Goal: Task Accomplishment & Management: Complete application form

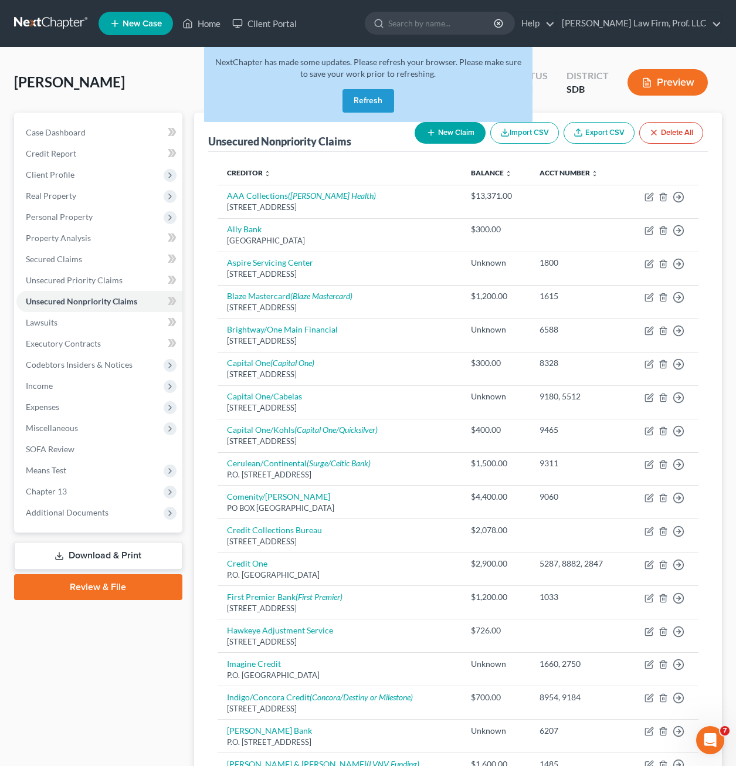
drag, startPoint x: 349, startPoint y: 102, endPoint x: 280, endPoint y: 141, distance: 79.8
click at [349, 102] on button "Refresh" at bounding box center [368, 100] width 52 height 23
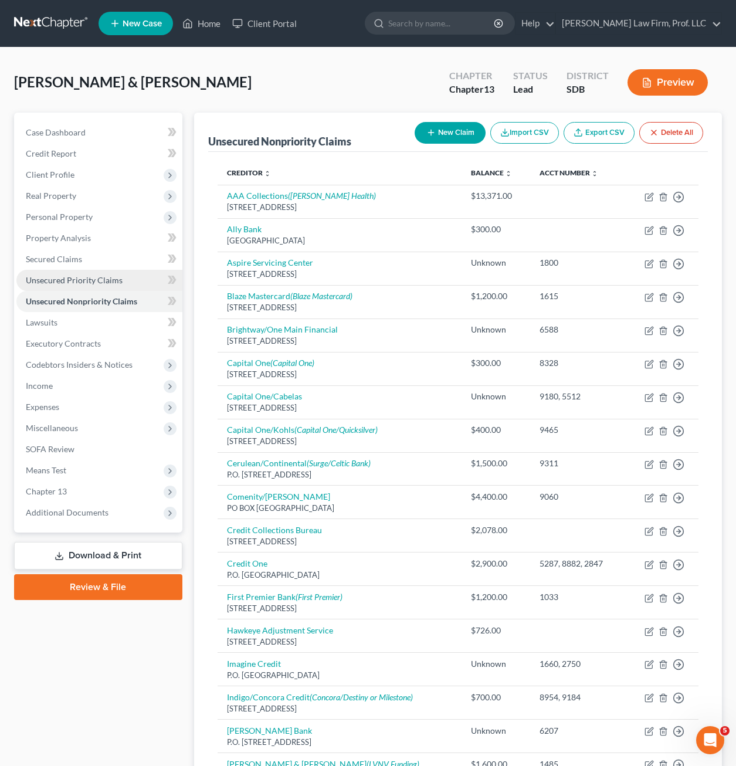
click at [74, 284] on span "Unsecured Priority Claims" at bounding box center [74, 280] width 97 height 10
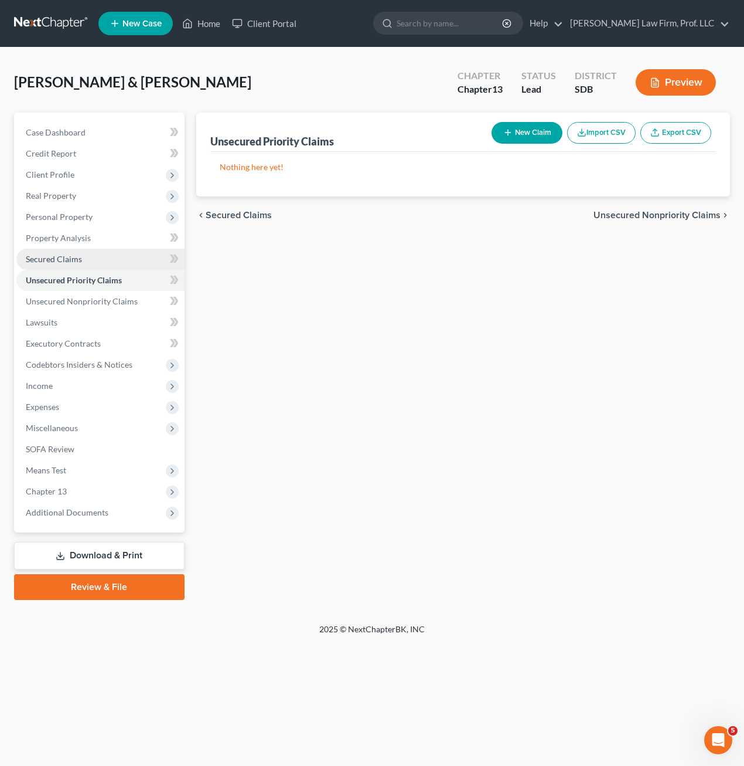
click at [60, 260] on span "Secured Claims" at bounding box center [54, 259] width 56 height 10
drag, startPoint x: 576, startPoint y: 281, endPoint x: 570, endPoint y: 271, distance: 11.6
click at [576, 279] on div "Secured Claims New Claim Import CSV Export CSV Nothing here yet! Previous 1 Nex…" at bounding box center [464, 356] width 546 height 487
drag, startPoint x: 368, startPoint y: 401, endPoint x: 360, endPoint y: 376, distance: 26.5
click at [373, 394] on div "Secured Claims New Claim Import CSV Export CSV Nothing here yet! Previous 1 Nex…" at bounding box center [464, 356] width 546 height 487
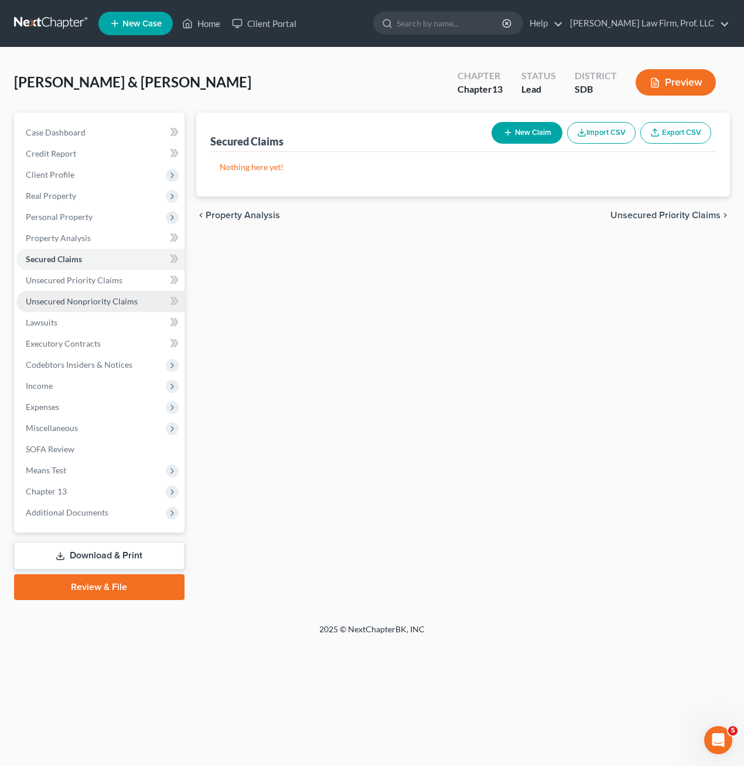
click at [97, 308] on link "Unsecured Nonpriority Claims" at bounding box center [100, 301] width 168 height 21
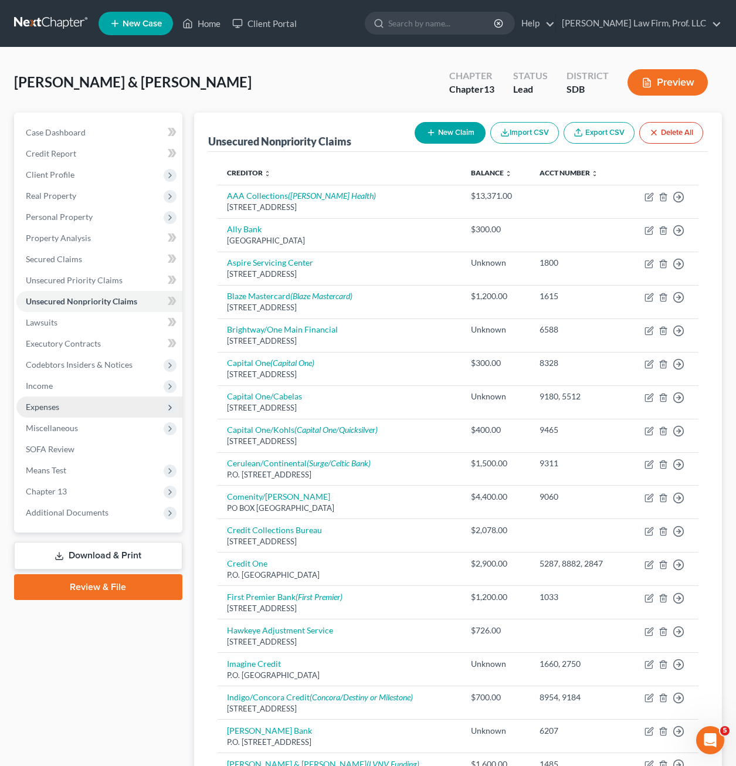
click at [79, 399] on span "Expenses" at bounding box center [99, 406] width 166 height 21
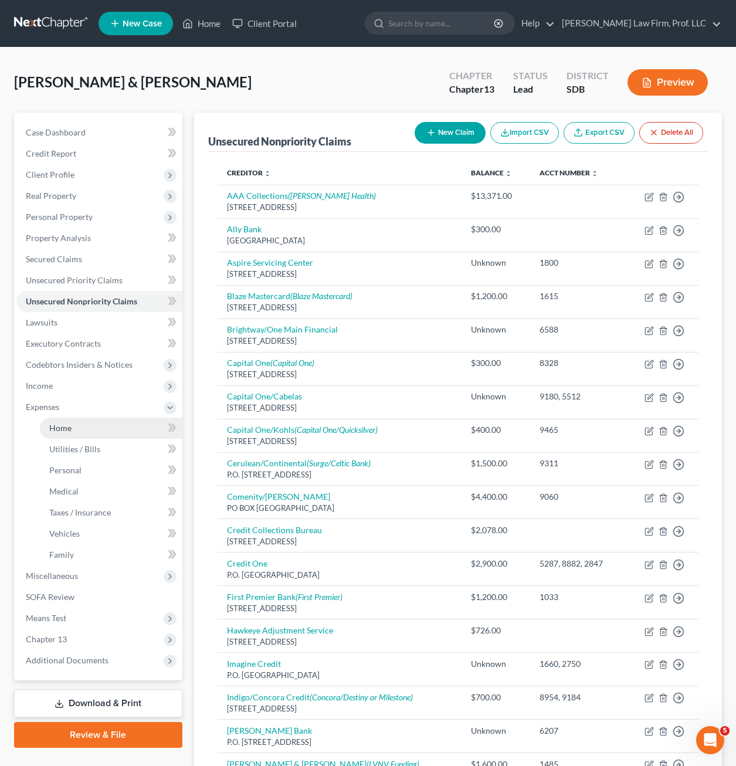
click at [67, 421] on link "Home" at bounding box center [111, 427] width 142 height 21
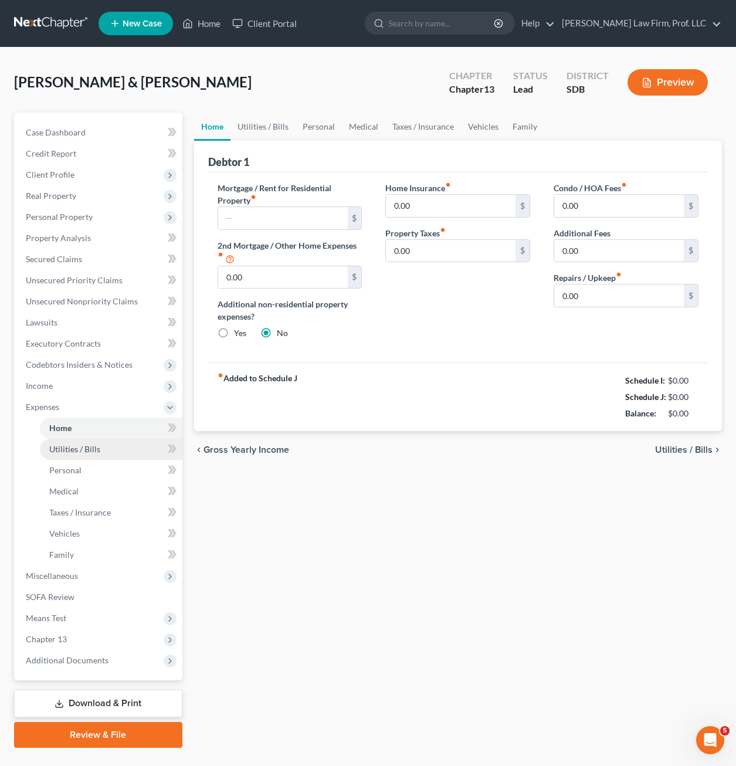
click at [80, 450] on span "Utilities / Bills" at bounding box center [74, 449] width 51 height 10
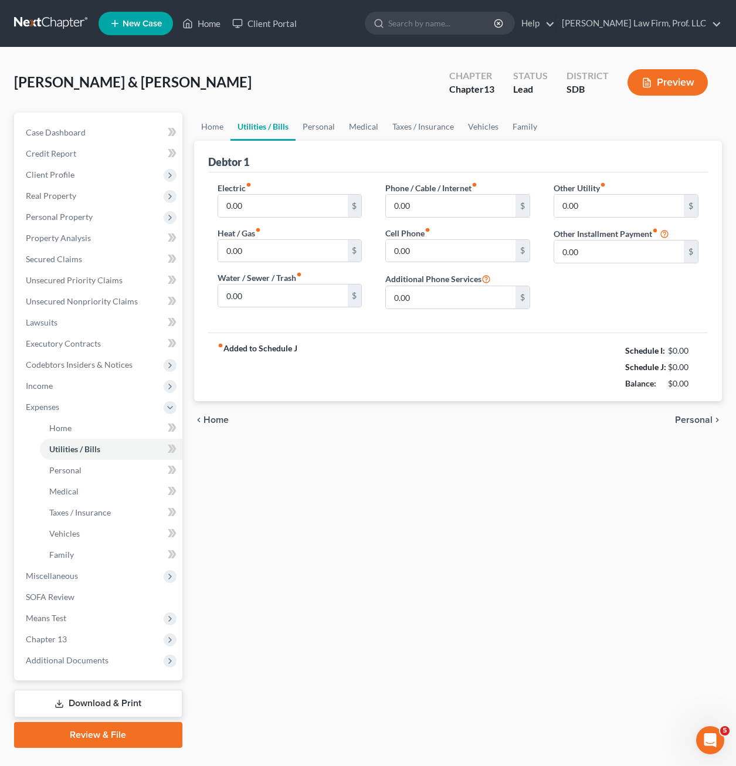
click at [336, 568] on div "Home Utilities / Bills Personal Medical Taxes / Insurance Vehicles Family Debto…" at bounding box center [457, 430] width 539 height 635
click at [44, 389] on span "Income" at bounding box center [39, 385] width 27 height 10
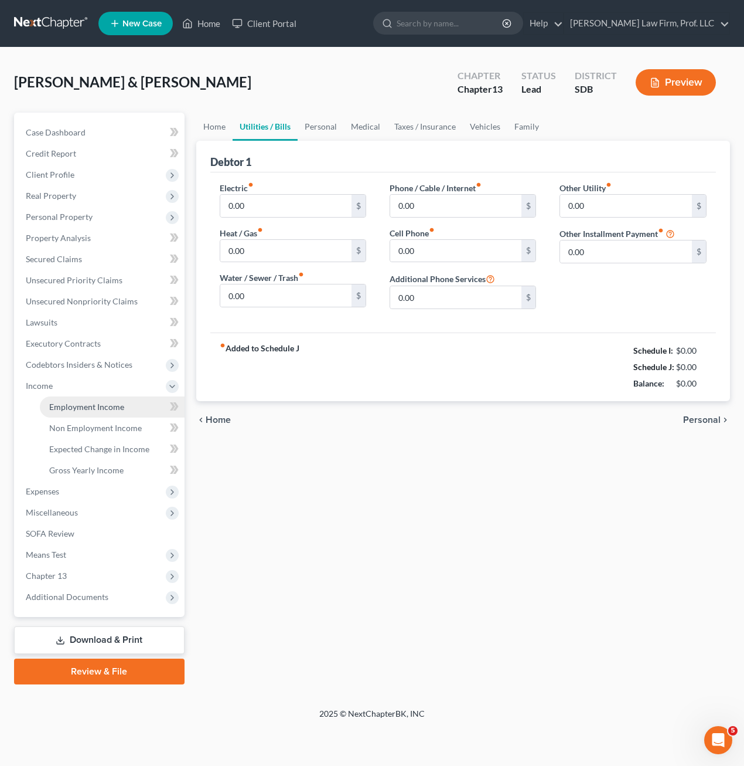
click at [69, 413] on link "Employment Income" at bounding box center [112, 406] width 145 height 21
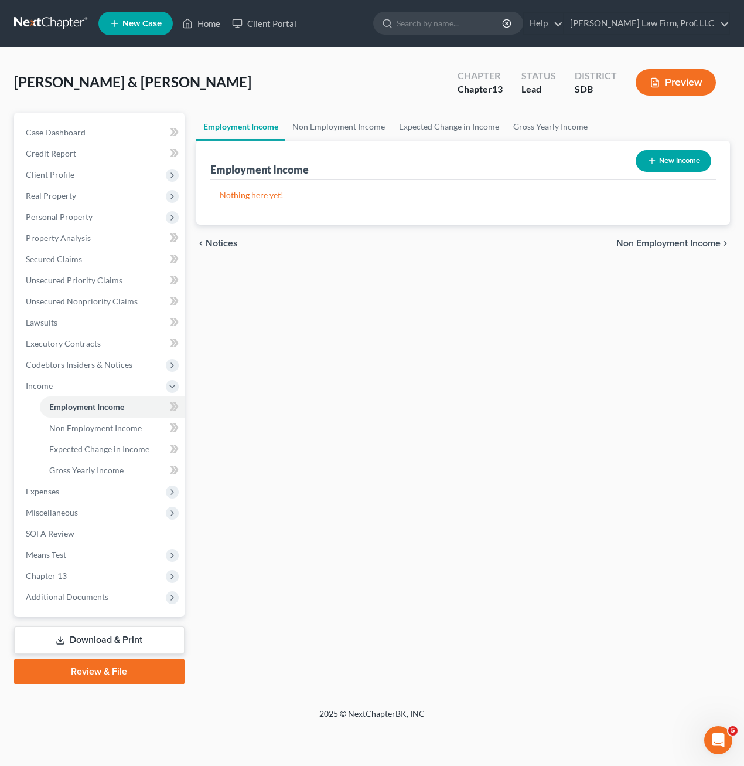
click at [471, 460] on div "Employment Income Non Employment Income Expected Change in Income Gross Yearly …" at bounding box center [464, 399] width 546 height 572
click at [76, 494] on span "Expenses" at bounding box center [100, 491] width 168 height 21
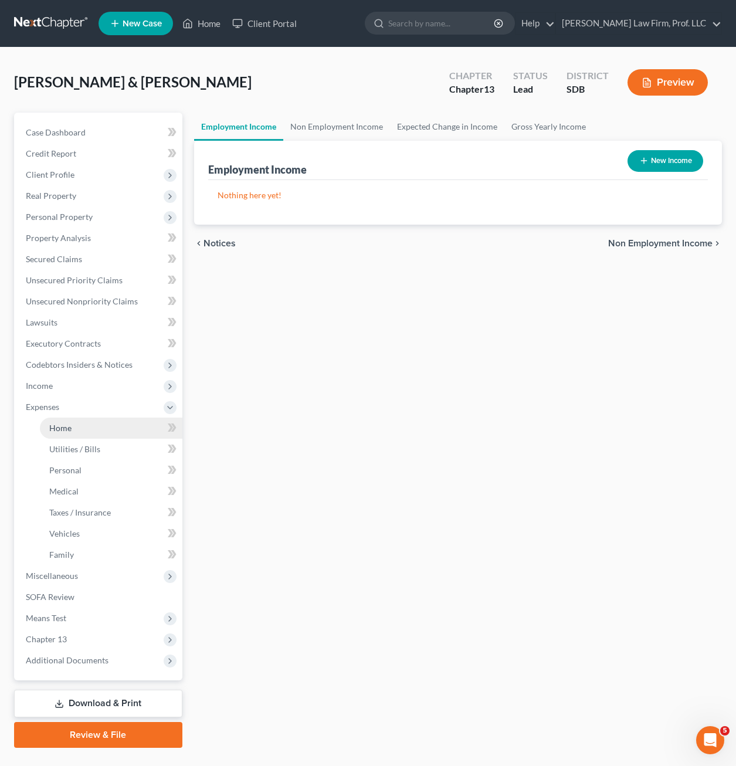
click at [73, 425] on link "Home" at bounding box center [111, 427] width 142 height 21
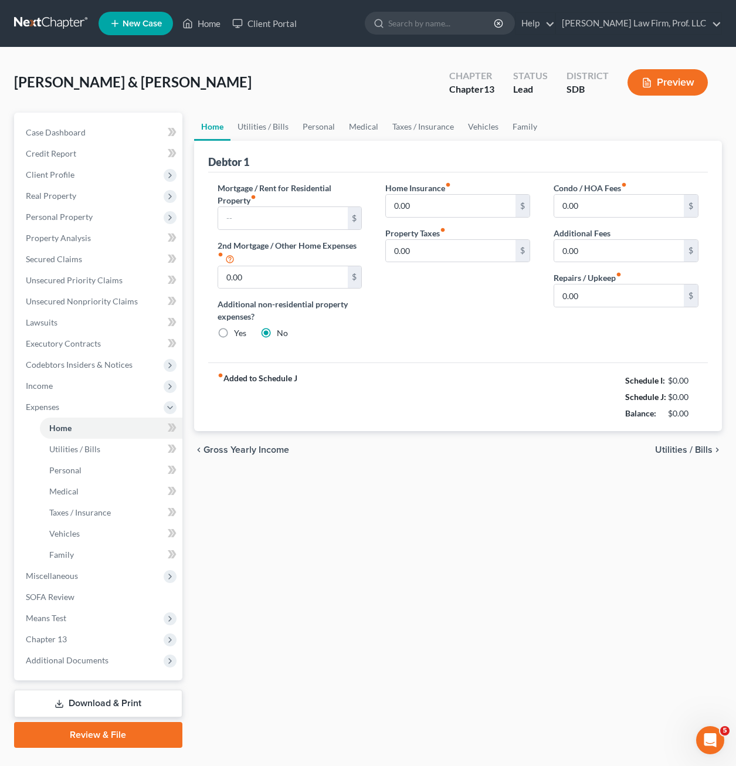
click at [293, 560] on div "Home Utilities / Bills Personal Medical Taxes / Insurance Vehicles Family Debto…" at bounding box center [457, 430] width 539 height 635
click at [84, 209] on span "Personal Property" at bounding box center [99, 216] width 166 height 21
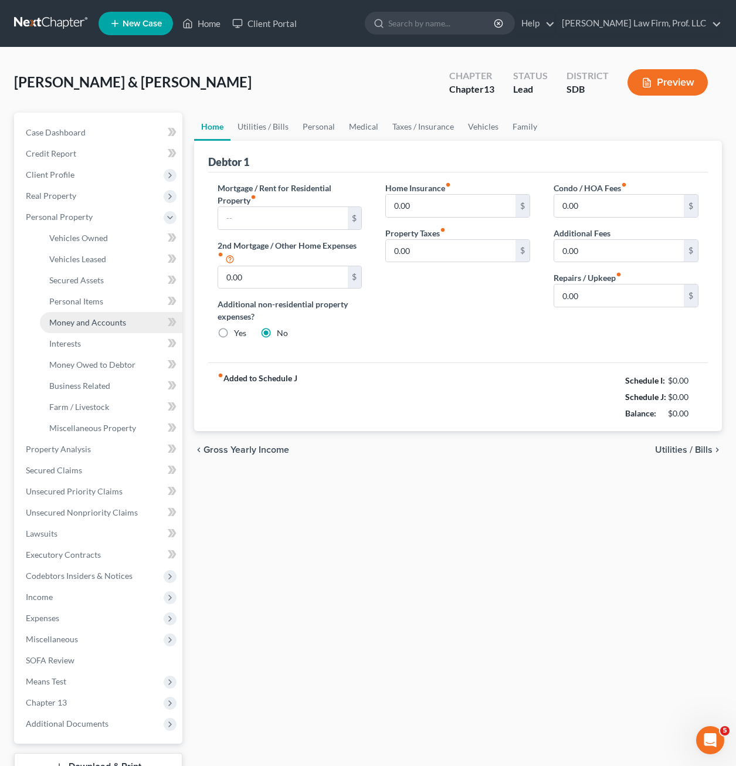
click at [115, 321] on span "Money and Accounts" at bounding box center [87, 322] width 77 height 10
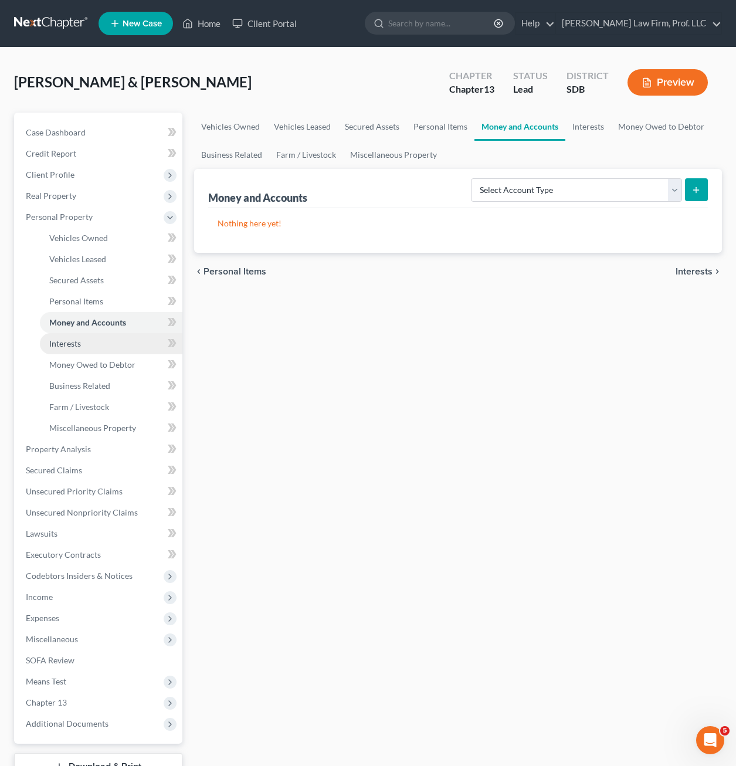
click at [103, 351] on link "Interests" at bounding box center [111, 343] width 142 height 21
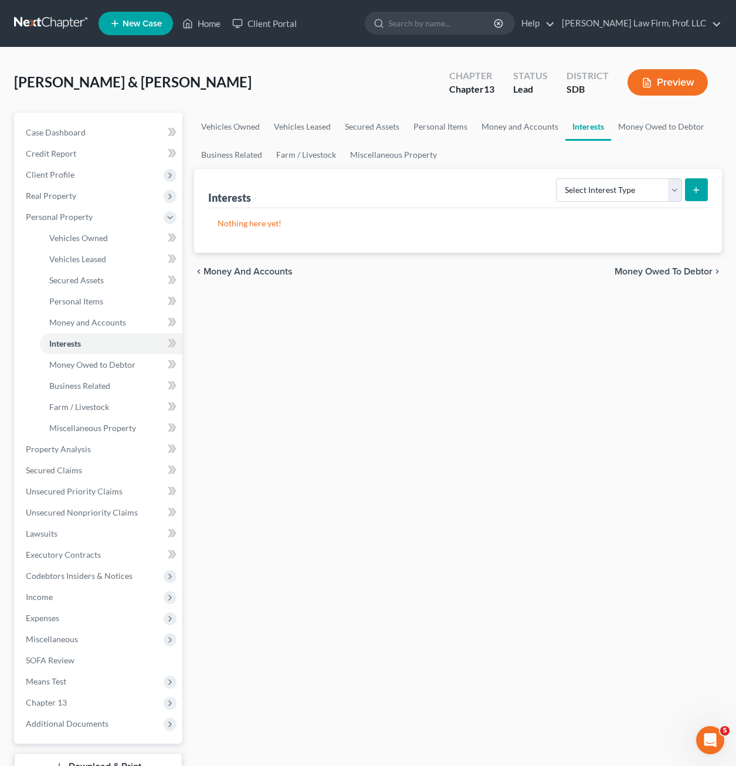
click at [357, 373] on div "Vehicles Owned Vehicles Leased Secured Assets Personal Items Money and Accounts…" at bounding box center [457, 462] width 539 height 698
click at [64, 618] on span "Expenses" at bounding box center [99, 617] width 166 height 21
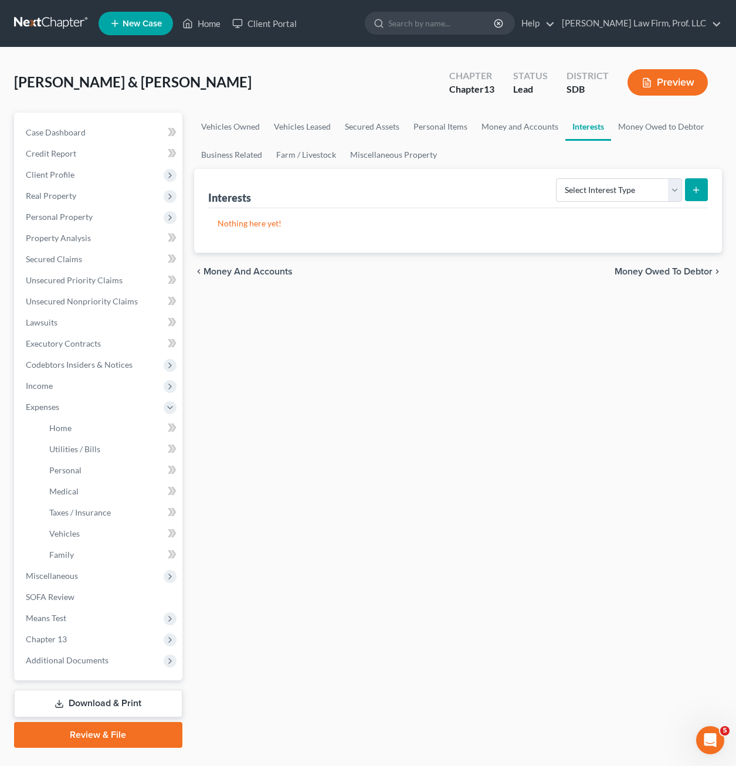
click at [332, 418] on div "Vehicles Owned Vehicles Leased Secured Assets Personal Items Money and Accounts…" at bounding box center [457, 430] width 539 height 635
click at [351, 536] on div "Vehicles Owned Vehicles Leased Secured Assets Personal Items Money and Accounts…" at bounding box center [457, 430] width 539 height 635
click at [347, 467] on div "Vehicles Owned Vehicles Leased Secured Assets Personal Items Money and Accounts…" at bounding box center [457, 430] width 539 height 635
click at [303, 577] on div "Vehicles Owned Vehicles Leased Secured Assets Personal Items Money and Accounts…" at bounding box center [457, 430] width 539 height 635
click at [60, 575] on span "Miscellaneous" at bounding box center [52, 575] width 52 height 10
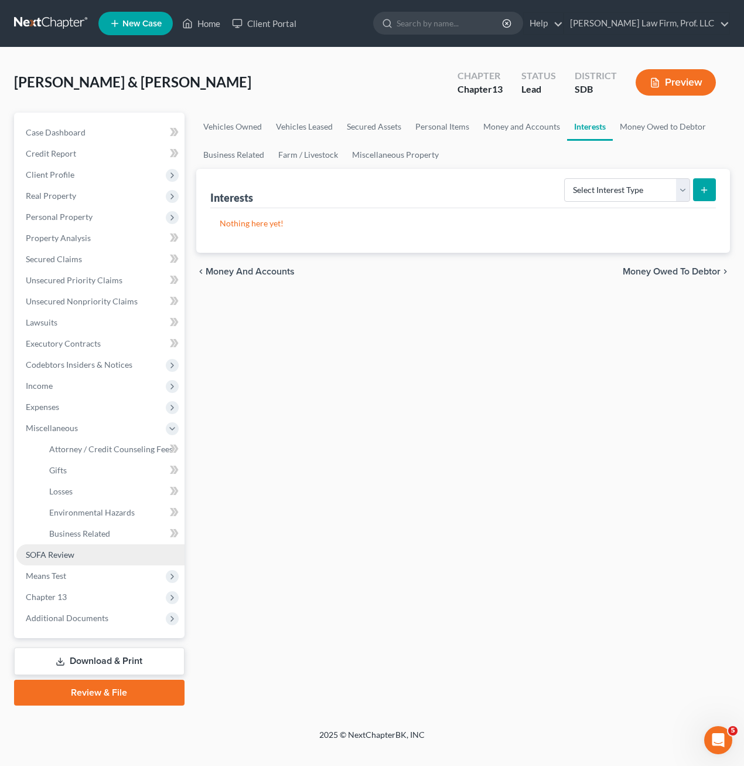
click at [74, 561] on link "SOFA Review" at bounding box center [100, 554] width 168 height 21
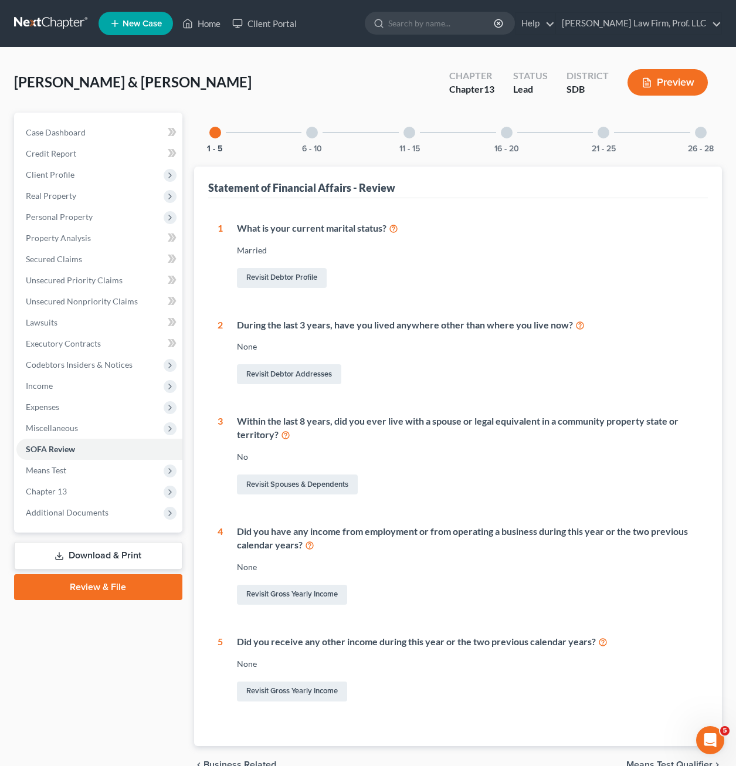
click at [158, 645] on div "Case Dashboard Payments Invoices Payments Payments Credit Report Client Profile" at bounding box center [98, 448] width 180 height 671
click at [79, 220] on span "Personal Property" at bounding box center [59, 217] width 67 height 10
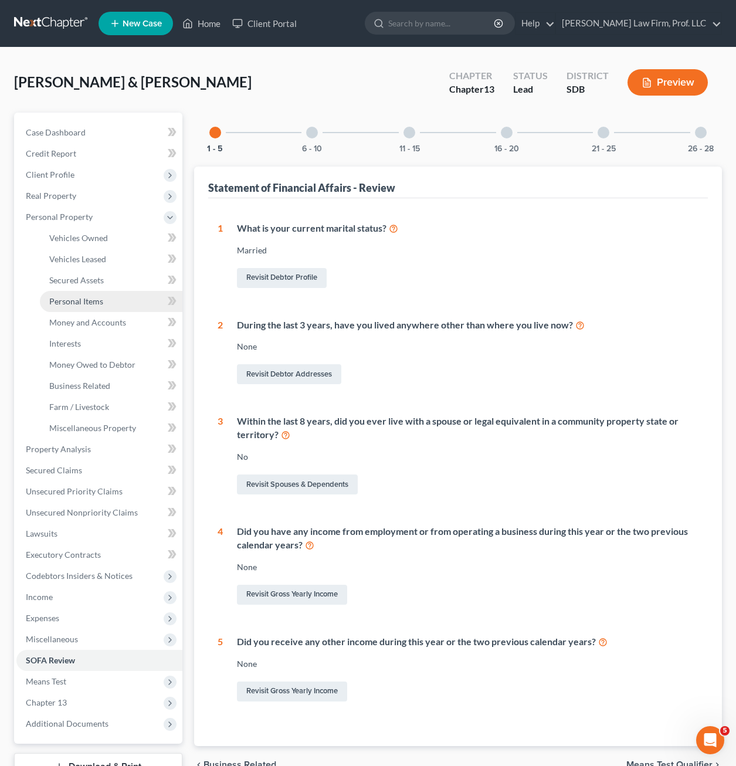
click at [98, 302] on span "Personal Items" at bounding box center [76, 301] width 54 height 10
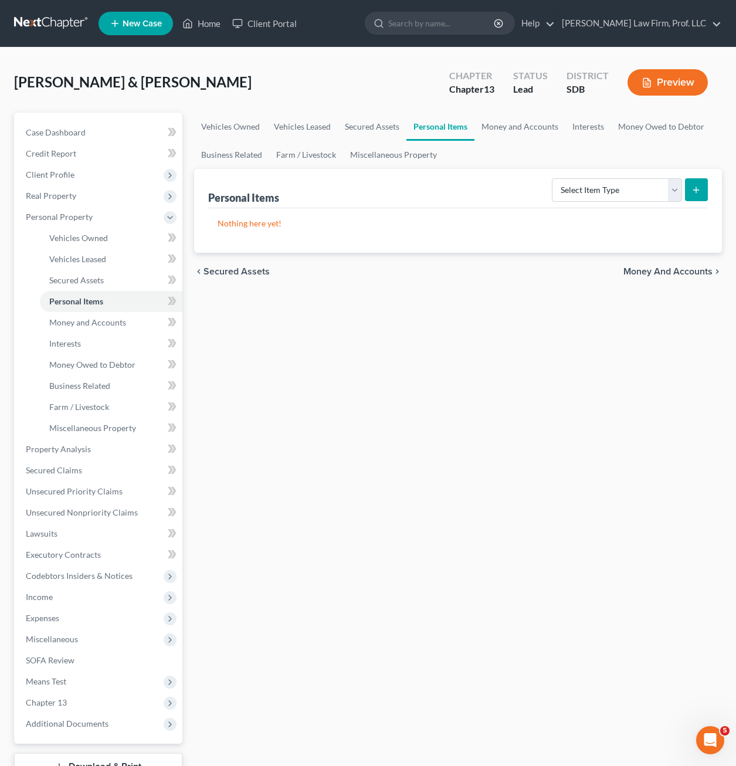
click at [405, 467] on div "Vehicles Owned Vehicles Leased Secured Assets Personal Items Money and Accounts…" at bounding box center [457, 462] width 539 height 698
click at [438, 465] on div "Vehicles Owned Vehicles Leased Secured Assets Personal Items Money and Accounts…" at bounding box center [457, 462] width 539 height 698
click at [81, 326] on span "Money and Accounts" at bounding box center [87, 322] width 77 height 10
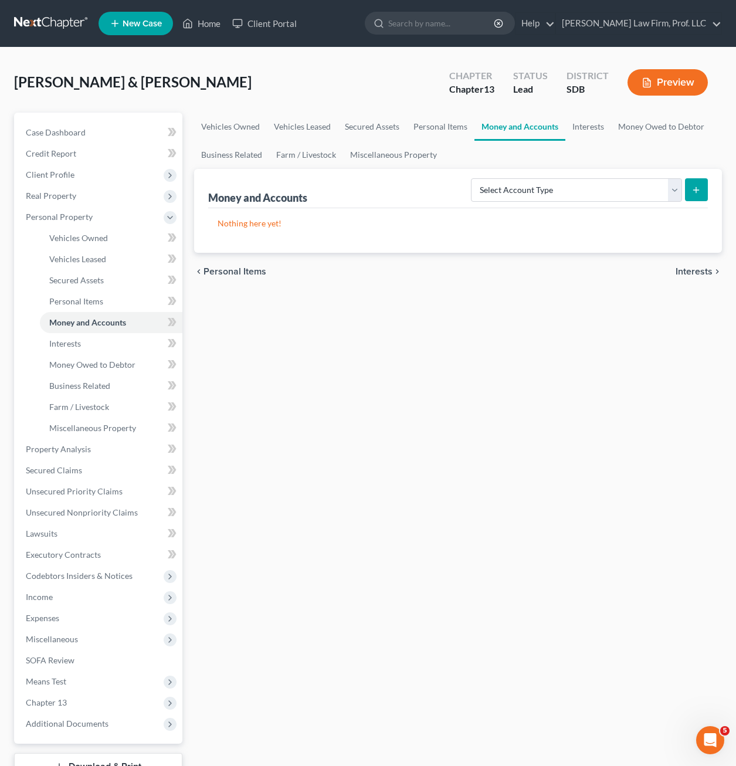
click at [372, 393] on div "Vehicles Owned Vehicles Leased Secured Assets Personal Items Money and Accounts…" at bounding box center [457, 462] width 539 height 698
drag, startPoint x: 406, startPoint y: 393, endPoint x: 406, endPoint y: 401, distance: 7.6
click at [406, 401] on div "Vehicles Owned Vehicles Leased Secured Assets Personal Items Money and Accounts…" at bounding box center [457, 462] width 539 height 698
click at [347, 382] on div "Vehicles Owned Vehicles Leased Secured Assets Personal Items Money and Accounts…" at bounding box center [457, 462] width 539 height 698
click at [381, 351] on div "Vehicles Owned Vehicles Leased Secured Assets Personal Items Money and Accounts…" at bounding box center [457, 462] width 539 height 698
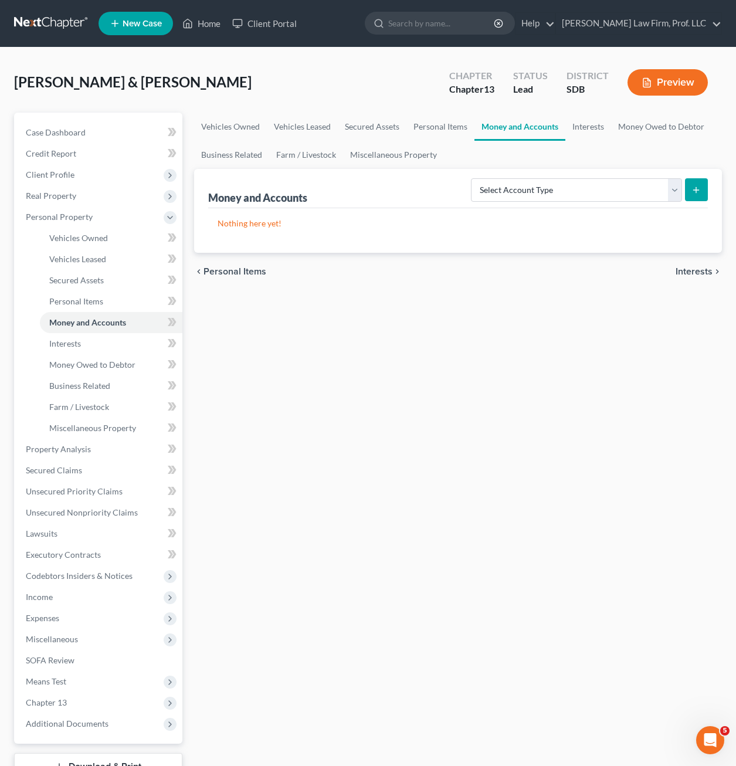
click at [360, 336] on div "Vehicles Owned Vehicles Leased Secured Assets Personal Items Money and Accounts…" at bounding box center [457, 462] width 539 height 698
click at [384, 355] on div "Vehicles Owned Vehicles Leased Secured Assets Personal Items Money and Accounts…" at bounding box center [457, 462] width 539 height 698
click at [377, 415] on div "Vehicles Owned Vehicles Leased Secured Assets Personal Items Money and Accounts…" at bounding box center [457, 462] width 539 height 698
click at [363, 338] on div "Vehicles Owned Vehicles Leased Secured Assets Personal Items Money and Accounts…" at bounding box center [457, 462] width 539 height 698
drag, startPoint x: 391, startPoint y: 331, endPoint x: 400, endPoint y: 336, distance: 10.3
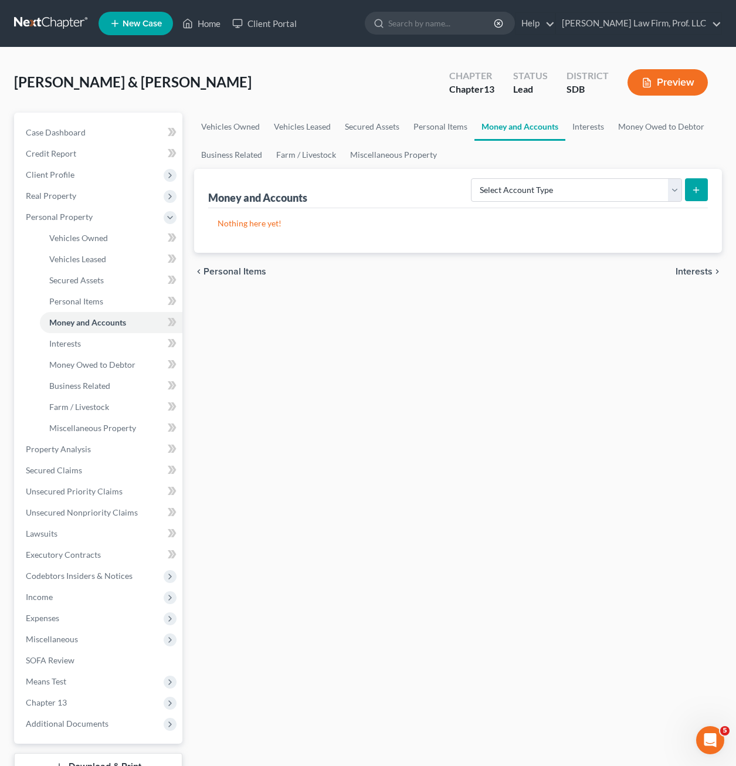
click at [396, 333] on div "Vehicles Owned Vehicles Leased Secured Assets Personal Items Money and Accounts…" at bounding box center [457, 462] width 539 height 698
click at [398, 341] on div "Vehicles Owned Vehicles Leased Secured Assets Personal Items Money and Accounts…" at bounding box center [457, 462] width 539 height 698
click at [407, 349] on div "Vehicles Owned Vehicles Leased Secured Assets Personal Items Money and Accounts…" at bounding box center [457, 462] width 539 height 698
drag, startPoint x: 355, startPoint y: 251, endPoint x: 205, endPoint y: 170, distance: 170.5
click at [205, 170] on div "Money and Accounts Select Account Type Brokerage Cash on Hand Certificates of D…" at bounding box center [458, 211] width 528 height 84
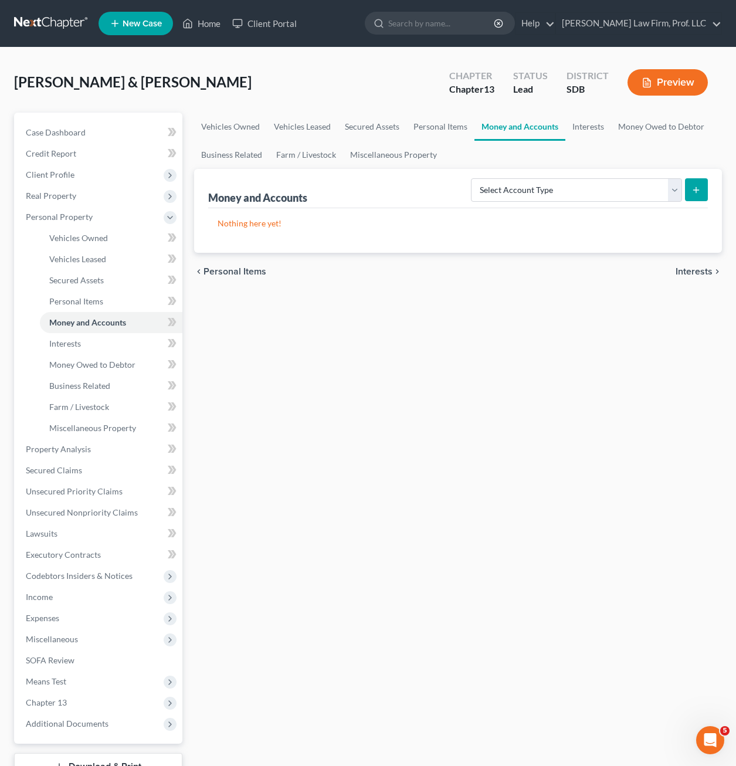
drag, startPoint x: 205, startPoint y: 170, endPoint x: 380, endPoint y: 345, distance: 247.9
click at [380, 345] on div "Vehicles Owned Vehicles Leased Secured Assets Personal Items Money and Accounts…" at bounding box center [457, 462] width 539 height 698
click at [440, 476] on div "Vehicles Owned Vehicles Leased Secured Assets Personal Items Money and Accounts…" at bounding box center [457, 462] width 539 height 698
click at [127, 351] on link "Interests" at bounding box center [111, 343] width 142 height 21
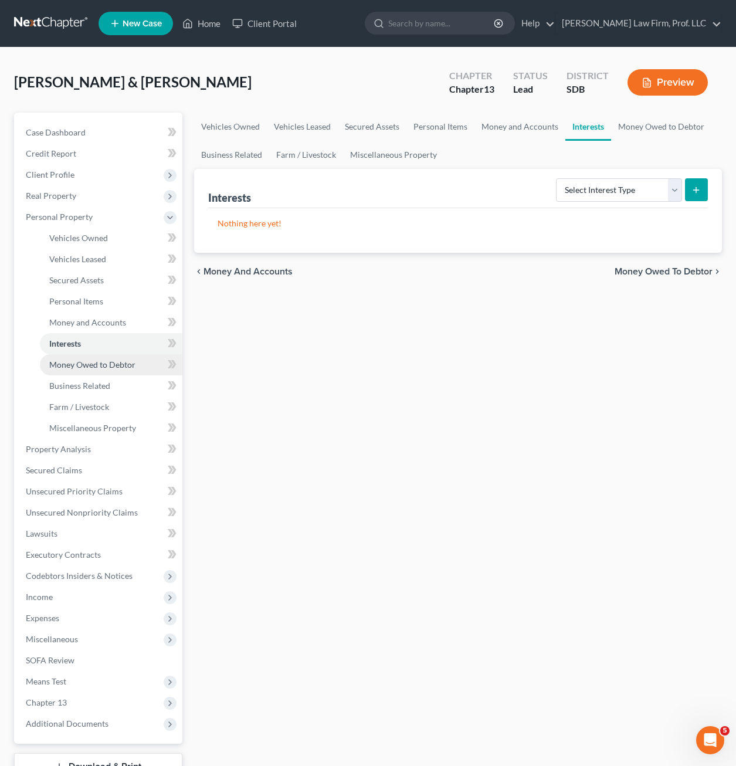
click at [141, 367] on link "Money Owed to Debtor" at bounding box center [111, 364] width 142 height 21
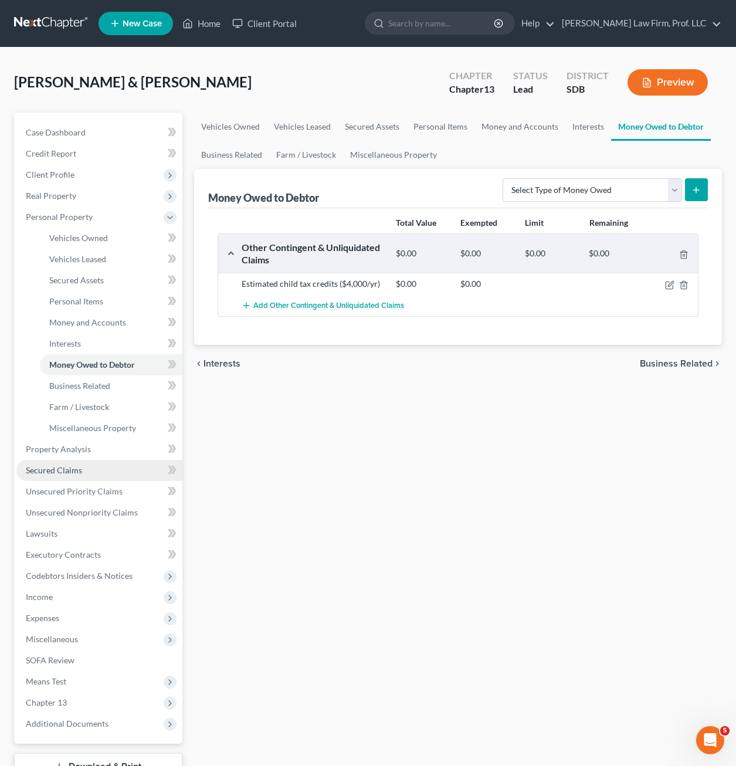
click at [101, 468] on link "Secured Claims" at bounding box center [99, 470] width 166 height 21
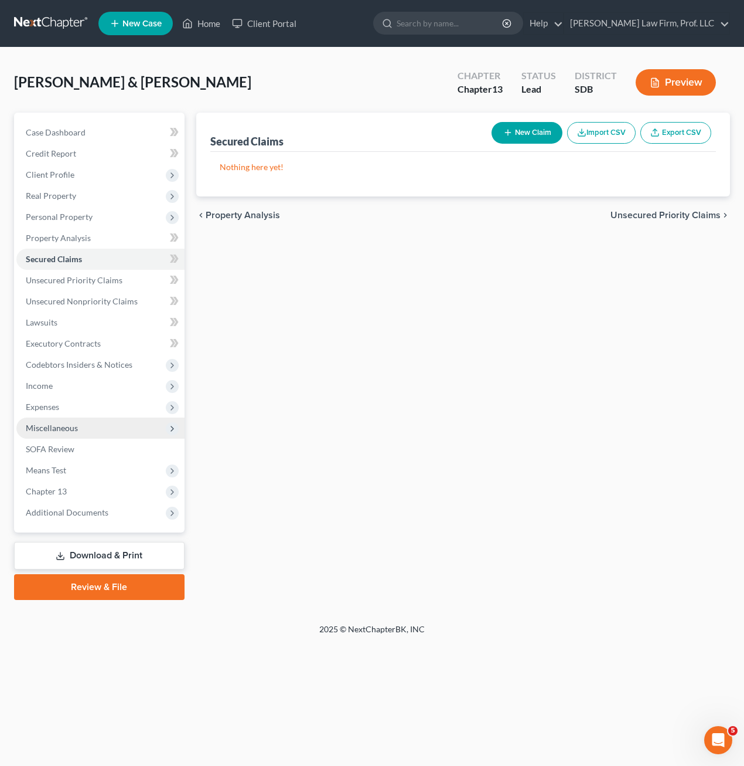
click at [74, 421] on span "Miscellaneous" at bounding box center [100, 427] width 168 height 21
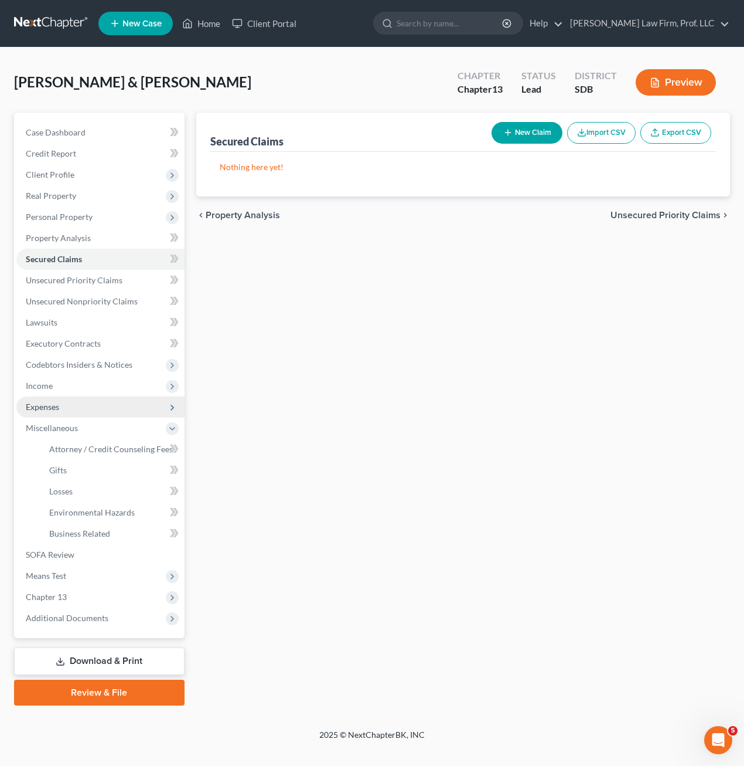
click at [74, 411] on span "Expenses" at bounding box center [100, 406] width 168 height 21
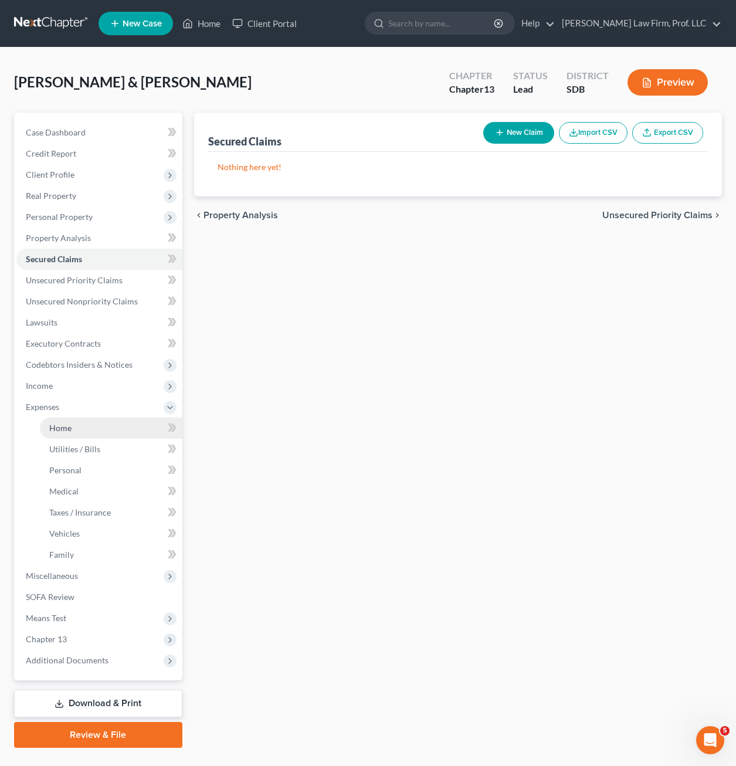
click at [75, 428] on link "Home" at bounding box center [111, 427] width 142 height 21
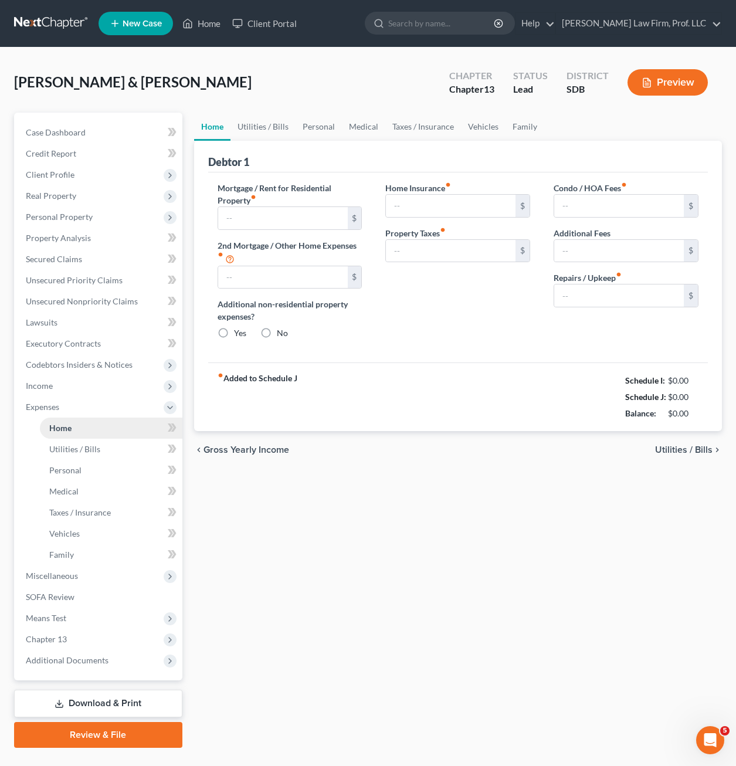
type input "0.00"
radio input "true"
type input "0.00"
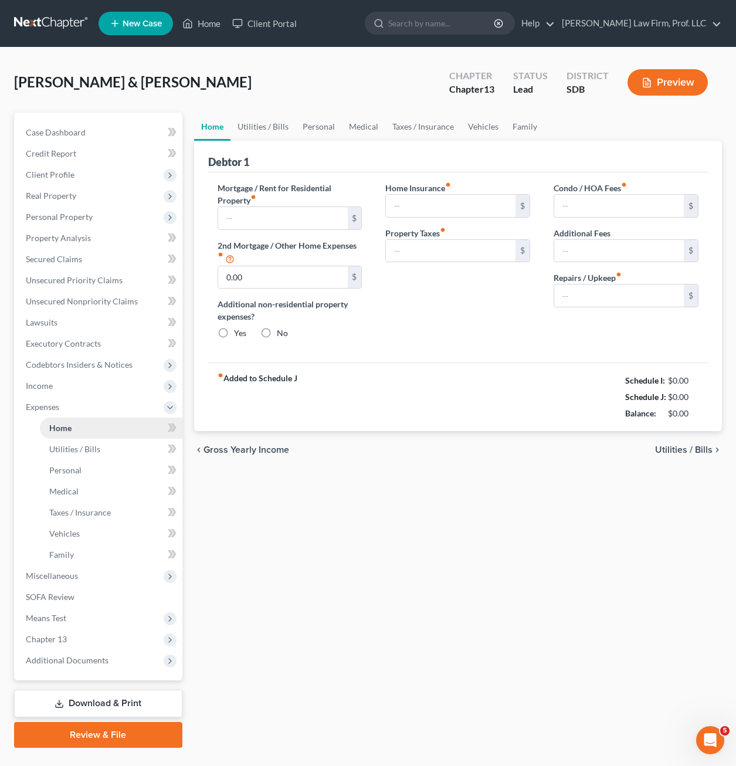
type input "0.00"
drag, startPoint x: 345, startPoint y: 596, endPoint x: 334, endPoint y: 594, distance: 11.8
click at [346, 597] on div "Home Utilities / Bills Personal Medical Taxes / Insurance Vehicles Family Debto…" at bounding box center [457, 430] width 539 height 635
click at [91, 452] on span "Utilities / Bills" at bounding box center [74, 449] width 51 height 10
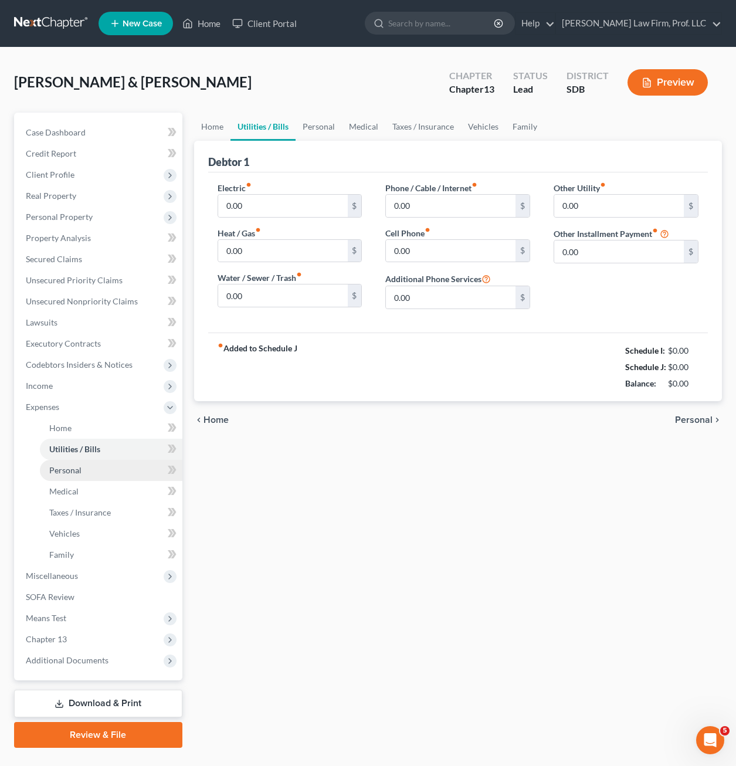
click at [81, 472] on link "Personal" at bounding box center [111, 470] width 142 height 21
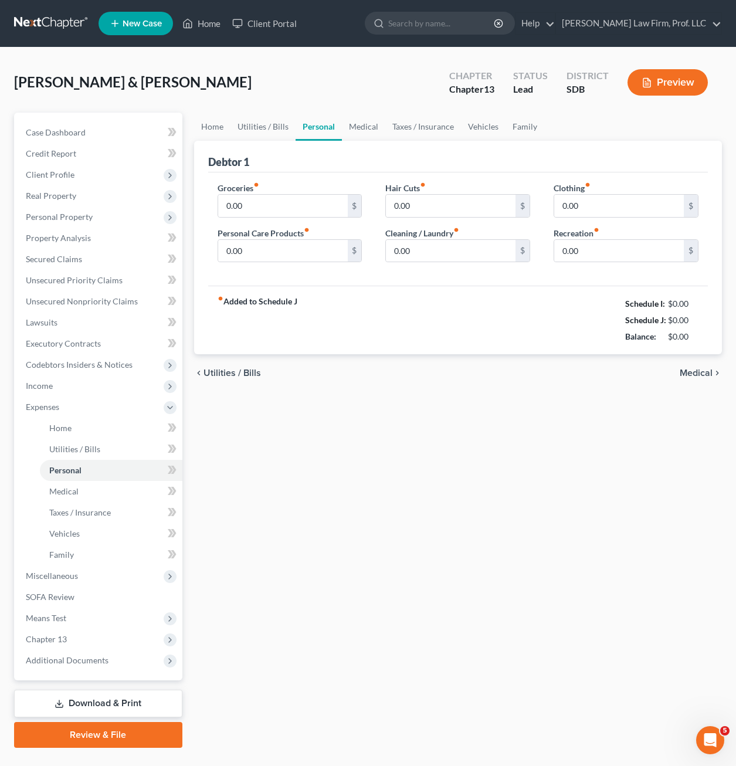
click at [495, 542] on div "Home Utilities / Bills Personal Medical Taxes / Insurance Vehicles Family Debto…" at bounding box center [457, 430] width 539 height 635
click at [63, 481] on link "Medical" at bounding box center [111, 491] width 142 height 21
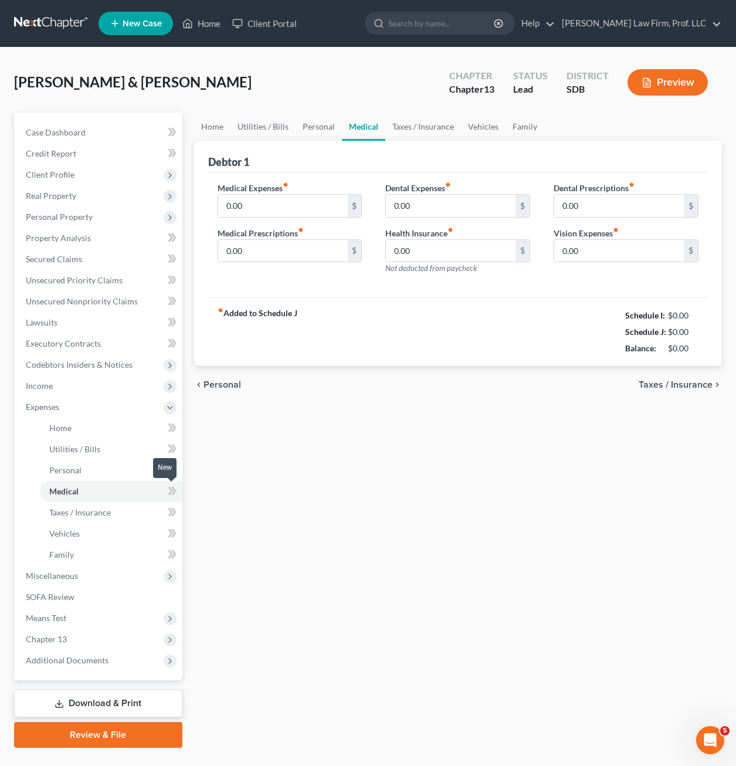
click at [318, 515] on div "Home Utilities / Bills Personal Medical Taxes / Insurance Vehicles Family Debto…" at bounding box center [457, 430] width 539 height 635
click at [251, 502] on div "Home Utilities / Bills Personal Medical Taxes / Insurance Vehicles Family Debto…" at bounding box center [457, 430] width 539 height 635
click at [90, 518] on link "Taxes / Insurance" at bounding box center [111, 512] width 142 height 21
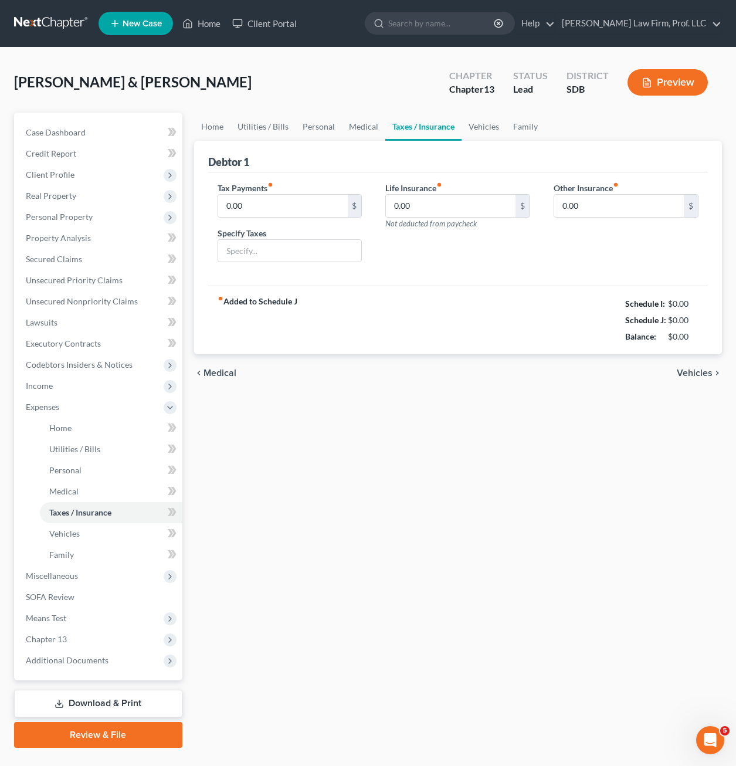
click at [275, 547] on div "Home Utilities / Bills Personal Medical Taxes / Insurance Vehicles Family Debto…" at bounding box center [457, 430] width 539 height 635
click at [363, 498] on div "Home Utilities / Bills Personal Medical Taxes / Insurance Vehicles Family Debto…" at bounding box center [457, 430] width 539 height 635
click at [100, 542] on link "Vehicles" at bounding box center [111, 533] width 142 height 21
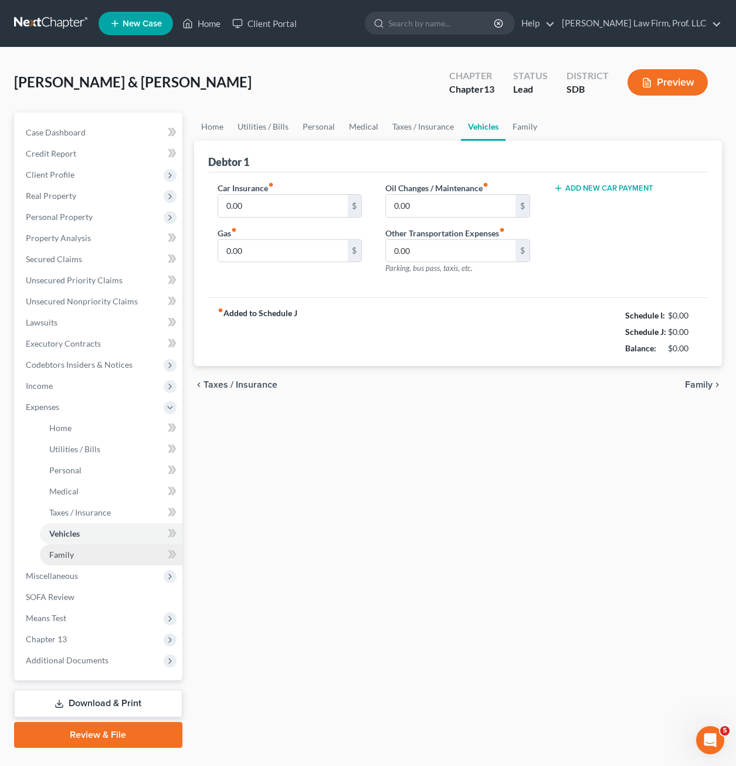
click at [93, 560] on link "Family" at bounding box center [111, 554] width 142 height 21
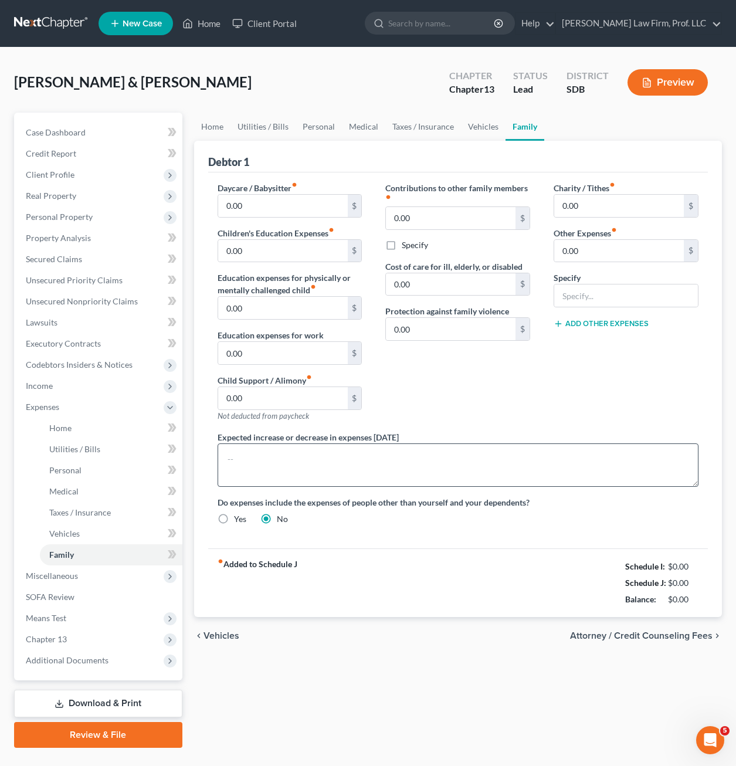
click at [343, 488] on div "Daycare / Babysitter fiber_manual_record 0.00 $ Children's Education Expenses f…" at bounding box center [458, 358] width 504 height 352
click at [344, 473] on textarea at bounding box center [457, 464] width 481 height 43
click at [64, 219] on span "Personal Property" at bounding box center [59, 217] width 67 height 10
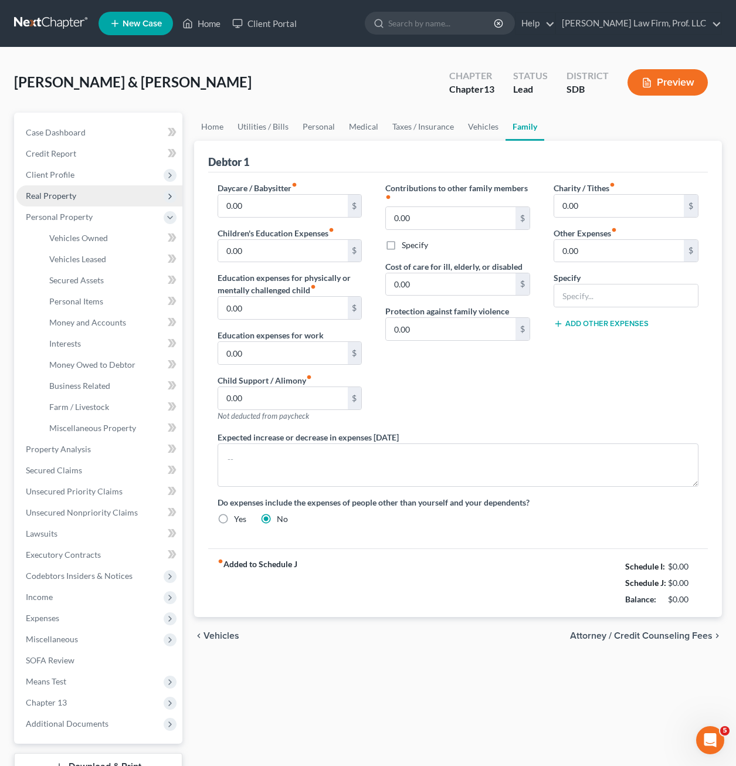
click at [75, 203] on span "Real Property" at bounding box center [99, 195] width 166 height 21
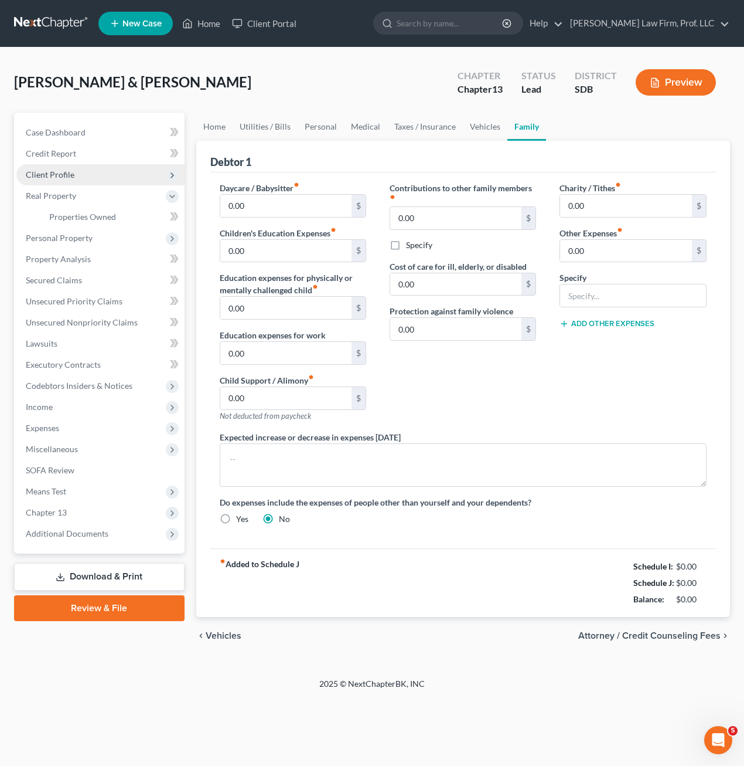
click at [78, 173] on span "Client Profile" at bounding box center [100, 174] width 168 height 21
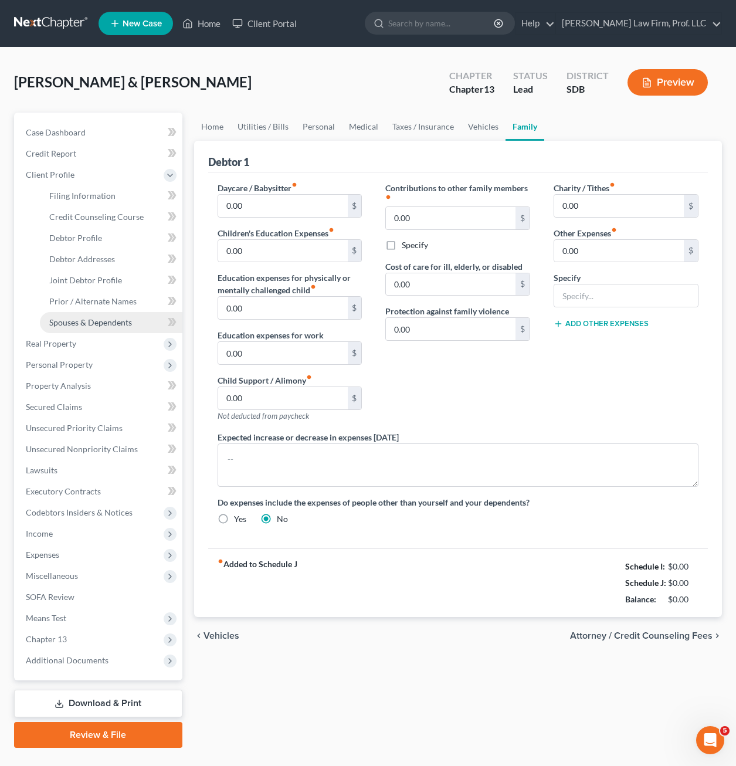
click at [104, 322] on span "Spouses & Dependents" at bounding box center [90, 322] width 83 height 10
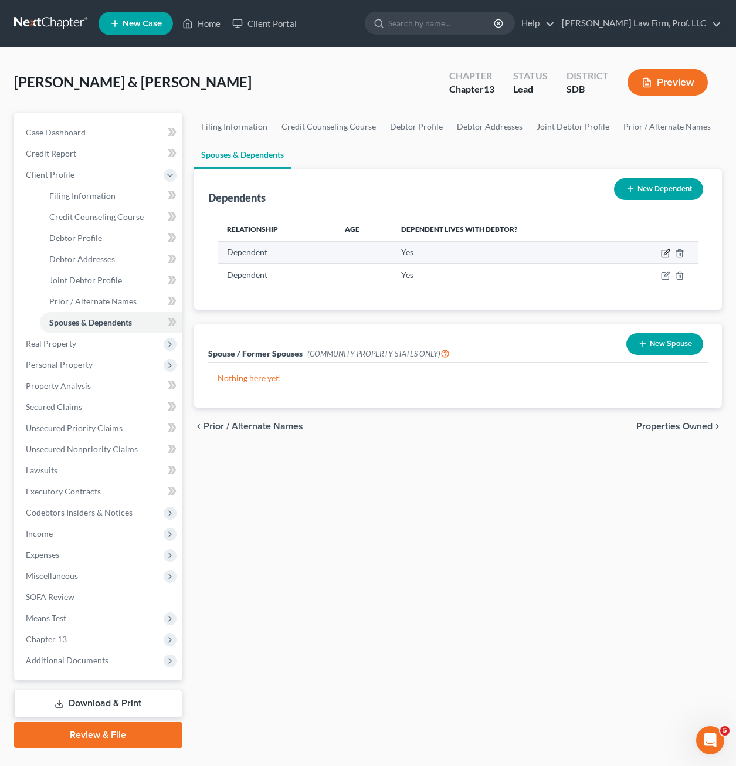
click at [663, 249] on icon "button" at bounding box center [665, 253] width 9 height 9
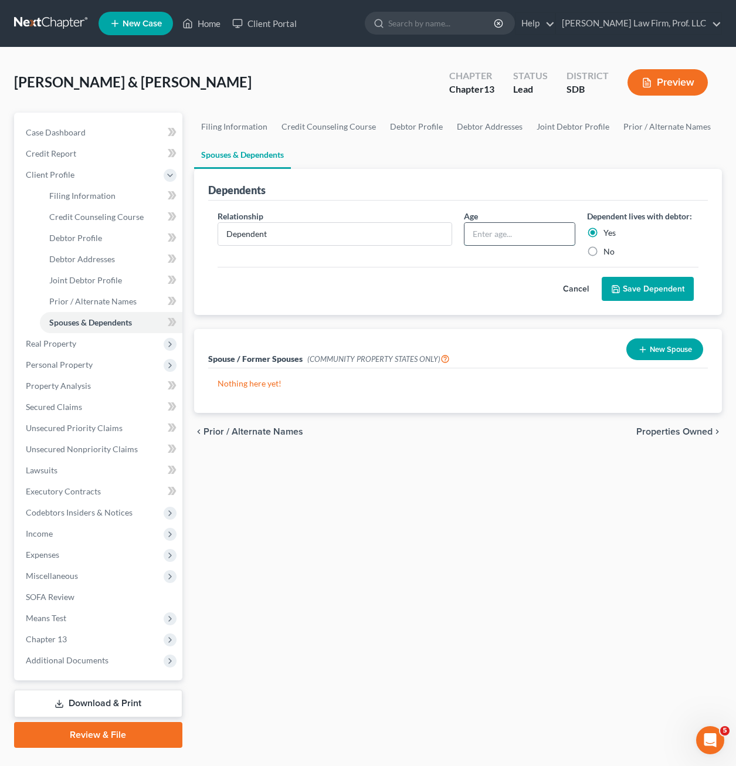
click at [530, 223] on input "text" at bounding box center [519, 234] width 110 height 22
type input "15"
click at [630, 291] on button "Save Dependent" at bounding box center [647, 289] width 92 height 25
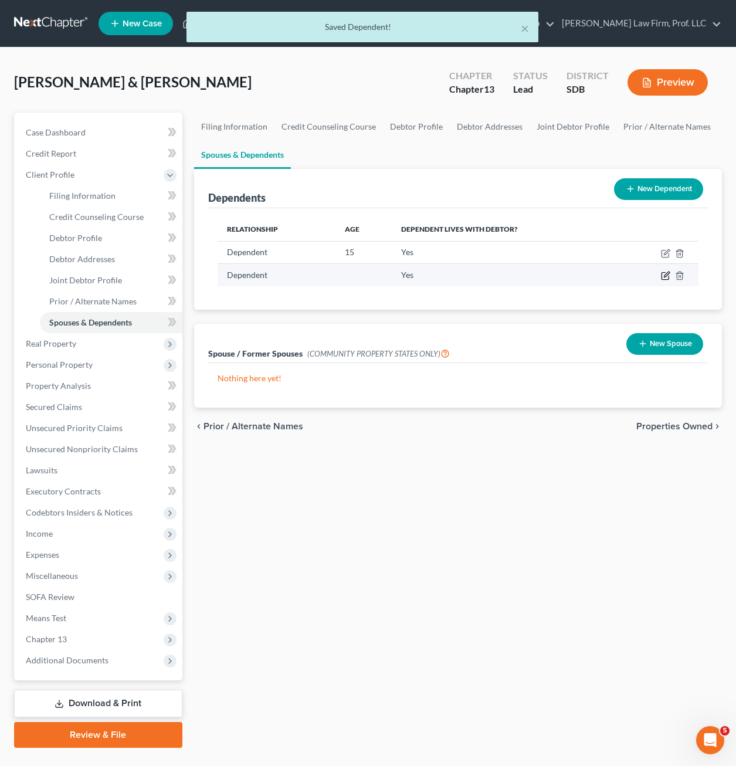
click at [665, 274] on icon "button" at bounding box center [665, 275] width 9 height 9
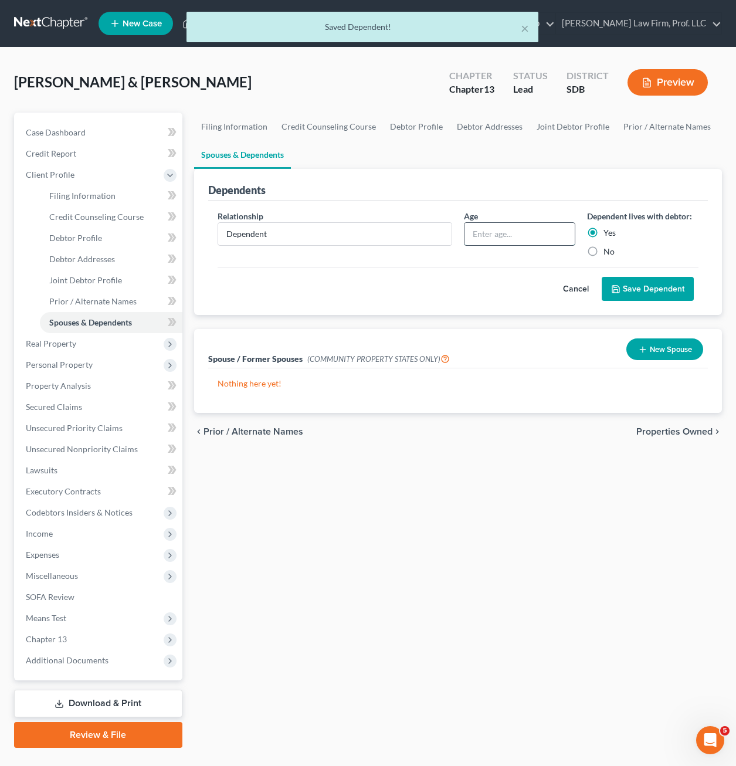
click at [534, 226] on input "text" at bounding box center [519, 234] width 110 height 22
type input "12"
click at [654, 288] on button "Save Dependent" at bounding box center [647, 289] width 92 height 25
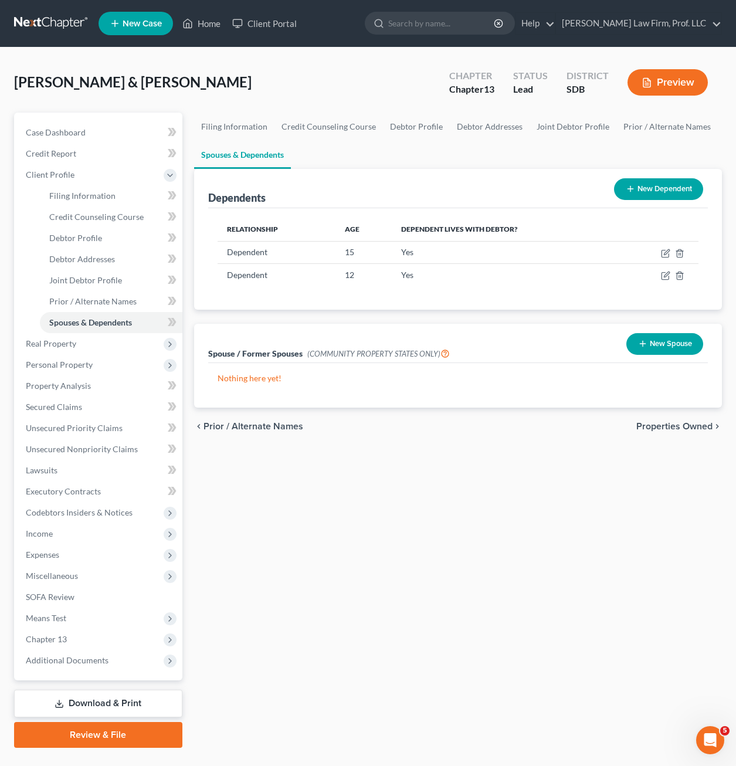
click at [372, 445] on div "Filing Information Credit Counseling Course Debtor Profile Debtor Addresses Joi…" at bounding box center [457, 430] width 539 height 635
click at [364, 611] on div "Filing Information Credit Counseling Course Debtor Profile Debtor Addresses Joi…" at bounding box center [457, 430] width 539 height 635
click at [305, 541] on div "Filing Information Credit Counseling Course Debtor Profile Debtor Addresses Joi…" at bounding box center [457, 430] width 539 height 635
click at [232, 461] on div "Filing Information Credit Counseling Course Debtor Profile Debtor Addresses Joi…" at bounding box center [457, 430] width 539 height 635
click at [285, 531] on div "Filing Information Credit Counseling Course Debtor Profile Debtor Addresses Joi…" at bounding box center [457, 430] width 539 height 635
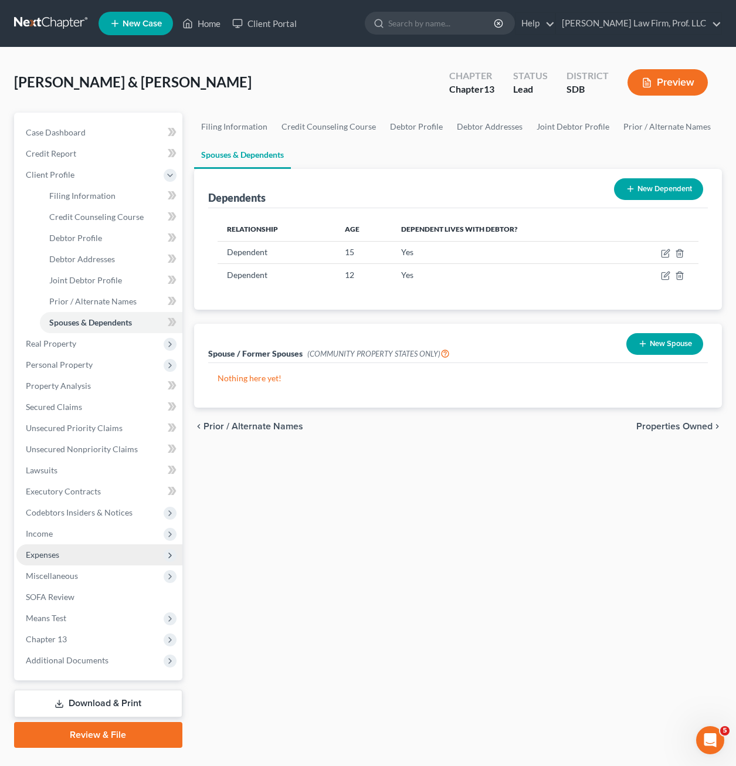
click at [45, 561] on span "Expenses" at bounding box center [99, 554] width 166 height 21
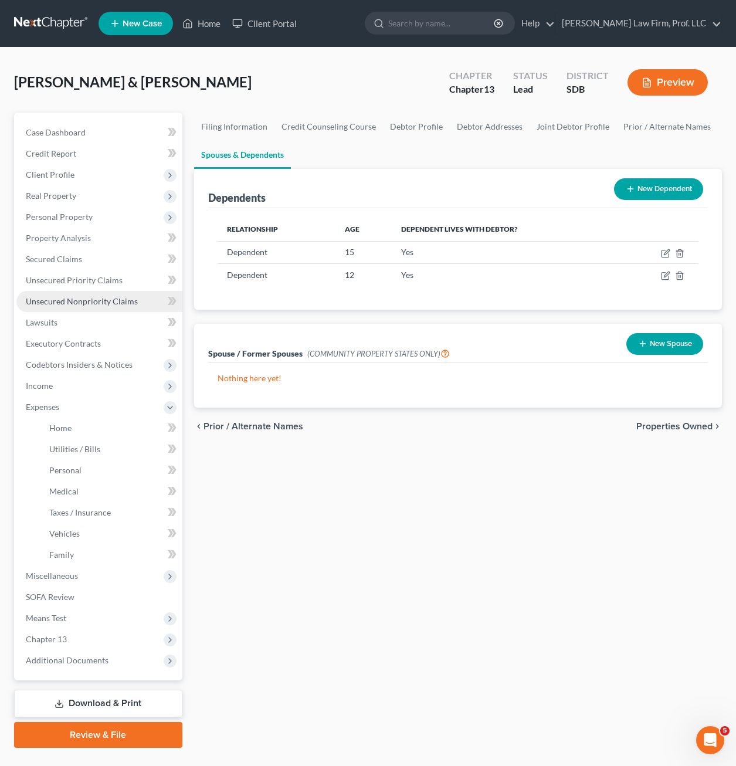
click at [70, 294] on link "Unsecured Nonpriority Claims" at bounding box center [99, 301] width 166 height 21
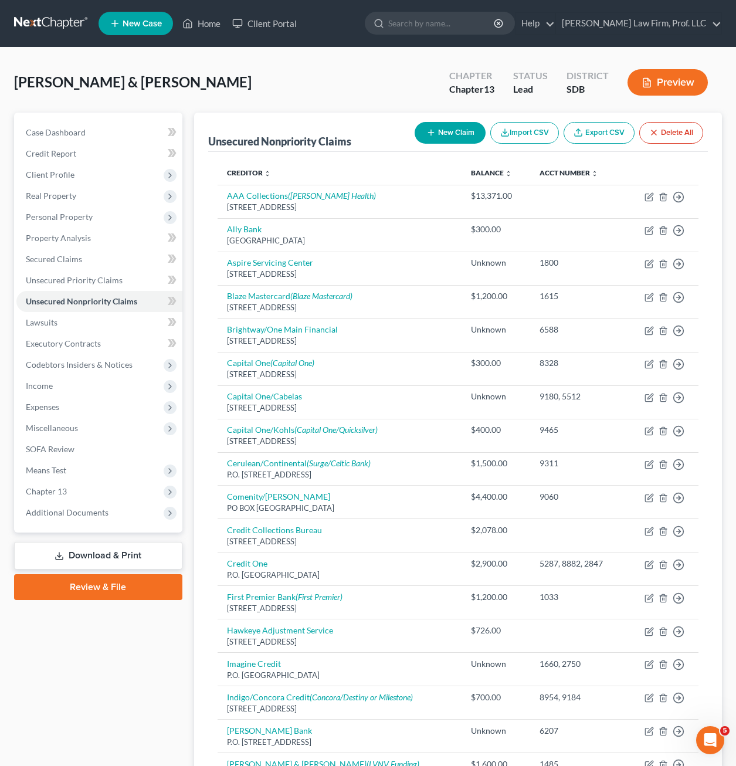
click at [417, 136] on button "New Claim" at bounding box center [449, 133] width 71 height 22
select select "2"
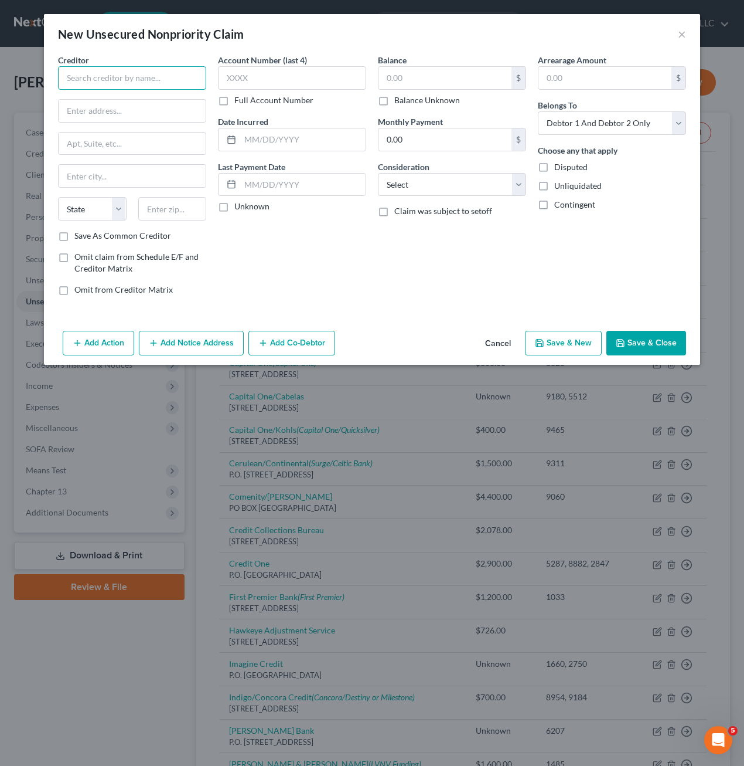
click at [123, 69] on input "text" at bounding box center [132, 77] width 148 height 23
type input "Lending [GEOGRAPHIC_DATA]"
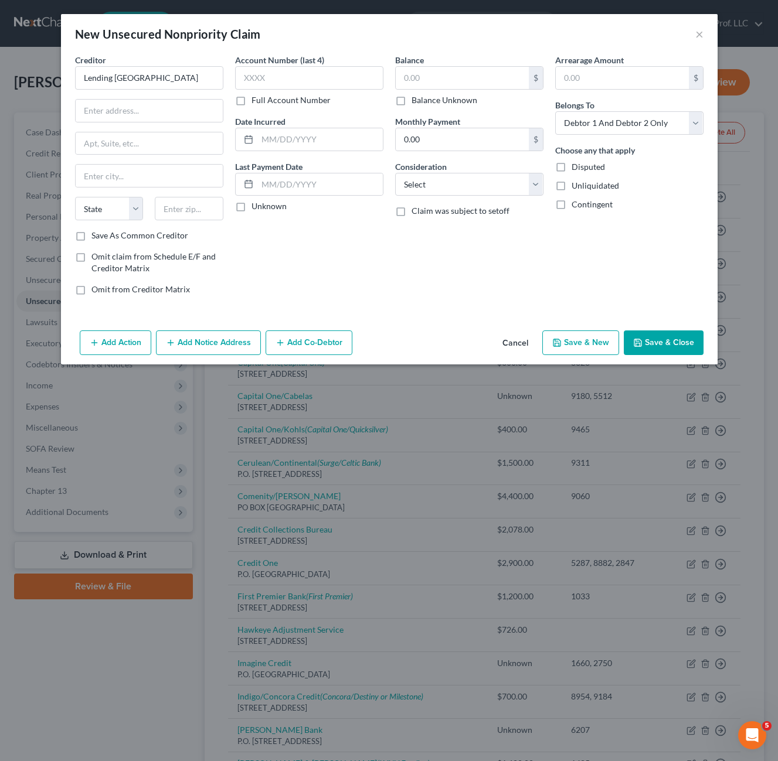
click at [159, 128] on div "Creditor * Lending [GEOGRAPHIC_DATA] State [US_STATE] AK AR AZ CA CO [GEOGRAPHI…" at bounding box center [149, 142] width 148 height 176
click at [159, 116] on input "text" at bounding box center [149, 111] width 147 height 22
type input "[STREET_ADDRESS] Suite 850"
type input "91403"
type input "[PERSON_NAME][GEOGRAPHIC_DATA]"
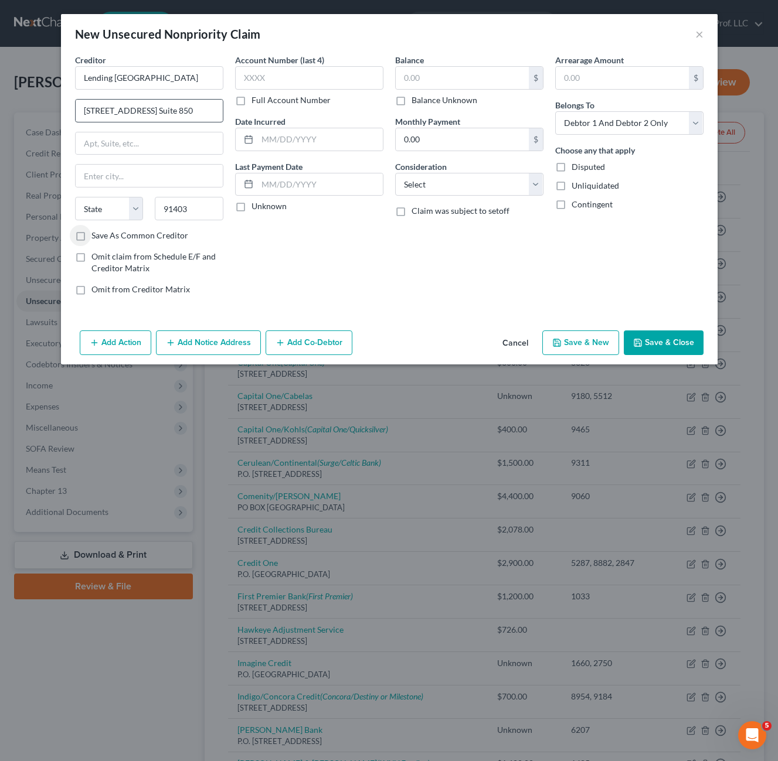
select select "4"
click at [471, 281] on div "Balance $ Balance Unknown Balance Undetermined $ Balance Unknown Monthly Paymen…" at bounding box center [469, 179] width 160 height 251
click at [428, 176] on select "Select Cable / Satellite Services Collection Agency Credit Card Debt Debt Couns…" at bounding box center [469, 184] width 148 height 23
select select "16"
click at [395, 173] on select "Select Cable / Satellite Services Collection Agency Credit Card Debt Debt Couns…" at bounding box center [469, 184] width 148 height 23
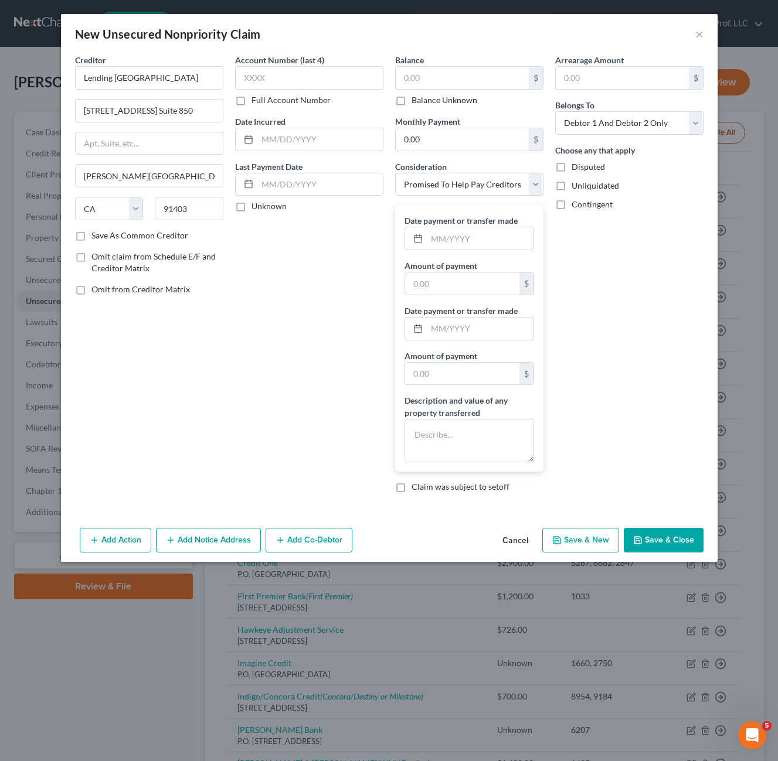
click at [566, 324] on div "Arrearage Amount $ Belongs To * Select Debtor 1 Only Debtor 2 Only Debtor 1 And…" at bounding box center [629, 278] width 160 height 448
click at [477, 283] on input "text" at bounding box center [462, 284] width 114 height 22
drag, startPoint x: 646, startPoint y: 488, endPoint x: 641, endPoint y: 478, distance: 11.3
click at [645, 486] on div "Arrearage Amount $ Belongs To * Select Debtor 1 Only Debtor 2 Only Debtor 1 And…" at bounding box center [629, 278] width 160 height 448
click at [473, 376] on input "text" at bounding box center [462, 374] width 114 height 22
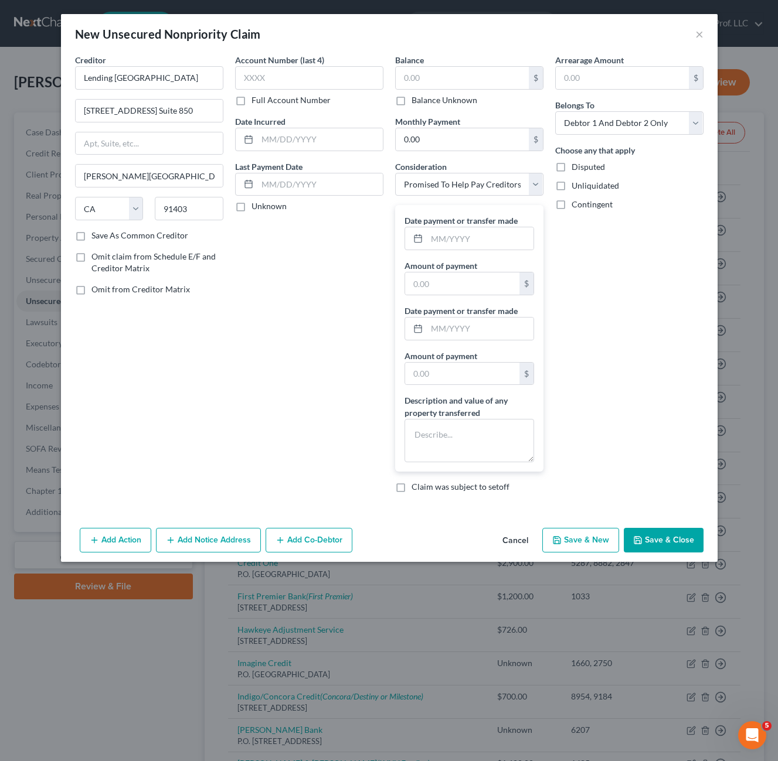
click at [612, 361] on div "Arrearage Amount $ Belongs To * Select Debtor 1 Only Debtor 2 Only Debtor 1 And…" at bounding box center [629, 278] width 160 height 448
click at [464, 329] on input "text" at bounding box center [480, 329] width 107 height 22
click at [461, 325] on input "text" at bounding box center [480, 329] width 107 height 22
click at [444, 229] on input "text" at bounding box center [480, 238] width 107 height 22
type input "[DATE]"
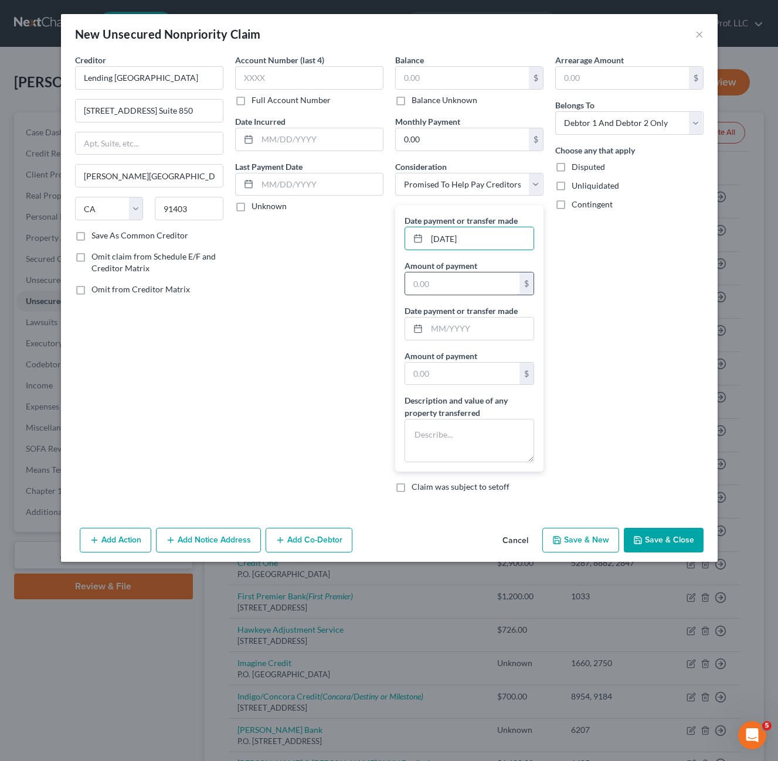
click at [459, 287] on input "text" at bounding box center [462, 284] width 114 height 22
type input "365.00"
click at [453, 236] on input "[DATE]" at bounding box center [480, 238] width 107 height 22
drag, startPoint x: 446, startPoint y: 236, endPoint x: 426, endPoint y: 237, distance: 19.4
click at [427, 237] on input "[DATE]" at bounding box center [480, 238] width 107 height 22
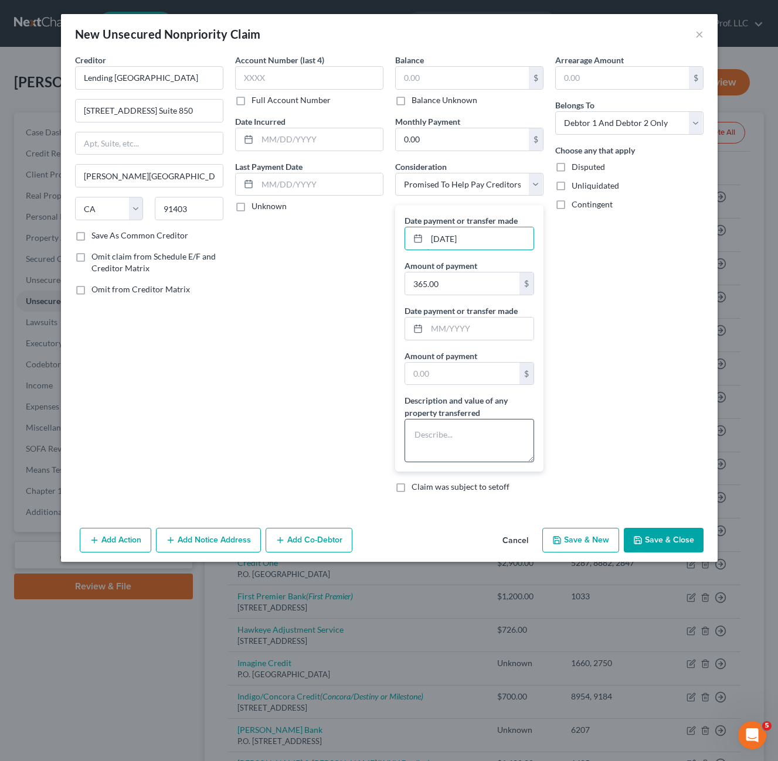
type input "[DATE]"
click at [453, 450] on textarea at bounding box center [469, 440] width 130 height 43
click at [476, 327] on input "text" at bounding box center [480, 329] width 107 height 22
type input "[DATE]"
click at [433, 375] on input "text" at bounding box center [462, 374] width 114 height 22
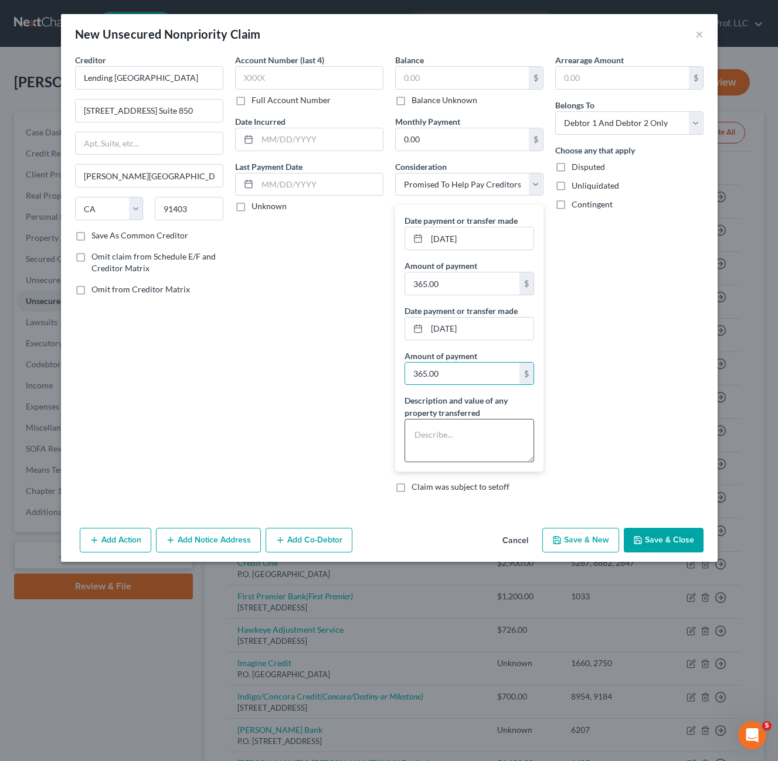
type input "365.00"
click at [422, 428] on textarea at bounding box center [469, 440] width 130 height 43
click at [441, 443] on textarea at bounding box center [469, 440] width 130 height 43
click at [485, 448] on textarea at bounding box center [469, 440] width 130 height 43
type textarea "Debt Consolidation"
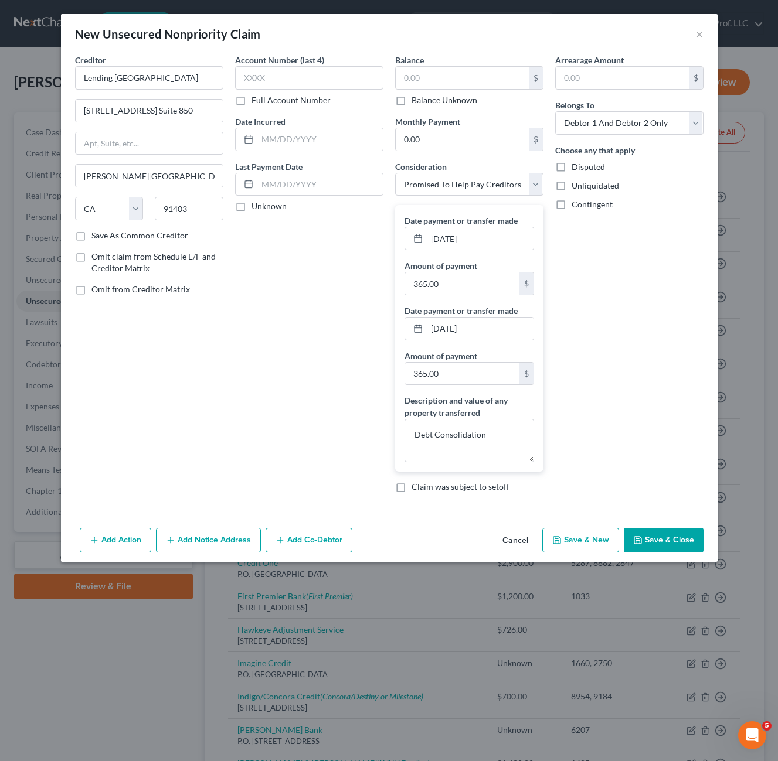
click at [648, 539] on button "Save & Close" at bounding box center [664, 540] width 80 height 25
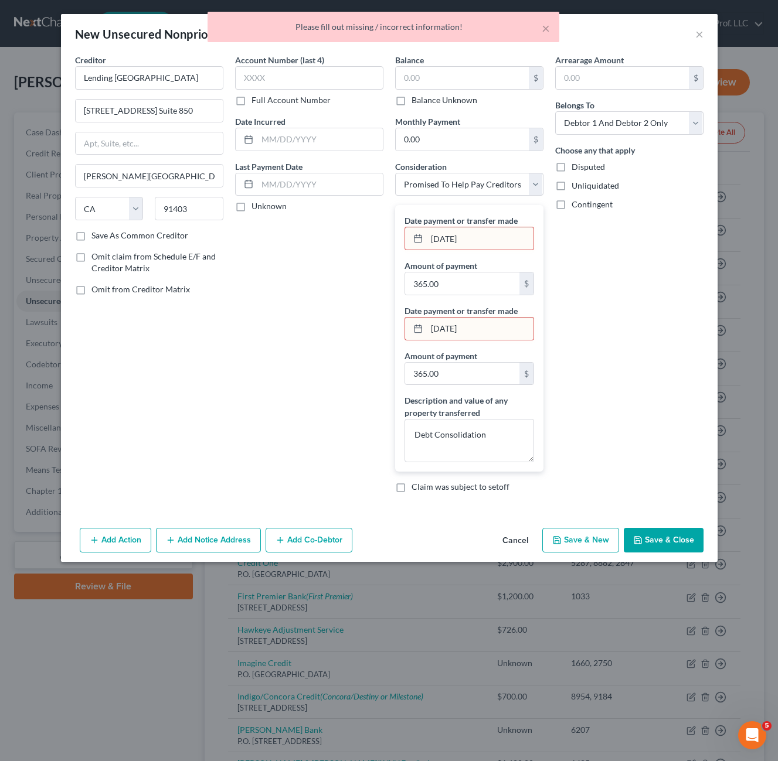
click at [482, 332] on input "[DATE]" at bounding box center [480, 329] width 107 height 22
click at [427, 329] on input "[DATE]" at bounding box center [480, 329] width 107 height 22
type input "[DATE]"
click at [433, 239] on input "[DATE]" at bounding box center [480, 238] width 107 height 22
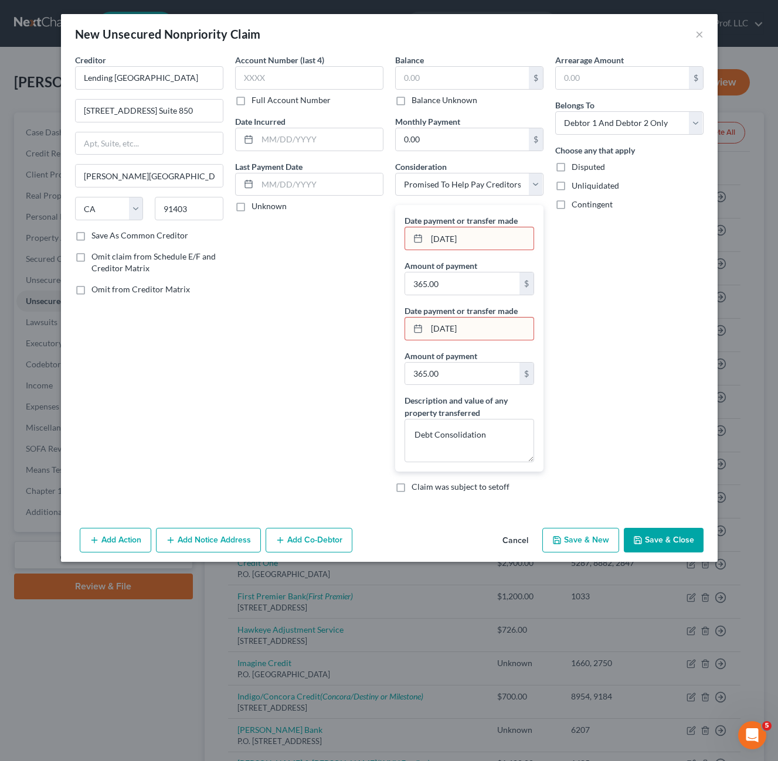
type input "[DATE]"
click at [600, 376] on div "Arrearage Amount $ Belongs To * Select Debtor 1 Only Debtor 2 Only Debtor 1 And…" at bounding box center [629, 278] width 160 height 448
click at [668, 550] on button "Save & Close" at bounding box center [664, 540] width 80 height 25
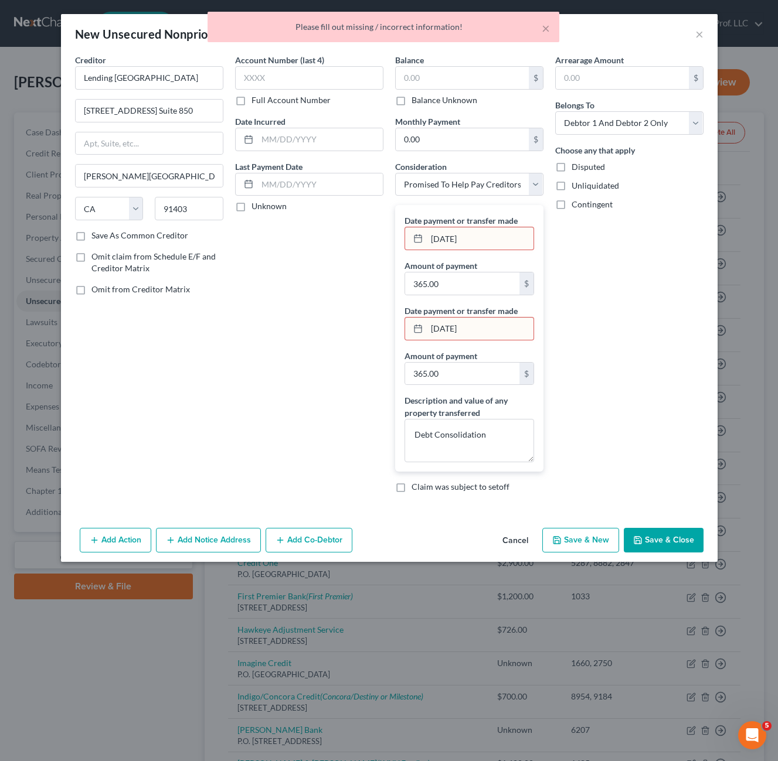
drag, startPoint x: 431, startPoint y: 330, endPoint x: 466, endPoint y: 331, distance: 34.6
click at [433, 330] on input "[DATE]" at bounding box center [480, 329] width 107 height 22
drag, startPoint x: 496, startPoint y: 332, endPoint x: 360, endPoint y: 332, distance: 136.0
click at [361, 332] on div "Creditor * Lending [GEOGRAPHIC_DATA] [STREET_ADDRESS] Suite [GEOGRAPHIC_DATA][P…" at bounding box center [389, 278] width 640 height 448
type input "08/2025"
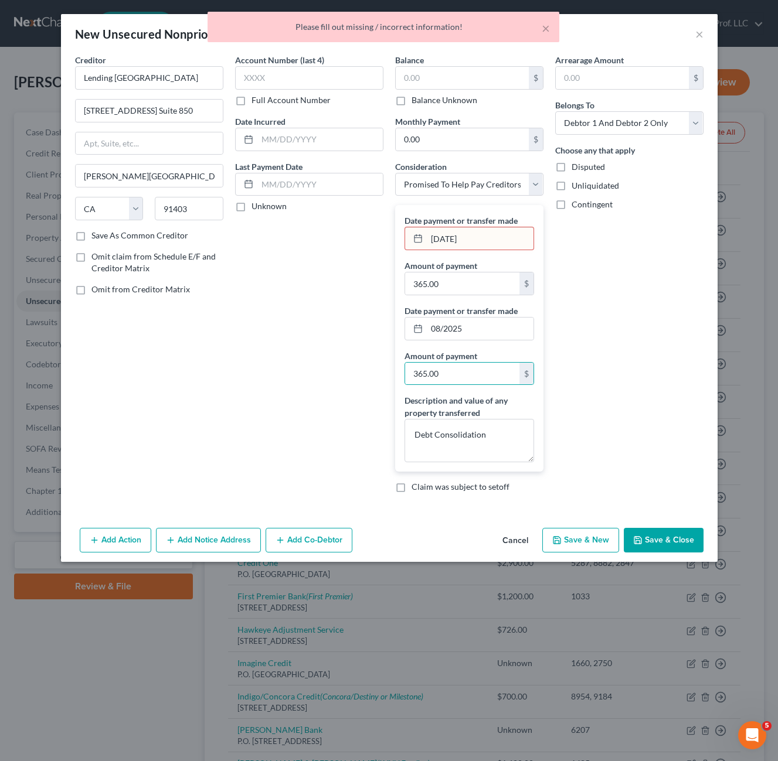
click at [504, 232] on input "[DATE]" at bounding box center [480, 238] width 107 height 22
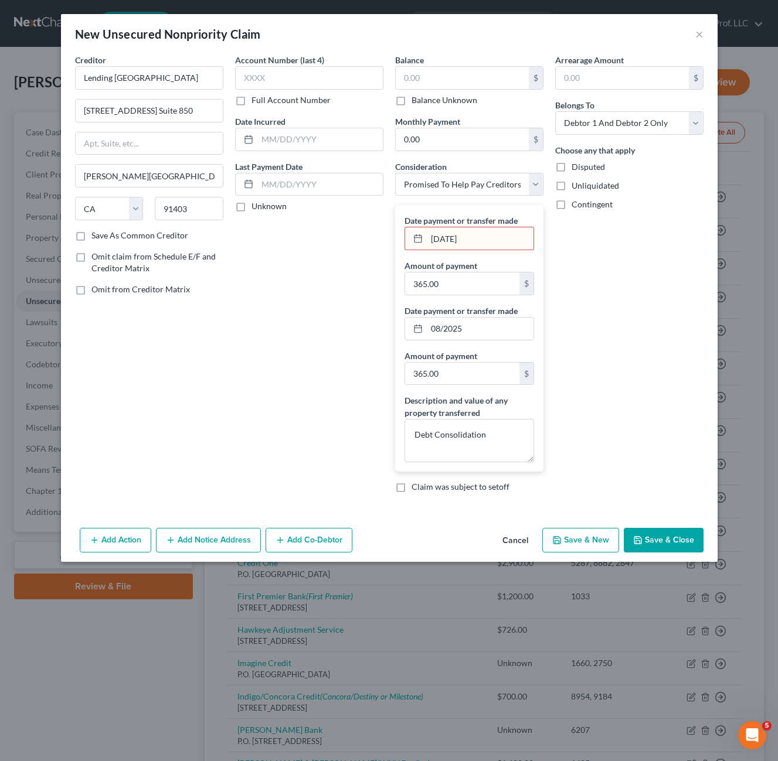
drag, startPoint x: 498, startPoint y: 234, endPoint x: 387, endPoint y: 239, distance: 110.9
click at [389, 239] on div "Balance $ Balance Unknown Balance Undetermined $ Balance Unknown Monthly Paymen…" at bounding box center [469, 278] width 160 height 448
type input "09/2025"
click at [631, 410] on div "Arrearage Amount $ Belongs To * Select Debtor 1 Only Debtor 2 Only Debtor 1 And…" at bounding box center [629, 278] width 160 height 448
click at [681, 543] on button "Save & Close" at bounding box center [664, 540] width 80 height 25
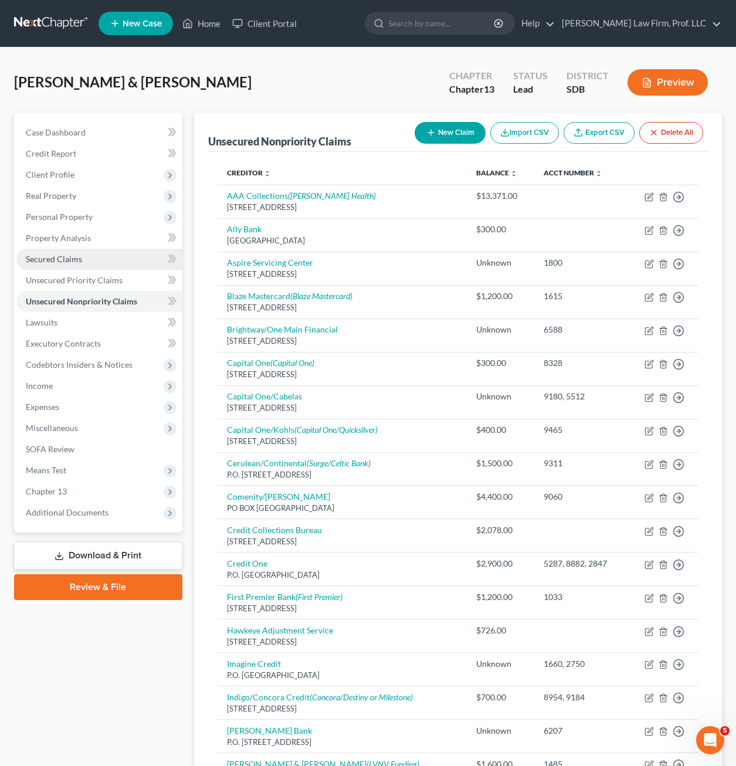
click at [66, 261] on span "Secured Claims" at bounding box center [54, 259] width 56 height 10
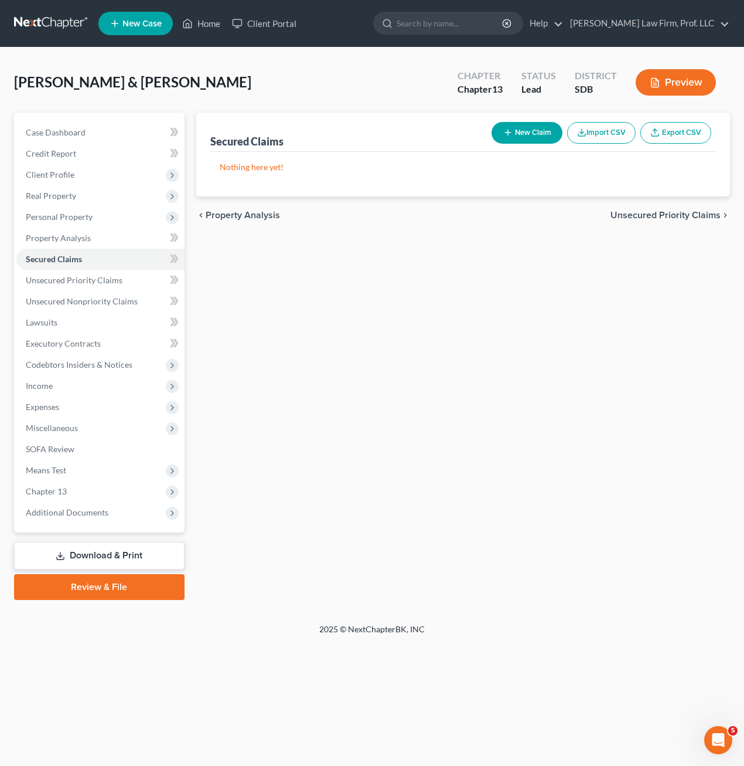
click at [440, 351] on div "Secured Claims New Claim Import CSV Export CSV Nothing here yet! Previous 1 Nex…" at bounding box center [464, 356] width 546 height 487
click at [69, 216] on span "Personal Property" at bounding box center [59, 217] width 67 height 10
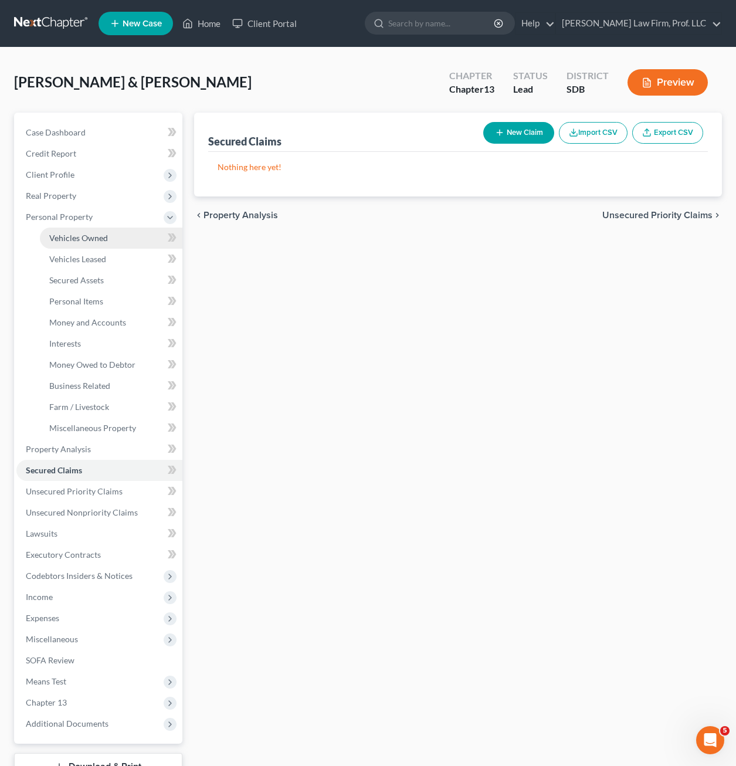
click at [69, 234] on span "Vehicles Owned" at bounding box center [78, 238] width 59 height 10
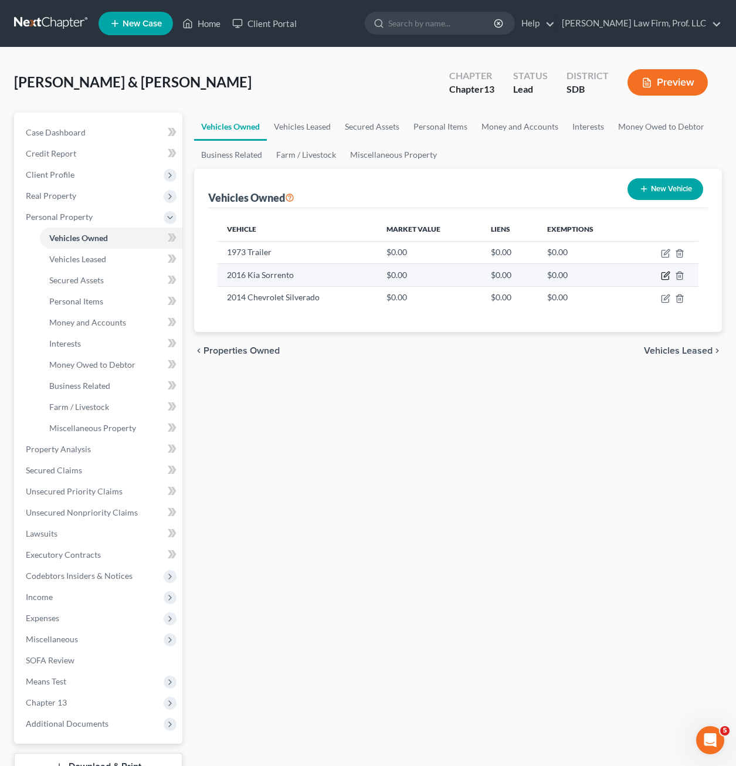
click at [668, 276] on icon "button" at bounding box center [665, 275] width 9 height 9
select select "0"
select select "10"
select select "2"
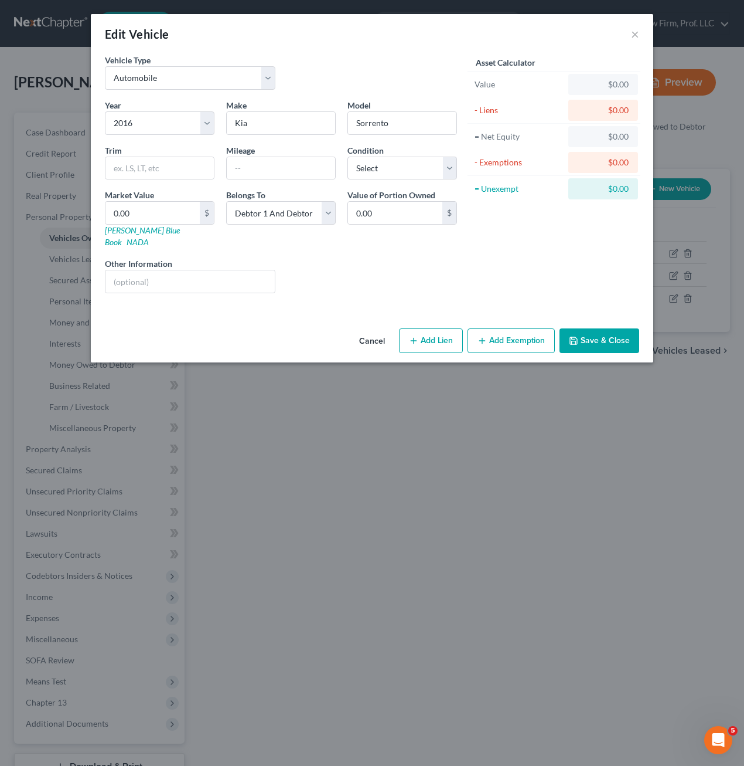
click at [292, 297] on div "Vehicle Type Select Automobile Truck Trailer Watercraft Aircraft Motor Home Atv…" at bounding box center [372, 189] width 563 height 270
drag, startPoint x: 506, startPoint y: 326, endPoint x: 439, endPoint y: 289, distance: 76.9
click at [440, 289] on div "Edit Vehicle × Vehicle Type Select Automobile Truck Trailer Watercraft Aircraft…" at bounding box center [372, 188] width 563 height 348
click at [418, 336] on icon "button" at bounding box center [413, 340] width 9 height 9
select select "2"
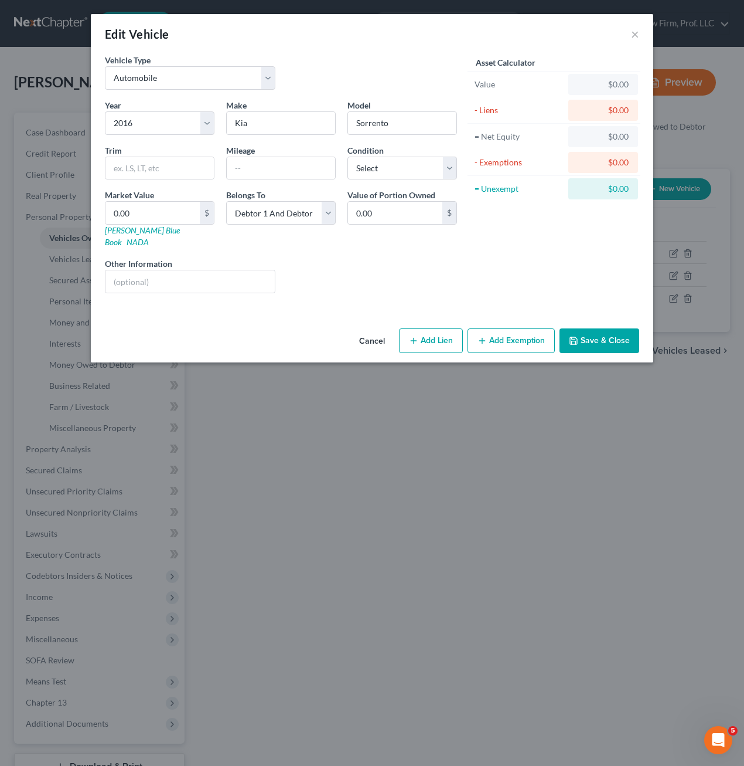
select select "0"
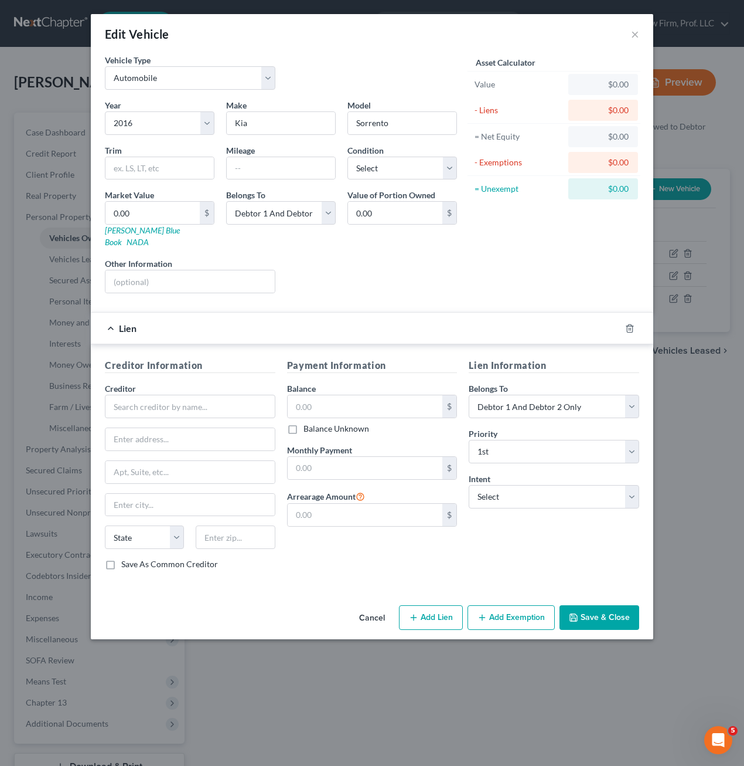
click at [176, 382] on div "Creditor *" at bounding box center [190, 400] width 171 height 36
click at [176, 395] on input "text" at bounding box center [190, 406] width 171 height 23
type input "Voyage Federal Credit Union"
drag, startPoint x: 375, startPoint y: 380, endPoint x: 367, endPoint y: 390, distance: 12.9
click at [375, 382] on div "Balance $ Balance Unknown Balance Undetermined $ Balance Unknown" at bounding box center [372, 408] width 171 height 52
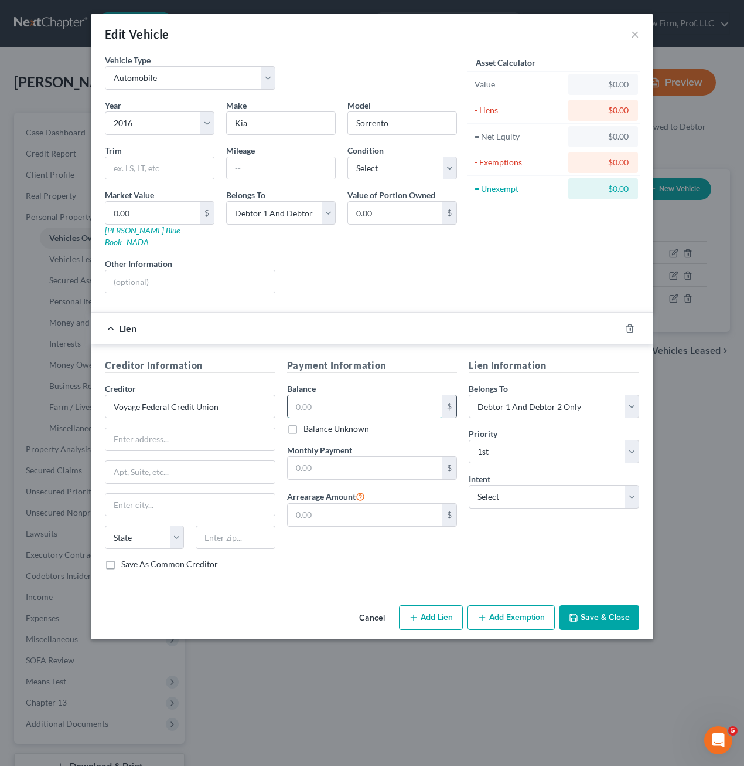
drag, startPoint x: 367, startPoint y: 390, endPoint x: 362, endPoint y: 396, distance: 7.1
click at [366, 395] on input "text" at bounding box center [365, 406] width 155 height 22
type input "6,699.62"
click at [474, 277] on div "Asset Calculator Value $0.00 - Liens $6,699.62 = Net Equity -$6,699.62 - Exempt…" at bounding box center [554, 178] width 182 height 249
click at [555, 503] on div "Lien Information Belongs To * Select Debtor 1 Only Debtor 2 Only Debtor 1 And D…" at bounding box center [554, 468] width 182 height 221
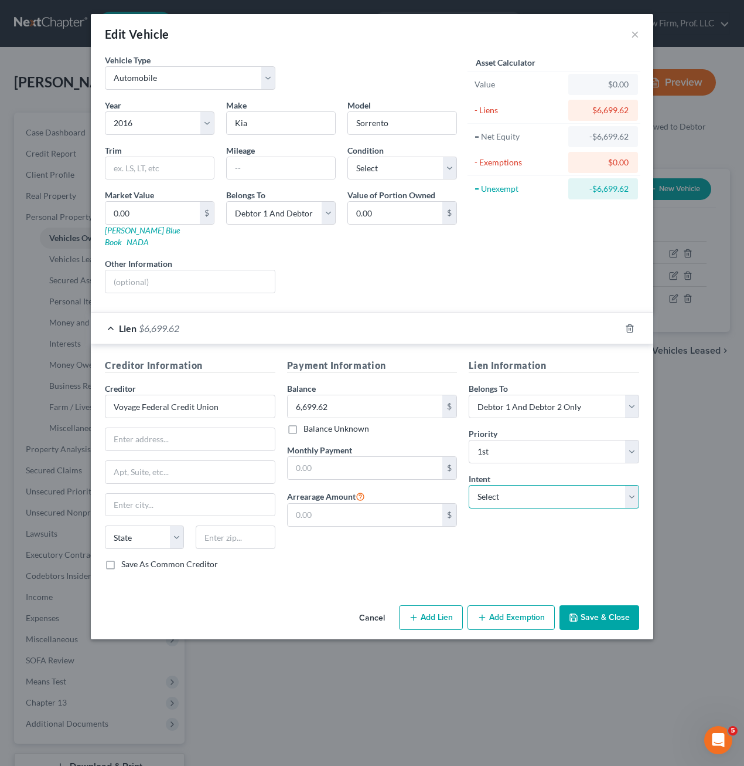
click at [576, 485] on select "Select Surrender Redeem Reaffirm Avoid Other" at bounding box center [554, 496] width 171 height 23
select select "4"
click at [469, 485] on select "Select Surrender Redeem Reaffirm Avoid Other" at bounding box center [554, 496] width 171 height 23
click at [540, 530] on input "text" at bounding box center [554, 541] width 171 height 23
type input "keep and pay creditor directly under terms of the contract"
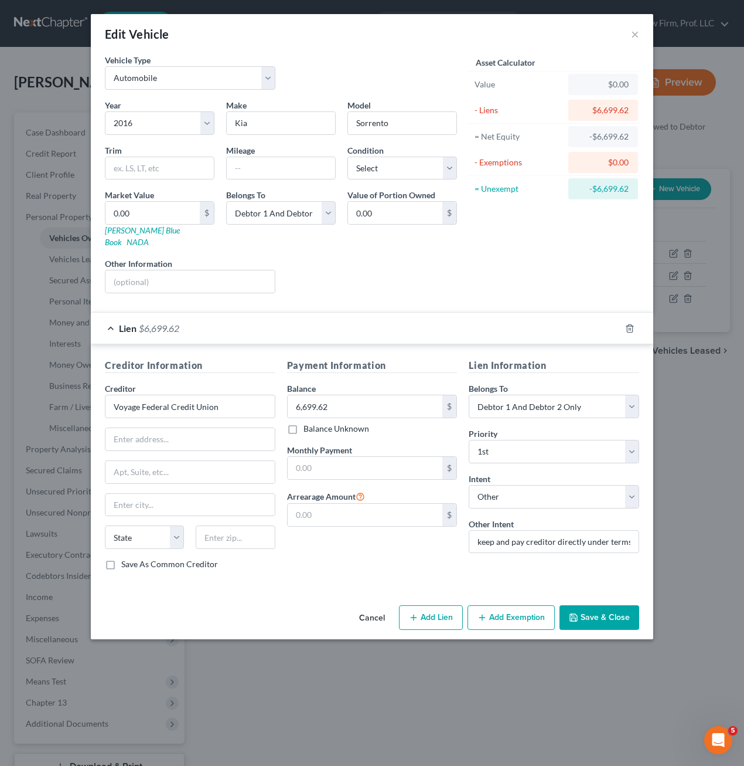
click at [588, 551] on div "Lien Information Belongs To * Select Debtor 1 Only Debtor 2 Only Debtor 1 And D…" at bounding box center [554, 468] width 182 height 221
drag, startPoint x: 169, startPoint y: 410, endPoint x: 162, endPoint y: 420, distance: 11.9
click at [163, 421] on div "Creditor * Voyage Federal Credit Union State [US_STATE] AK AR AZ CA CO [GEOGRAP…" at bounding box center [190, 470] width 171 height 176
click at [202, 428] on input "text" at bounding box center [190, 439] width 169 height 22
click at [205, 428] on input "text" at bounding box center [190, 439] width 169 height 22
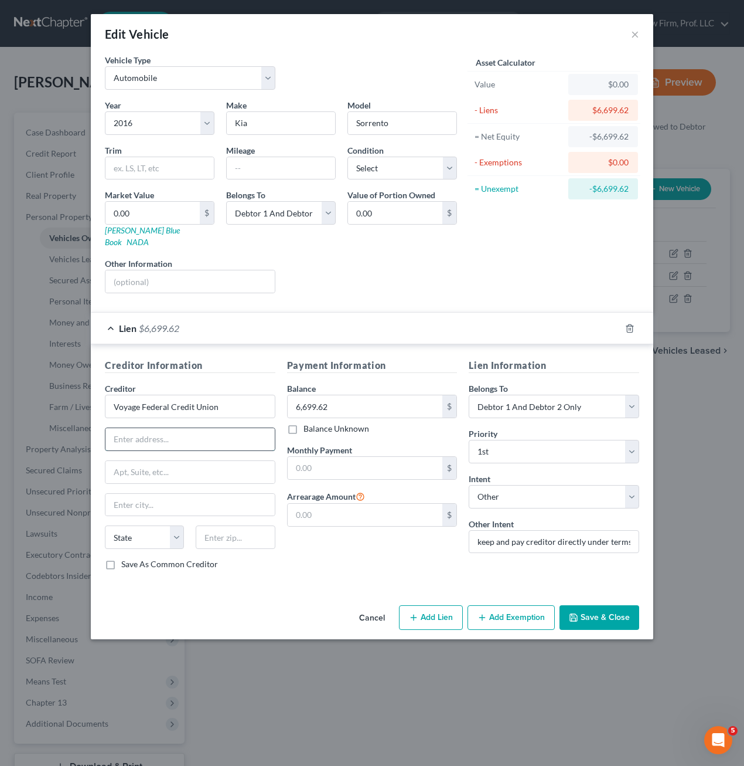
click at [205, 430] on input "text" at bounding box center [190, 439] width 169 height 22
type input "[STREET_ADDRESS]"
type input "57069"
type input "[PERSON_NAME]"
select select "43"
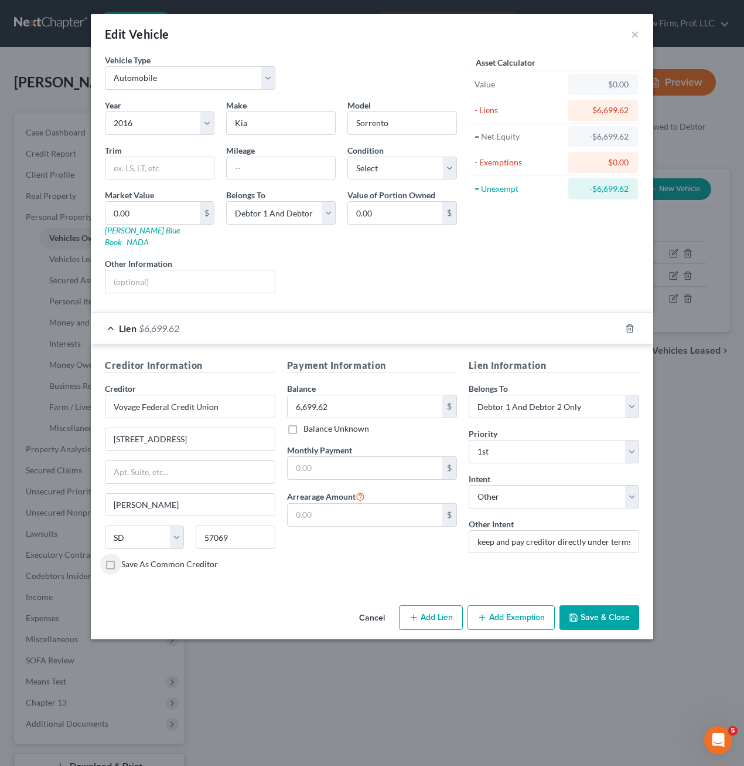
click at [621, 611] on button "Save & Close" at bounding box center [600, 617] width 80 height 25
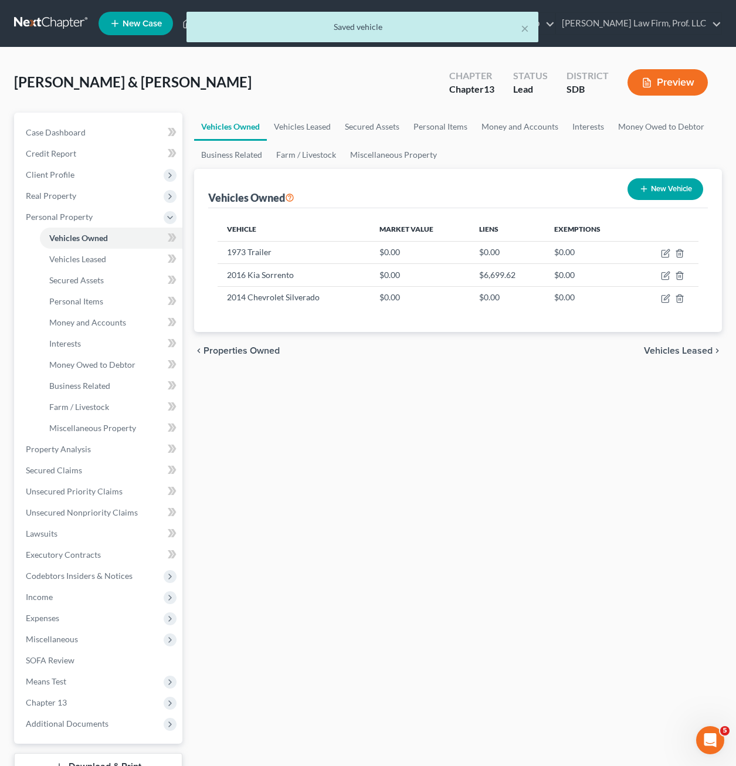
click at [312, 501] on div "Vehicles Owned Vehicles Leased Secured Assets Personal Items Money and Accounts…" at bounding box center [457, 462] width 539 height 698
click at [663, 296] on icon "button" at bounding box center [665, 298] width 9 height 9
select select "0"
select select "12"
select select "2"
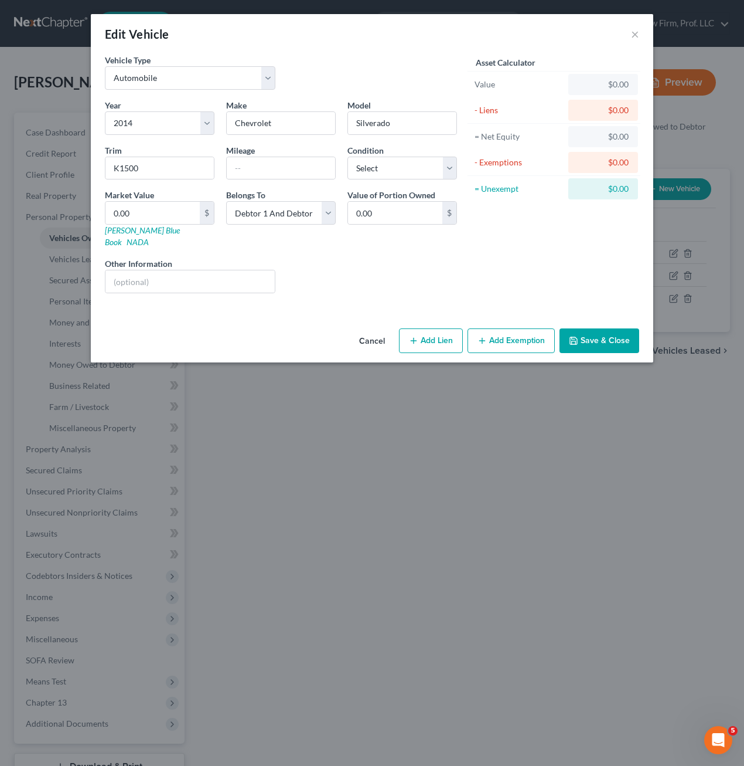
click at [430, 328] on button "Add Lien" at bounding box center [431, 340] width 64 height 25
select select "2"
select select "0"
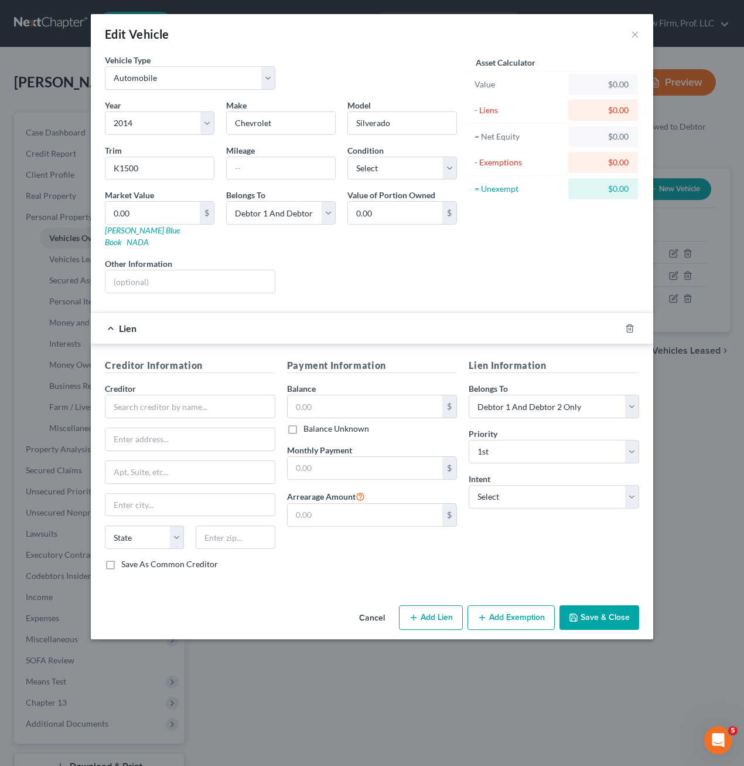
click at [167, 382] on div "Creditor *" at bounding box center [190, 400] width 171 height 36
click at [167, 395] on input "text" at bounding box center [190, 406] width 171 height 23
type input "Voyage Federal Credit Union"
type input "[STREET_ADDRESS]"
type input "57069"
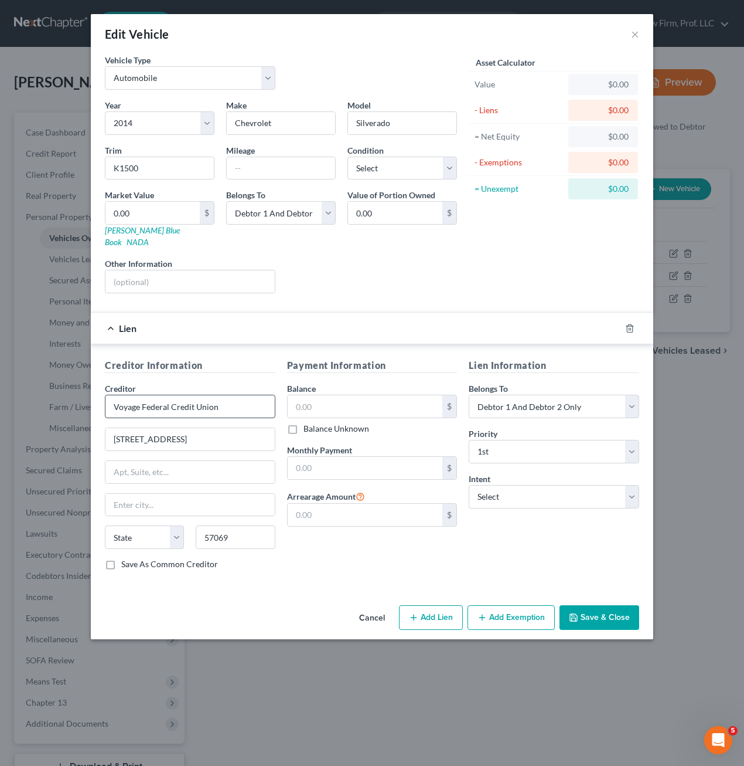
type input "[PERSON_NAME]"
select select "43"
drag, startPoint x: 400, startPoint y: 413, endPoint x: 399, endPoint y: 403, distance: 9.5
click at [399, 423] on div "Balance Unknown" at bounding box center [372, 429] width 171 height 12
click at [399, 403] on input "text" at bounding box center [365, 406] width 155 height 22
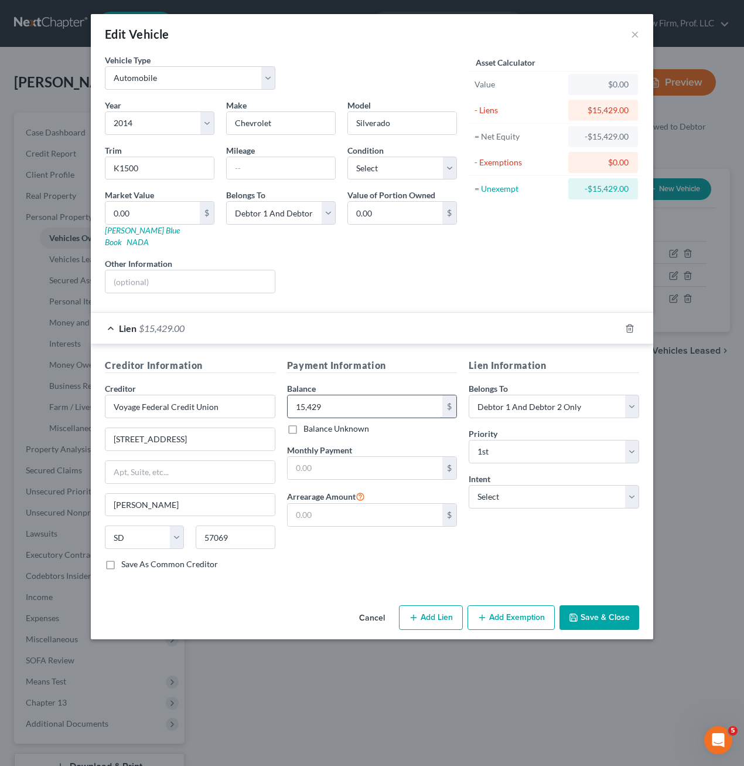
type input "15,429"
click at [511, 546] on div "Lien Information Belongs To * Select Debtor 1 Only Debtor 2 Only Debtor 1 And D…" at bounding box center [554, 468] width 182 height 221
click at [525, 485] on select "Select Surrender Redeem Reaffirm Avoid Other" at bounding box center [554, 496] width 171 height 23
select select "4"
click at [469, 485] on select "Select Surrender Redeem Reaffirm Avoid Other" at bounding box center [554, 496] width 171 height 23
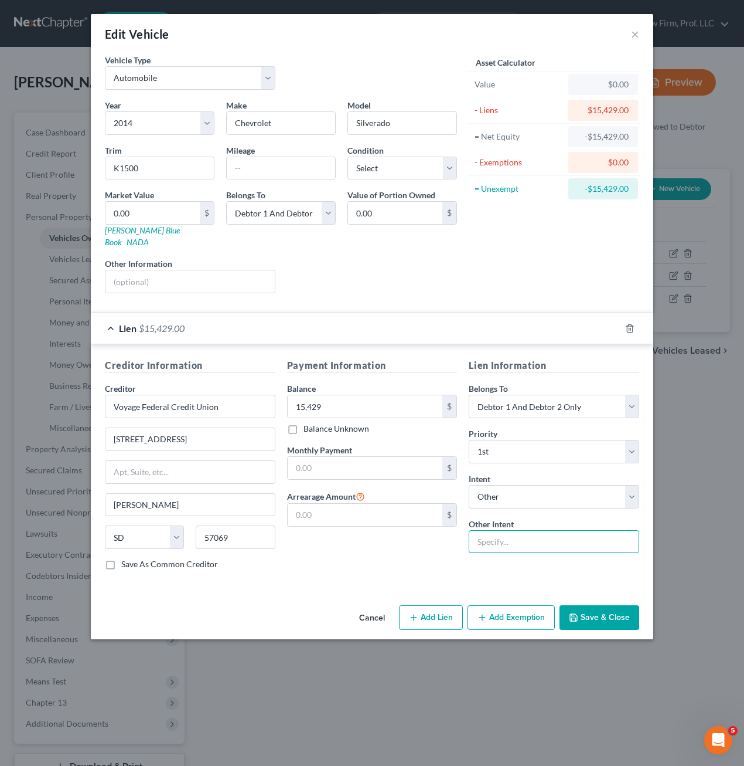
drag, startPoint x: 535, startPoint y: 529, endPoint x: 552, endPoint y: 519, distance: 19.7
click at [535, 530] on input "text" at bounding box center [554, 541] width 171 height 23
click at [580, 556] on div "Lien Information Belongs To * Select Debtor 1 Only Debtor 2 Only Debtor 1 And D…" at bounding box center [554, 468] width 182 height 221
click at [587, 535] on input "keep and pay directly to creditor outside the plan" at bounding box center [554, 541] width 171 height 23
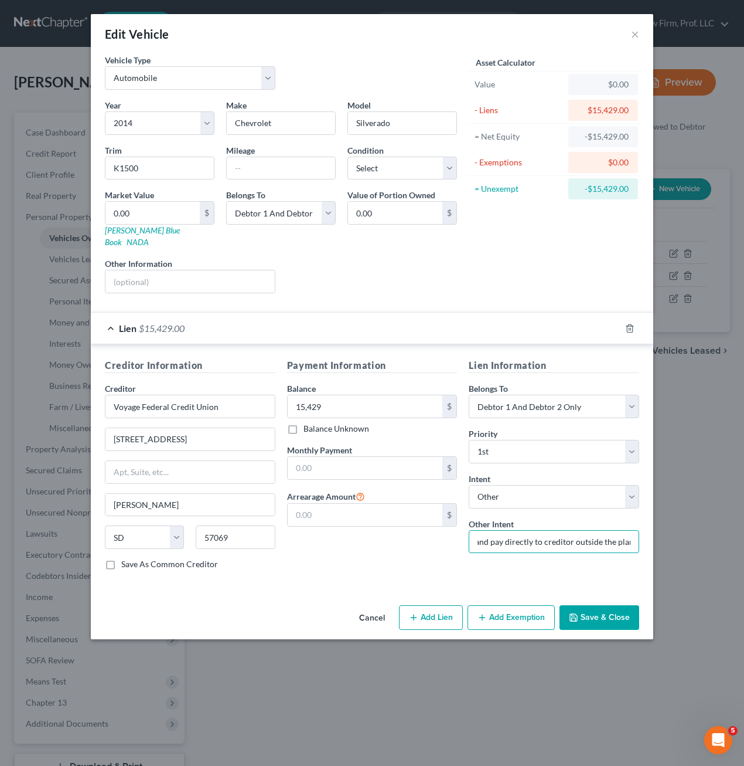
drag, startPoint x: 590, startPoint y: 526, endPoint x: 710, endPoint y: 532, distance: 119.8
click at [710, 532] on div "Edit Vehicle × Vehicle Type Select Automobile Truck Trailer Watercraft Aircraft…" at bounding box center [372, 383] width 744 height 766
drag, startPoint x: 558, startPoint y: 538, endPoint x: 559, endPoint y: 532, distance: 5.9
click at [557, 536] on input "keep and pay directly to creditor outside the plan" at bounding box center [554, 541] width 171 height 23
drag, startPoint x: 632, startPoint y: 531, endPoint x: 570, endPoint y: 532, distance: 62.1
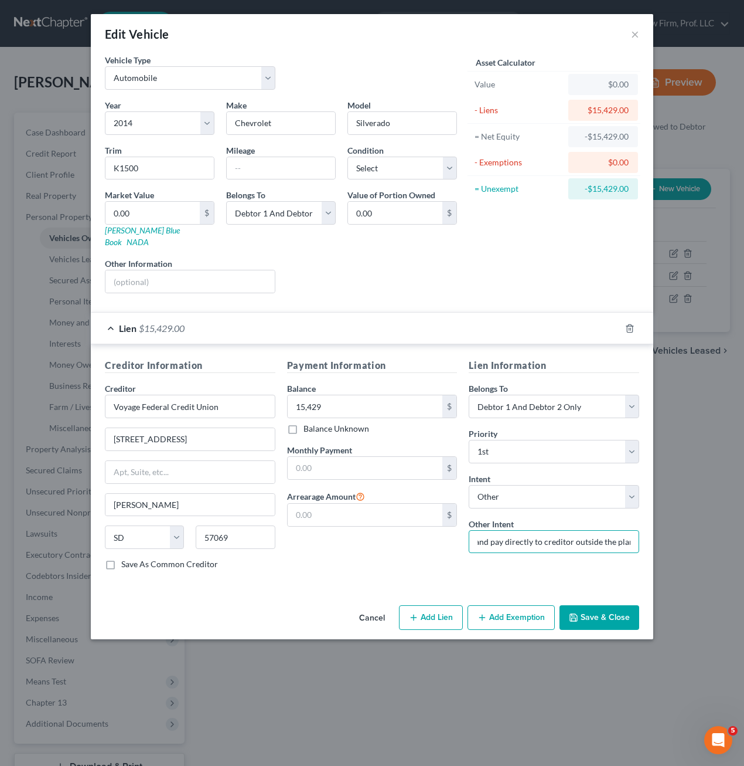
click at [570, 532] on input "keep and pay directly to creditor outside the plan" at bounding box center [554, 541] width 171 height 23
type input "keep and pay directly to creditor"
click at [366, 564] on div "Payment Information Balance 15,429.00 $ Balance Unknown Balance Undetermined 15…" at bounding box center [372, 468] width 182 height 221
click at [611, 607] on button "Save & Close" at bounding box center [600, 617] width 80 height 25
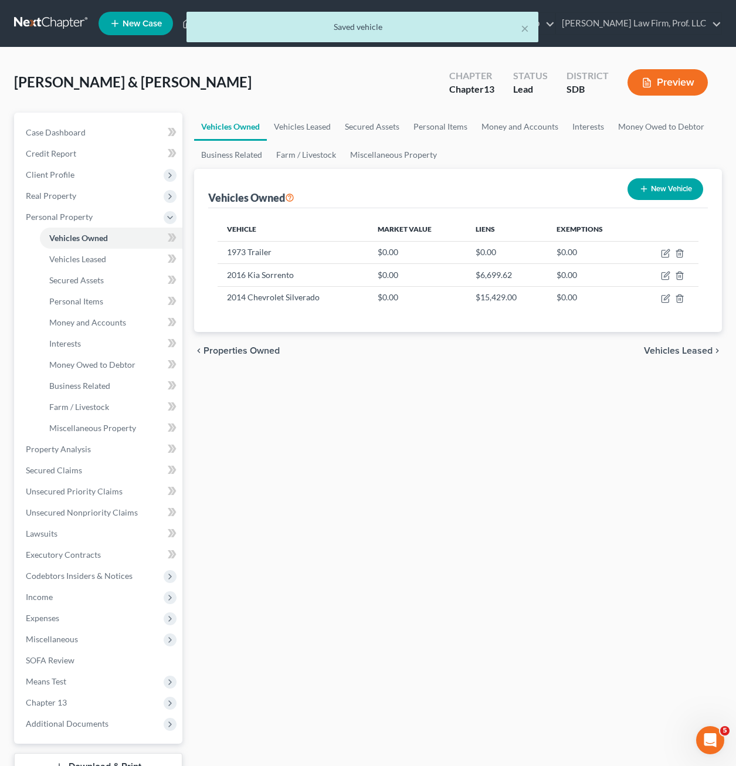
click at [463, 542] on div "Vehicles Owned Vehicles Leased Secured Assets Personal Items Money and Accounts…" at bounding box center [457, 462] width 539 height 698
click at [478, 499] on div "Vehicles Owned Vehicles Leased Secured Assets Personal Items Money and Accounts…" at bounding box center [457, 462] width 539 height 698
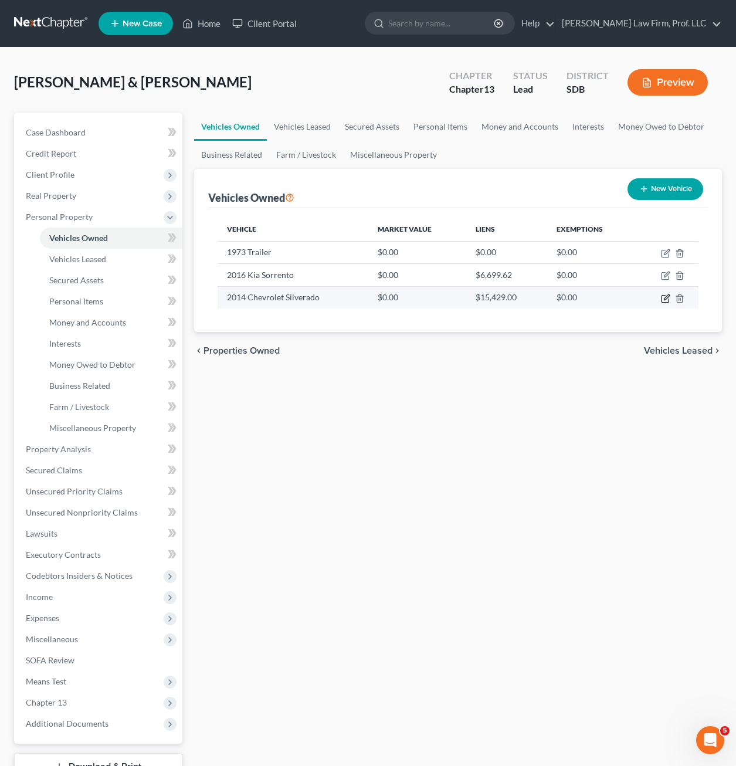
click at [665, 300] on icon "button" at bounding box center [665, 298] width 9 height 9
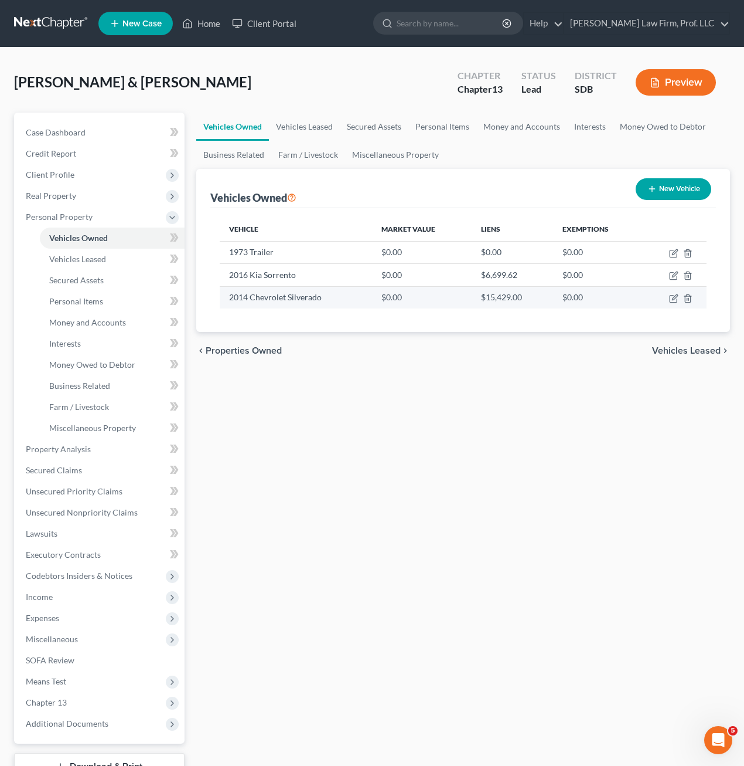
select select "0"
select select "12"
select select "2"
select select "43"
select select "2"
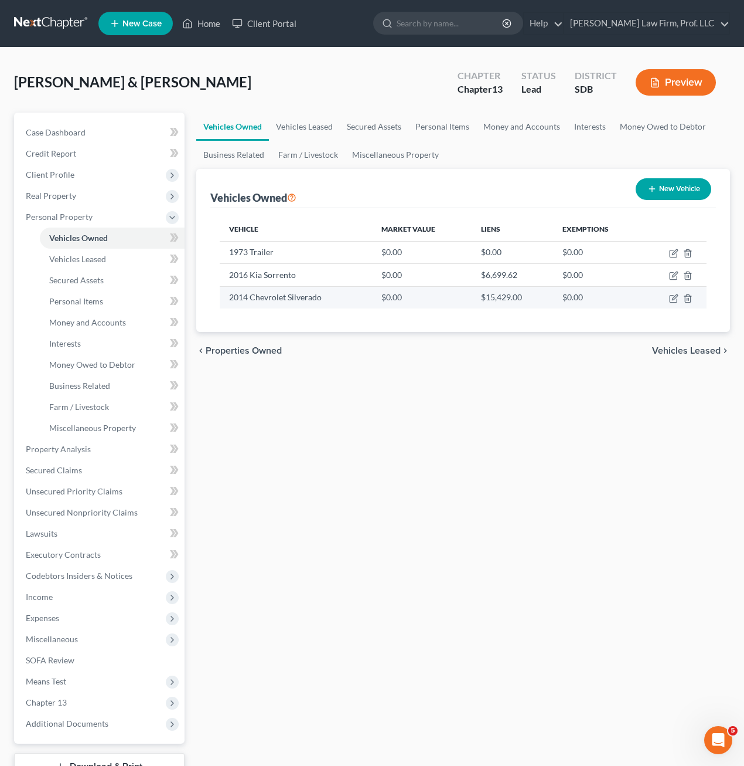
select select "0"
select select "4"
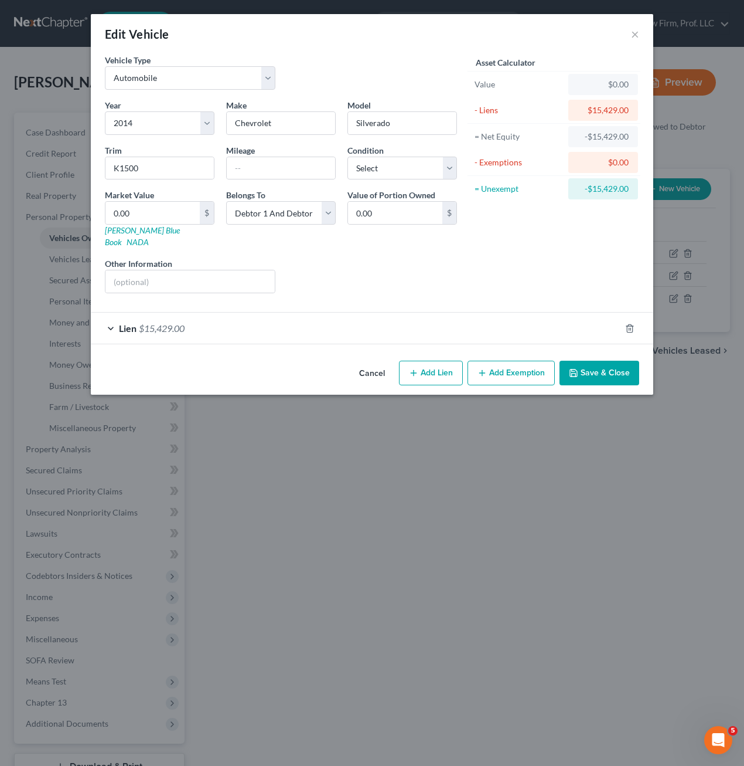
click at [382, 312] on div "Lien $15,429.00" at bounding box center [356, 327] width 530 height 31
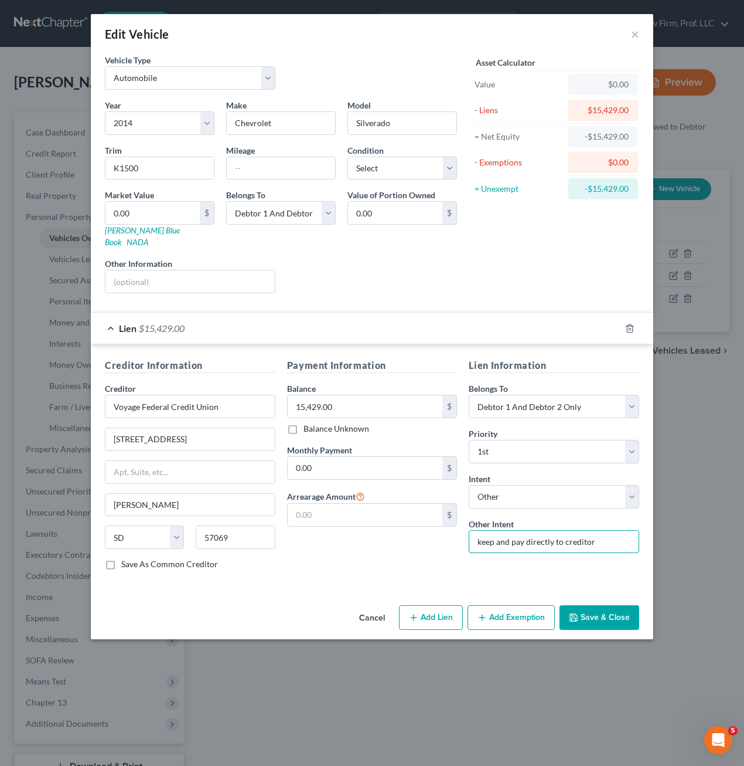
click at [598, 530] on input "keep and pay directly to creditor" at bounding box center [554, 541] width 171 height 23
type input "keep and pay directly to creditor monthly under terms of the agreement"
click at [585, 605] on button "Save & Close" at bounding box center [600, 617] width 80 height 25
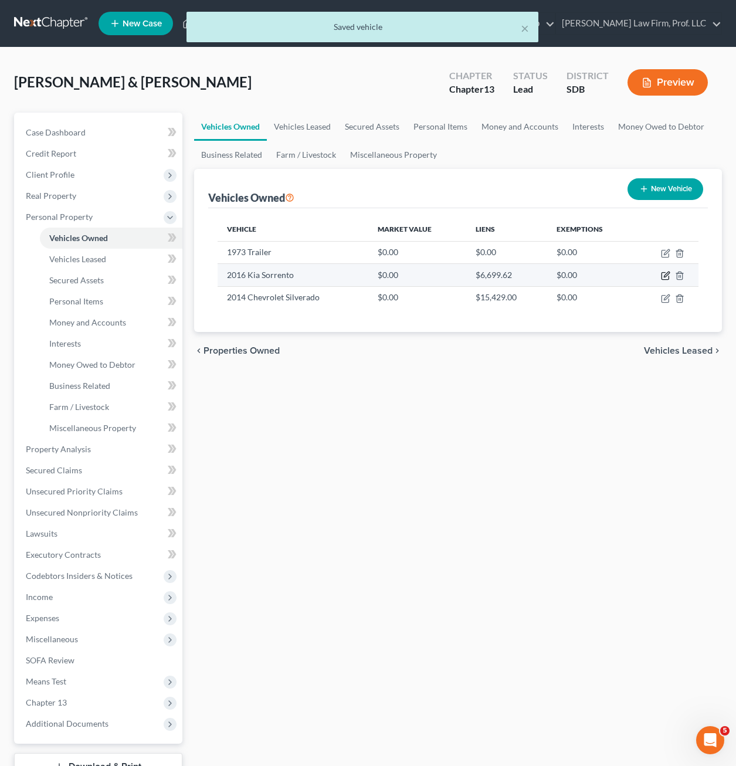
click at [666, 280] on icon "button" at bounding box center [664, 276] width 7 height 7
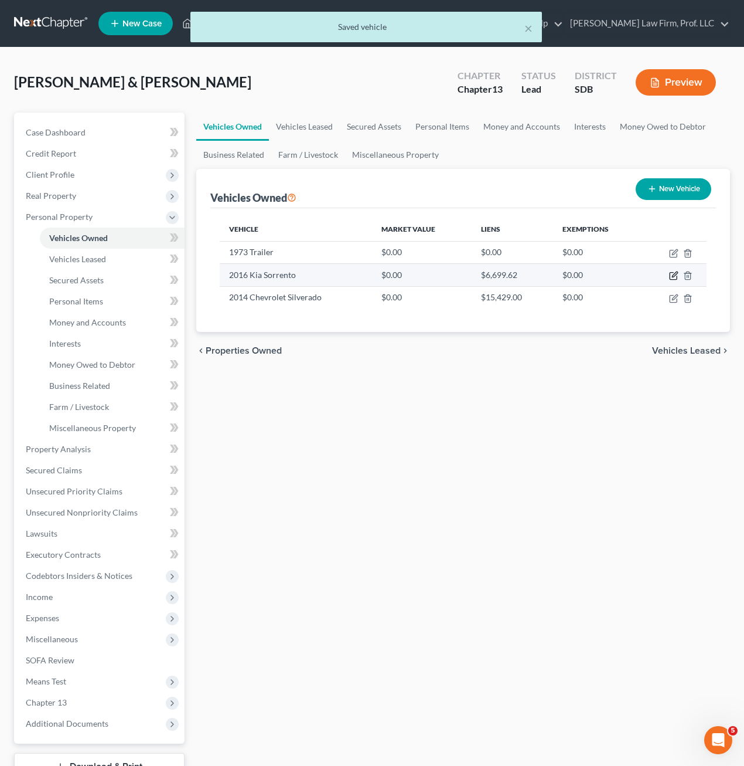
select select "0"
select select "10"
select select "2"
select select "43"
select select "2"
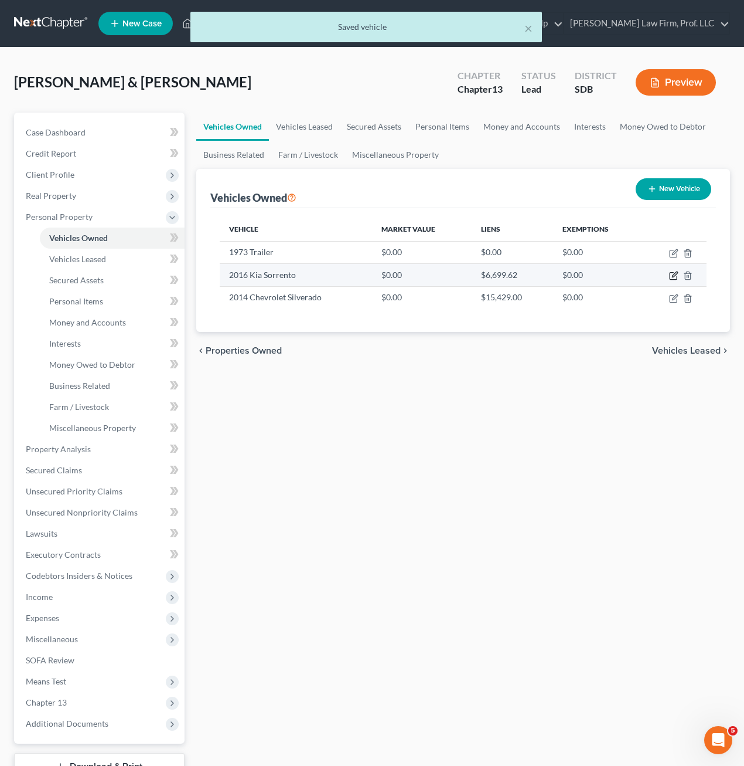
select select "0"
select select "4"
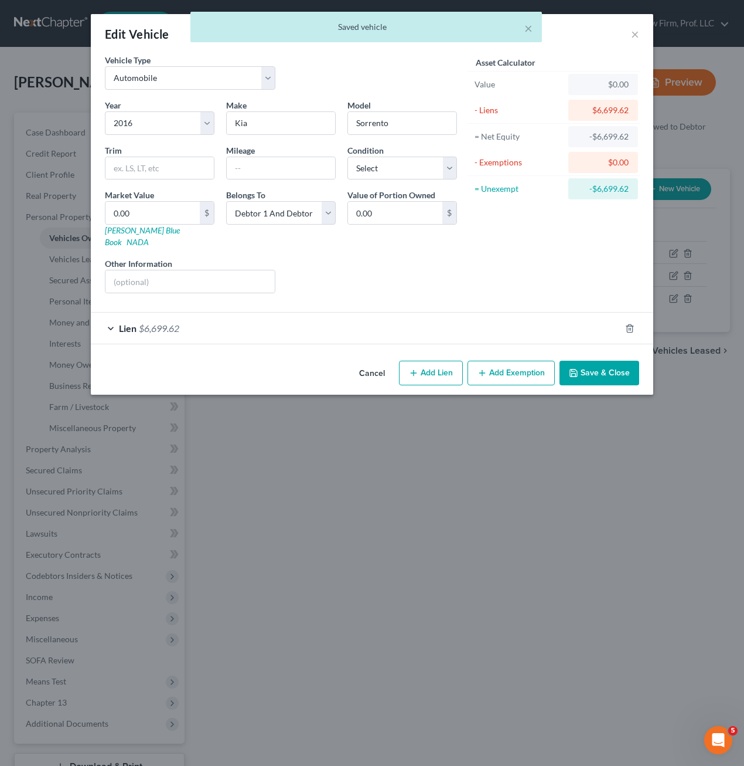
drag, startPoint x: 452, startPoint y: 322, endPoint x: 455, endPoint y: 314, distance: 8.9
click at [450, 325] on div "Lien $6,699.62" at bounding box center [356, 327] width 530 height 31
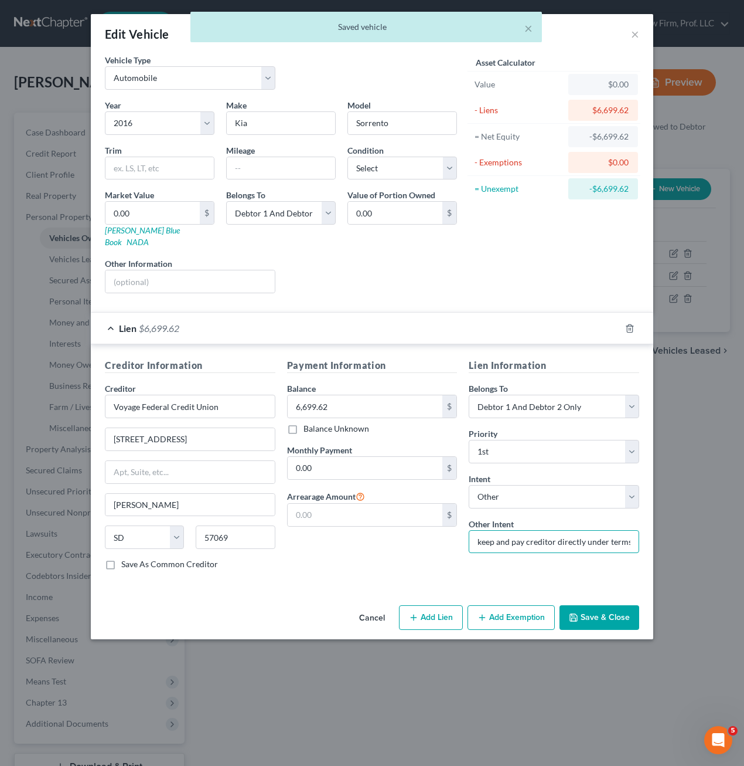
click at [584, 530] on input "keep and pay creditor directly under terms of the contract" at bounding box center [554, 541] width 171 height 23
drag, startPoint x: 592, startPoint y: 534, endPoint x: 701, endPoint y: 533, distance: 109.0
click at [701, 533] on div "Edit Vehicle × Vehicle Type Select Automobile Truck Trailer Watercraft Aircraft…" at bounding box center [372, 383] width 744 height 766
click at [640, 531] on div "Lien Information Belongs To * Select Debtor 1 Only Debtor 2 Only Debtor 1 And D…" at bounding box center [554, 468] width 182 height 221
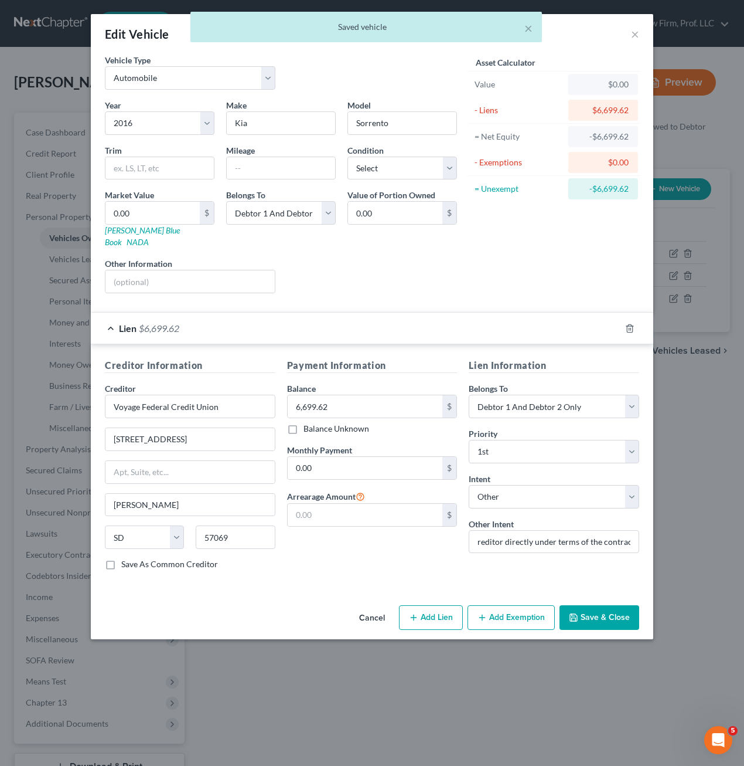
scroll to position [0, 0]
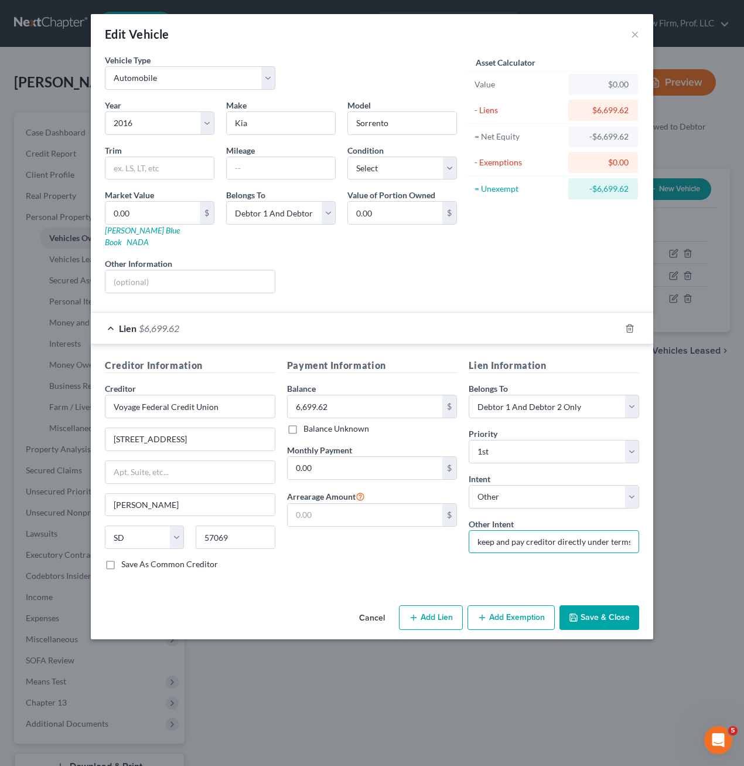
click at [620, 534] on input "keep and pay creditor directly under terms of the contract" at bounding box center [554, 541] width 171 height 23
drag, startPoint x: 618, startPoint y: 531, endPoint x: 684, endPoint y: 532, distance: 65.7
click at [684, 532] on div "Edit Vehicle × Vehicle Type Select Automobile Truck Trailer Watercraft Aircraft…" at bounding box center [372, 383] width 744 height 766
click at [618, 532] on input "keep and pay creditor directly under terms of the contract" at bounding box center [554, 541] width 171 height 23
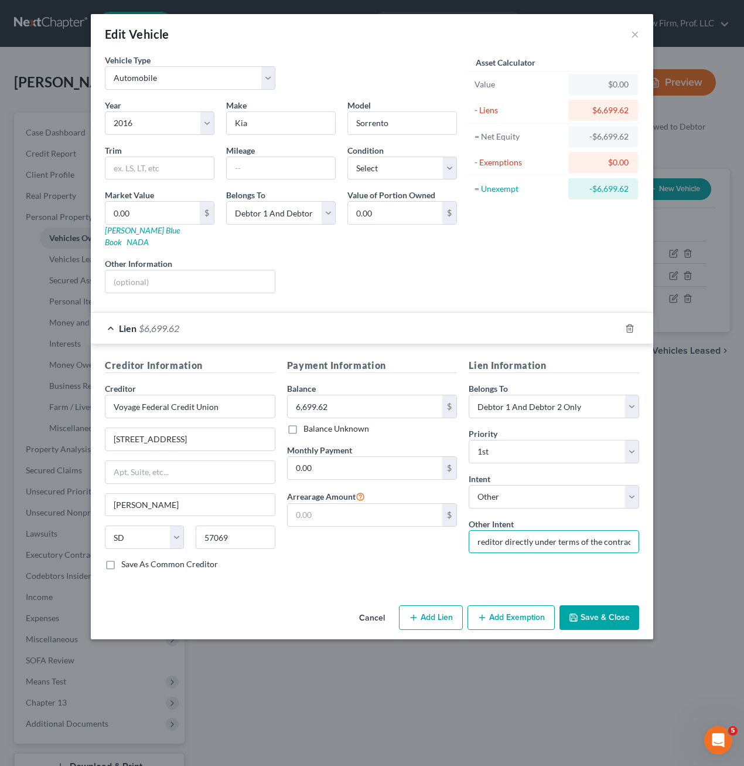
click at [618, 532] on input "keep and pay creditor directly under terms of the contract" at bounding box center [554, 541] width 171 height 23
drag, startPoint x: 488, startPoint y: 529, endPoint x: 530, endPoint y: 529, distance: 42.2
click at [487, 530] on input "keep and pay creditor directly under terms of the agreement" at bounding box center [554, 541] width 171 height 23
click at [488, 534] on input "keep and pay creditor directly under terms of the agreement" at bounding box center [554, 541] width 171 height 23
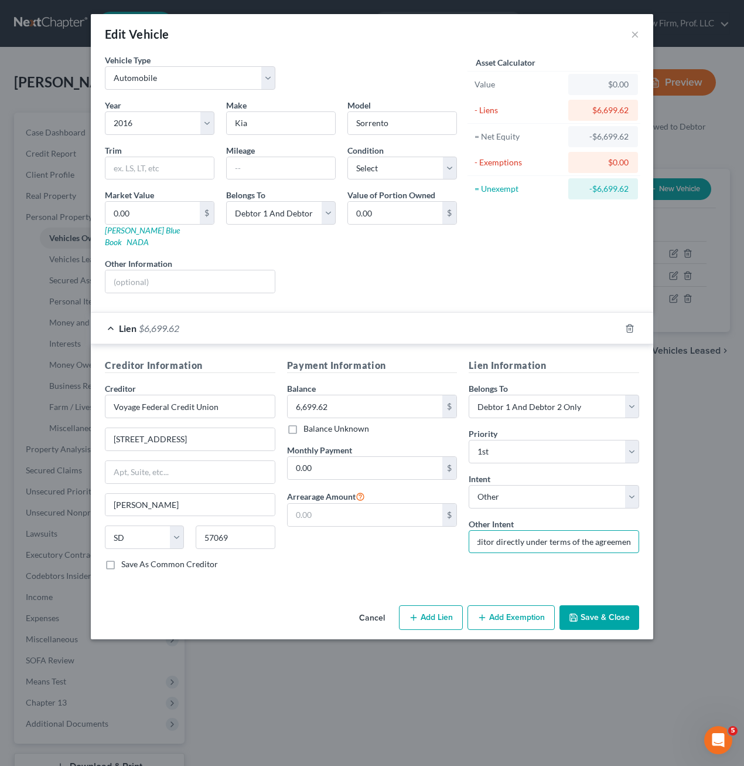
click at [492, 530] on input "keep and pay creditor directly under terms of the agreement" at bounding box center [554, 541] width 171 height 23
drag, startPoint x: 481, startPoint y: 531, endPoint x: 398, endPoint y: 531, distance: 82.7
click at [398, 531] on div "Creditor Information Creditor * Voyage Federal Credit Union [STREET_ADDRESS][GE…" at bounding box center [372, 468] width 546 height 221
click at [549, 531] on input "keep and pay creditor directly under terms of the agreement" at bounding box center [554, 541] width 171 height 23
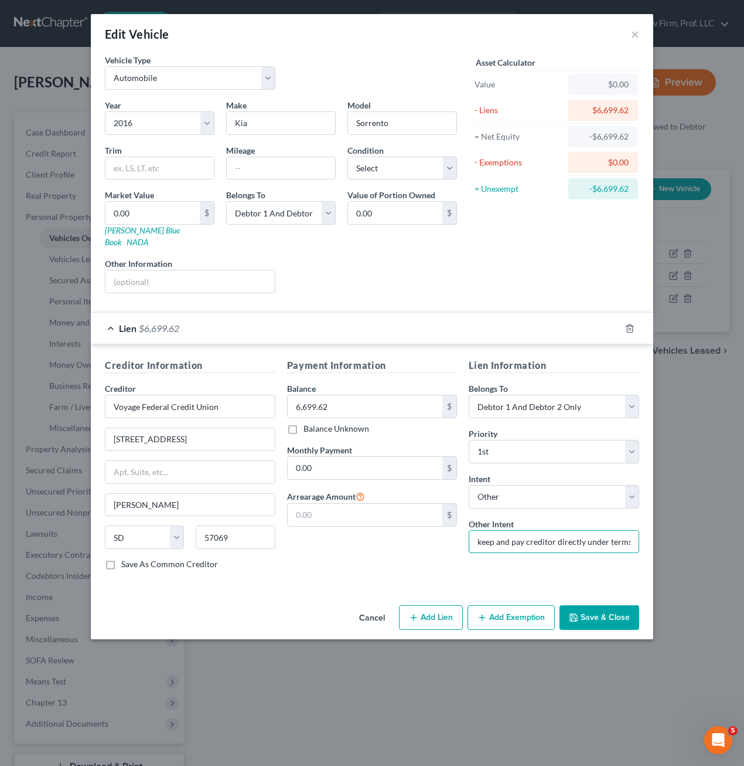
click at [556, 530] on input "keep and pay creditor directly under terms of the agreement" at bounding box center [554, 541] width 171 height 23
click at [586, 532] on input "keep and pay creditor directly under terms of the agreement" at bounding box center [554, 541] width 171 height 23
drag, startPoint x: 621, startPoint y: 532, endPoint x: 700, endPoint y: 529, distance: 79.2
click at [700, 529] on div "Edit Vehicle × Vehicle Type Select Automobile Truck Trailer Watercraft Aircraft…" at bounding box center [372, 383] width 744 height 766
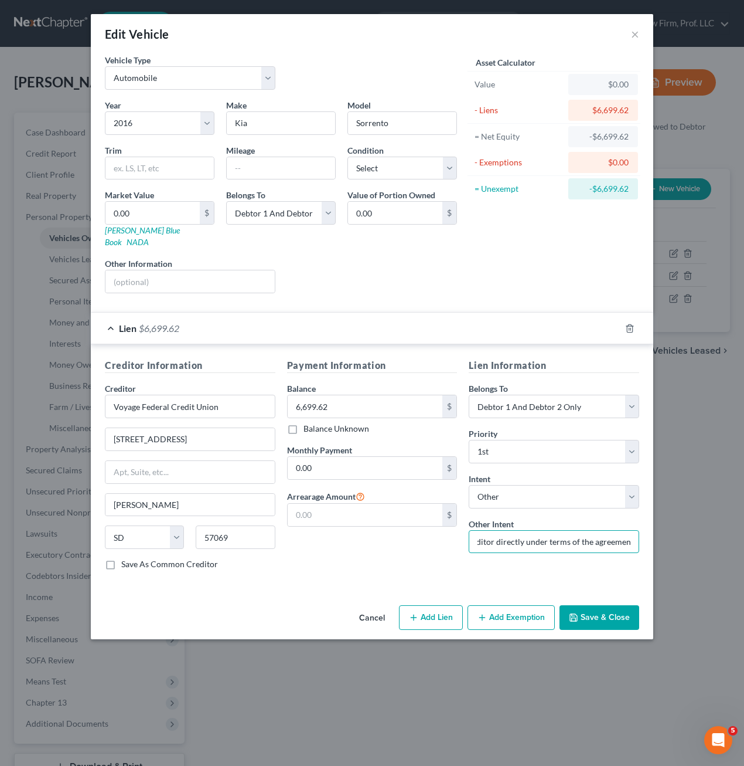
click at [634, 530] on input "keep and pay creditor directly under terms of the agreement" at bounding box center [554, 541] width 171 height 23
type input "keep and pay creditor directly under terms of the agreement monthly"
drag, startPoint x: 600, startPoint y: 600, endPoint x: 611, endPoint y: 599, distance: 11.2
click at [600, 605] on button "Save & Close" at bounding box center [600, 617] width 80 height 25
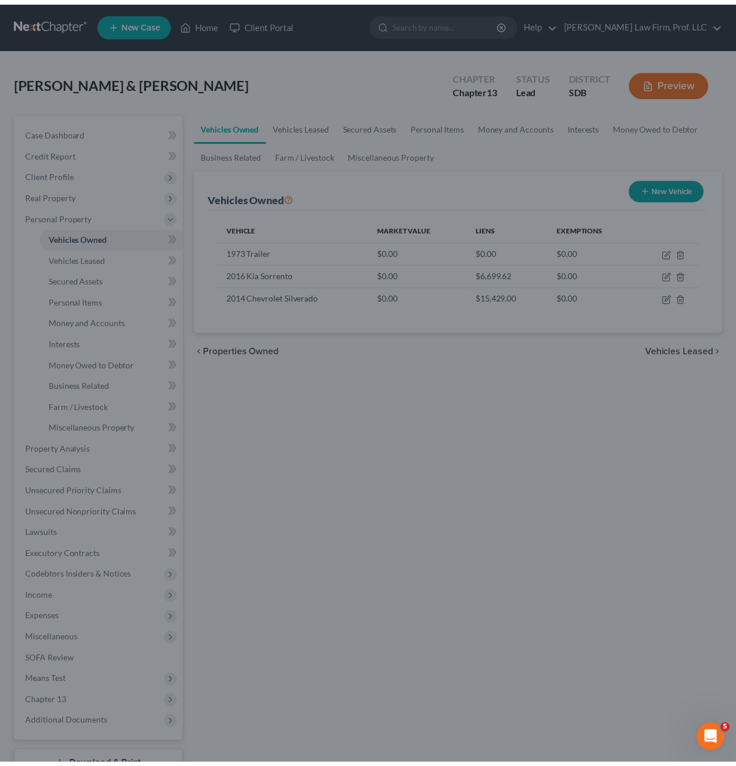
scroll to position [0, 0]
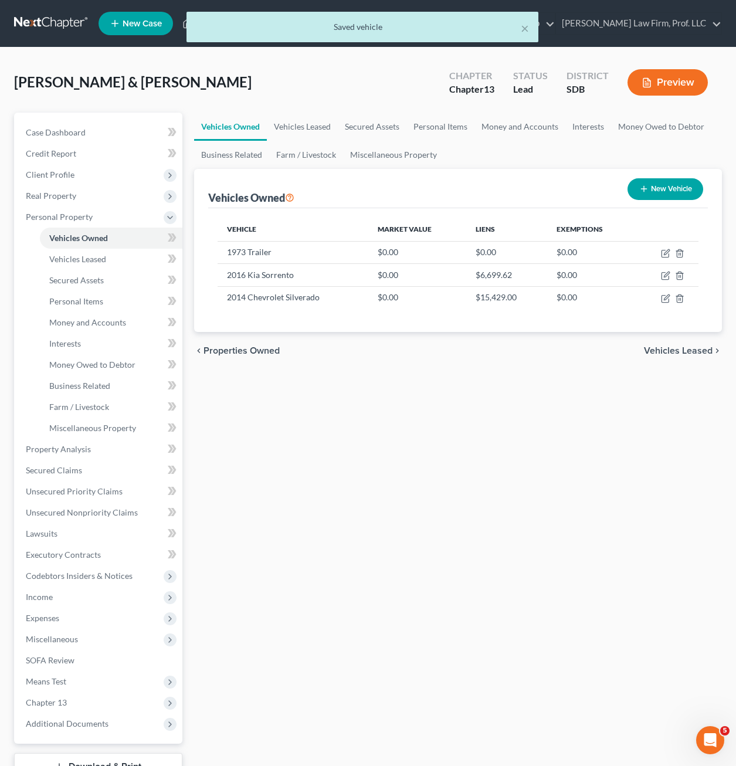
click at [562, 531] on div "Vehicles Owned Vehicles Leased Secured Assets Personal Items Money and Accounts…" at bounding box center [457, 462] width 539 height 698
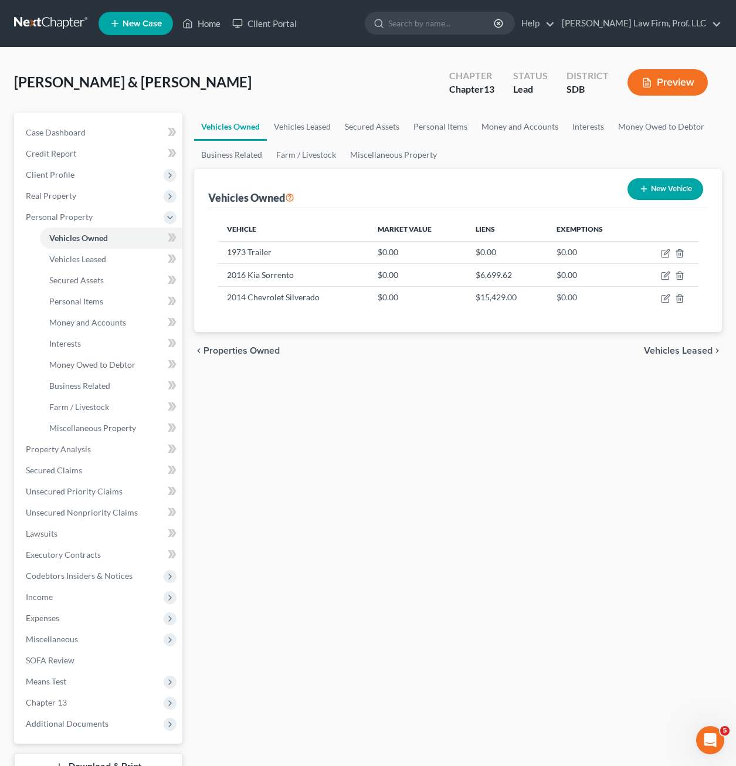
click at [404, 397] on div "Vehicles Owned Vehicles Leased Secured Assets Personal Items Money and Accounts…" at bounding box center [457, 462] width 539 height 698
click at [206, 29] on link "Home" at bounding box center [201, 23] width 50 height 21
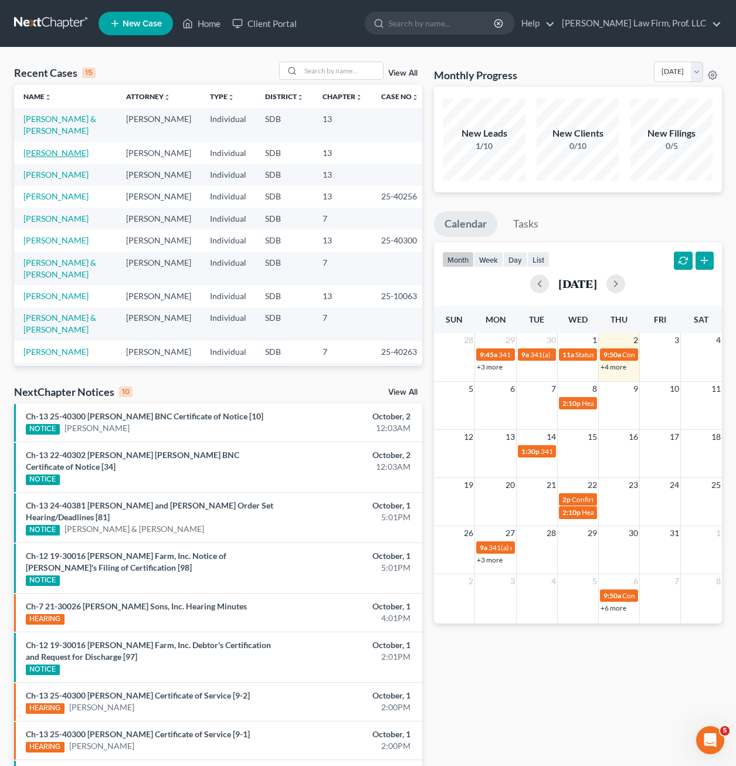
click at [28, 155] on link "[PERSON_NAME]" at bounding box center [55, 153] width 65 height 10
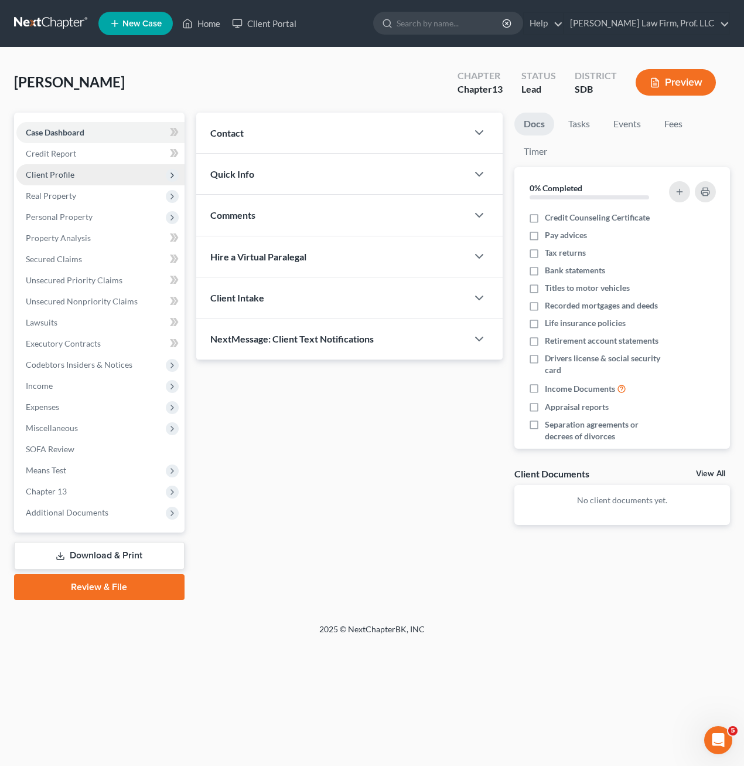
click at [45, 174] on span "Client Profile" at bounding box center [50, 174] width 49 height 10
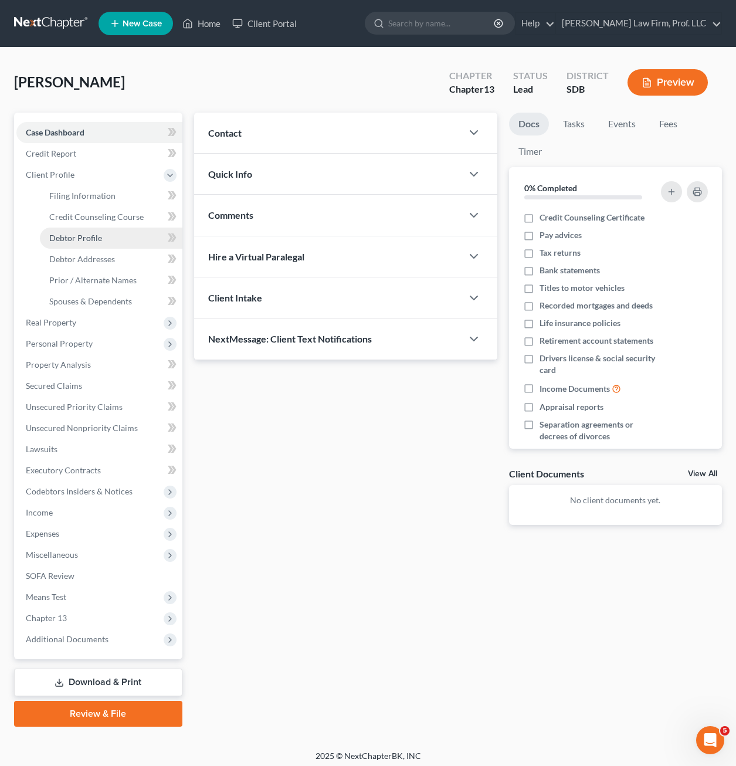
click at [98, 238] on span "Debtor Profile" at bounding box center [75, 238] width 53 height 10
select select "3"
select select "1"
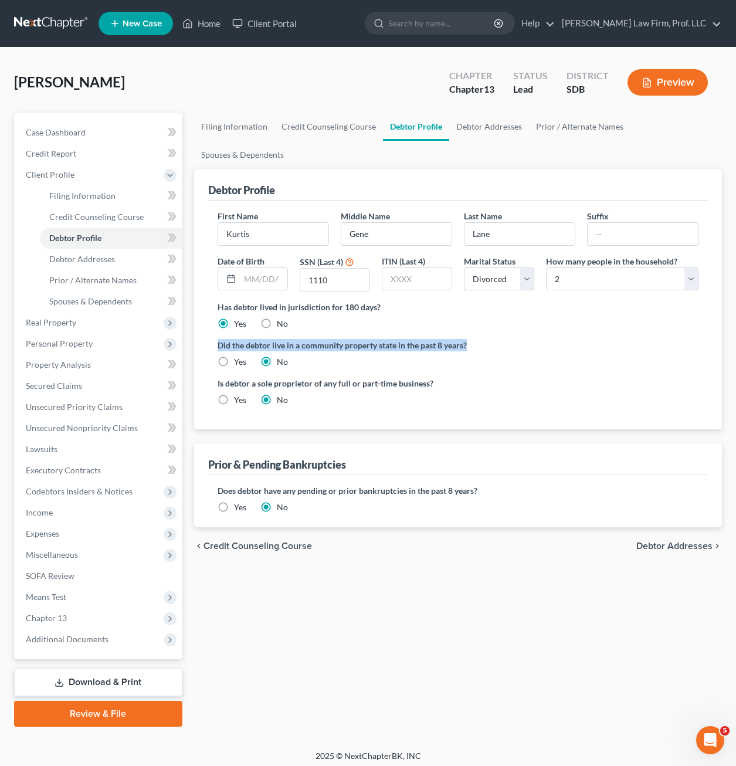
click at [510, 310] on ng-include "First Name [PERSON_NAME] Middle Name [PERSON_NAME] Last Name [PERSON_NAME] Suff…" at bounding box center [457, 312] width 481 height 205
click at [74, 262] on span "Debtor Addresses" at bounding box center [82, 259] width 66 height 10
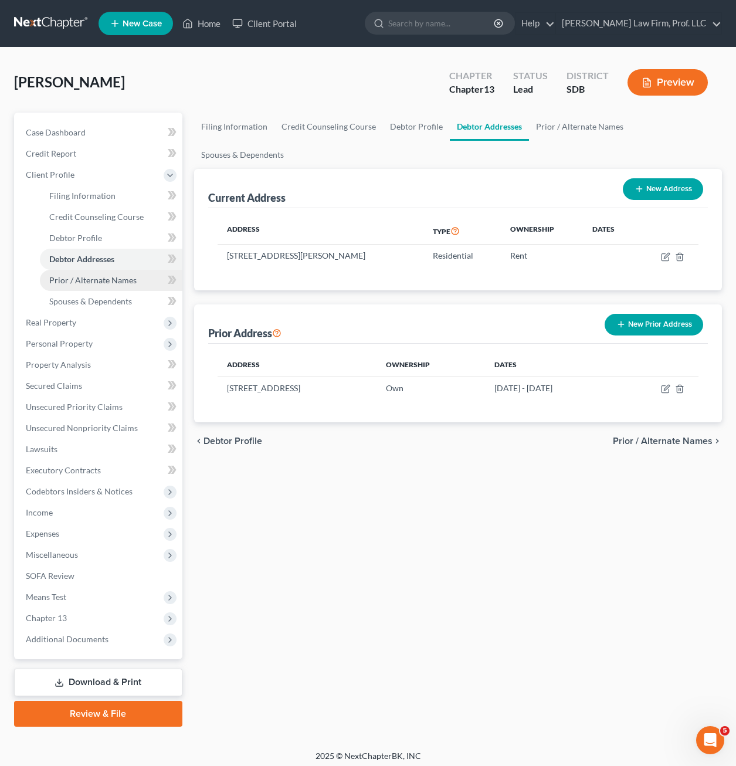
click at [91, 276] on span "Prior / Alternate Names" at bounding box center [92, 280] width 87 height 10
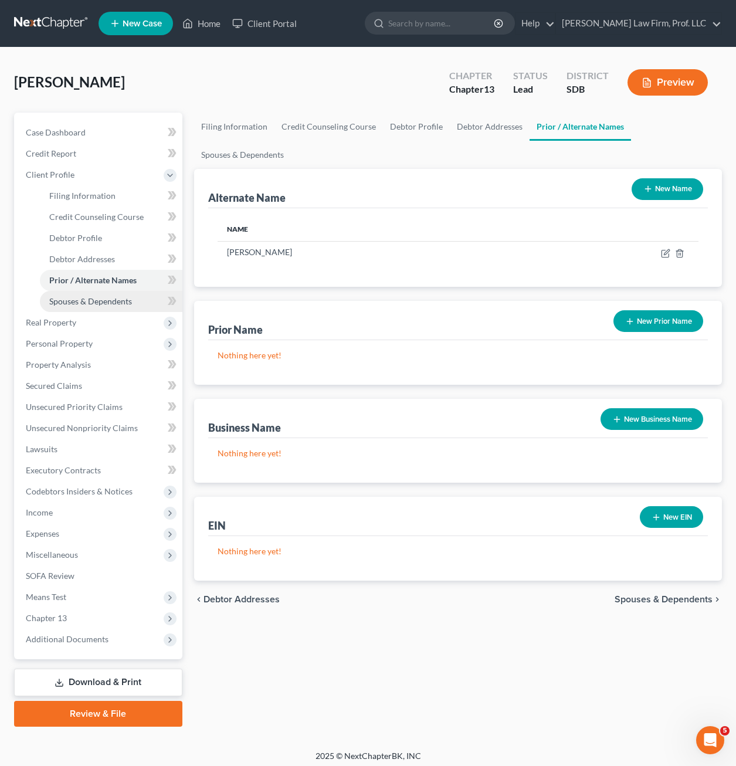
click at [108, 302] on span "Spouses & Dependents" at bounding box center [90, 301] width 83 height 10
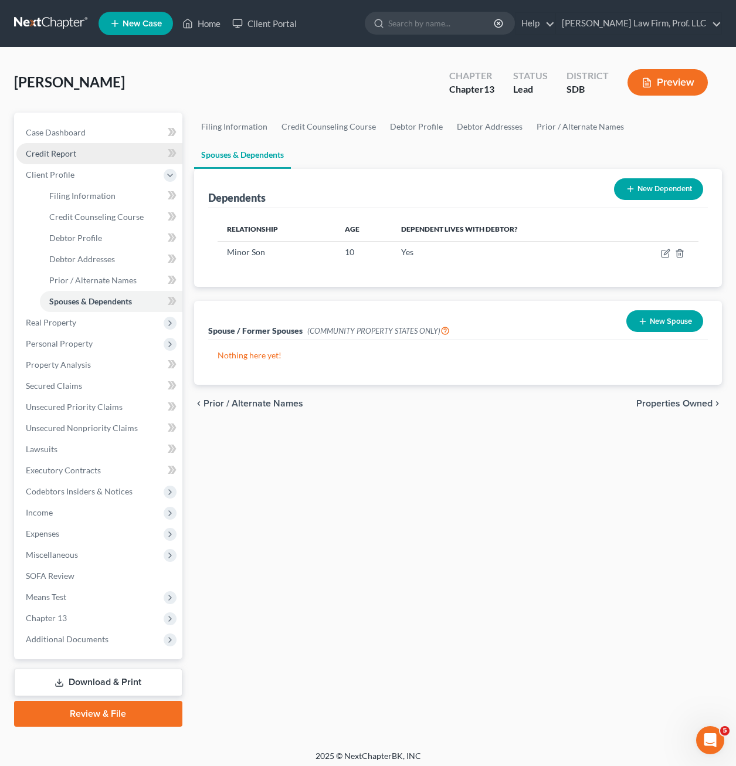
click at [57, 156] on span "Credit Report" at bounding box center [51, 153] width 50 height 10
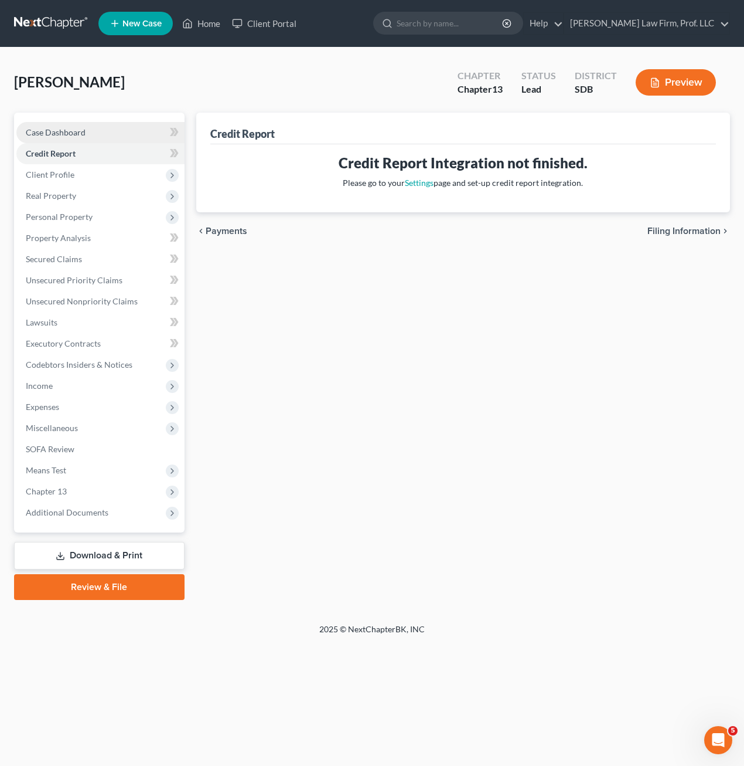
click at [66, 138] on link "Case Dashboard" at bounding box center [100, 132] width 168 height 21
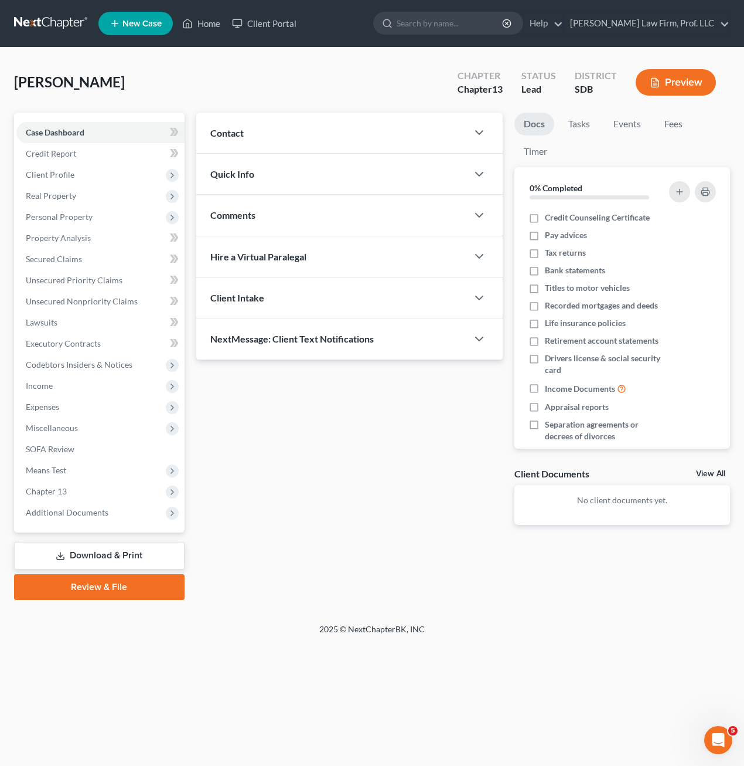
click at [379, 475] on div "Updates & News × Contact New Contact Quick Info Status Discharged Discharged & …" at bounding box center [350, 328] width 318 height 431
click at [198, 25] on link "Home" at bounding box center [201, 23] width 50 height 21
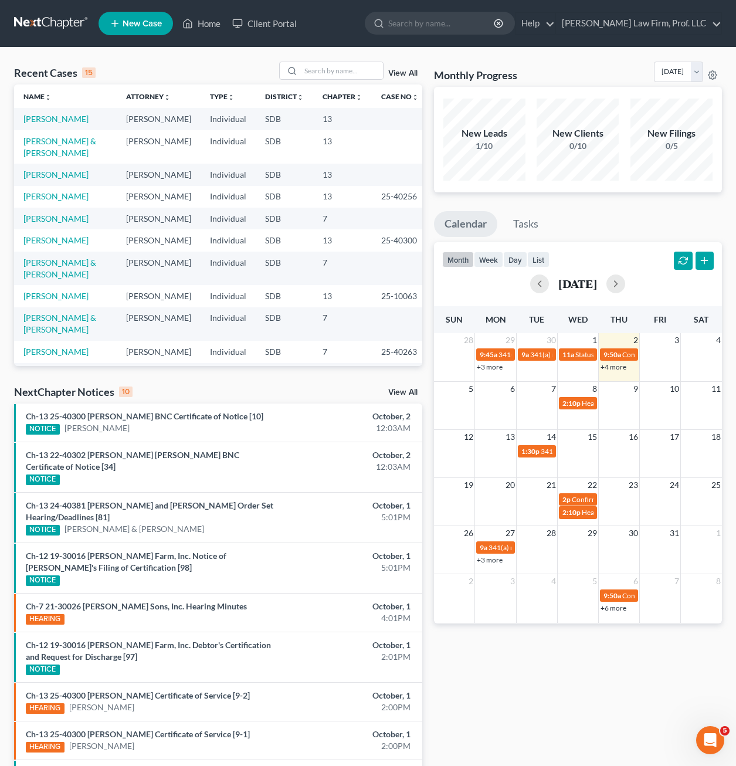
click at [134, 19] on span "New Case" at bounding box center [142, 23] width 39 height 9
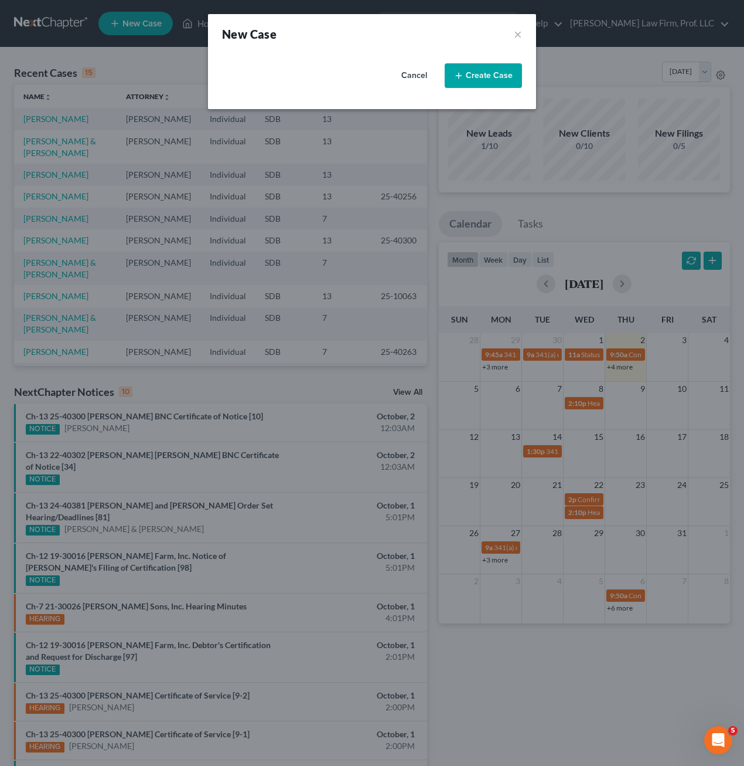
select select "73"
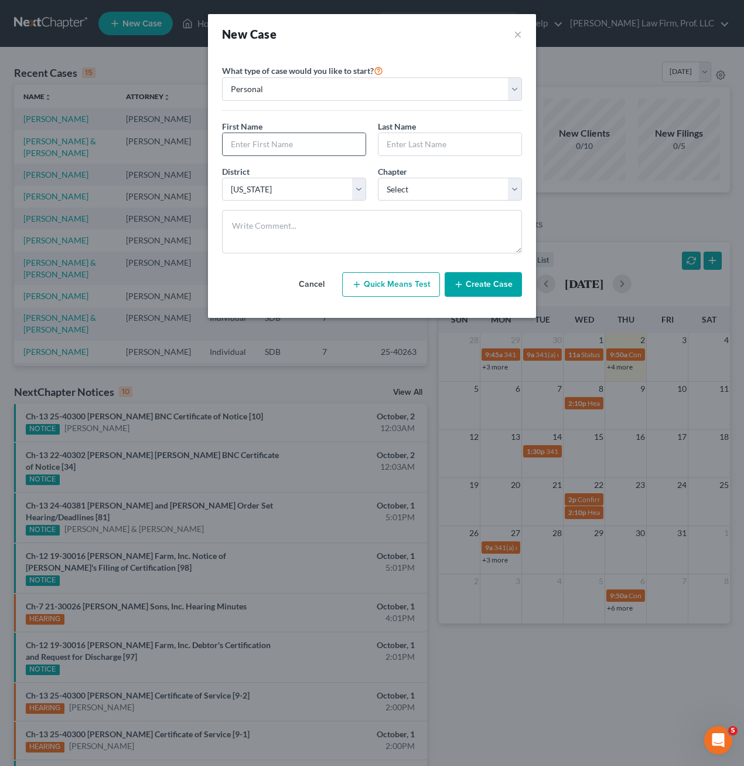
click at [311, 142] on input "text" at bounding box center [294, 144] width 143 height 22
type input "Kurtis"
type input "[PERSON_NAME]"
select select "3"
click at [424, 144] on input "[PERSON_NAME]" at bounding box center [450, 144] width 143 height 22
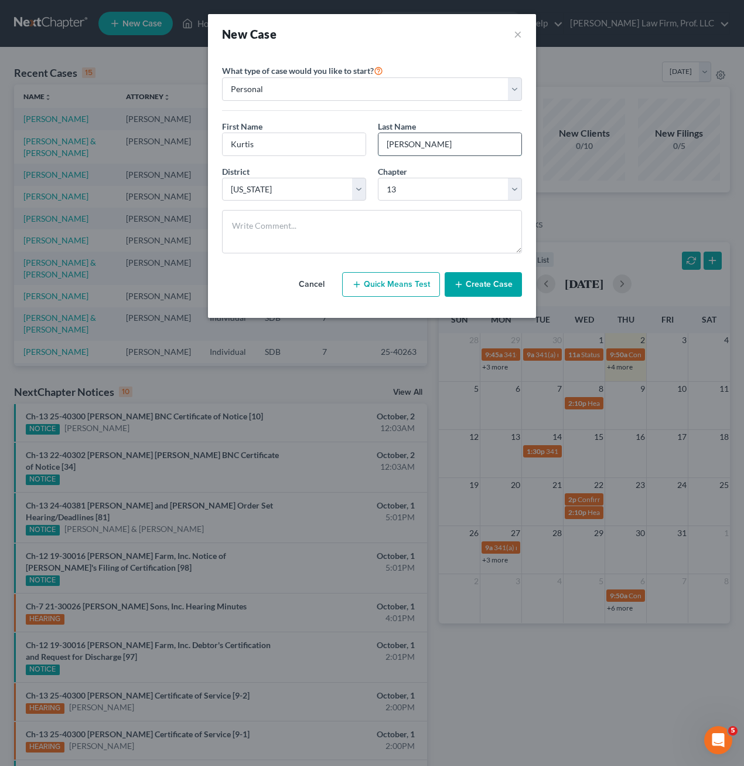
click at [421, 149] on input "[PERSON_NAME]" at bounding box center [450, 144] width 143 height 22
type input "B"
type input "[PERSON_NAME]"
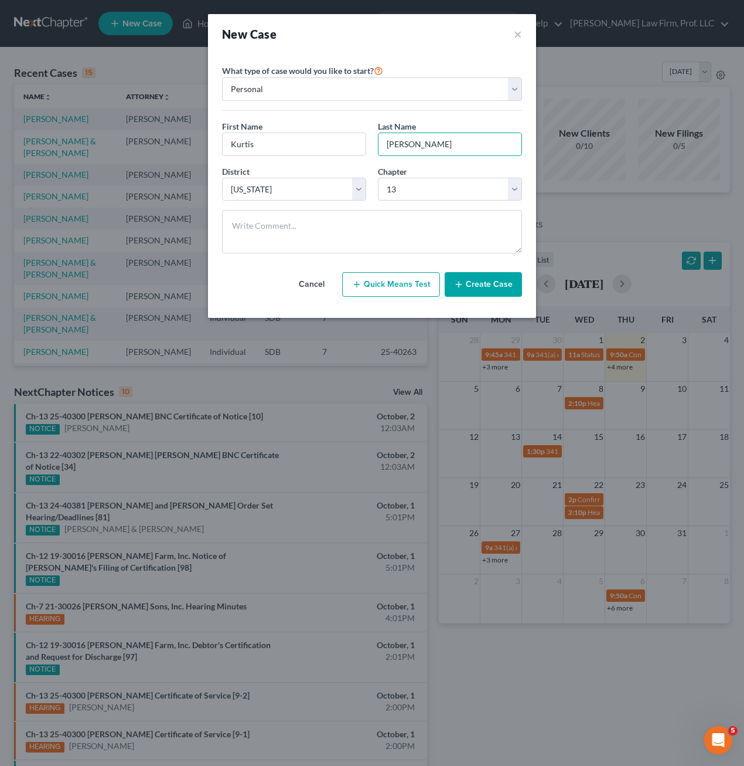
click at [499, 291] on button "Create Case" at bounding box center [483, 284] width 77 height 25
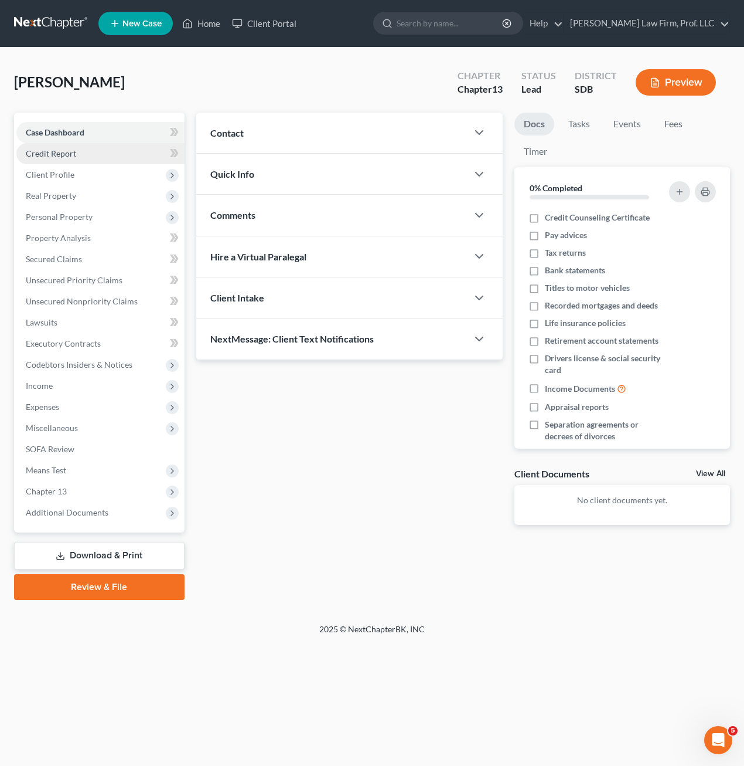
click at [80, 157] on link "Credit Report" at bounding box center [100, 153] width 168 height 21
click at [73, 179] on span "Client Profile" at bounding box center [100, 174] width 168 height 21
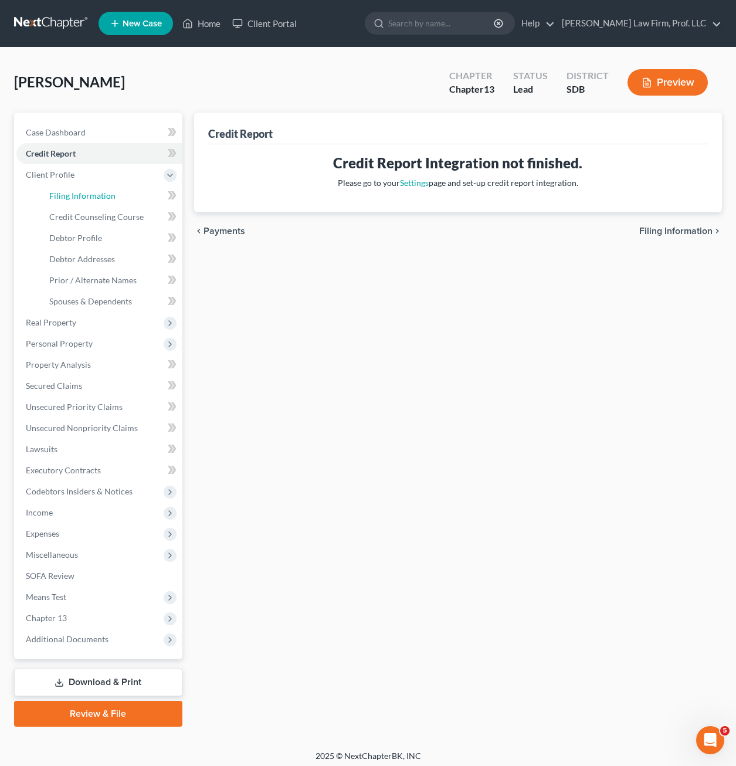
drag, startPoint x: 101, startPoint y: 196, endPoint x: 192, endPoint y: 210, distance: 91.9
click at [100, 195] on span "Filing Information" at bounding box center [82, 196] width 66 height 10
select select "1"
select select "0"
select select "3"
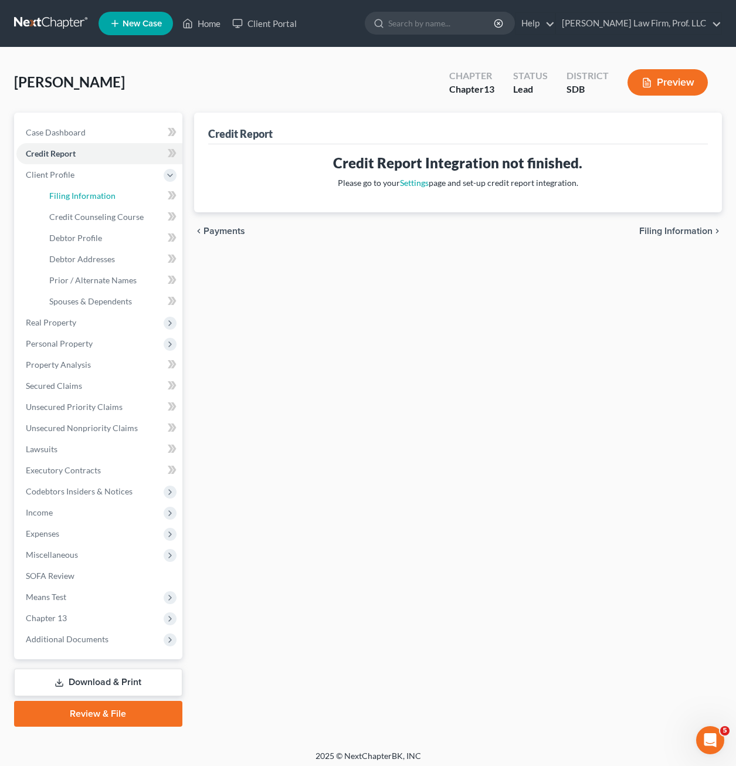
select select "73"
select select "43"
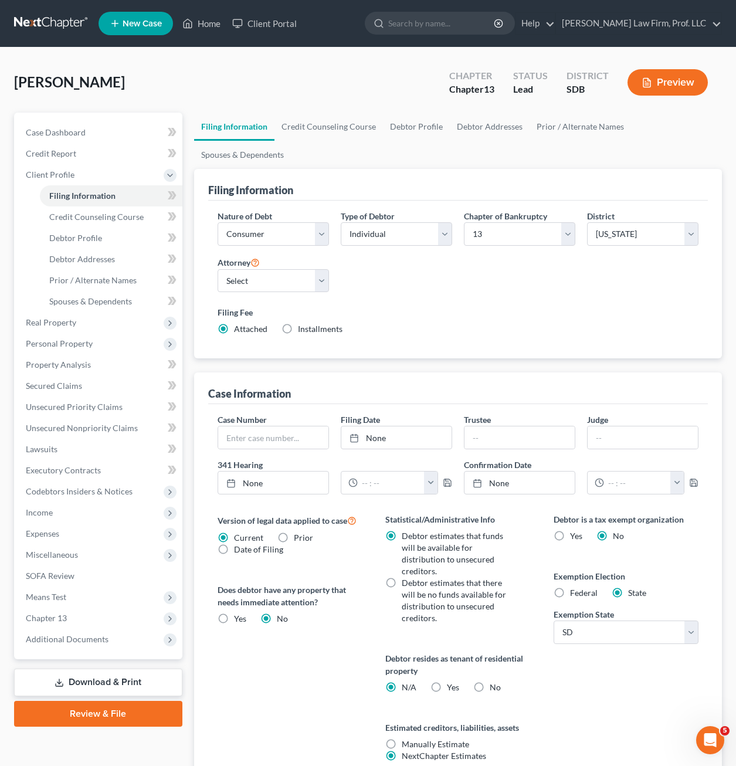
click at [435, 248] on div "Nature of Debt Select Business Consumer Other Nature of Business Select Clearin…" at bounding box center [458, 277] width 492 height 135
click at [440, 306] on label "Filing Fee" at bounding box center [457, 312] width 481 height 12
drag, startPoint x: 410, startPoint y: 272, endPoint x: 427, endPoint y: 262, distance: 19.7
click at [412, 271] on div "Nature of Debt Select Business Consumer Other Nature of Business Select Clearin…" at bounding box center [458, 277] width 492 height 135
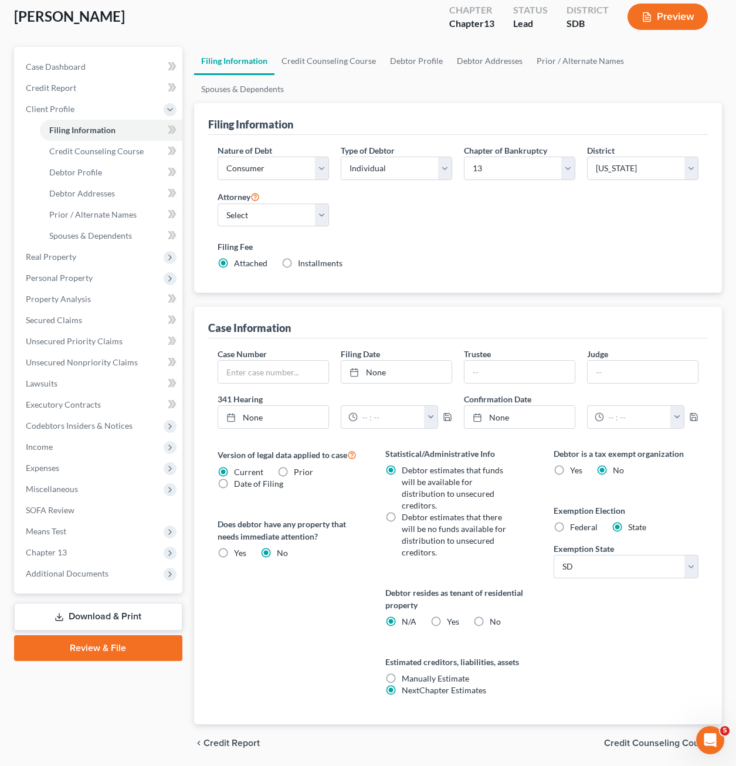
scroll to position [66, 0]
click at [570, 601] on div "Debtor is a tax exempt organization Yes No Exemption Election Federal State Exe…" at bounding box center [626, 585] width 168 height 277
drag, startPoint x: 111, startPoint y: 164, endPoint x: 121, endPoint y: 169, distance: 12.1
click at [111, 165] on link "Debtor Profile" at bounding box center [111, 171] width 142 height 21
select select "0"
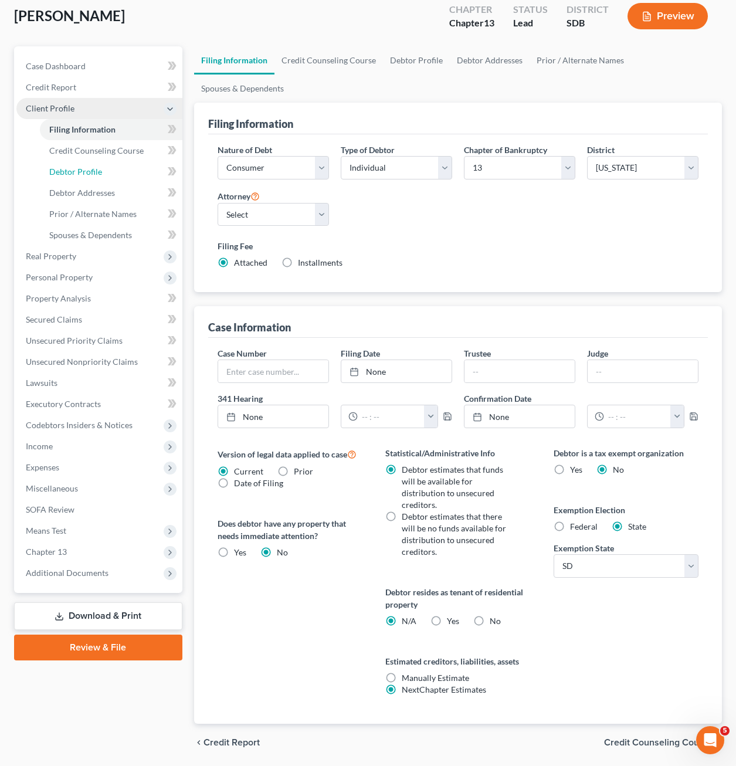
select select "0"
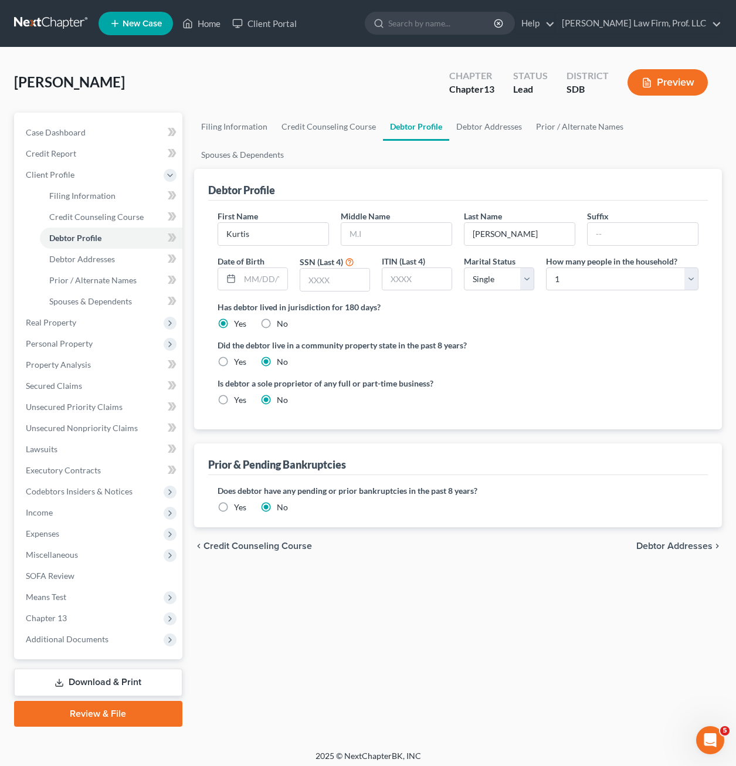
click at [379, 218] on div "First Name [PERSON_NAME] Middle Name Last Name [PERSON_NAME] Date of Birth SSN …" at bounding box center [458, 255] width 492 height 91
click at [383, 223] on input "text" at bounding box center [396, 234] width 110 height 22
type input "[PERSON_NAME]"
click at [547, 339] on div "Did the debtor live in a community property state in the past 8 years? Yes No" at bounding box center [457, 353] width 481 height 29
drag, startPoint x: 335, startPoint y: 253, endPoint x: 311, endPoint y: 252, distance: 24.6
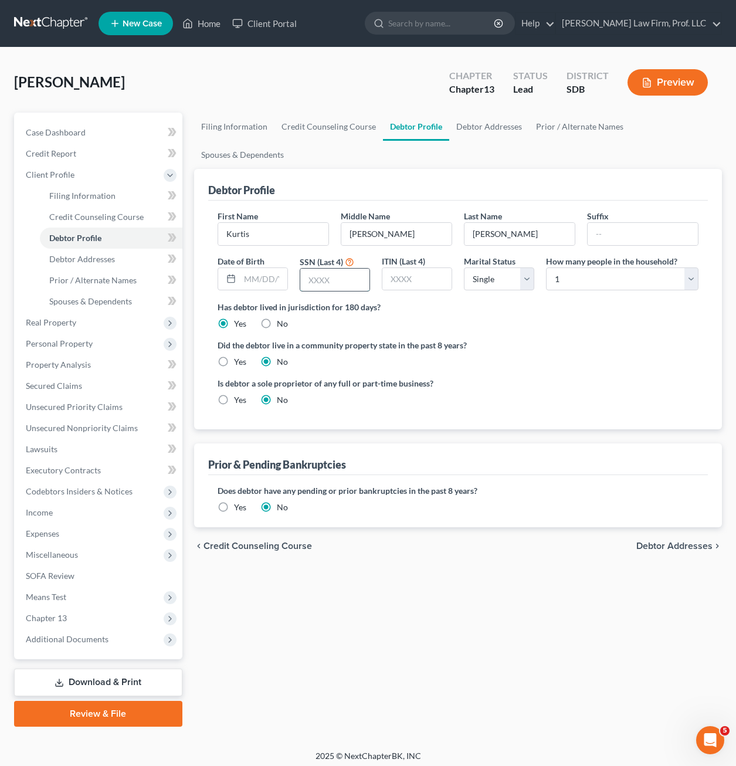
click at [336, 268] on input "text" at bounding box center [334, 279] width 69 height 22
click at [261, 268] on input "text" at bounding box center [263, 279] width 47 height 22
type input "[DATE]"
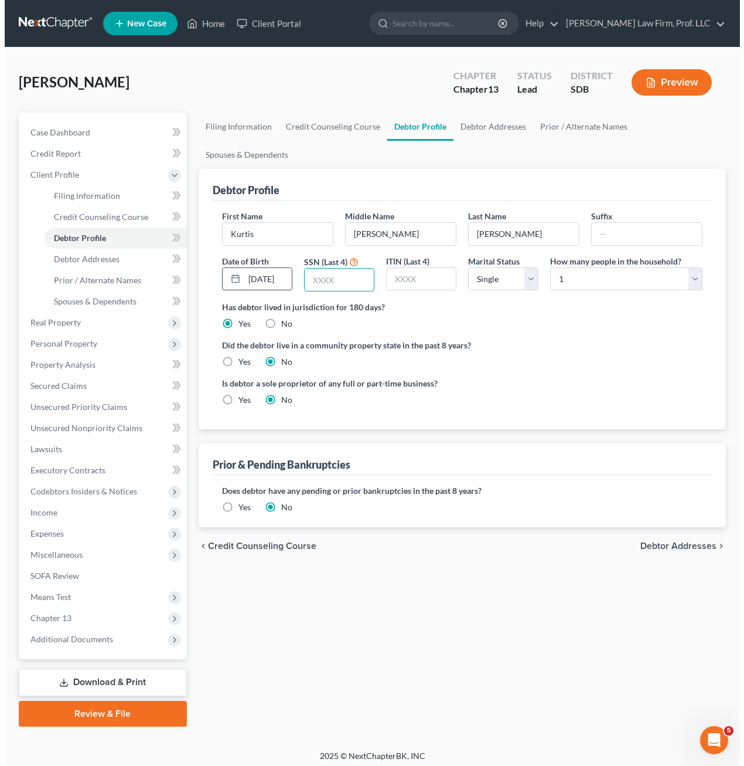
scroll to position [0, 0]
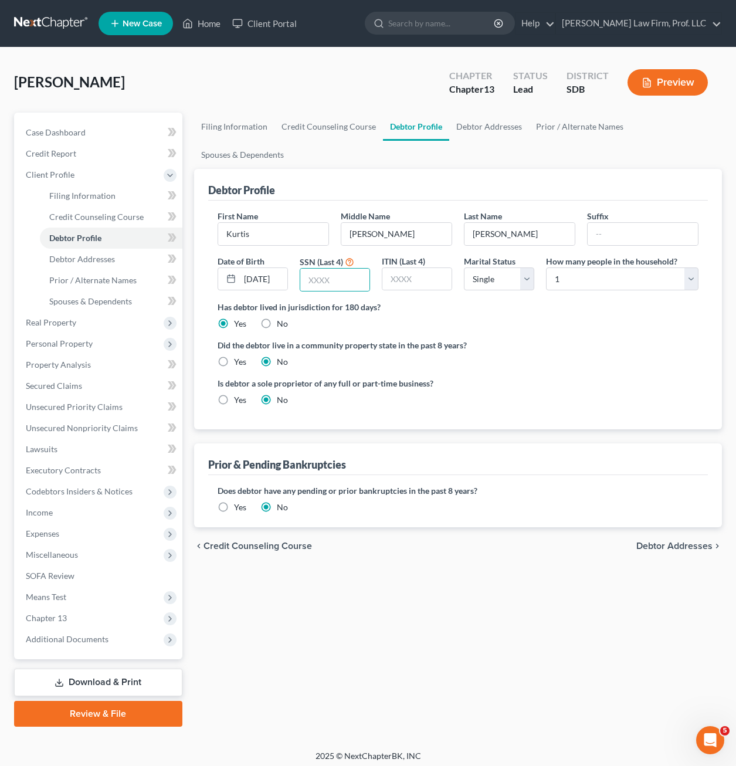
click at [534, 339] on label "Did the debtor live in a community property state in the past 8 years?" at bounding box center [457, 345] width 481 height 12
drag, startPoint x: 597, startPoint y: 304, endPoint x: 591, endPoint y: 281, distance: 23.2
click at [598, 302] on ng-include "First Name [PERSON_NAME] Middle Name [PERSON_NAME] Last Name [PERSON_NAME] Date…" at bounding box center [457, 312] width 481 height 205
click at [481, 634] on div "Filing Information Credit Counseling Course Debtor Profile Debtor Addresses Pri…" at bounding box center [457, 420] width 539 height 614
click at [553, 377] on div "Is debtor a sole proprietor of any full or part-time business? Yes No" at bounding box center [458, 396] width 492 height 38
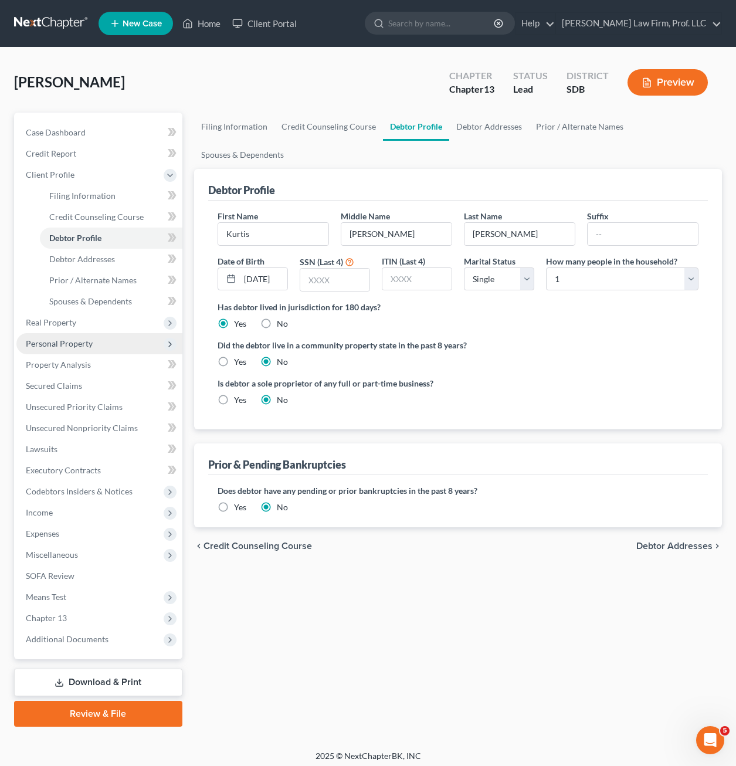
click at [70, 345] on span "Personal Property" at bounding box center [59, 343] width 67 height 10
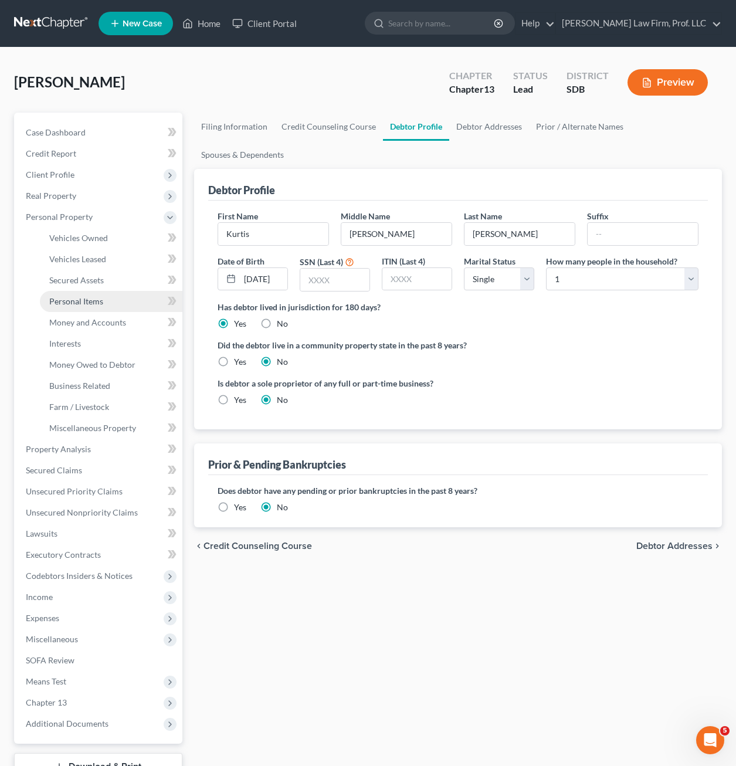
click at [98, 300] on span "Personal Items" at bounding box center [76, 301] width 54 height 10
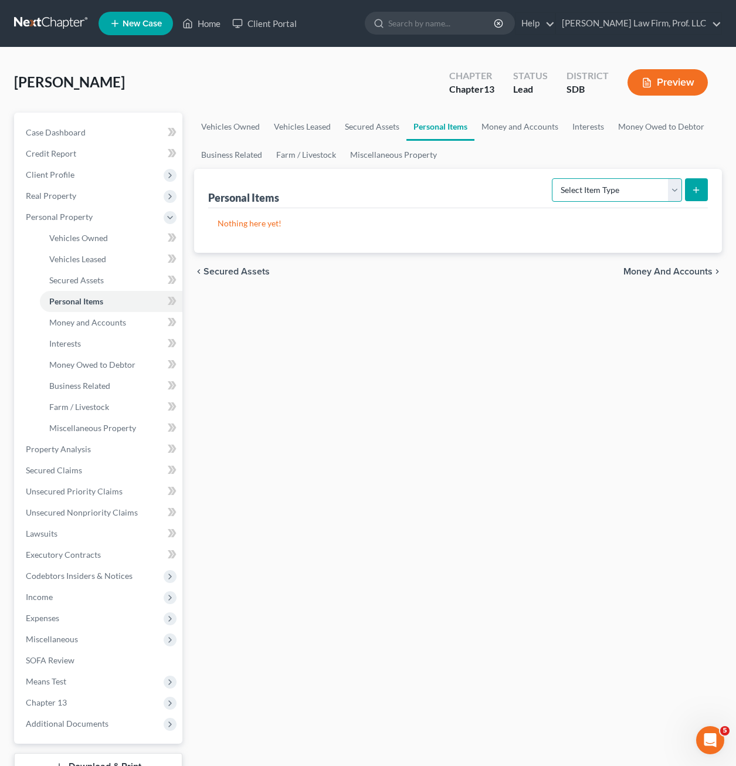
click at [653, 192] on select "Select Item Type Clothing Collectibles Of Value Electronics Firearms Household …" at bounding box center [617, 189] width 130 height 23
select select "household_goods"
click at [553, 178] on select "Select Item Type Clothing Collectibles Of Value Electronics Firearms Household …" at bounding box center [617, 189] width 130 height 23
click at [703, 190] on button "submit" at bounding box center [696, 189] width 23 height 23
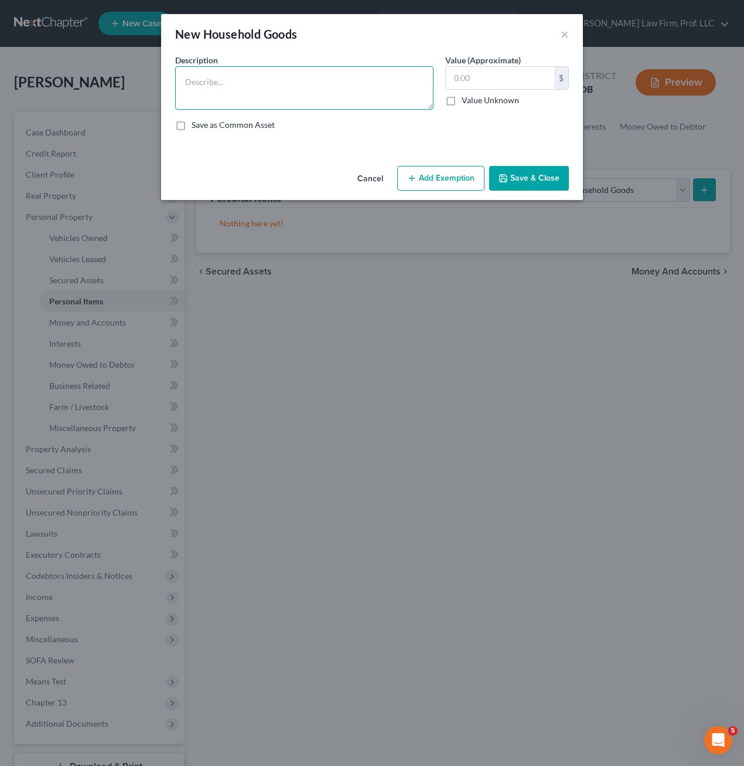
click at [298, 91] on textarea at bounding box center [304, 87] width 259 height 43
type textarea "Couch ($40), recliner ($30), chair/ottoman ($30), end tables ($10), tv table ($…"
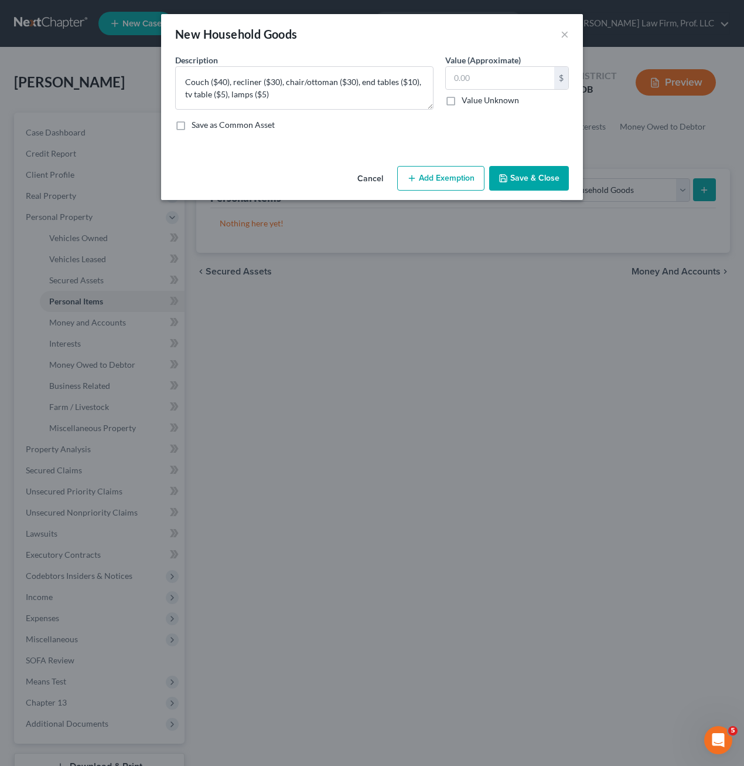
click at [546, 175] on button "Save & Close" at bounding box center [529, 178] width 80 height 25
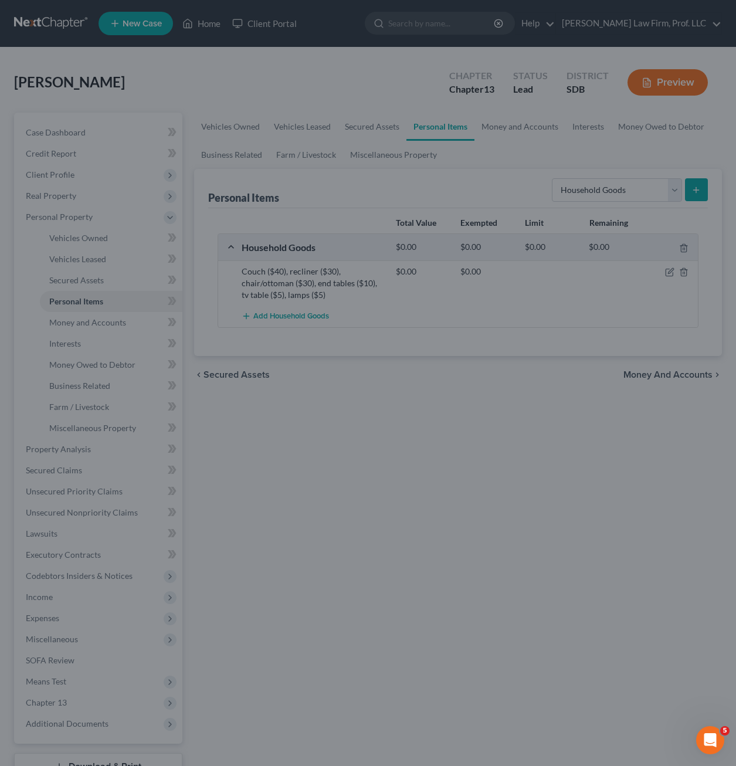
click at [604, 194] on div at bounding box center [368, 383] width 736 height 766
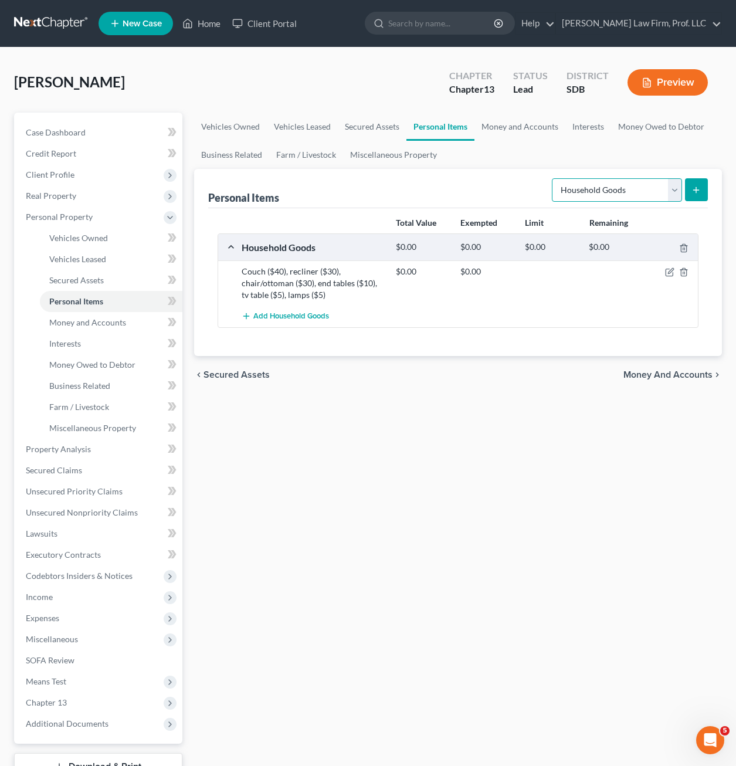
click at [630, 198] on select "Select Item Type Clothing Collectibles Of Value Electronics Firearms Household …" at bounding box center [617, 189] width 130 height 23
select select "electronics"
click at [553, 178] on select "Select Item Type Clothing Collectibles Of Value Electronics Firearms Household …" at bounding box center [617, 189] width 130 height 23
click at [698, 195] on button "submit" at bounding box center [696, 189] width 23 height 23
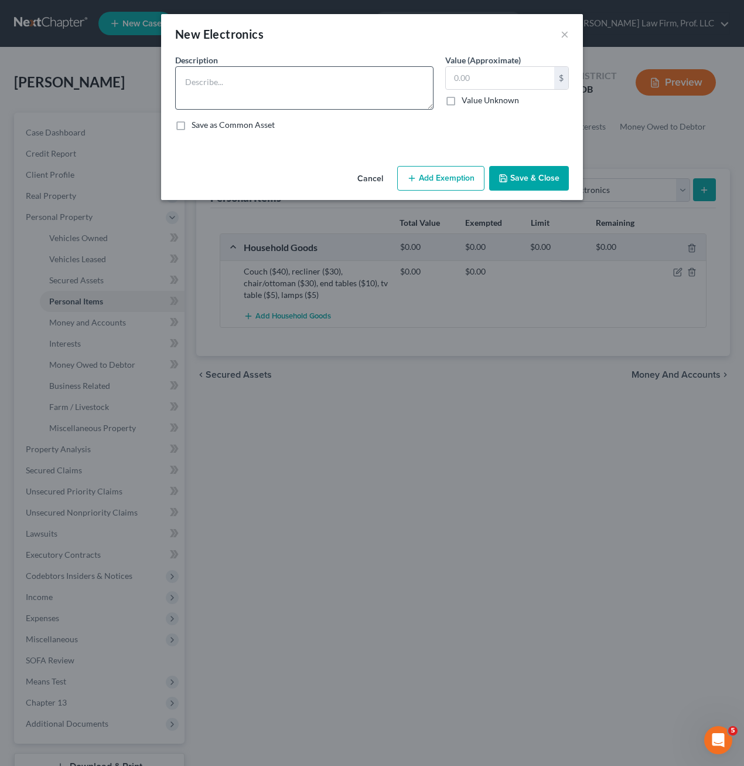
drag, startPoint x: 241, startPoint y: 41, endPoint x: 244, endPoint y: 68, distance: 27.1
click at [240, 41] on div "New Electronics" at bounding box center [219, 34] width 89 height 16
click at [246, 80] on textarea at bounding box center [304, 87] width 259 height 43
drag, startPoint x: 372, startPoint y: 93, endPoint x: 409, endPoint y: 93, distance: 36.9
click at [373, 93] on textarea "30" Tv ($5)" at bounding box center [304, 87] width 259 height 43
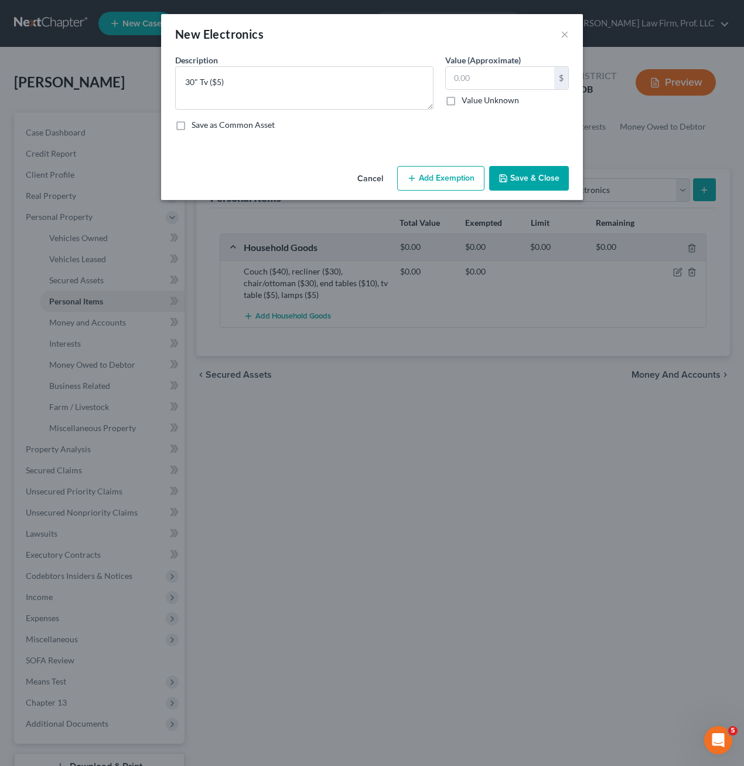
click at [517, 90] on div "$ Value Unknown" at bounding box center [508, 86] width 124 height 40
click at [295, 83] on textarea "30" Tv ($5)" at bounding box center [304, 87] width 259 height 43
type textarea "30" Tv ($5), computer ($40)"
click at [540, 182] on button "Save & Close" at bounding box center [529, 178] width 80 height 25
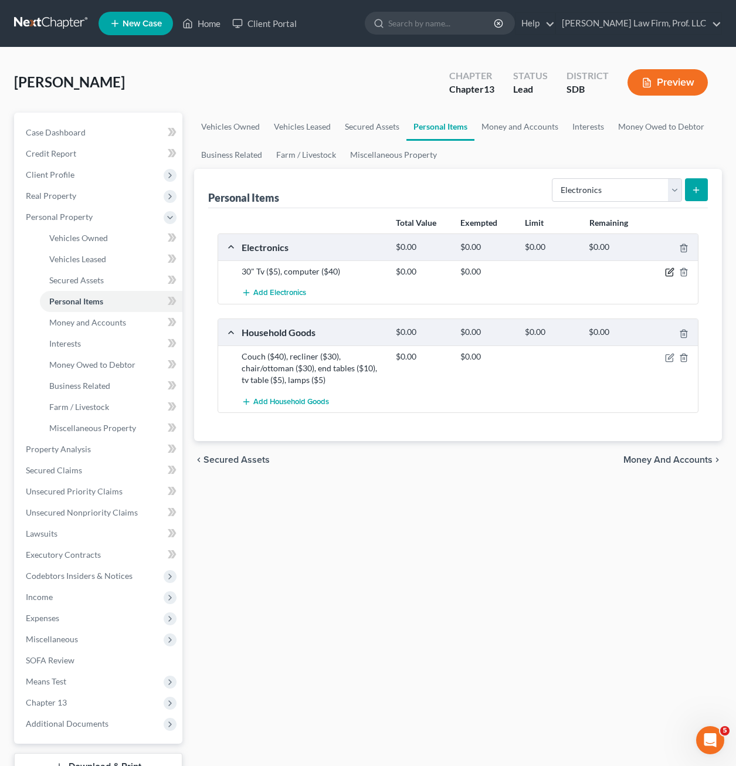
click at [669, 274] on icon "button" at bounding box center [670, 270] width 5 height 5
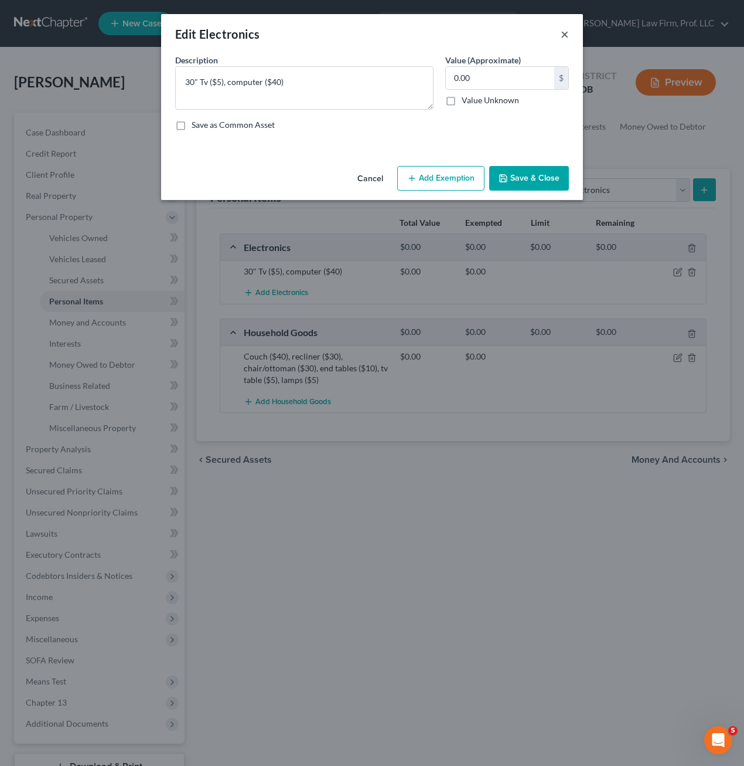
drag, startPoint x: 575, startPoint y: 32, endPoint x: 565, endPoint y: 33, distance: 10.0
click at [572, 33] on div "Edit Electronics ×" at bounding box center [372, 34] width 422 height 40
click at [564, 34] on button "×" at bounding box center [565, 34] width 8 height 14
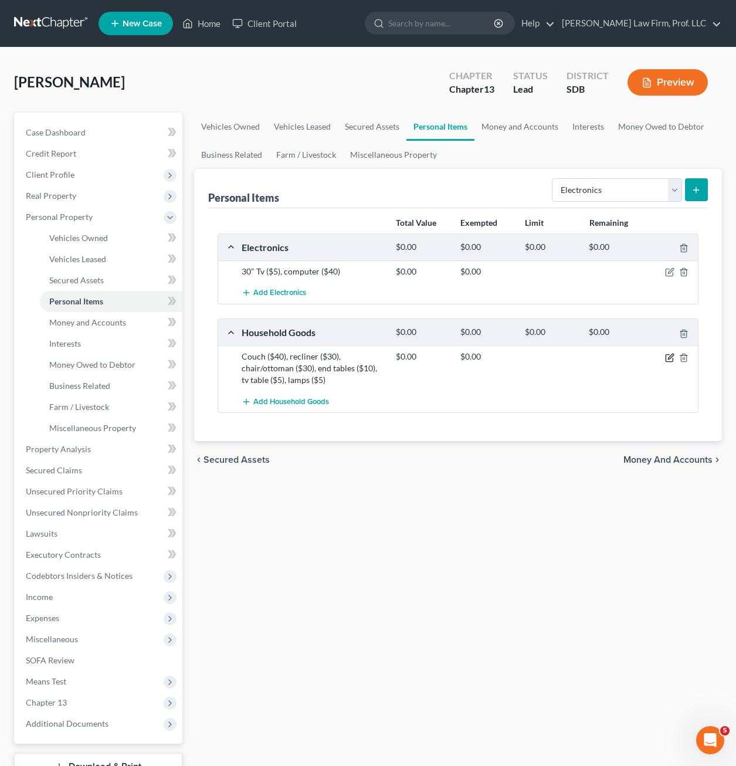
click at [669, 361] on icon "button" at bounding box center [668, 357] width 7 height 7
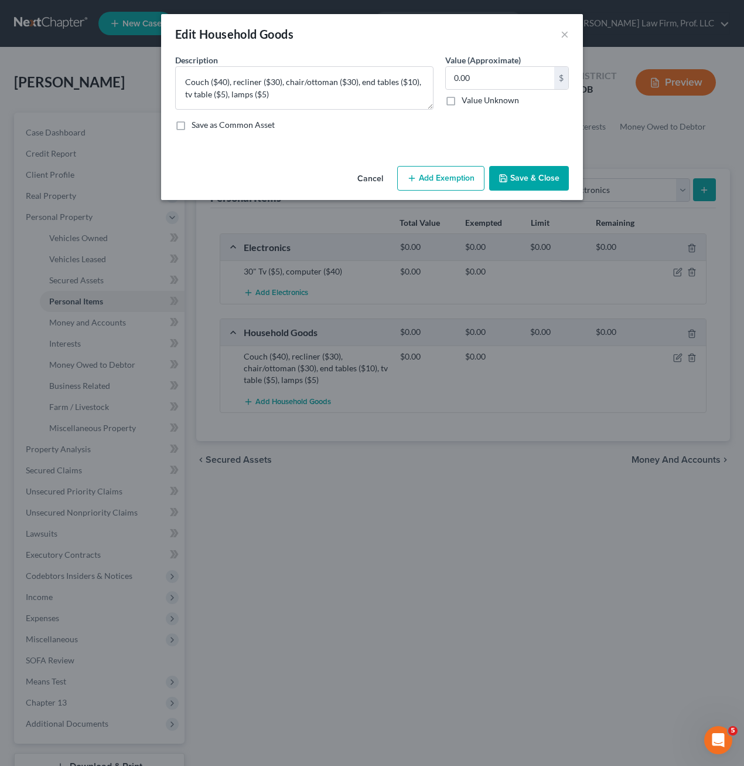
click at [628, 185] on div "Edit Household Goods × An exemption set must first be selected from the Filing …" at bounding box center [372, 383] width 744 height 766
click at [370, 177] on button "Cancel" at bounding box center [370, 178] width 45 height 23
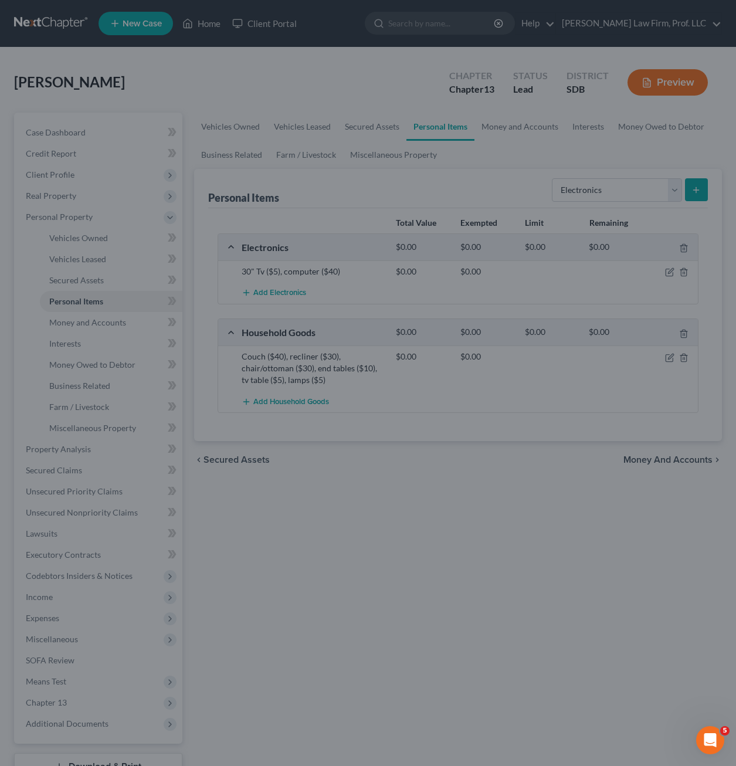
click at [631, 194] on div at bounding box center [368, 383] width 736 height 766
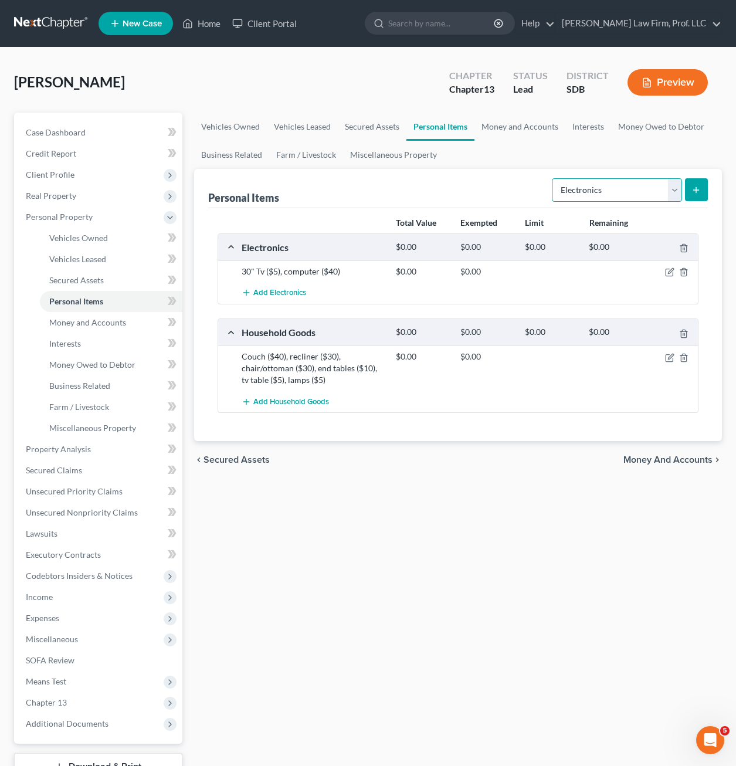
drag, startPoint x: 620, startPoint y: 193, endPoint x: 632, endPoint y: 192, distance: 12.4
click at [620, 193] on select "Select Item Type Clothing Collectibles Of Value Electronics Firearms Household …" at bounding box center [617, 189] width 130 height 23
select select "clothing"
click at [553, 178] on select "Select Item Type Clothing Collectibles Of Value Electronics Firearms Household …" at bounding box center [617, 189] width 130 height 23
click at [701, 191] on button "submit" at bounding box center [696, 189] width 23 height 23
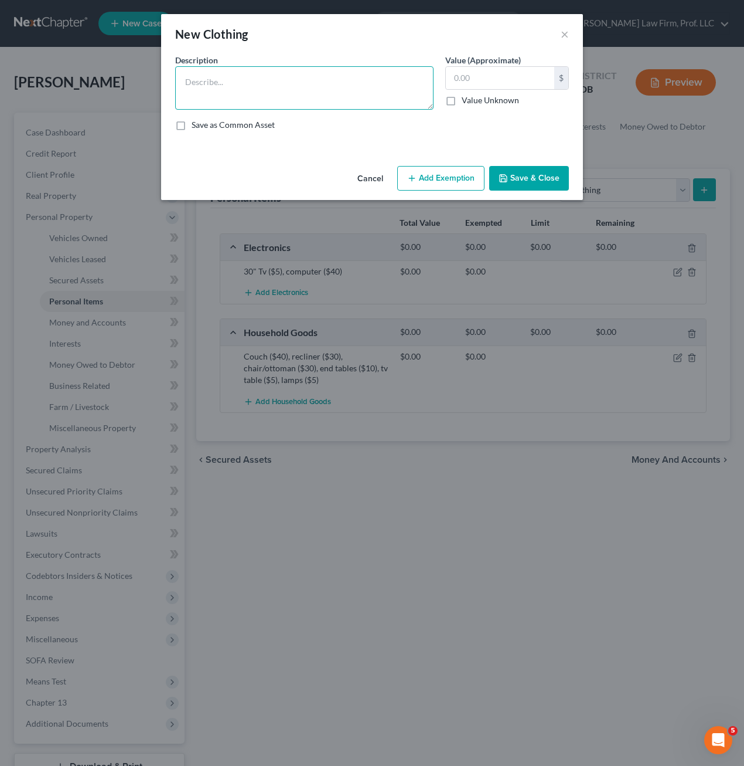
click at [347, 100] on textarea at bounding box center [304, 87] width 259 height 43
type textarea "Clothing worn regularly ($300)"
type input "300"
click at [423, 170] on button "Add Exemption" at bounding box center [440, 178] width 87 height 25
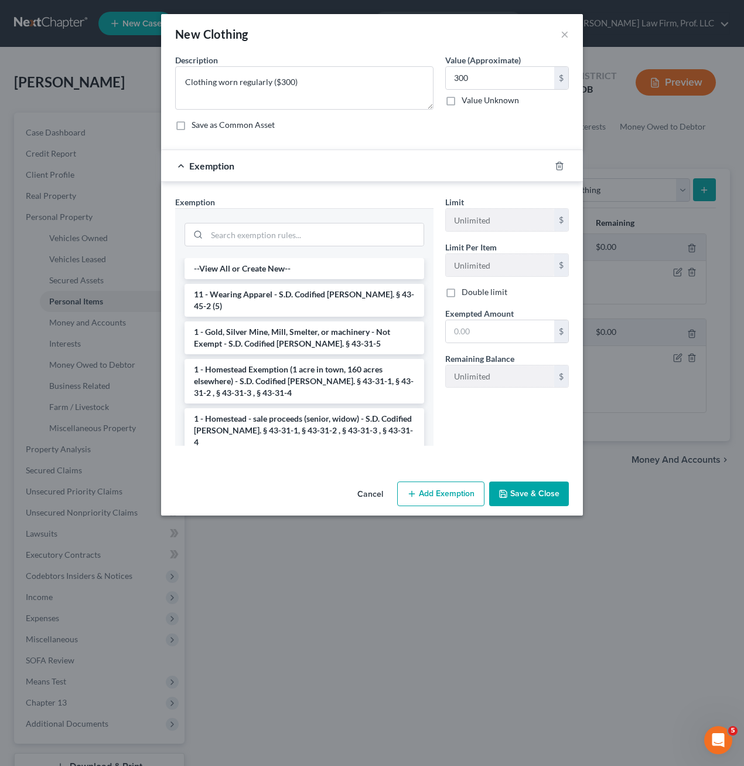
click at [358, 195] on div "Exemption Set must be selected for CA. Exemption * --View All or Create New-- 1…" at bounding box center [372, 323] width 422 height 283
click at [351, 216] on div at bounding box center [304, 233] width 259 height 50
click at [325, 254] on div at bounding box center [304, 233] width 259 height 50
click at [319, 245] on div at bounding box center [305, 233] width 240 height 30
click at [317, 239] on input "search" at bounding box center [315, 234] width 217 height 22
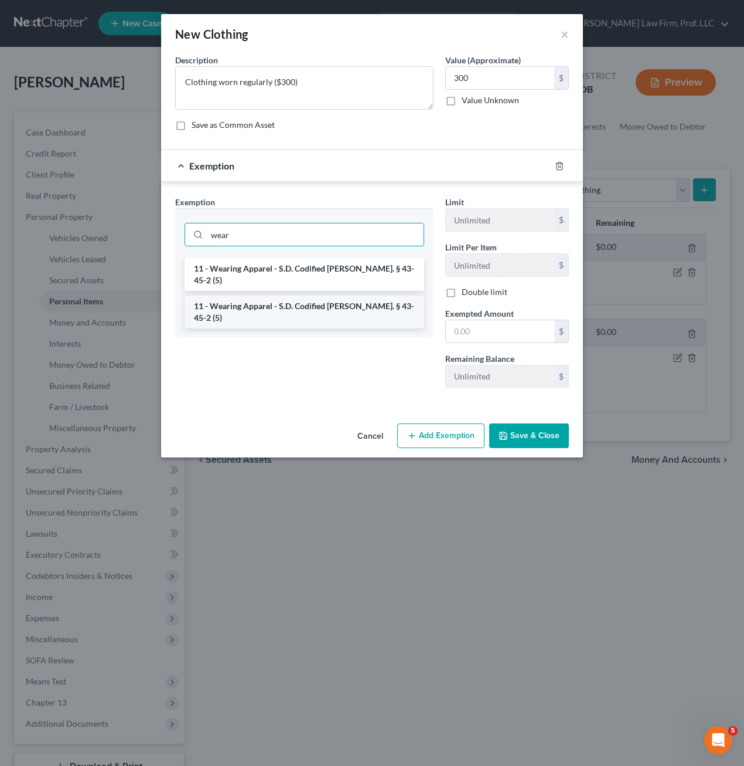
type input "wear"
click at [339, 295] on li "11 - Wearing Apparel - S.D. Codified [PERSON_NAME]. § 43-45-2 (5)" at bounding box center [305, 311] width 240 height 33
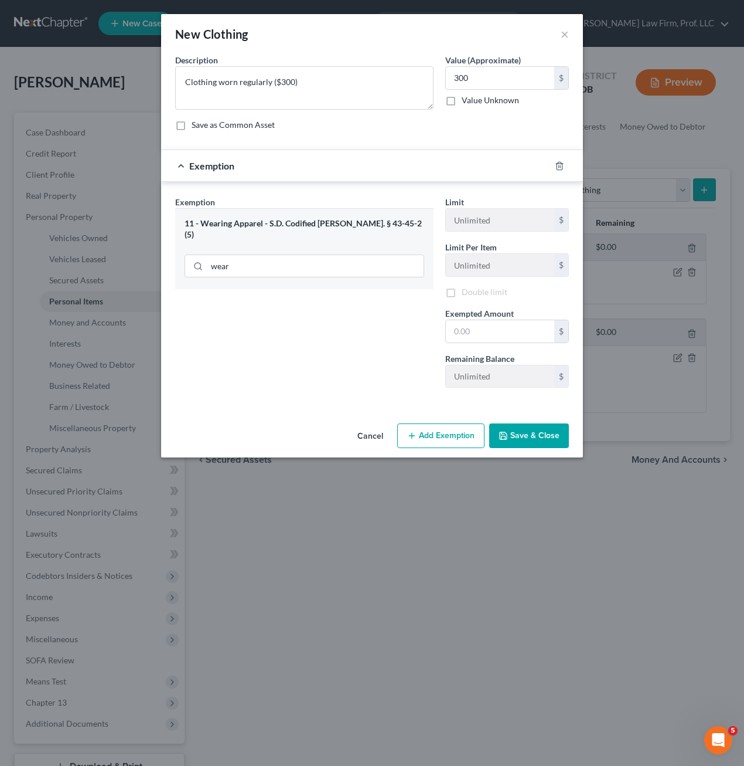
click at [337, 300] on div "Exemption Set must be selected for CA. Exemption * 11 - Wearing Apparel - S.D. …" at bounding box center [304, 296] width 270 height 201
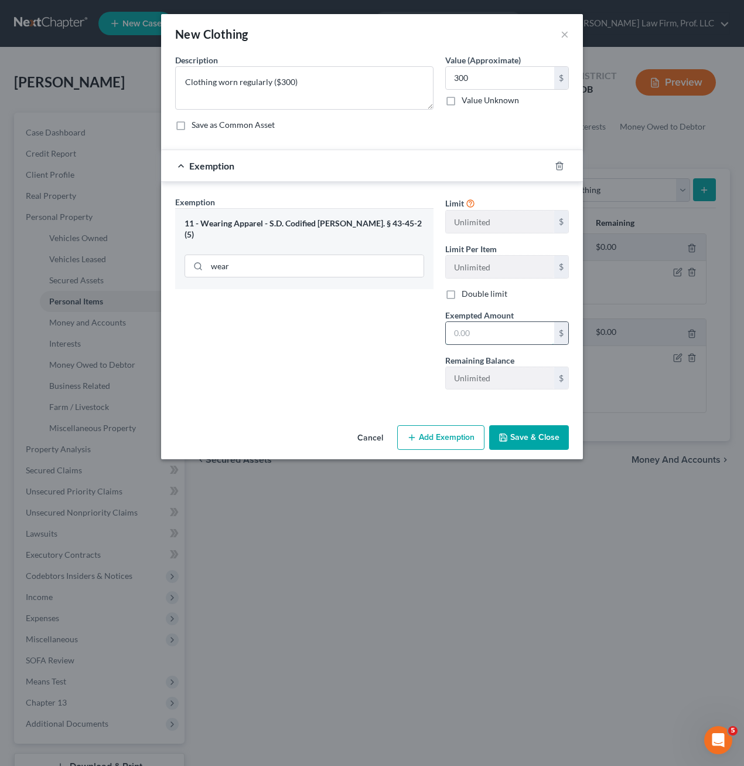
click at [495, 329] on input "text" at bounding box center [500, 333] width 108 height 22
type input "300"
click at [505, 442] on icon "button" at bounding box center [503, 437] width 9 height 9
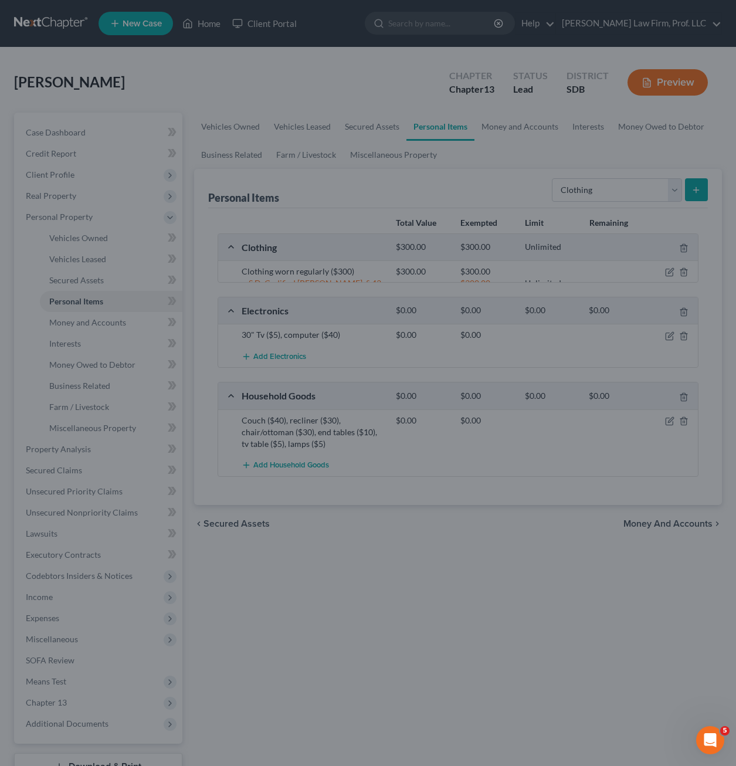
click at [580, 515] on div at bounding box center [368, 383] width 736 height 766
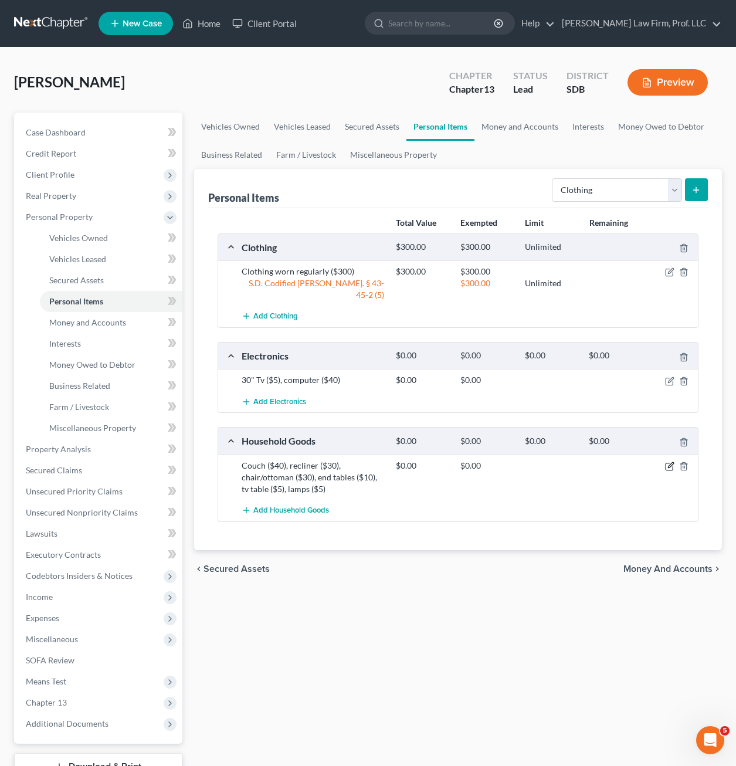
click at [672, 463] on icon "button" at bounding box center [668, 466] width 7 height 7
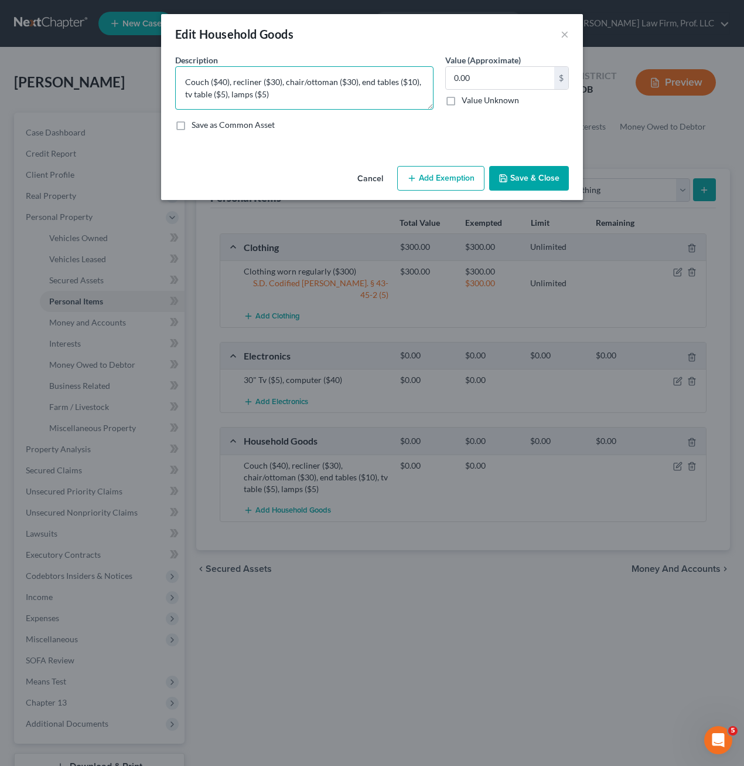
click at [369, 96] on textarea "Couch ($40), recliner ($30), chair/ottoman ($30), end tables ($10), tv table ($…" at bounding box center [304, 87] width 259 height 43
click at [257, 107] on textarea "Couch ($40), recliner ($30), chair/ottoman ($30), end tables ($10), tv table ($…" at bounding box center [304, 87] width 259 height 43
click at [260, 103] on textarea "Couch ($40), recliner ($30), chair/ottoman ($30), end tables ($10), tv table ($…" at bounding box center [304, 87] width 259 height 43
click at [404, 106] on textarea "Couch ($40), recliner ($30), chair/ottoman ($30), end tables ($10), tv table ($…" at bounding box center [304, 87] width 259 height 43
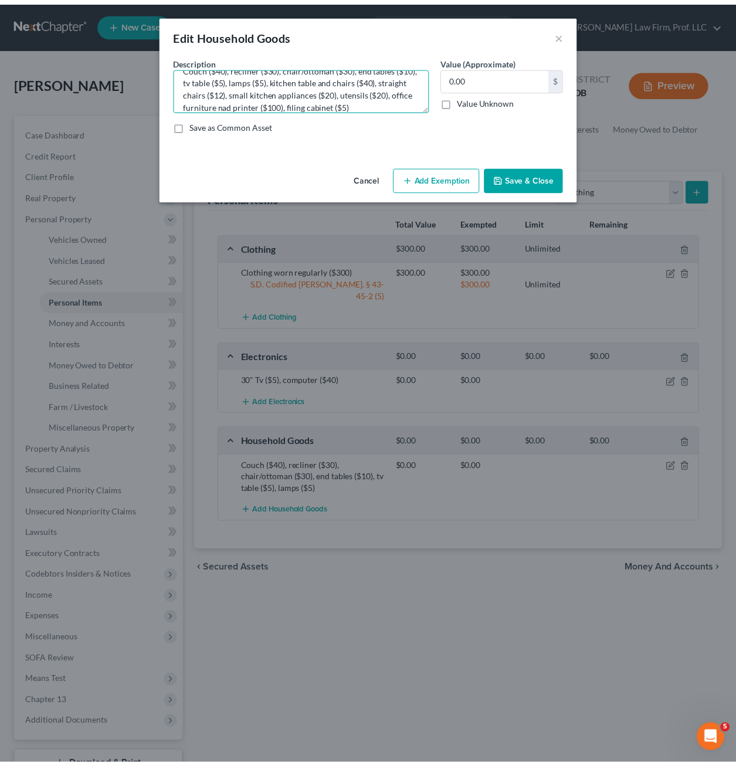
scroll to position [0, 0]
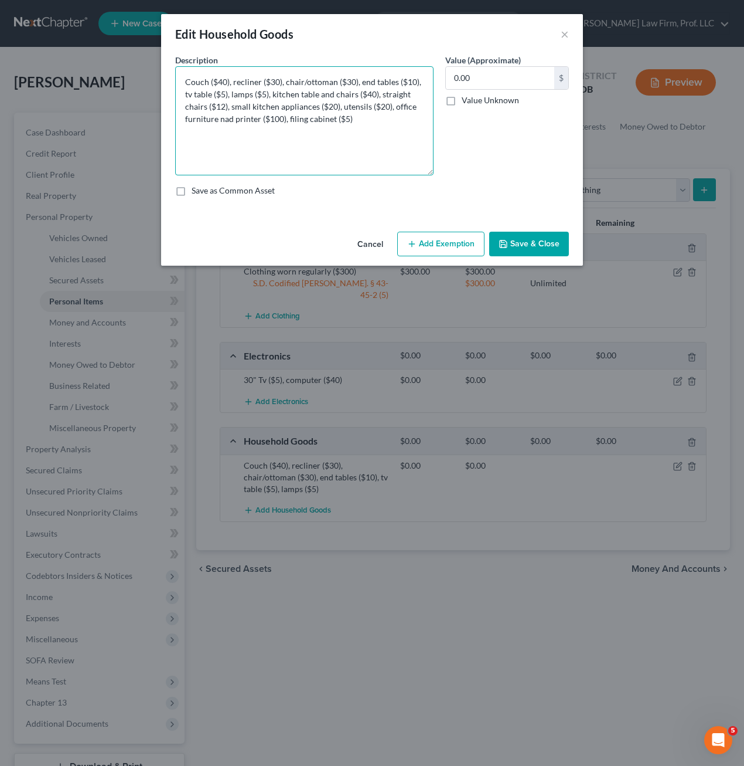
drag, startPoint x: 432, startPoint y: 108, endPoint x: 457, endPoint y: 304, distance: 196.7
click at [423, 175] on textarea "Couch ($40), recliner ($30), chair/ottoman ($30), end tables ($10), tv table ($…" at bounding box center [304, 120] width 259 height 109
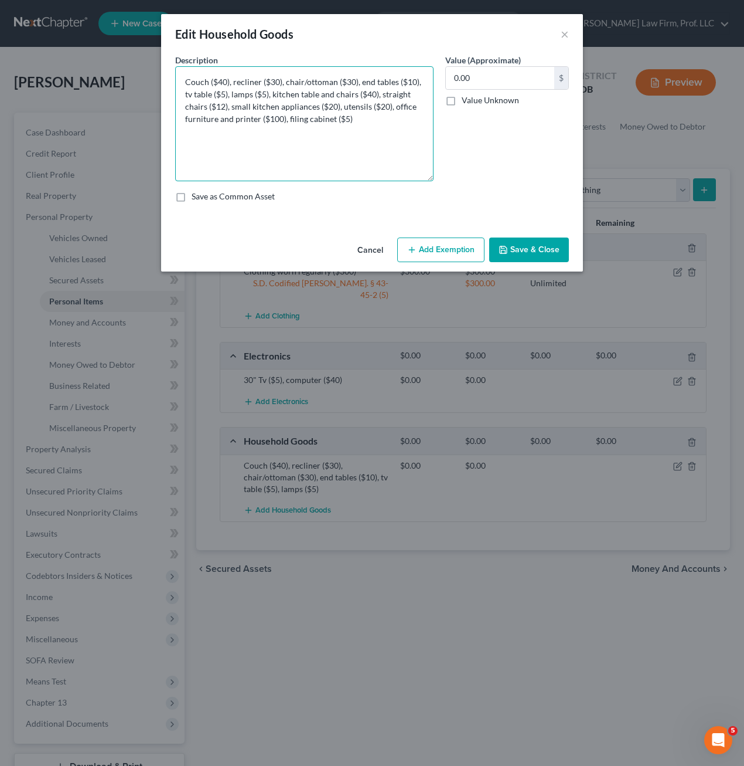
type textarea "Couch ($40), recliner ($30), chair/ottoman ($30), end tables ($10), tv table ($…"
click at [493, 91] on div "0.00 $ Value Unknown" at bounding box center [508, 86] width 124 height 40
click at [488, 86] on input "0.00" at bounding box center [500, 78] width 108 height 22
type input "317"
click at [539, 259] on button "Save & Close" at bounding box center [529, 249] width 80 height 25
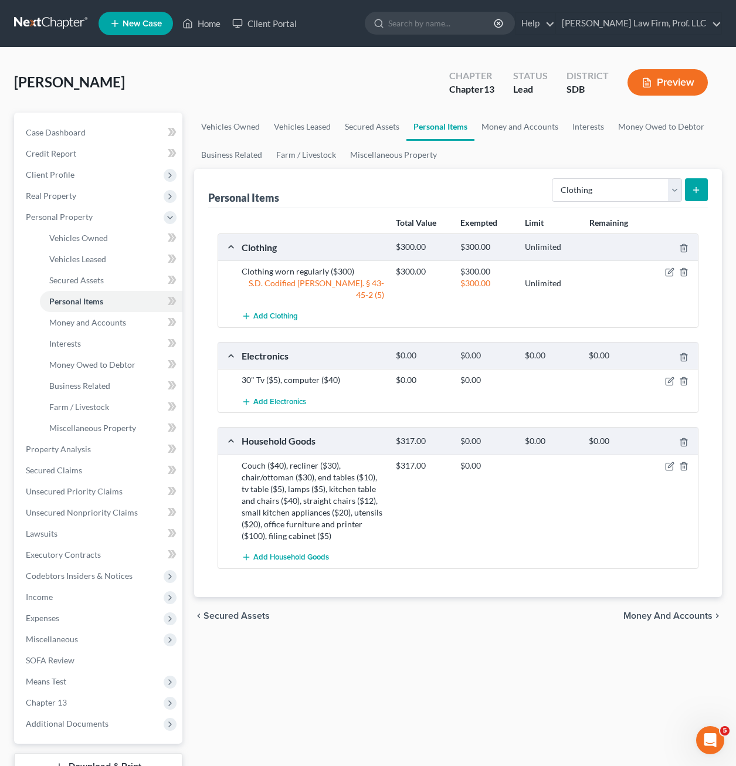
drag, startPoint x: 504, startPoint y: 561, endPoint x: 516, endPoint y: 560, distance: 11.7
click at [505, 561] on div "Total Value Exempted Limit Remaining Clothing $300.00 $300.00 Unlimited Clothin…" at bounding box center [457, 402] width 499 height 389
click at [606, 213] on div "Total Value Exempted Limit Remaining" at bounding box center [458, 223] width 492 height 21
drag, startPoint x: 611, startPoint y: 194, endPoint x: 617, endPoint y: 197, distance: 6.6
click at [612, 194] on select "Select Item Type Clothing Collectibles Of Value Electronics Firearms Household …" at bounding box center [617, 189] width 130 height 23
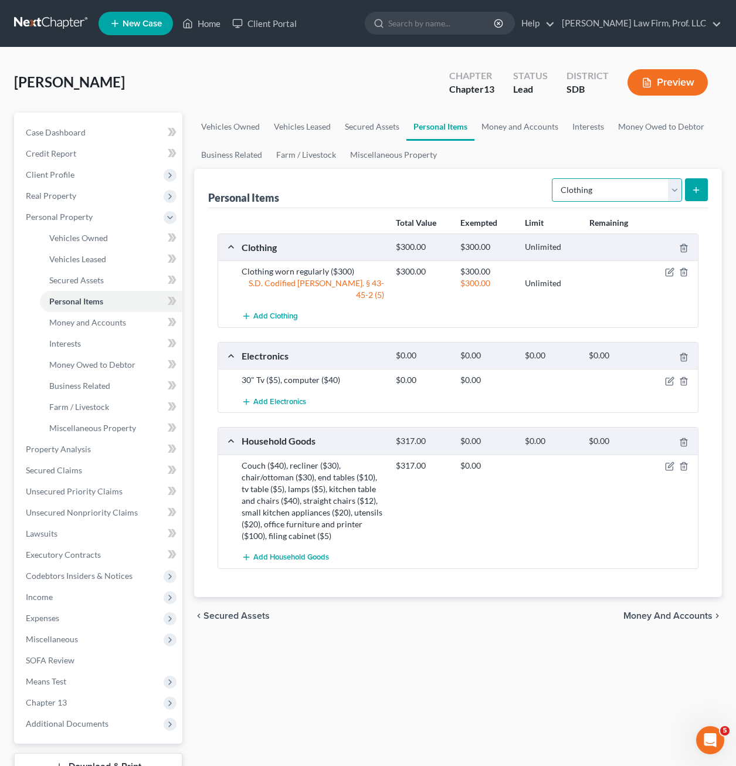
select select "sports_and_hobby_equipment"
click at [553, 178] on select "Select Item Type Clothing Collectibles Of Value Electronics Firearms Household …" at bounding box center [617, 189] width 130 height 23
click at [700, 185] on icon "submit" at bounding box center [695, 189] width 9 height 9
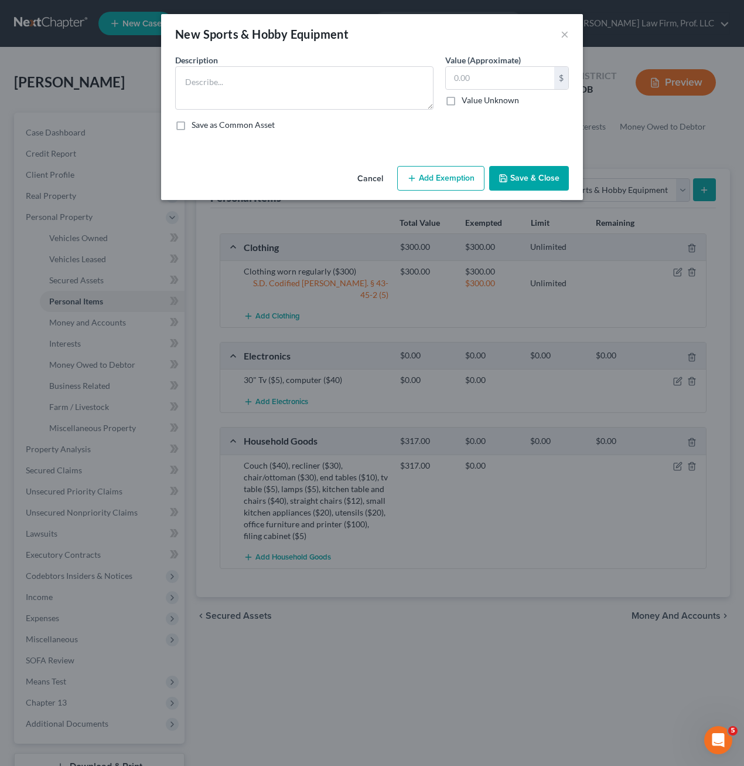
click at [273, 45] on div "New Sports & Hobby Equipment ×" at bounding box center [372, 34] width 422 height 40
click at [283, 78] on textarea at bounding box center [304, 87] width 259 height 43
type textarea "hand tools ($15), power tools ($50)"
click at [484, 73] on input "text" at bounding box center [500, 78] width 108 height 22
type input "3"
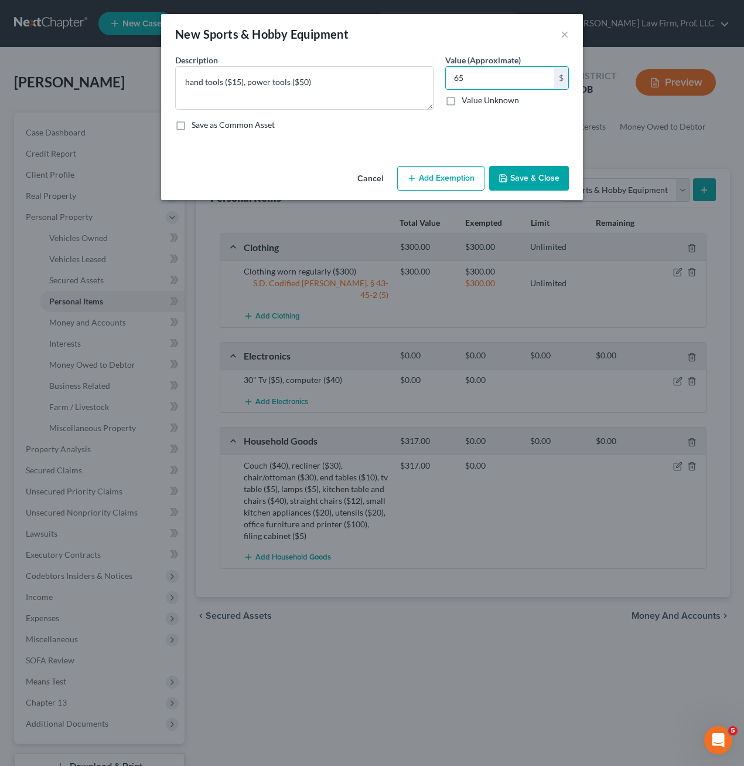
type input "65"
click at [544, 167] on button "Save & Close" at bounding box center [529, 178] width 80 height 25
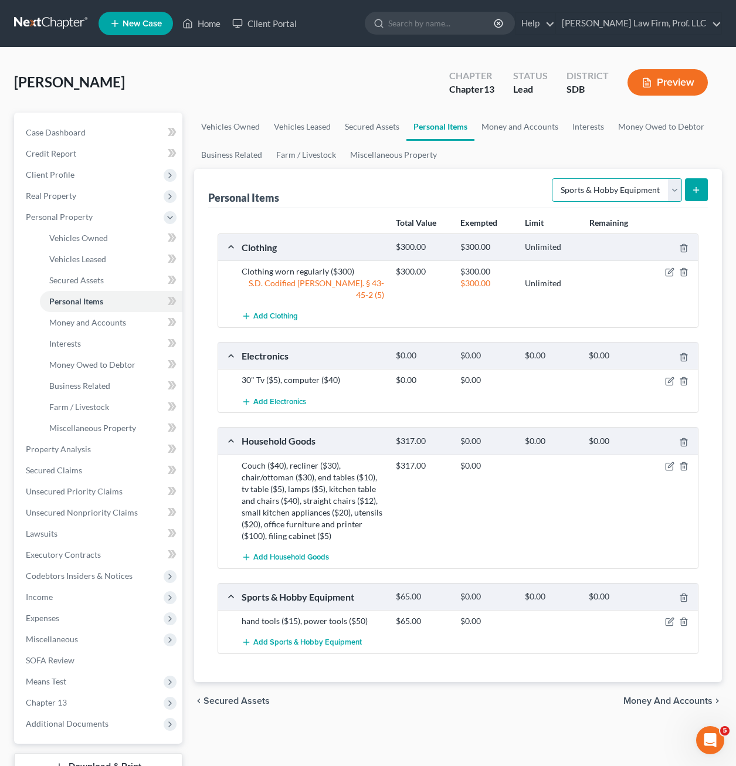
click at [627, 179] on select "Select Item Type Clothing Collectibles Of Value Electronics Firearms Household …" at bounding box center [617, 189] width 130 height 23
select select "jewelry"
click at [553, 178] on select "Select Item Type Clothing Collectibles Of Value Electronics Firearms Household …" at bounding box center [617, 189] width 130 height 23
click at [696, 192] on icon "submit" at bounding box center [695, 189] width 9 height 9
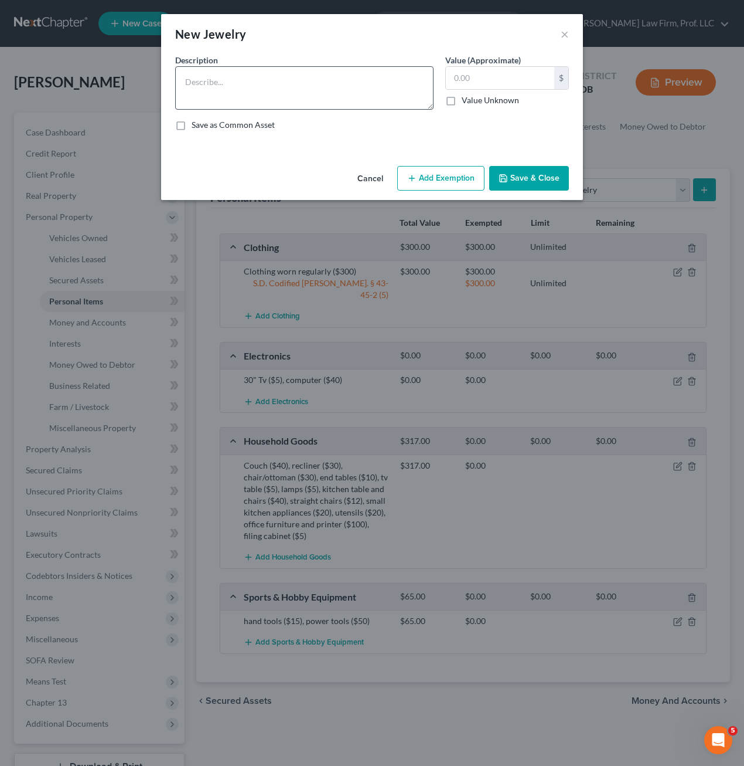
drag, startPoint x: 324, startPoint y: 115, endPoint x: 328, endPoint y: 96, distance: 19.1
click at [324, 114] on div "Description * Value (Approximate) $ Value Unknown Balance Undetermined $ Value …" at bounding box center [372, 97] width 406 height 86
click at [328, 96] on textarea at bounding box center [304, 87] width 259 height 43
type textarea "Jewelry worn regularly ($200)"
type input "200"
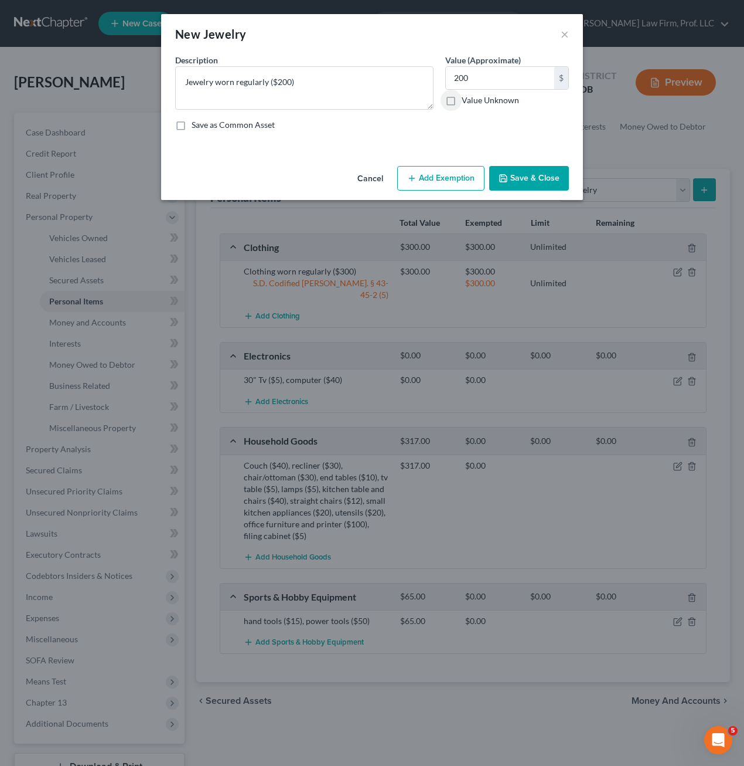
click at [428, 174] on button "Add Exemption" at bounding box center [440, 178] width 87 height 25
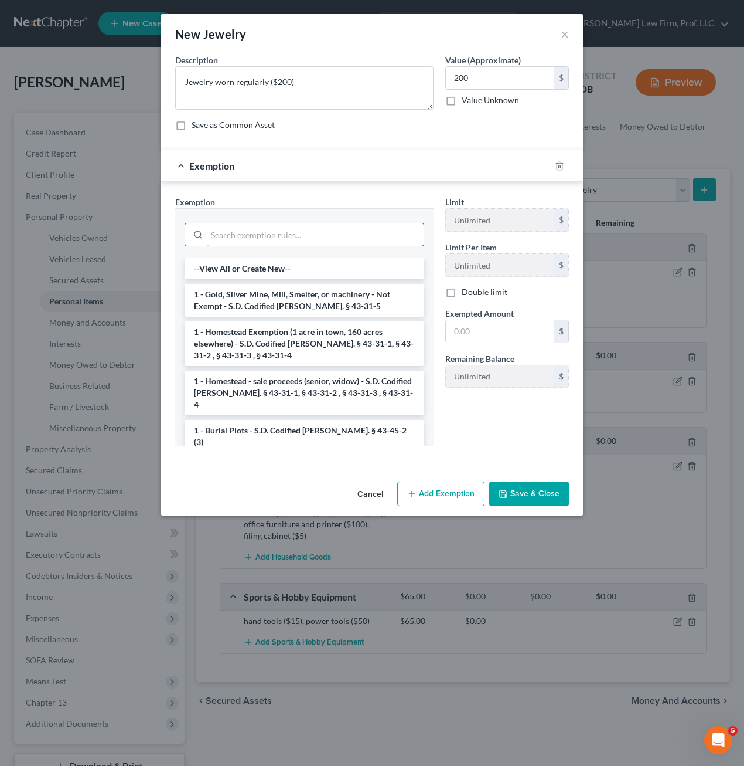
click at [324, 232] on input "search" at bounding box center [315, 234] width 217 height 22
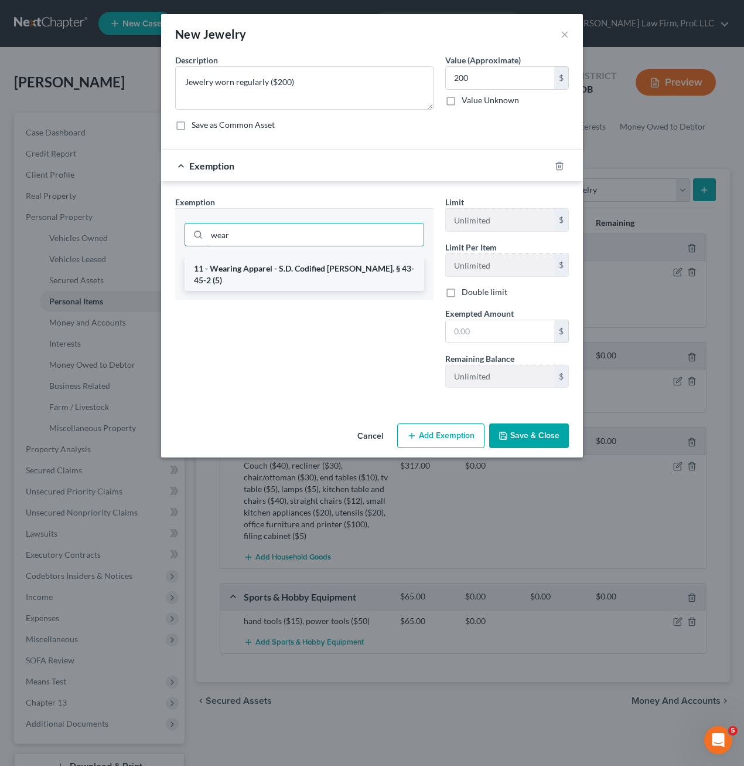
type input "wear"
click at [313, 268] on li "11 - Wearing Apparel - S.D. Codified [PERSON_NAME]. § 43-45-2 (5)" at bounding box center [305, 274] width 240 height 33
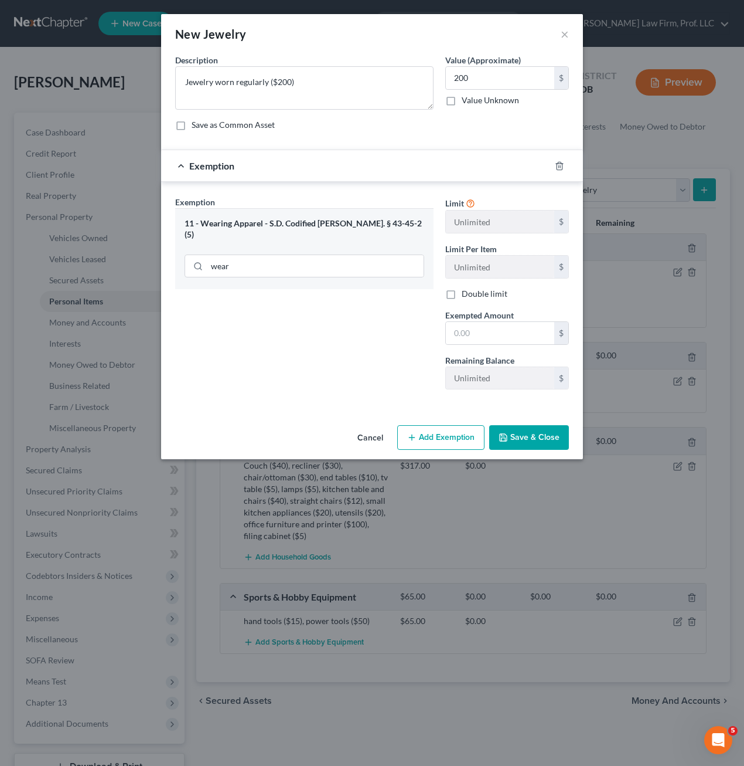
click at [535, 346] on div "Limit Unlimited $ Limit Per Item Unlimited $ Double limit Exempted Amount * $ R…" at bounding box center [507, 297] width 135 height 203
click at [532, 340] on input "text" at bounding box center [500, 333] width 108 height 22
type input "200.00"
drag, startPoint x: 506, startPoint y: 441, endPoint x: 531, endPoint y: 460, distance: 30.5
click at [508, 441] on icon "button" at bounding box center [503, 437] width 9 height 9
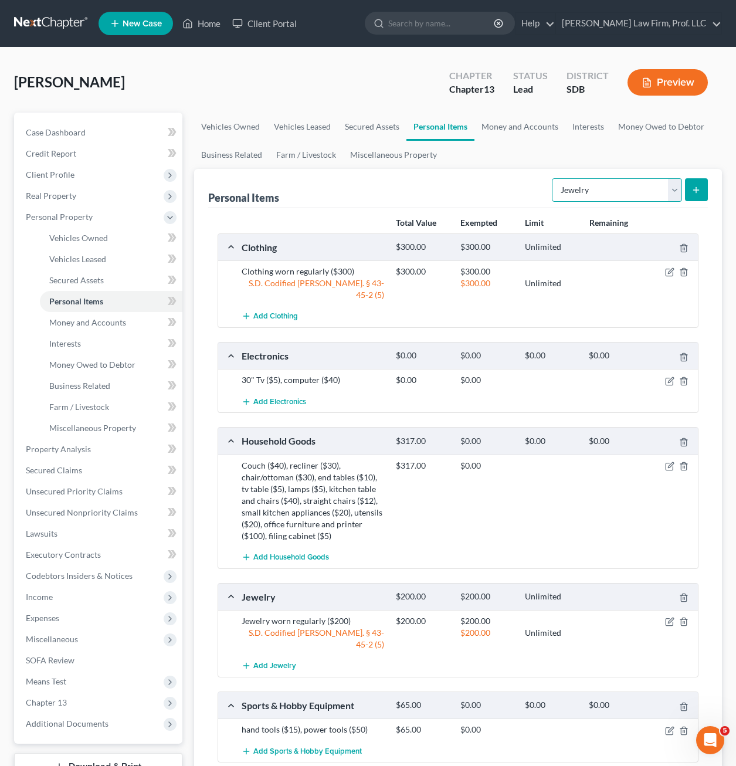
click at [615, 180] on select "Select Item Type Clothing Collectibles Of Value Electronics Firearms Household …" at bounding box center [617, 189] width 130 height 23
select select "other"
click at [553, 178] on select "Select Item Type Clothing Collectibles Of Value Electronics Firearms Household …" at bounding box center [617, 189] width 130 height 23
click at [702, 189] on button "submit" at bounding box center [696, 189] width 23 height 23
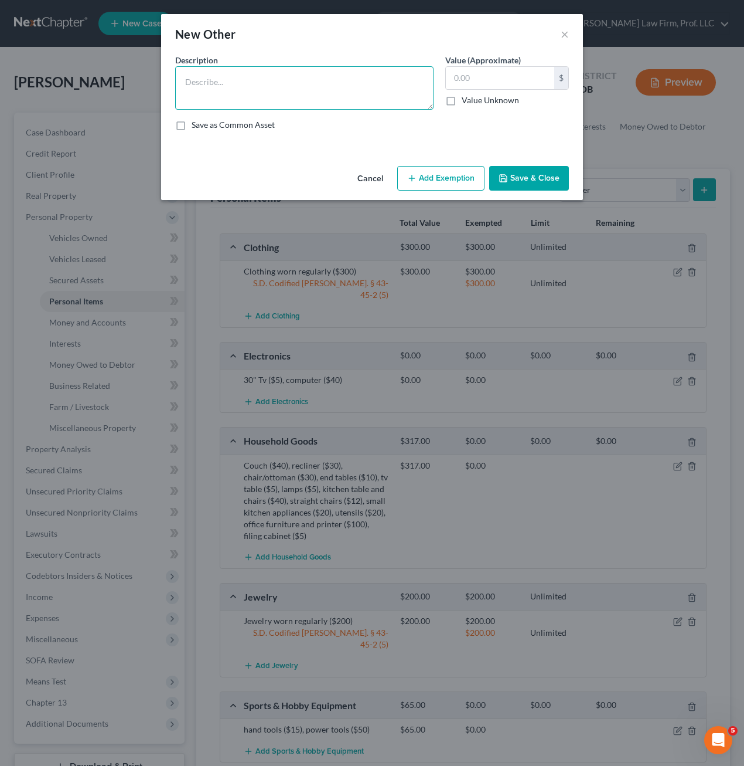
drag, startPoint x: 295, startPoint y: 104, endPoint x: 301, endPoint y: 94, distance: 11.9
click at [296, 104] on textarea at bounding box center [304, 87] width 259 height 43
type textarea "family pictures ($10)"
type input "10"
drag, startPoint x: 411, startPoint y: 179, endPoint x: 413, endPoint y: 191, distance: 11.4
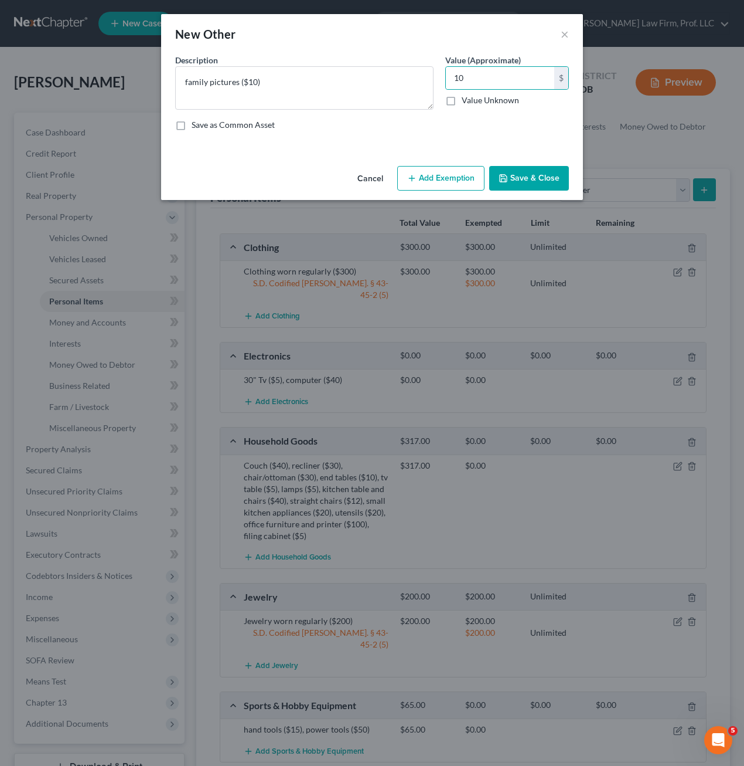
click at [411, 180] on icon "button" at bounding box center [411, 178] width 9 height 9
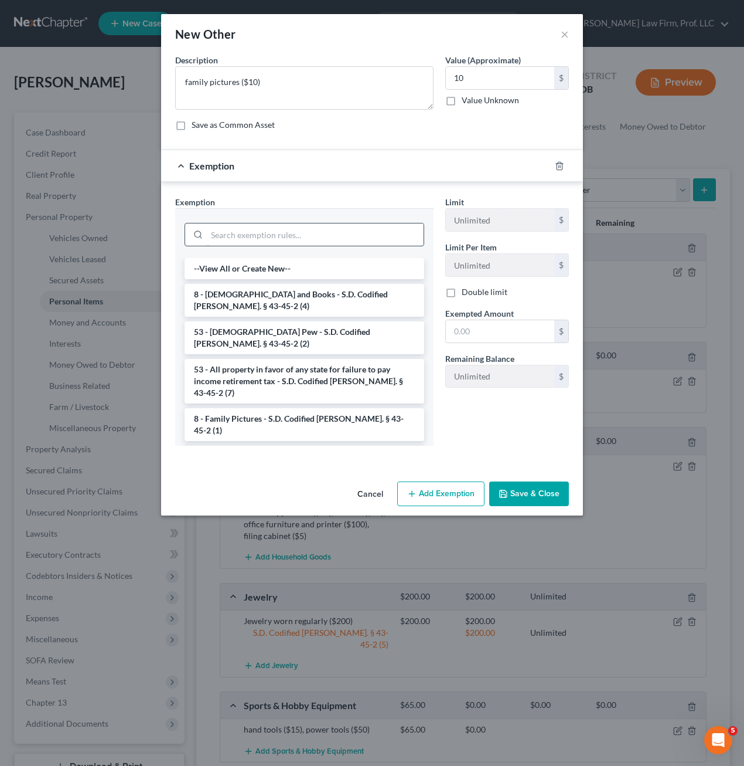
click at [368, 242] on input "search" at bounding box center [315, 234] width 217 height 22
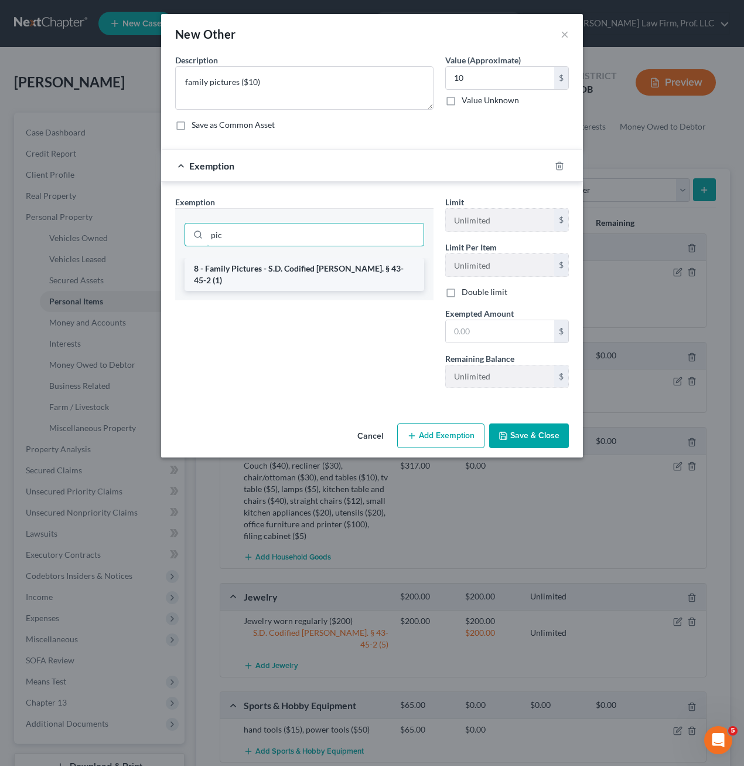
type input "pic"
click at [305, 270] on li "8 - Family Pictures - S.D. Codified [PERSON_NAME]. § 43-45-2 (1)" at bounding box center [305, 274] width 240 height 33
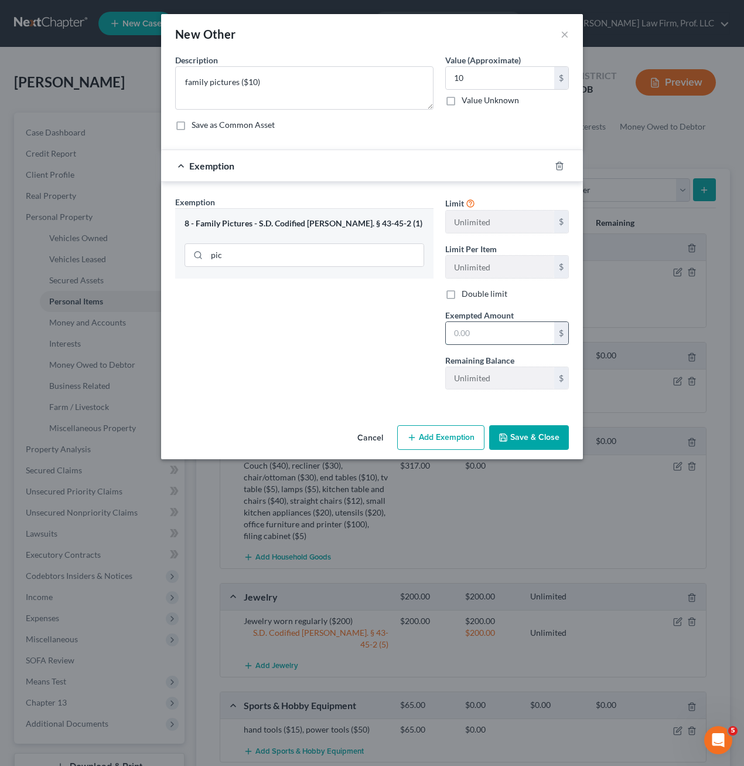
click at [491, 330] on input "text" at bounding box center [500, 333] width 108 height 22
type input "10"
click at [525, 448] on button "Save & Close" at bounding box center [529, 437] width 80 height 25
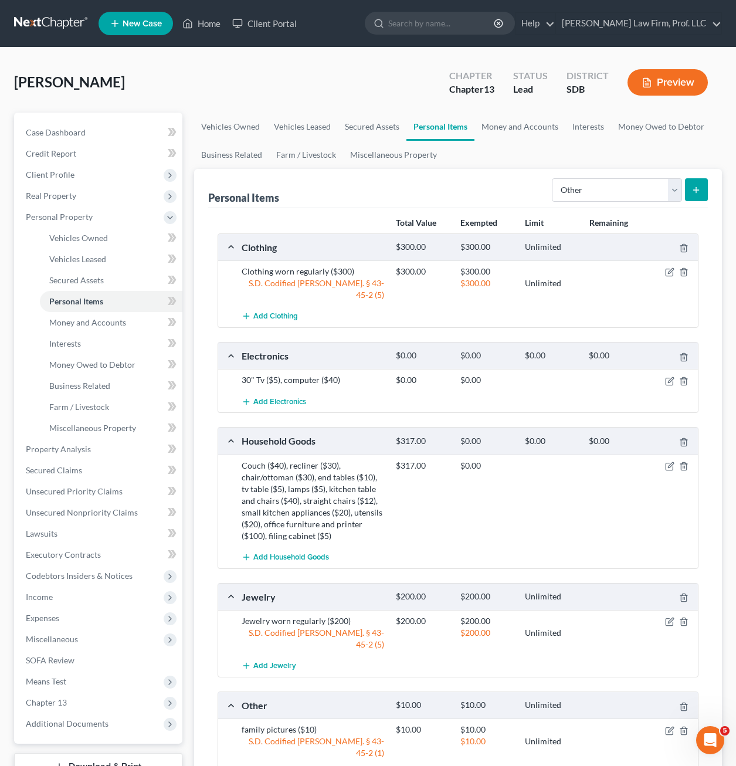
scroll to position [181, 0]
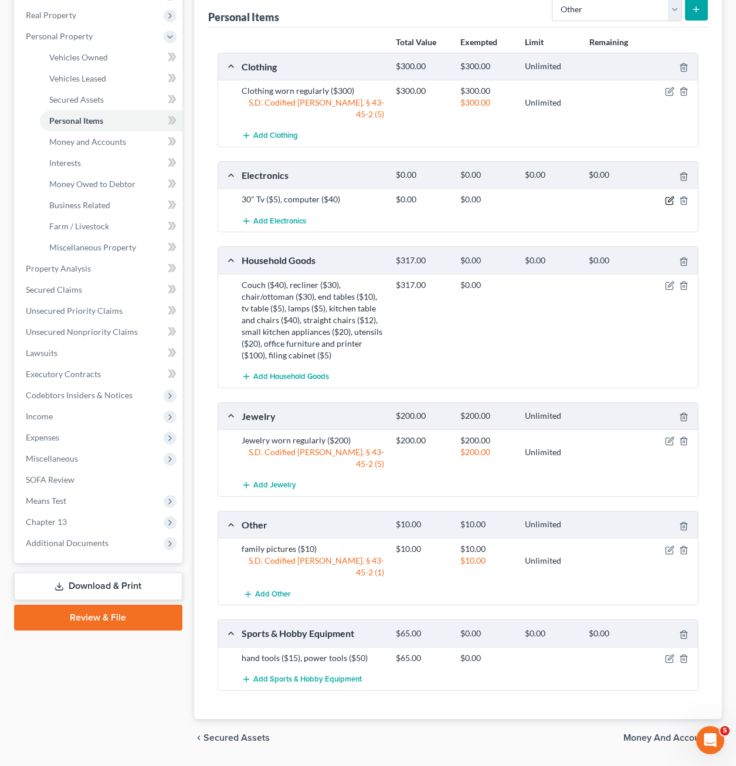
click at [671, 196] on icon "button" at bounding box center [669, 200] width 9 height 9
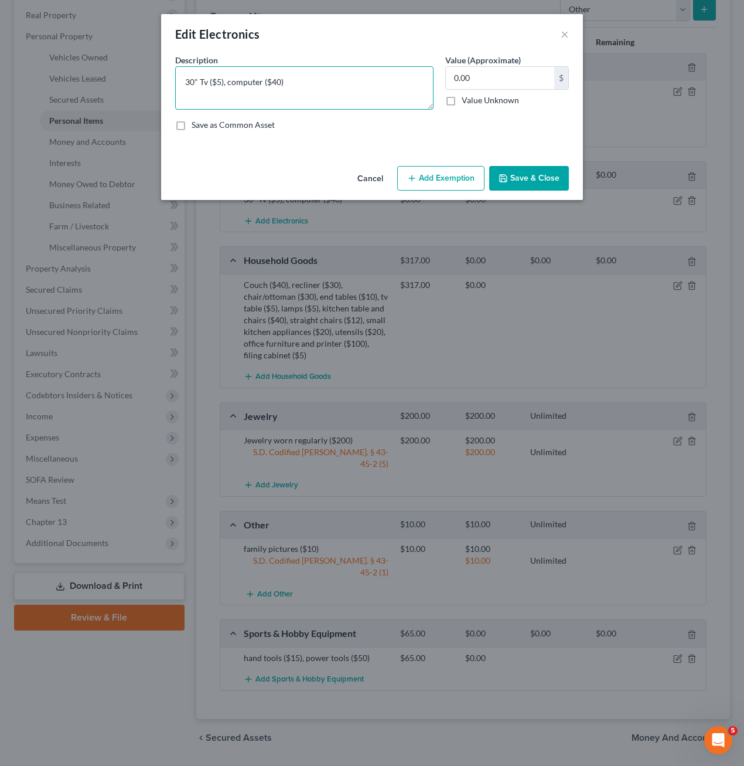
click at [343, 107] on textarea "30" Tv ($5), computer ($40)" at bounding box center [304, 87] width 259 height 43
type textarea "30" Tv ($5), computer ($40), cell phone ($100),"
click at [487, 80] on input "0.00" at bounding box center [500, 78] width 108 height 22
type input "145"
click at [538, 184] on button "Save & Close" at bounding box center [529, 178] width 80 height 25
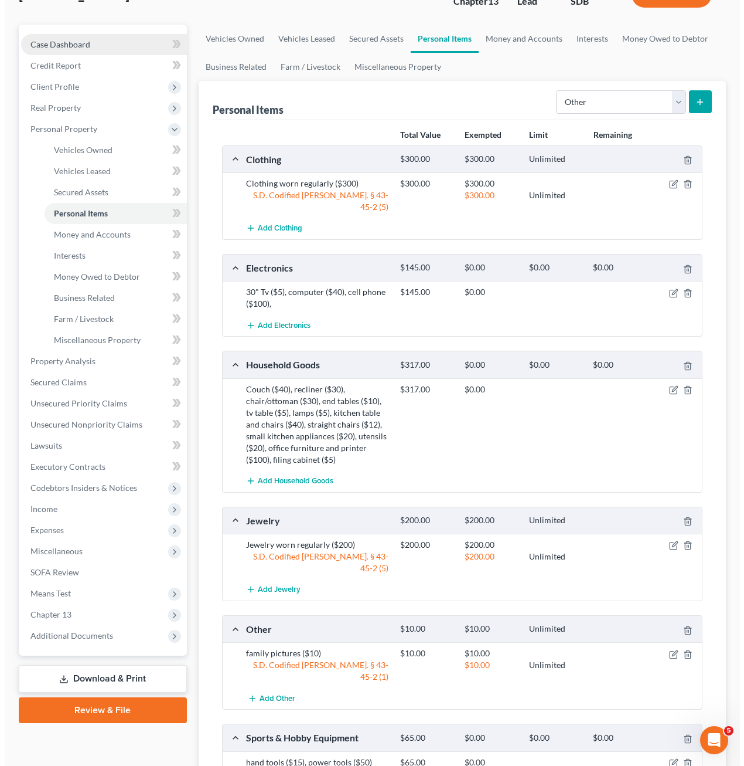
scroll to position [0, 0]
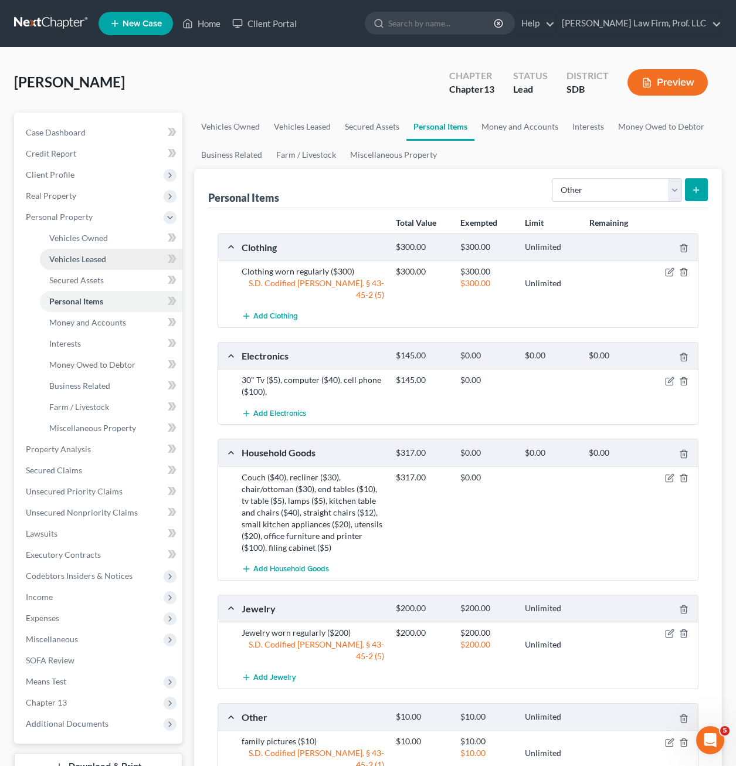
drag, startPoint x: 69, startPoint y: 260, endPoint x: 70, endPoint y: 248, distance: 11.9
click at [69, 260] on span "Vehicles Leased" at bounding box center [77, 259] width 57 height 10
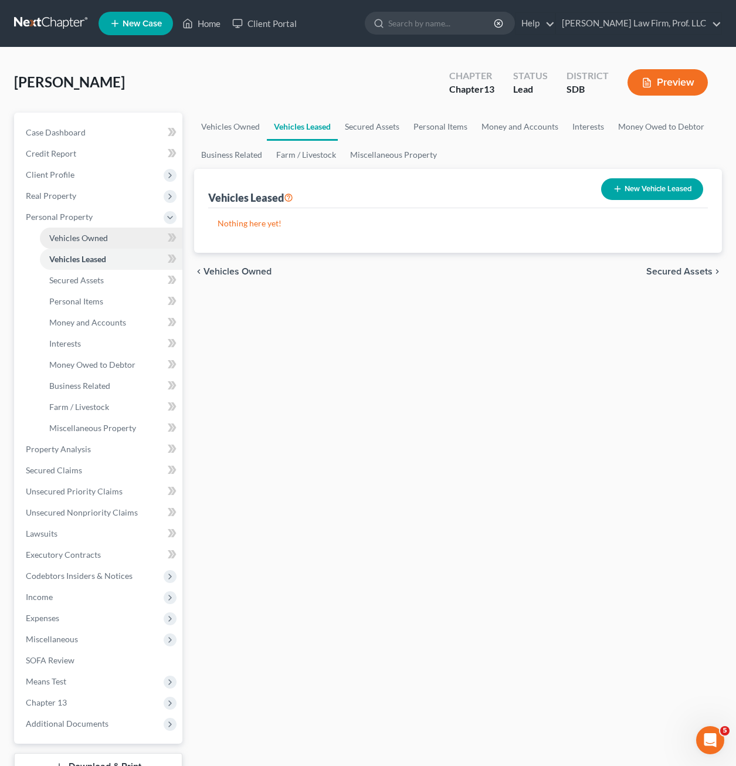
click at [81, 236] on span "Vehicles Owned" at bounding box center [78, 238] width 59 height 10
click at [645, 176] on div "New Vehicle" at bounding box center [665, 189] width 85 height 31
click at [673, 190] on button "New Vehicle" at bounding box center [665, 189] width 76 height 22
select select "0"
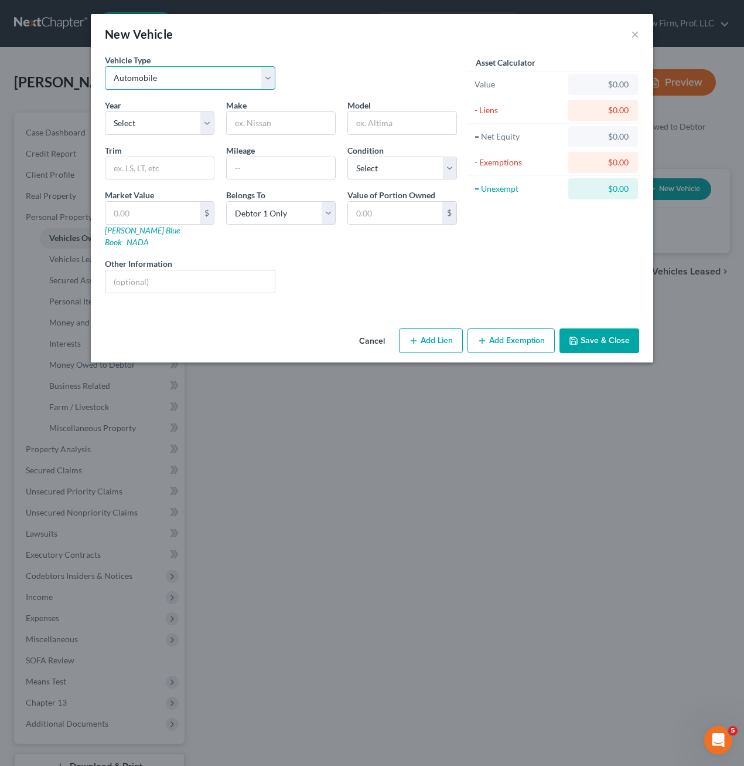
drag, startPoint x: 168, startPoint y: 77, endPoint x: 179, endPoint y: 82, distance: 12.6
click at [168, 77] on select "Select Automobile Truck Trailer Watercraft Aircraft Motor Home Atv Other Vehicle" at bounding box center [190, 77] width 171 height 23
select select "2"
click at [105, 66] on select "Select Automobile Truck Trailer Watercraft Aircraft Motor Home Atv Other Vehicle" at bounding box center [190, 77] width 171 height 23
drag, startPoint x: 172, startPoint y: 133, endPoint x: 172, endPoint y: 126, distance: 7.1
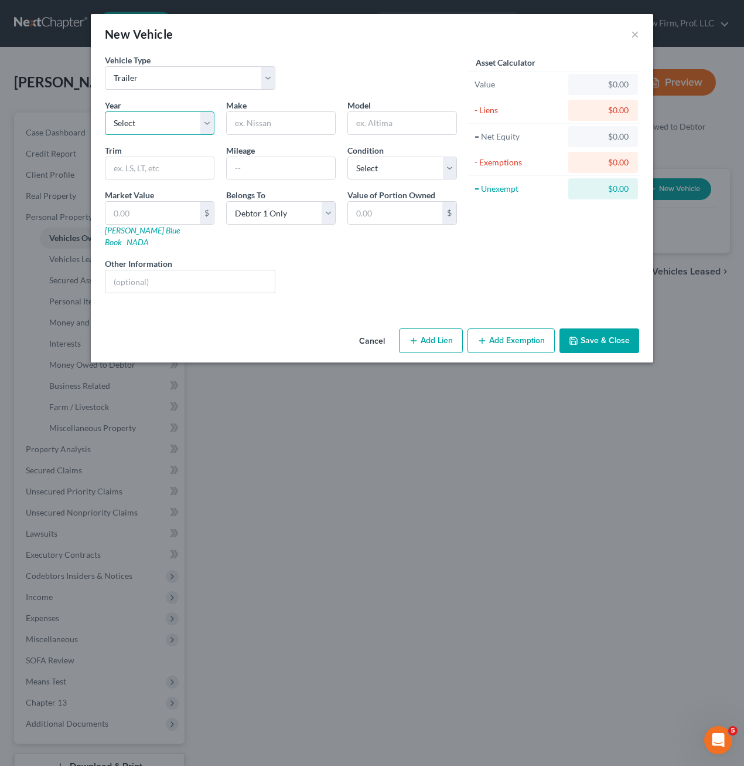
click at [172, 132] on select "Select 2026 2025 2024 2023 2022 2021 2020 2019 2018 2017 2016 2015 2014 2013 20…" at bounding box center [160, 122] width 110 height 23
select select "19"
click at [105, 111] on select "Select 2026 2025 2024 2023 2022 2021 2020 2019 2018 2017 2016 2015 2014 2013 20…" at bounding box center [160, 122] width 110 height 23
click at [265, 126] on input "text" at bounding box center [281, 123] width 108 height 22
type input "Trailer"
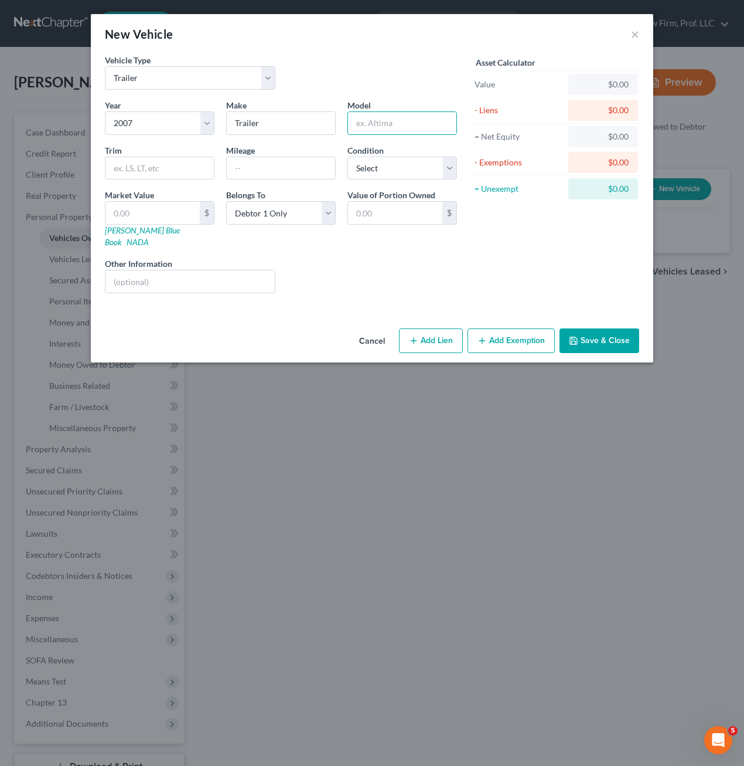
drag, startPoint x: 302, startPoint y: 249, endPoint x: 276, endPoint y: 239, distance: 29.0
click at [303, 257] on div "Liens Select" at bounding box center [372, 275] width 182 height 36
click at [132, 216] on input "text" at bounding box center [153, 213] width 94 height 22
type input "2"
type input "2.00"
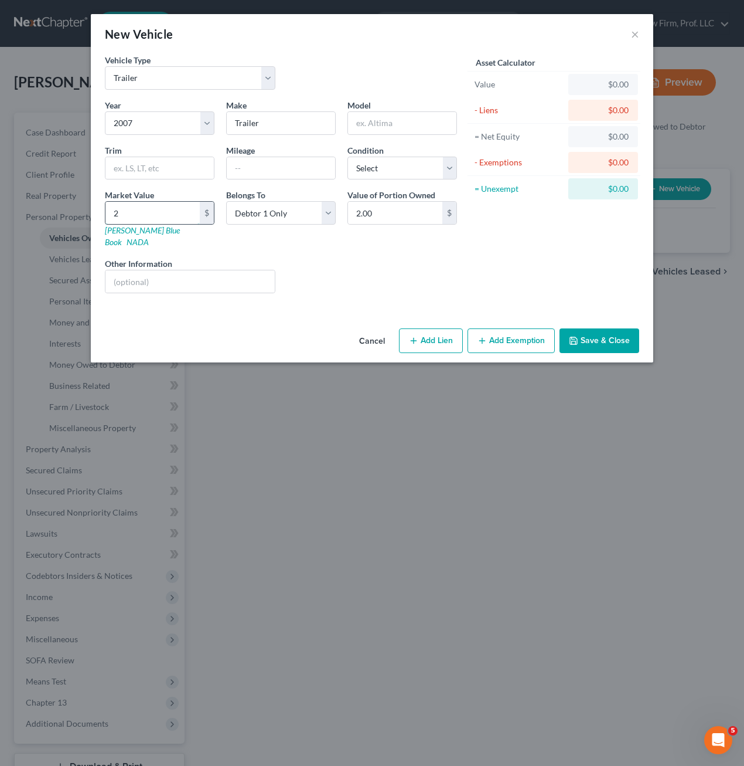
type input "20"
type input "20.00"
type input "200"
type input "200.00"
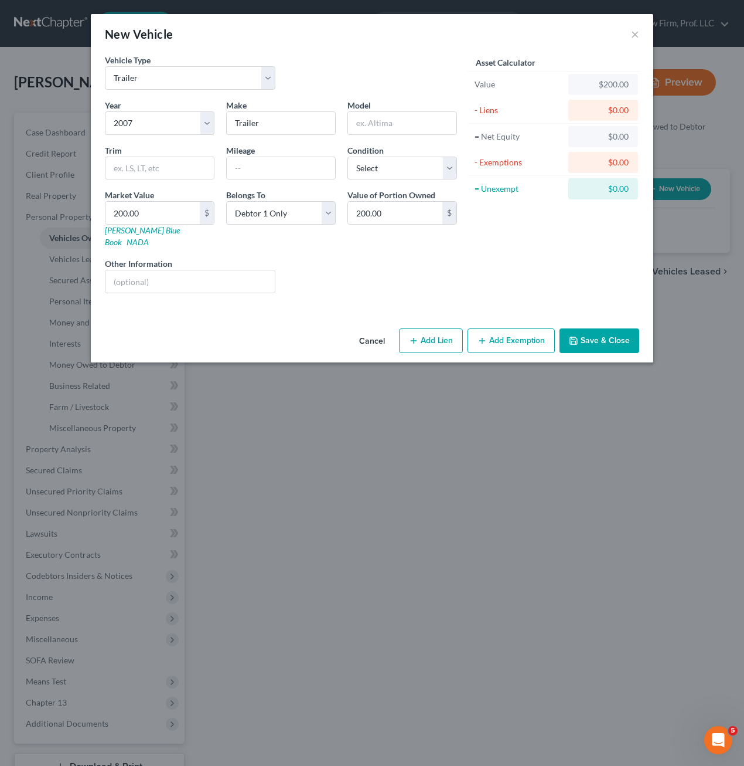
click at [556, 275] on div "Asset Calculator Value $200.00 - Liens $0.00 = Net Equity $0.00 - Exemptions $0…" at bounding box center [554, 178] width 182 height 249
click at [599, 332] on button "Save & Close" at bounding box center [600, 340] width 80 height 25
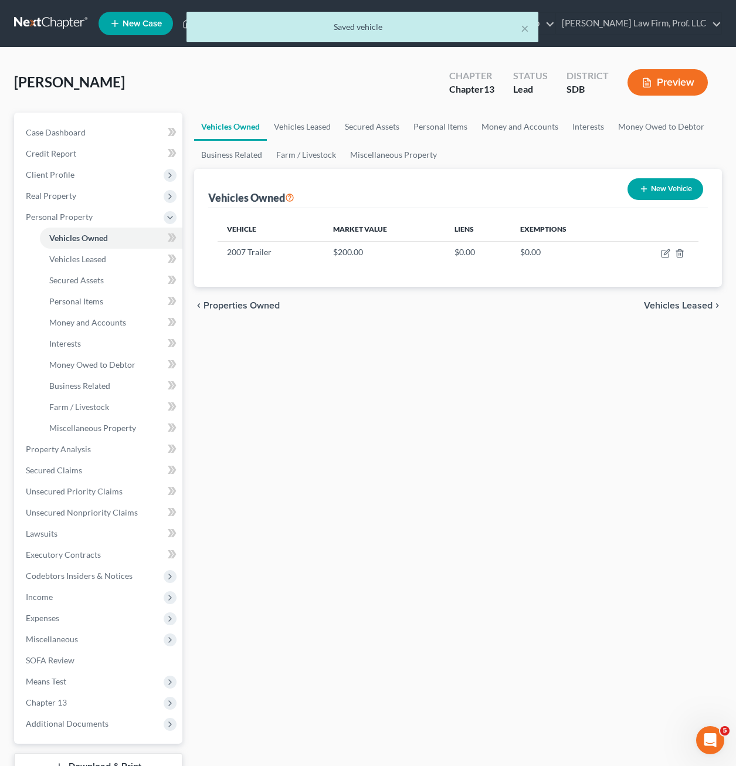
drag, startPoint x: 54, startPoint y: 178, endPoint x: 80, endPoint y: 210, distance: 41.2
click at [55, 178] on span "Client Profile" at bounding box center [50, 174] width 49 height 10
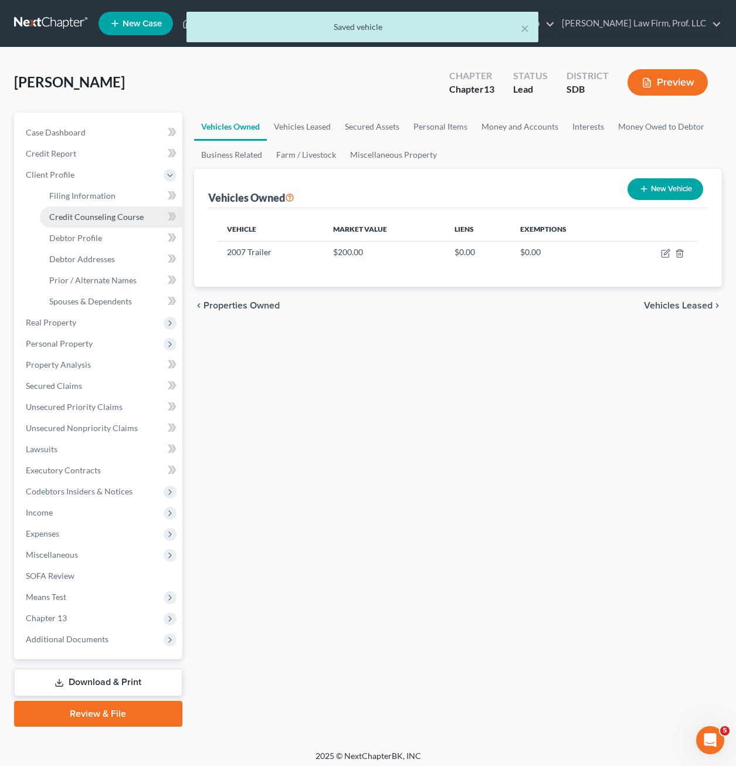
click at [91, 217] on span "Credit Counseling Course" at bounding box center [96, 217] width 94 height 10
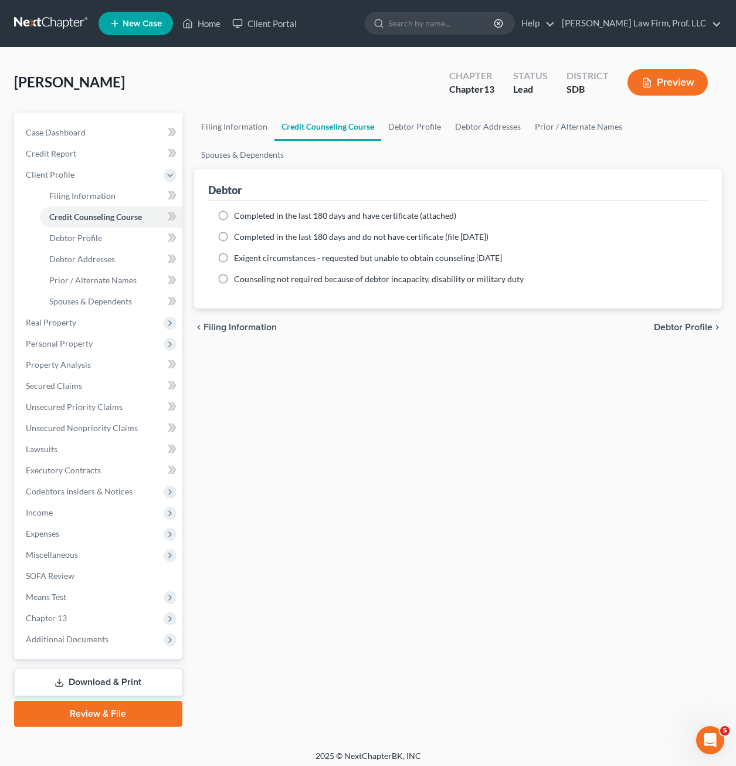
click at [267, 210] on span "Completed in the last 180 days and have certificate (attached)" at bounding box center [345, 215] width 222 height 10
drag, startPoint x: 265, startPoint y: 186, endPoint x: 217, endPoint y: 191, distance: 48.2
click at [234, 210] on label "Completed in the last 180 days and have certificate (attached)" at bounding box center [345, 216] width 222 height 12
click at [239, 210] on input "Completed in the last 180 days and have certificate (attached)" at bounding box center [243, 214] width 8 height 8
radio input "true"
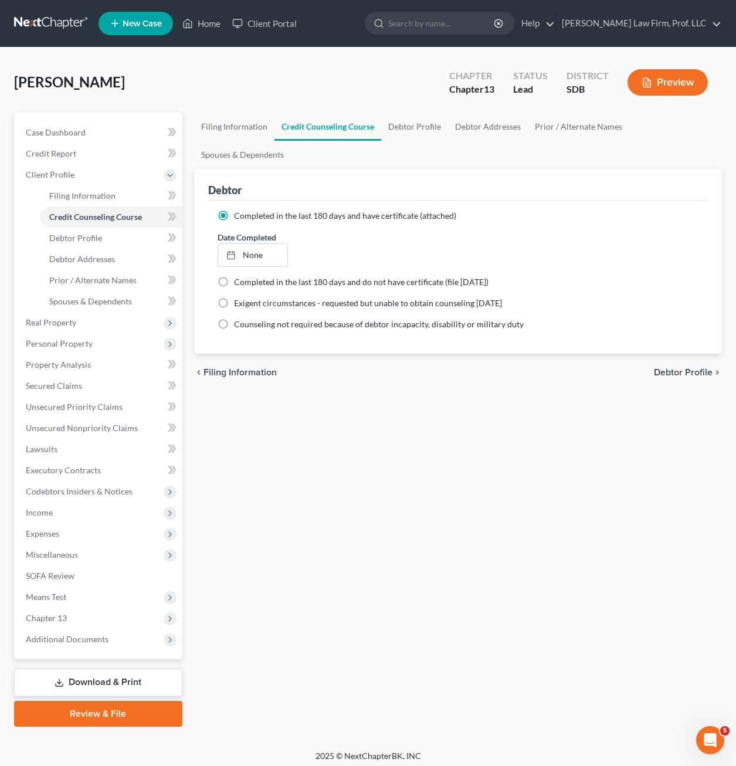
click at [234, 210] on label "Completed in the last 180 days and have certificate (attached)" at bounding box center [345, 216] width 222 height 12
click at [239, 210] on input "Completed in the last 180 days and have certificate (attached)" at bounding box center [243, 214] width 8 height 8
type input "[DATE]"
click at [249, 244] on link "[DATE]" at bounding box center [252, 255] width 69 height 22
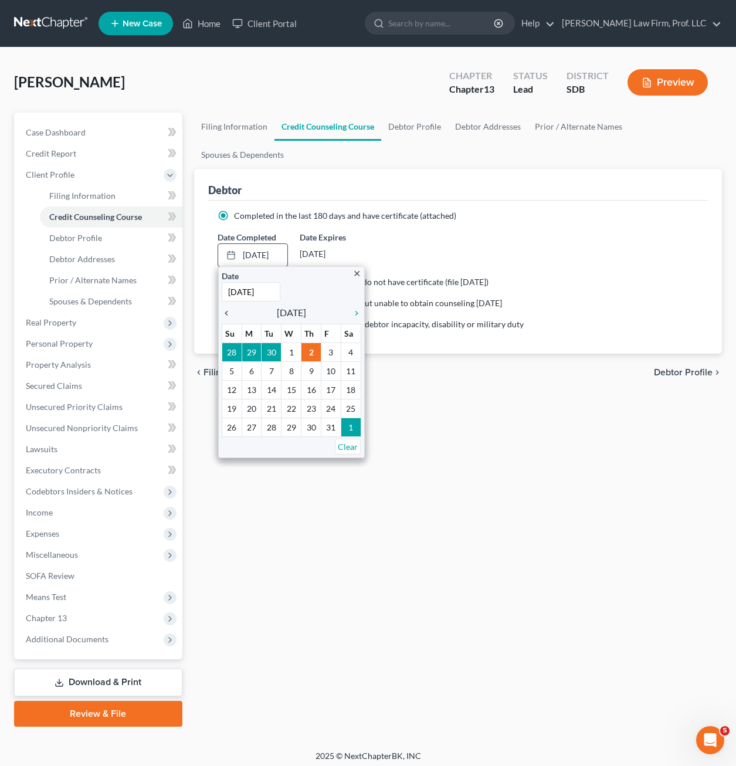
click at [224, 308] on icon "chevron_left" at bounding box center [229, 312] width 15 height 9
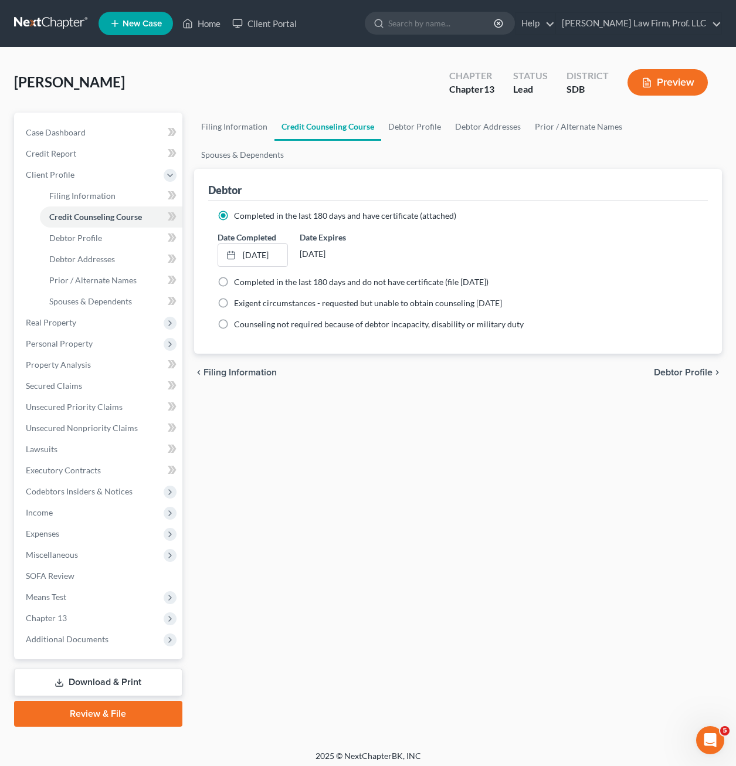
click at [387, 451] on div "Filing Information Credit Counseling Course Debtor Profile Debtor Addresses Pri…" at bounding box center [457, 420] width 539 height 614
click at [393, 545] on div "Filing Information Credit Counseling Course Debtor Profile Debtor Addresses Pri…" at bounding box center [457, 420] width 539 height 614
drag, startPoint x: 336, startPoint y: 568, endPoint x: 326, endPoint y: 560, distance: 13.4
click at [334, 568] on div "Filing Information Credit Counseling Course Debtor Profile Debtor Addresses Pri…" at bounding box center [457, 420] width 539 height 614
click at [49, 511] on span "Income" at bounding box center [39, 512] width 27 height 10
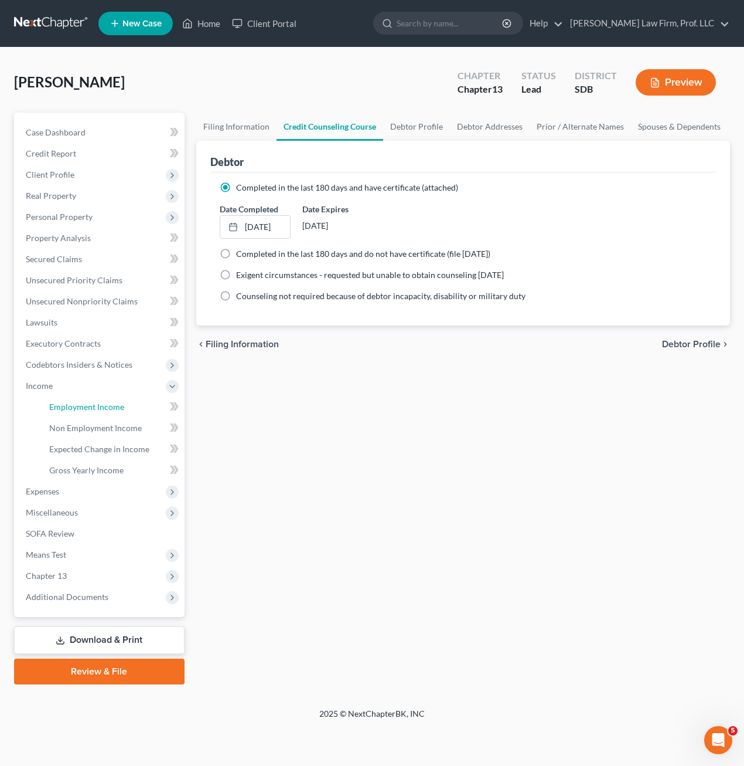
click at [75, 409] on span "Employment Income" at bounding box center [86, 407] width 75 height 10
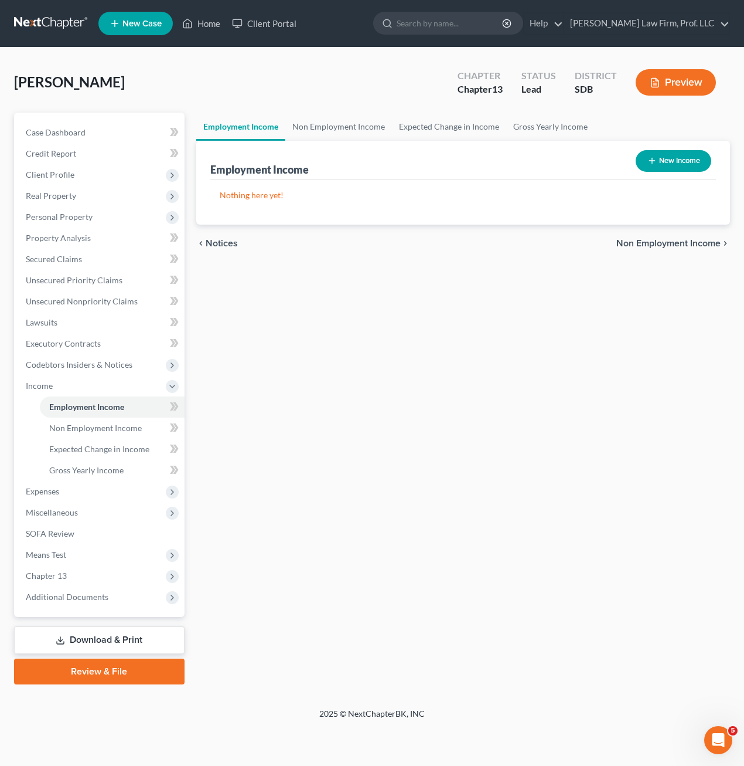
click at [652, 161] on icon "button" at bounding box center [652, 160] width 9 height 9
select select "0"
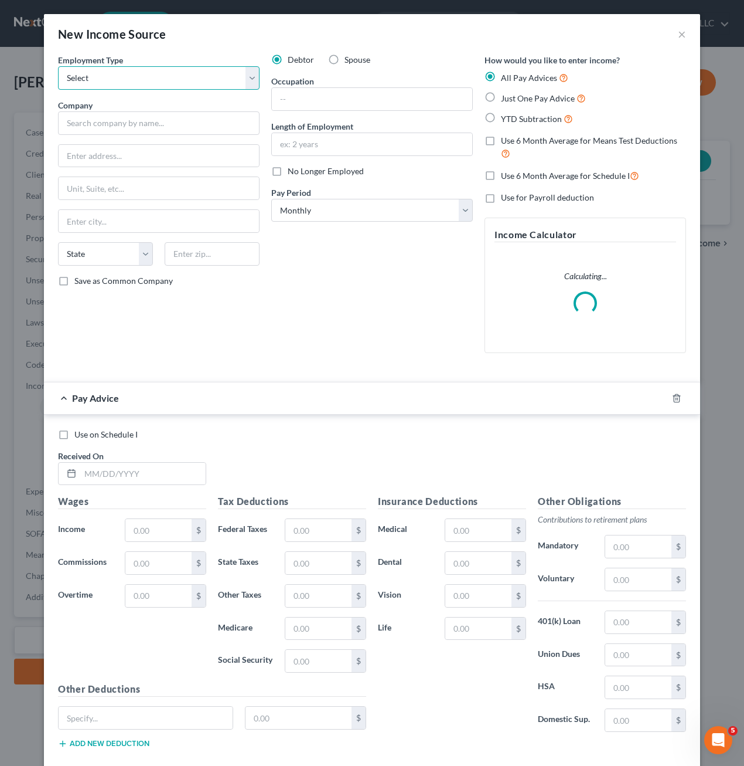
click at [162, 80] on select "Select Full or [DEMOGRAPHIC_DATA] Employment Self Employment" at bounding box center [159, 77] width 202 height 23
select select "0"
click at [58, 66] on select "Select Full or [DEMOGRAPHIC_DATA] Employment Self Employment" at bounding box center [159, 77] width 202 height 23
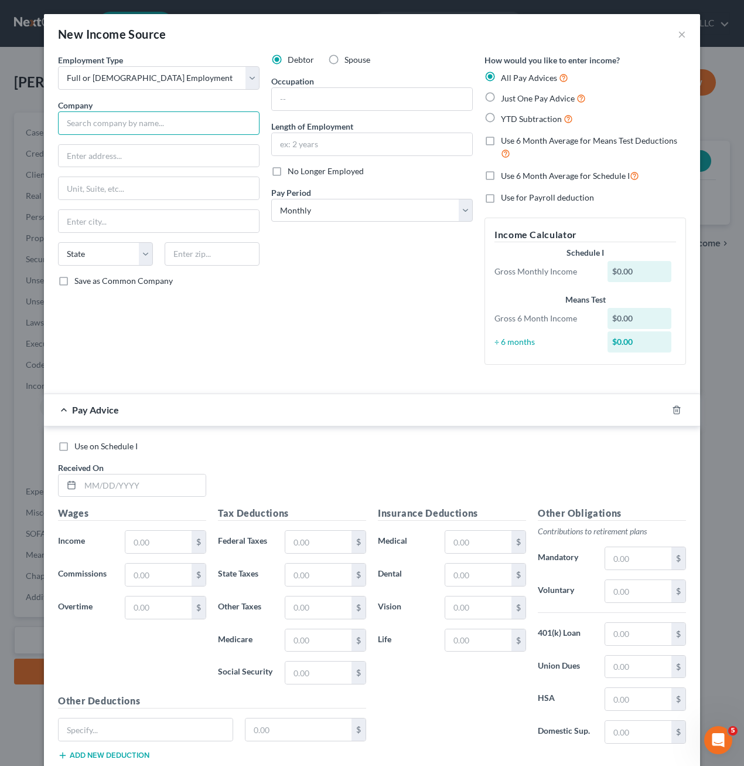
click at [147, 119] on input "text" at bounding box center [159, 122] width 202 height 23
type input "City"
drag, startPoint x: 429, startPoint y: 236, endPoint x: 421, endPoint y: 232, distance: 7.9
click at [428, 235] on div "Debtor Spouse Occupation Length of Employment No Longer Employed Pay Period * S…" at bounding box center [372, 214] width 213 height 320
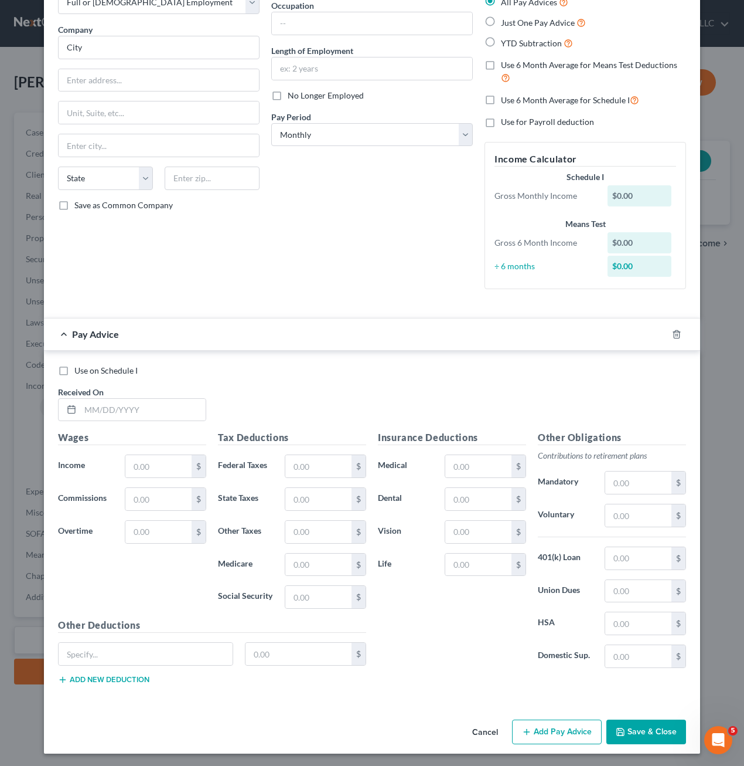
scroll to position [77, 0]
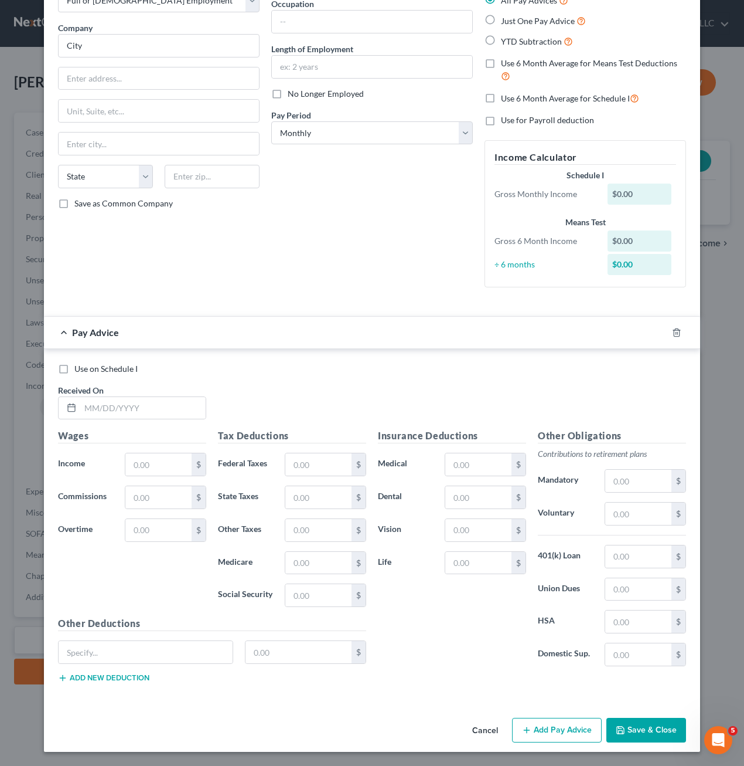
click at [278, 307] on div at bounding box center [372, 306] width 640 height 1
click at [125, 402] on input "text" at bounding box center [142, 408] width 125 height 22
type input "[DATE]"
click at [159, 465] on input "text" at bounding box center [158, 464] width 66 height 22
type input "6"
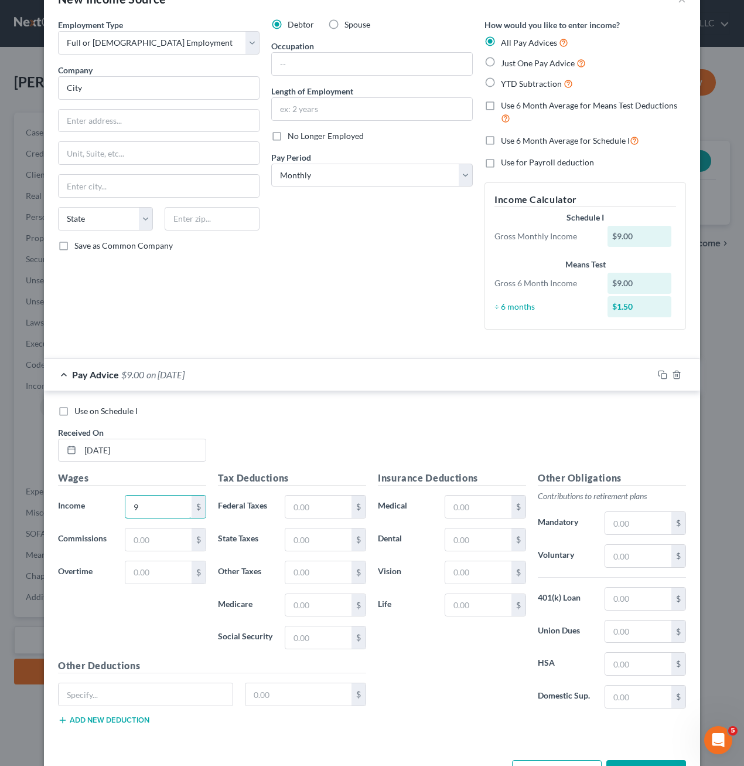
scroll to position [0, 0]
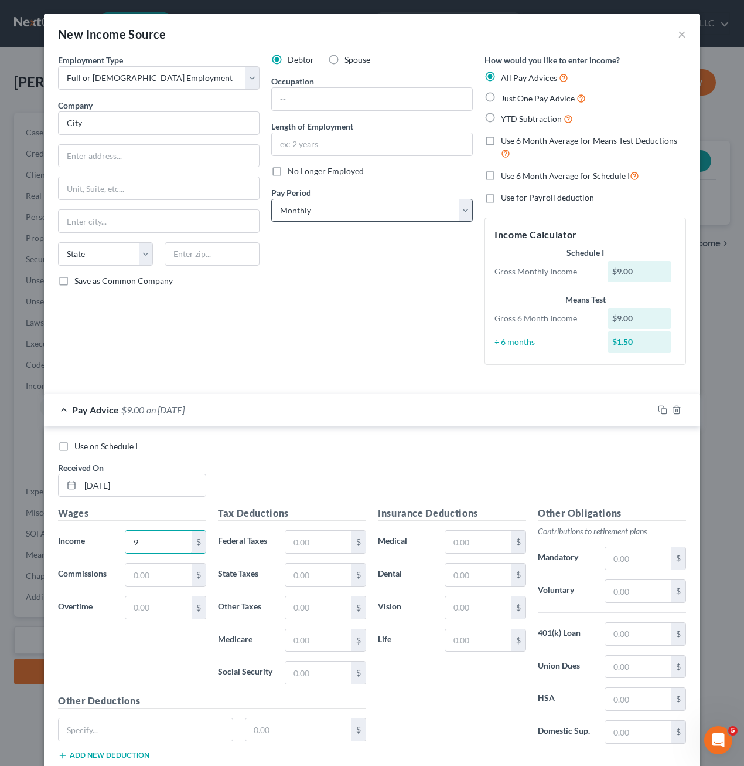
type input "9"
drag, startPoint x: 360, startPoint y: 203, endPoint x: 362, endPoint y: 221, distance: 17.7
click at [359, 204] on select "Select Monthly Twice Monthly Every Other Week Weekly" at bounding box center [372, 210] width 202 height 23
select select "2"
click at [271, 199] on select "Select Monthly Twice Monthly Every Other Week Weekly" at bounding box center [372, 210] width 202 height 23
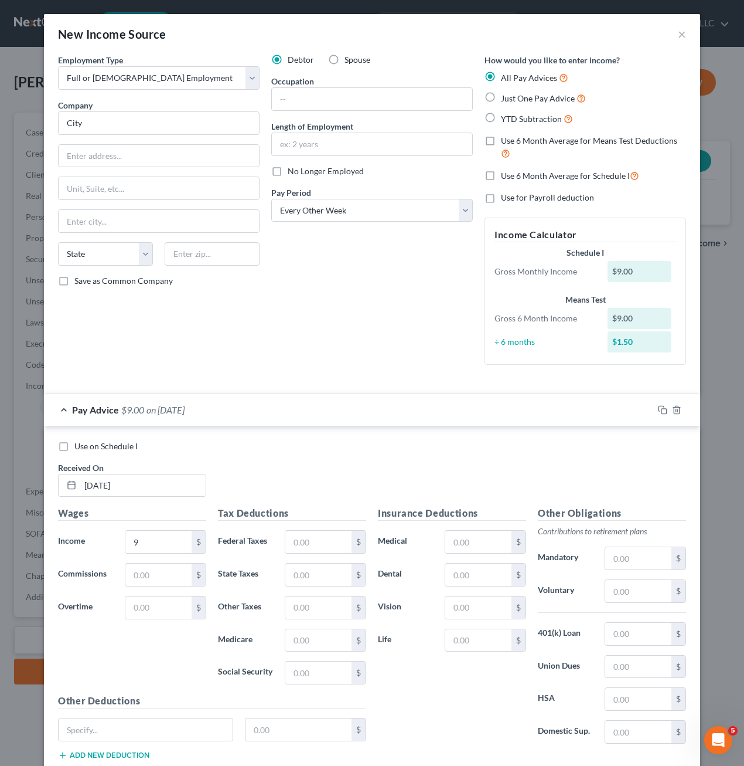
drag, startPoint x: 320, startPoint y: 298, endPoint x: 305, endPoint y: 322, distance: 28.0
click at [321, 298] on div "Debtor Spouse Occupation Length of Employment No Longer Employed Pay Period * S…" at bounding box center [372, 214] width 213 height 320
click at [149, 538] on input "9" at bounding box center [158, 542] width 66 height 22
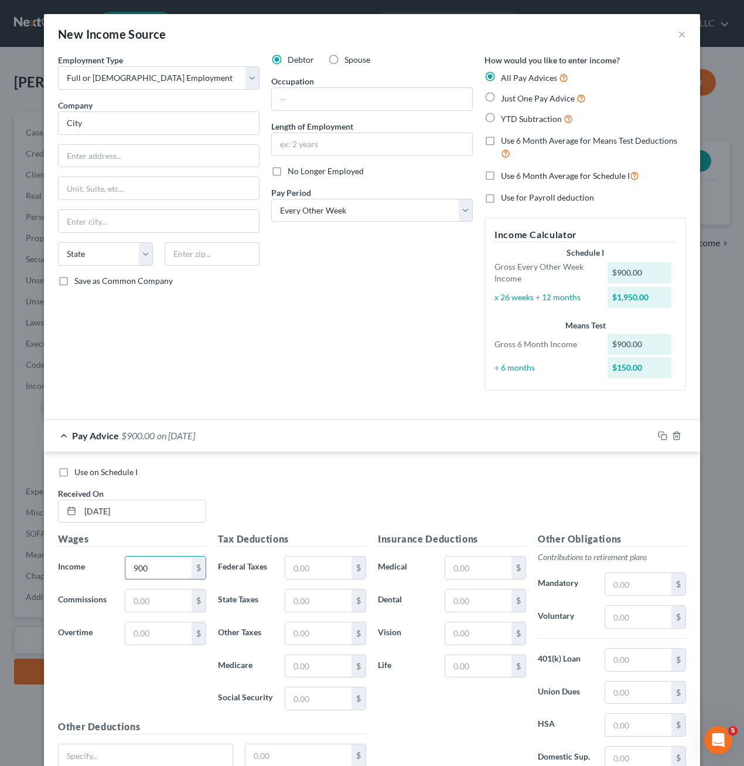
type input "900"
click at [390, 382] on div "Debtor Spouse Occupation Length of Employment No Longer Employed Pay Period * S…" at bounding box center [372, 227] width 213 height 346
click at [314, 573] on input "text" at bounding box center [318, 567] width 66 height 22
type input "32.31"
click at [301, 643] on input "text" at bounding box center [318, 633] width 66 height 22
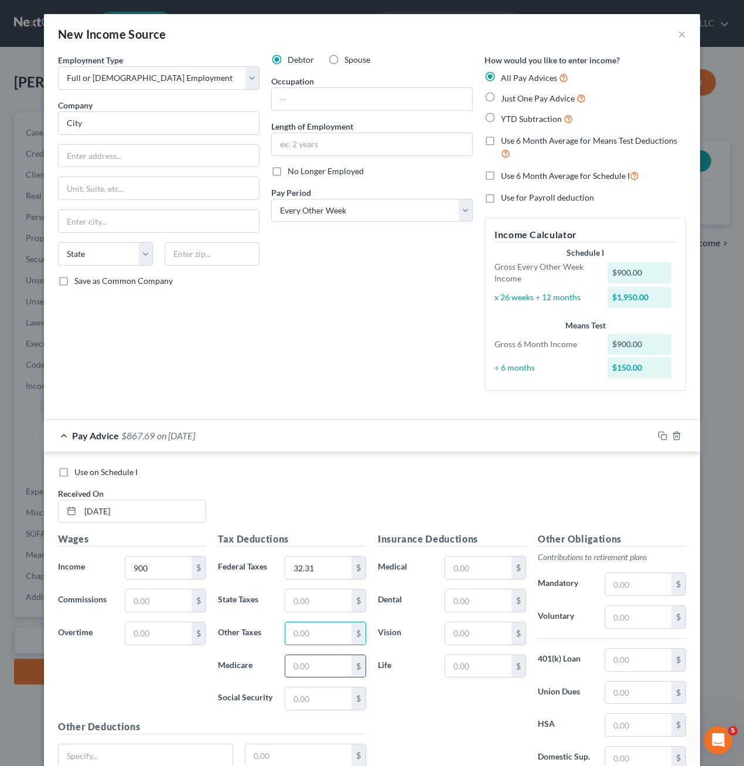
click at [290, 665] on input "text" at bounding box center [318, 666] width 66 height 22
type input "13.05"
click at [295, 690] on input "text" at bounding box center [318, 698] width 66 height 22
type input "55.80"
click at [419, 696] on div "Insurance Deductions Medical $ Dental $ Vision $ Life $" at bounding box center [452, 655] width 160 height 247
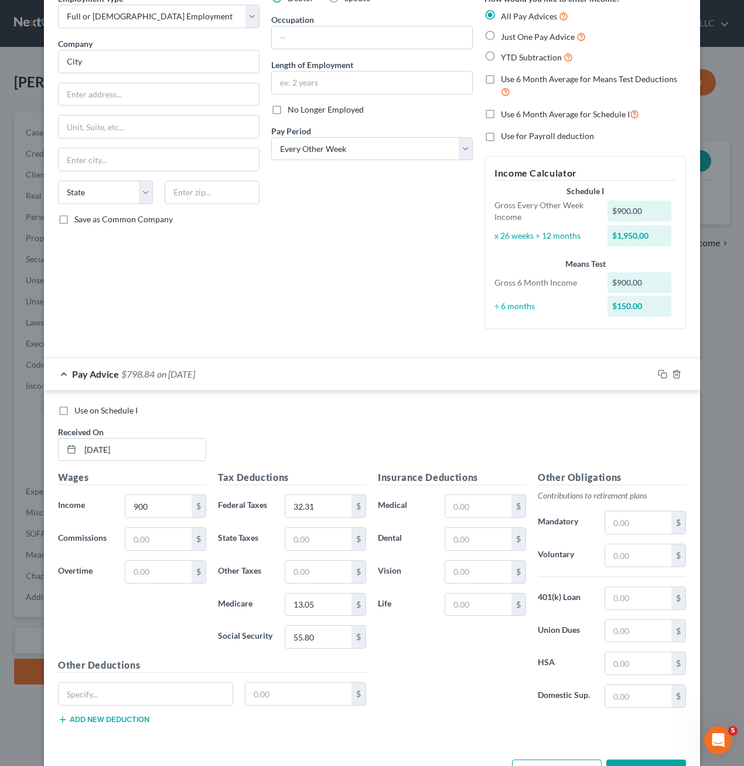
scroll to position [103, 0]
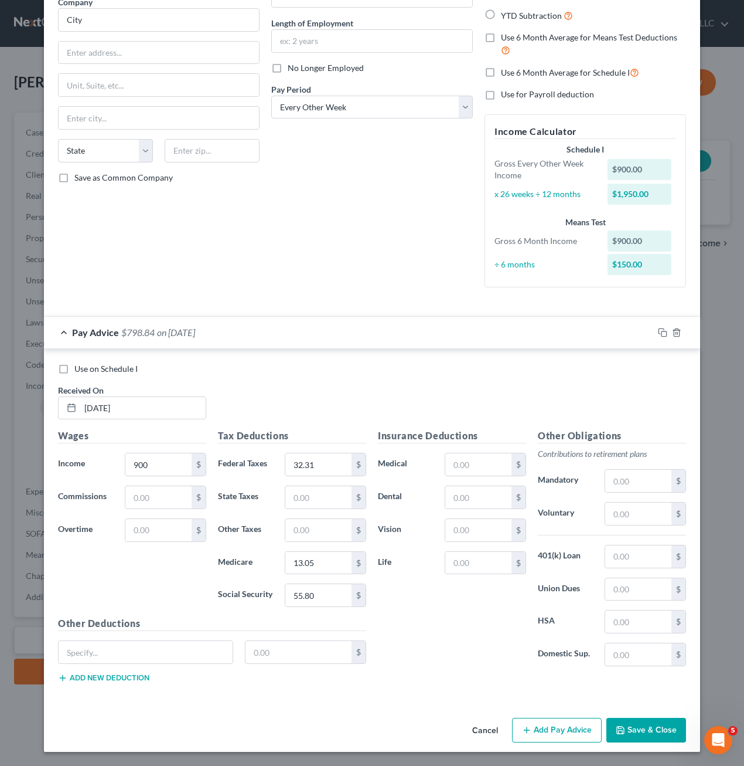
click at [540, 734] on button "Add Pay Advice" at bounding box center [557, 729] width 90 height 25
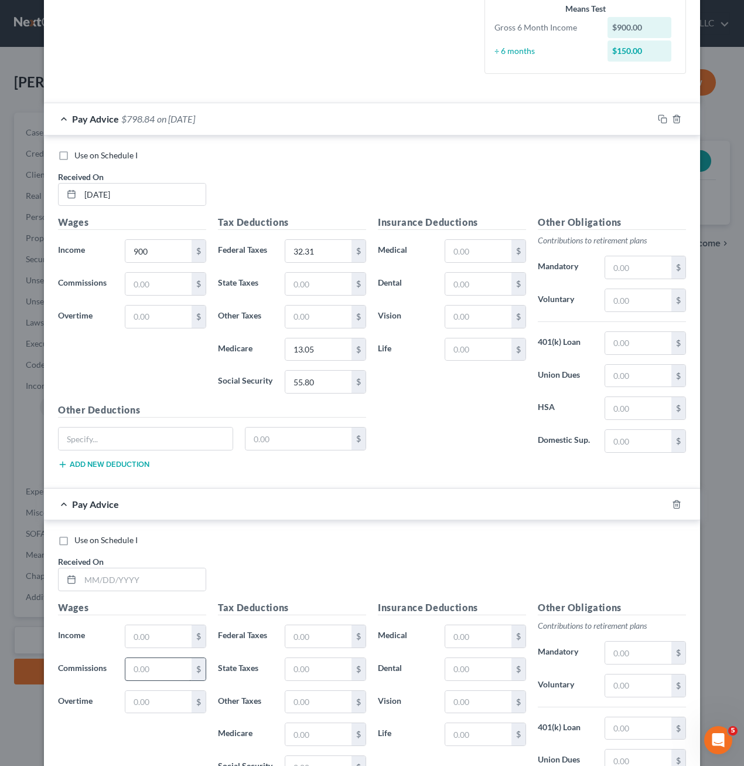
scroll to position [488, 0]
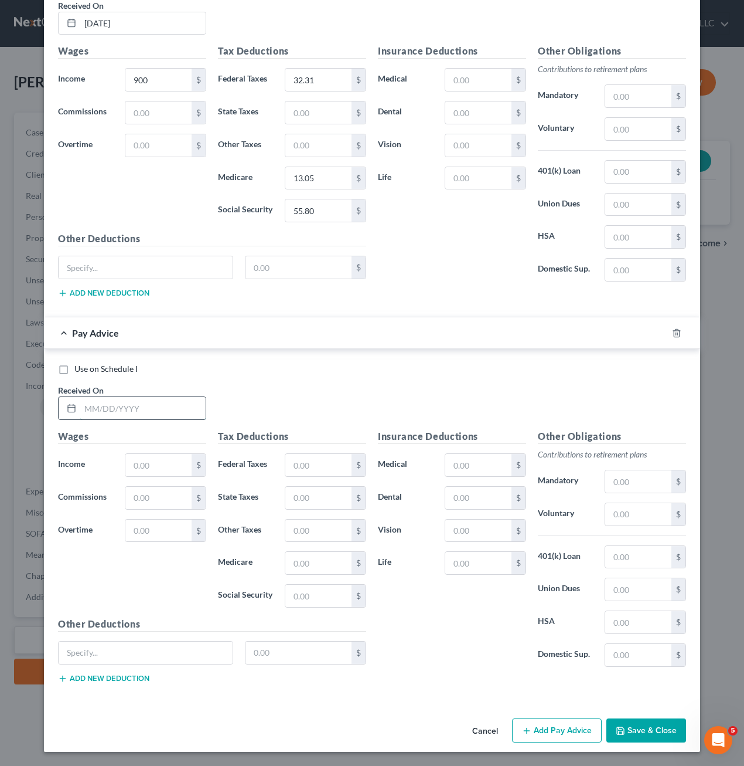
click at [103, 399] on input "text" at bounding box center [142, 408] width 125 height 22
type input "[DATE]"
type input "1,777.50"
click at [297, 472] on input "text" at bounding box center [318, 465] width 66 height 22
type input "134.90"
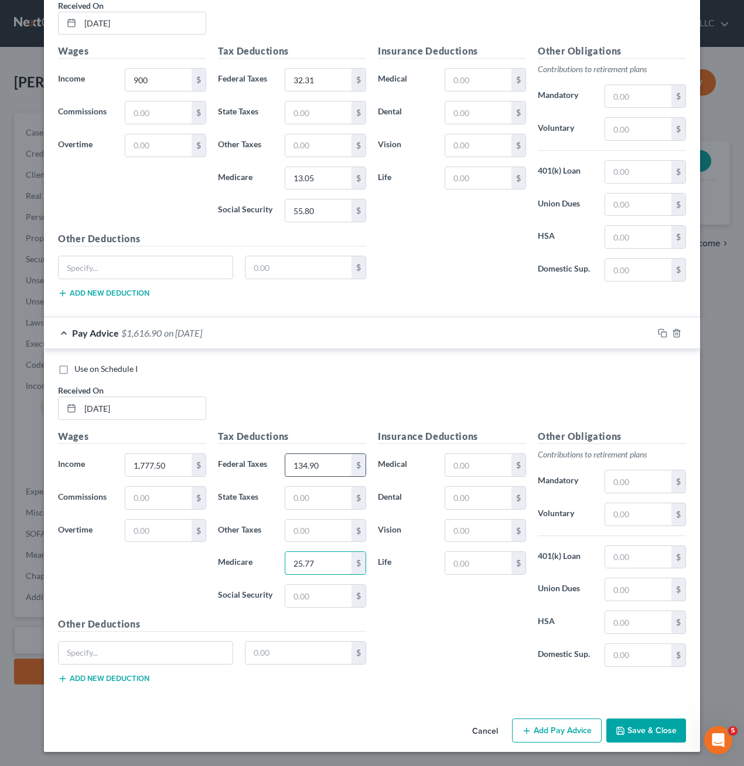
type input "25.77"
type input "110.21"
click at [535, 723] on button "Add Pay Advice" at bounding box center [557, 730] width 90 height 25
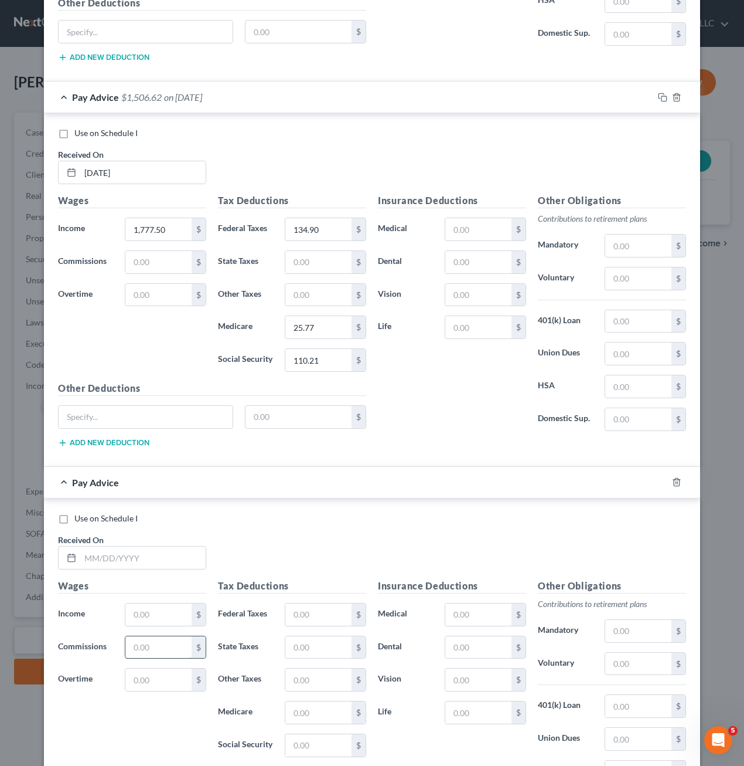
scroll to position [781, 0]
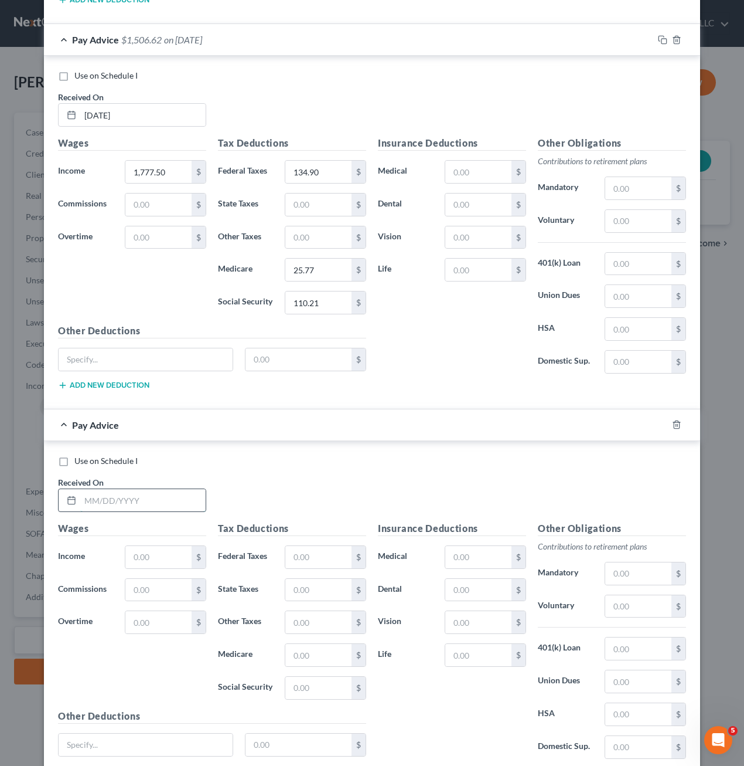
click at [138, 505] on input "text" at bounding box center [142, 500] width 125 height 22
type input "[DATE]"
type input "1,800"
type input "137.60"
type input "26.10"
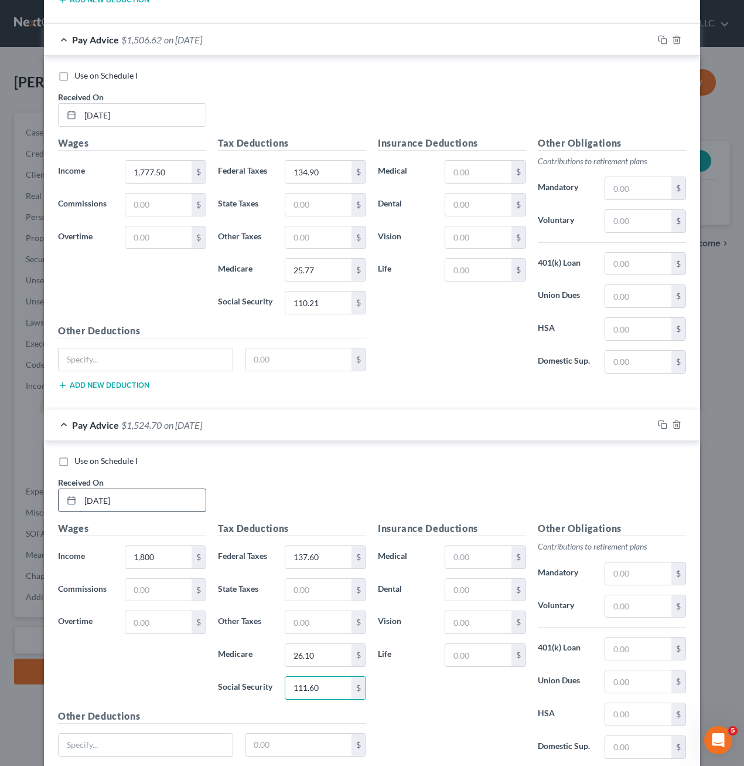
type input "111.60"
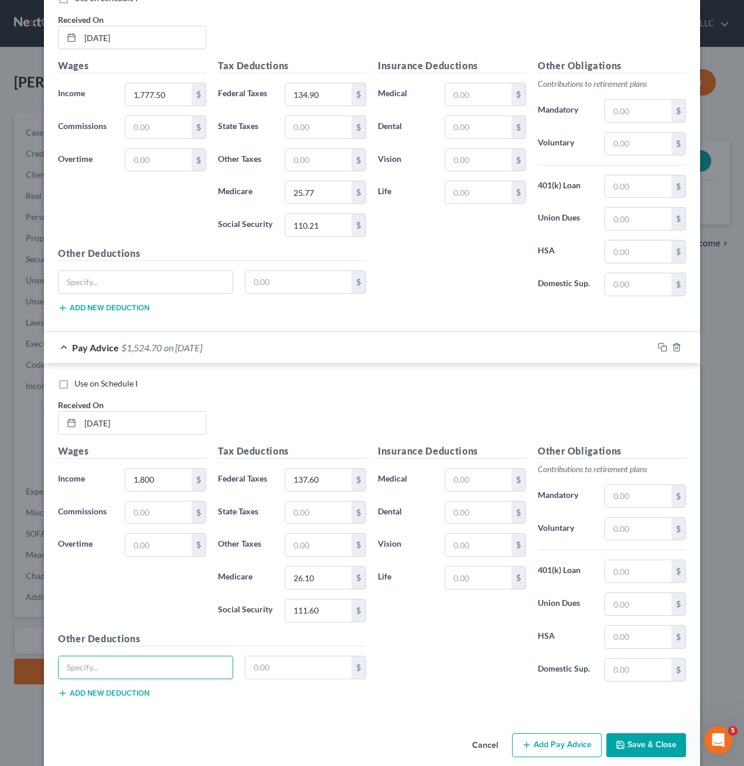
scroll to position [873, 0]
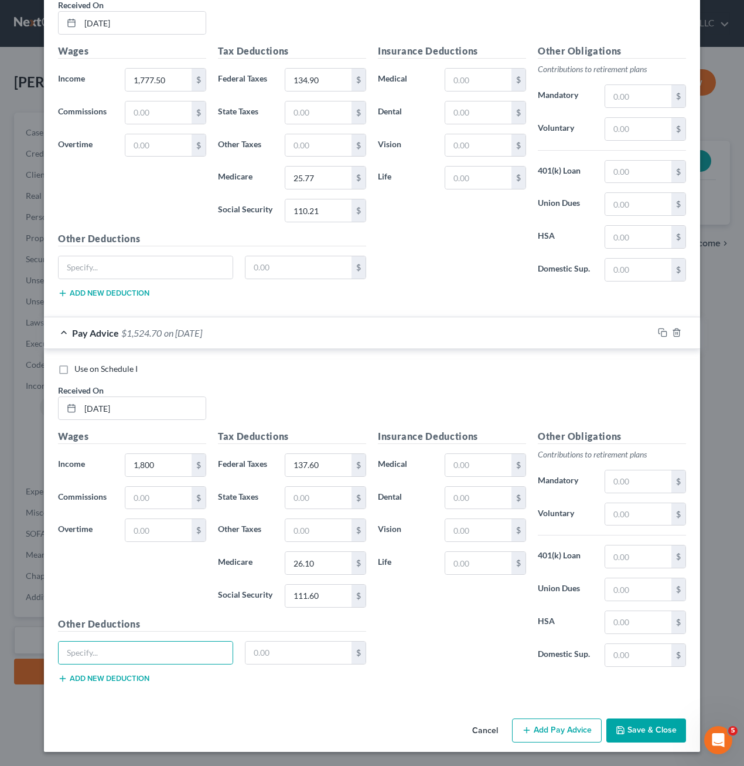
click at [558, 734] on button "Add Pay Advice" at bounding box center [557, 730] width 90 height 25
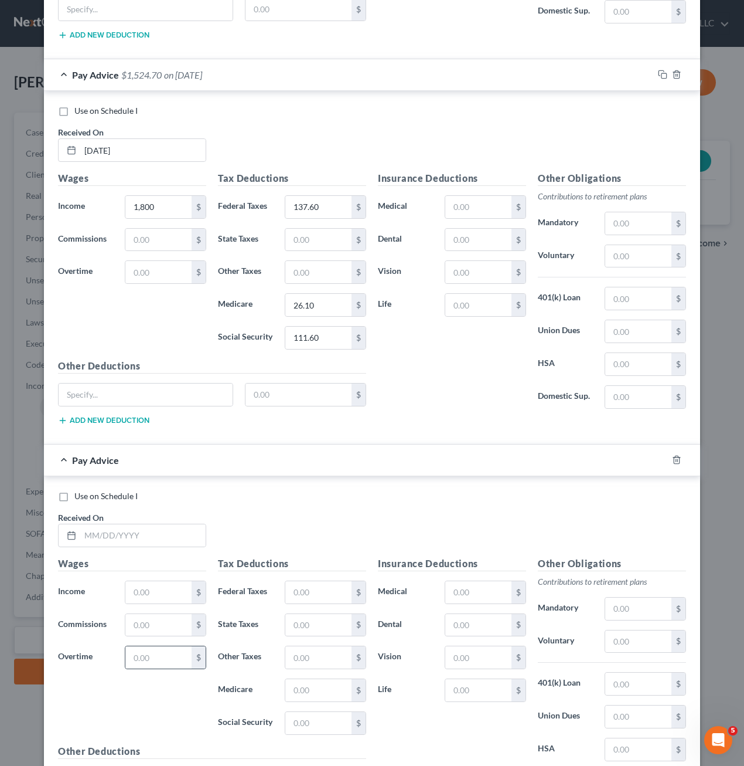
scroll to position [1258, 0]
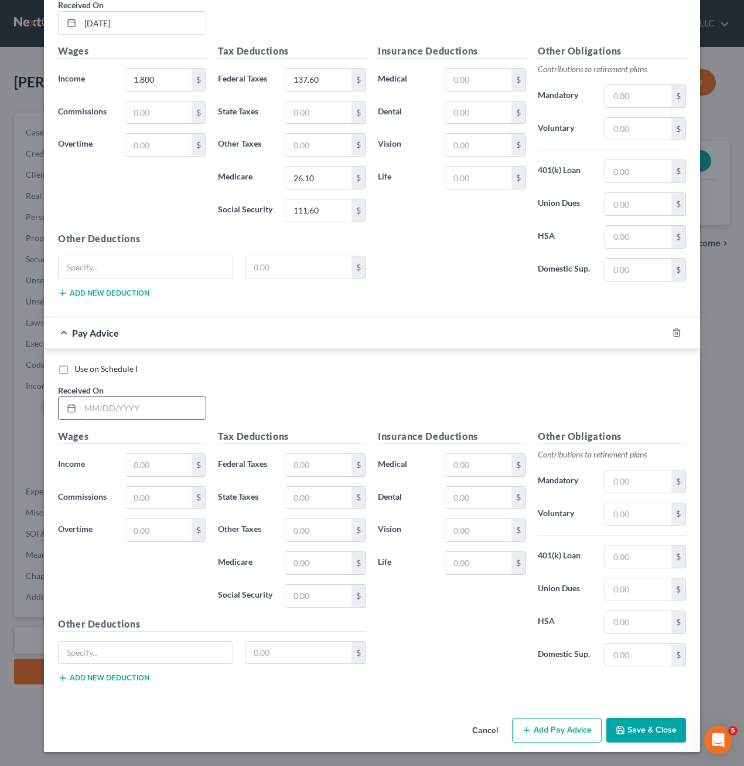
click at [143, 414] on input "text" at bounding box center [142, 408] width 125 height 22
type input "[DATE]"
type input "2,137.50"
type input "178.10"
type input "30.99"
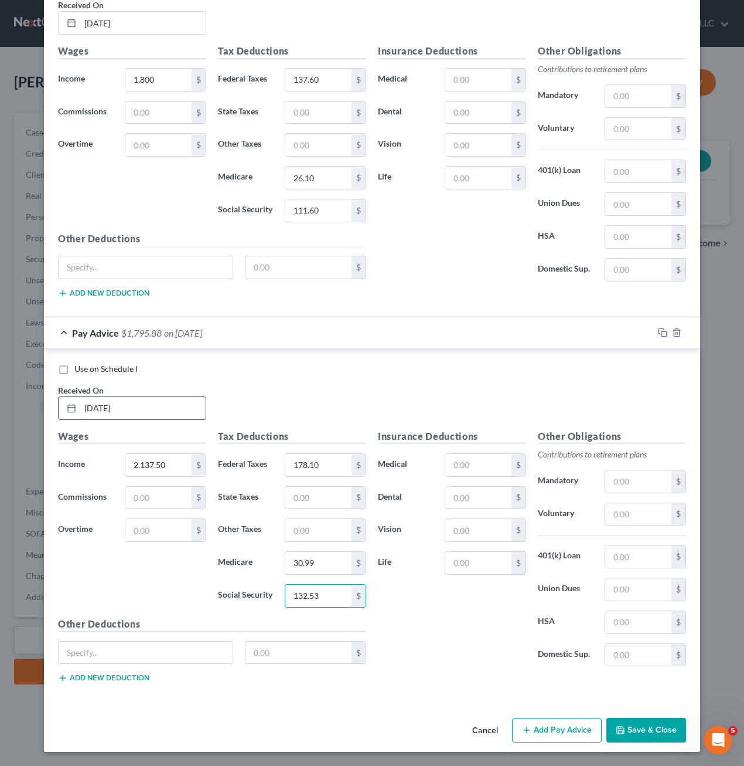
type input "132.53"
drag, startPoint x: 537, startPoint y: 716, endPoint x: 538, endPoint y: 725, distance: 9.5
click at [538, 716] on div "Cancel Add Pay Advice Save & Close" at bounding box center [372, 732] width 657 height 39
click at [539, 726] on button "Add Pay Advice" at bounding box center [557, 729] width 90 height 25
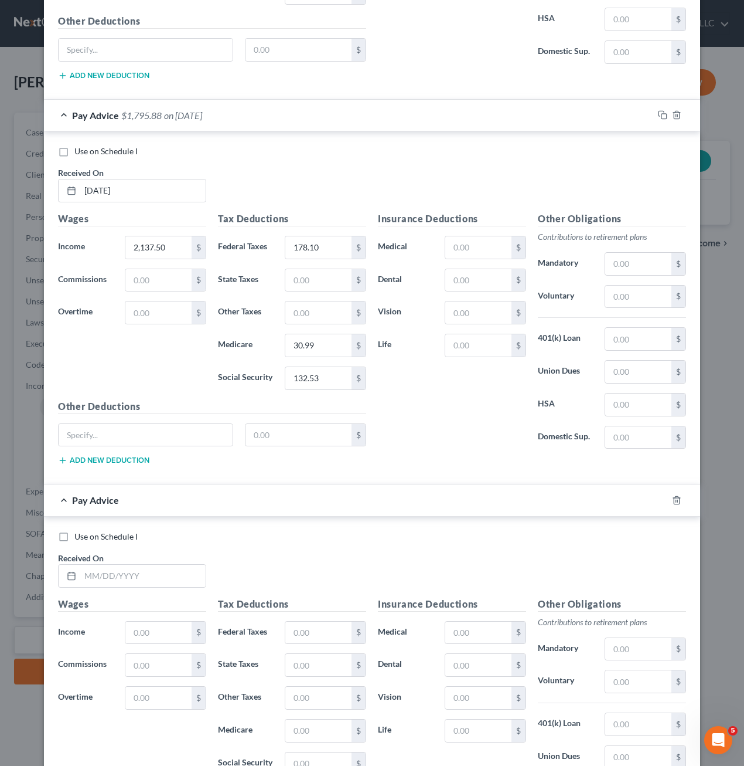
scroll to position [1610, 0]
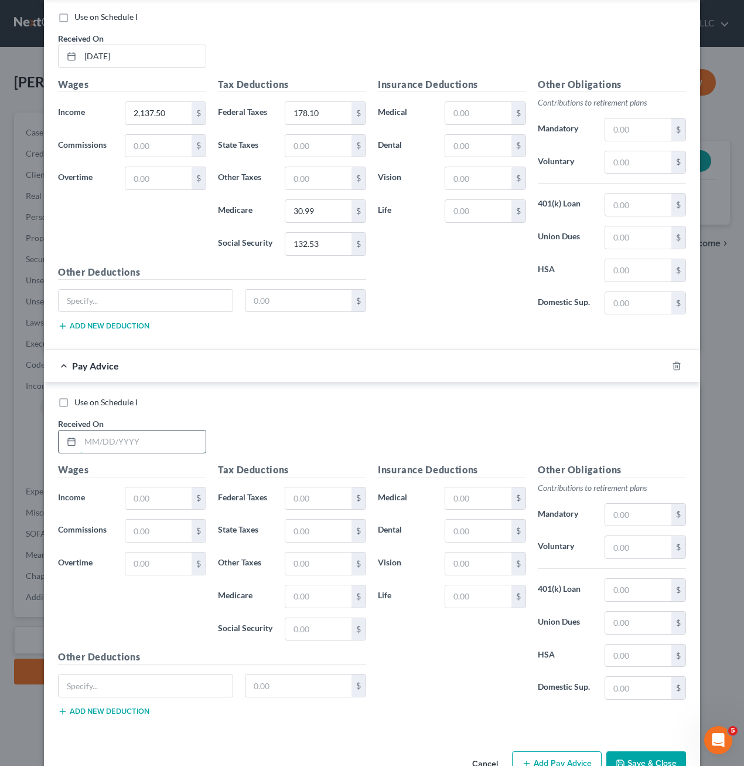
click at [115, 446] on input "text" at bounding box center [142, 441] width 125 height 22
type input "[DATE]"
type input "1,800"
type input "137.60"
type input "26.10"
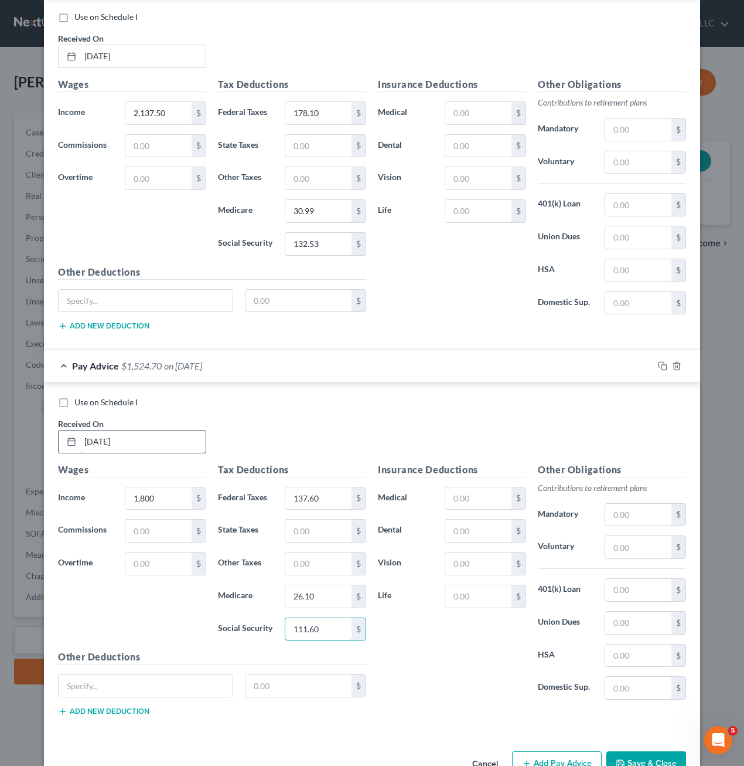
type input "111.60"
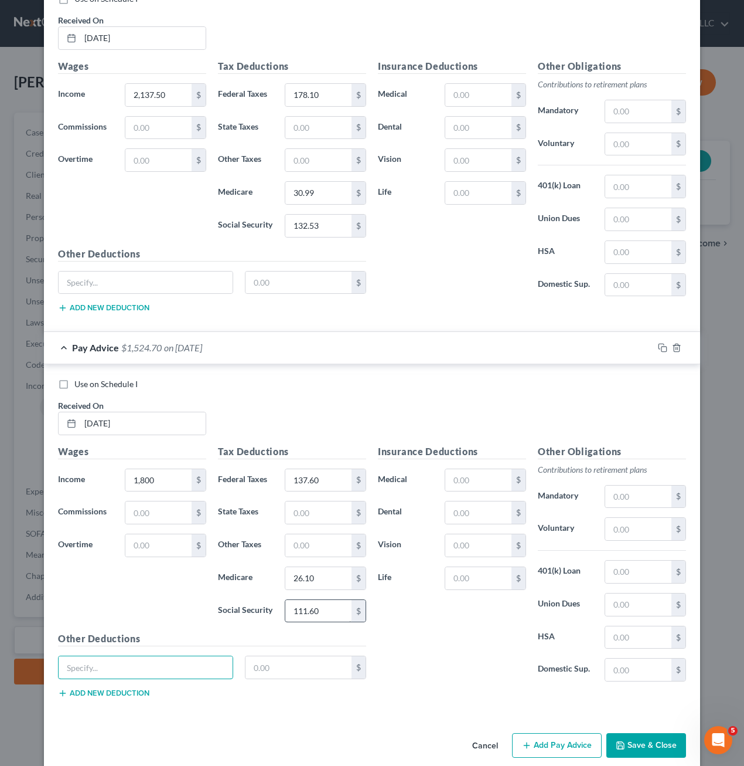
scroll to position [1643, 0]
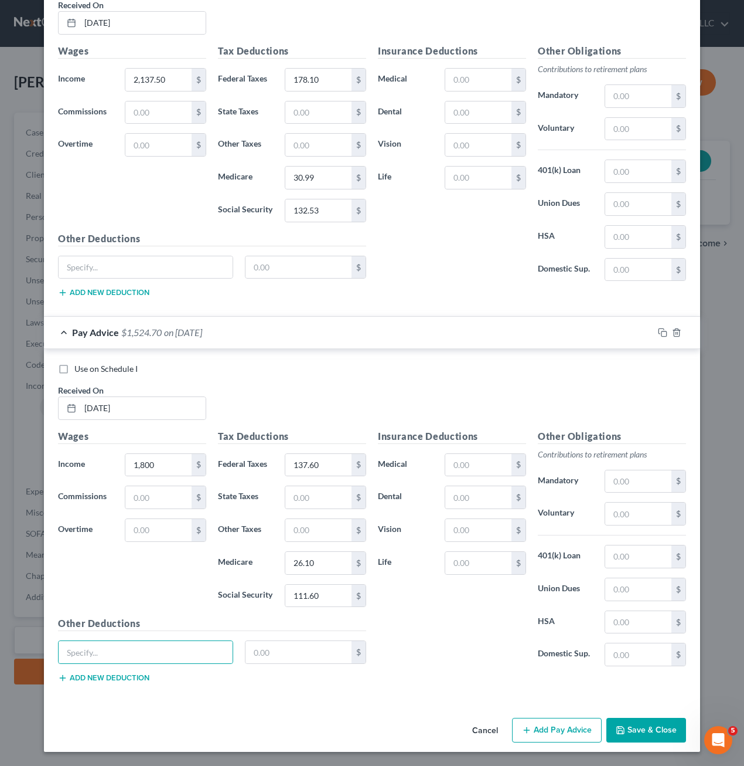
drag, startPoint x: 528, startPoint y: 727, endPoint x: 502, endPoint y: 679, distance: 54.3
click at [528, 727] on icon "button" at bounding box center [526, 729] width 9 height 9
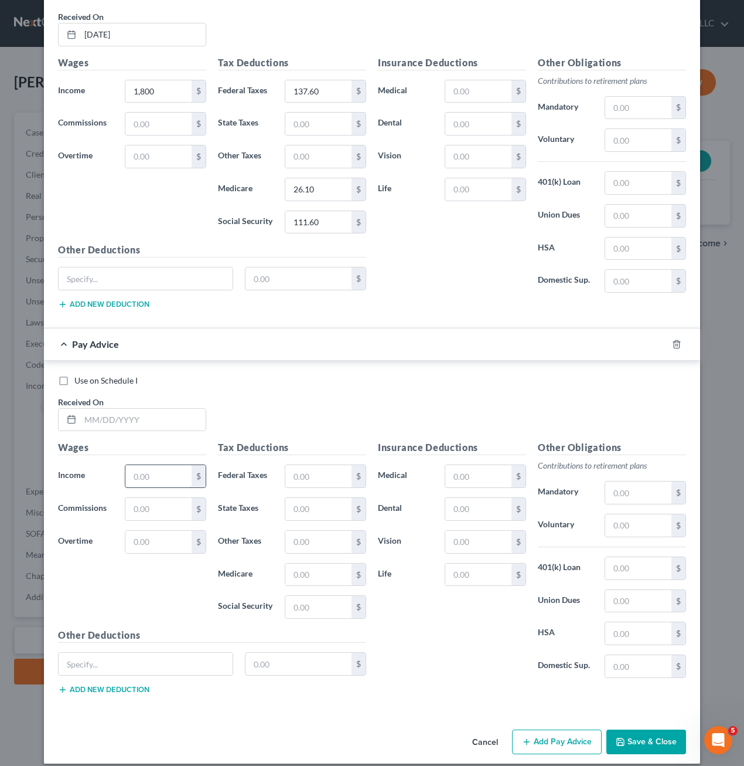
scroll to position [2028, 0]
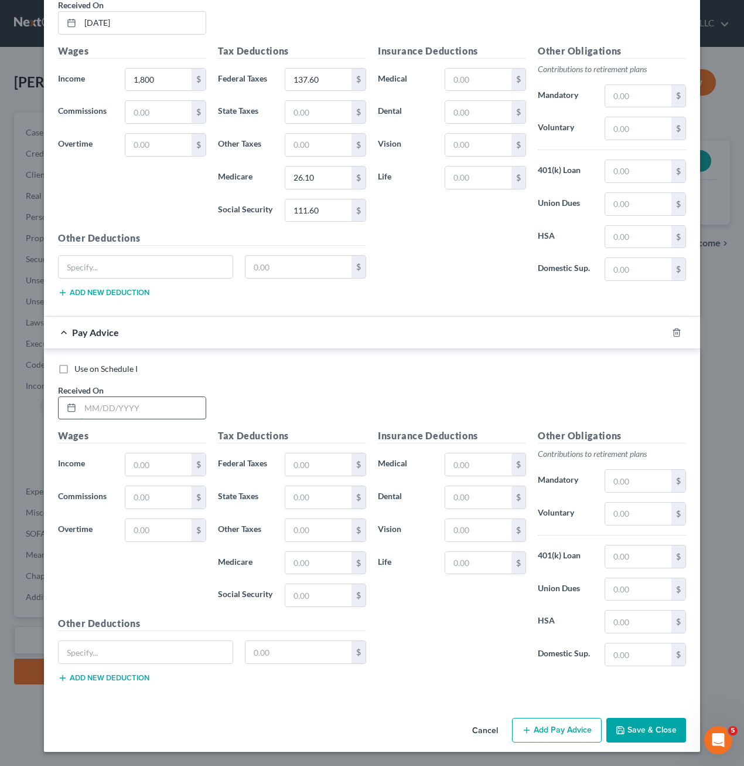
click at [137, 416] on input "text" at bounding box center [142, 408] width 125 height 22
type input "[DATE]"
type input "1,800"
type input "137.60"
type input "26.10"
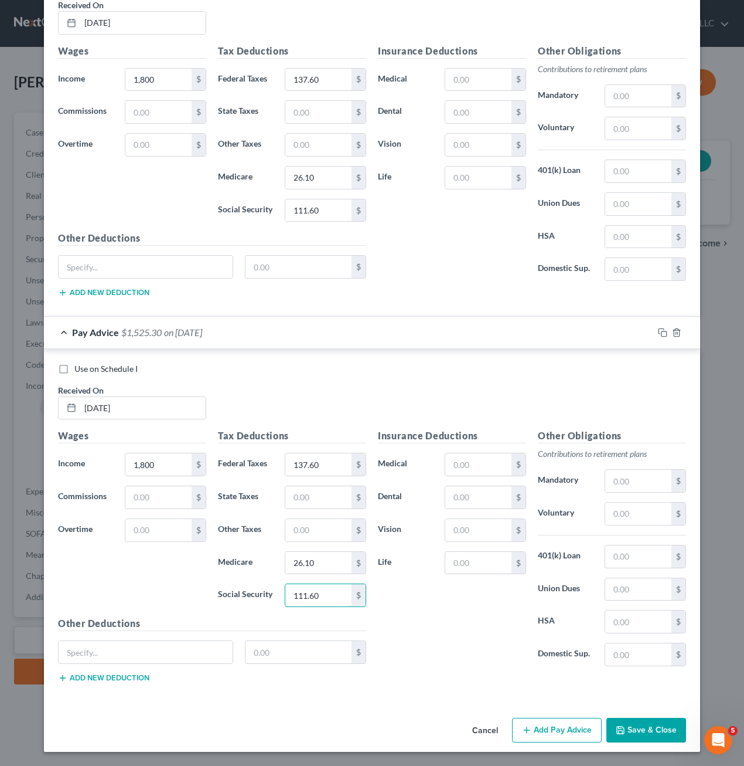
type input "111.60"
click at [550, 732] on button "Add Pay Advice" at bounding box center [557, 729] width 90 height 25
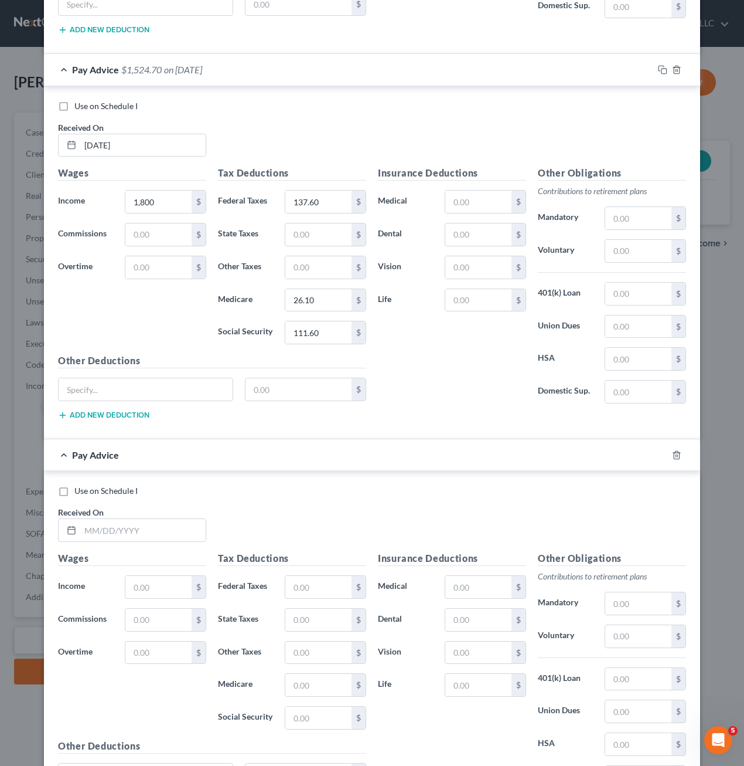
scroll to position [2321, 0]
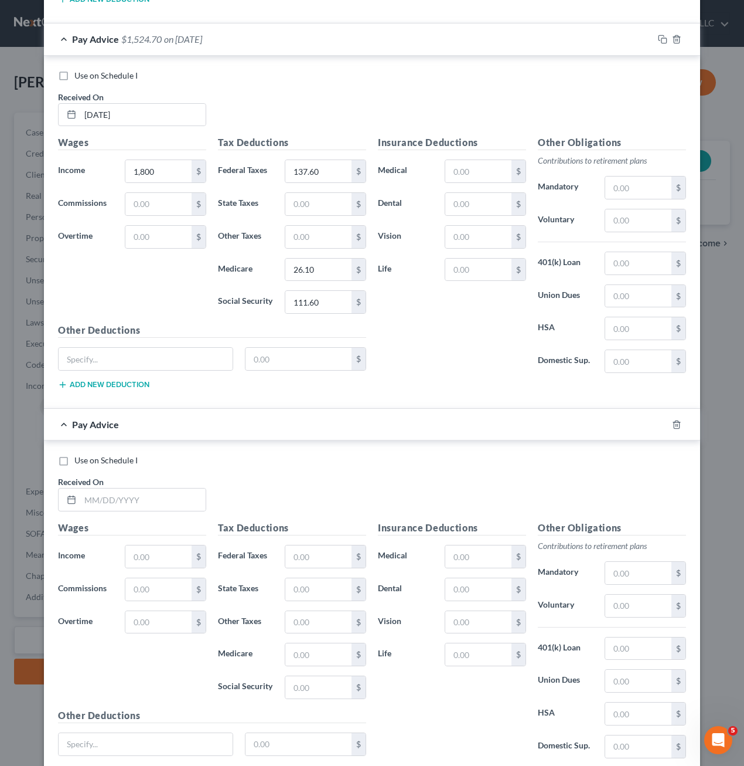
click at [136, 486] on div "Received On *" at bounding box center [132, 493] width 160 height 36
click at [159, 487] on div "Received On *" at bounding box center [132, 493] width 160 height 36
drag, startPoint x: 164, startPoint y: 489, endPoint x: 162, endPoint y: 498, distance: 9.0
click at [162, 498] on input "text" at bounding box center [142, 499] width 125 height 22
type input "[DATE]"
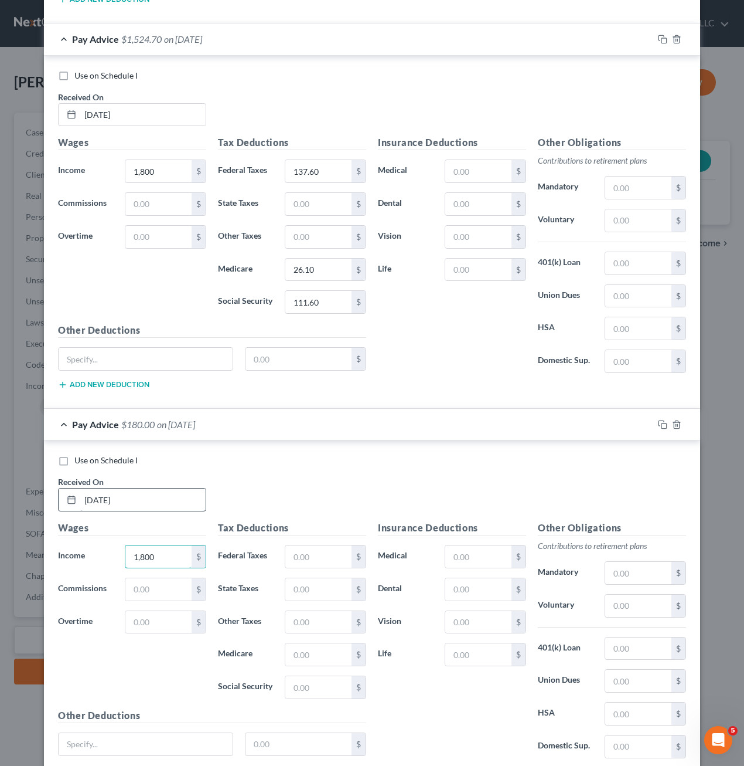
type input "1,800"
type input "137.60"
type input "26.10"
type input "111.60"
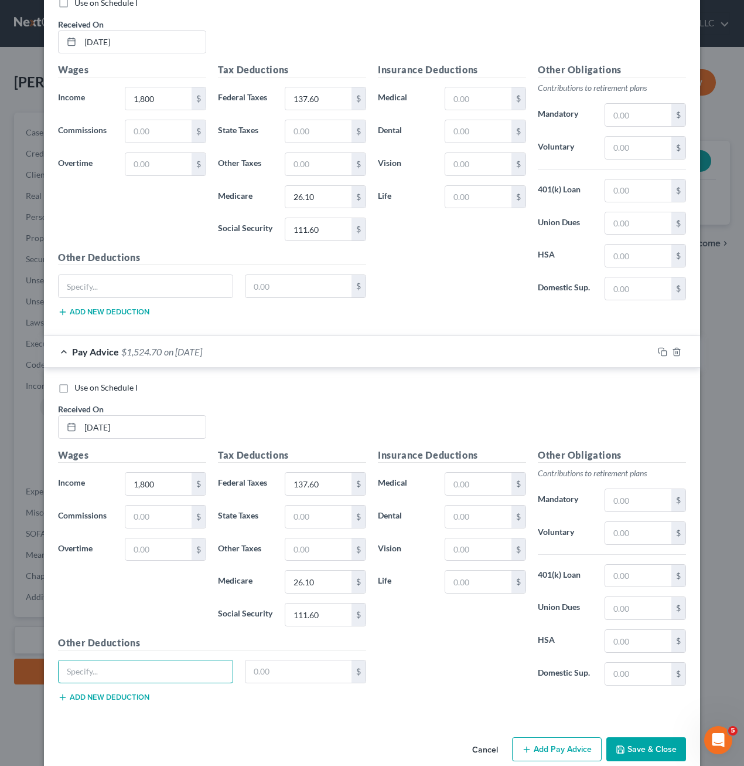
scroll to position [2413, 0]
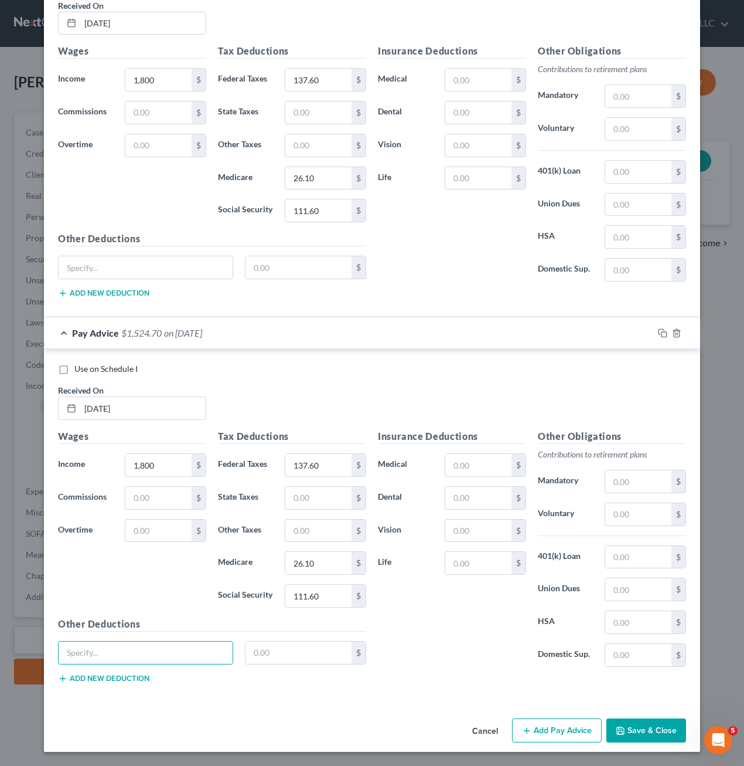
click at [540, 728] on button "Add Pay Advice" at bounding box center [557, 730] width 90 height 25
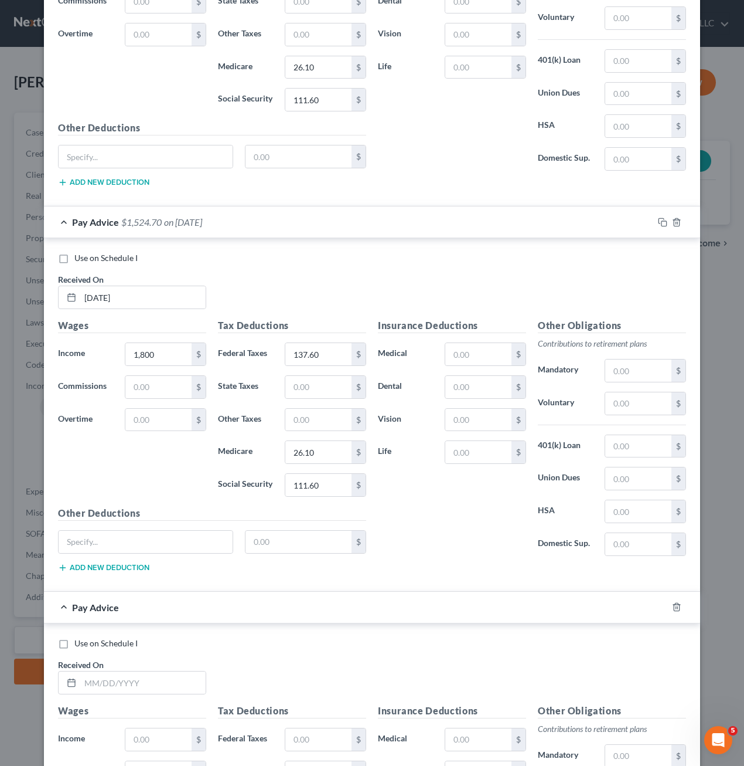
scroll to position [2764, 0]
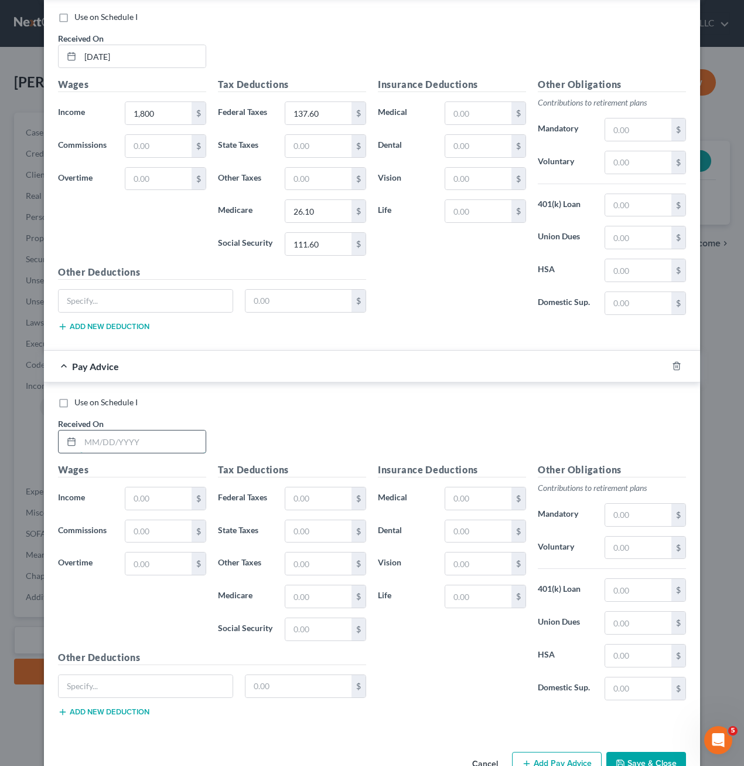
click at [135, 443] on input "text" at bounding box center [142, 441] width 125 height 22
type input "0"
type input "[DATE]"
click at [156, 488] on input "text" at bounding box center [158, 498] width 66 height 22
click at [142, 488] on input "text" at bounding box center [158, 498] width 66 height 22
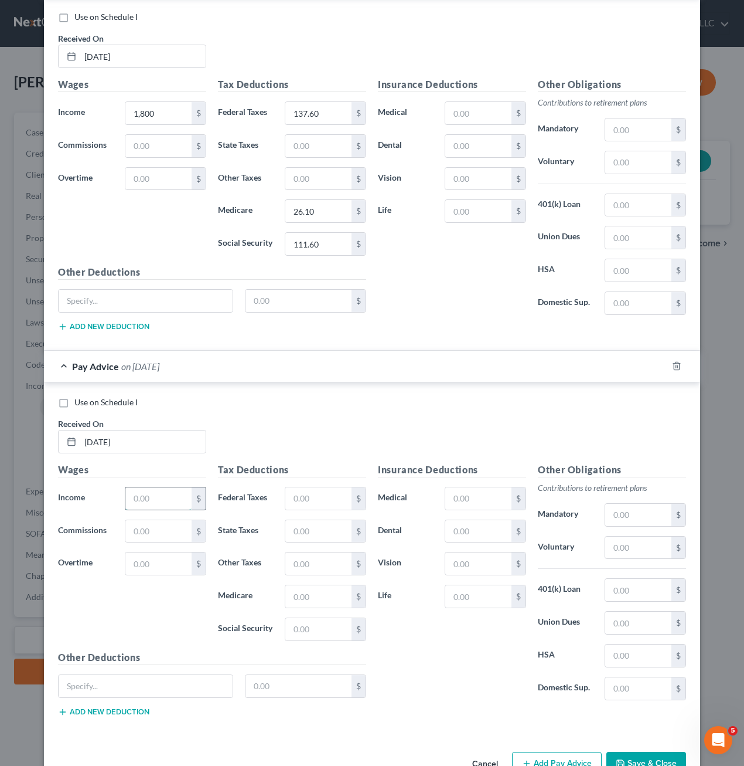
click at [163, 501] on input "text" at bounding box center [158, 498] width 66 height 22
type input "1,833.75"
click at [315, 492] on input "text" at bounding box center [318, 498] width 66 height 22
type input "141.45"
click at [297, 600] on input "text" at bounding box center [318, 596] width 66 height 22
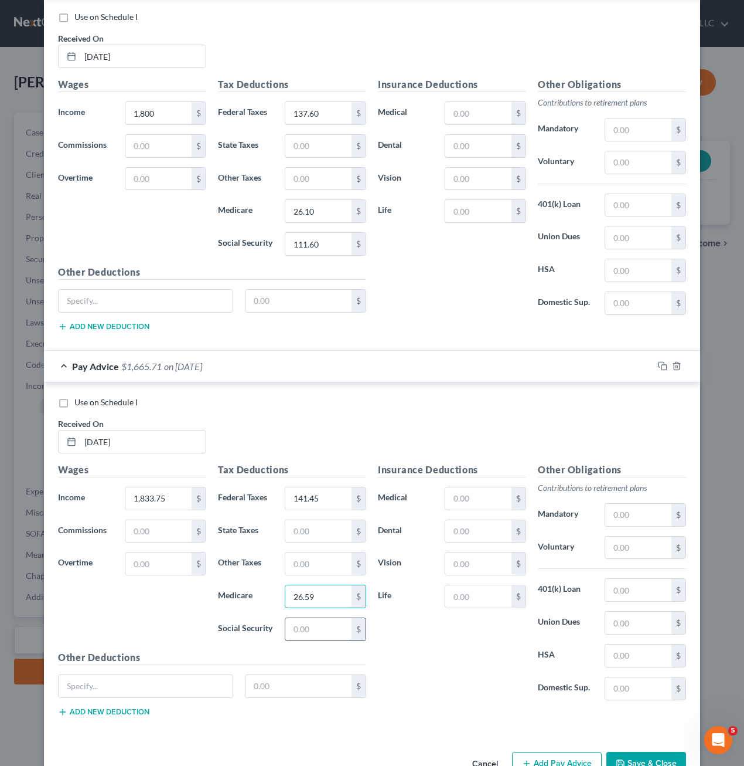
type input "26.59"
click at [298, 626] on input "text" at bounding box center [318, 629] width 66 height 22
type input "113.69"
click at [513, 667] on div "Insurance Deductions Medical $ Dental $ Vision $ Life $" at bounding box center [452, 586] width 160 height 247
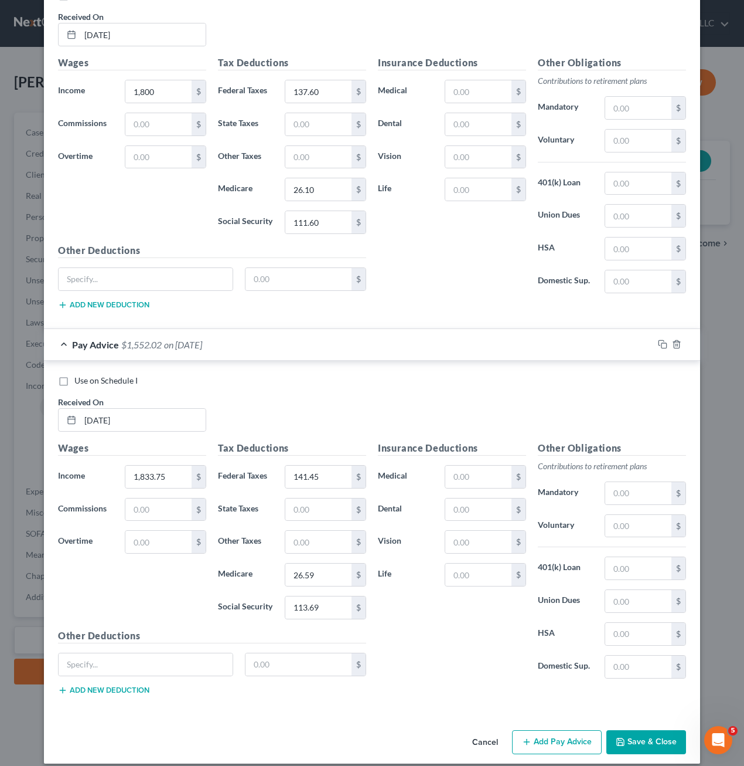
scroll to position [2798, 0]
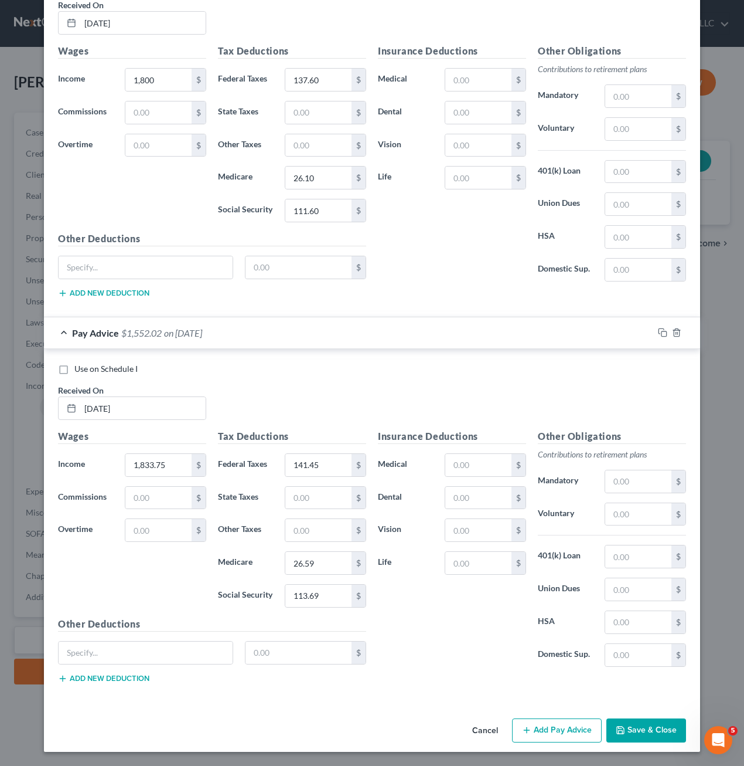
click at [561, 728] on button "Add Pay Advice" at bounding box center [557, 730] width 90 height 25
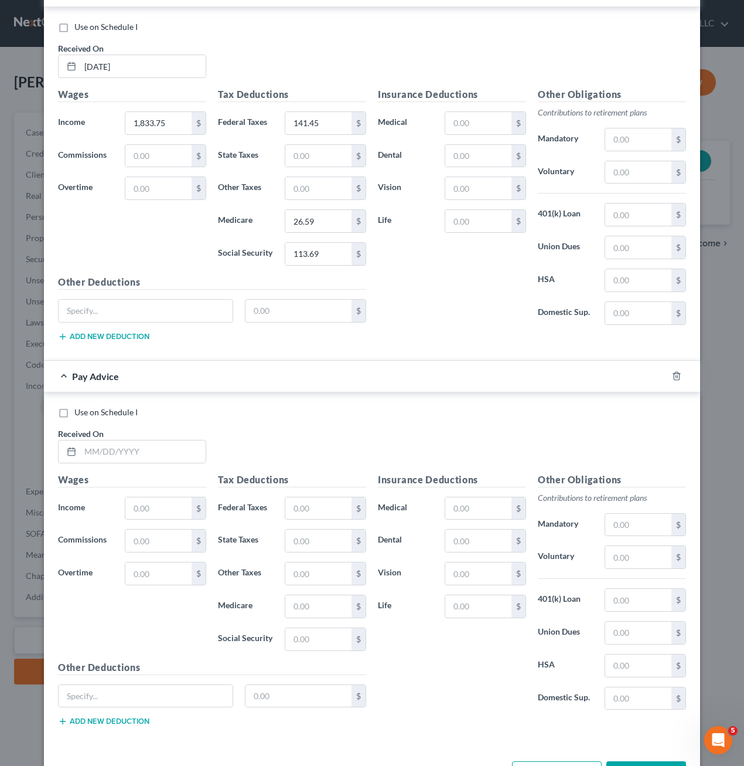
scroll to position [3183, 0]
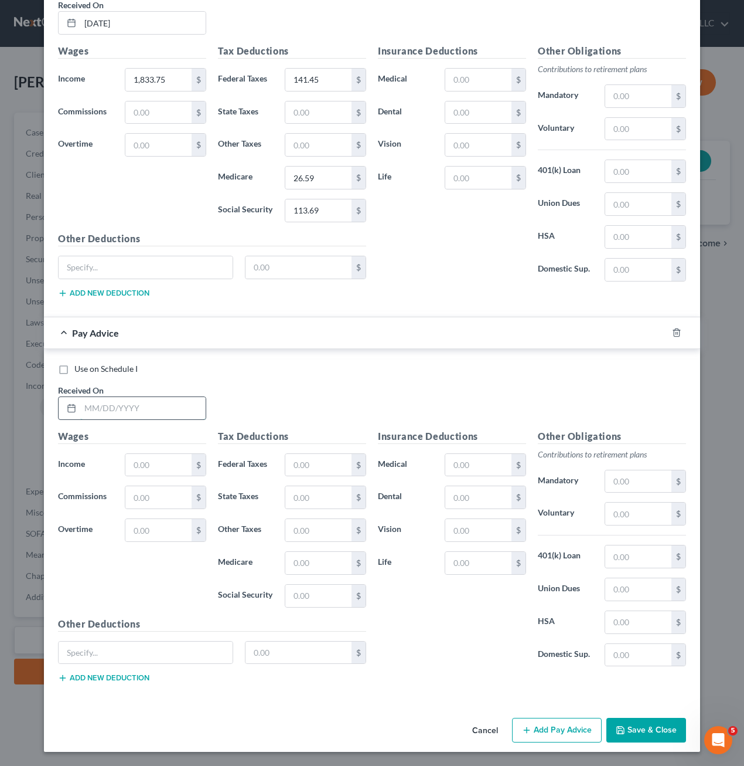
click at [116, 413] on input "text" at bounding box center [142, 408] width 125 height 22
type input "[DATE]"
type input "1,575.00"
type input "110.60"
type input "22.84"
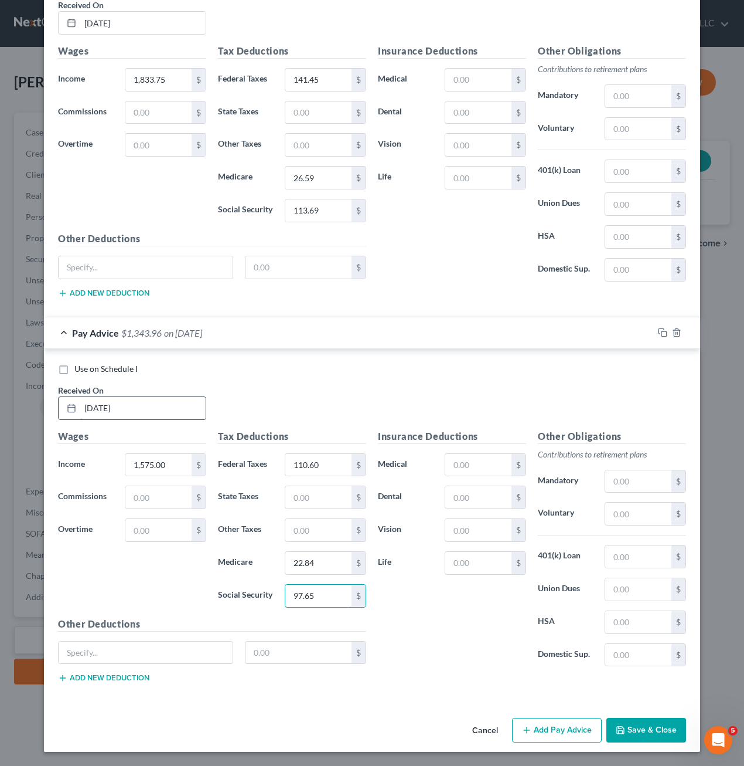
type input "97.65"
click at [640, 726] on button "Save & Close" at bounding box center [647, 729] width 80 height 25
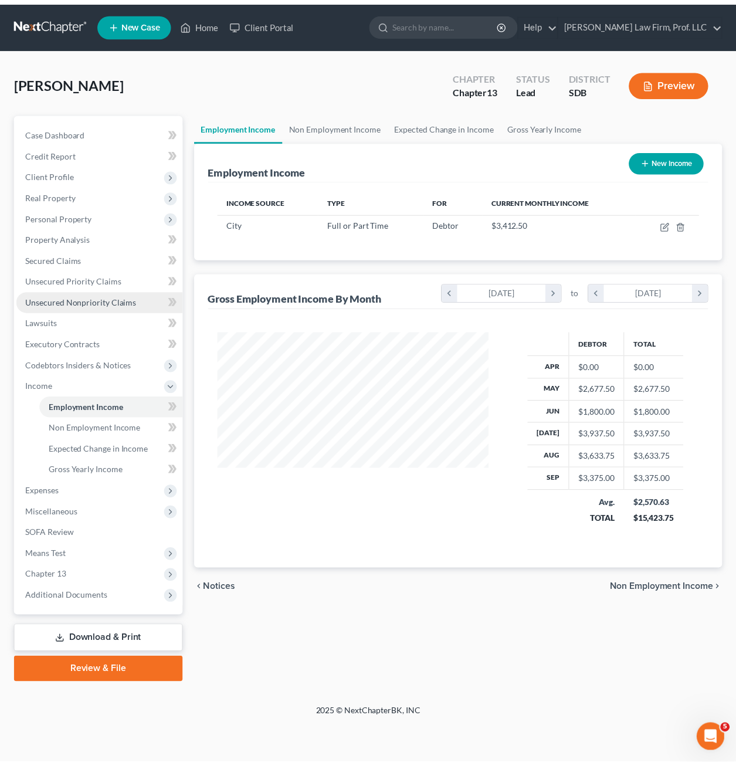
scroll to position [210, 298]
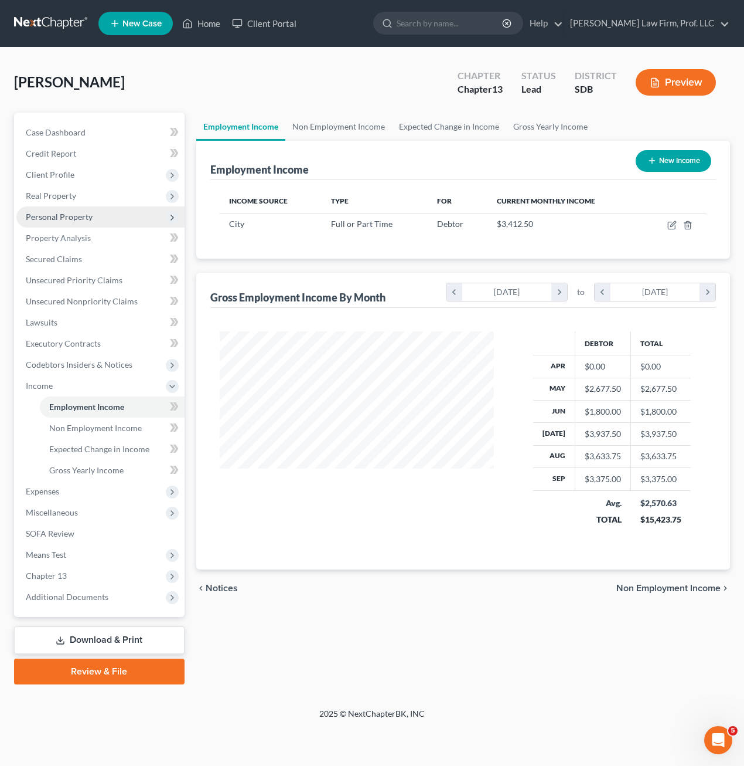
click at [84, 222] on span "Personal Property" at bounding box center [100, 216] width 168 height 21
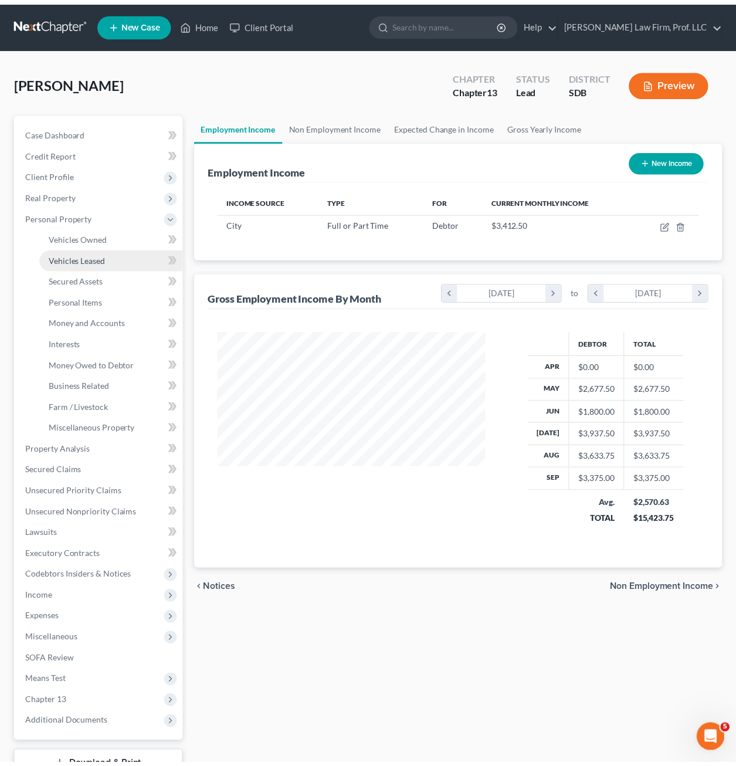
scroll to position [585980, 585895]
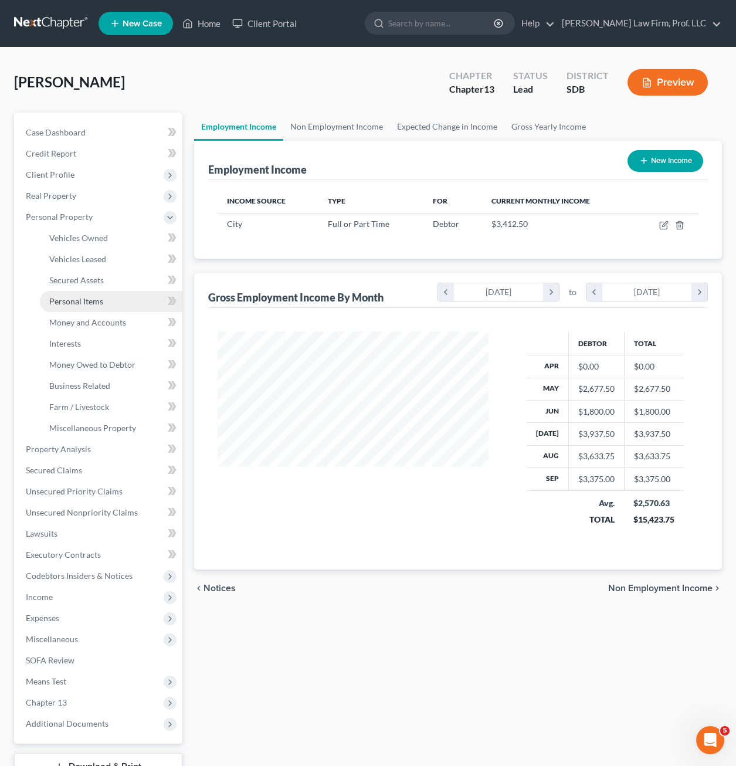
click at [106, 303] on link "Personal Items" at bounding box center [111, 301] width 142 height 21
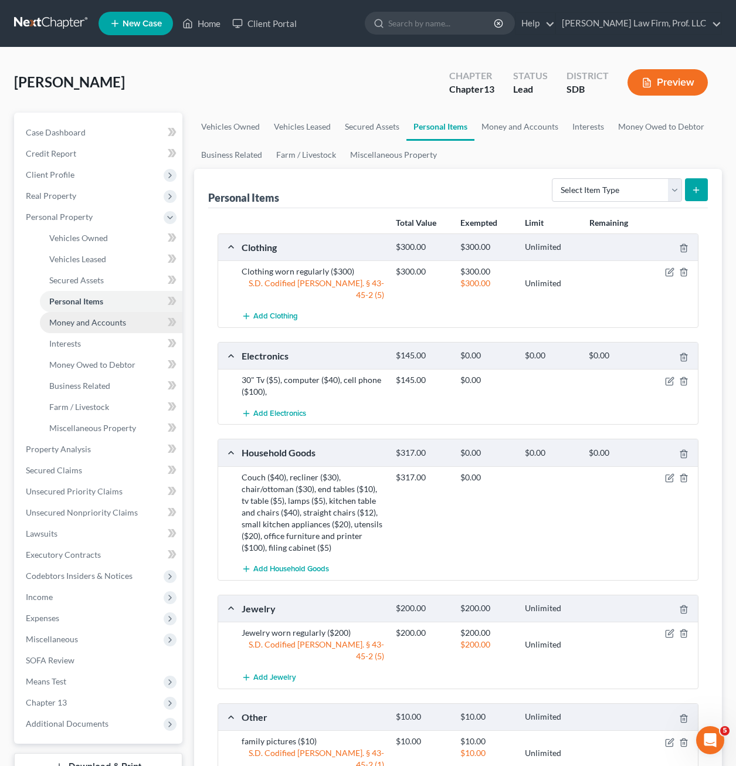
click at [128, 318] on link "Money and Accounts" at bounding box center [111, 322] width 142 height 21
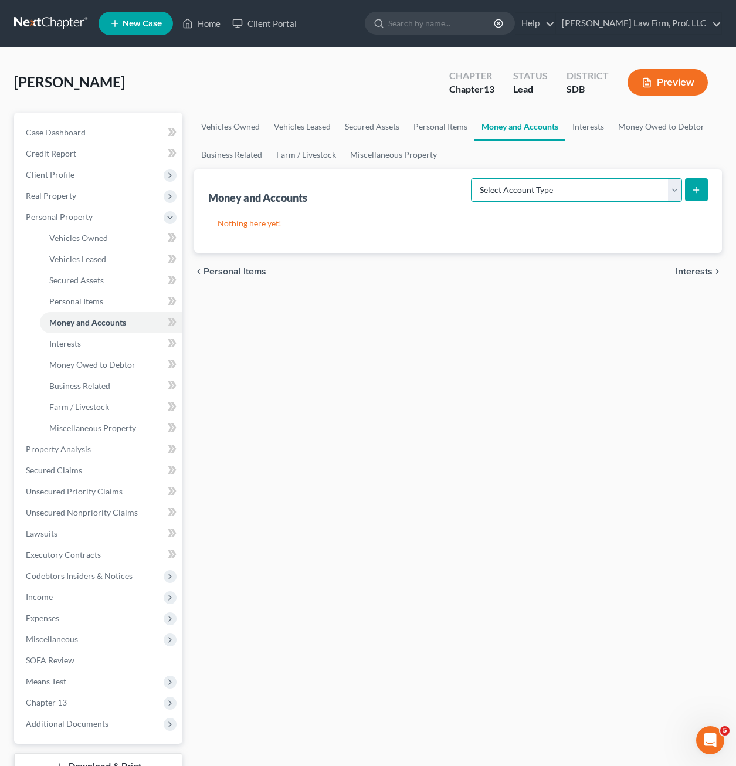
click at [551, 191] on select "Select Account Type Brokerage Cash on Hand Certificates of Deposit Checking Acc…" at bounding box center [576, 189] width 211 height 23
select select "checking"
click at [473, 178] on select "Select Account Type Brokerage Cash on Hand Certificates of Deposit Checking Acc…" at bounding box center [576, 189] width 211 height 23
click at [685, 199] on button "submit" at bounding box center [696, 189] width 23 height 23
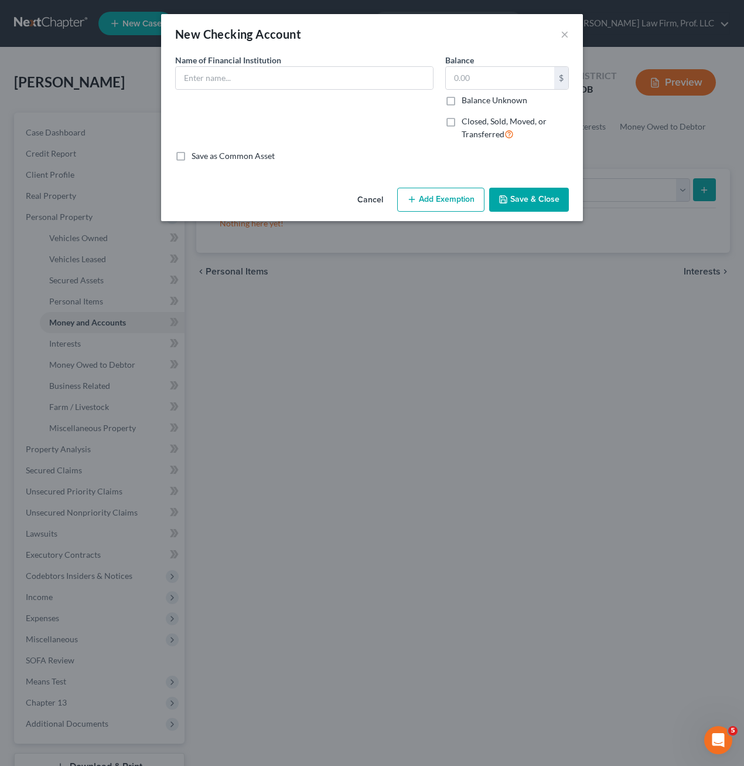
click at [296, 65] on div "Name of Financial Institution *" at bounding box center [304, 72] width 259 height 36
click at [276, 87] on input "text" at bounding box center [304, 78] width 257 height 22
click at [274, 101] on div "Name of Financial Institution * [PERSON_NAME] Fargo Checking #0107" at bounding box center [304, 102] width 270 height 96
click at [336, 77] on input "[PERSON_NAME] Fargo Checking #0107" at bounding box center [304, 78] width 257 height 22
type input "[PERSON_NAME] Fargo Checking #0107"
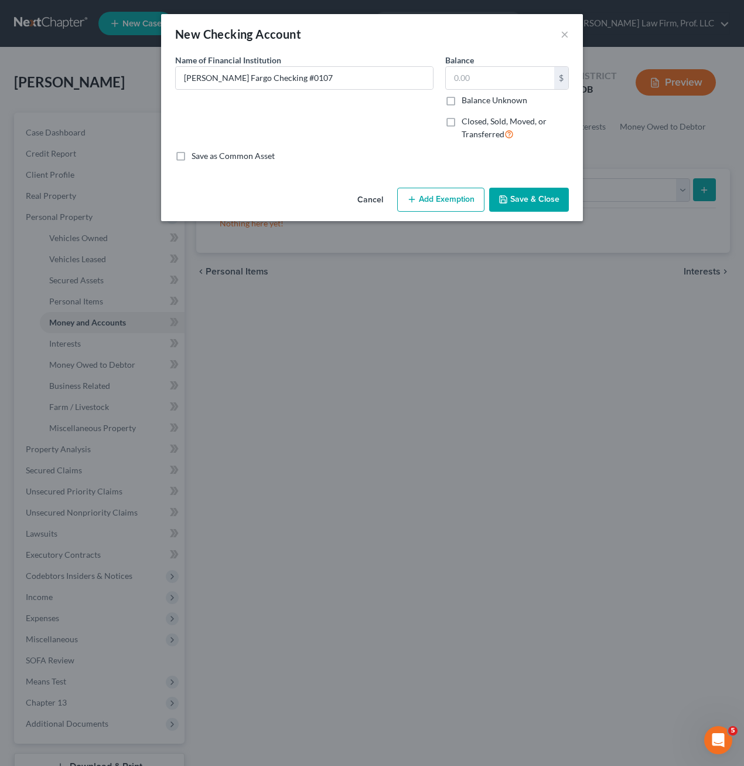
click at [542, 193] on button "Save & Close" at bounding box center [529, 200] width 80 height 25
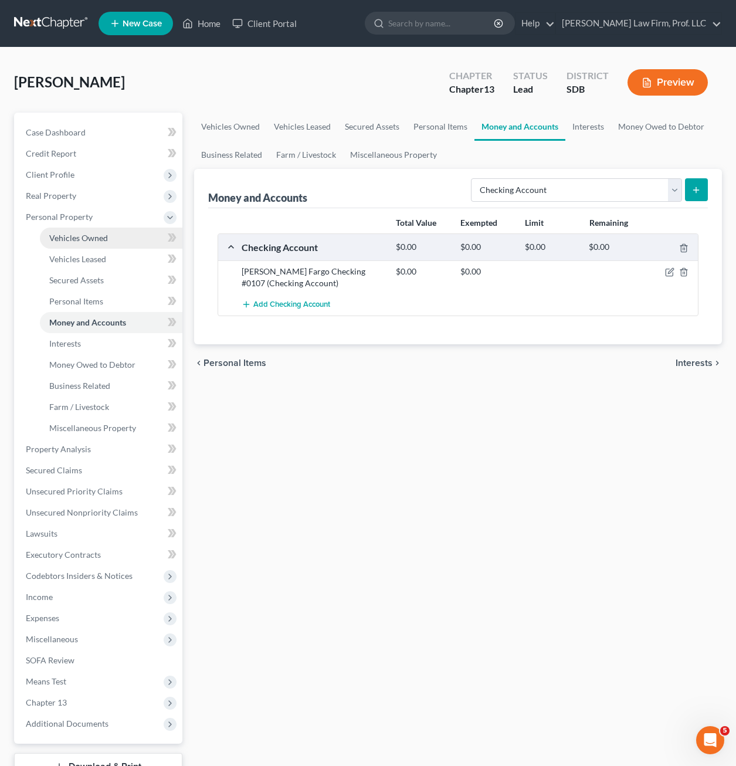
click at [98, 234] on span "Vehicles Owned" at bounding box center [78, 238] width 59 height 10
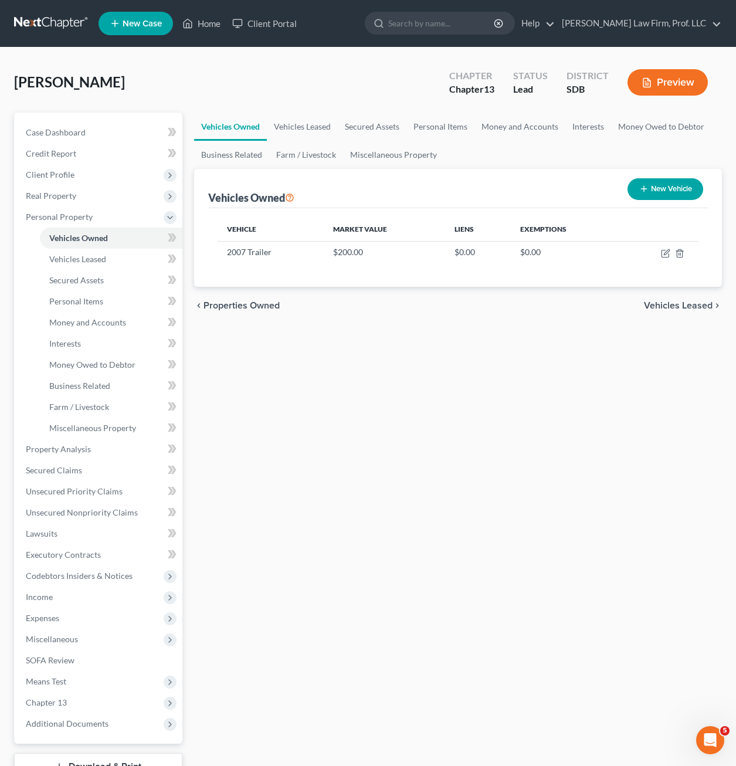
click at [660, 191] on button "New Vehicle" at bounding box center [665, 189] width 76 height 22
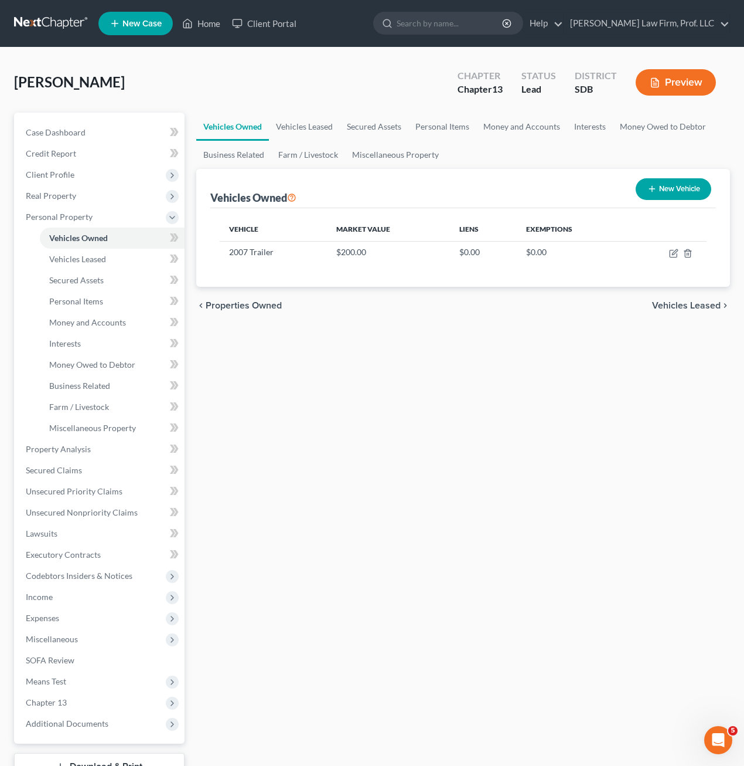
select select "0"
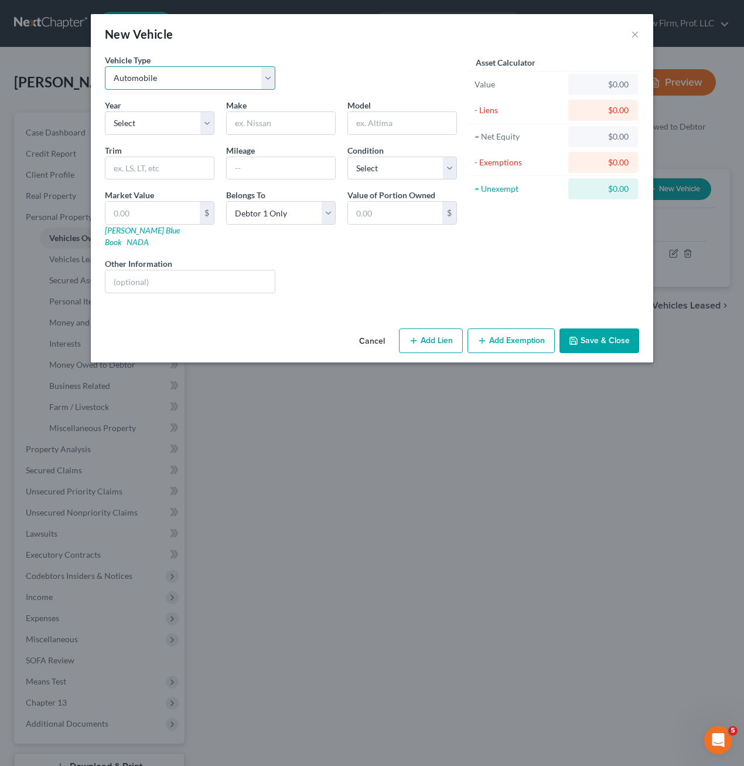
click at [193, 80] on select "Select Automobile Truck Trailer Watercraft Aircraft Motor Home Atv Other Vehicle" at bounding box center [190, 77] width 171 height 23
click at [105, 66] on select "Select Automobile Truck Trailer Watercraft Aircraft Motor Home Atv Other Vehicle" at bounding box center [190, 77] width 171 height 23
click at [311, 75] on div "Vehicle Type Select Automobile Truck Trailer Watercraft Aircraft Motor Home Atv…" at bounding box center [281, 76] width 364 height 45
drag, startPoint x: 161, startPoint y: 129, endPoint x: 166, endPoint y: 135, distance: 8.3
click at [161, 129] on select "Select 2026 2025 2024 2023 2022 2021 2020 2019 2018 2017 2016 2015 2014 2013 20…" at bounding box center [160, 122] width 110 height 23
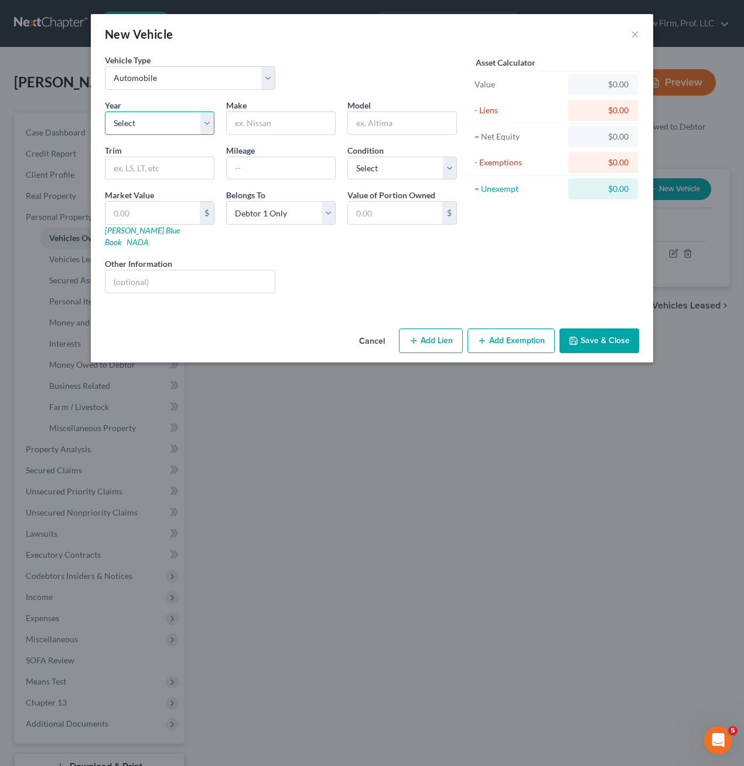
select select "19"
click at [105, 111] on select "Select 2026 2025 2024 2023 2022 2021 2020 2019 2018 2017 2016 2015 2014 2013 20…" at bounding box center [160, 122] width 110 height 23
click at [259, 128] on input "text" at bounding box center [281, 123] width 108 height 22
type input "Chevrolet"
type input "Silverado"
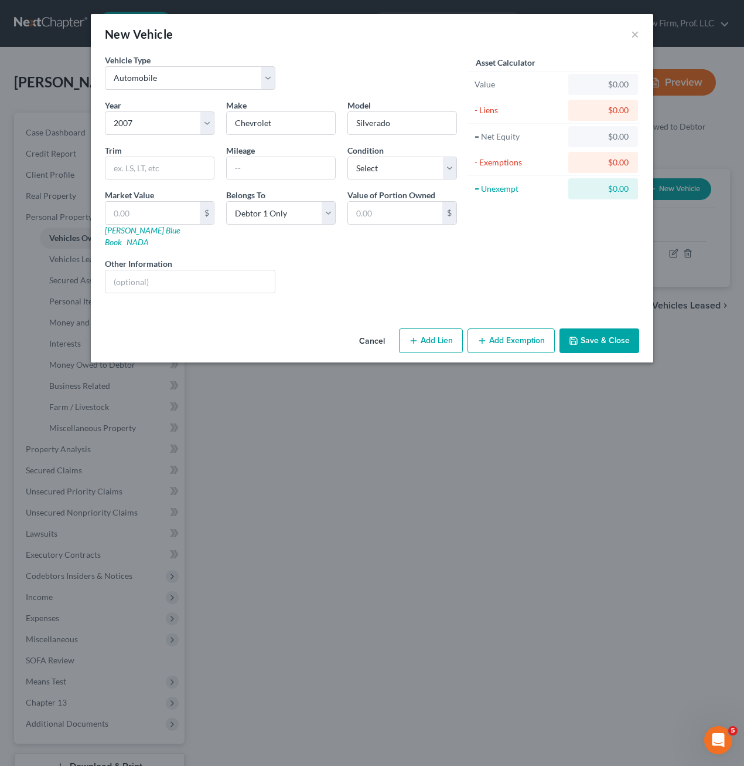
click at [303, 261] on div "Liens Select" at bounding box center [372, 275] width 182 height 36
drag, startPoint x: 380, startPoint y: 261, endPoint x: 373, endPoint y: 260, distance: 7.7
click at [380, 261] on div "Liens Select" at bounding box center [372, 275] width 182 height 36
click at [256, 170] on input "text" at bounding box center [281, 168] width 108 height 22
type input "280000"
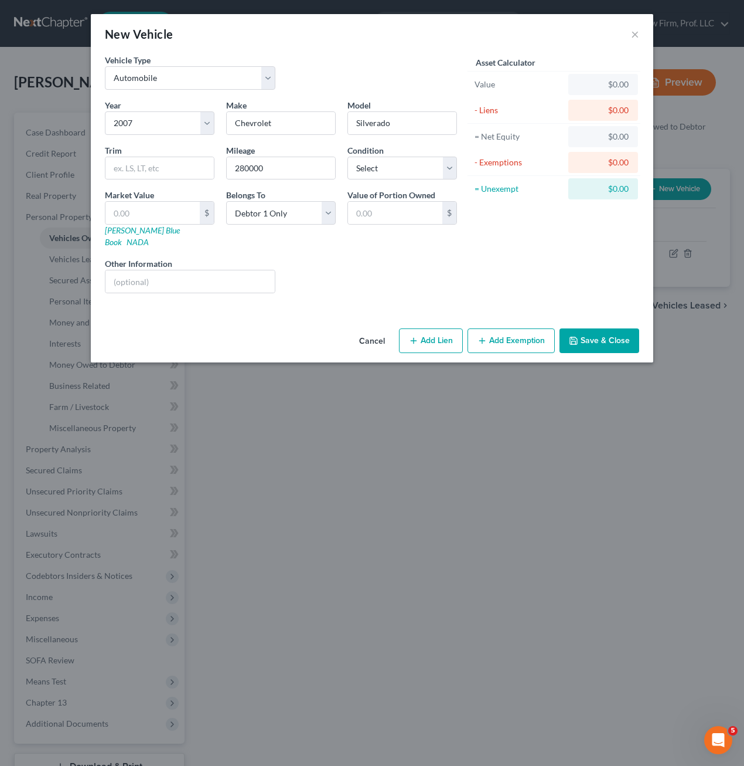
drag, startPoint x: 368, startPoint y: 234, endPoint x: 370, endPoint y: 242, distance: 7.4
click at [369, 238] on div "Year Select 2026 2025 2024 2023 2022 2021 2020 2019 2018 2017 2016 2015 2014 20…" at bounding box center [281, 200] width 364 height 203
click at [212, 273] on input "text" at bounding box center [190, 281] width 169 height 22
click at [216, 270] on input "VIN" at bounding box center [190, 281] width 169 height 22
paste input "text"
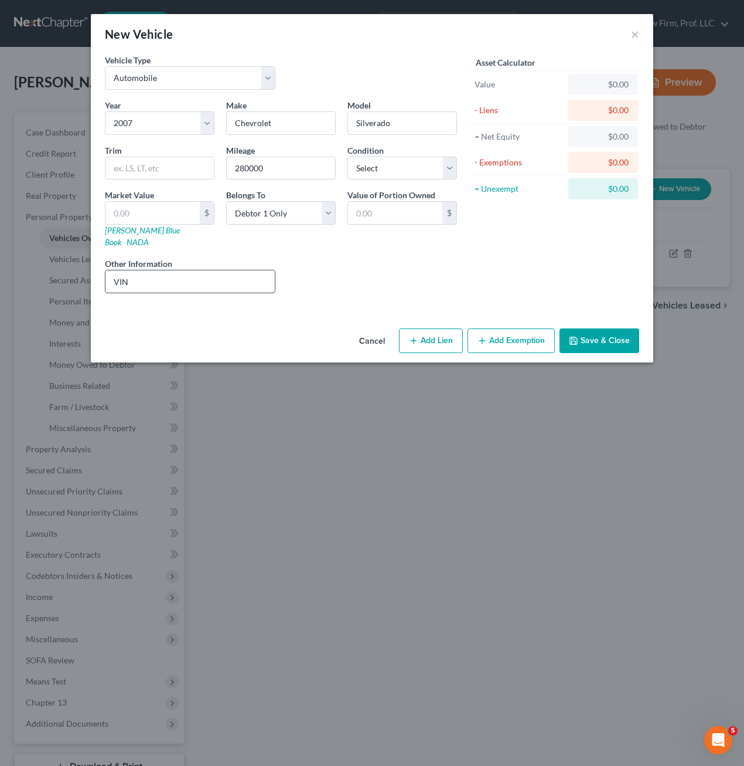
click at [237, 275] on input "VIN" at bounding box center [190, 281] width 169 height 22
paste input "[US_VEHICLE_IDENTIFICATION_NUMBER]"
type input "VIN [US_VEHICLE_IDENTIFICATION_NUMBER], price based on private party sale [DOMA…"
click at [159, 222] on input "text" at bounding box center [153, 213] width 94 height 22
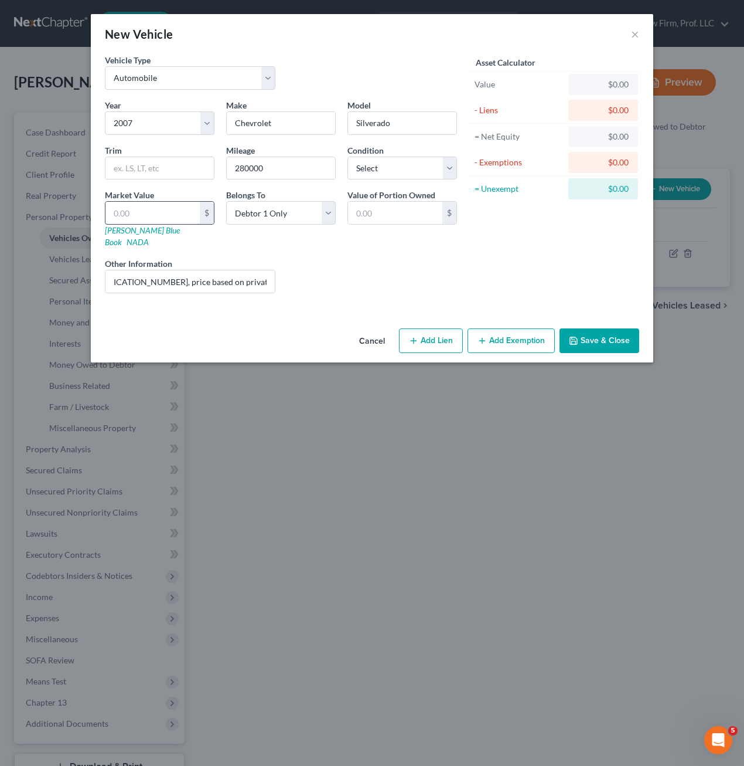
scroll to position [0, 0]
drag, startPoint x: 259, startPoint y: 178, endPoint x: 247, endPoint y: 165, distance: 17.9
click at [259, 175] on input "280000" at bounding box center [281, 168] width 108 height 22
click at [242, 164] on input "280000" at bounding box center [281, 168] width 108 height 22
type input "200000"
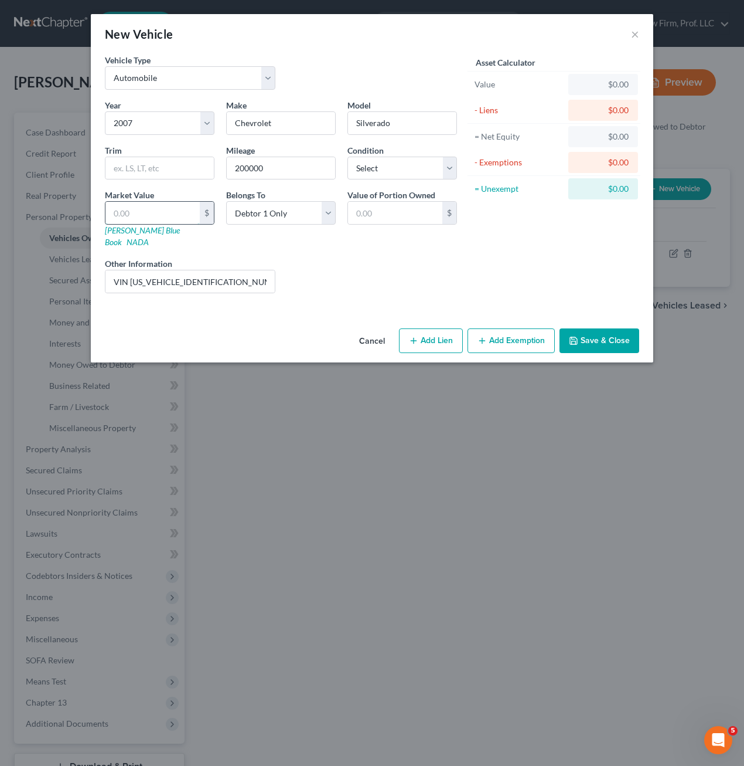
click at [146, 210] on input "text" at bounding box center [153, 213] width 94 height 22
type input "1"
type input "1.00"
type input "13"
type input "13.00"
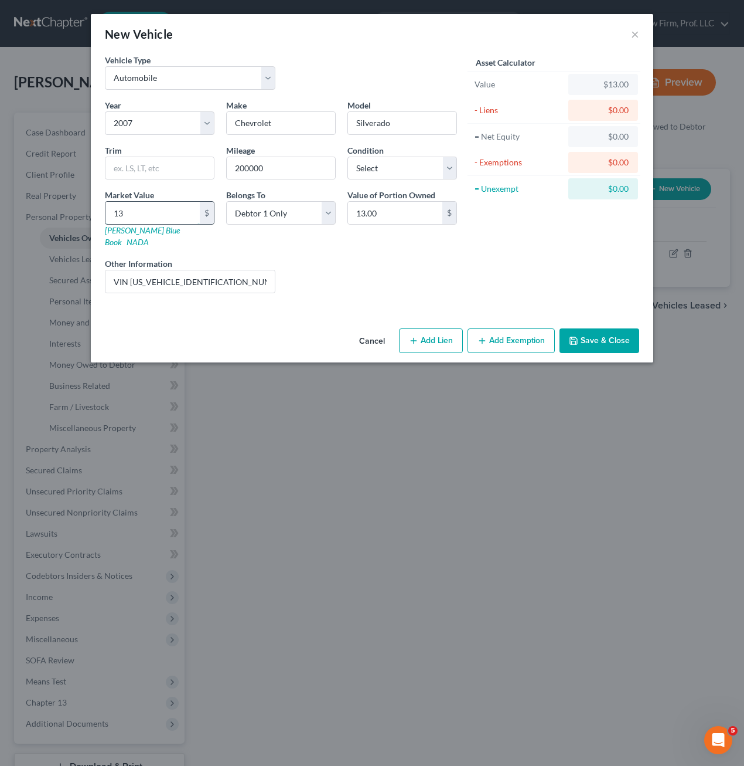
type input "137"
type input "137.00"
type input "1376"
type input "1,376.00"
type input "1,37"
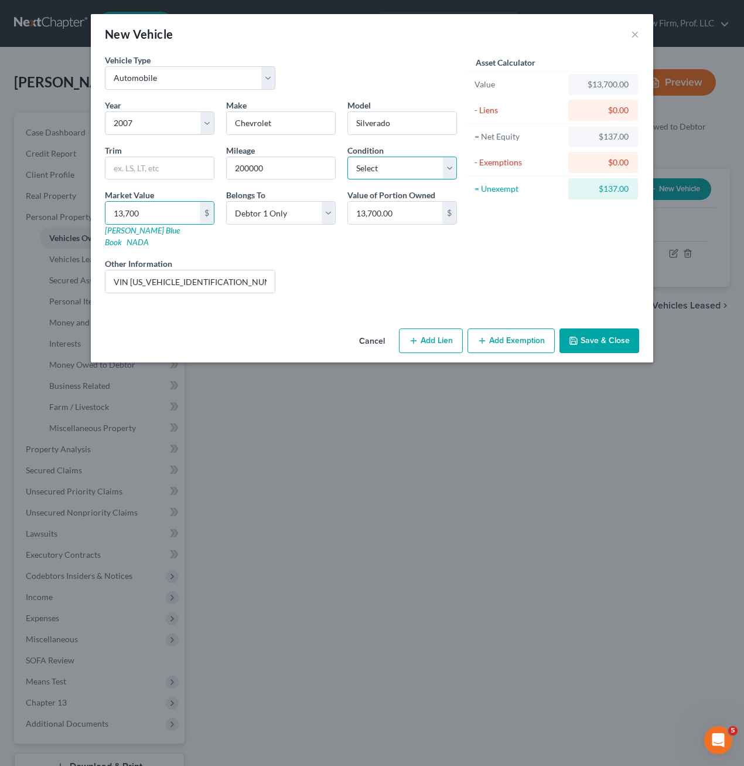
drag, startPoint x: 390, startPoint y: 167, endPoint x: 393, endPoint y: 173, distance: 6.6
click at [390, 167] on select "Select Excellent Very Good Good Fair Poor" at bounding box center [403, 168] width 110 height 23
click at [348, 157] on select "Select Excellent Very Good Good Fair Poor" at bounding box center [403, 168] width 110 height 23
click at [596, 328] on button "Save & Close" at bounding box center [600, 340] width 80 height 25
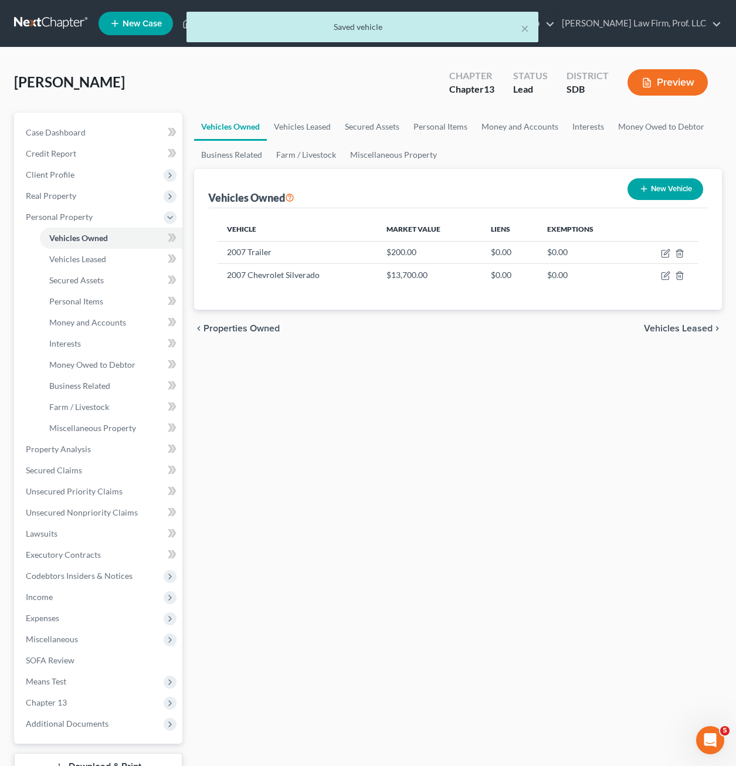
click at [608, 369] on div "Vehicles Owned Vehicles Leased Secured Assets Personal Items Money and Accounts…" at bounding box center [457, 462] width 539 height 698
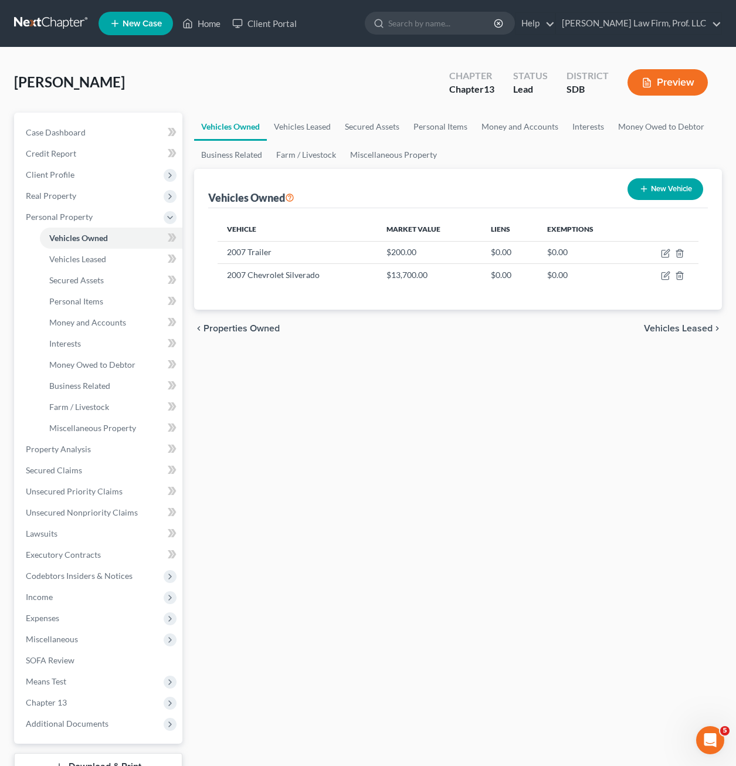
click at [447, 443] on div "Vehicles Owned Vehicles Leased Secured Assets Personal Items Money and Accounts…" at bounding box center [457, 462] width 539 height 698
click at [106, 511] on span "Unsecured Nonpriority Claims" at bounding box center [82, 512] width 112 height 10
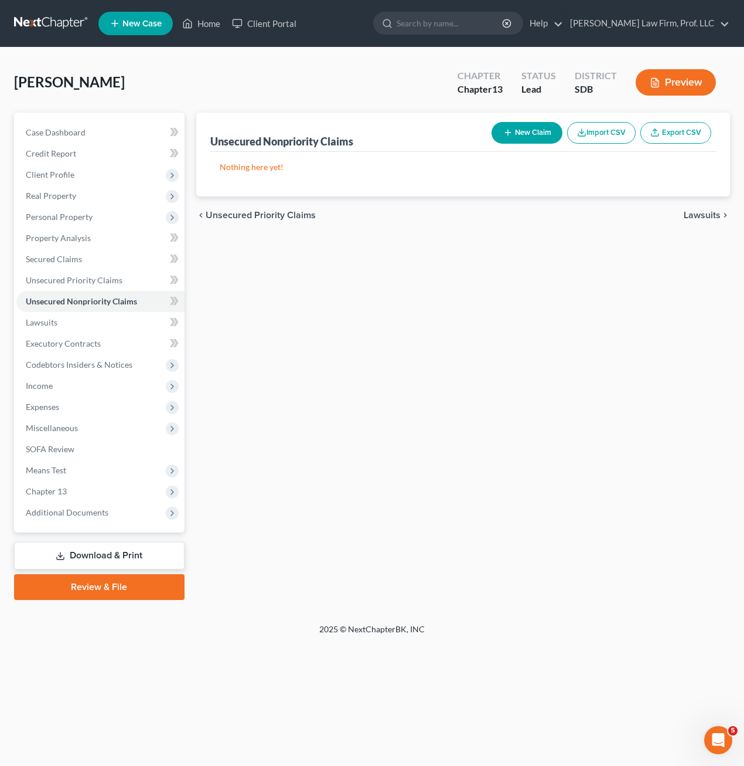
click at [533, 138] on button "New Claim" at bounding box center [527, 133] width 71 height 22
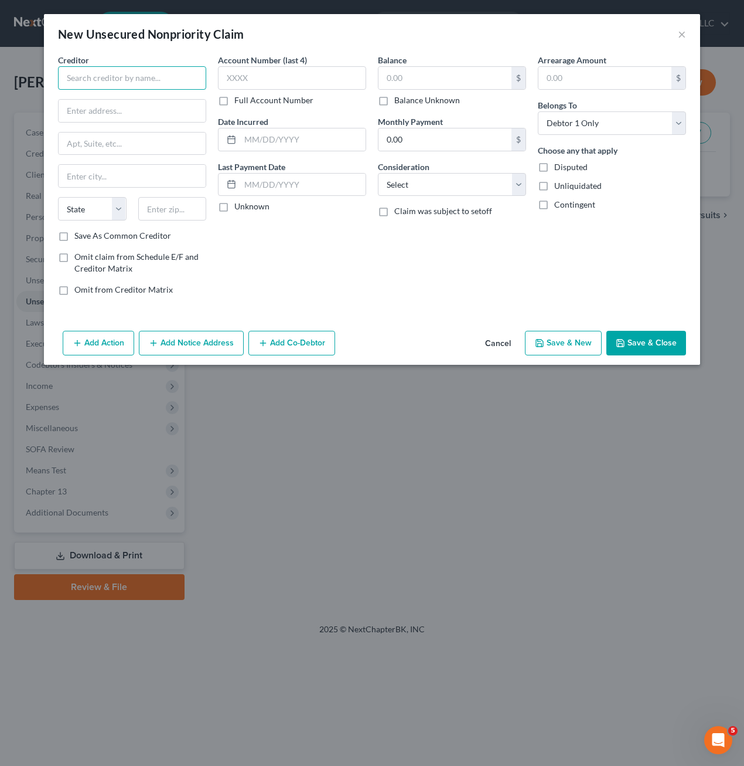
click at [182, 87] on input "text" at bounding box center [132, 77] width 148 height 23
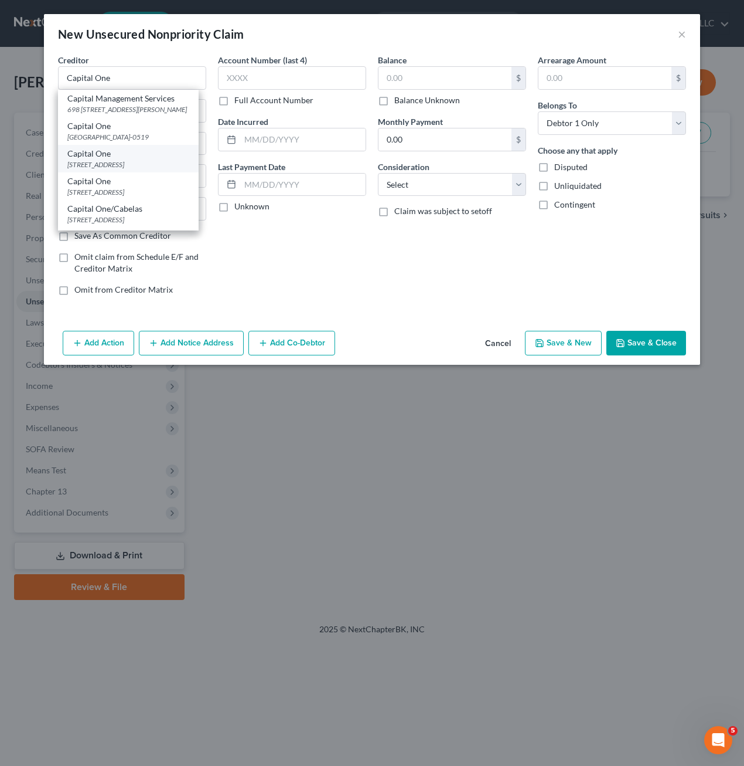
click at [101, 159] on div "Capital One" at bounding box center [128, 154] width 122 height 12
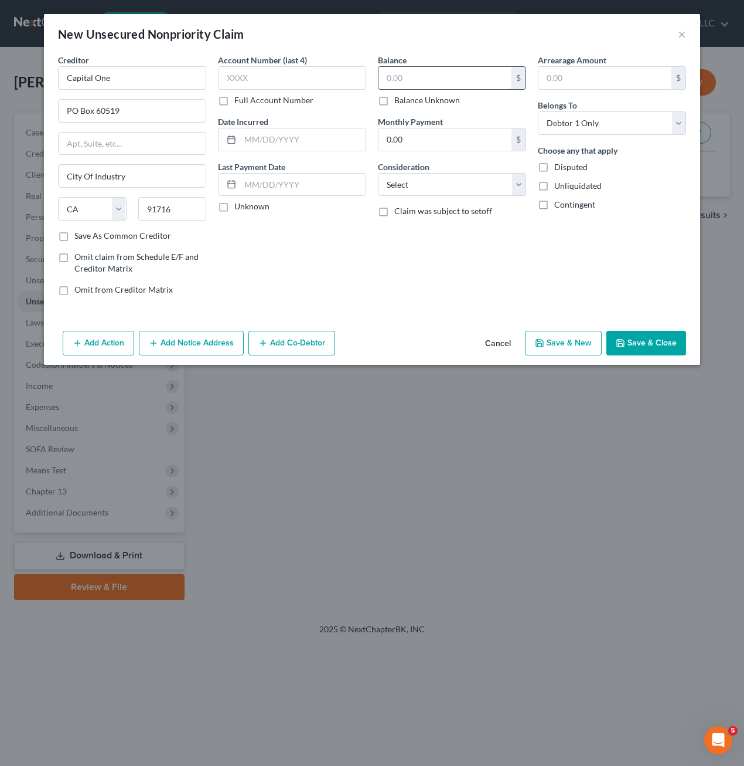
click at [434, 84] on input "text" at bounding box center [445, 78] width 133 height 22
click at [420, 195] on select "Select Cable / Satellite Services Collection Agency Credit Card Debt Debt Couns…" at bounding box center [452, 184] width 148 height 23
click at [378, 173] on select "Select Cable / Satellite Services Collection Agency Credit Card Debt Debt Couns…" at bounding box center [452, 184] width 148 height 23
click at [512, 256] on div "Balance 12,674.00 $ Balance Unknown Balance Undetermined 12,674. $ Balance Unkn…" at bounding box center [452, 179] width 160 height 251
drag, startPoint x: 484, startPoint y: 94, endPoint x: 478, endPoint y: 70, distance: 24.9
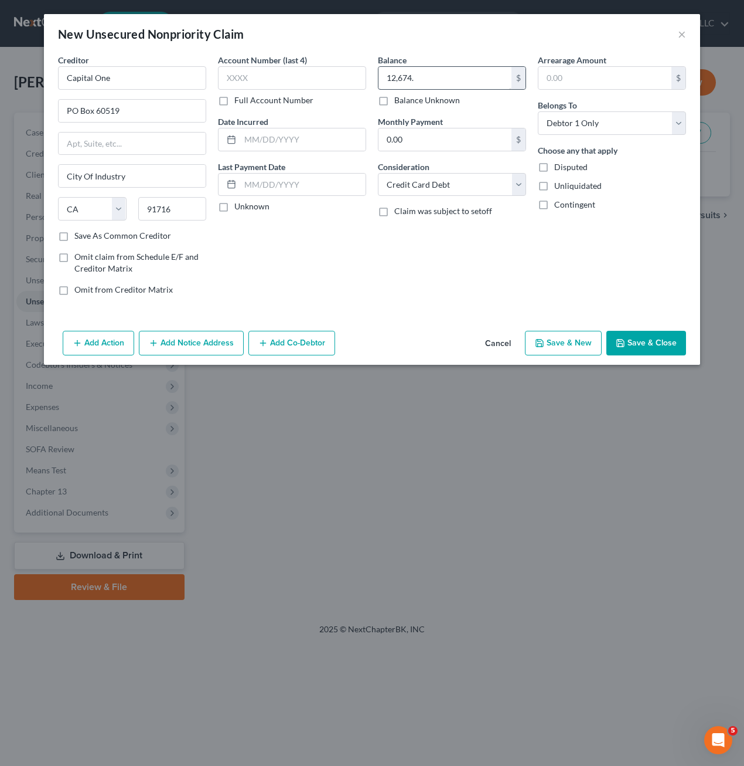
click at [484, 93] on div "12,674. $ Balance Unknown" at bounding box center [452, 86] width 148 height 40
click at [478, 70] on input "12,674." at bounding box center [445, 78] width 133 height 22
click at [477, 75] on input "12,674." at bounding box center [445, 78] width 133 height 22
click at [634, 335] on button "Save & Close" at bounding box center [647, 343] width 80 height 25
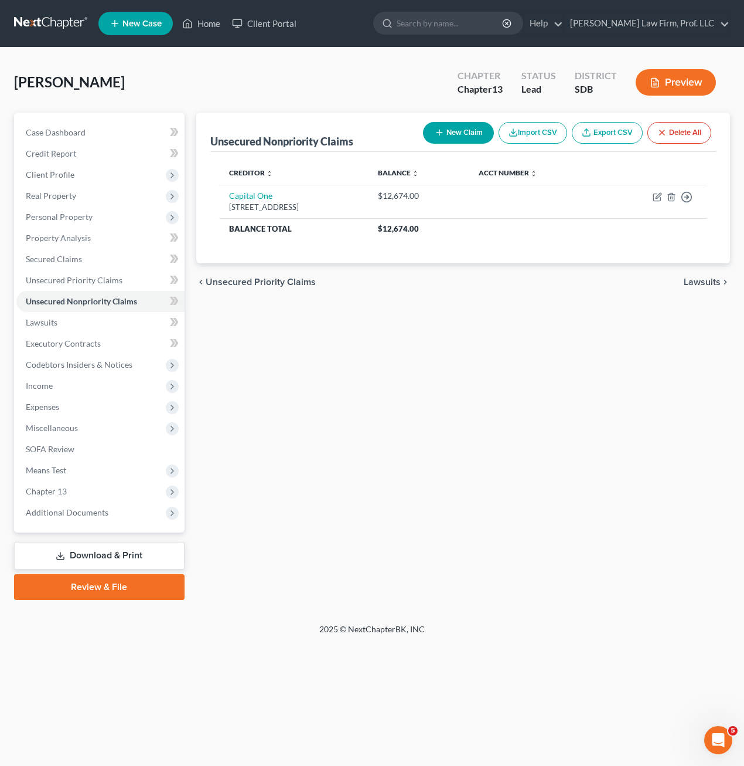
drag, startPoint x: 559, startPoint y: 413, endPoint x: 531, endPoint y: 406, distance: 29.0
click at [558, 412] on div "Unsecured Nonpriority Claims New Claim Import CSV Export CSV Delete All Credito…" at bounding box center [464, 356] width 546 height 487
click at [444, 144] on div "New Claim Import CSV Export CSV Delete All" at bounding box center [568, 132] width 298 height 31
click at [484, 130] on button "New Claim" at bounding box center [458, 133] width 71 height 22
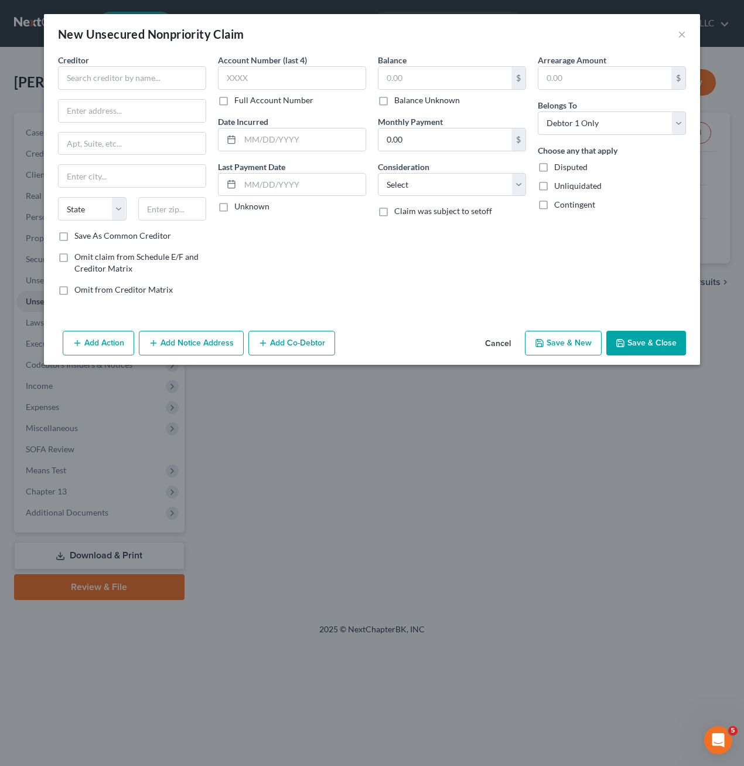
drag, startPoint x: 158, startPoint y: 91, endPoint x: 155, endPoint y: 84, distance: 7.6
click at [158, 91] on div "Creditor * State [US_STATE] AK AR AZ CA CO [GEOGRAPHIC_DATA] DE DC [GEOGRAPHIC_…" at bounding box center [132, 142] width 148 height 176
click at [155, 84] on input "text" at bounding box center [132, 77] width 148 height 23
click at [308, 251] on div "Account Number (last 4) Full Account Number Date Incurred Last Payment Date Unk…" at bounding box center [292, 179] width 160 height 251
click at [190, 202] on input "78332" at bounding box center [172, 208] width 69 height 23
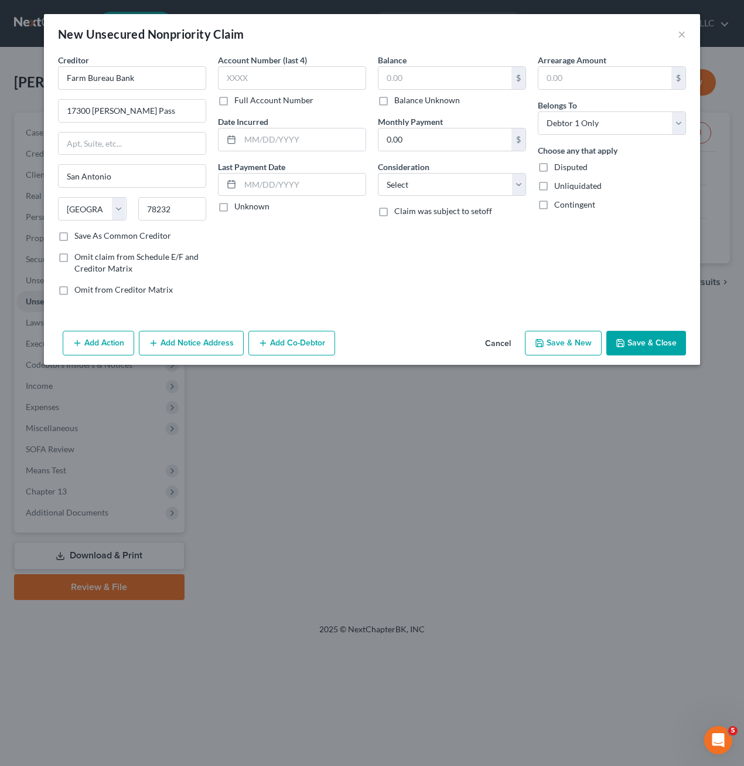
drag, startPoint x: 356, startPoint y: 250, endPoint x: 363, endPoint y: 239, distance: 13.7
click at [356, 250] on div "Account Number (last 4) Full Account Number Date Incurred Last Payment Date Unk…" at bounding box center [292, 179] width 160 height 251
click at [455, 77] on input "text" at bounding box center [445, 78] width 133 height 22
click at [562, 275] on div "Arrearage Amount $ Belongs To * Select Debtor 1 Only Debtor 2 Only Debtor 1 And…" at bounding box center [612, 179] width 160 height 251
click at [621, 342] on icon "button" at bounding box center [620, 342] width 9 height 9
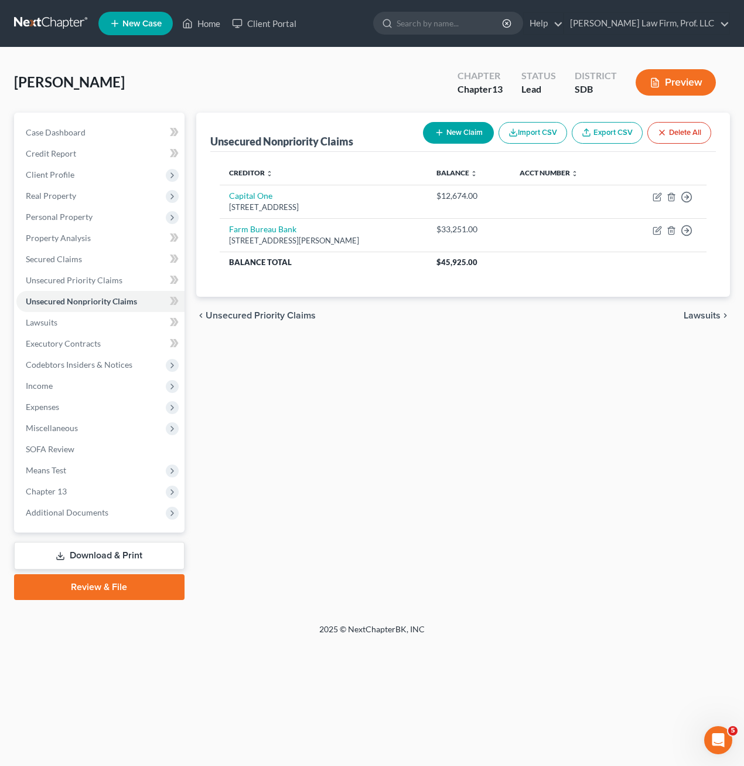
click at [407, 372] on div "Unsecured Nonpriority Claims New Claim Import CSV Export CSV Delete All Credito…" at bounding box center [464, 356] width 546 height 487
click at [454, 137] on button "New Claim" at bounding box center [458, 133] width 71 height 22
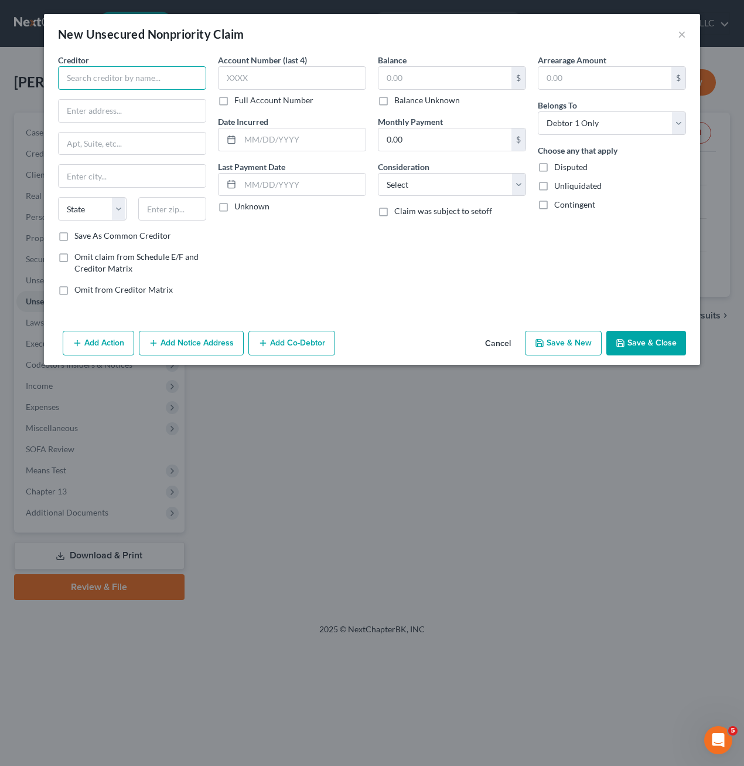
click at [168, 82] on input "text" at bounding box center [132, 77] width 148 height 23
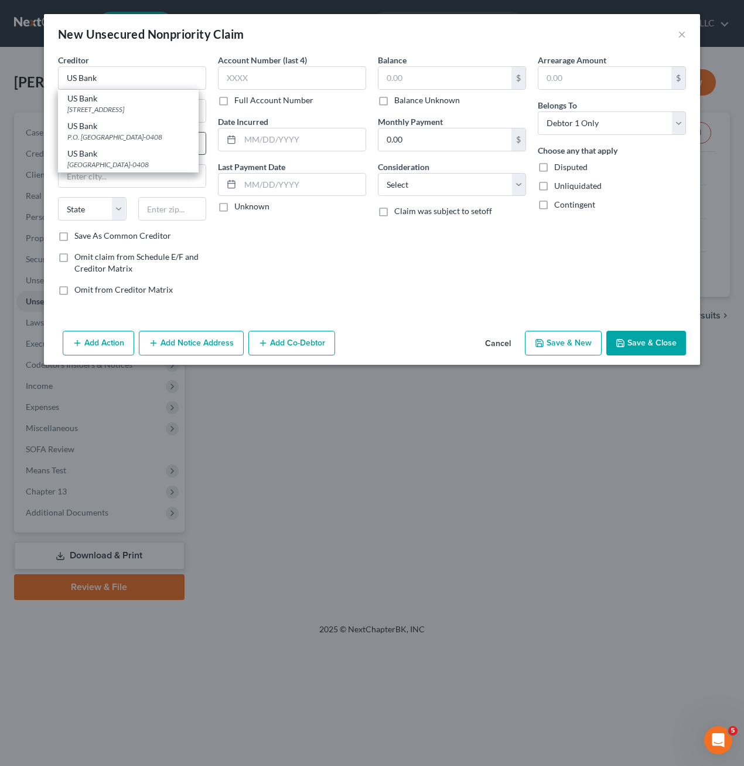
drag, startPoint x: 133, startPoint y: 137, endPoint x: 140, endPoint y: 137, distance: 6.4
click at [133, 136] on div "P.O. [GEOGRAPHIC_DATA]-0408" at bounding box center [128, 137] width 122 height 10
click at [249, 242] on div "Account Number (last 4) Full Account Number Date Incurred Last Payment Date Unk…" at bounding box center [292, 179] width 160 height 251
click at [437, 81] on input "text" at bounding box center [445, 78] width 133 height 22
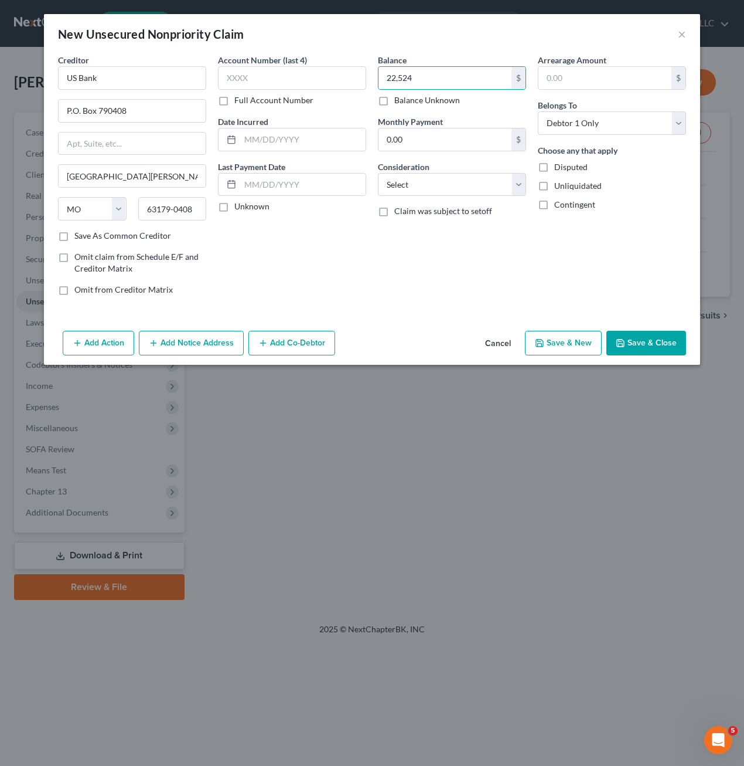
click at [472, 235] on div "Balance 22,524.00 $ Balance Unknown Balance Undetermined 22,524 $ Balance Unkno…" at bounding box center [452, 179] width 160 height 251
click at [408, 103] on label "Balance Unknown" at bounding box center [428, 100] width 66 height 12
click at [407, 102] on input "Balance Unknown" at bounding box center [403, 98] width 8 height 8
click at [654, 350] on button "Save & Close" at bounding box center [647, 343] width 80 height 25
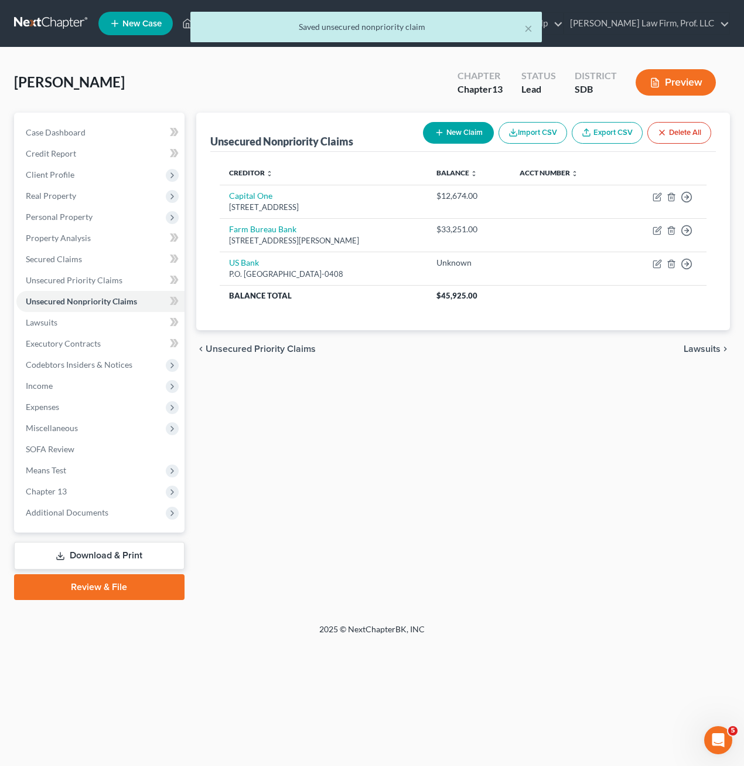
drag, startPoint x: 526, startPoint y: 480, endPoint x: 521, endPoint y: 474, distance: 8.3
click at [528, 480] on div "Unsecured Nonpriority Claims New Claim Import CSV Export CSV Delete All Credito…" at bounding box center [464, 356] width 546 height 487
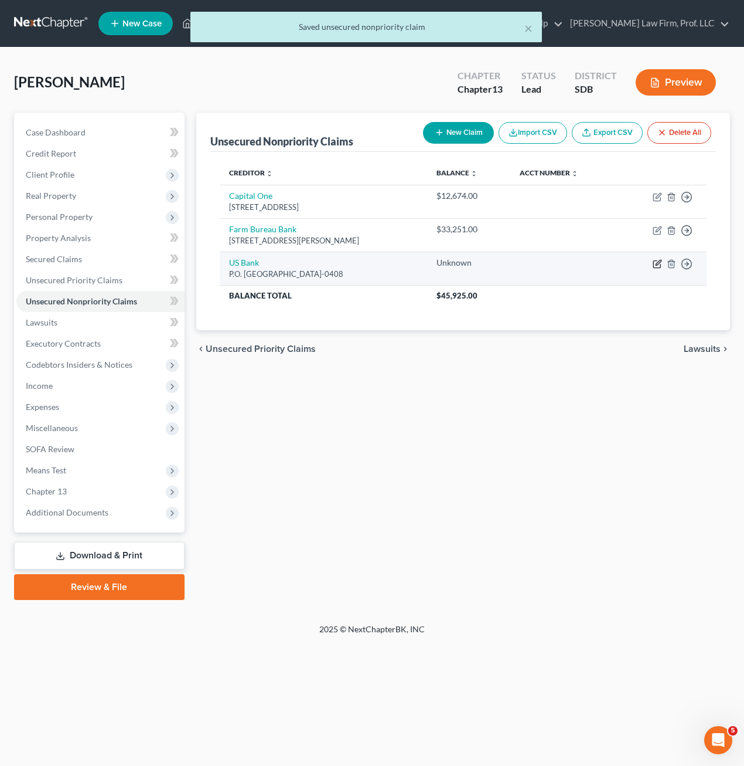
click at [655, 264] on icon "button" at bounding box center [657, 263] width 9 height 9
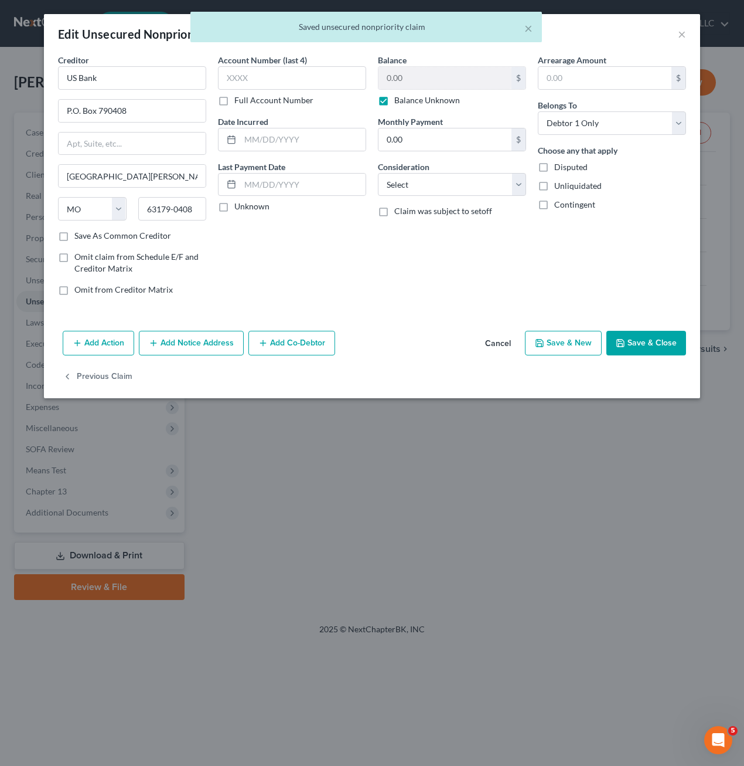
click at [165, 343] on button "Add Notice Address" at bounding box center [191, 343] width 105 height 25
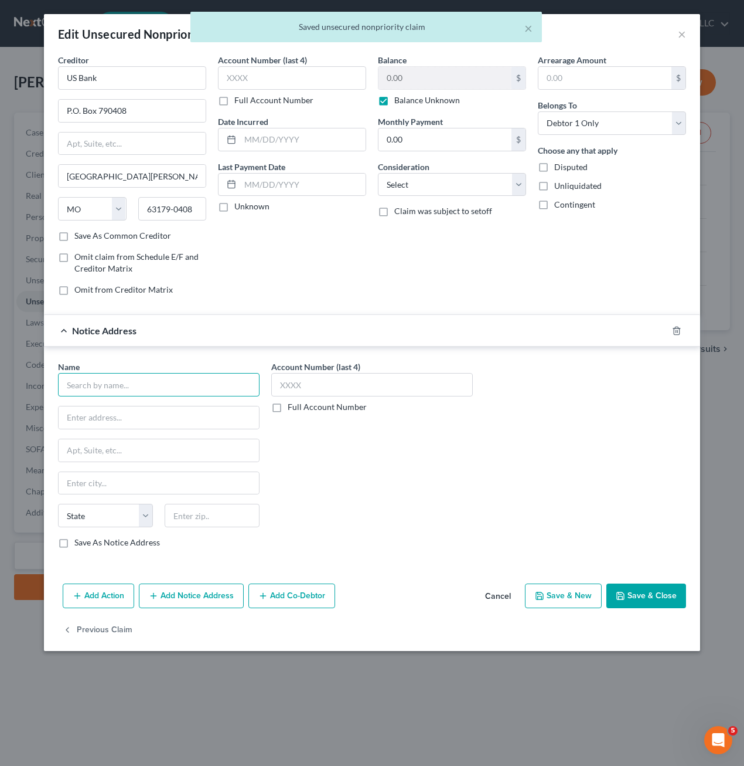
click at [123, 393] on input "text" at bounding box center [159, 384] width 202 height 23
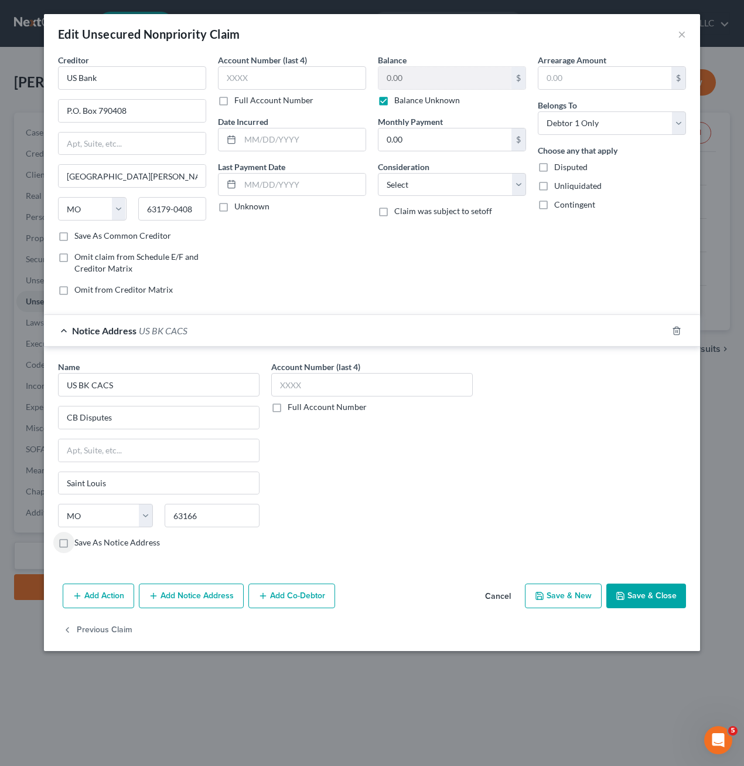
click at [669, 332] on div at bounding box center [684, 330] width 33 height 19
click at [676, 332] on line "button" at bounding box center [676, 331] width 0 height 2
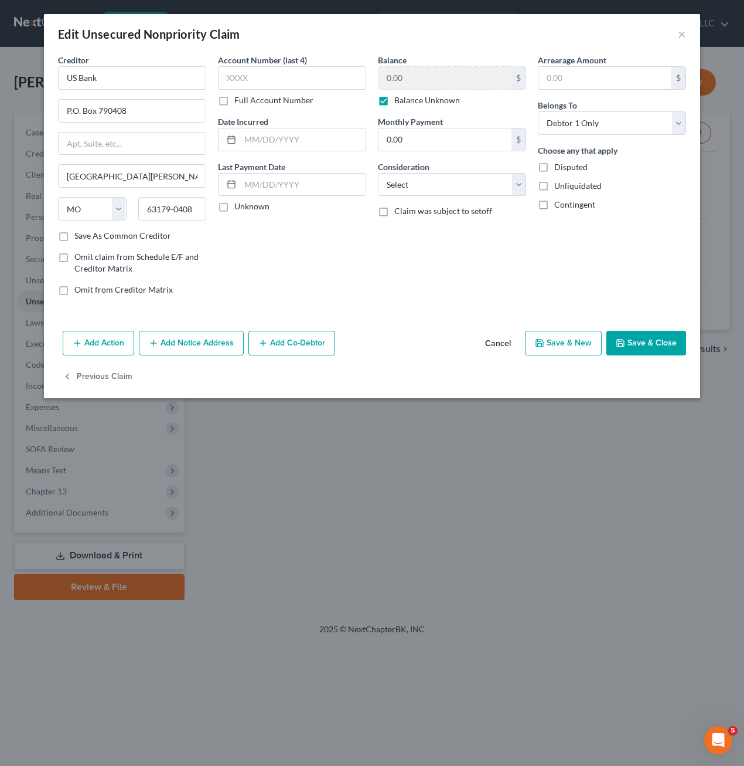
click at [647, 343] on button "Save & Close" at bounding box center [647, 343] width 80 height 25
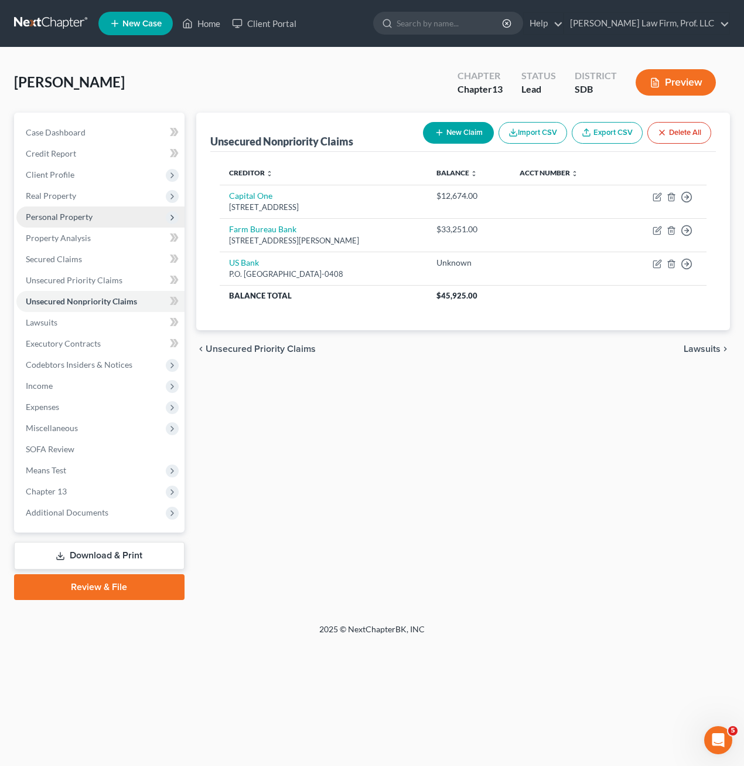
click at [89, 219] on span "Personal Property" at bounding box center [59, 217] width 67 height 10
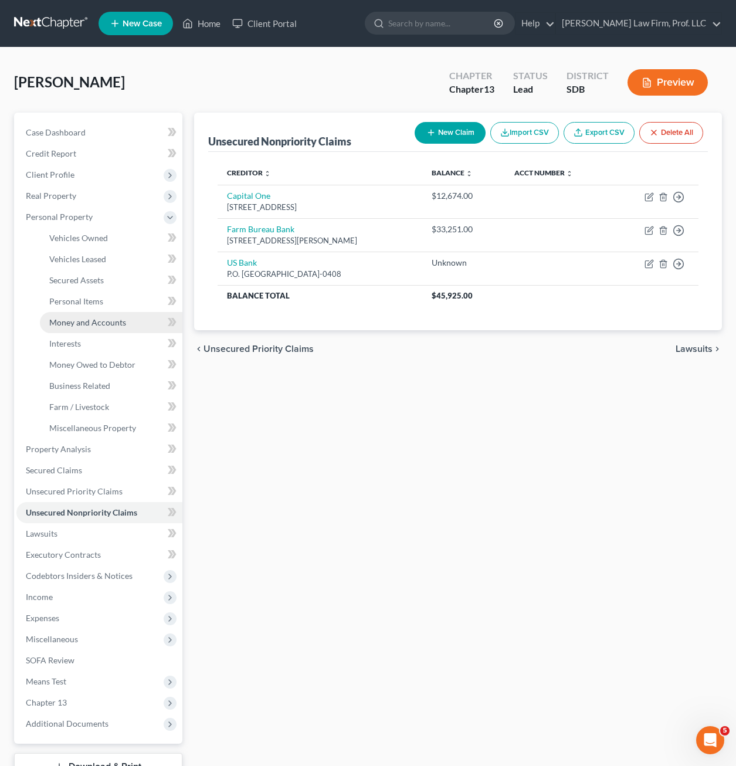
click at [130, 319] on link "Money and Accounts" at bounding box center [111, 322] width 142 height 21
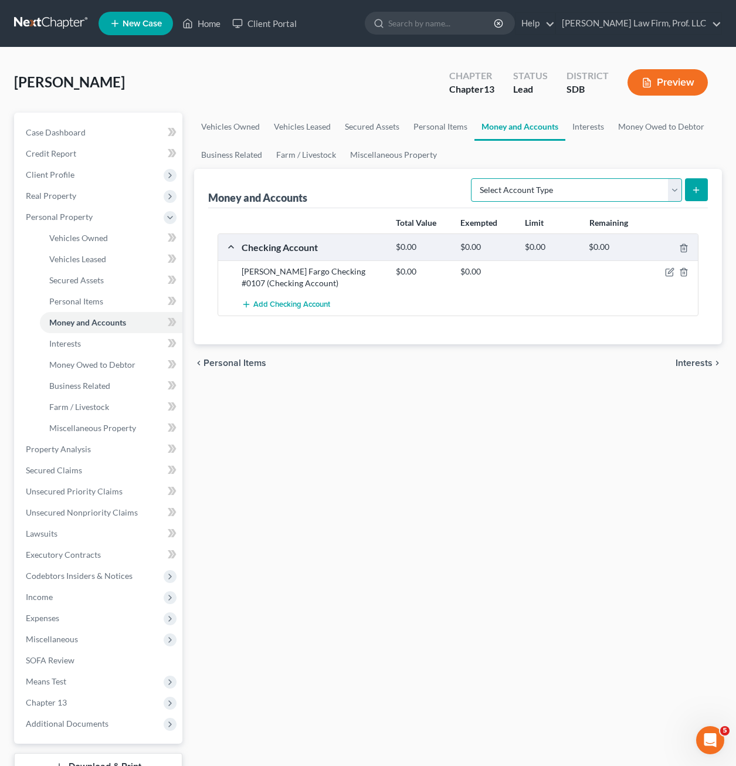
drag, startPoint x: 609, startPoint y: 178, endPoint x: 613, endPoint y: 192, distance: 15.1
click at [609, 179] on select "Select Account Type Brokerage Cash on Hand Certificates of Deposit Checking Acc…" at bounding box center [576, 189] width 211 height 23
click at [473, 178] on select "Select Account Type Brokerage Cash on Hand Certificates of Deposit Checking Acc…" at bounding box center [576, 189] width 211 height 23
click at [702, 184] on button "submit" at bounding box center [696, 189] width 23 height 23
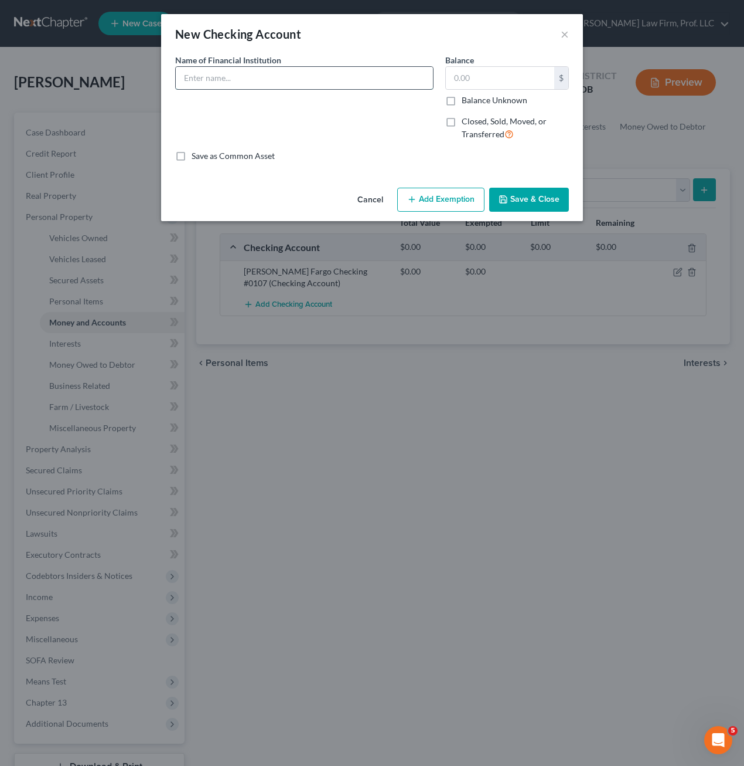
click at [293, 74] on input "text" at bounding box center [304, 78] width 257 height 22
click at [231, 80] on input "Levo FCU #95635" at bounding box center [304, 78] width 257 height 22
drag, startPoint x: 328, startPoint y: 134, endPoint x: 385, endPoint y: 111, distance: 61.6
click at [328, 134] on div "Name of Financial Institution * Levo FCU #5635" at bounding box center [304, 102] width 270 height 96
click at [372, 83] on input "Levo FCU #5635" at bounding box center [304, 78] width 257 height 22
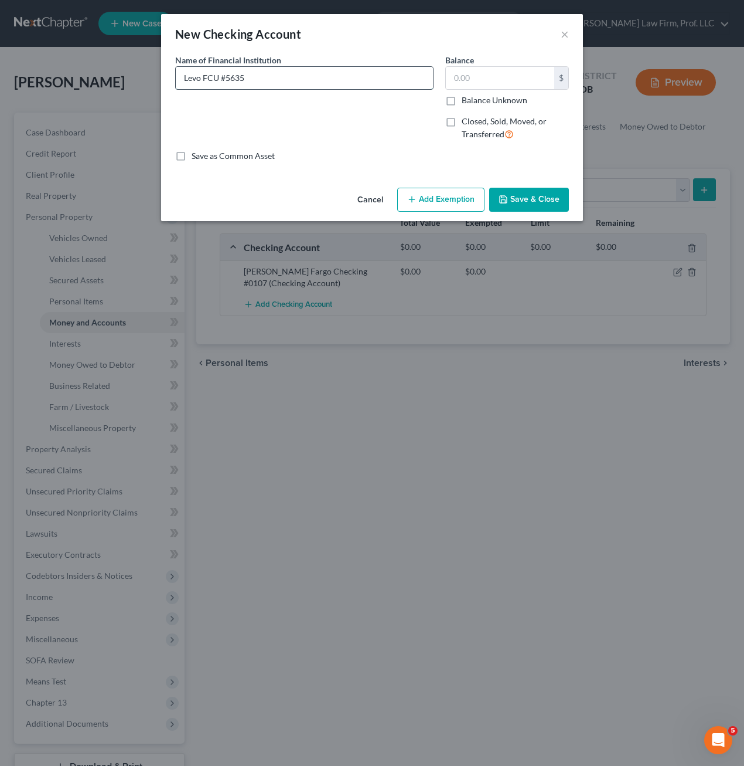
drag, startPoint x: 217, startPoint y: 79, endPoint x: 228, endPoint y: 72, distance: 13.5
click at [217, 79] on input "Levo FCU #5635" at bounding box center [304, 78] width 257 height 22
click at [513, 62] on div "Balance $ Balance Unknown Balance Undetermined $ Balance Unknown" at bounding box center [508, 80] width 124 height 52
drag, startPoint x: 521, startPoint y: 208, endPoint x: 550, endPoint y: 210, distance: 29.4
click at [521, 208] on button "Save & Close" at bounding box center [529, 200] width 80 height 25
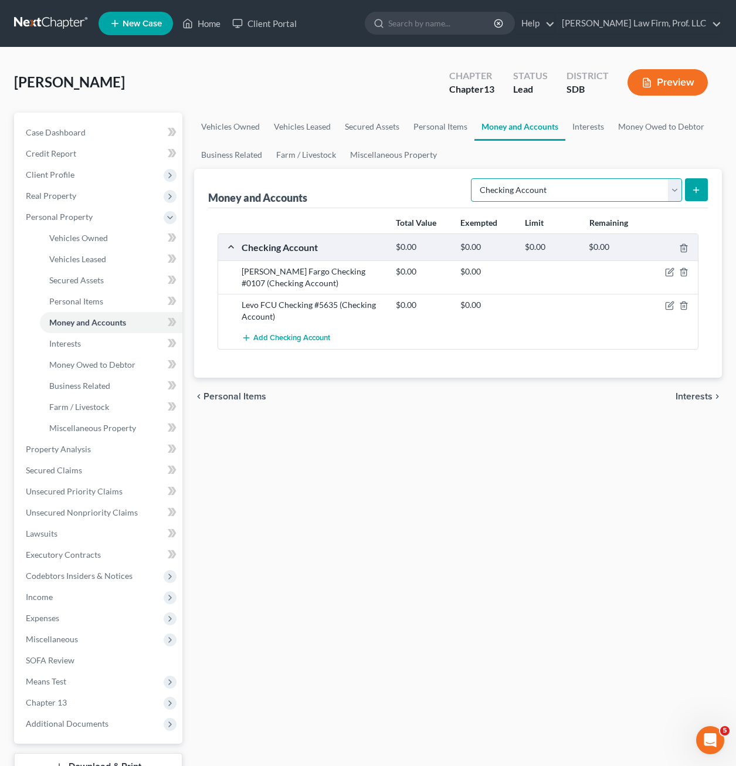
click at [640, 199] on select "Select Account Type Brokerage Cash on Hand Certificates of Deposit Checking Acc…" at bounding box center [576, 189] width 211 height 23
click at [473, 178] on select "Select Account Type Brokerage Cash on Hand Certificates of Deposit Checking Acc…" at bounding box center [576, 189] width 211 height 23
click at [699, 192] on icon "submit" at bounding box center [695, 189] width 9 height 9
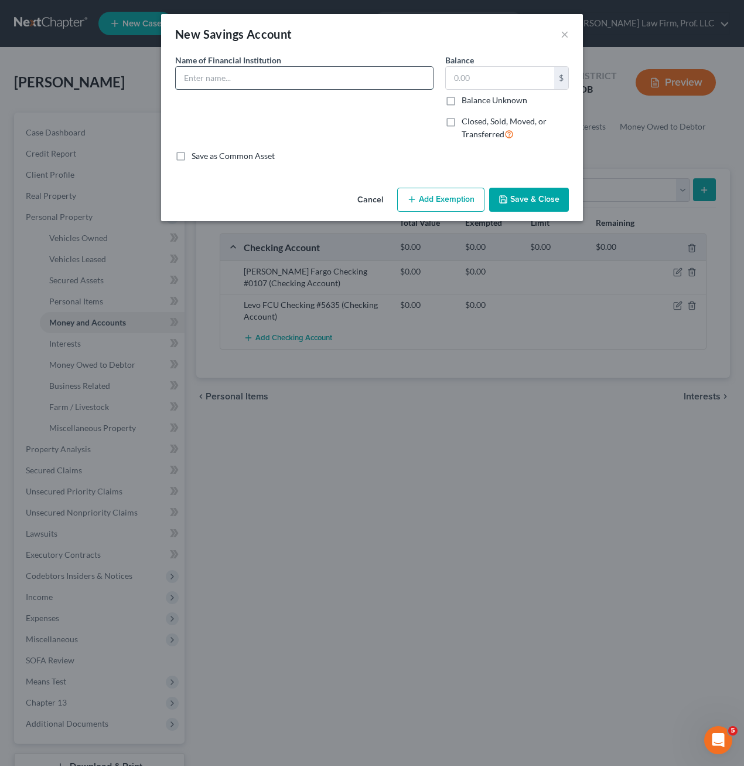
click at [339, 80] on input "text" at bounding box center [304, 78] width 257 height 22
click at [529, 186] on div "Cancel Add Exemption Save & Close" at bounding box center [372, 202] width 422 height 39
click at [531, 195] on button "Save & Close" at bounding box center [529, 200] width 80 height 25
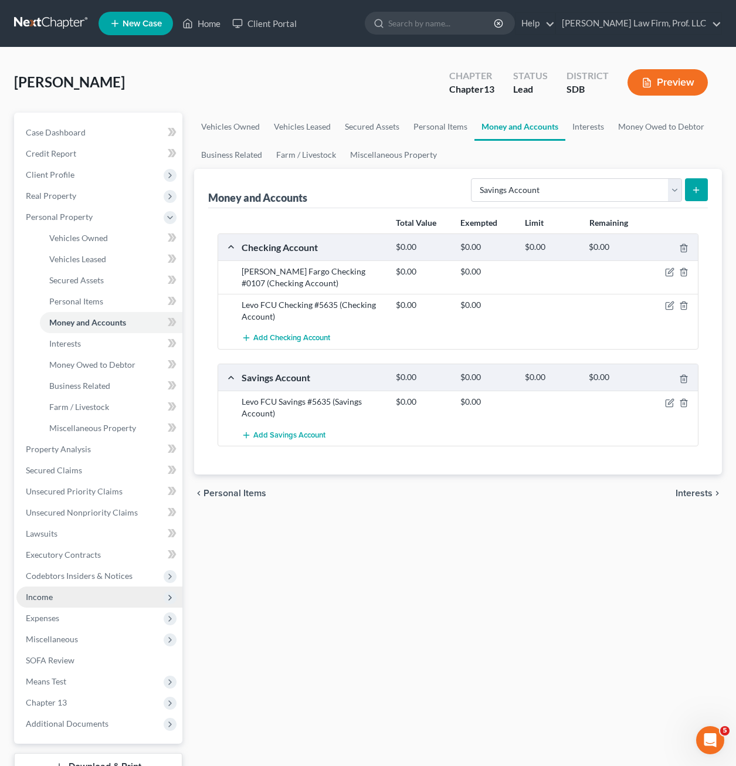
click at [72, 600] on span "Income" at bounding box center [99, 596] width 166 height 21
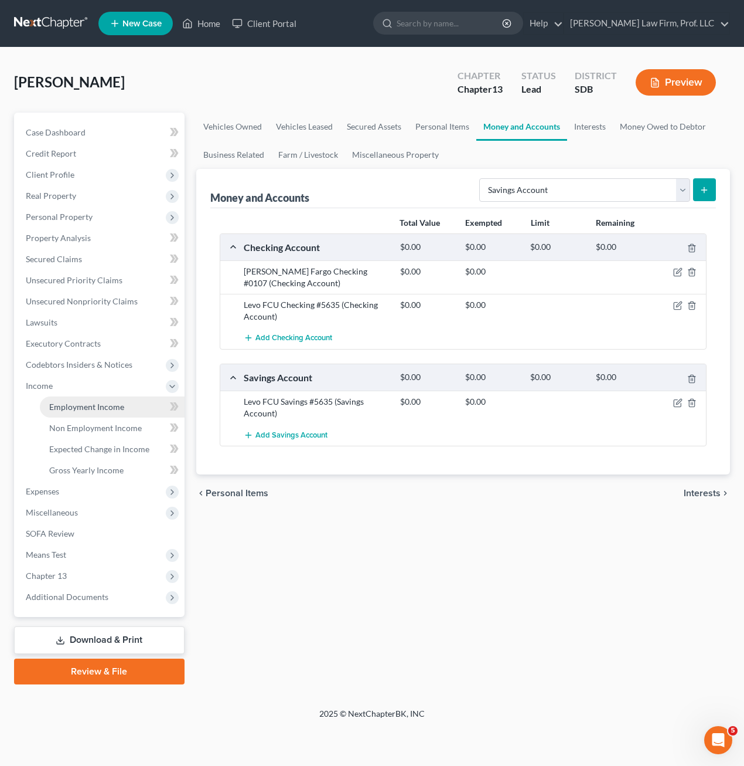
click at [82, 408] on span "Employment Income" at bounding box center [86, 407] width 75 height 10
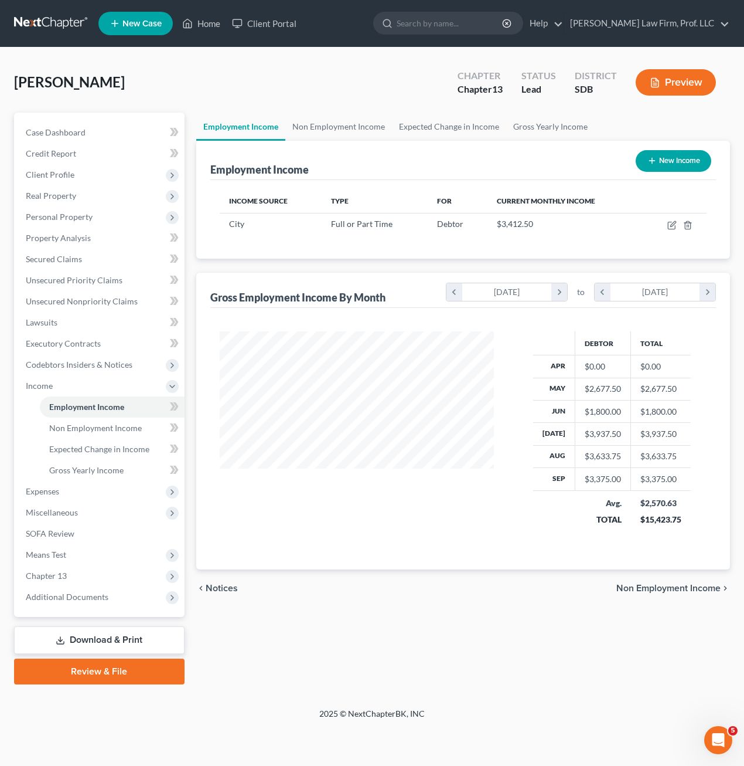
scroll to position [210, 298]
click at [667, 226] on td at bounding box center [674, 224] width 64 height 22
click at [667, 225] on td at bounding box center [674, 224] width 64 height 22
click at [675, 221] on icon "button" at bounding box center [672, 224] width 9 height 9
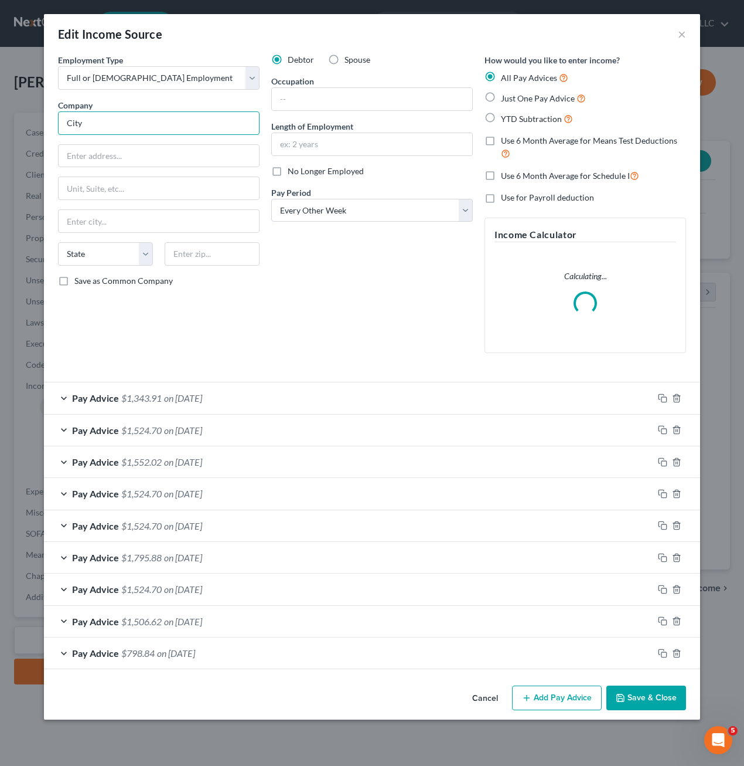
click at [160, 130] on input "City" at bounding box center [159, 122] width 202 height 23
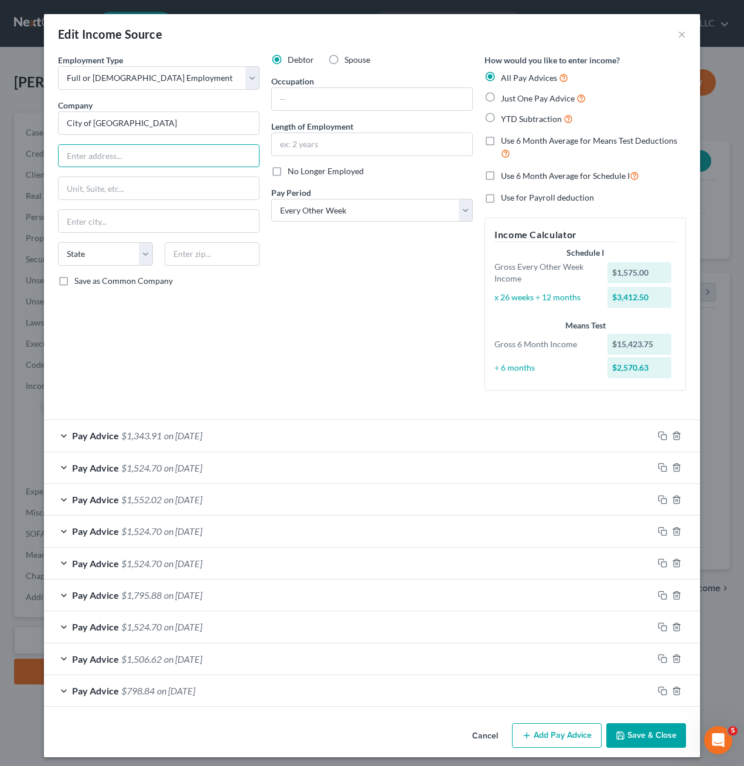
paste input "[STREET_ADDRESS]"
drag, startPoint x: 426, startPoint y: 294, endPoint x: 396, endPoint y: 159, distance: 138.7
click at [429, 291] on div "Debtor Spouse Occupation Length of Employment No Longer Employed Pay Period * S…" at bounding box center [372, 227] width 213 height 346
click at [368, 91] on input "text" at bounding box center [372, 99] width 200 height 22
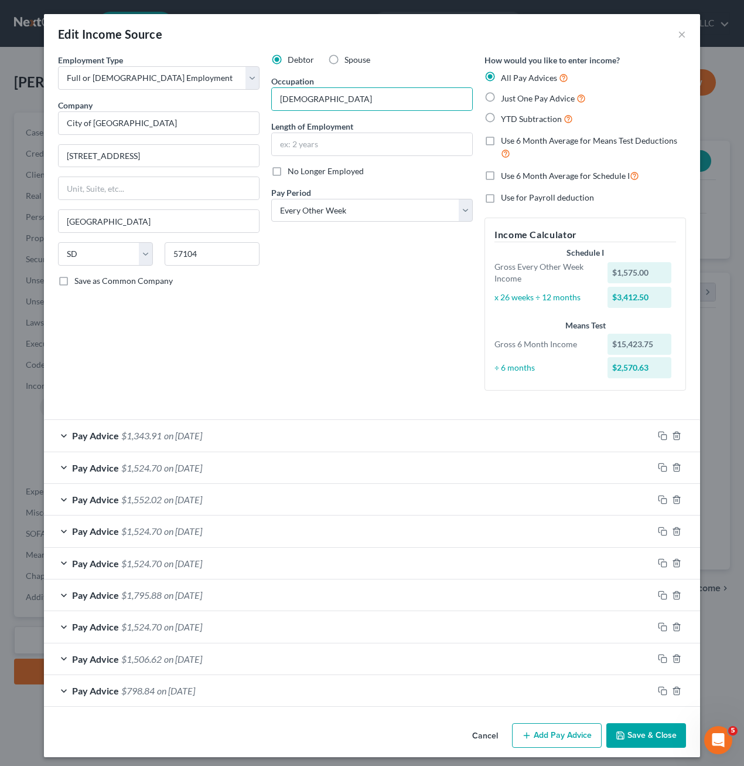
click at [635, 735] on button "Save & Close" at bounding box center [647, 735] width 80 height 25
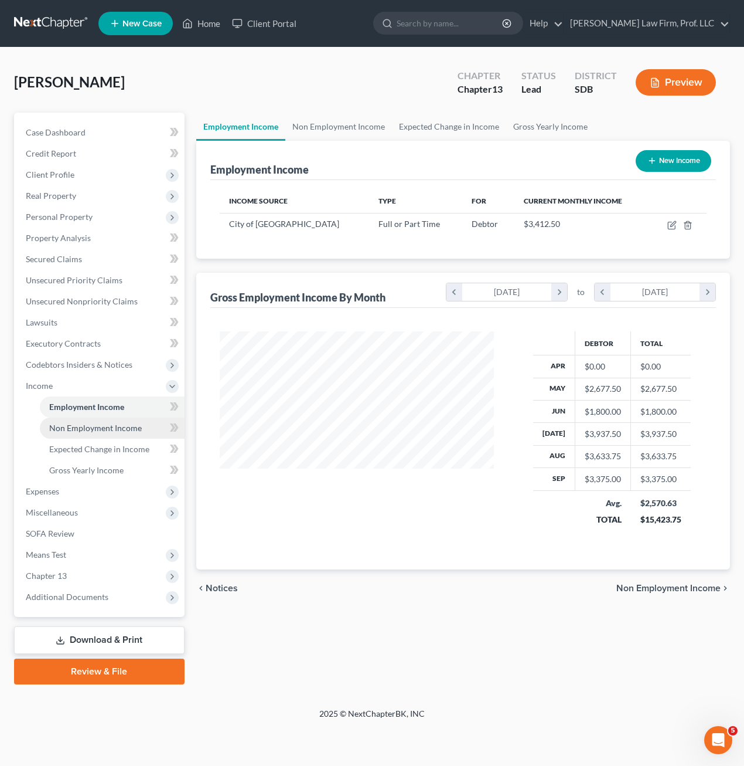
click at [101, 431] on span "Non Employment Income" at bounding box center [95, 428] width 93 height 10
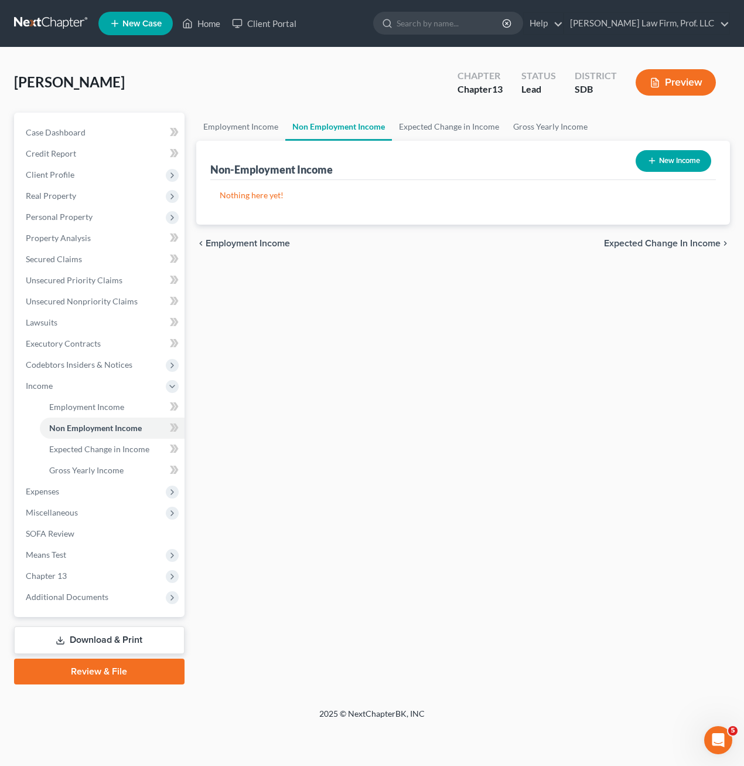
click at [672, 170] on button "New Income" at bounding box center [674, 161] width 76 height 22
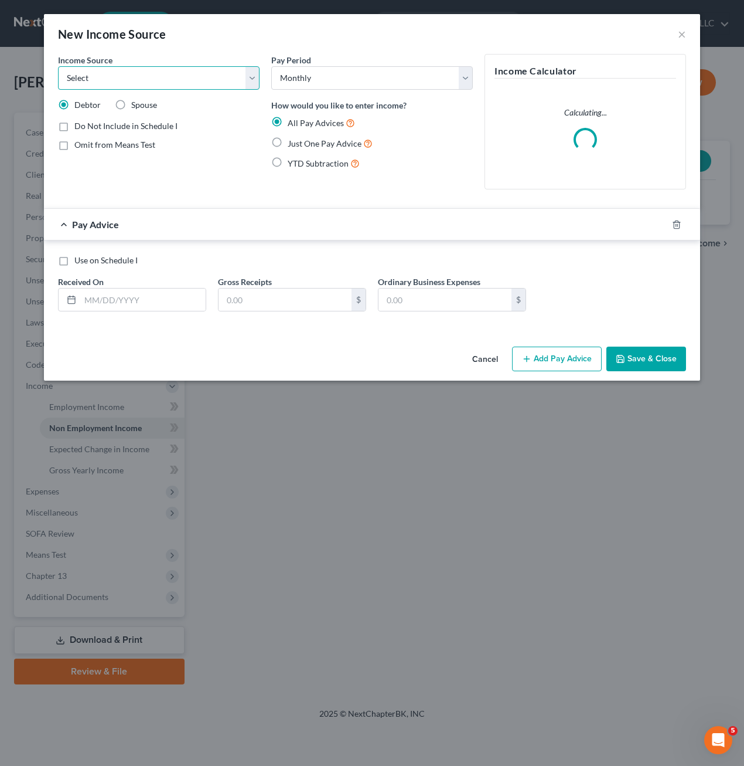
click at [219, 83] on select "Select Unemployment Disability (from employer) Pension Retirement Social Securi…" at bounding box center [159, 77] width 202 height 23
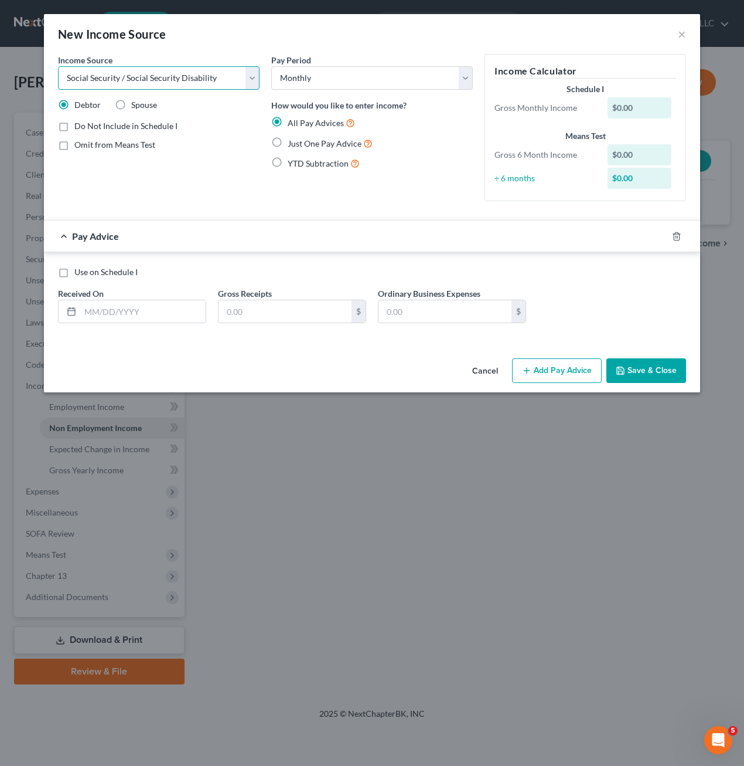
click at [58, 66] on select "Select Unemployment Disability (from employer) Pension Retirement Social Securi…" at bounding box center [159, 77] width 202 height 23
click at [209, 199] on div "Income Source * Select Unemployment Disability (from employer) Pension Retireme…" at bounding box center [158, 132] width 213 height 157
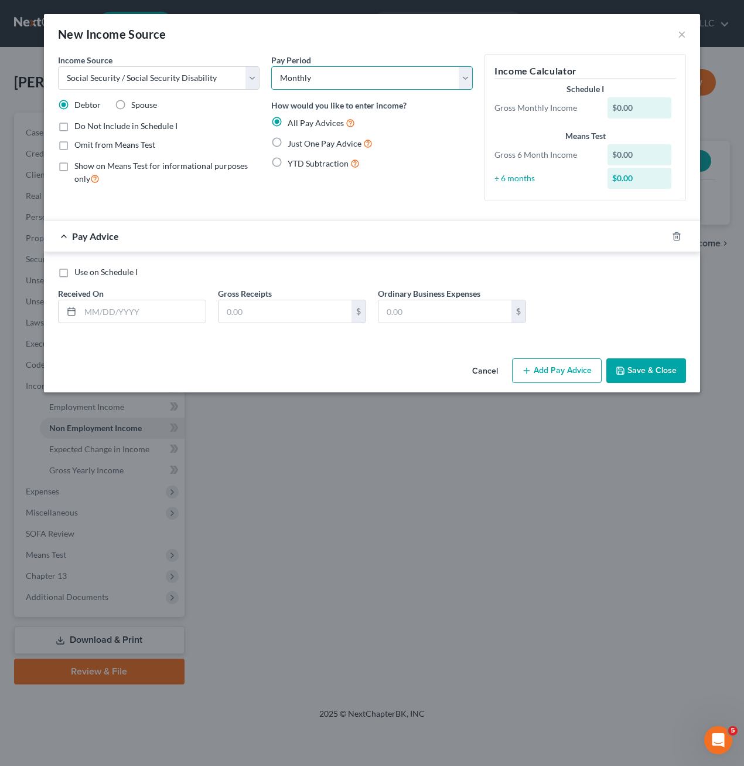
click at [357, 78] on select "Select Monthly Twice Monthly Every Other Week Weekly" at bounding box center [372, 77] width 202 height 23
click at [358, 79] on select "Select Monthly Twice Monthly Every Other Week Weekly" at bounding box center [372, 77] width 202 height 23
click at [142, 311] on input "text" at bounding box center [142, 311] width 125 height 22
drag, startPoint x: 171, startPoint y: 305, endPoint x: 55, endPoint y: 306, distance: 116.1
click at [62, 308] on div "1322.00" at bounding box center [132, 311] width 148 height 23
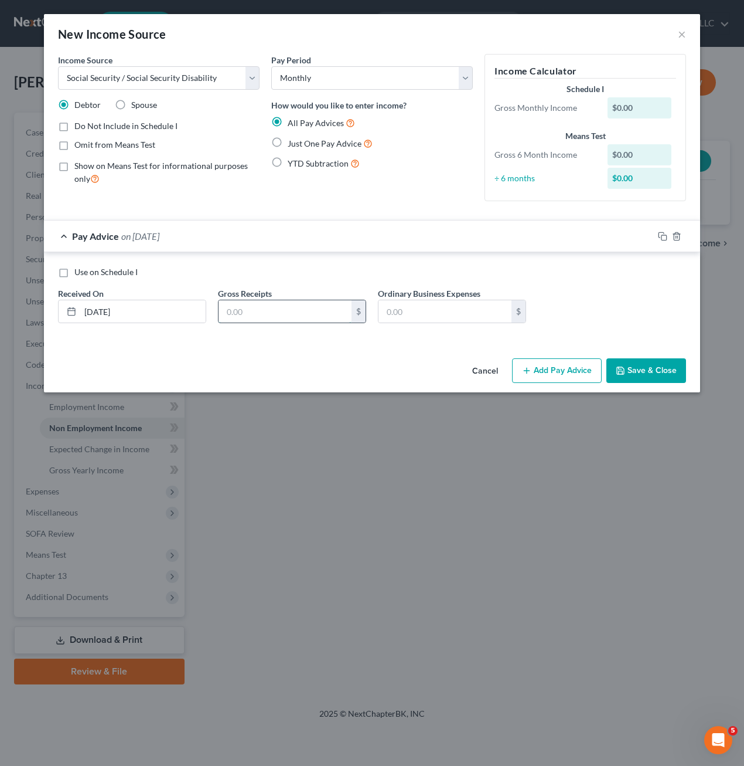
click at [233, 317] on input "text" at bounding box center [285, 311] width 133 height 22
click at [600, 283] on div "Use on Schedule I Received On * [DATE] Gross Receipts 1,322 $ Ordinary Business…" at bounding box center [372, 299] width 640 height 66
click at [635, 376] on button "Save & Close" at bounding box center [647, 370] width 80 height 25
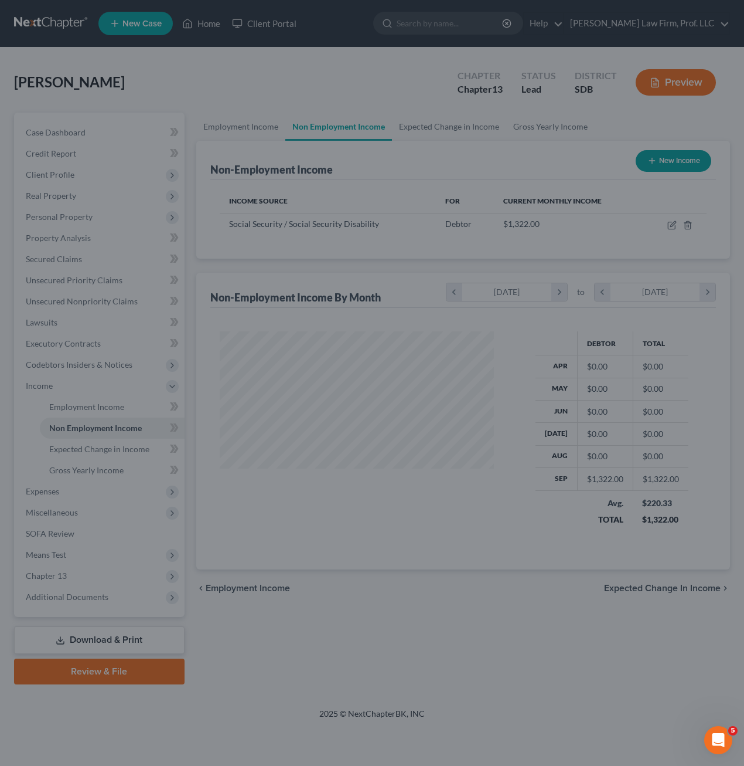
scroll to position [210, 298]
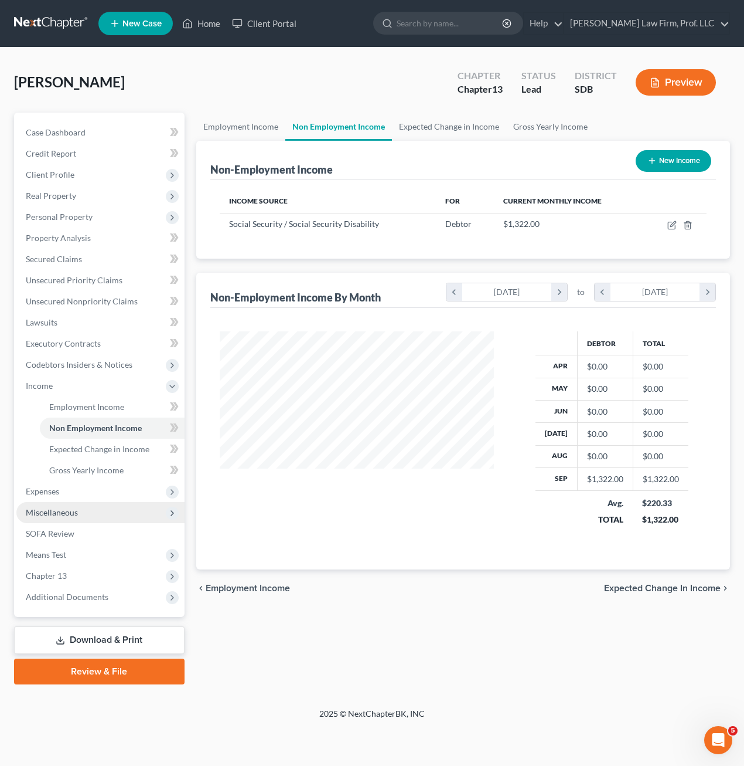
click at [41, 502] on span "Miscellaneous" at bounding box center [100, 512] width 168 height 21
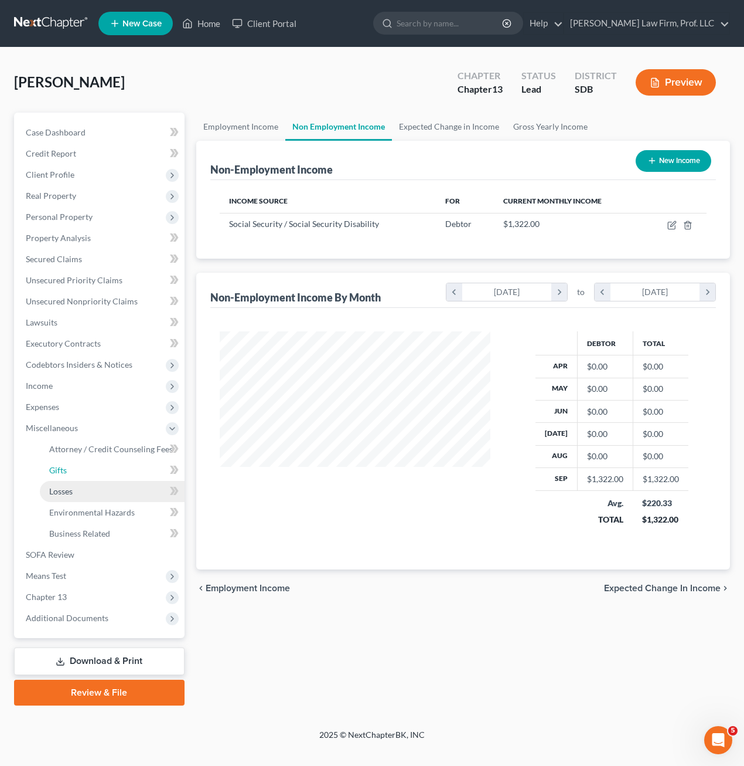
click at [50, 491] on ul "Attorney / Credit Counseling Fees Attorney / Bankruptcy Fees Gifts Losses" at bounding box center [100, 491] width 168 height 106
click at [56, 389] on span "Income" at bounding box center [100, 385] width 168 height 21
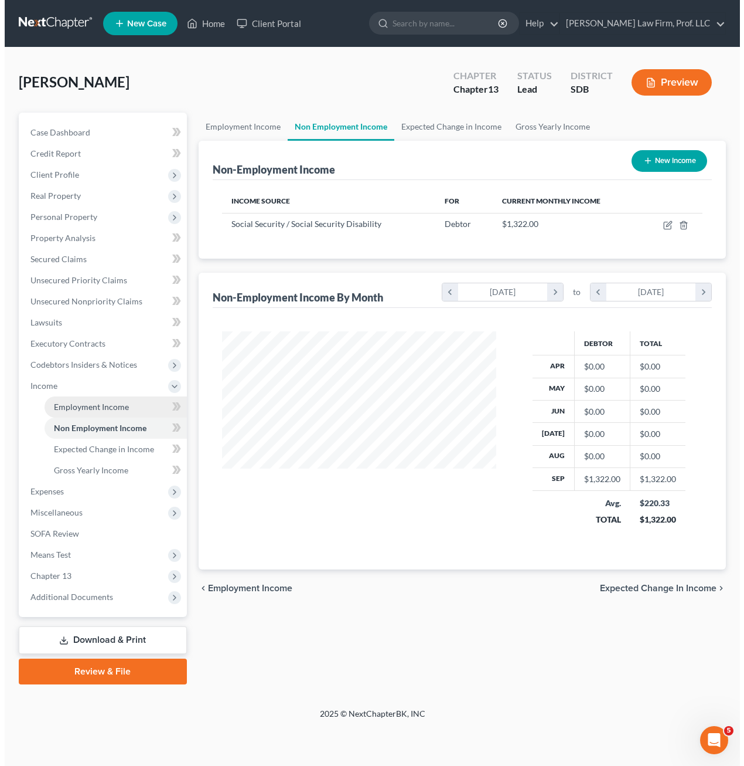
scroll to position [585980, 585892]
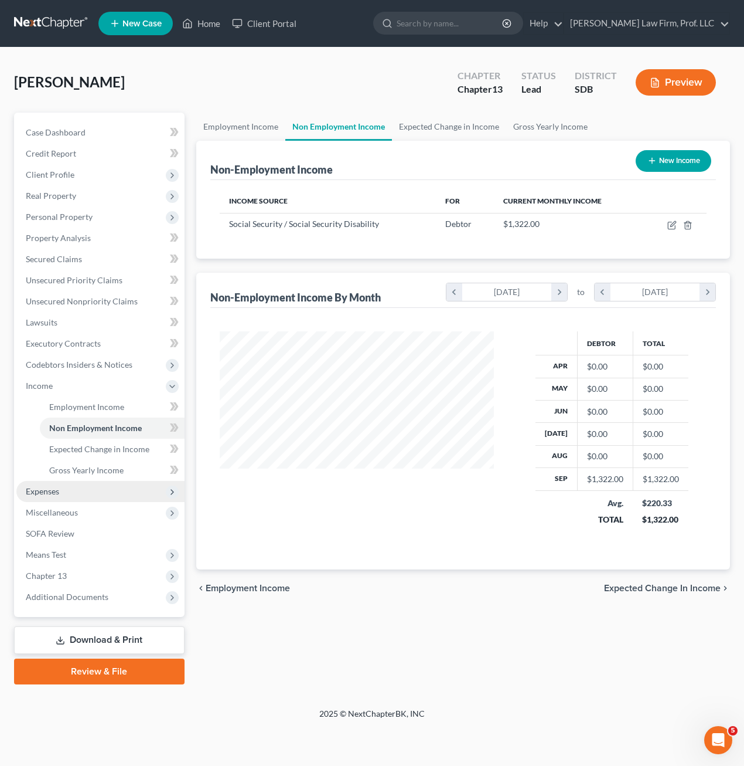
drag, startPoint x: 38, startPoint y: 514, endPoint x: 39, endPoint y: 498, distance: 15.3
click at [39, 514] on span "Miscellaneous" at bounding box center [52, 512] width 52 height 10
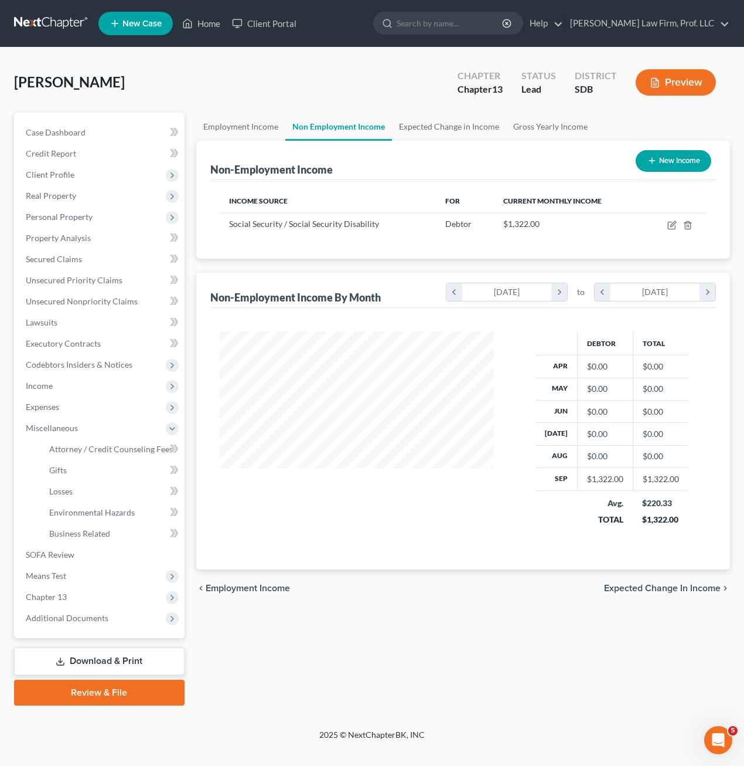
click at [39, 494] on ul "Attorney / Credit Counseling Fees Attorney / Bankruptcy Fees Gifts Losses" at bounding box center [100, 491] width 168 height 106
drag, startPoint x: 45, startPoint y: 413, endPoint x: 62, endPoint y: 420, distance: 18.2
click at [45, 413] on span "Expenses" at bounding box center [100, 406] width 168 height 21
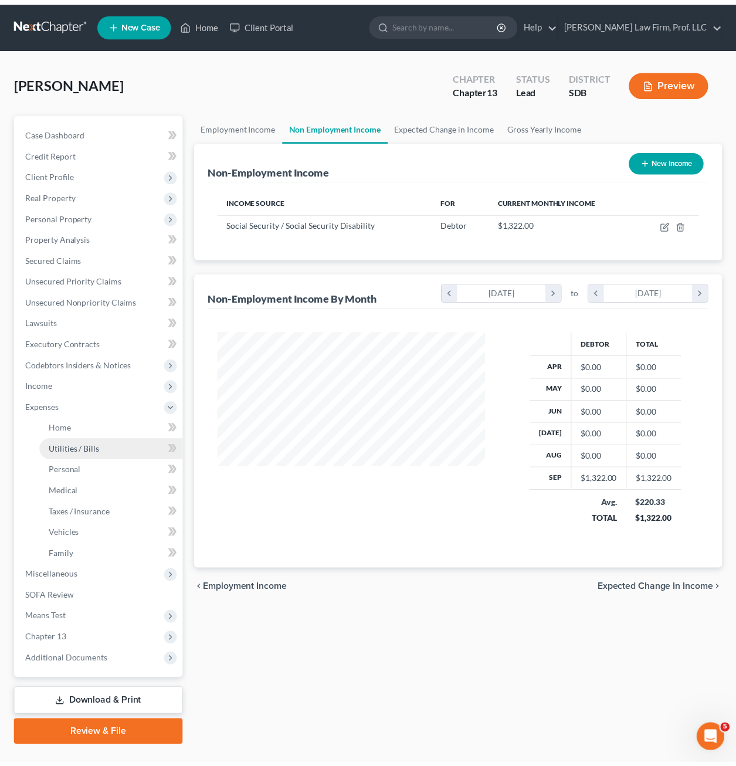
scroll to position [585980, 585895]
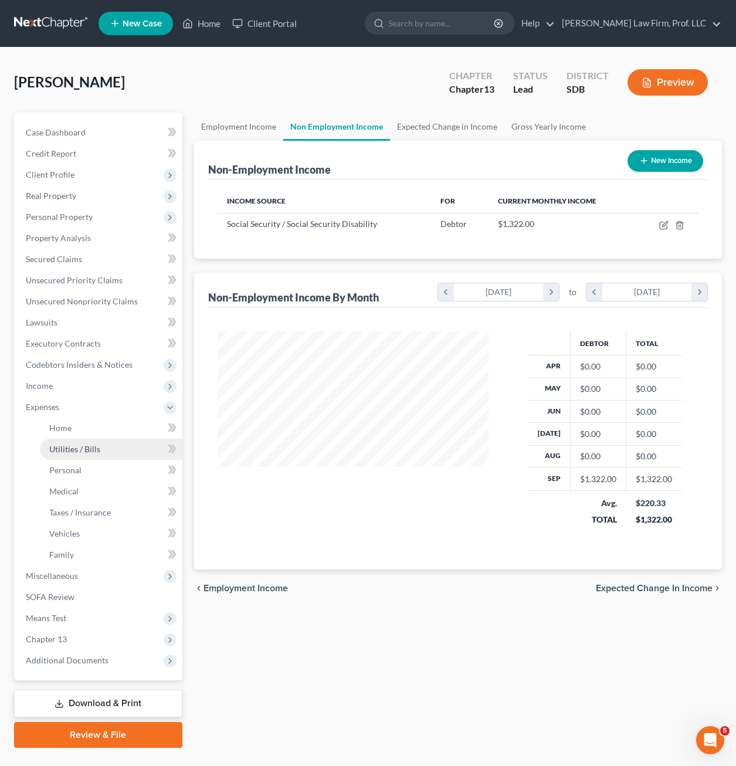
click at [70, 446] on span "Utilities / Bills" at bounding box center [74, 449] width 51 height 10
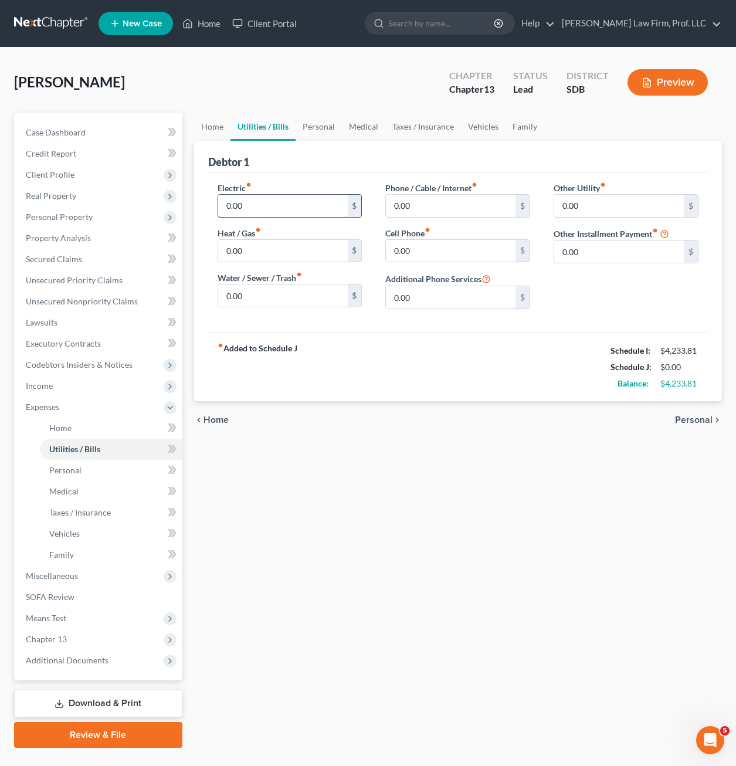
click at [268, 208] on input "0.00" at bounding box center [283, 206] width 130 height 22
click at [395, 542] on div "Home Utilities / Bills Personal Medical Taxes / Insurance Vehicles Family Debto…" at bounding box center [457, 430] width 539 height 635
click at [57, 170] on span "Client Profile" at bounding box center [50, 174] width 49 height 10
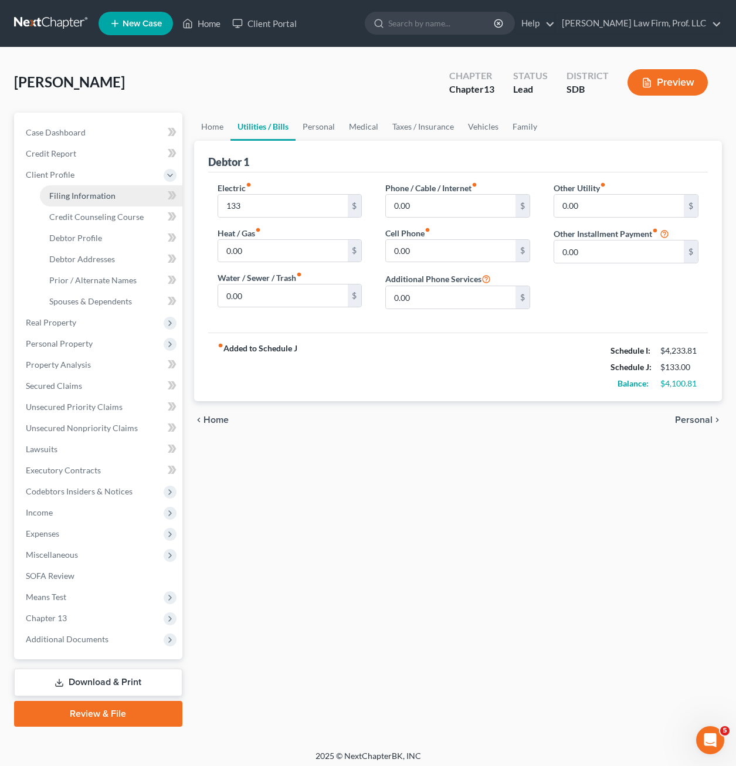
click at [86, 196] on span "Filing Information" at bounding box center [82, 196] width 66 height 10
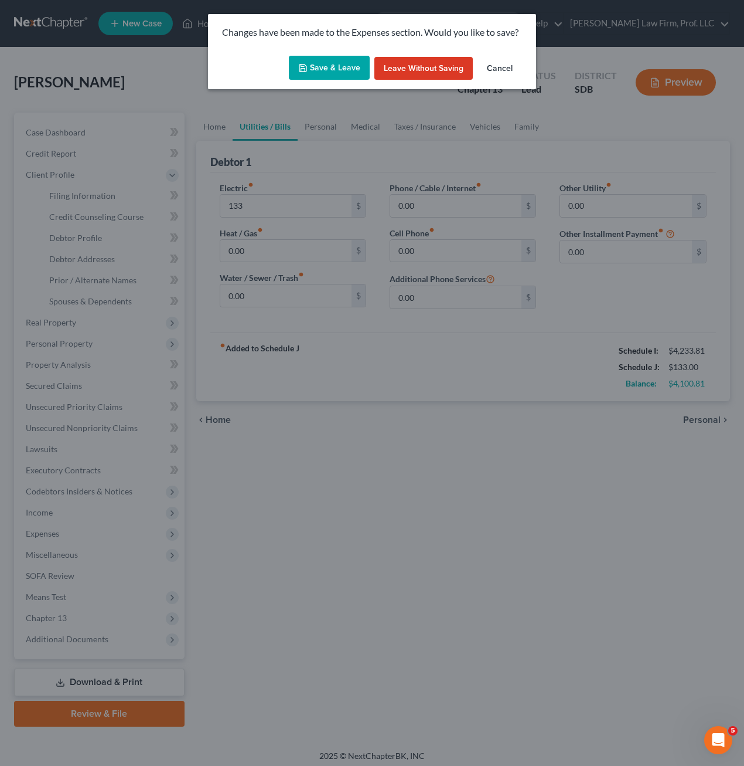
click at [316, 77] on button "Save & Leave" at bounding box center [329, 68] width 81 height 25
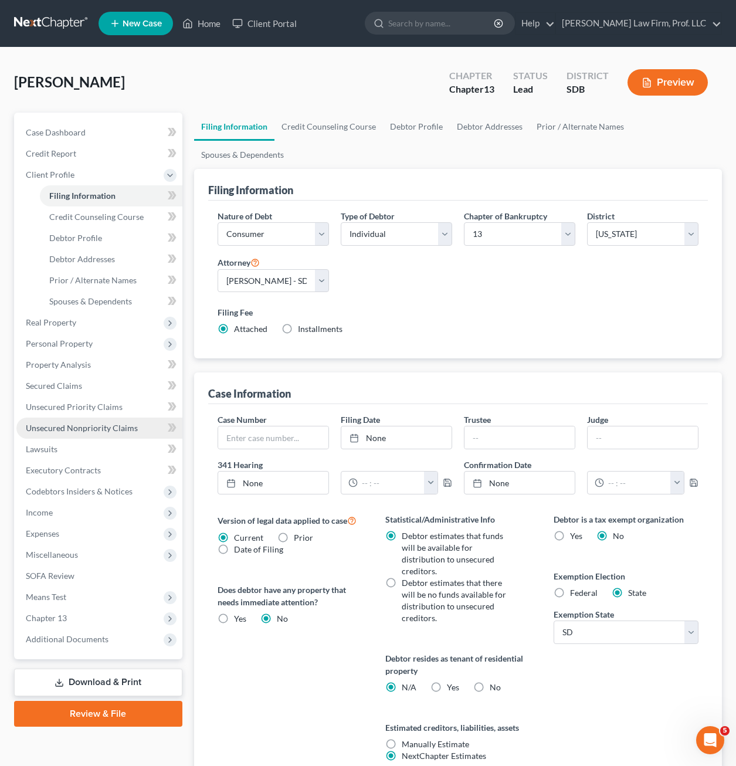
click at [89, 424] on span "Unsecured Nonpriority Claims" at bounding box center [82, 428] width 112 height 10
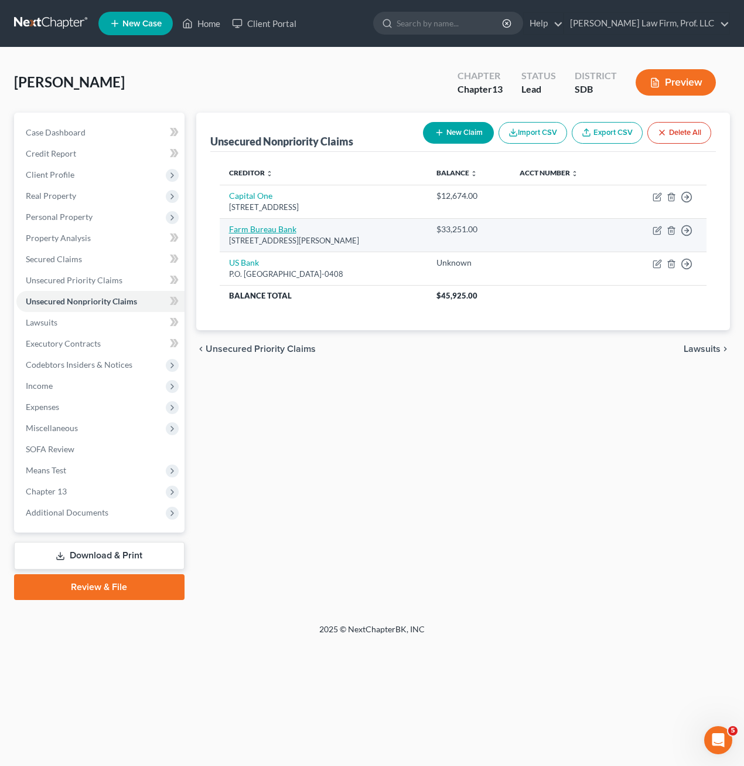
click at [286, 229] on link "Farm Bureau Bank" at bounding box center [262, 229] width 67 height 10
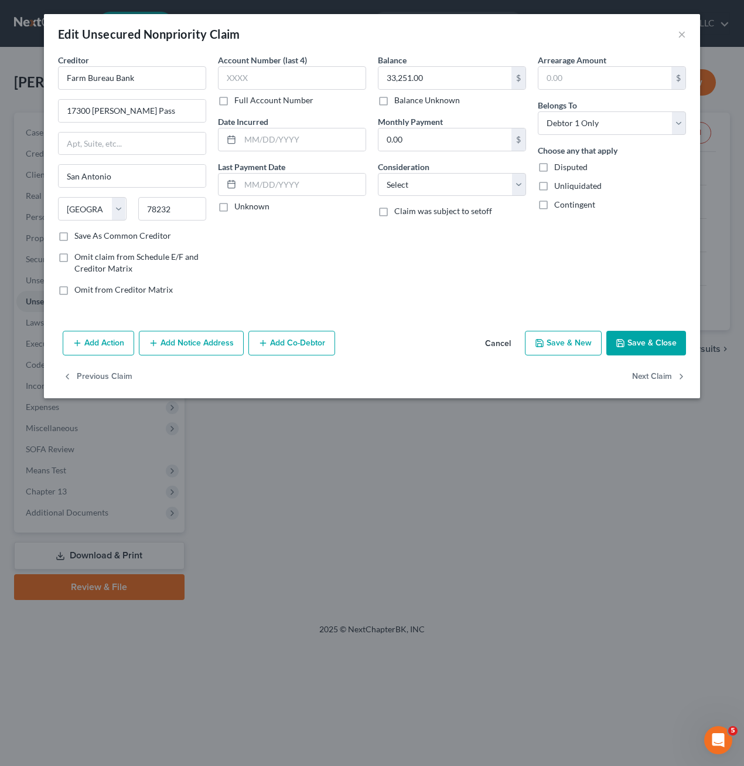
click at [346, 264] on div "Account Number (last 4) Full Account Number Date Incurred Last Payment Date Unk…" at bounding box center [292, 179] width 160 height 251
click at [182, 342] on button "Add Notice Address" at bounding box center [191, 343] width 105 height 25
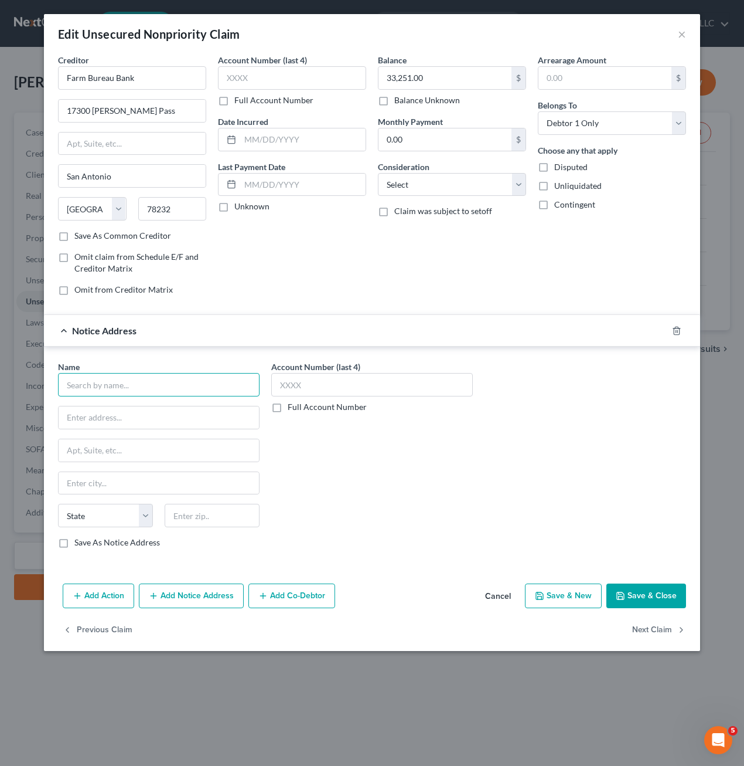
click at [125, 382] on input "text" at bounding box center [159, 384] width 202 height 23
drag, startPoint x: 423, startPoint y: 512, endPoint x: 675, endPoint y: 576, distance: 260.2
click at [424, 511] on div "Account Number (last 4) Full Account Number" at bounding box center [372, 459] width 213 height 197
click at [625, 606] on button "Save & Close" at bounding box center [647, 595] width 80 height 25
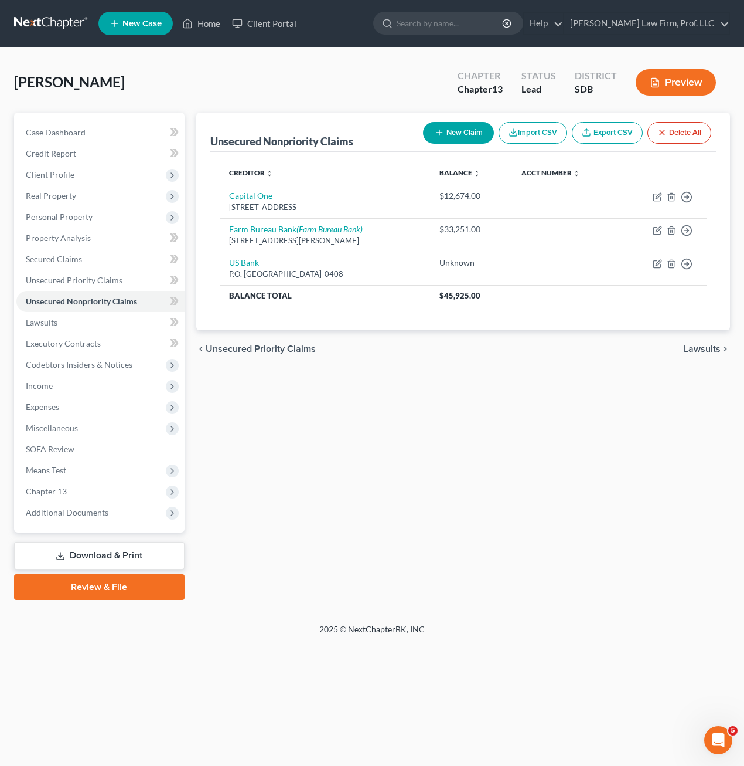
click at [397, 492] on div "Unsecured Nonpriority Claims New Claim Import CSV Export CSV Delete All Credito…" at bounding box center [464, 356] width 546 height 487
click at [73, 182] on span "Client Profile" at bounding box center [100, 174] width 168 height 21
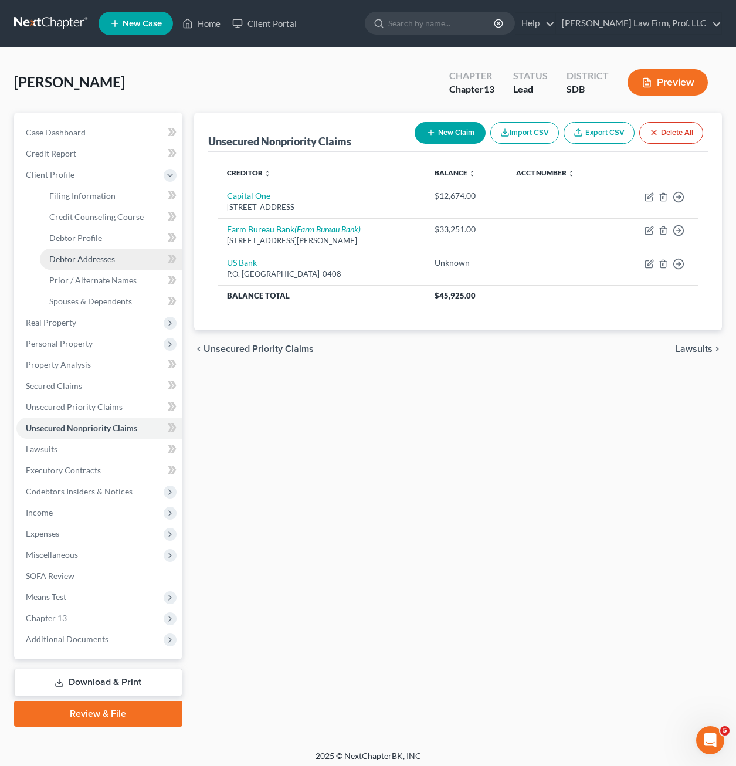
click at [87, 259] on span "Debtor Addresses" at bounding box center [82, 259] width 66 height 10
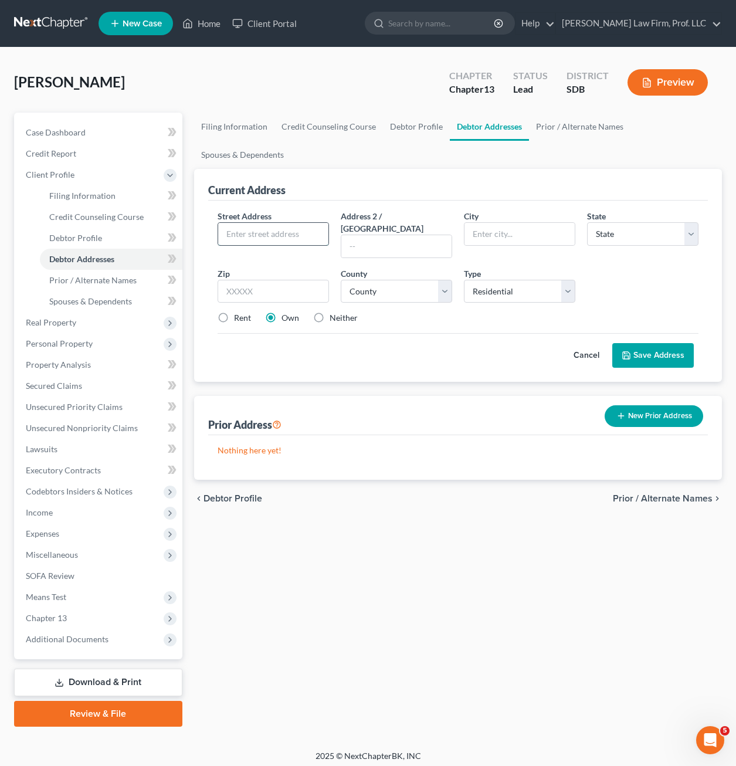
click at [286, 223] on input "text" at bounding box center [273, 234] width 110 height 22
click at [281, 223] on input "[STREET_ADDRESS]" at bounding box center [273, 234] width 110 height 22
click at [280, 223] on input "[STREET_ADDRESS]" at bounding box center [273, 234] width 110 height 22
drag, startPoint x: 526, startPoint y: 246, endPoint x: 512, endPoint y: 245, distance: 13.5
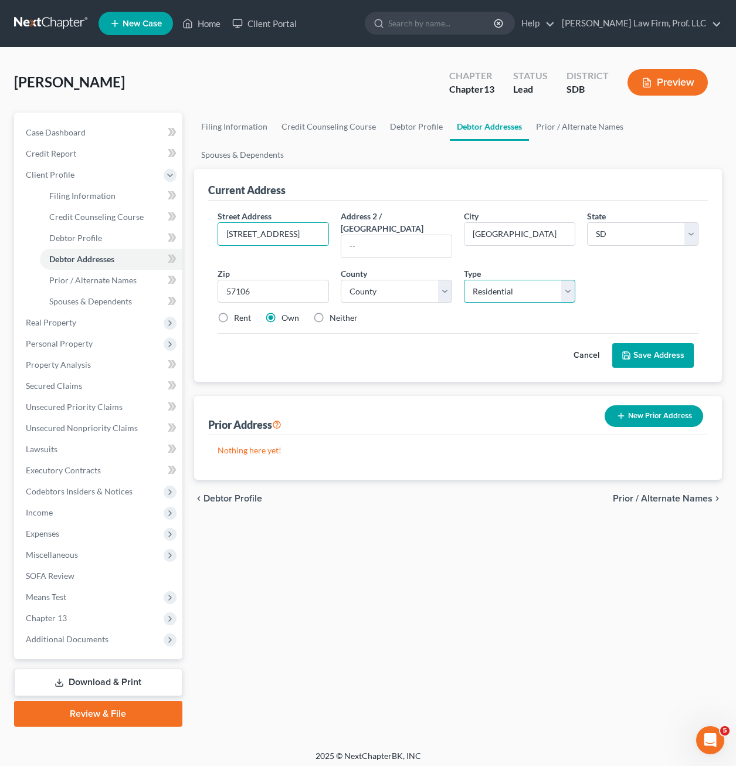
click at [526, 280] on select "Select Residential Mailing Rental Business" at bounding box center [519, 291] width 111 height 23
drag, startPoint x: 419, startPoint y: 251, endPoint x: 433, endPoint y: 256, distance: 15.0
click at [419, 280] on select "County [GEOGRAPHIC_DATA] [GEOGRAPHIC_DATA] [GEOGRAPHIC_DATA] [GEOGRAPHIC_DATA] …" at bounding box center [396, 291] width 111 height 23
click at [341, 280] on select "County [GEOGRAPHIC_DATA] [GEOGRAPHIC_DATA] [GEOGRAPHIC_DATA] [GEOGRAPHIC_DATA] …" at bounding box center [396, 291] width 111 height 23
drag, startPoint x: 463, startPoint y: 518, endPoint x: 477, endPoint y: 435, distance: 84.4
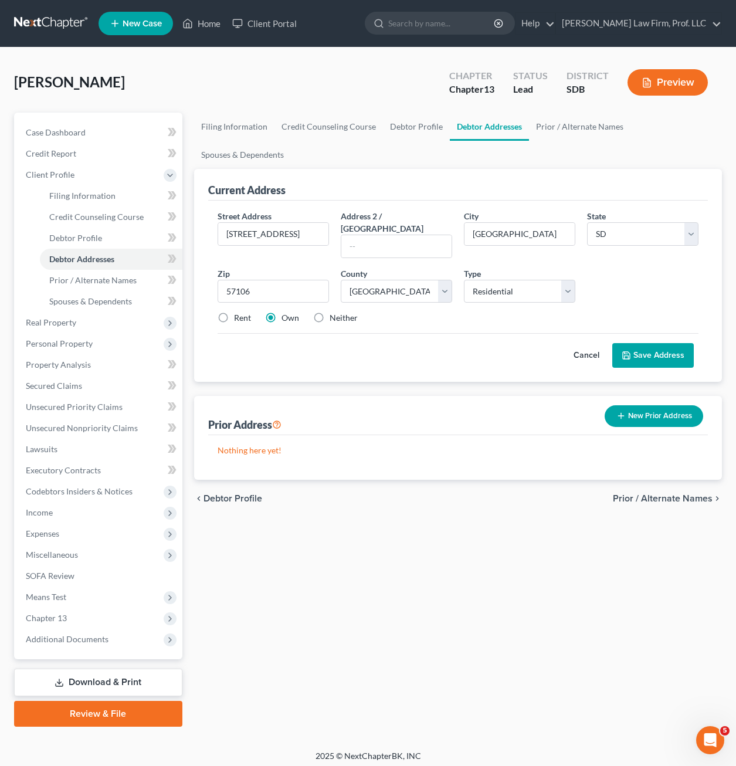
click at [464, 516] on div "Filing Information Credit Counseling Course Debtor Profile Debtor Addresses Pri…" at bounding box center [457, 420] width 539 height 614
drag, startPoint x: 396, startPoint y: 455, endPoint x: 386, endPoint y: 396, distance: 60.5
click at [396, 480] on div "chevron_left Debtor Profile Prior / Alternate Names chevron_right" at bounding box center [458, 499] width 528 height 38
click at [240, 312] on label "Rent" at bounding box center [242, 318] width 17 height 12
click at [240, 312] on input "Rent" at bounding box center [243, 316] width 8 height 8
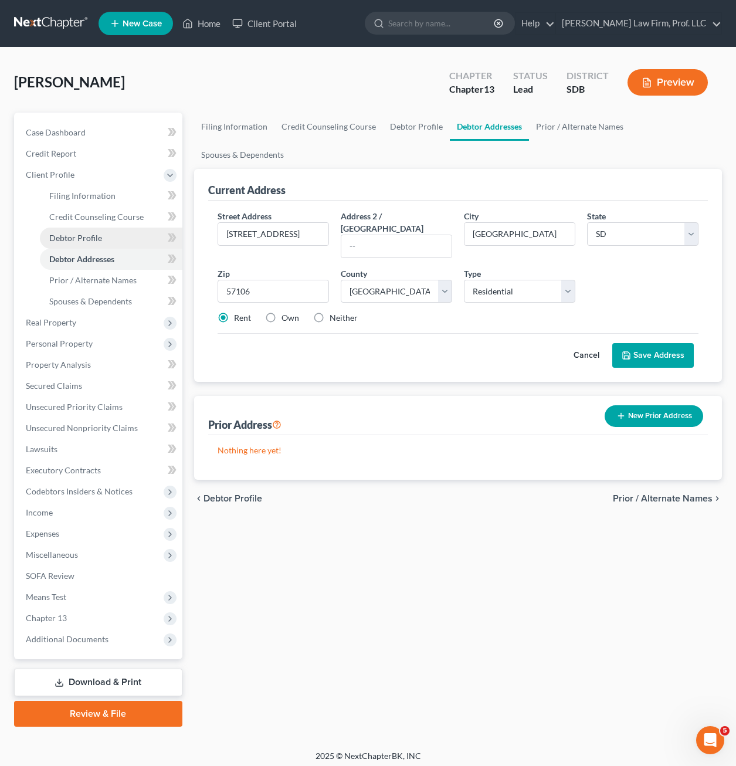
drag, startPoint x: 86, startPoint y: 234, endPoint x: 131, endPoint y: 234, distance: 44.6
click at [87, 235] on span "Debtor Profile" at bounding box center [75, 238] width 53 height 10
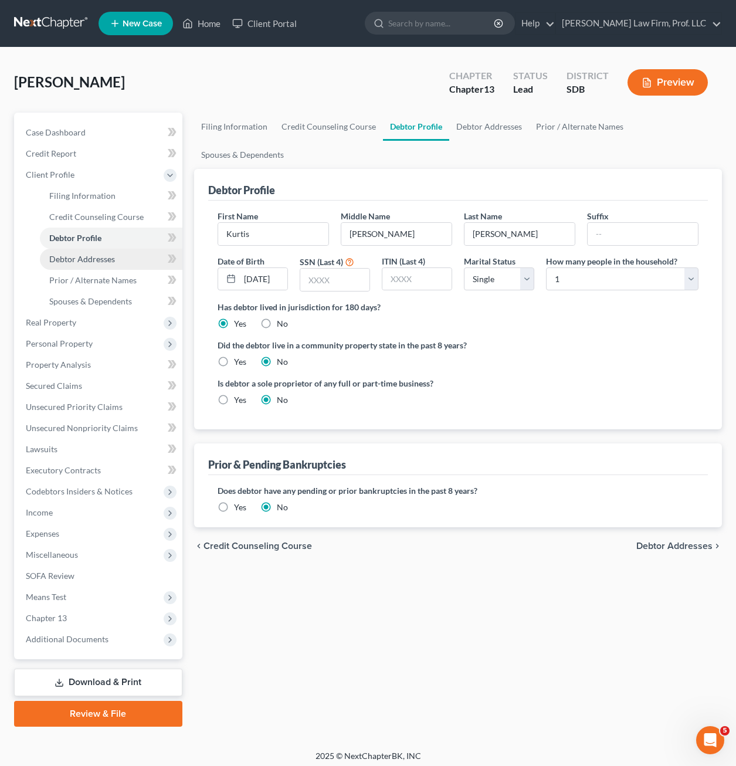
click at [87, 261] on span "Debtor Addresses" at bounding box center [82, 259] width 66 height 10
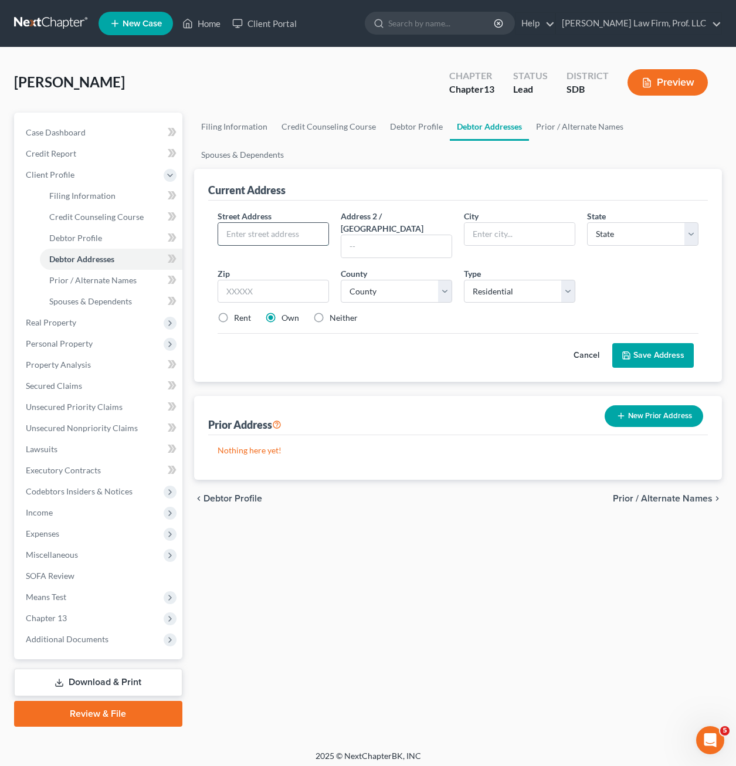
click at [292, 223] on input "text" at bounding box center [273, 234] width 110 height 22
click at [234, 312] on label "Rent" at bounding box center [242, 318] width 17 height 12
click at [239, 312] on input "Rent" at bounding box center [243, 316] width 8 height 8
click at [663, 343] on button "Save Address" at bounding box center [652, 355] width 81 height 25
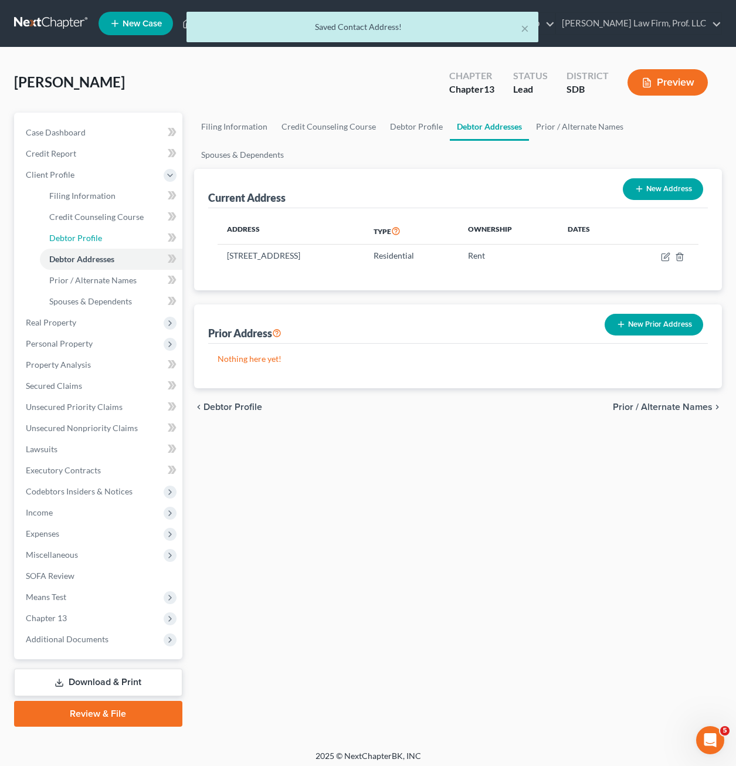
drag, startPoint x: 97, startPoint y: 238, endPoint x: 166, endPoint y: 259, distance: 72.1
click at [97, 238] on span "Debtor Profile" at bounding box center [75, 238] width 53 height 10
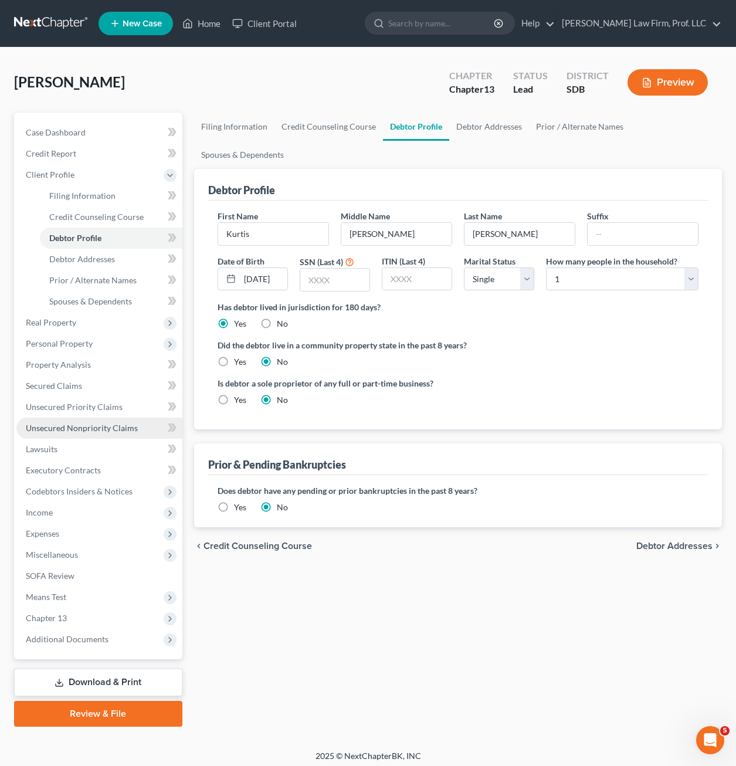
drag, startPoint x: 98, startPoint y: 423, endPoint x: 165, endPoint y: 419, distance: 66.4
click at [99, 423] on span "Unsecured Nonpriority Claims" at bounding box center [82, 428] width 112 height 10
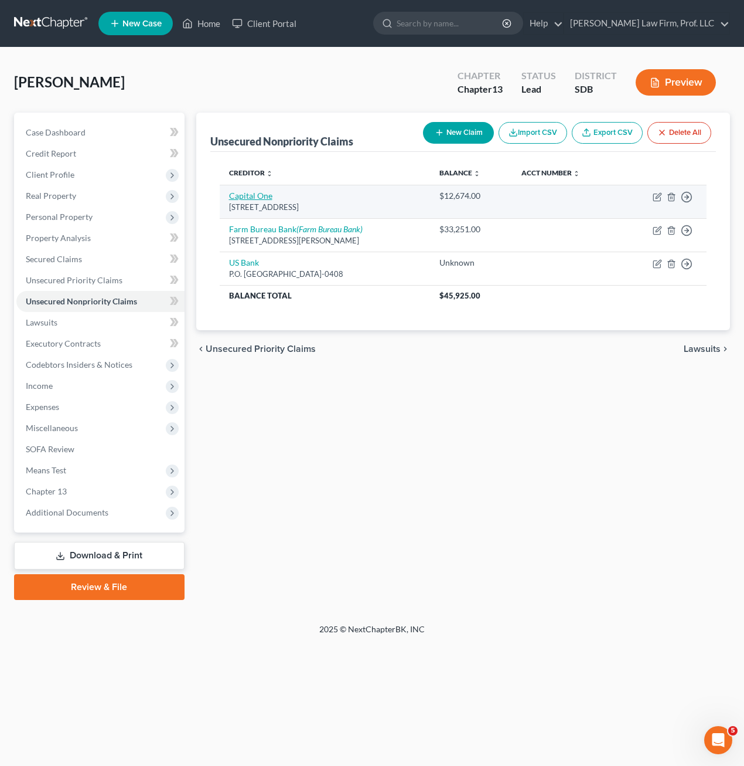
click at [263, 196] on link "Capital One" at bounding box center [250, 196] width 43 height 10
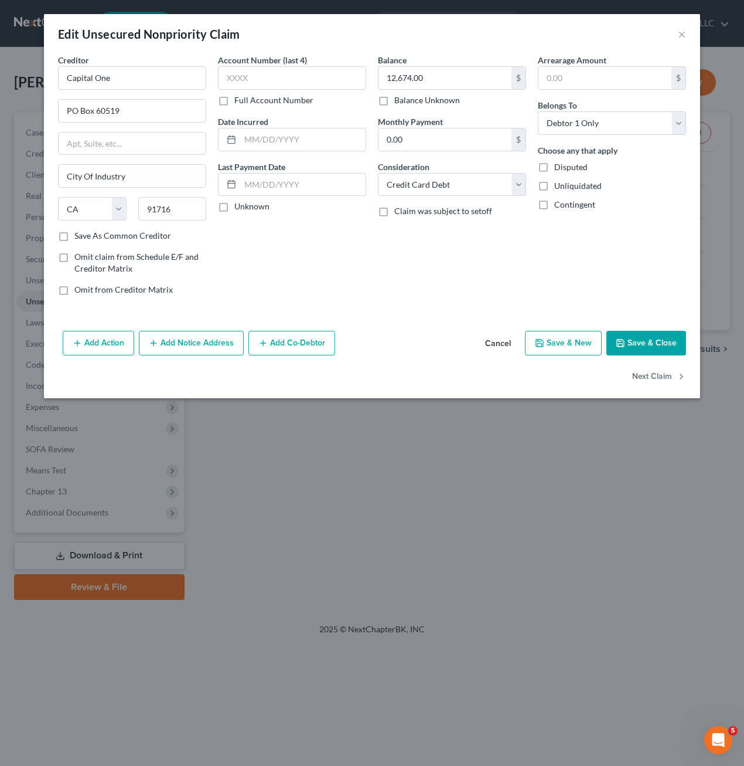
click at [361, 280] on div "Account Number (last 4) Full Account Number Date Incurred Last Payment Date Unk…" at bounding box center [292, 179] width 160 height 251
click at [641, 346] on button "Save & Close" at bounding box center [647, 343] width 80 height 25
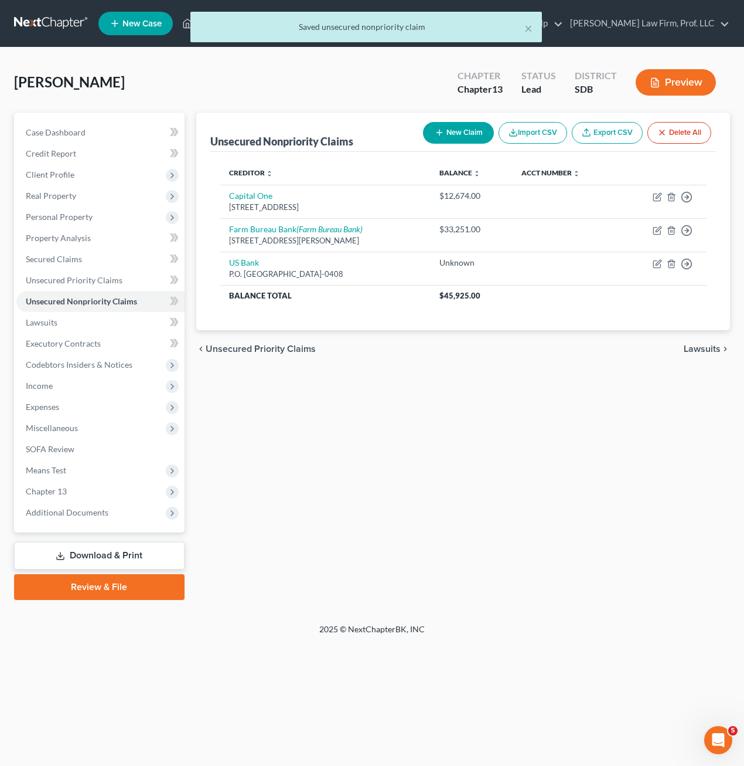
click at [434, 465] on div "Unsecured Nonpriority Claims New Claim Import CSV Export CSV Delete All Credito…" at bounding box center [464, 356] width 546 height 487
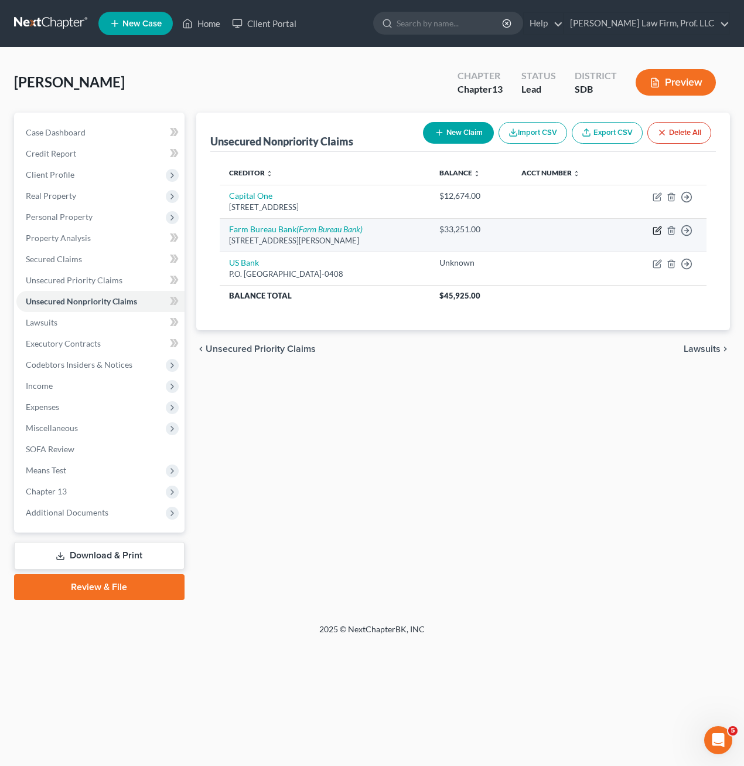
click at [658, 228] on icon "button" at bounding box center [658, 228] width 5 height 5
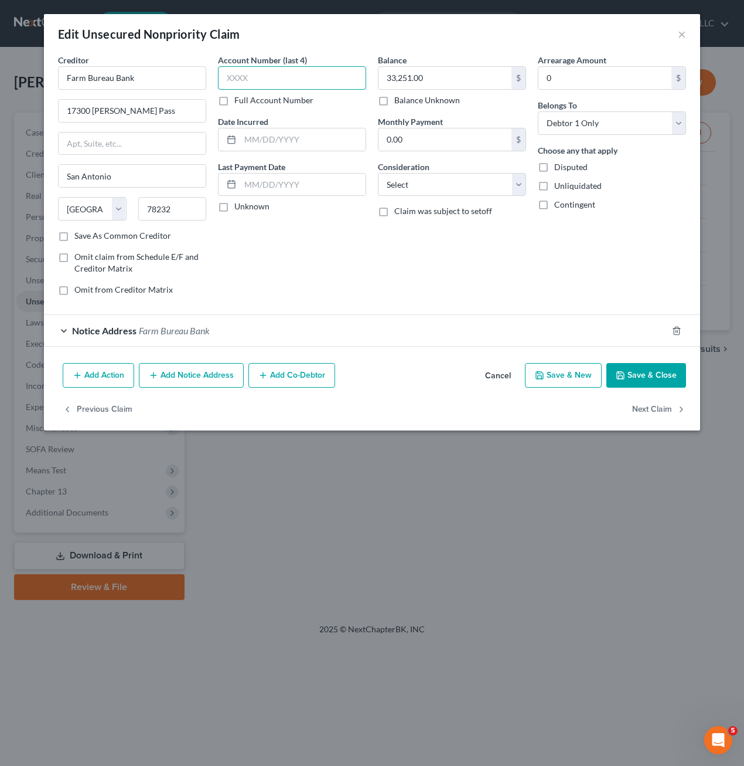
click at [252, 79] on input "text" at bounding box center [292, 77] width 148 height 23
click at [657, 383] on button "Save & Close" at bounding box center [647, 375] width 80 height 25
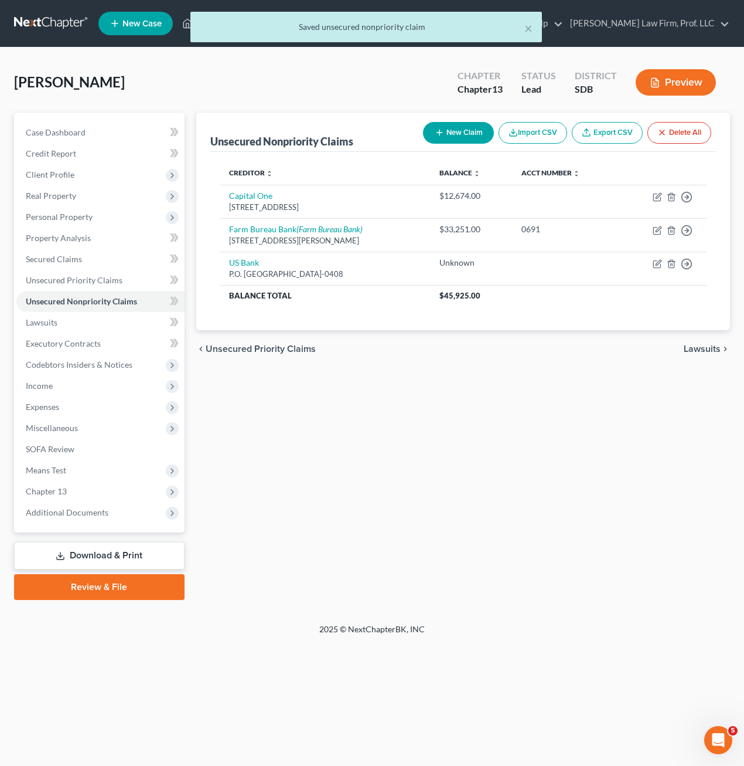
click at [542, 460] on div "Unsecured Nonpriority Claims New Claim Import CSV Export CSV Delete All Credito…" at bounding box center [464, 356] width 546 height 487
click at [447, 137] on button "New Claim" at bounding box center [458, 133] width 71 height 22
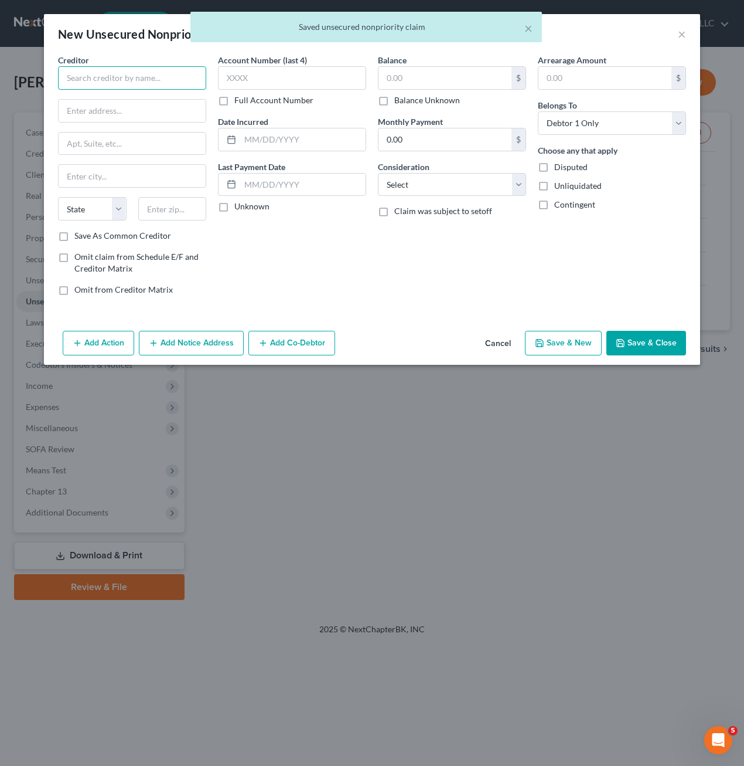
drag, startPoint x: 159, startPoint y: 81, endPoint x: 154, endPoint y: 79, distance: 6.6
click at [158, 81] on input "text" at bounding box center [132, 77] width 148 height 23
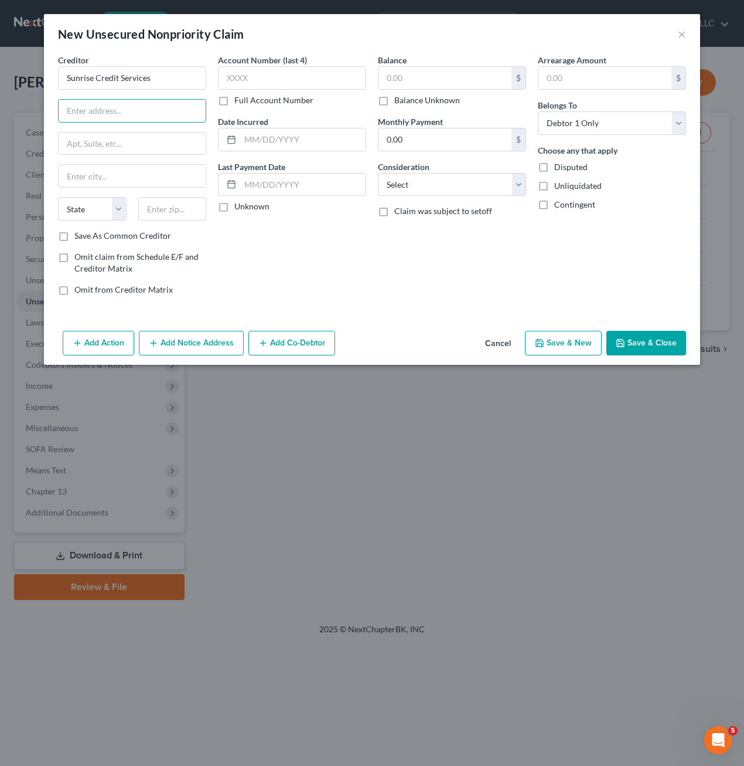
click at [492, 346] on button "Cancel" at bounding box center [498, 343] width 45 height 23
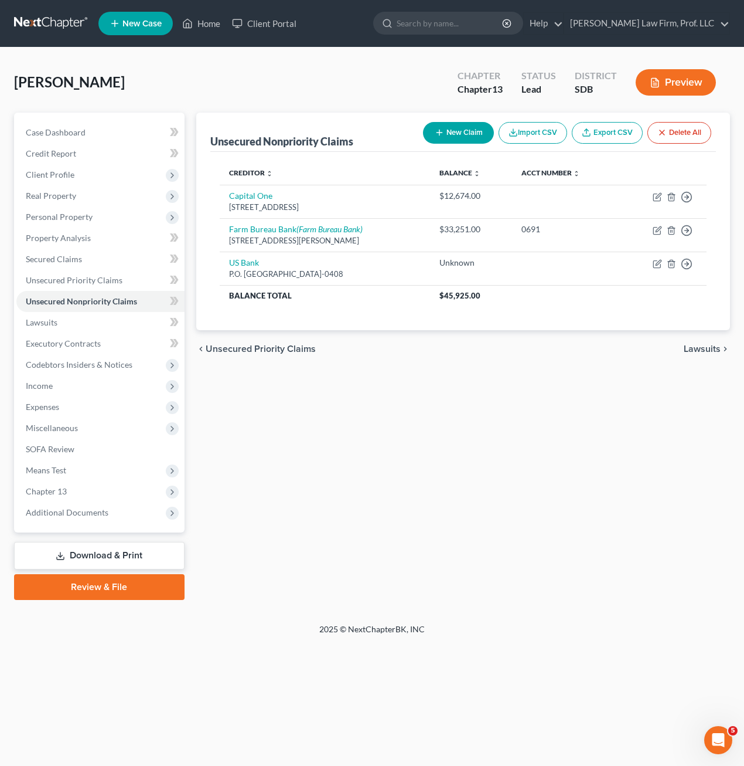
drag, startPoint x: 408, startPoint y: 412, endPoint x: 386, endPoint y: 352, distance: 63.8
click at [408, 413] on div "Unsecured Nonpriority Claims New Claim Import CSV Export CSV Delete All Credito…" at bounding box center [464, 356] width 546 height 487
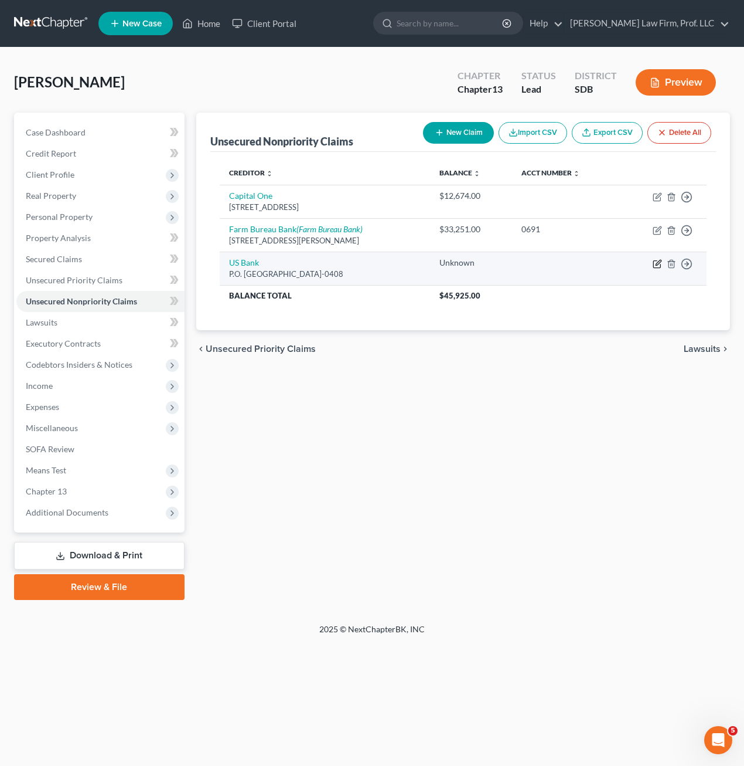
click at [659, 264] on icon "button" at bounding box center [657, 263] width 9 height 9
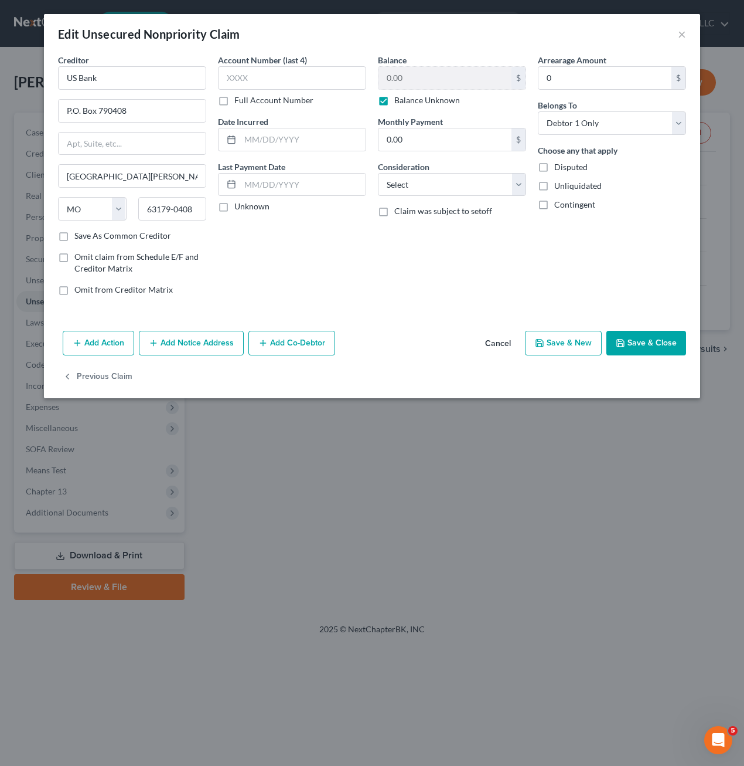
click at [321, 272] on div "Account Number (last 4) Full Account Number Date Incurred Last Payment Date Unk…" at bounding box center [292, 179] width 160 height 251
click at [383, 325] on div "Creditor * US Bank P.O. Box 790408 [GEOGRAPHIC_DATA] [US_STATE] AK AR AZ CA CO …" at bounding box center [372, 190] width 657 height 272
click at [204, 343] on button "Add Notice Address" at bounding box center [191, 343] width 105 height 25
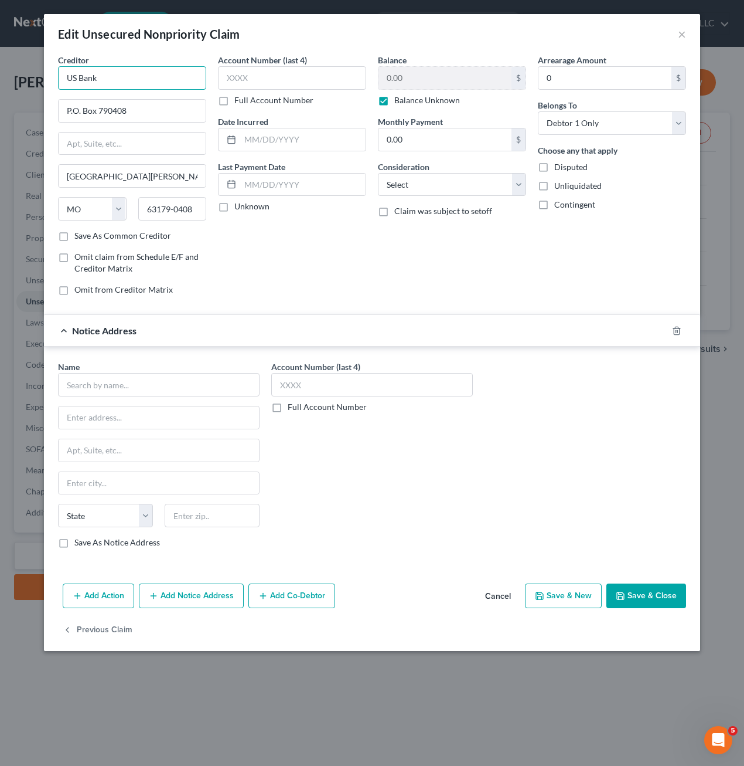
drag, startPoint x: 75, startPoint y: 78, endPoint x: 39, endPoint y: 76, distance: 36.4
click at [39, 76] on div "Edit Unsecured Nonpriority Claim × Creditor * US Bank P.O. Box 790408 [GEOGRAPH…" at bounding box center [372, 383] width 744 height 766
click at [130, 376] on input "text" at bounding box center [159, 384] width 202 height 23
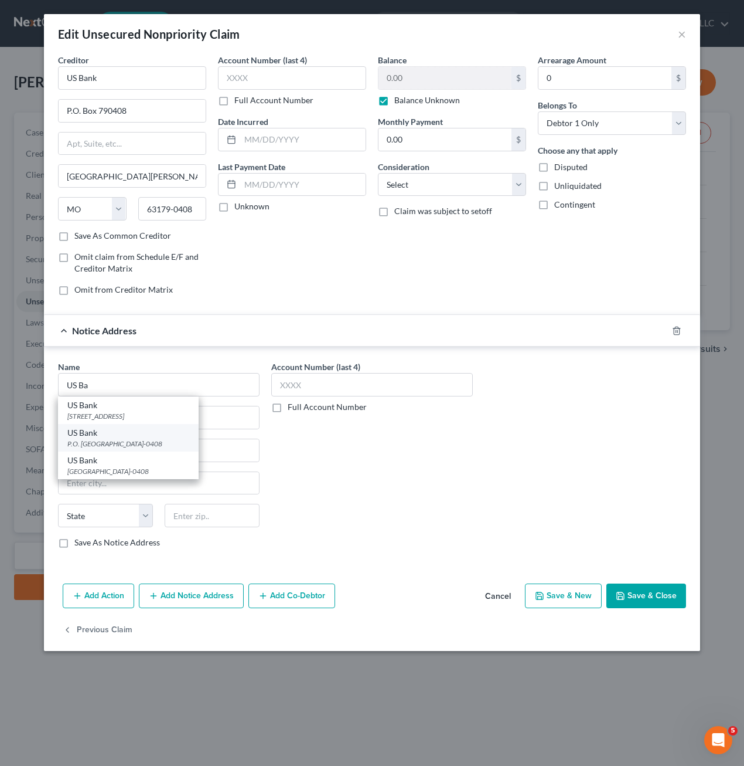
click at [134, 446] on div "P.O. [GEOGRAPHIC_DATA]-0408" at bounding box center [128, 443] width 122 height 10
click at [338, 495] on div "Account Number (last 4) Full Account Number" at bounding box center [372, 459] width 213 height 197
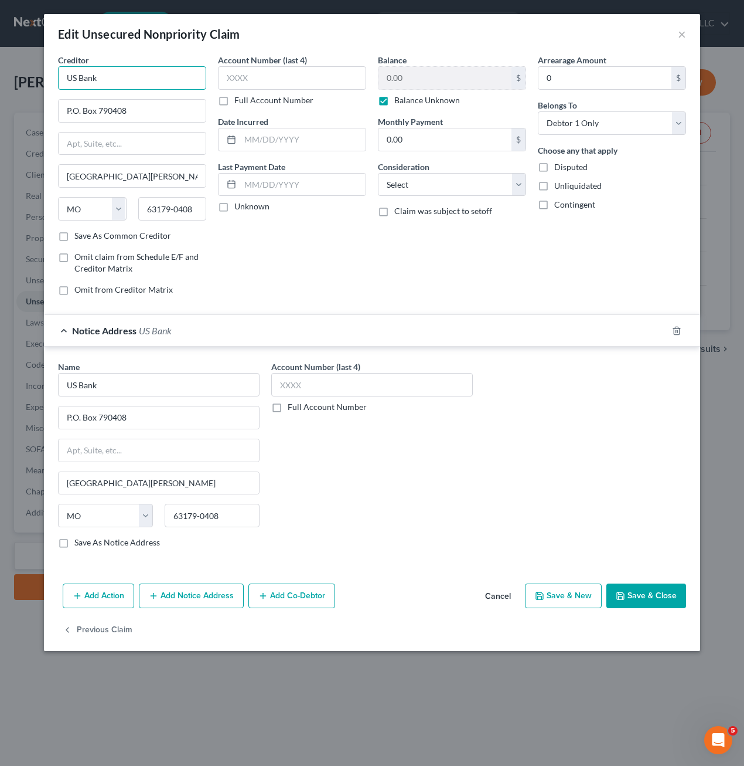
click at [130, 85] on input "US Bank" at bounding box center [132, 77] width 148 height 23
click at [263, 234] on div "Account Number (last 4) Full Account Number Date Incurred Last Payment Date Unk…" at bounding box center [292, 179] width 160 height 251
click at [421, 101] on label "Balance Unknown" at bounding box center [428, 100] width 66 height 12
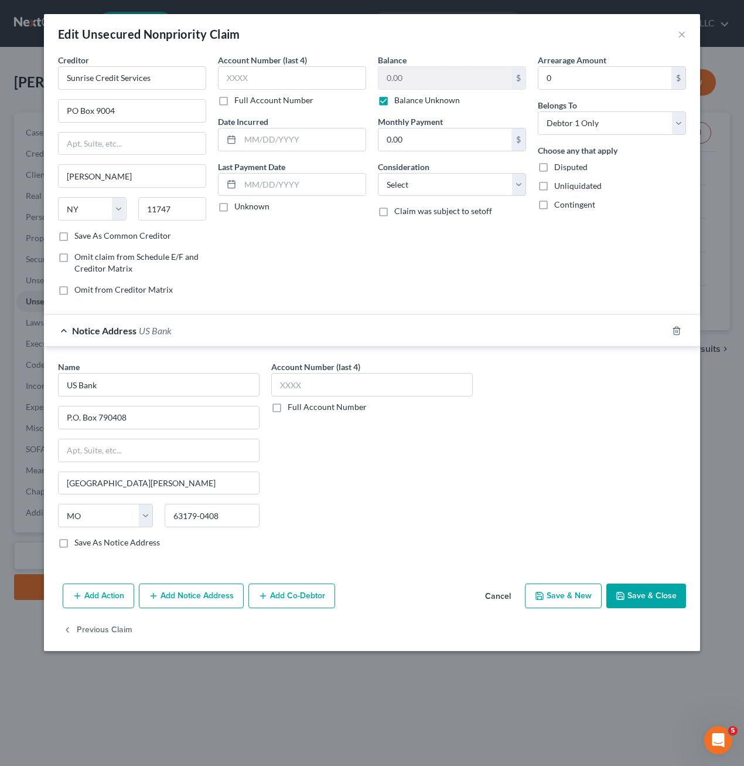
click at [407, 101] on input "Balance Unknown" at bounding box center [403, 98] width 8 height 8
click at [440, 80] on input "0.00" at bounding box center [445, 78] width 133 height 22
drag, startPoint x: 456, startPoint y: 195, endPoint x: 457, endPoint y: 187, distance: 7.7
click at [457, 188] on select "Select Cable / Satellite Services Collection Agency Credit Card Debt Debt Couns…" at bounding box center [452, 184] width 148 height 23
click at [378, 173] on select "Select Cable / Satellite Services Collection Agency Credit Card Debt Debt Couns…" at bounding box center [452, 184] width 148 height 23
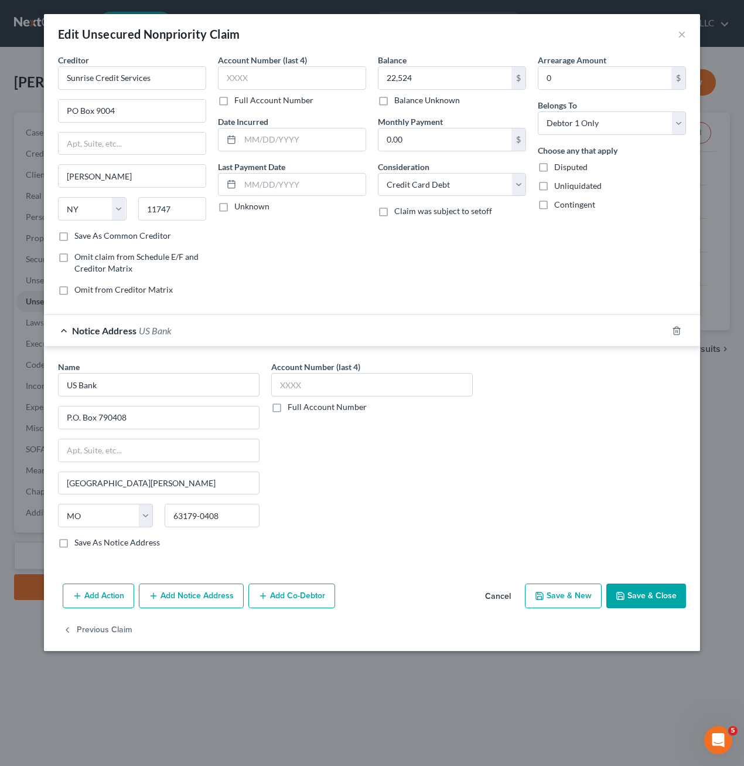
drag, startPoint x: 523, startPoint y: 497, endPoint x: 444, endPoint y: 493, distance: 79.8
click at [523, 496] on div "Name * US Bank P.O. [GEOGRAPHIC_DATA][US_STATE] AZ CA CO CT DE DC [GEOGRAPHIC_D…" at bounding box center [372, 459] width 640 height 197
click at [318, 80] on input "text" at bounding box center [292, 77] width 148 height 23
click at [346, 389] on input "text" at bounding box center [372, 384] width 202 height 23
click at [652, 589] on button "Save & Close" at bounding box center [647, 595] width 80 height 25
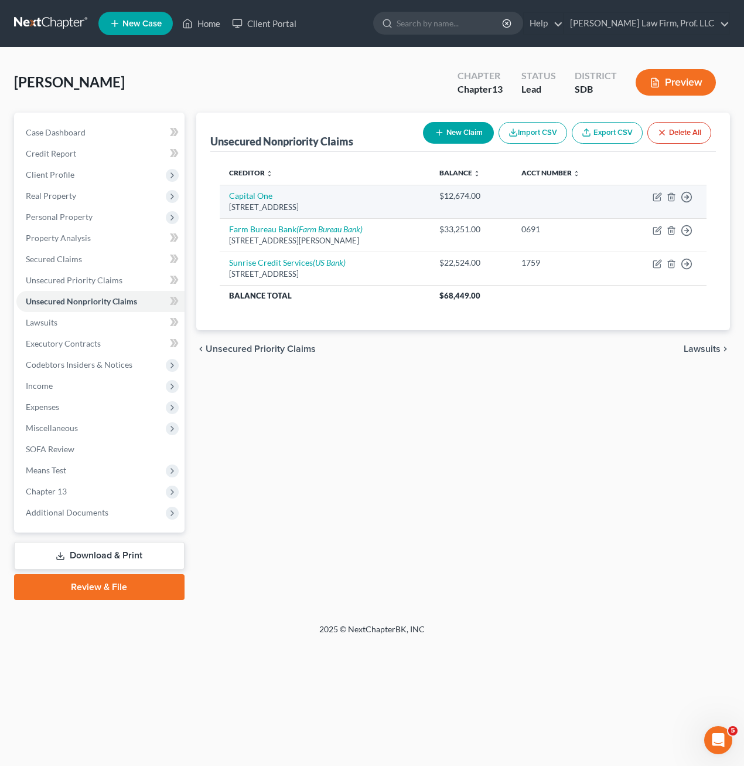
click at [261, 189] on td "Capital [STREET_ADDRESS]" at bounding box center [325, 201] width 210 height 33
click at [260, 192] on link "Capital One" at bounding box center [250, 196] width 43 height 10
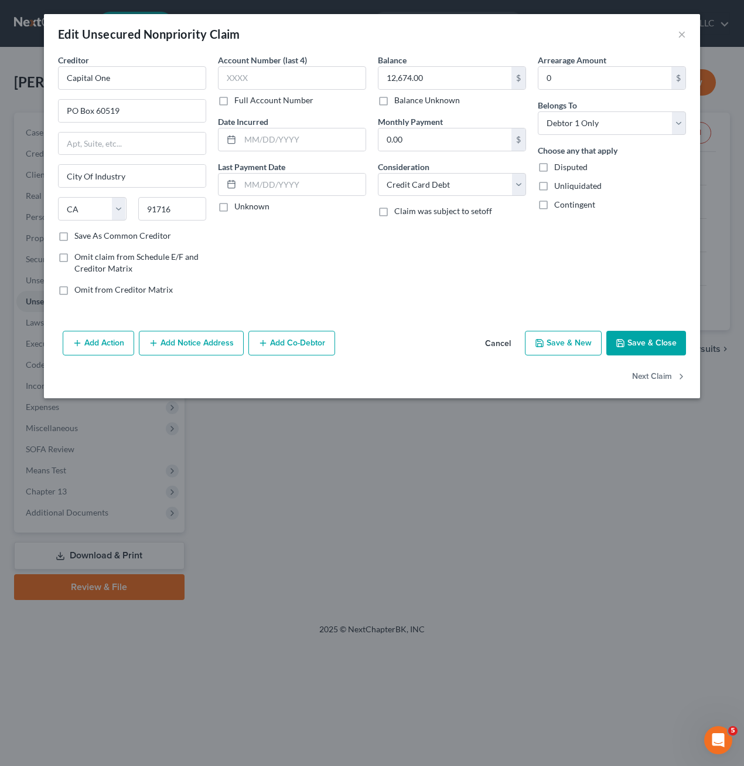
click at [185, 344] on button "Add Notice Address" at bounding box center [191, 343] width 105 height 25
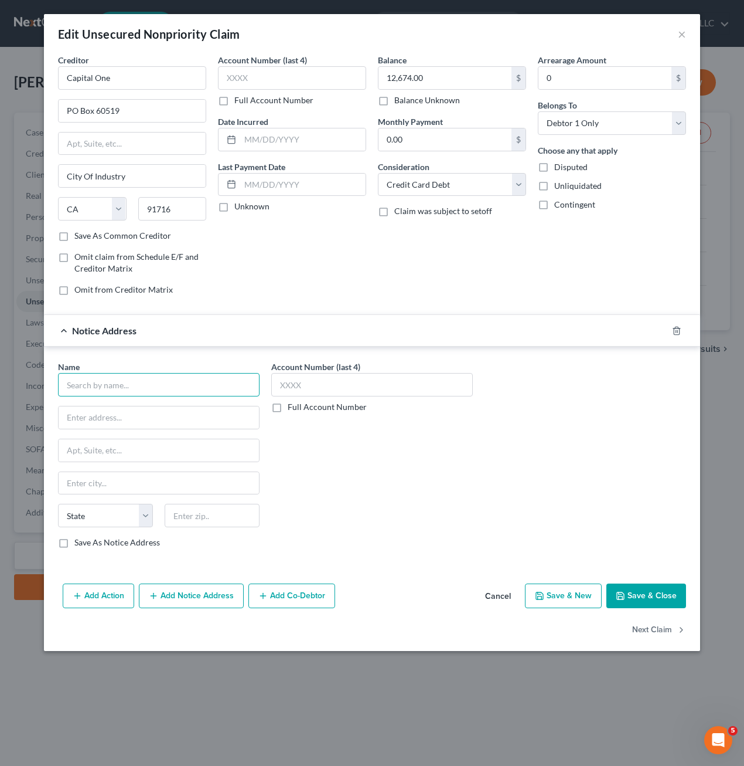
click at [146, 382] on input "text" at bounding box center [159, 384] width 202 height 23
drag, startPoint x: 132, startPoint y: 407, endPoint x: 140, endPoint y: 408, distance: 7.7
click at [132, 406] on div "Capital One/Cabelas" at bounding box center [128, 405] width 122 height 12
click at [396, 515] on div "Account Number (last 4) Full Account Number" at bounding box center [372, 459] width 213 height 197
click at [366, 470] on div "Account Number (last 4) Full Account Number" at bounding box center [372, 459] width 213 height 197
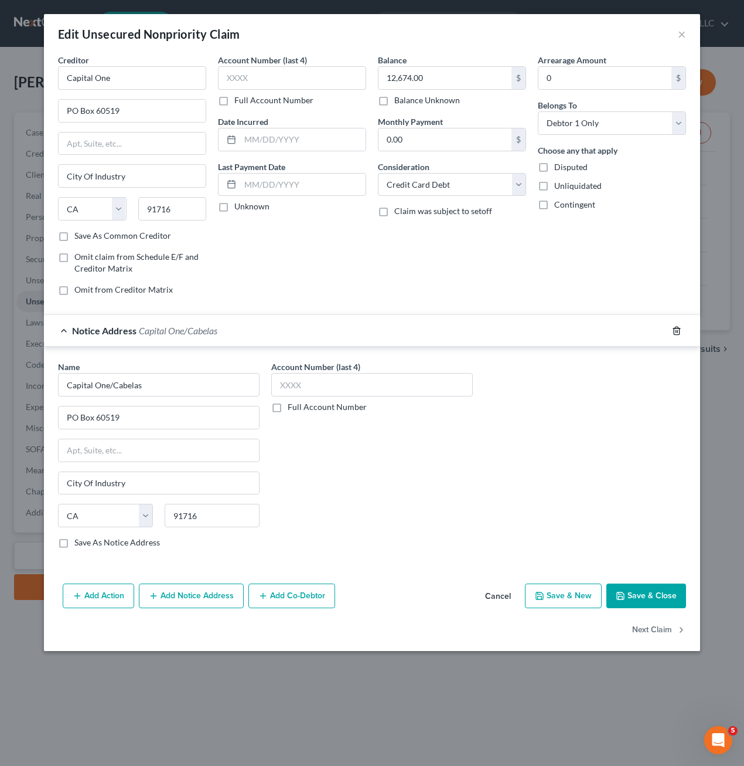
click at [679, 332] on icon "button" at bounding box center [676, 330] width 9 height 9
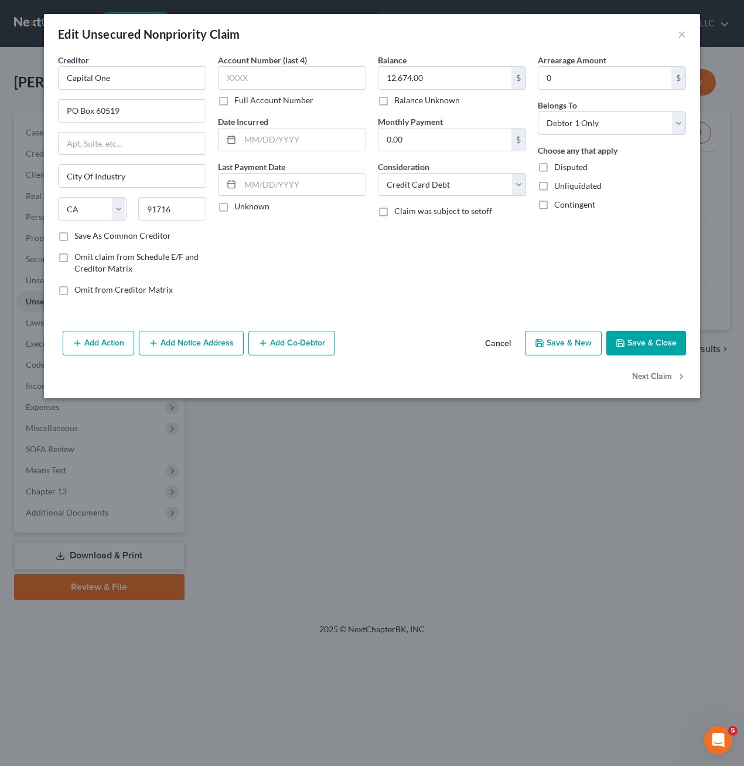
click at [642, 344] on button "Save & Close" at bounding box center [647, 343] width 80 height 25
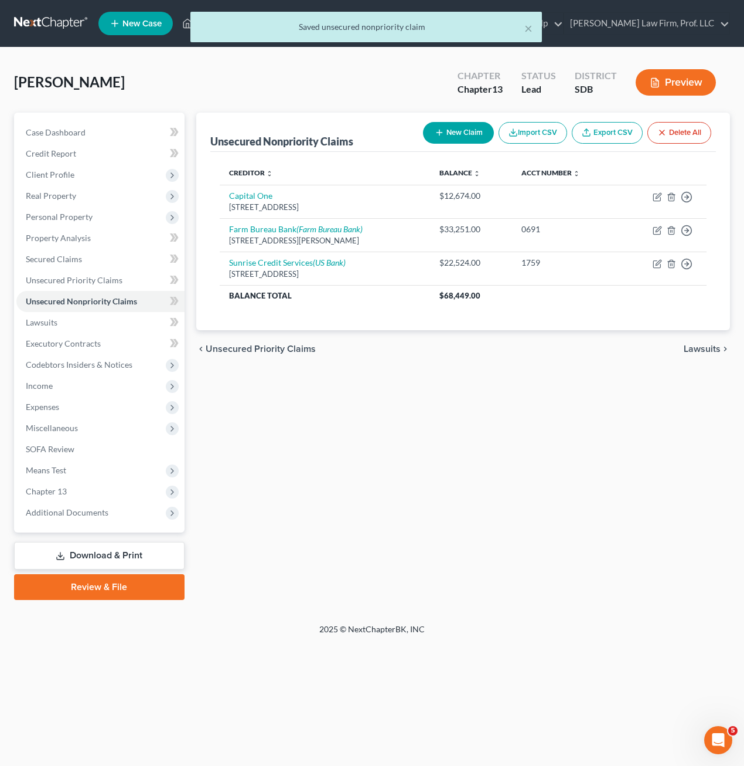
drag, startPoint x: 408, startPoint y: 492, endPoint x: 412, endPoint y: 436, distance: 56.4
click at [410, 491] on div "Unsecured Nonpriority Claims New Claim Import CSV Export CSV Delete All Credito…" at bounding box center [464, 356] width 546 height 487
click at [70, 217] on span "Personal Property" at bounding box center [59, 217] width 67 height 10
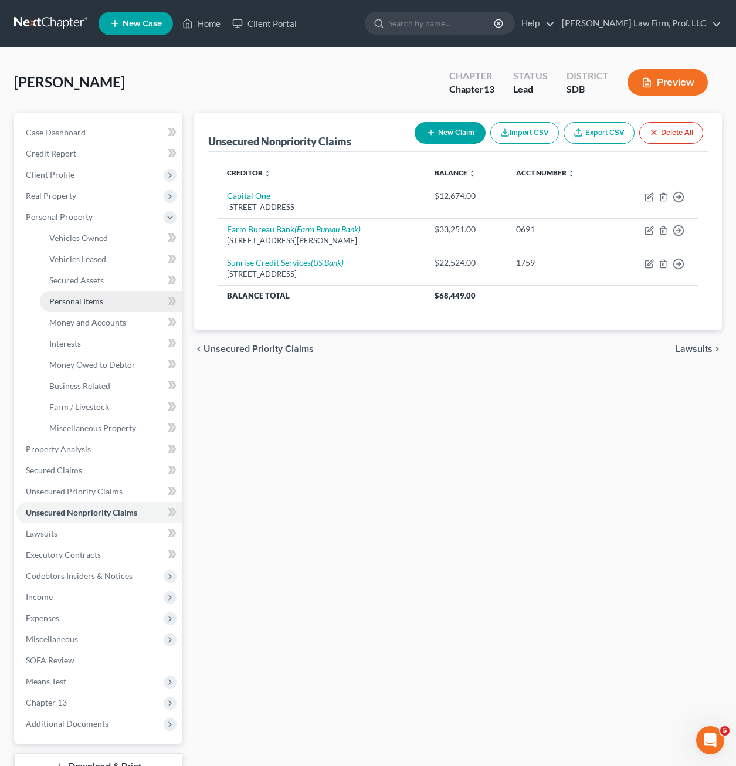
click at [86, 301] on span "Personal Items" at bounding box center [76, 301] width 54 height 10
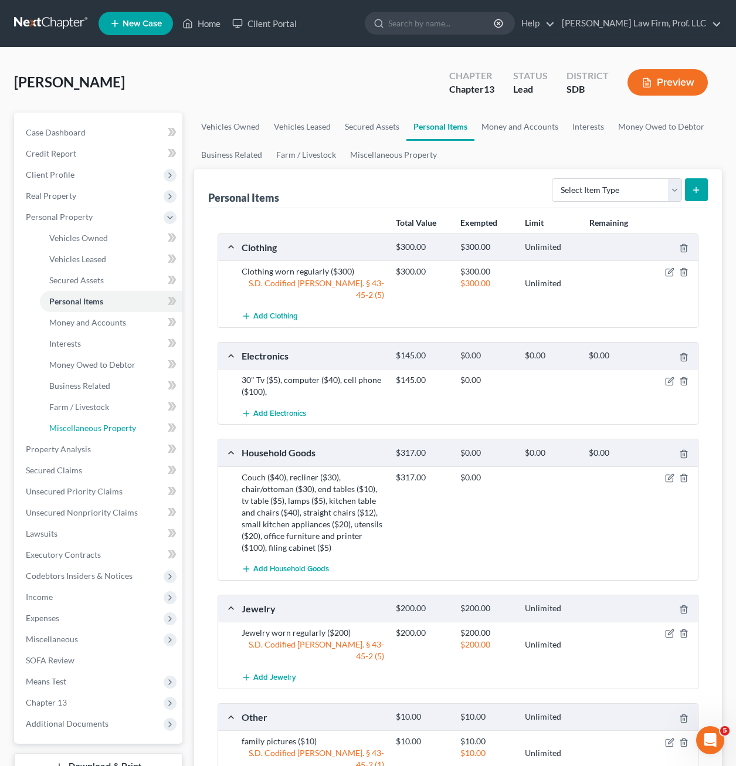
drag, startPoint x: 102, startPoint y: 427, endPoint x: 166, endPoint y: 422, distance: 64.7
click at [103, 426] on span "Miscellaneous Property" at bounding box center [92, 428] width 87 height 10
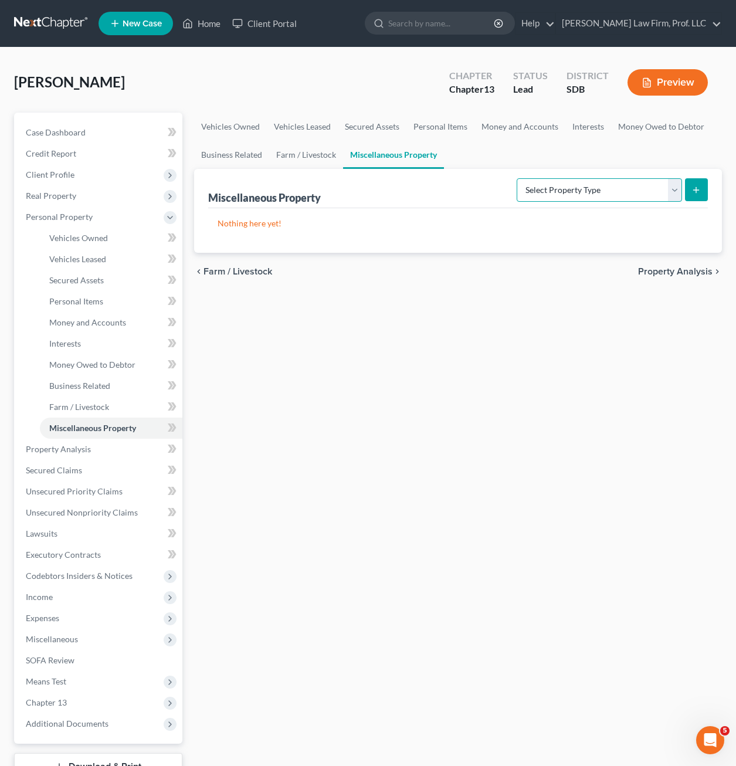
click at [578, 193] on select "Select Property Type Assigned for Creditor Benefit [DATE] Holding for Another N…" at bounding box center [598, 189] width 165 height 23
click at [516, 178] on select "Select Property Type Assigned for Creditor Benefit [DATE] Holding for Another N…" at bounding box center [598, 189] width 165 height 23
click at [700, 185] on icon "submit" at bounding box center [695, 189] width 9 height 9
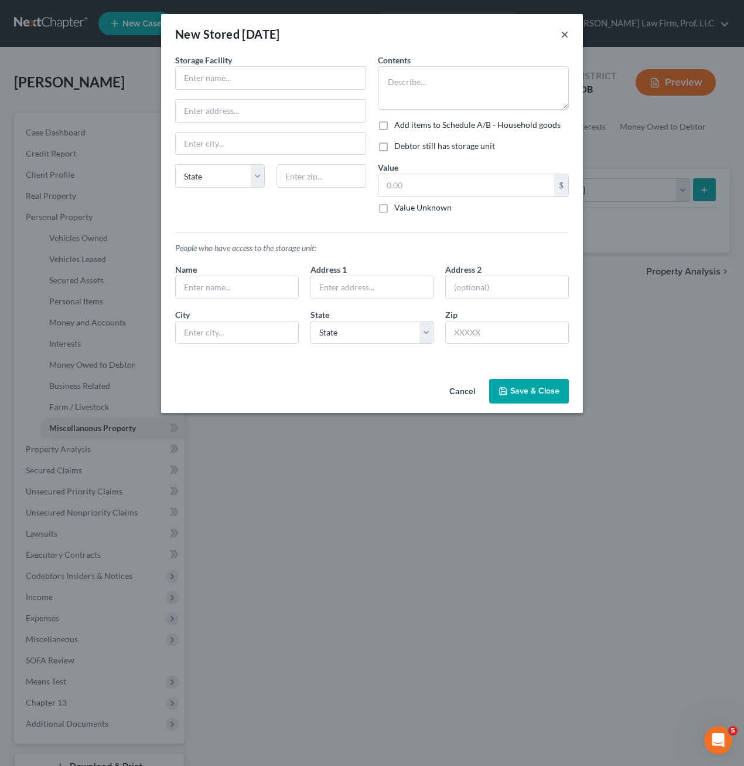
click at [565, 36] on button "×" at bounding box center [565, 34] width 8 height 14
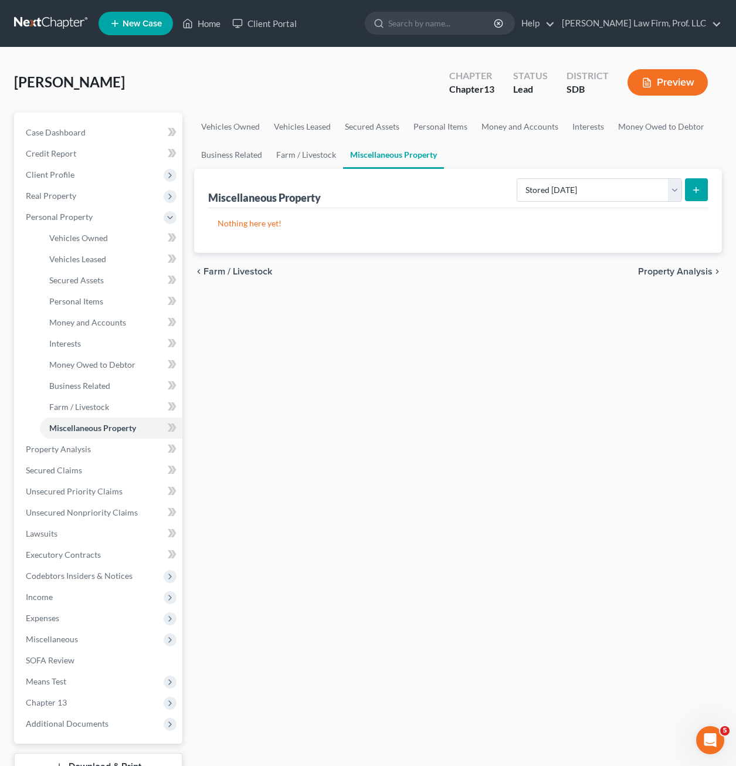
click at [641, 305] on div "Vehicles Owned Vehicles Leased Secured Assets Personal Items Money and Accounts…" at bounding box center [457, 462] width 539 height 698
click at [689, 192] on button "submit" at bounding box center [696, 189] width 23 height 23
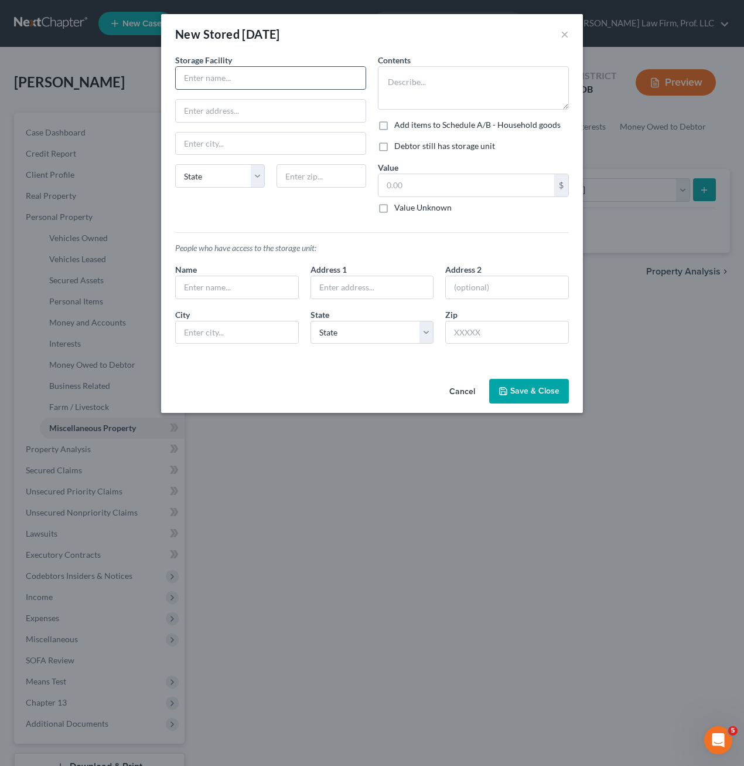
click at [261, 87] on input "text" at bounding box center [271, 78] width 190 height 22
drag, startPoint x: 557, startPoint y: 26, endPoint x: 565, endPoint y: 36, distance: 12.7
click at [565, 36] on div "New Stored [DATE] ×" at bounding box center [372, 34] width 422 height 40
click at [565, 36] on button "×" at bounding box center [565, 34] width 8 height 14
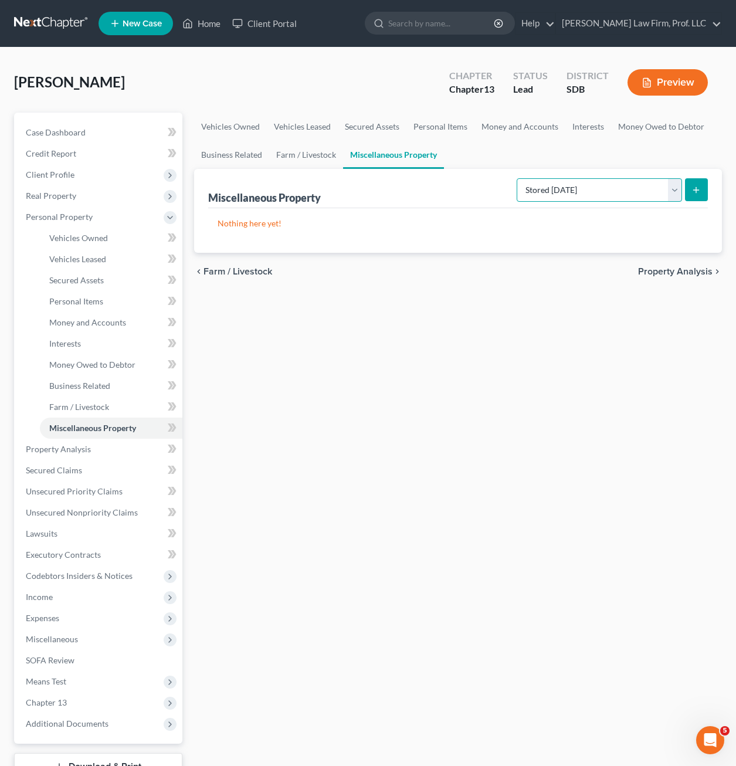
click at [664, 182] on select "Select Property Type Assigned for Creditor Benefit [DATE] Holding for Another N…" at bounding box center [598, 189] width 165 height 23
click at [516, 178] on select "Select Property Type Assigned for Creditor Benefit [DATE] Holding for Another N…" at bounding box center [598, 189] width 165 height 23
click at [700, 195] on button "submit" at bounding box center [696, 189] width 23 height 23
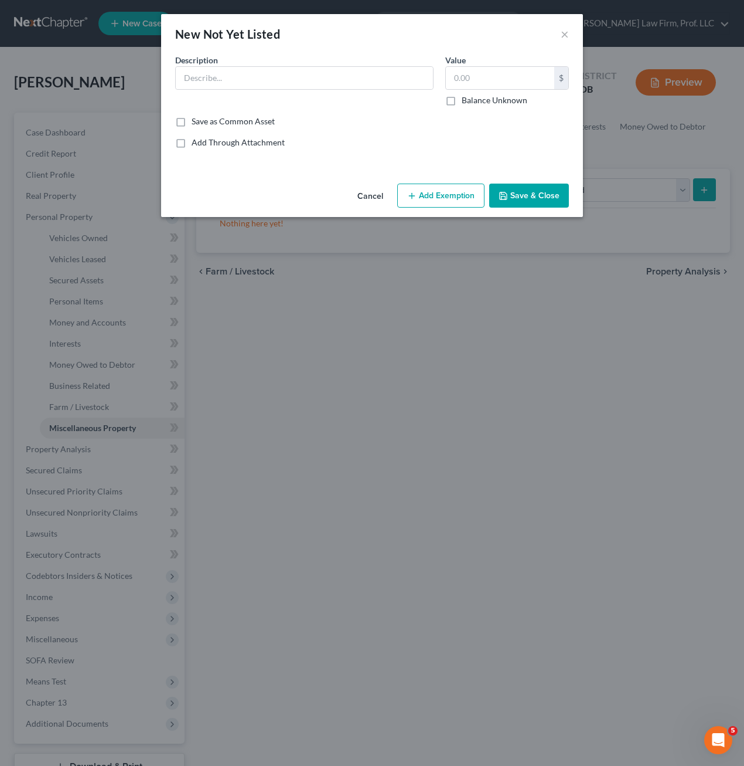
drag, startPoint x: 324, startPoint y: 118, endPoint x: 324, endPoint y: 104, distance: 14.7
click at [324, 118] on div "Save as Common Asset" at bounding box center [372, 121] width 394 height 12
click at [328, 76] on input "text" at bounding box center [304, 78] width 257 height 22
click at [373, 92] on div "Description * Bike" at bounding box center [304, 80] width 270 height 52
click at [372, 192] on button "Cancel" at bounding box center [370, 196] width 45 height 23
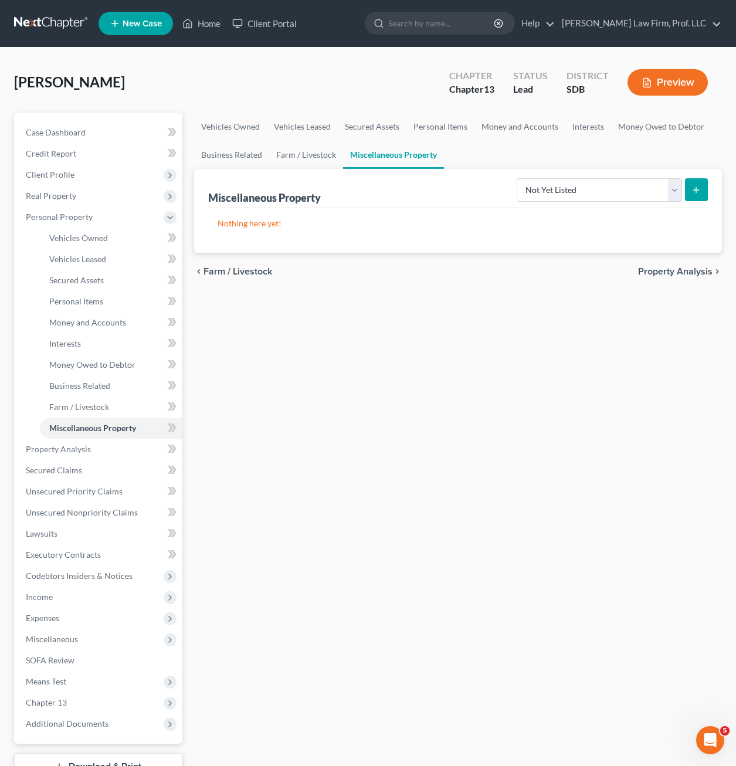
click at [479, 337] on div "Vehicles Owned Vehicles Leased Secured Assets Personal Items Money and Accounts…" at bounding box center [457, 462] width 539 height 698
drag, startPoint x: 585, startPoint y: 203, endPoint x: 585, endPoint y: 195, distance: 8.2
click at [585, 201] on div "Miscellaneous Property Select Property Type Assigned for Creditor Benefit [DATE…" at bounding box center [457, 188] width 499 height 39
click at [585, 195] on select "Select Property Type Assigned for Creditor Benefit [DATE] Holding for Another N…" at bounding box center [598, 189] width 165 height 23
drag, startPoint x: 324, startPoint y: 237, endPoint x: 349, endPoint y: 239, distance: 25.3
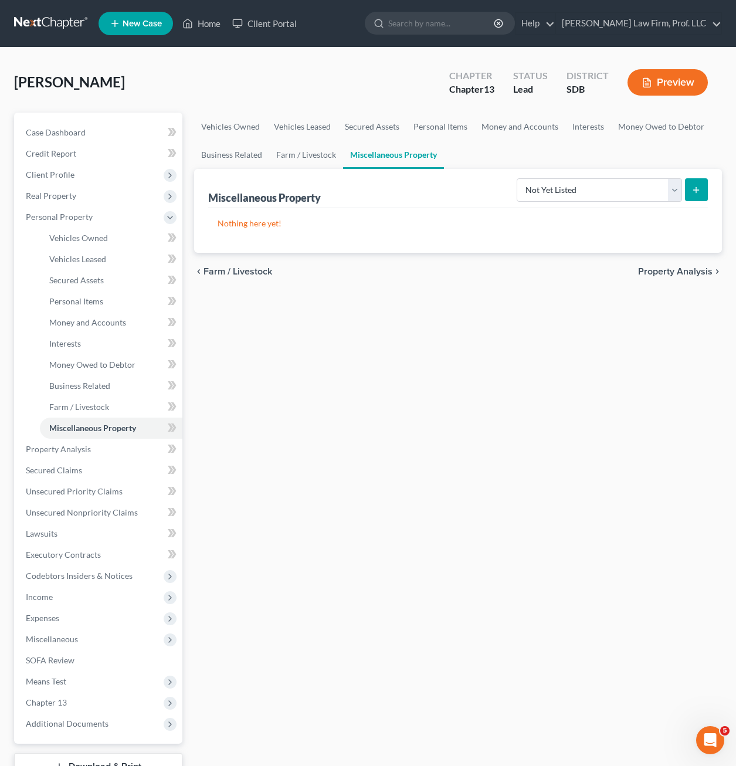
click at [324, 237] on div "Nothing here yet!" at bounding box center [457, 230] width 499 height 45
click at [442, 131] on link "Personal Items" at bounding box center [440, 127] width 68 height 28
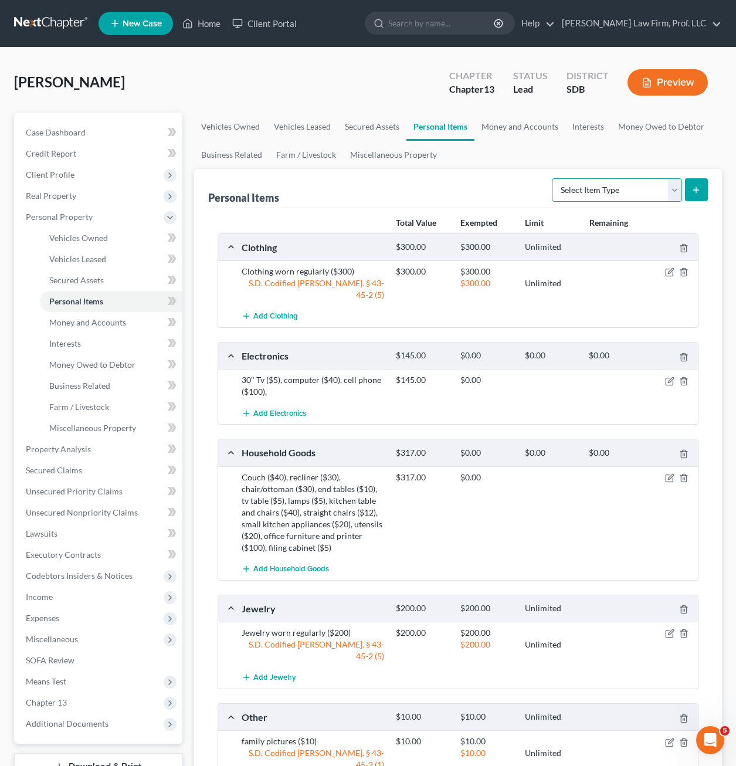
click at [621, 199] on select "Select Item Type Clothing Collectibles Of Value Electronics Firearms Household …" at bounding box center [617, 189] width 130 height 23
click at [610, 194] on select "Select Item Type Clothing Collectibles Of Value Electronics Firearms Household …" at bounding box center [617, 189] width 130 height 23
click at [553, 178] on select "Select Item Type Clothing Collectibles Of Value Electronics Firearms Household …" at bounding box center [617, 189] width 130 height 23
click at [702, 187] on button "submit" at bounding box center [696, 189] width 23 height 23
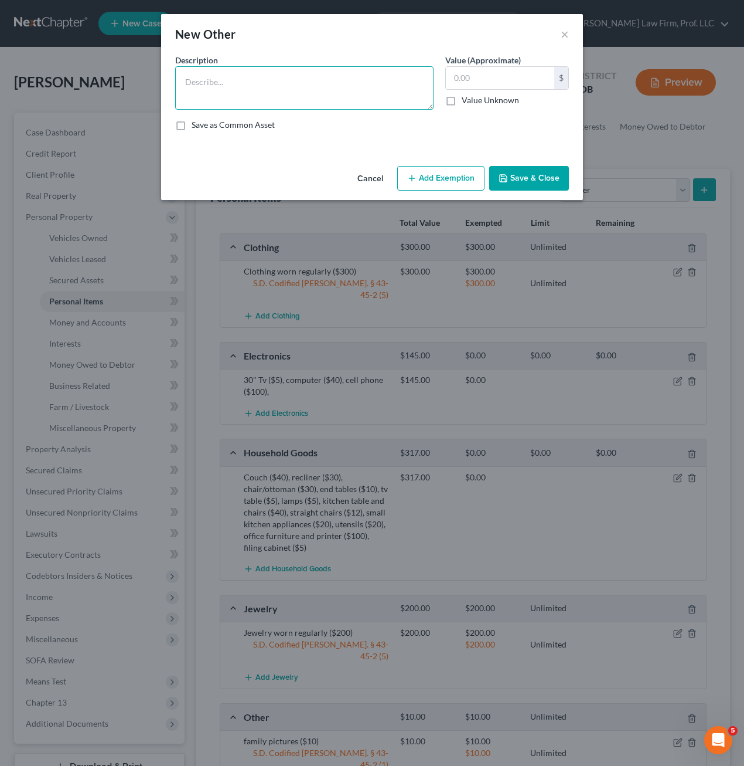
click at [281, 92] on textarea at bounding box center [304, 87] width 259 height 43
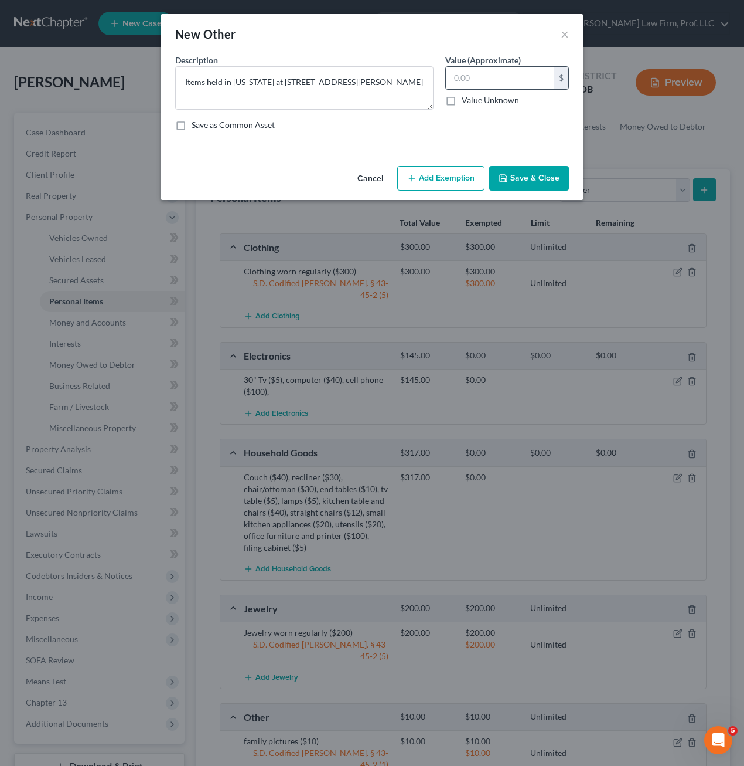
click at [489, 76] on input "text" at bounding box center [500, 78] width 108 height 22
click at [410, 83] on textarea "Items held in [US_STATE] at [STREET_ADDRESS][PERSON_NAME]" at bounding box center [304, 87] width 259 height 43
drag, startPoint x: 539, startPoint y: 175, endPoint x: 534, endPoint y: 172, distance: 6.3
click at [538, 169] on button "Save & Close" at bounding box center [529, 178] width 80 height 25
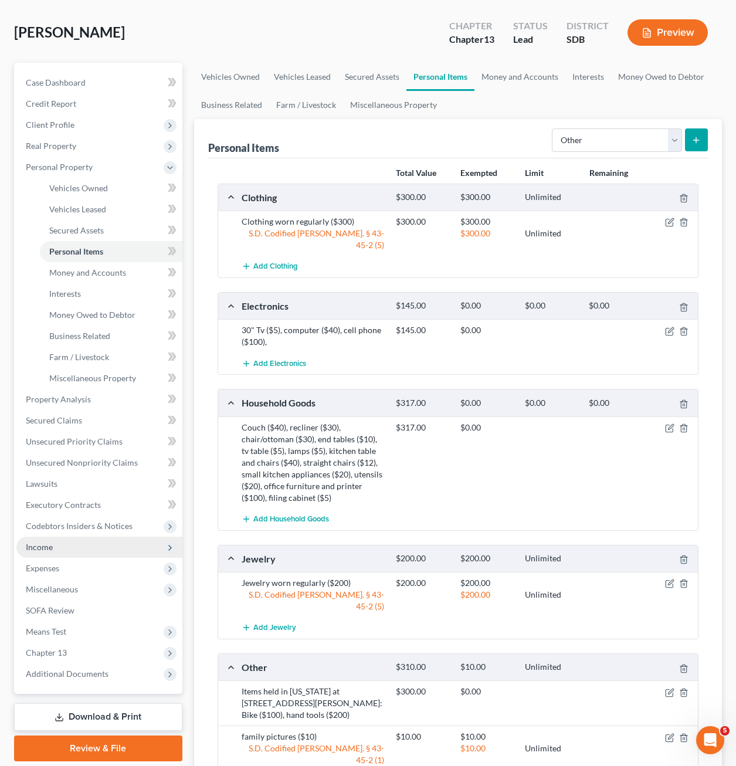
scroll to position [117, 0]
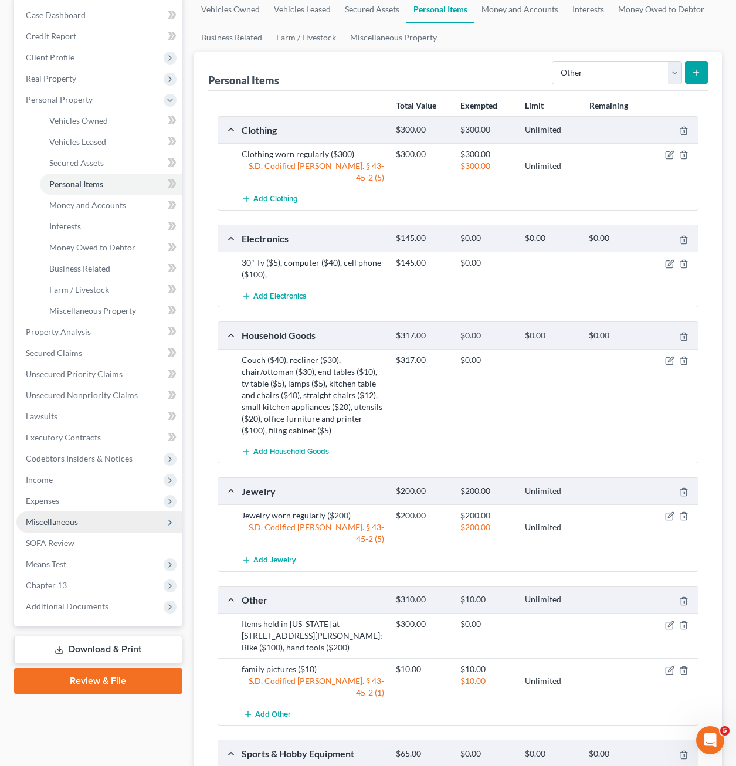
click at [72, 523] on span "Miscellaneous" at bounding box center [52, 521] width 52 height 10
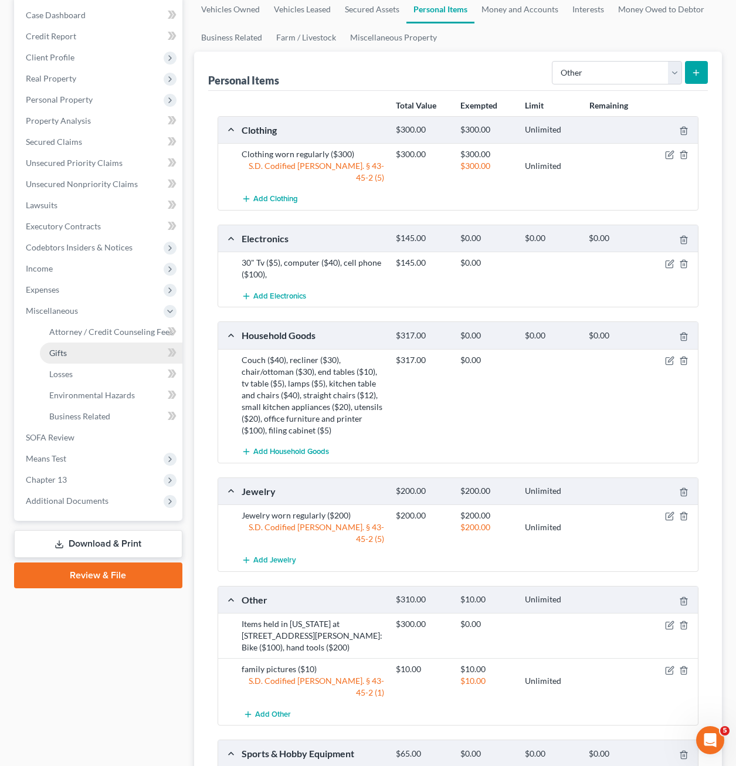
click at [95, 356] on link "Gifts" at bounding box center [111, 352] width 142 height 21
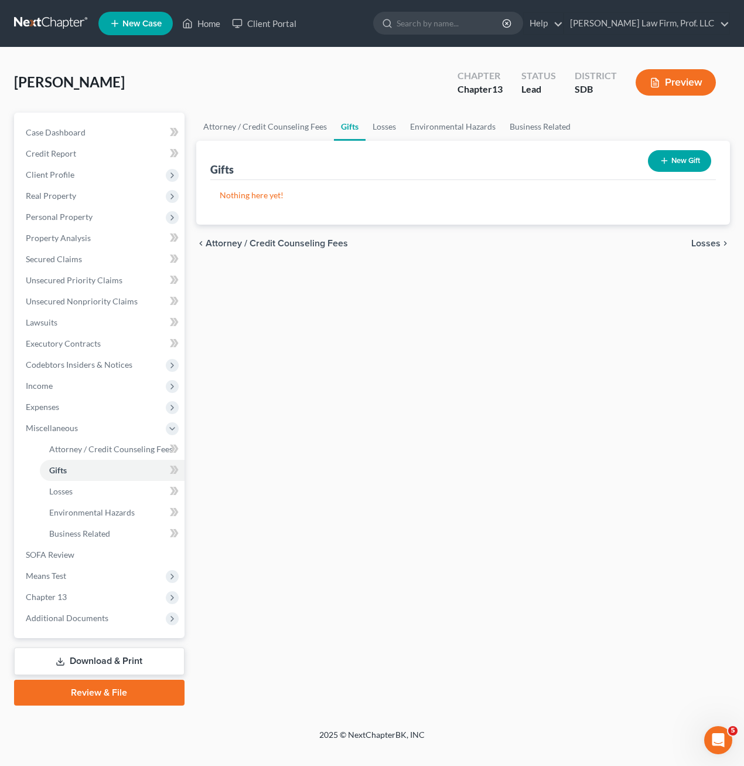
click at [632, 266] on div "Attorney / Credit Counseling Fees Gifts Losses Environmental Hazards Business R…" at bounding box center [464, 409] width 546 height 593
click at [672, 158] on button "New Gift" at bounding box center [679, 161] width 63 height 22
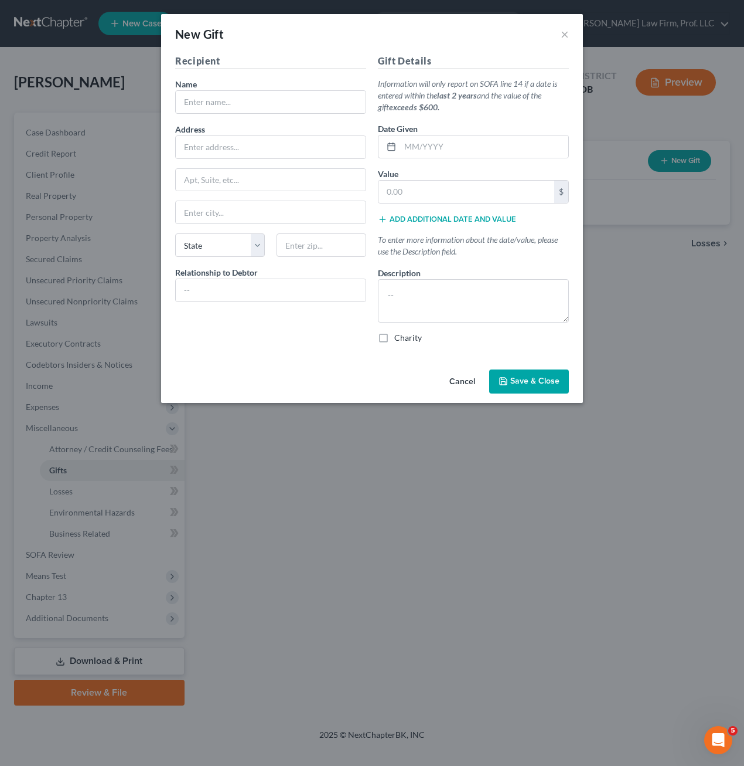
click at [265, 89] on div "Name *" at bounding box center [270, 96] width 191 height 36
click at [265, 98] on input "text" at bounding box center [271, 102] width 190 height 22
click at [271, 104] on input "text" at bounding box center [271, 102] width 190 height 22
click at [436, 209] on div "Gift Details Information will only report on SOFA line 14 if a date is entered …" at bounding box center [473, 203] width 203 height 299
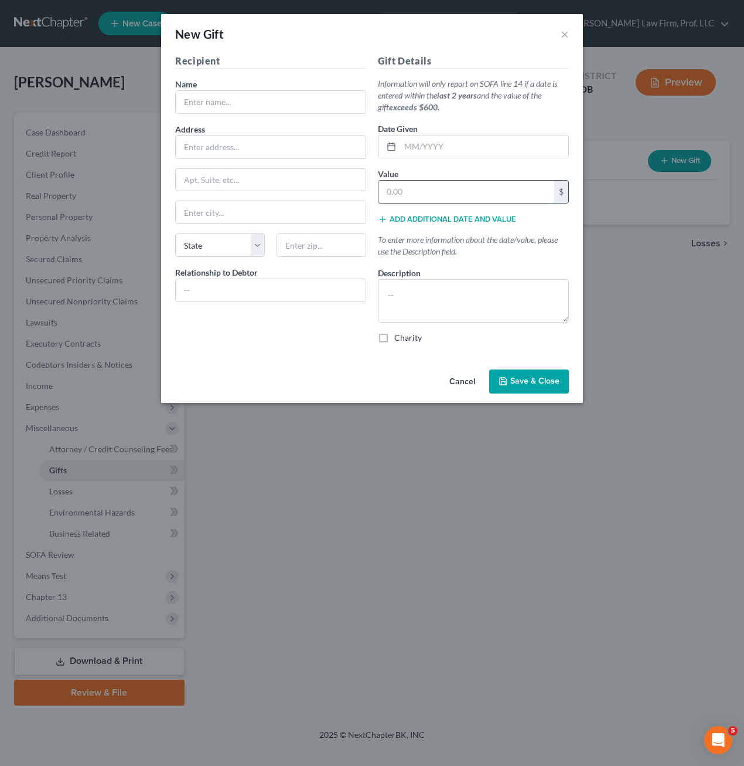
click at [436, 188] on input "text" at bounding box center [467, 192] width 176 height 22
drag, startPoint x: 323, startPoint y: 315, endPoint x: 344, endPoint y: 312, distance: 21.2
click at [323, 315] on div "Recipient Name * Address Apt, Suite, etc State State [US_STATE] AK AR AZ CA CO …" at bounding box center [270, 203] width 203 height 299
drag, startPoint x: 376, startPoint y: 301, endPoint x: 424, endPoint y: 307, distance: 48.5
click at [377, 301] on div "Gift Details Information will only report on SOFA line 14 if a date is entered …" at bounding box center [473, 203] width 203 height 299
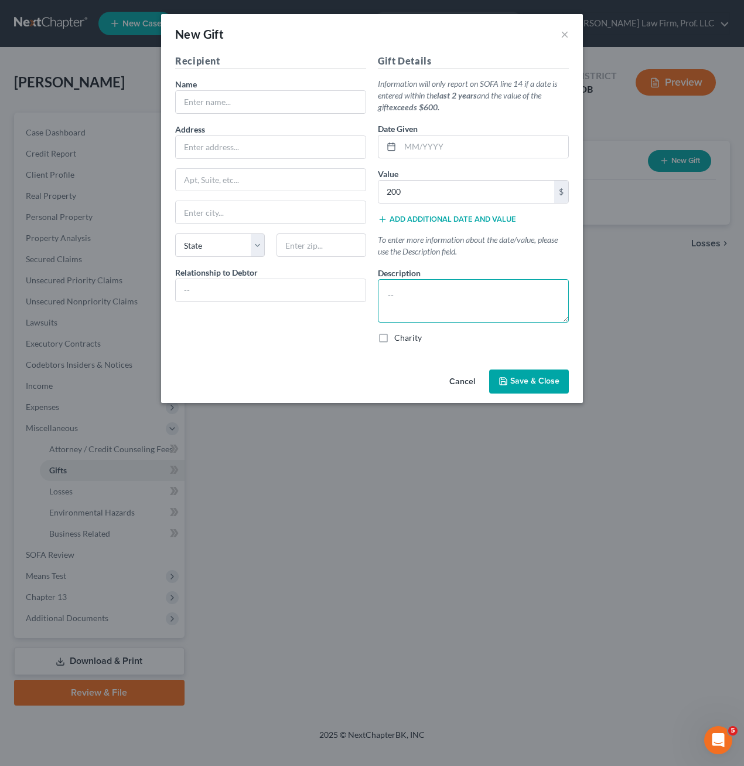
click at [425, 307] on textarea at bounding box center [473, 300] width 191 height 43
click at [459, 152] on input "text" at bounding box center [484, 146] width 168 height 22
click at [324, 339] on div "Recipient Name * Address Apt, Suite, etc State State [US_STATE] AK AR AZ CA CO …" at bounding box center [270, 203] width 203 height 299
click at [300, 302] on div "Recipient Name * Address Apt, Suite, etc State State [US_STATE] AK AR AZ CA CO …" at bounding box center [270, 203] width 203 height 299
click at [296, 290] on input "text" at bounding box center [271, 290] width 190 height 22
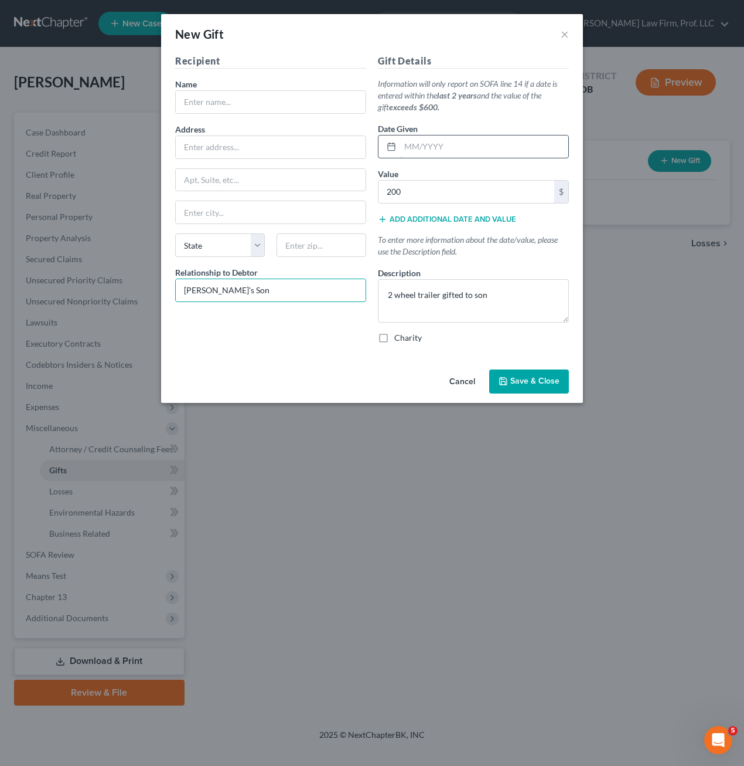
drag, startPoint x: 450, startPoint y: 142, endPoint x: 452, endPoint y: 153, distance: 11.4
click at [450, 142] on input "text" at bounding box center [484, 146] width 168 height 22
click at [531, 380] on span "Save & Close" at bounding box center [535, 381] width 49 height 10
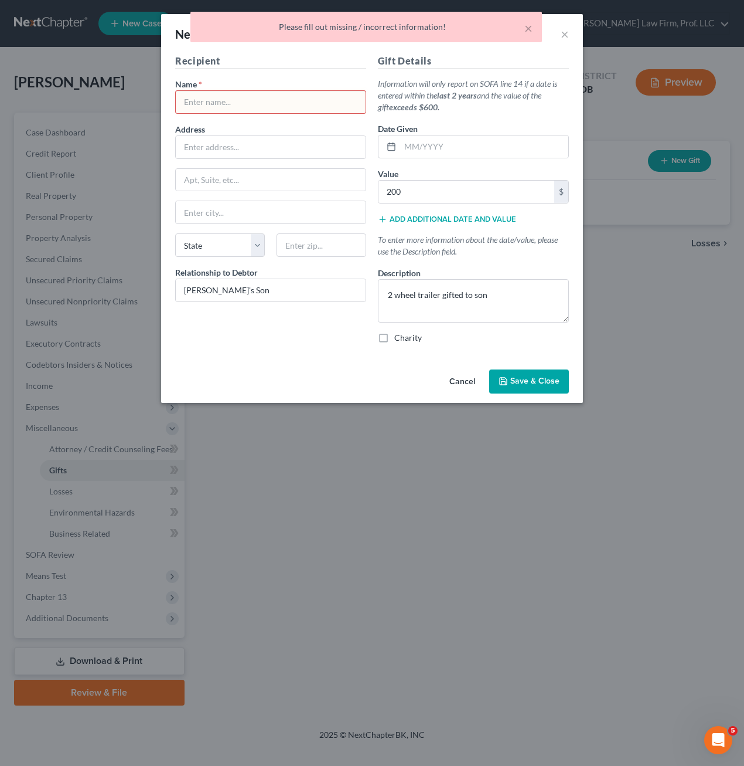
click at [297, 86] on div "Name *" at bounding box center [270, 96] width 191 height 36
click at [297, 96] on input "text" at bounding box center [271, 102] width 190 height 22
click at [531, 389] on button "Save & Close" at bounding box center [529, 381] width 80 height 25
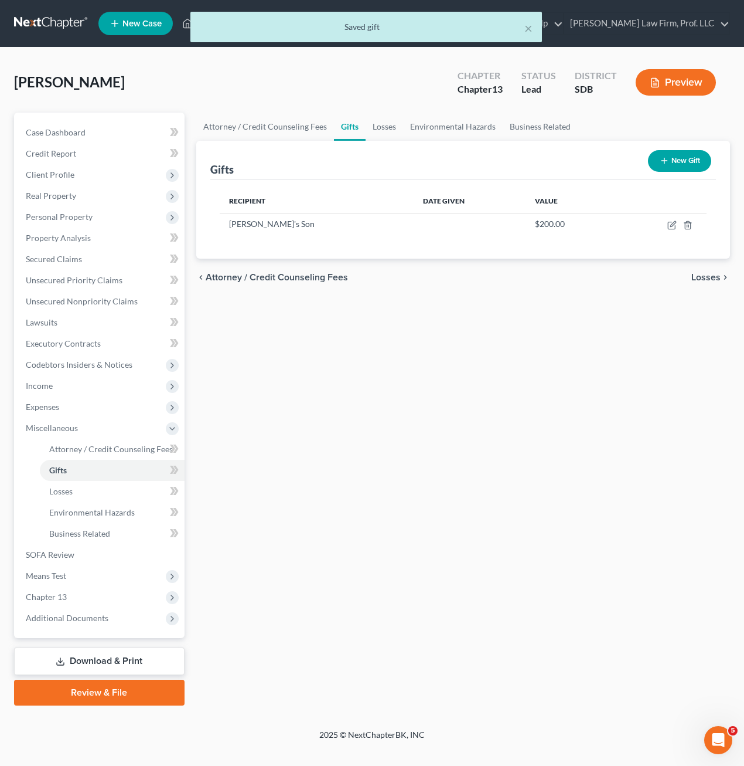
click at [591, 383] on div "Attorney / Credit Counseling Fees Gifts Losses Environmental Hazards Business R…" at bounding box center [464, 409] width 546 height 593
click at [86, 217] on span "Personal Property" at bounding box center [59, 217] width 67 height 10
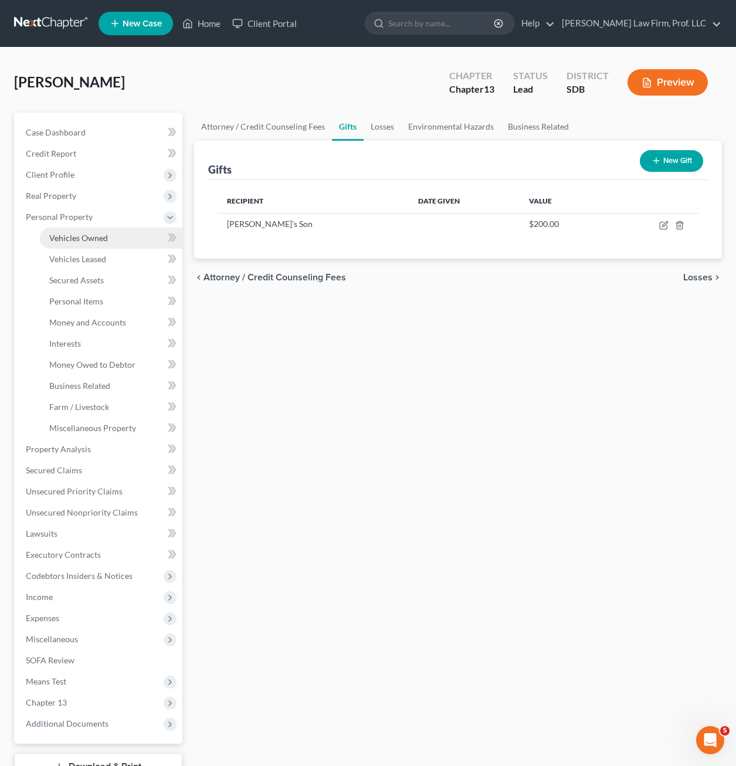
click at [94, 240] on span "Vehicles Owned" at bounding box center [78, 238] width 59 height 10
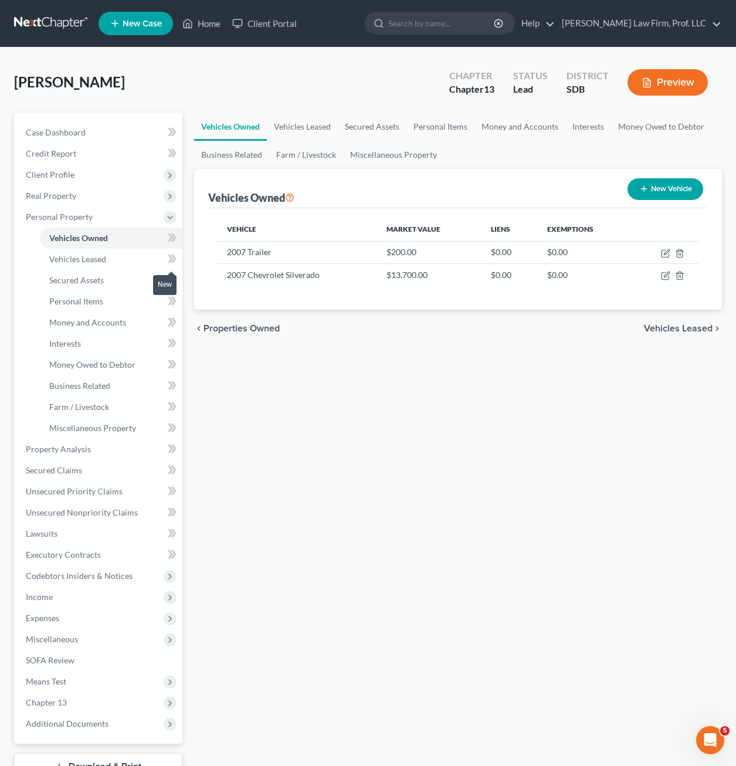
drag, startPoint x: 339, startPoint y: 458, endPoint x: 362, endPoint y: 410, distance: 53.8
click at [341, 458] on div "Vehicles Owned Vehicles Leased Secured Assets Personal Items Money and Accounts…" at bounding box center [457, 462] width 539 height 698
click at [667, 254] on icon "button" at bounding box center [665, 253] width 9 height 9
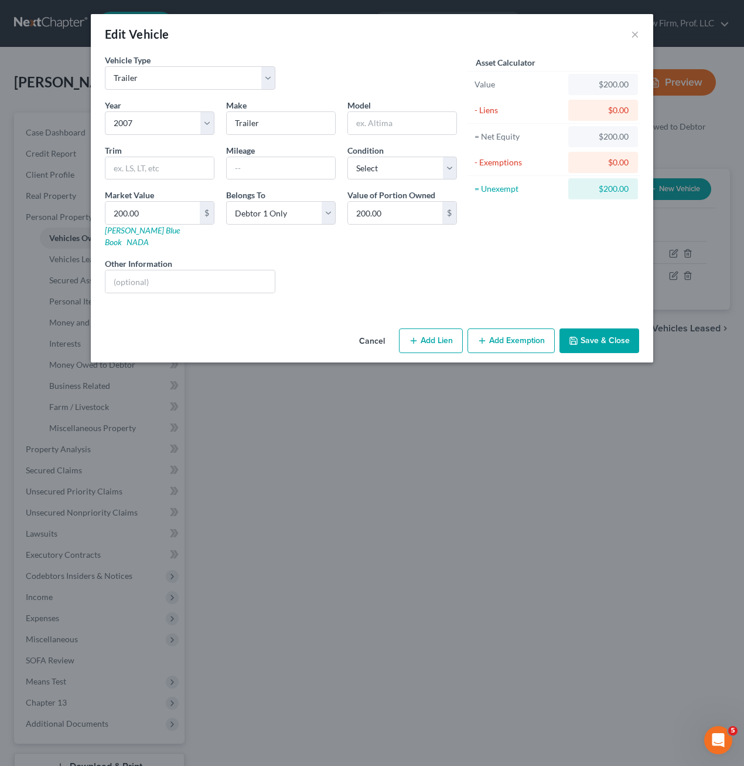
drag, startPoint x: 474, startPoint y: 264, endPoint x: 468, endPoint y: 242, distance: 22.6
click at [475, 263] on div "Asset Calculator Value $200.00 - Liens $0.00 = Net Equity $200.00 - Exemptions …" at bounding box center [554, 178] width 182 height 249
drag, startPoint x: 230, startPoint y: 272, endPoint x: 239, endPoint y: 267, distance: 9.8
click at [232, 272] on input "text" at bounding box center [190, 281] width 169 height 22
click at [379, 257] on div "Liens Select" at bounding box center [372, 275] width 182 height 36
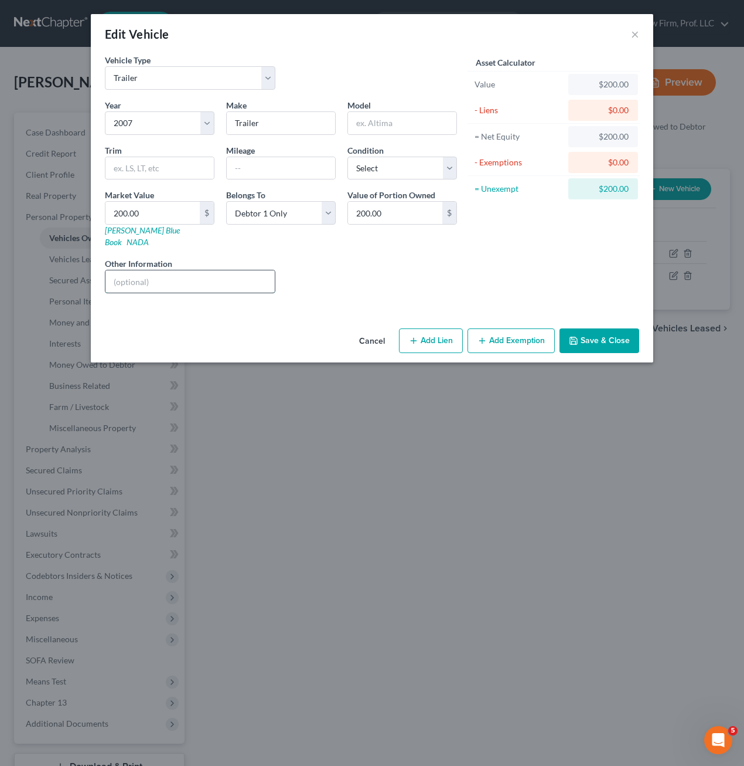
click at [231, 270] on input "text" at bounding box center [190, 281] width 169 height 22
click at [233, 275] on input "text" at bounding box center [190, 281] width 169 height 22
drag, startPoint x: 403, startPoint y: 168, endPoint x: 409, endPoint y: 179, distance: 12.9
click at [403, 167] on select "Select Excellent Very Good Good Fair Poor" at bounding box center [403, 168] width 110 height 23
click at [348, 157] on select "Select Excellent Very Good Good Fair Poor" at bounding box center [403, 168] width 110 height 23
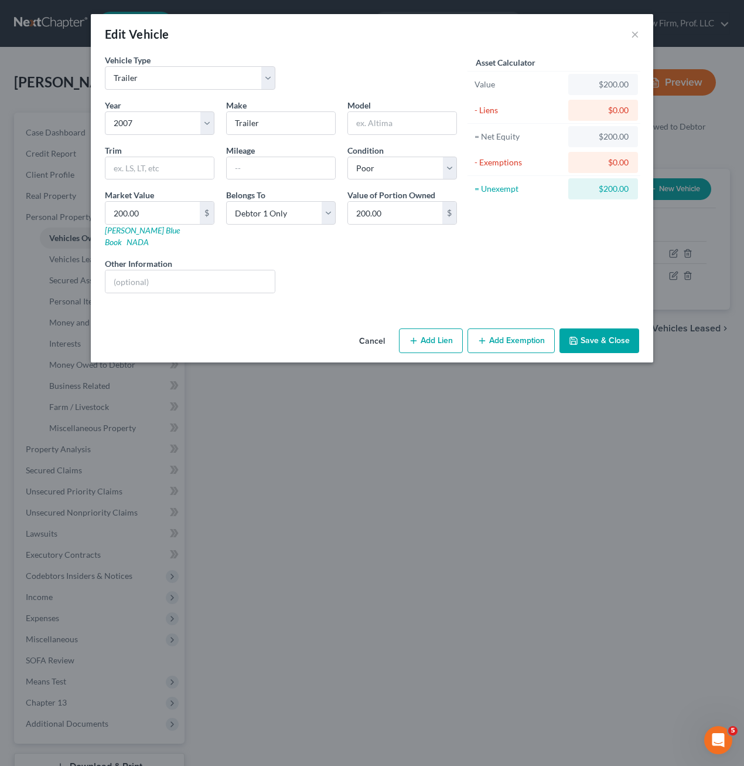
click at [355, 278] on div "Liens Select" at bounding box center [372, 275] width 182 height 36
click at [209, 270] on input "text" at bounding box center [190, 281] width 169 height 22
drag, startPoint x: 449, startPoint y: 270, endPoint x: 368, endPoint y: 269, distance: 81.5
click at [450, 270] on div "Liens Select" at bounding box center [372, 275] width 182 height 36
click at [196, 271] on input "text" at bounding box center [190, 281] width 169 height 22
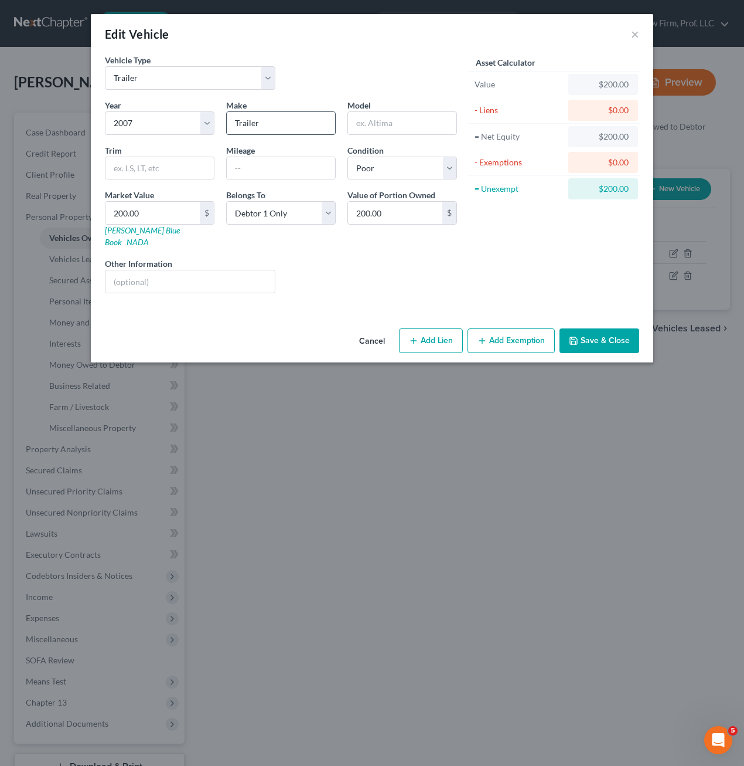
click at [298, 129] on input "Trailer" at bounding box center [281, 123] width 108 height 22
click at [609, 328] on button "Save & Close" at bounding box center [600, 340] width 80 height 25
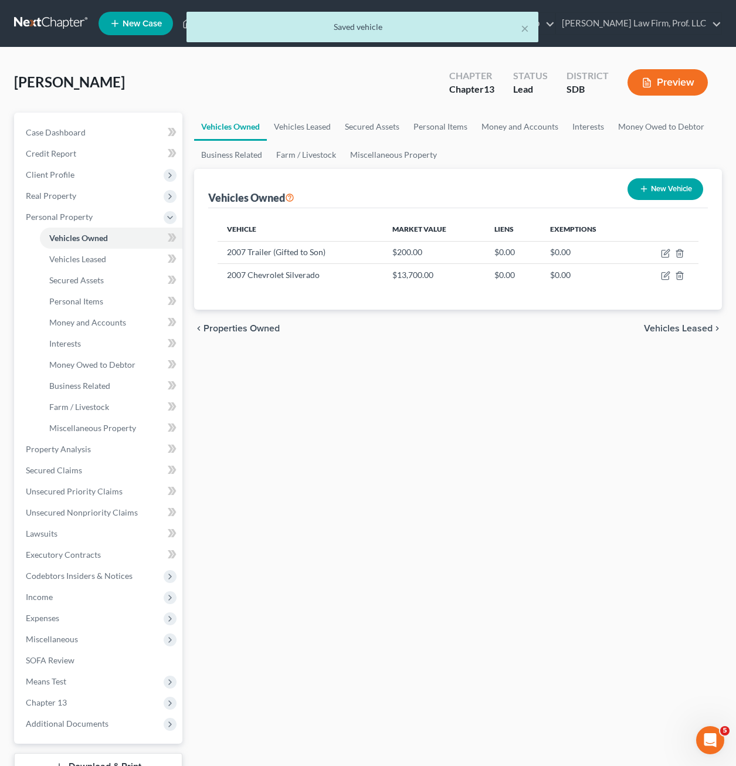
click at [564, 380] on div "Vehicles Owned Vehicles Leased Secured Assets Personal Items Money and Accounts…" at bounding box center [457, 462] width 539 height 698
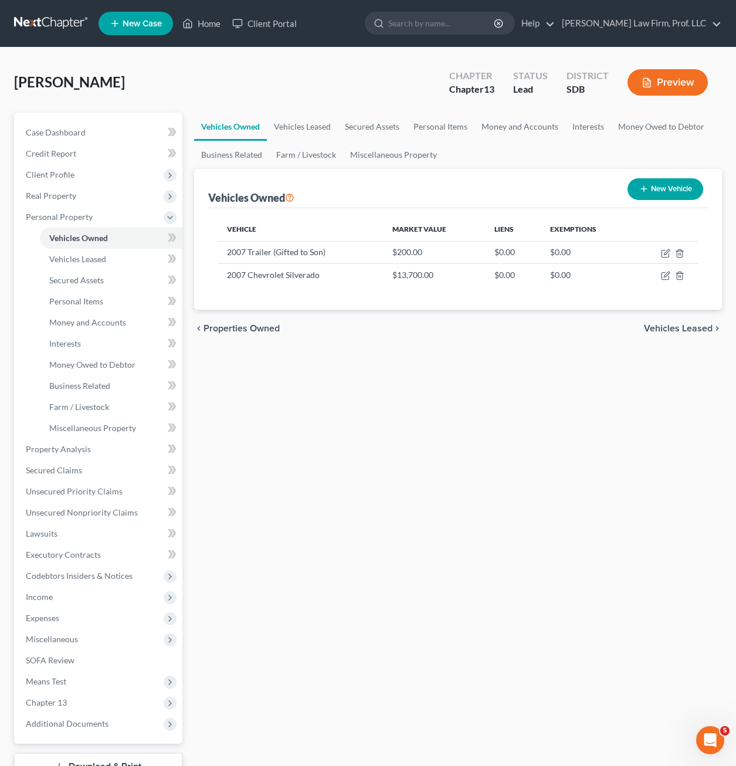
drag, startPoint x: 304, startPoint y: 484, endPoint x: 217, endPoint y: 402, distance: 119.8
click at [306, 481] on div "Vehicles Owned Vehicles Leased Secured Assets Personal Items Money and Accounts…" at bounding box center [457, 462] width 539 height 698
click at [93, 326] on span "Money and Accounts" at bounding box center [87, 322] width 77 height 10
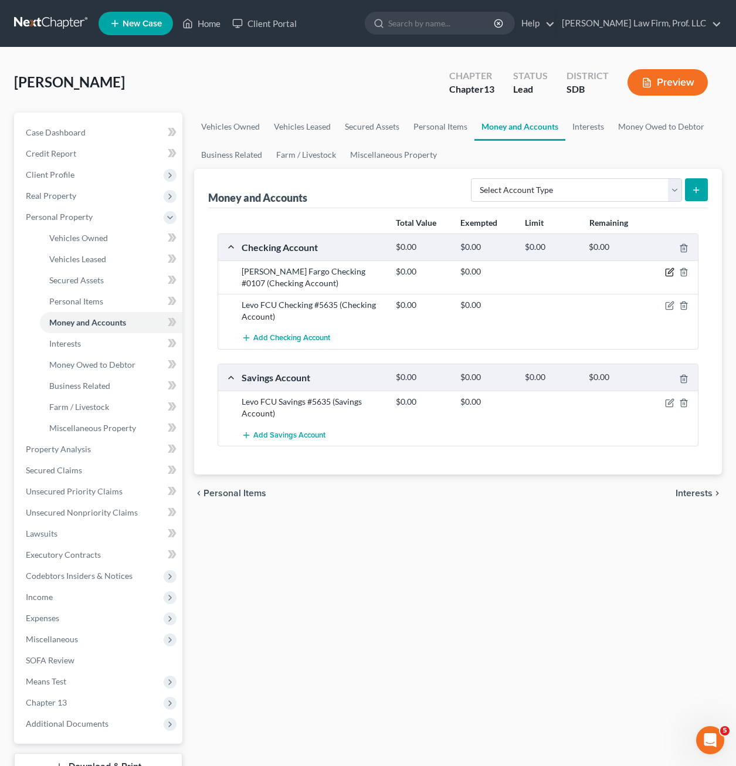
click at [668, 271] on icon "button" at bounding box center [669, 271] width 9 height 9
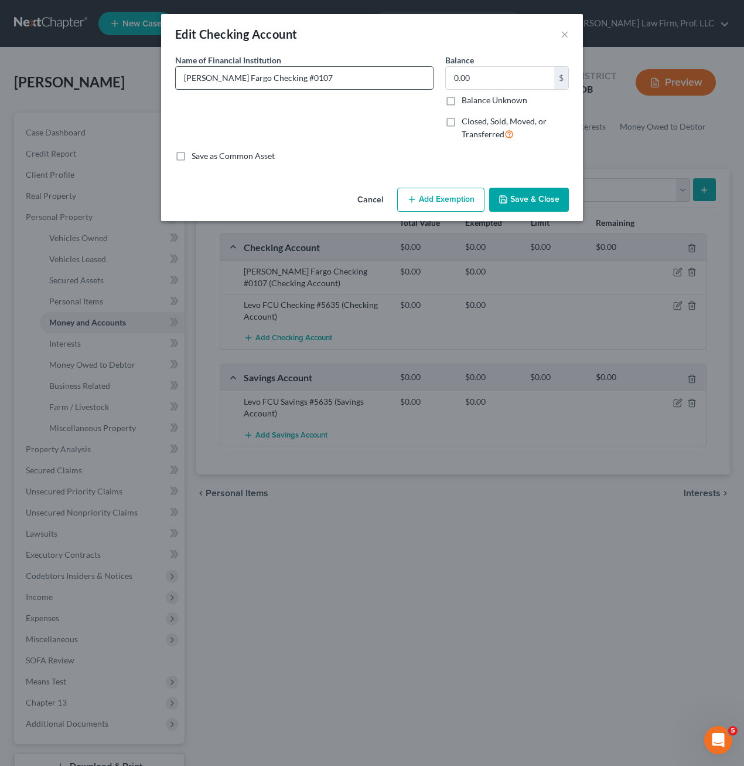
click at [343, 83] on input "[PERSON_NAME] Fargo Checking #0107" at bounding box center [304, 78] width 257 height 22
click at [342, 81] on input "[PERSON_NAME] Fargo Checking #0107" at bounding box center [304, 78] width 257 height 22
drag, startPoint x: 192, startPoint y: 77, endPoint x: 181, endPoint y: 81, distance: 12.4
click at [189, 78] on input "[PERSON_NAME] Fargo Checking #0107 - Joint w/ Spouse" at bounding box center [304, 78] width 257 height 22
click at [181, 82] on input "[PERSON_NAME] Fargo Checking #0107 - Joint w/ Spouse" at bounding box center [304, 78] width 257 height 22
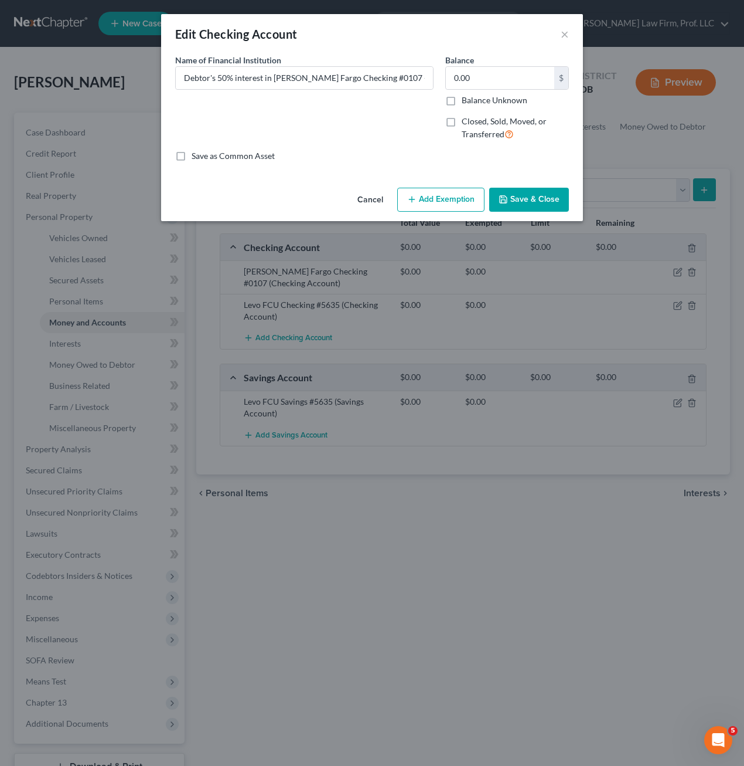
click at [341, 120] on div "Name of Financial Institution * Debtor's 50% interest in [PERSON_NAME] Fargo Ch…" at bounding box center [304, 102] width 270 height 96
click at [523, 197] on button "Save & Close" at bounding box center [529, 200] width 80 height 25
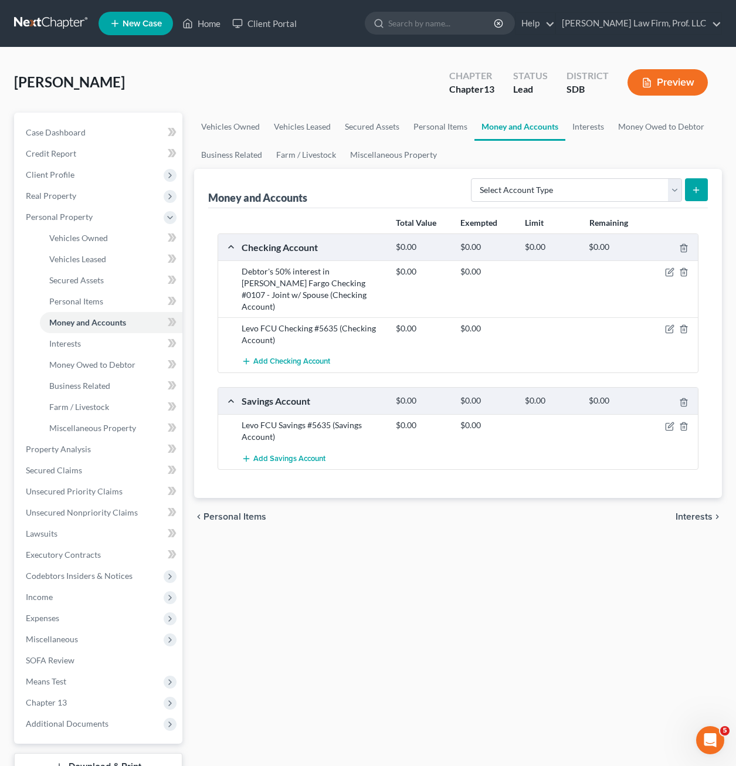
drag, startPoint x: 450, startPoint y: 579, endPoint x: 429, endPoint y: 541, distance: 43.3
click at [450, 579] on div "Vehicles Owned Vehicles Leased Secured Assets Personal Items Money and Accounts…" at bounding box center [457, 462] width 539 height 698
click at [437, 595] on div "Vehicles Owned Vehicles Leased Secured Assets Personal Items Money and Accounts…" at bounding box center [457, 462] width 539 height 698
click at [399, 568] on div "Vehicles Owned Vehicles Leased Secured Assets Personal Items Money and Accounts…" at bounding box center [457, 462] width 539 height 698
click at [444, 613] on div "Vehicles Owned Vehicles Leased Secured Assets Personal Items Money and Accounts…" at bounding box center [457, 462] width 539 height 698
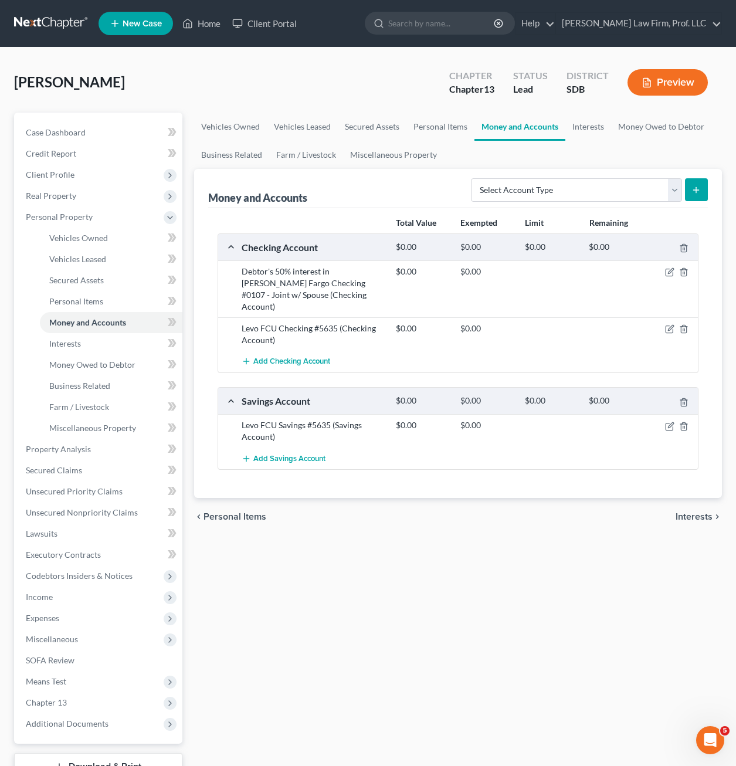
click at [365, 569] on div "Vehicles Owned Vehicles Leased Secured Assets Personal Items Money and Accounts…" at bounding box center [457, 462] width 539 height 698
click at [64, 620] on span "Expenses" at bounding box center [99, 617] width 166 height 21
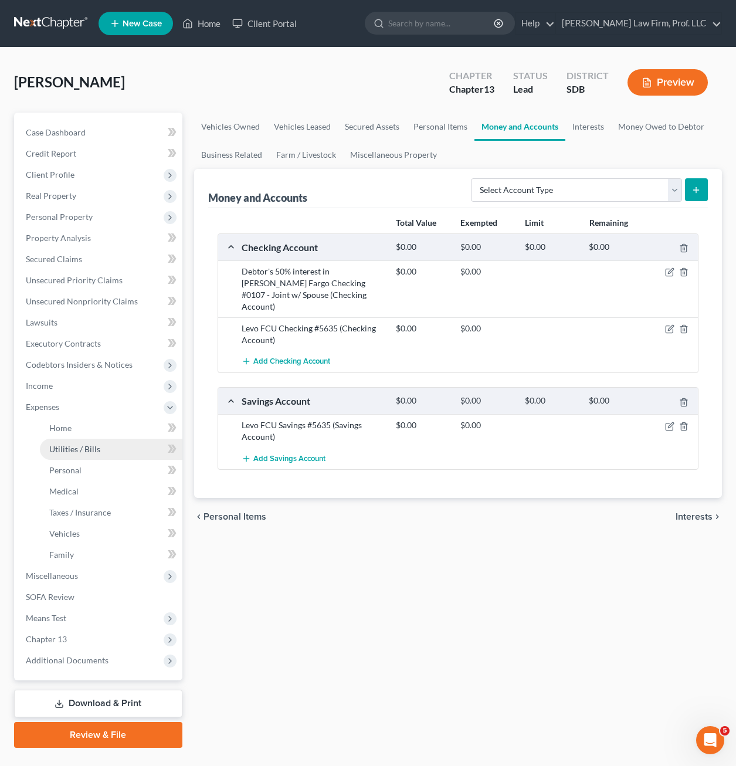
click at [79, 448] on span "Utilities / Bills" at bounding box center [74, 449] width 51 height 10
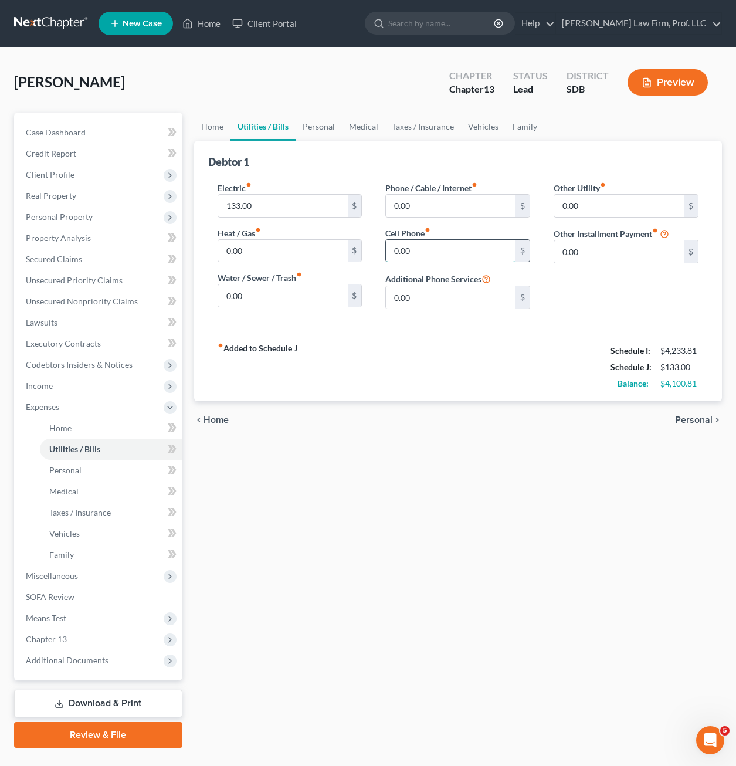
click at [433, 250] on input "0.00" at bounding box center [451, 251] width 130 height 22
click at [419, 454] on div "Home Utilities / Bills Personal Medical Taxes / Insurance Vehicles Family Debto…" at bounding box center [457, 430] width 539 height 635
click at [75, 216] on span "Personal Property" at bounding box center [59, 217] width 67 height 10
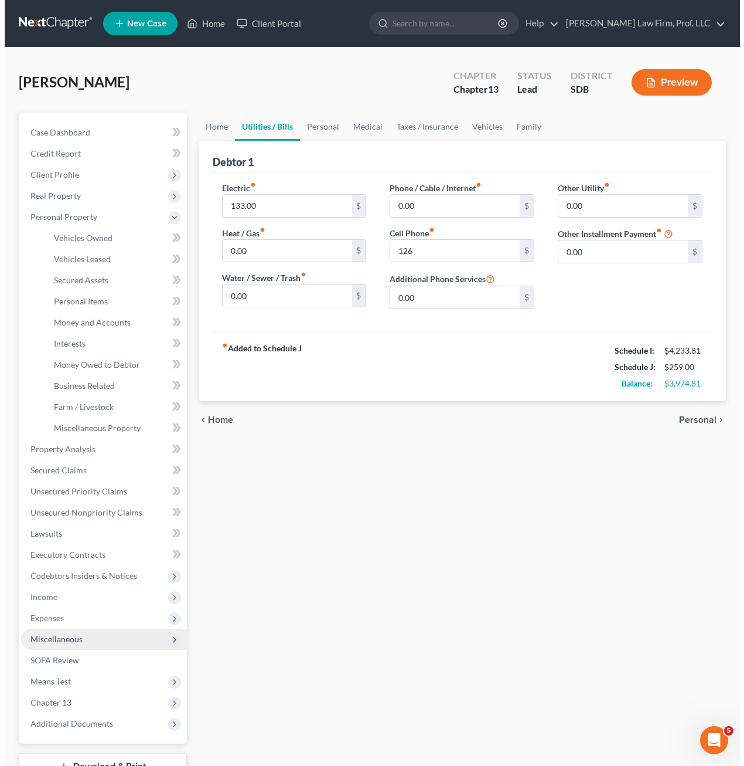
scroll to position [90, 0]
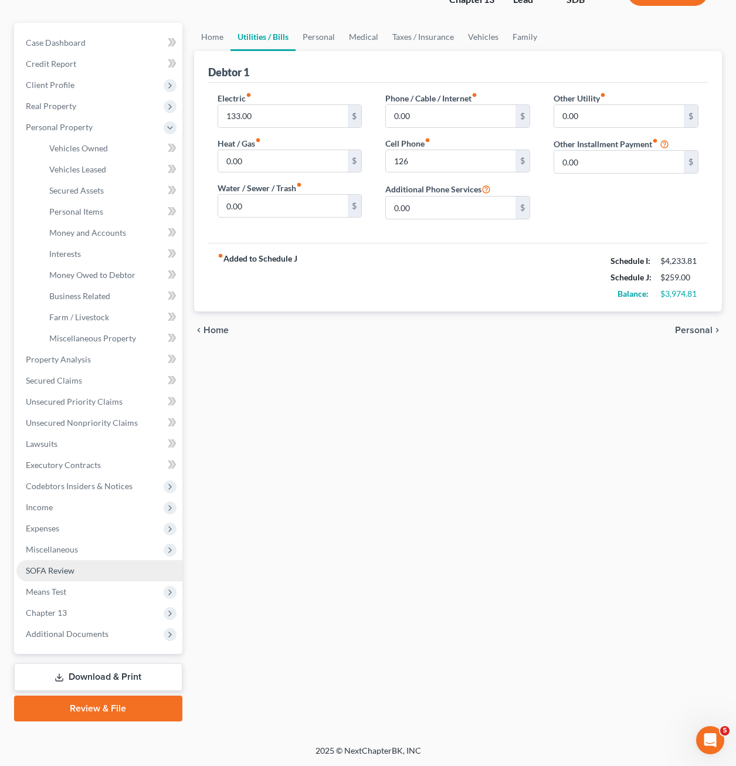
click at [87, 569] on link "SOFA Review" at bounding box center [99, 570] width 166 height 21
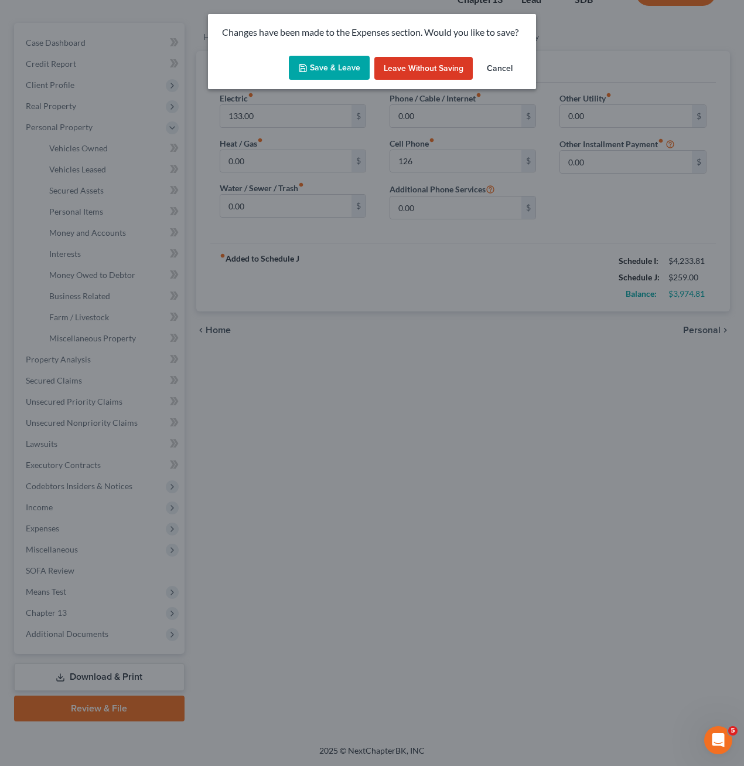
click at [363, 59] on button "Save & Leave" at bounding box center [329, 68] width 81 height 25
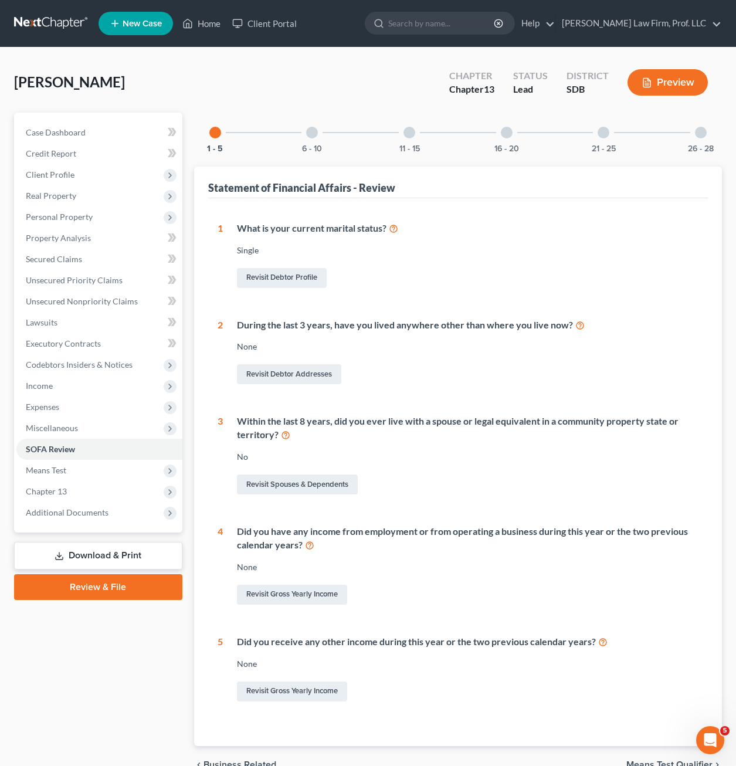
click at [402, 696] on div "Revisit Gross Yearly Income" at bounding box center [467, 691] width 461 height 25
drag, startPoint x: 426, startPoint y: 681, endPoint x: 414, endPoint y: 596, distance: 85.2
click at [429, 679] on div "Revisit Gross Yearly Income" at bounding box center [467, 691] width 461 height 25
click at [314, 138] on div "6 - 10" at bounding box center [312, 133] width 40 height 40
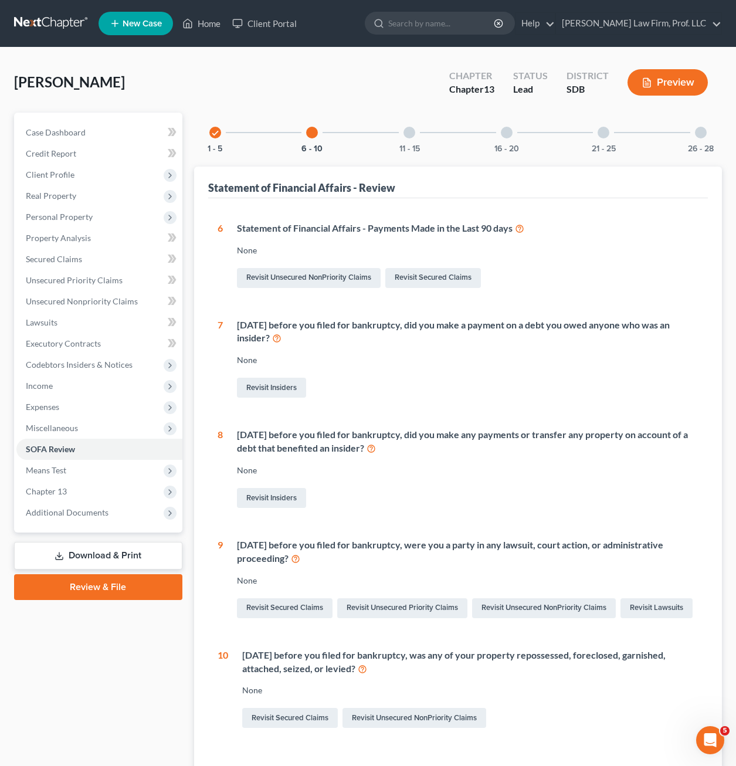
click at [592, 276] on div "Revisit Unsecured NonPriority Claims Revisit Secured Claims" at bounding box center [467, 278] width 461 height 25
drag, startPoint x: 438, startPoint y: 382, endPoint x: 449, endPoint y: 381, distance: 10.6
click at [440, 381] on div "Revisit Insiders" at bounding box center [467, 387] width 461 height 25
drag, startPoint x: 426, startPoint y: 527, endPoint x: 446, endPoint y: 489, distance: 42.8
click at [413, 463] on div "6 Statement of Financial Affairs - Payments Made in the Last 90 days None Revis…" at bounding box center [457, 476] width 481 height 509
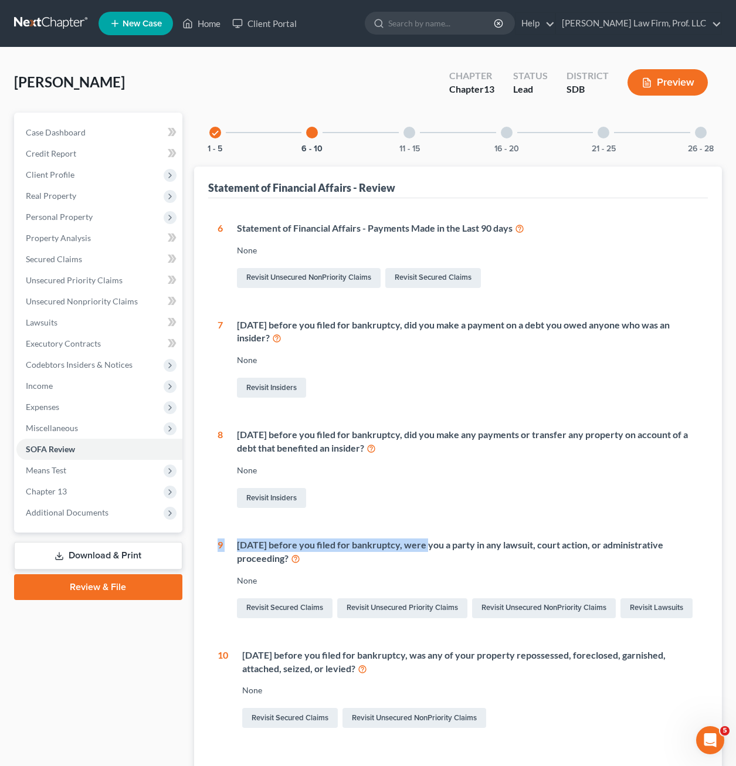
click at [505, 499] on div "Revisit Insiders" at bounding box center [467, 497] width 461 height 25
click at [531, 553] on div "[DATE] before you filed for bankruptcy, were you a party in any lawsuit, court …" at bounding box center [467, 551] width 461 height 27
click at [465, 473] on div "None" at bounding box center [467, 470] width 461 height 12
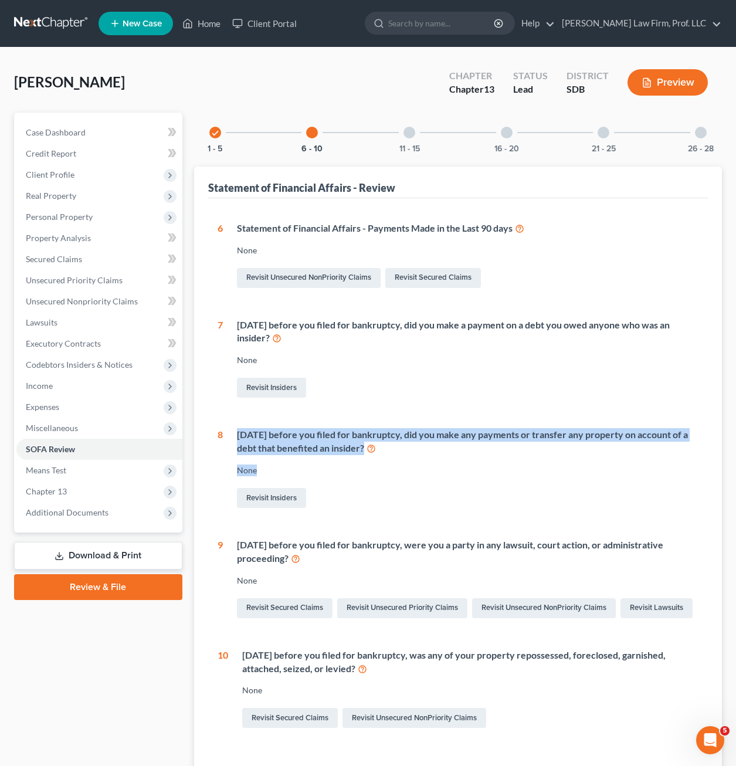
drag, startPoint x: 557, startPoint y: 458, endPoint x: 239, endPoint y: 435, distance: 319.2
click at [239, 435] on div "[DATE] before you filed for bankruptcy, did you make any payments or transfer a…" at bounding box center [460, 469] width 475 height 82
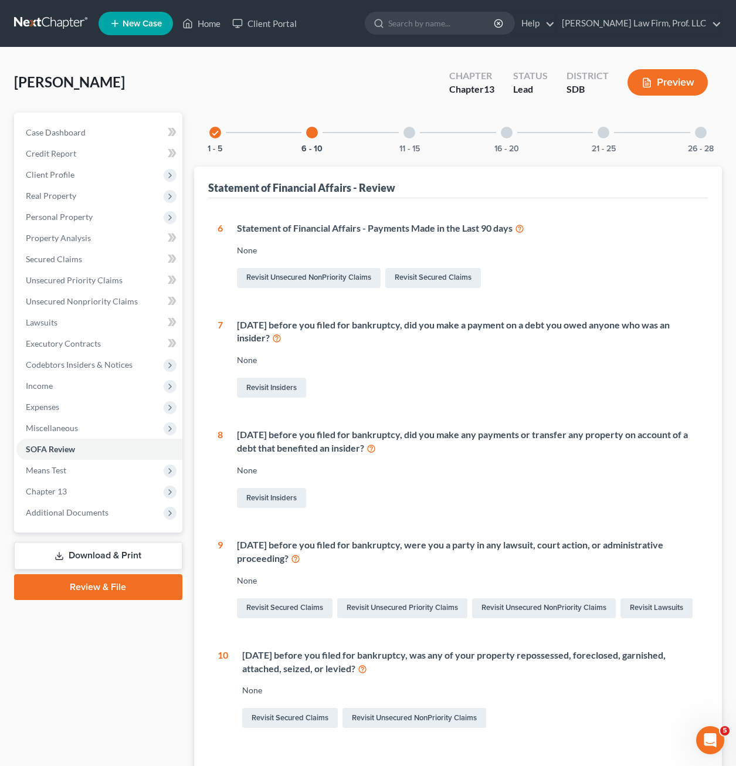
drag, startPoint x: 300, startPoint y: 464, endPoint x: 540, endPoint y: 497, distance: 243.2
click at [540, 497] on div "Revisit Insiders" at bounding box center [467, 497] width 461 height 25
click at [269, 493] on link "Revisit Insiders" at bounding box center [271, 498] width 69 height 20
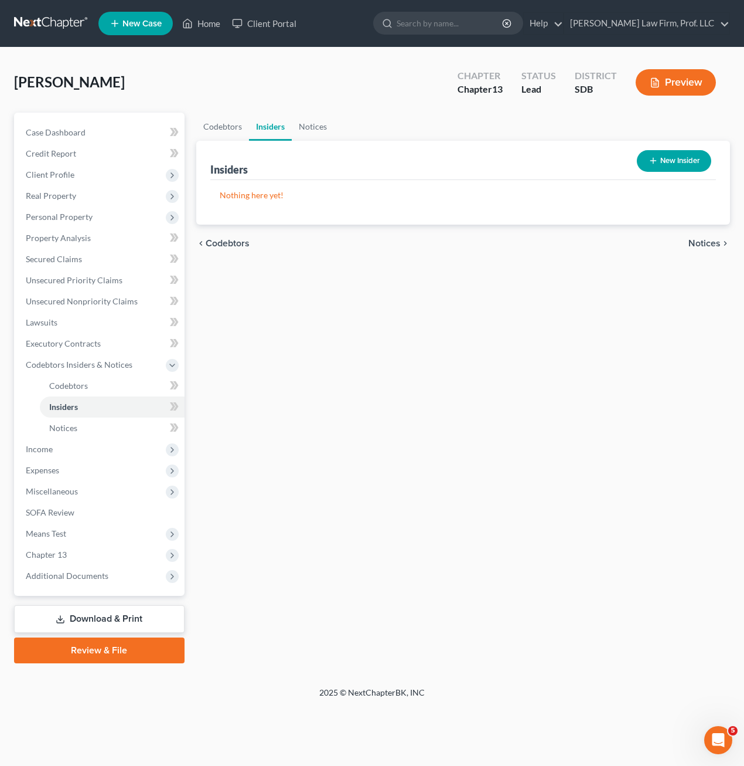
drag, startPoint x: 489, startPoint y: 426, endPoint x: 543, endPoint y: 387, distance: 67.2
click at [490, 425] on div "Codebtors Insiders Notices Insiders New Insider Nothing here yet! Name Balance …" at bounding box center [464, 388] width 546 height 550
click at [683, 164] on button "New Insider" at bounding box center [674, 161] width 74 height 22
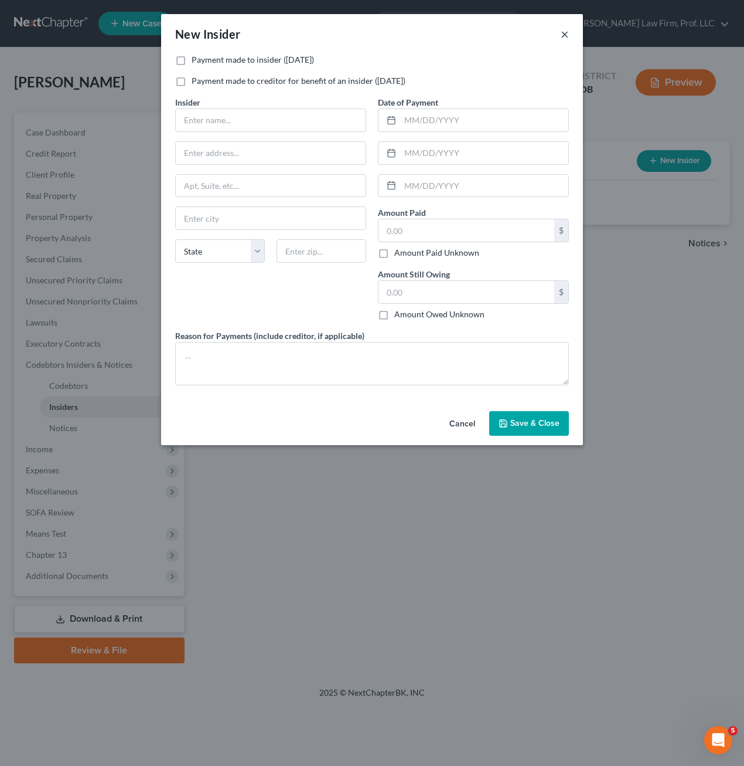
click at [564, 37] on button "×" at bounding box center [565, 34] width 8 height 14
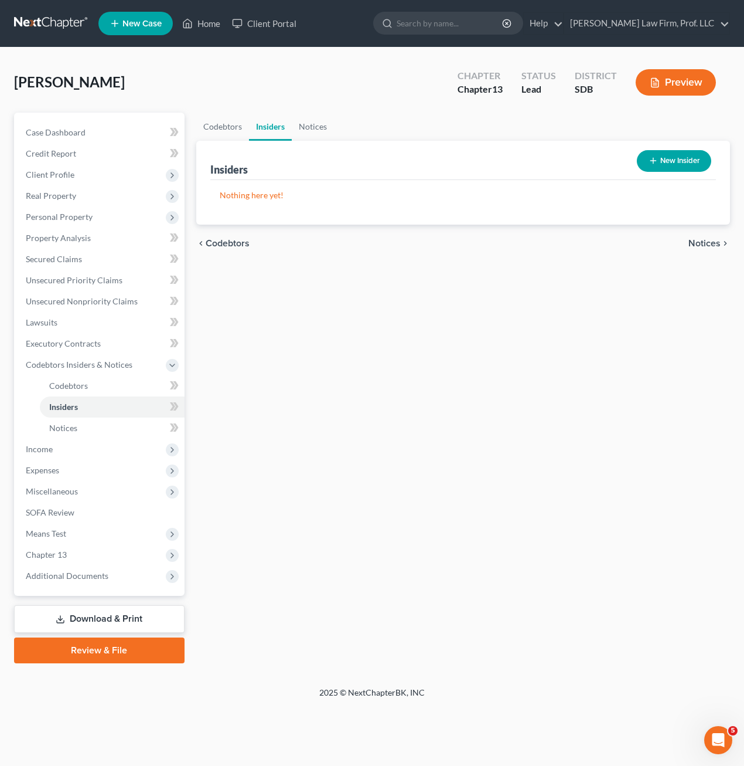
click at [292, 486] on div "Codebtors Insiders Notices Insiders New Insider Nothing here yet! Name Balance …" at bounding box center [464, 388] width 546 height 550
click at [63, 171] on span "Client Profile" at bounding box center [50, 174] width 49 height 10
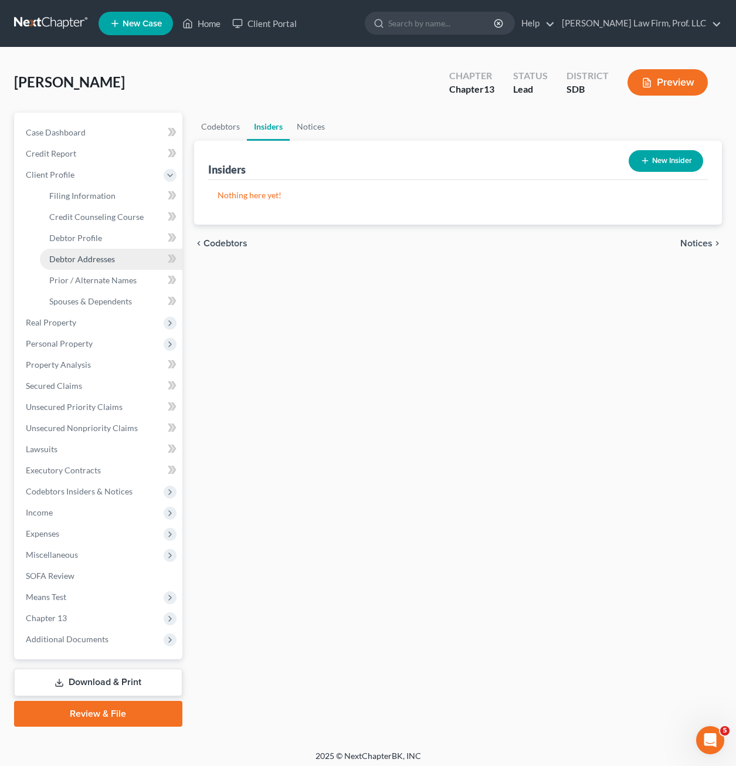
click at [99, 262] on span "Debtor Addresses" at bounding box center [82, 259] width 66 height 10
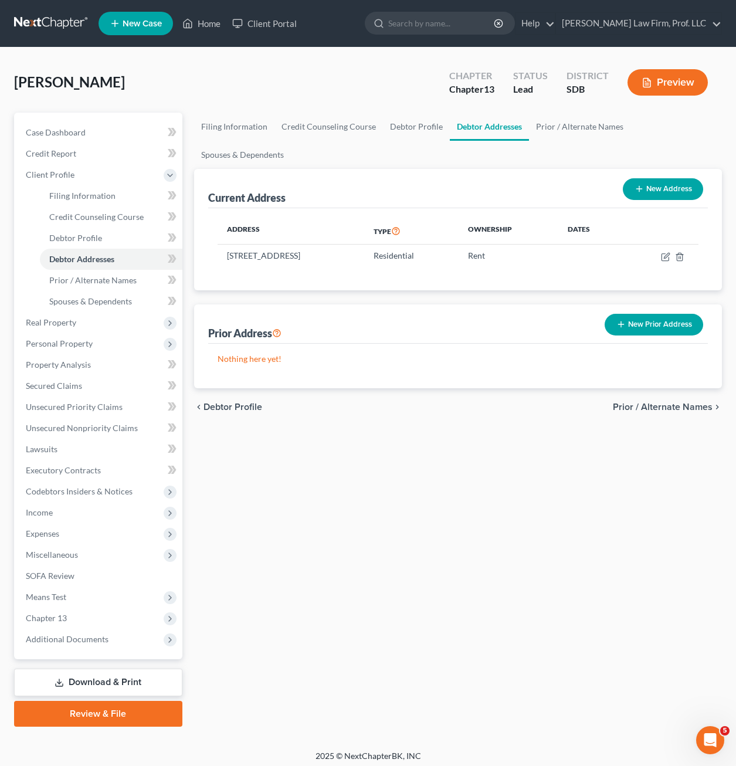
drag, startPoint x: 402, startPoint y: 465, endPoint x: 474, endPoint y: 407, distance: 92.6
click at [402, 460] on div "Filing Information Credit Counseling Course Debtor Profile Debtor Addresses Pri…" at bounding box center [457, 420] width 539 height 614
click at [665, 314] on button "New Prior Address" at bounding box center [653, 325] width 98 height 22
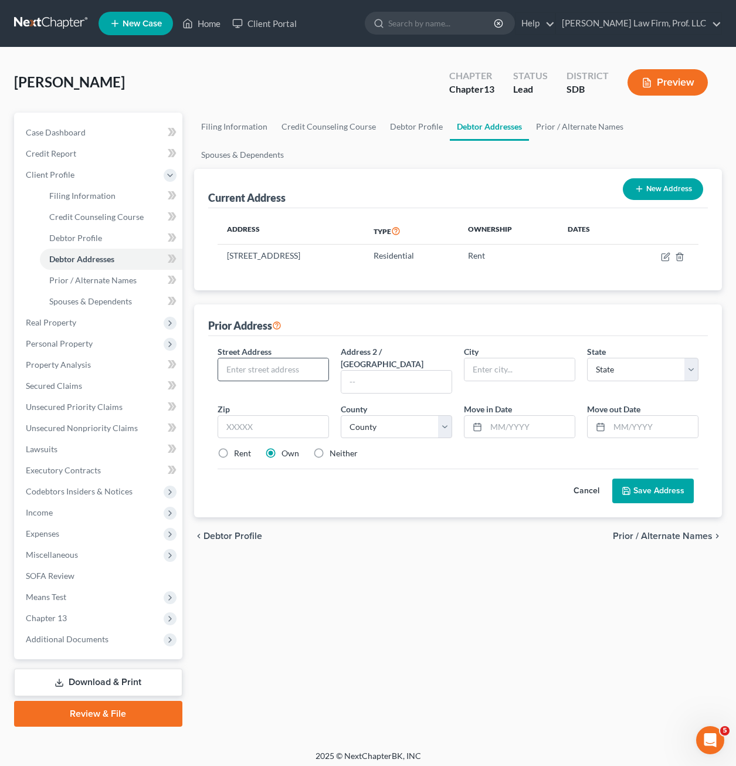
click at [280, 352] on div "Street Address * Address 2 / [GEOGRAPHIC_DATA] * State * State [US_STATE] AK AR…" at bounding box center [458, 407] width 492 height 124
click at [280, 358] on input "text" at bounding box center [273, 369] width 110 height 22
click at [346, 604] on div "Filing Information Credit Counseling Course Debtor Profile Debtor Addresses Pri…" at bounding box center [457, 420] width 539 height 614
click at [260, 358] on input "text" at bounding box center [273, 369] width 110 height 22
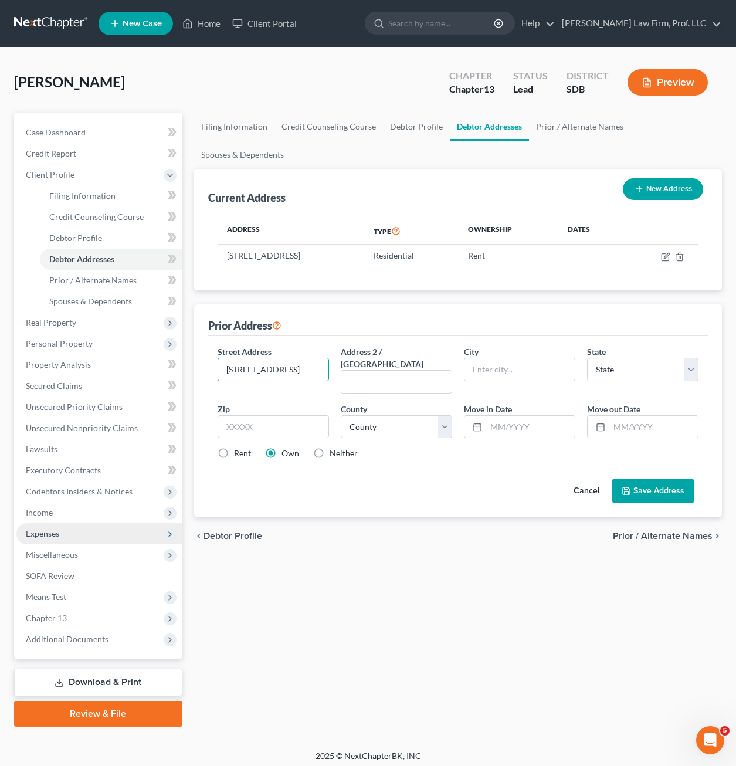
click at [46, 533] on span "Expenses" at bounding box center [42, 533] width 33 height 10
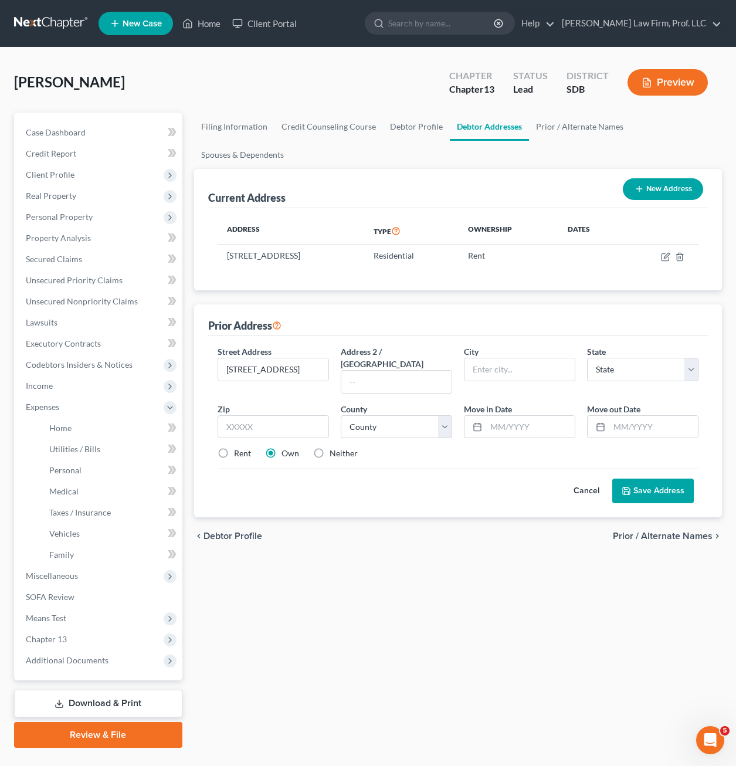
click at [475, 548] on div "Filing Information Credit Counseling Course Debtor Profile Debtor Addresses Pri…" at bounding box center [457, 430] width 539 height 635
click at [580, 479] on button "Cancel" at bounding box center [586, 490] width 52 height 23
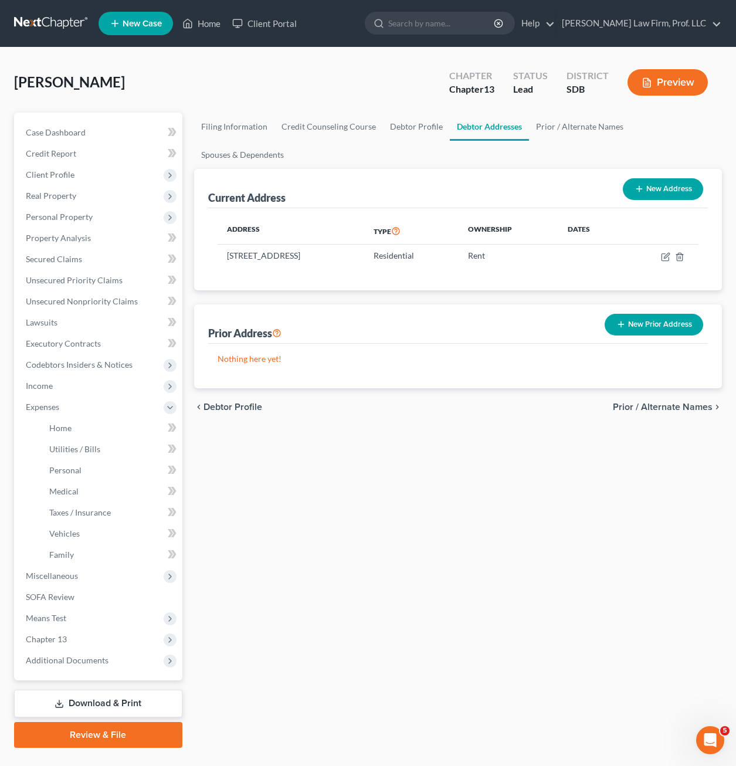
click at [475, 477] on div "Filing Information Credit Counseling Course Debtor Profile Debtor Addresses Pri…" at bounding box center [457, 430] width 539 height 635
click at [65, 430] on span "Home" at bounding box center [60, 428] width 22 height 10
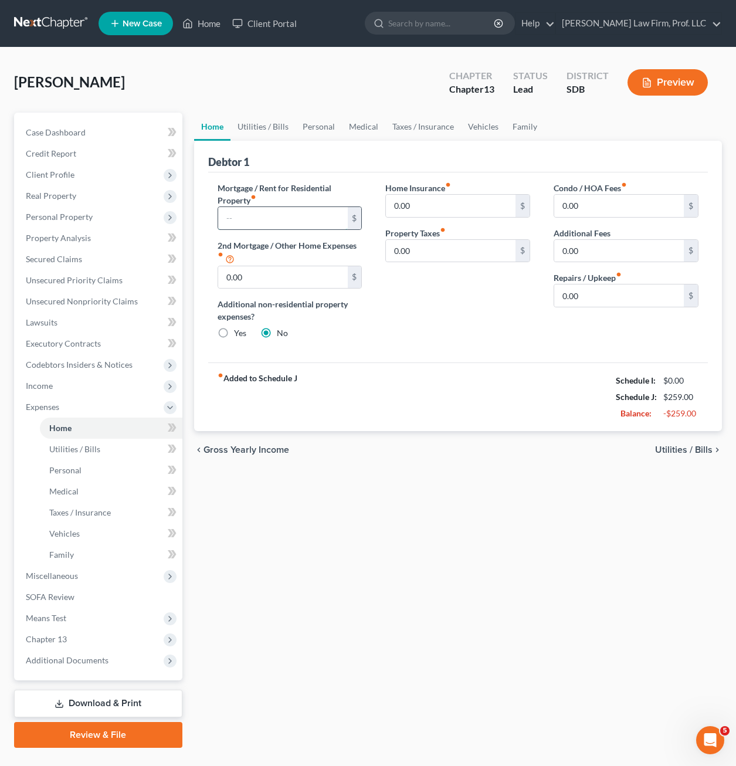
click at [249, 218] on input "text" at bounding box center [283, 218] width 130 height 22
click at [426, 429] on div "fiber_manual_record Added to Schedule J Schedule I: $0.00 Schedule J: $1,284.00…" at bounding box center [457, 396] width 499 height 69
click at [77, 203] on span "Real Property" at bounding box center [99, 195] width 166 height 21
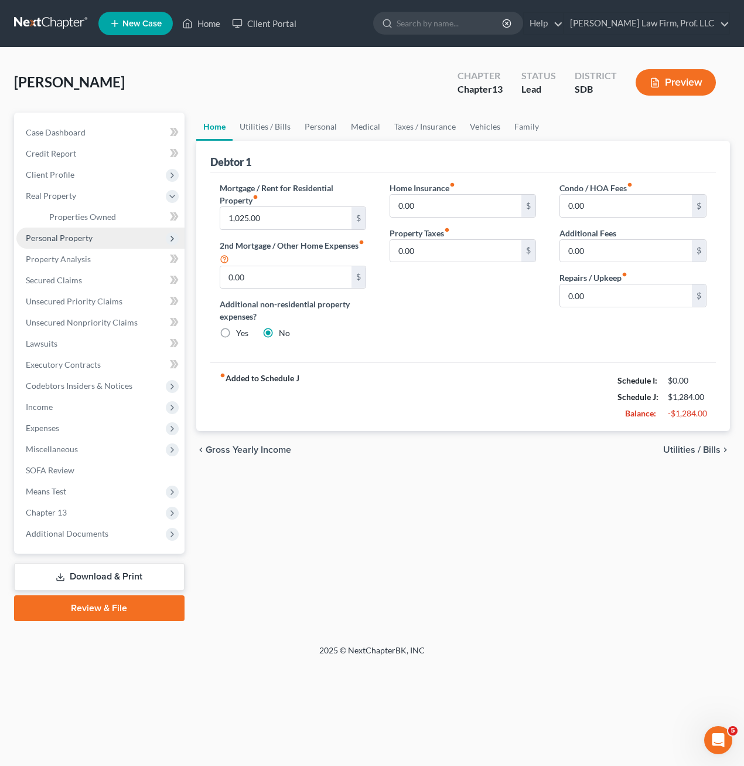
click at [79, 237] on span "Personal Property" at bounding box center [59, 238] width 67 height 10
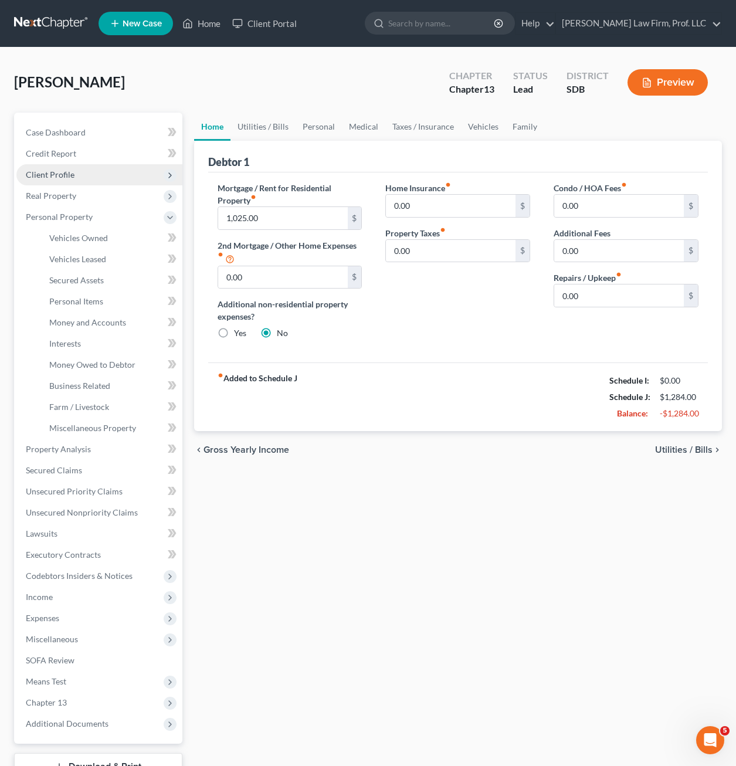
click at [66, 164] on span "Client Profile" at bounding box center [99, 174] width 166 height 21
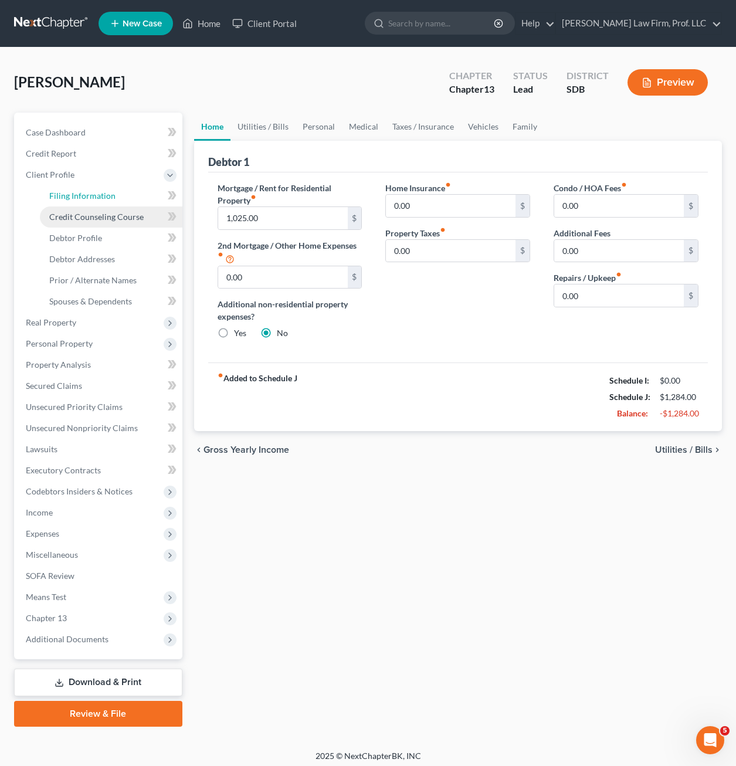
click at [81, 198] on span "Filing Information" at bounding box center [82, 196] width 66 height 10
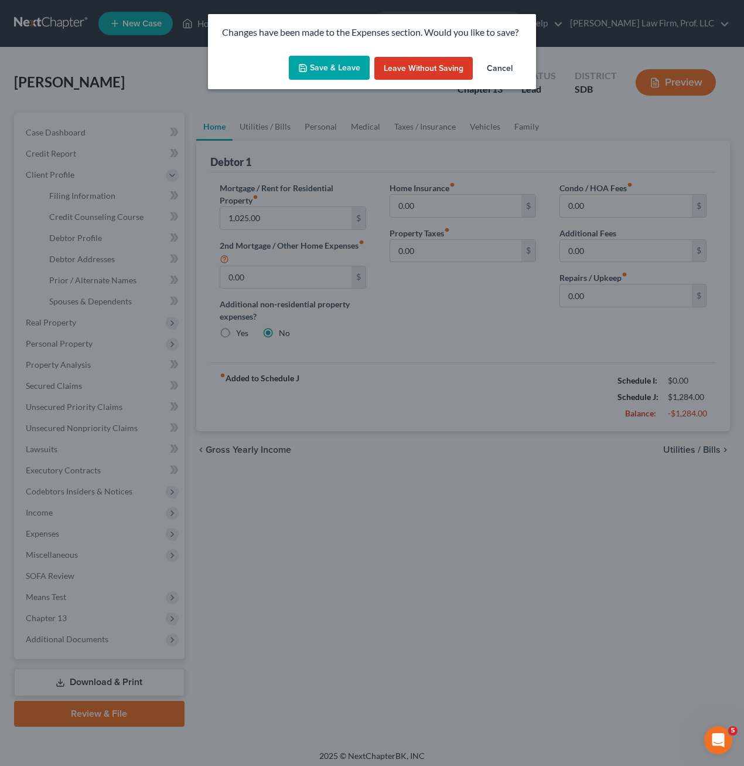
click at [318, 79] on button "Save & Leave" at bounding box center [329, 68] width 81 height 25
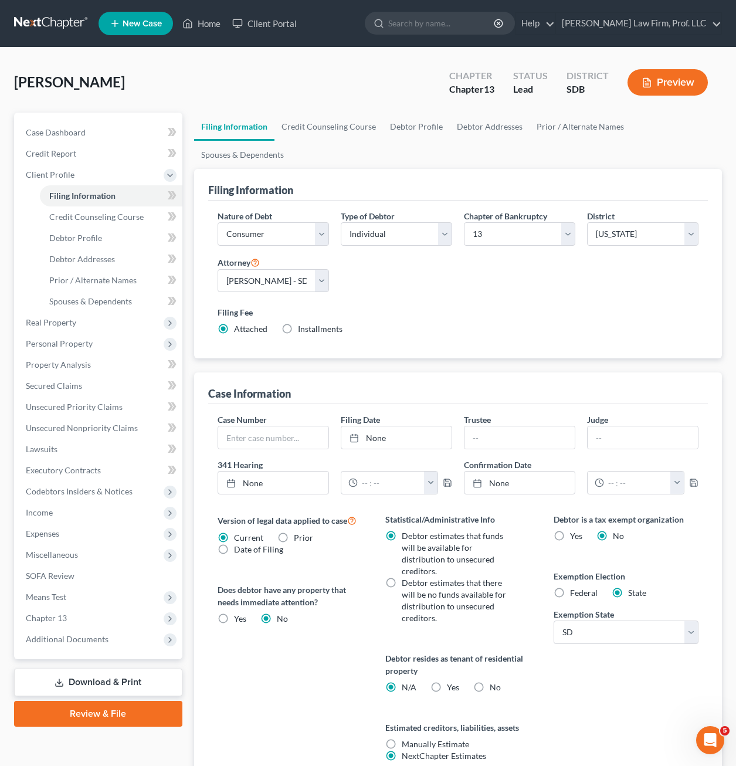
click at [447, 681] on label "Yes Yes" at bounding box center [453, 687] width 12 height 12
click at [451, 681] on input "Yes Yes" at bounding box center [455, 685] width 8 height 8
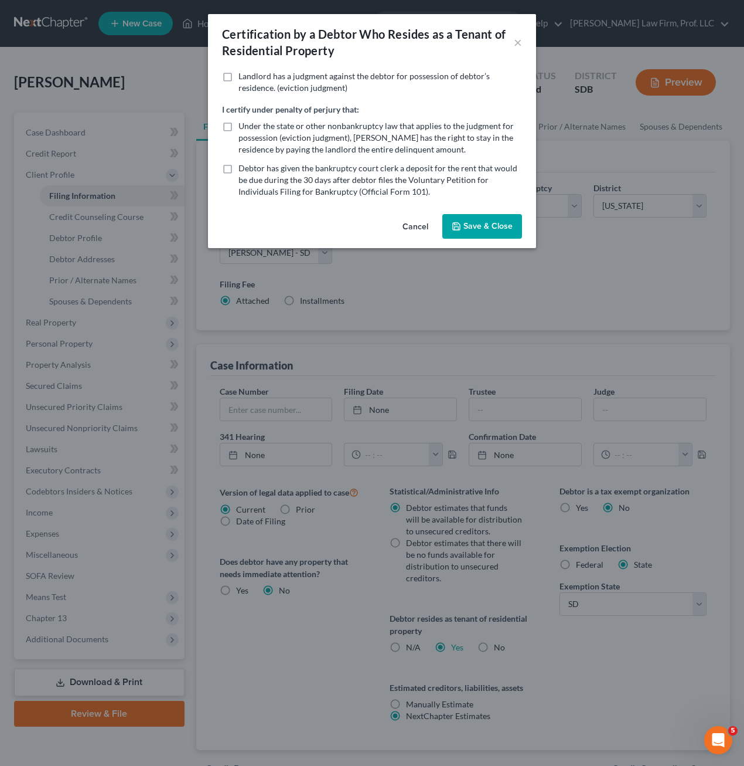
click at [474, 233] on button "Save & Close" at bounding box center [483, 226] width 80 height 25
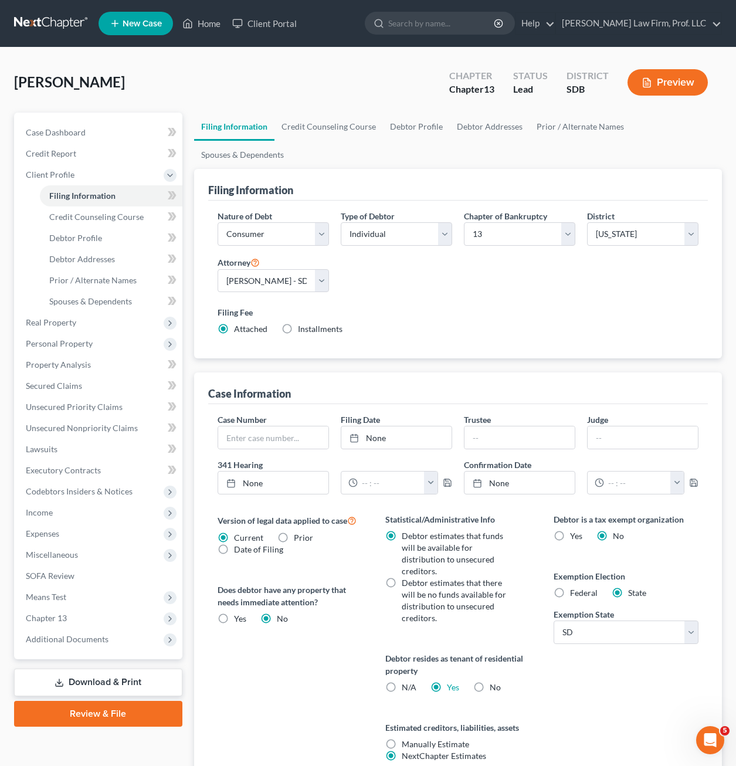
click at [292, 702] on div "Version of legal data applied to case Current Prior Date of Filing Legal data v…" at bounding box center [290, 651] width 168 height 277
click at [57, 338] on span "Personal Property" at bounding box center [59, 343] width 67 height 10
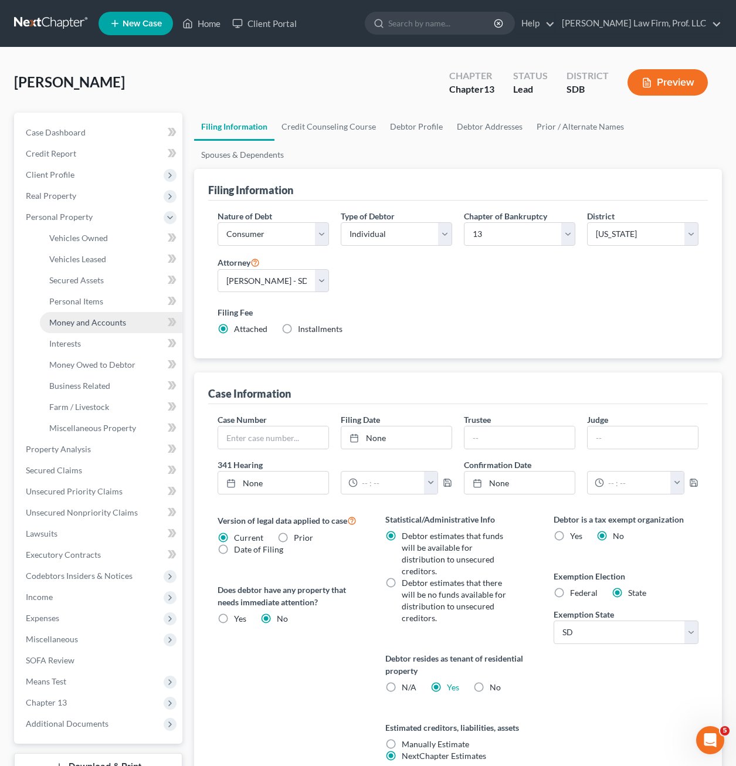
click at [80, 326] on span "Money and Accounts" at bounding box center [87, 322] width 77 height 10
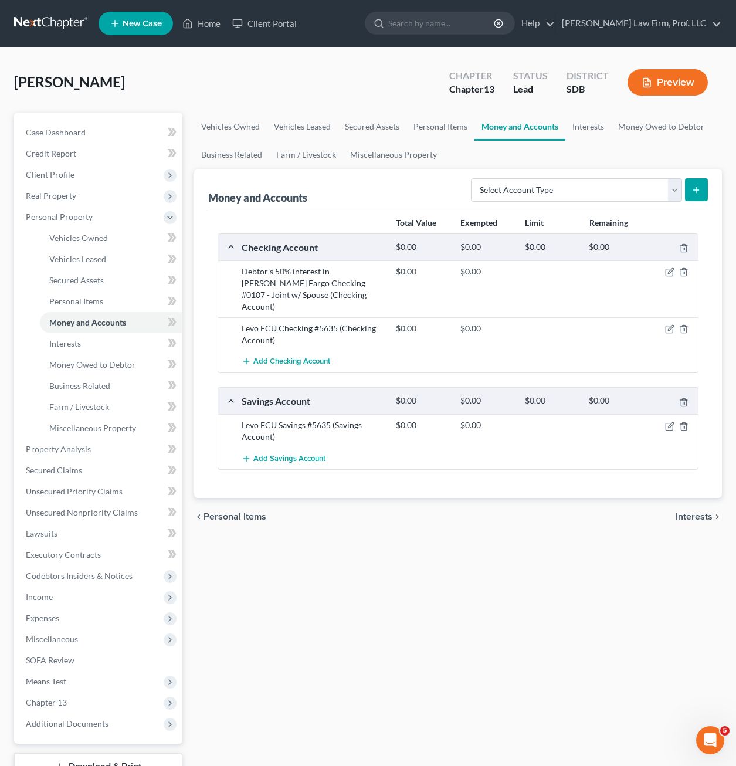
click at [332, 295] on div "Debtor's 50% interest in [PERSON_NAME] Fargo Checking #0107 - Joint w/ Spouse (…" at bounding box center [313, 289] width 154 height 47
drag, startPoint x: 321, startPoint y: 337, endPoint x: 305, endPoint y: 413, distance: 77.3
click at [216, 299] on div "Total Value Exempted Limit Remaining Checking Account $0.00 $0.00 $0.00 $0.00 D…" at bounding box center [457, 353] width 499 height 290
drag, startPoint x: 305, startPoint y: 413, endPoint x: 385, endPoint y: 520, distance: 133.7
click at [385, 520] on div "chevron_left Personal Items Interests chevron_right" at bounding box center [458, 517] width 528 height 38
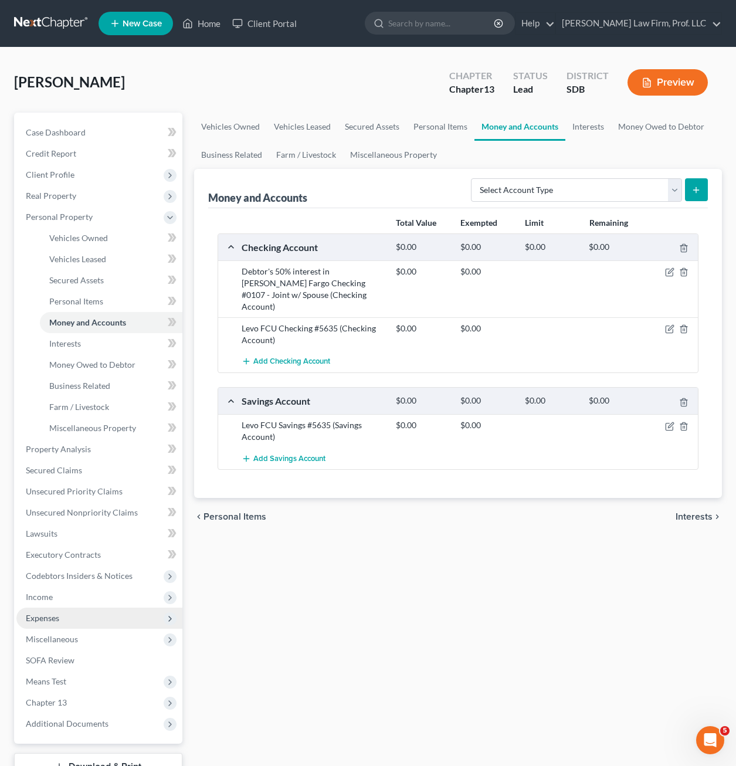
click at [78, 607] on span "Expenses" at bounding box center [99, 617] width 166 height 21
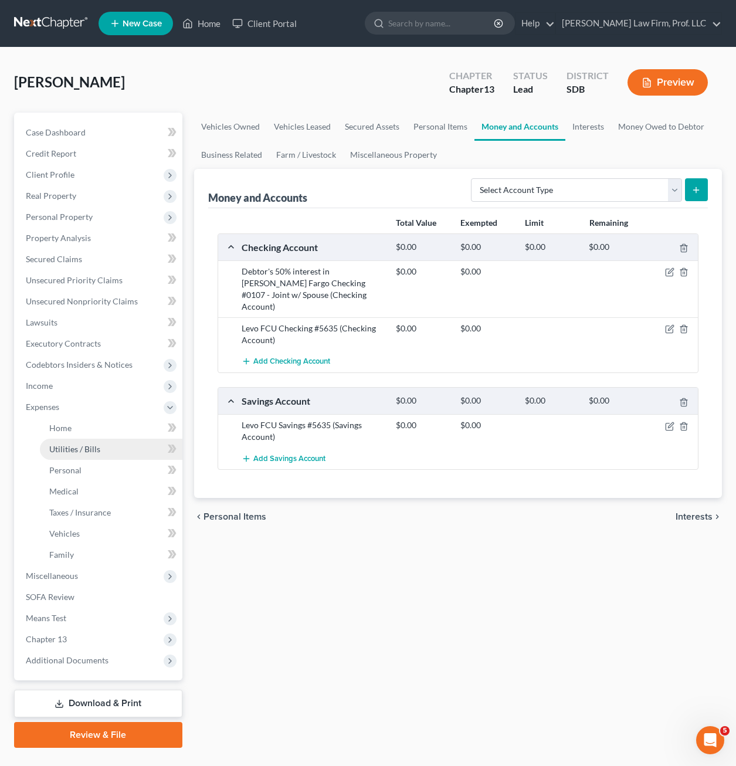
click at [99, 455] on link "Utilities / Bills" at bounding box center [111, 448] width 142 height 21
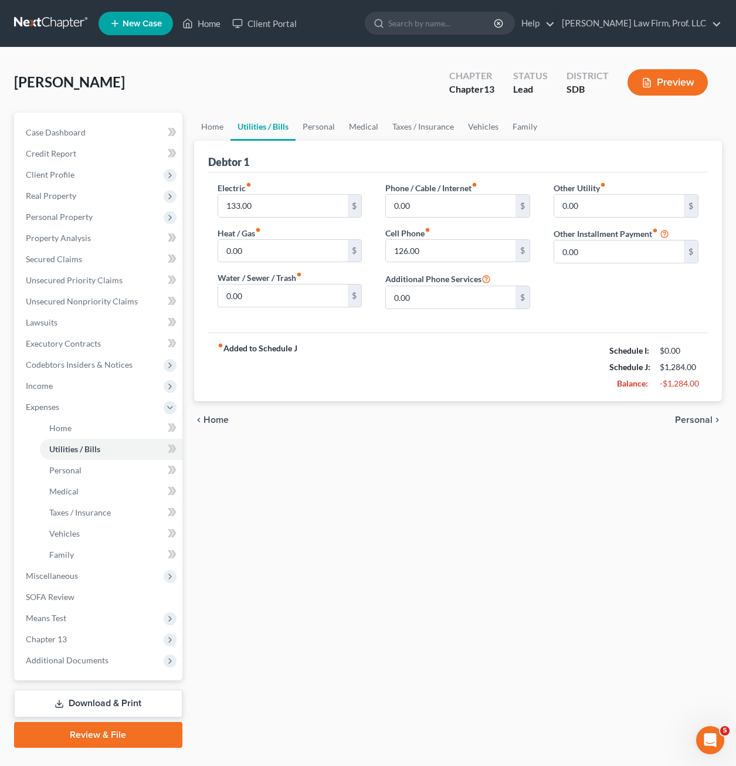
drag, startPoint x: 276, startPoint y: 498, endPoint x: 254, endPoint y: 353, distance: 147.0
click at [278, 498] on div "Home Utilities / Bills Personal Medical Taxes / Insurance Vehicles Family Debto…" at bounding box center [457, 430] width 539 height 635
click at [287, 254] on input "0.00" at bounding box center [283, 251] width 130 height 22
click at [286, 209] on input "133.00" at bounding box center [283, 206] width 130 height 22
click at [287, 213] on input "133.00" at bounding box center [283, 206] width 130 height 22
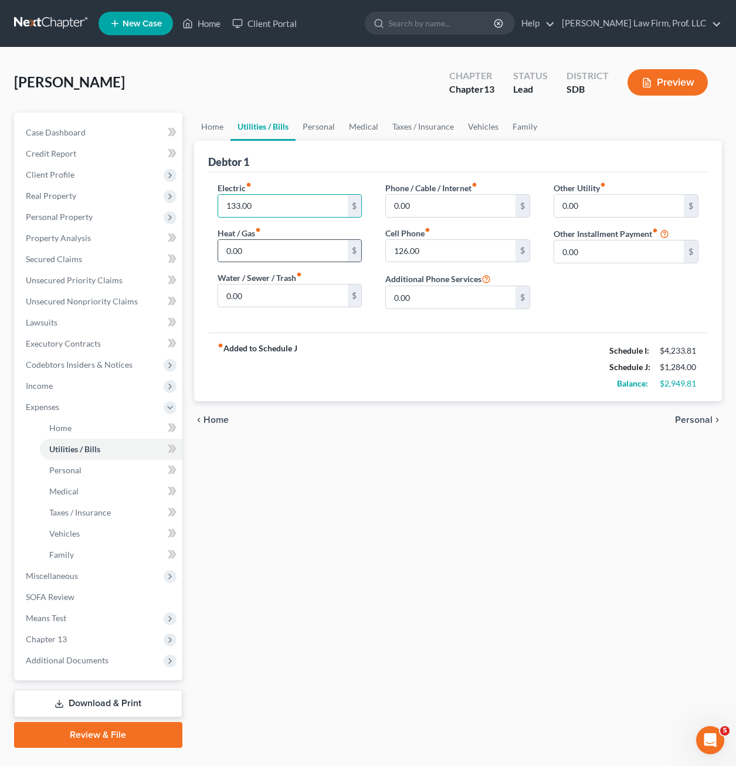
click at [295, 243] on input "0.00" at bounding box center [283, 251] width 130 height 22
click at [60, 171] on span "Client Profile" at bounding box center [50, 174] width 49 height 10
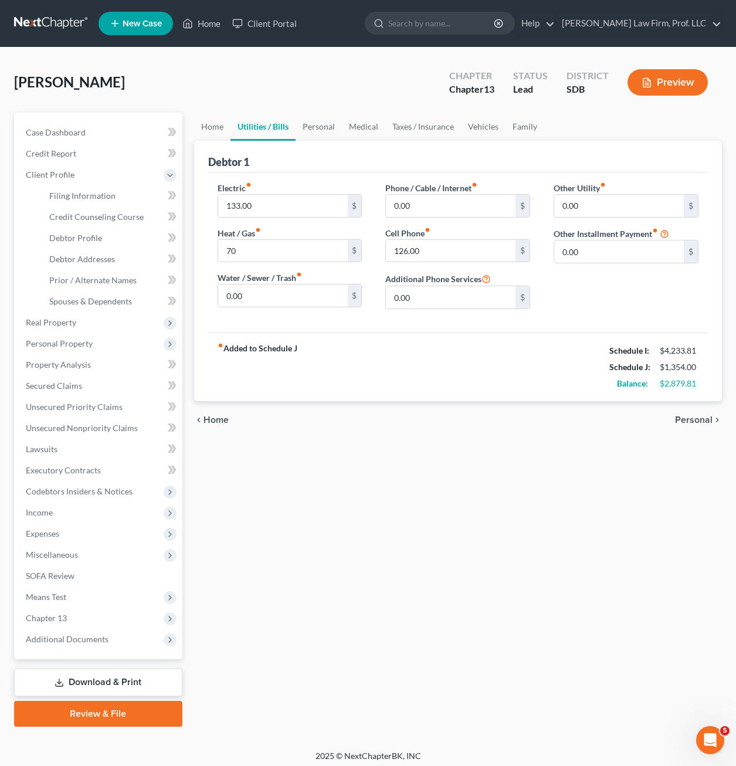
click at [327, 485] on div "Home Utilities / Bills Personal Medical Taxes / Insurance Vehicles Family Debto…" at bounding box center [457, 420] width 539 height 614
click at [412, 434] on div "chevron_left Home Personal chevron_right" at bounding box center [458, 420] width 528 height 38
click at [74, 348] on span "Personal Property" at bounding box center [99, 343] width 166 height 21
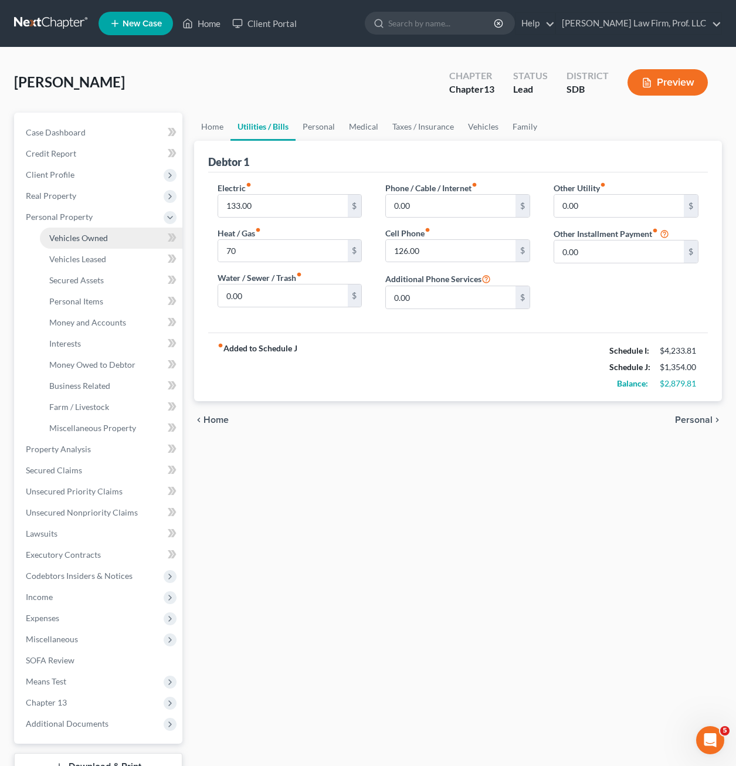
click at [101, 245] on link "Vehicles Owned" at bounding box center [111, 237] width 142 height 21
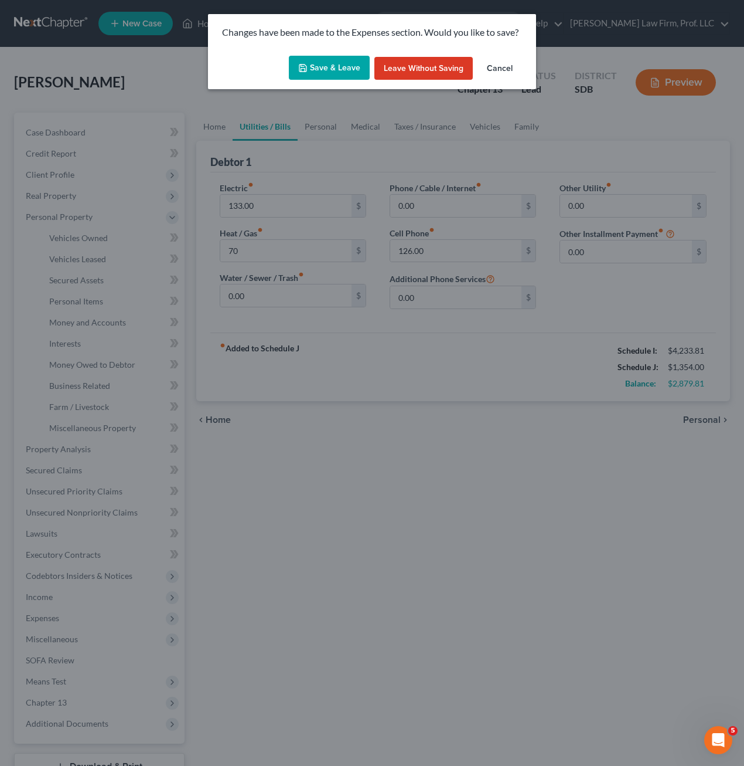
click at [315, 72] on button "Save & Leave" at bounding box center [329, 68] width 81 height 25
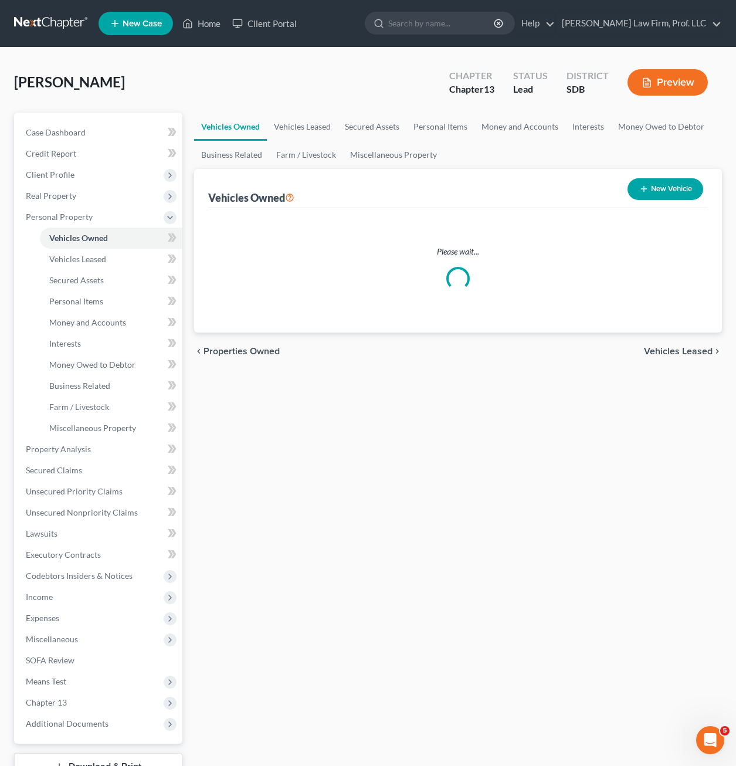
drag, startPoint x: 430, startPoint y: 430, endPoint x: 456, endPoint y: 455, distance: 36.5
click at [456, 455] on div "Vehicles Owned Vehicles Leased Secured Assets Personal Items Money and Accounts…" at bounding box center [457, 462] width 539 height 698
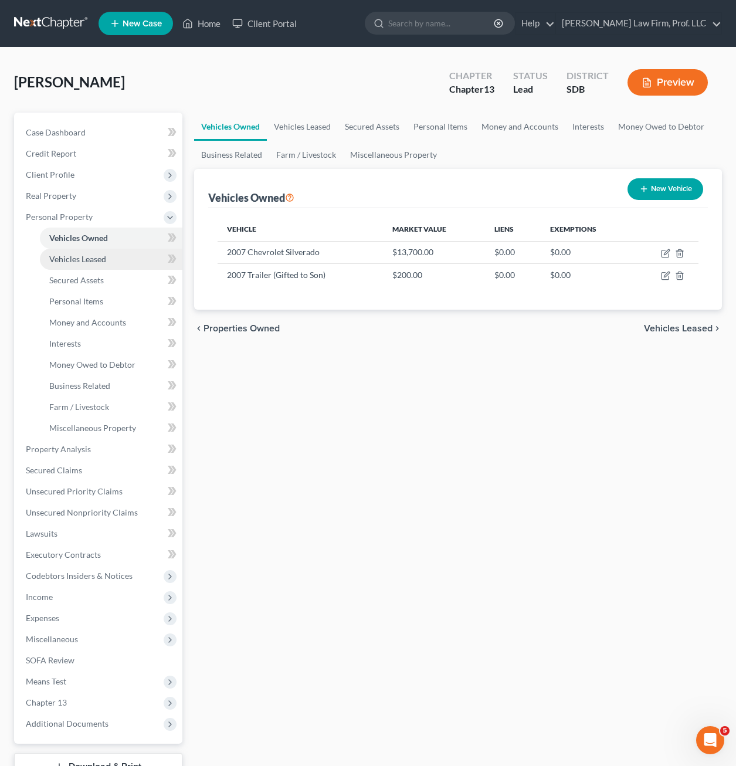
click at [81, 255] on span "Vehicles Leased" at bounding box center [77, 259] width 57 height 10
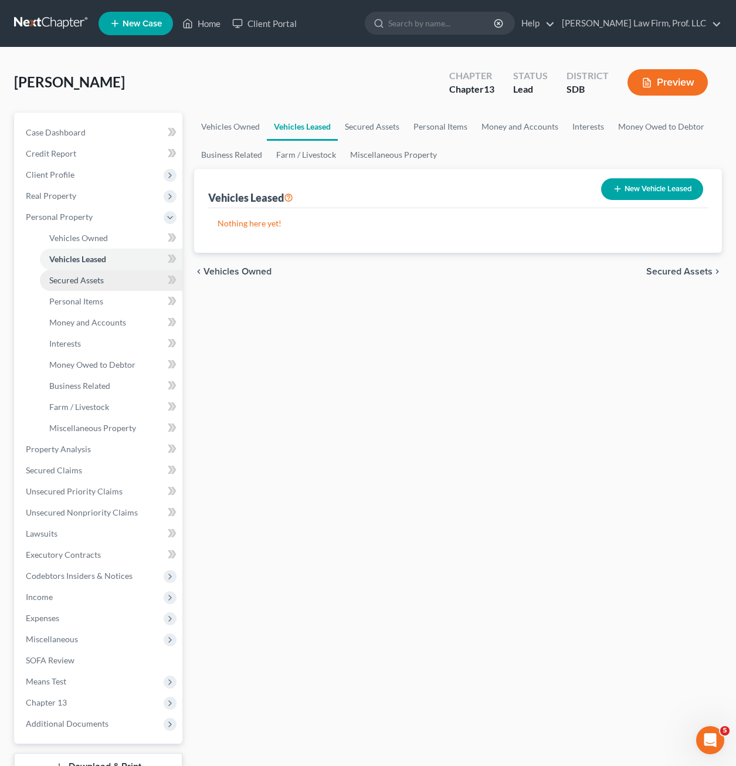
click at [89, 271] on link "Secured Assets" at bounding box center [111, 280] width 142 height 21
click at [74, 280] on span "Secured Assets" at bounding box center [76, 280] width 55 height 10
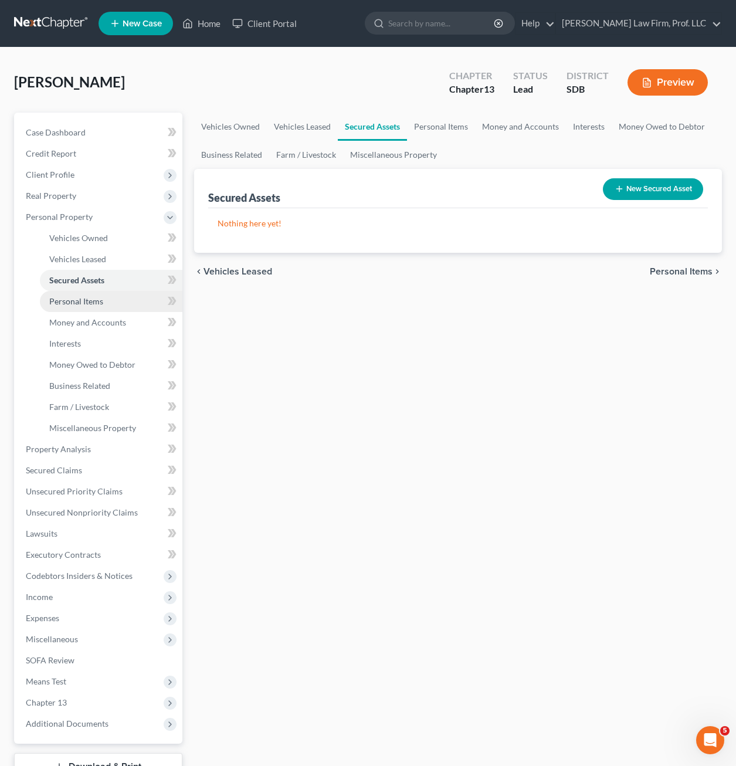
click at [75, 301] on span "Personal Items" at bounding box center [76, 301] width 54 height 10
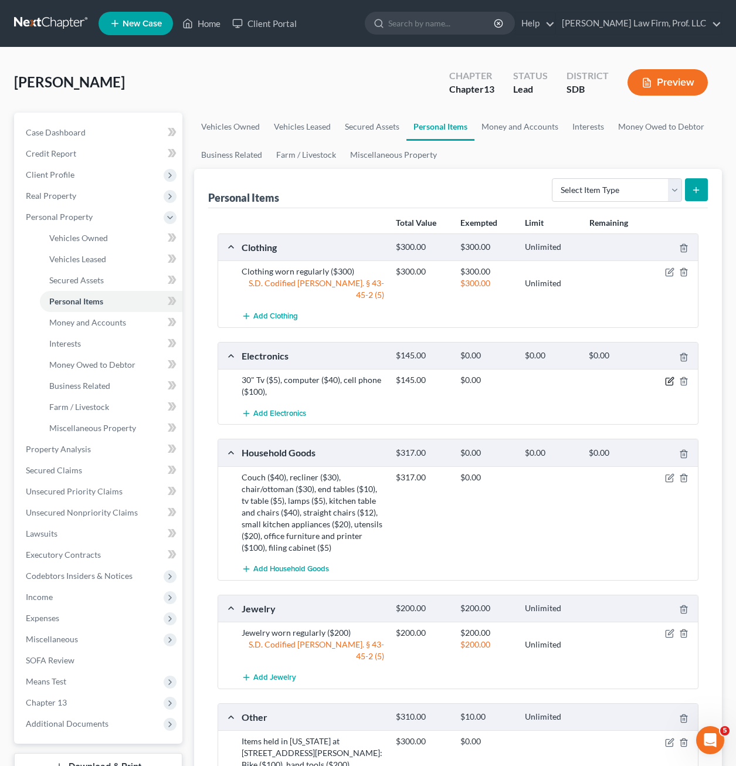
click at [670, 376] on icon "button" at bounding box center [669, 380] width 9 height 9
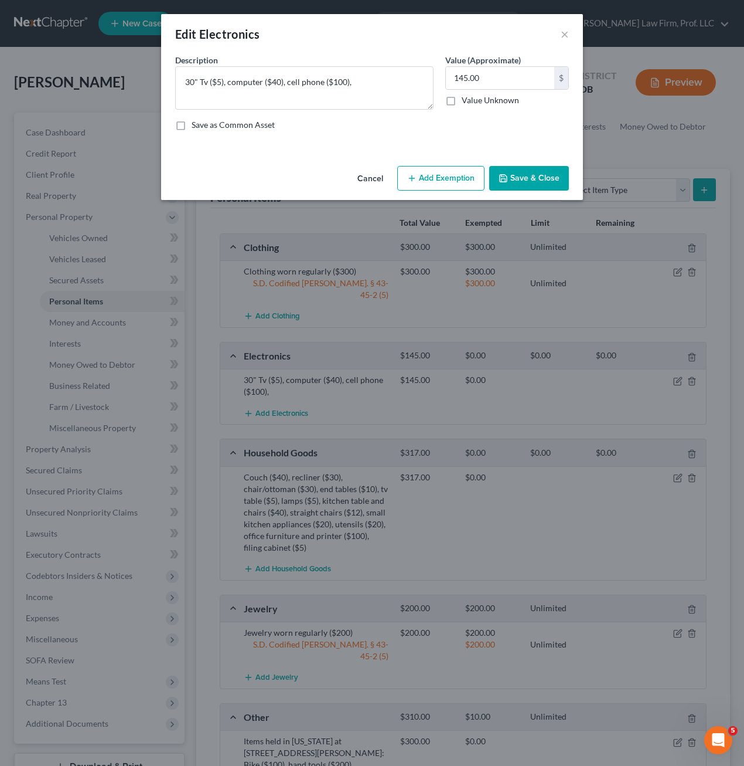
click at [444, 177] on button "Add Exemption" at bounding box center [440, 178] width 87 height 25
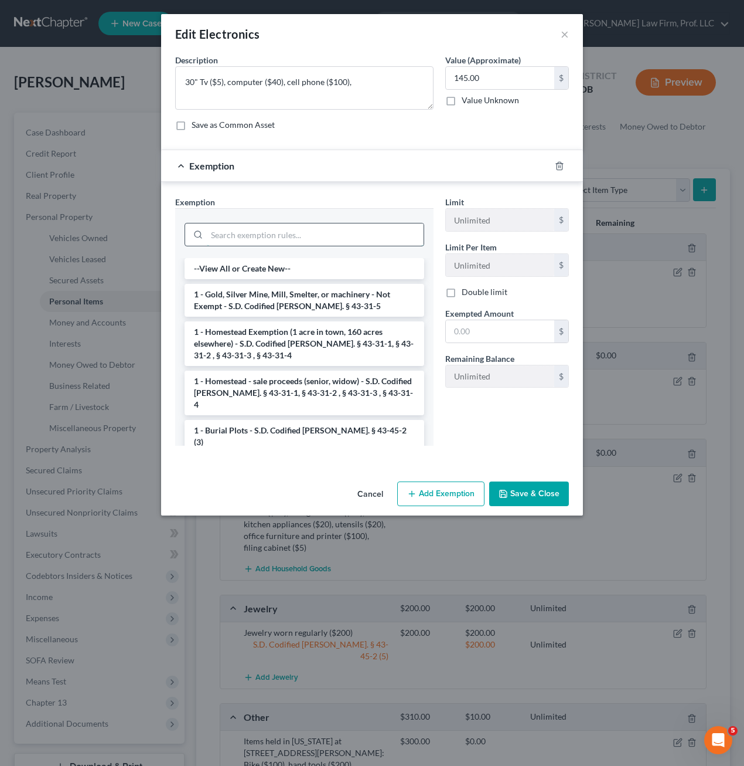
click at [281, 240] on input "search" at bounding box center [315, 234] width 217 height 22
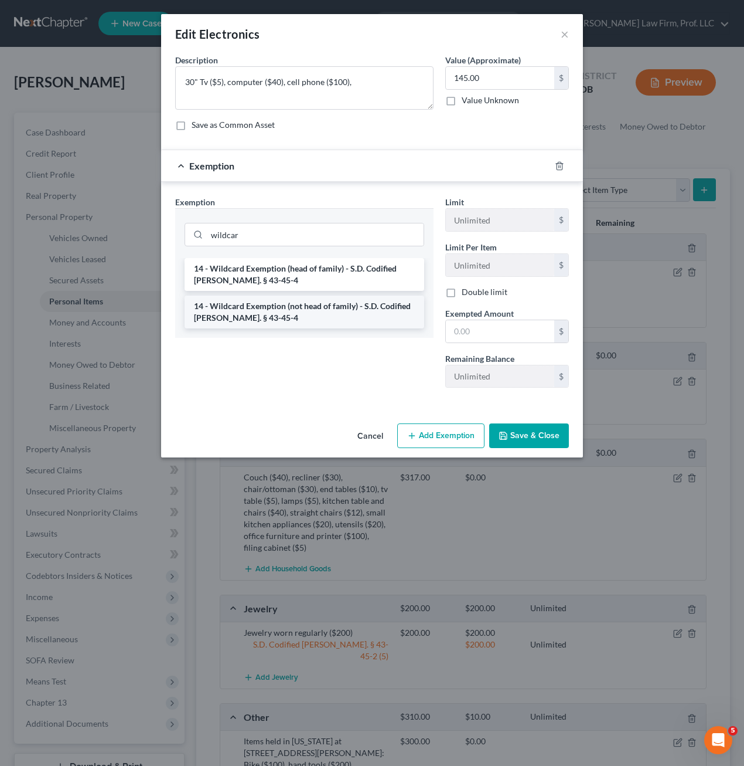
click at [347, 314] on li "14 - Wildcard Exemption (not head of family) - S.D. Codified [PERSON_NAME]. § 4…" at bounding box center [305, 311] width 240 height 33
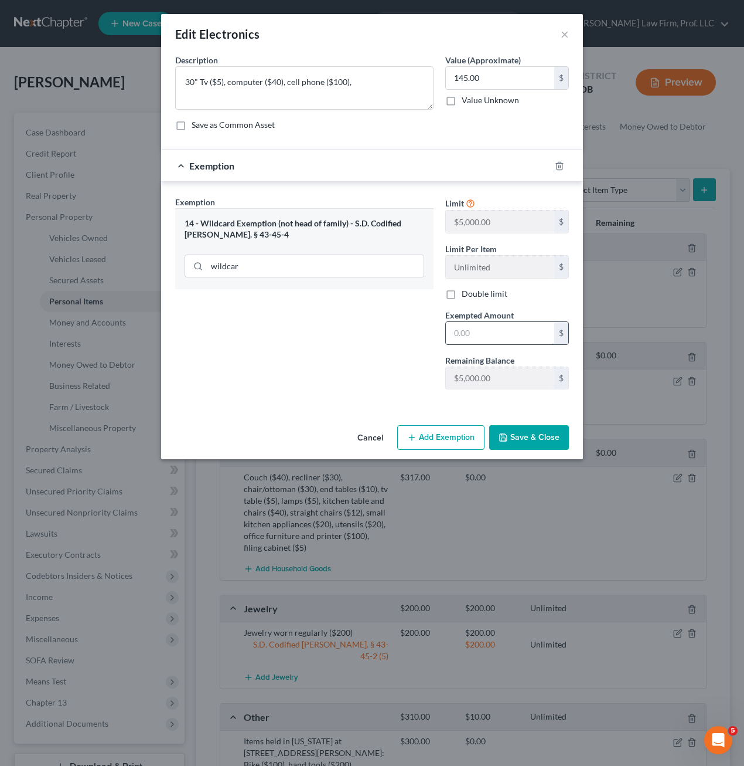
click at [497, 332] on input "text" at bounding box center [500, 333] width 108 height 22
click at [521, 433] on button "Save & Close" at bounding box center [529, 437] width 80 height 25
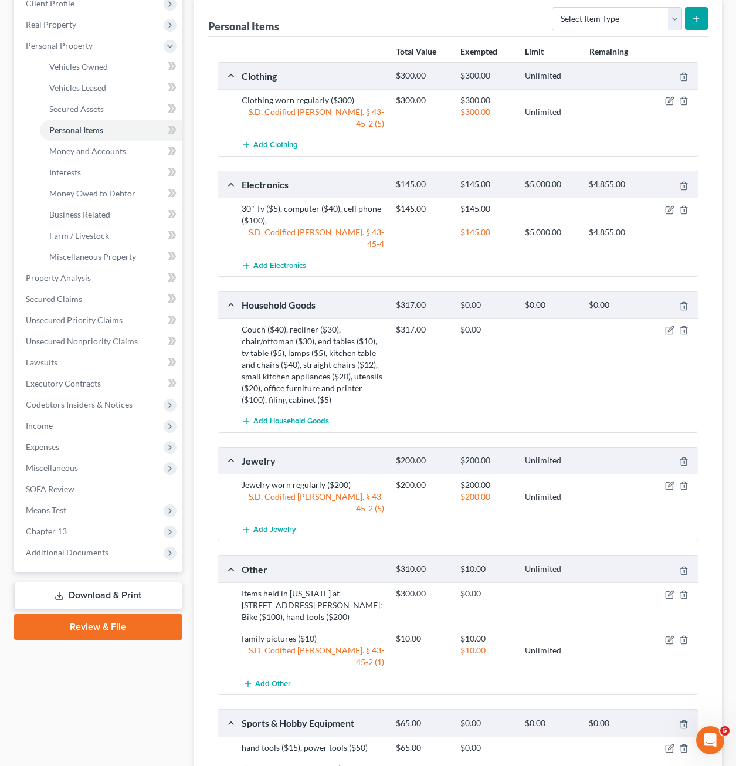
scroll to position [176, 0]
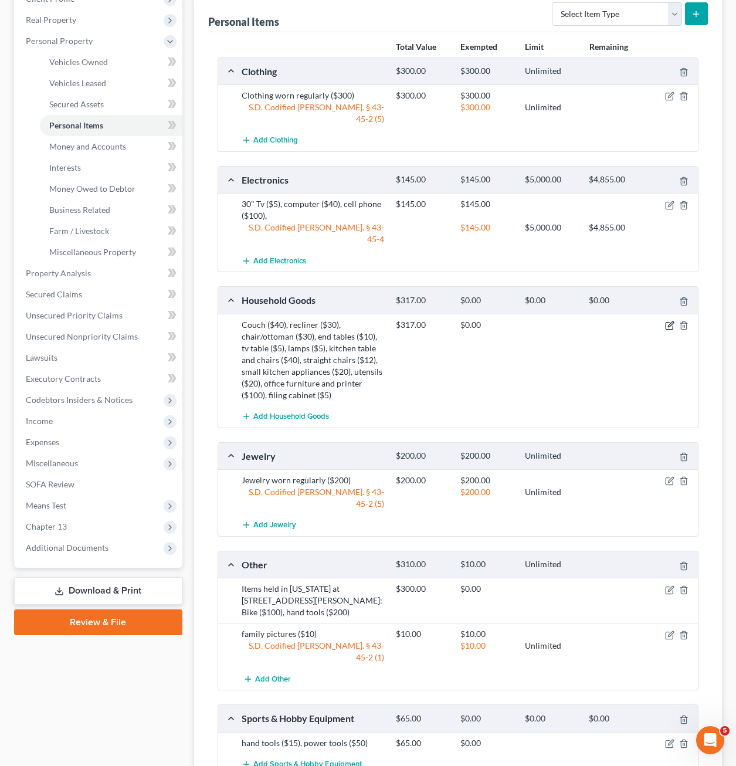
click at [665, 321] on icon "button" at bounding box center [669, 325] width 9 height 9
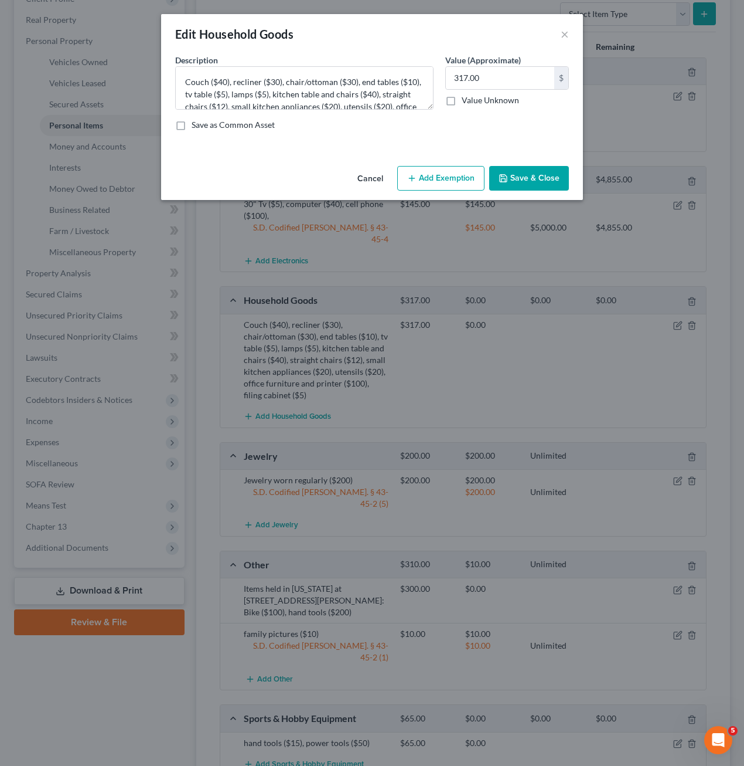
click at [455, 179] on button "Add Exemption" at bounding box center [440, 178] width 87 height 25
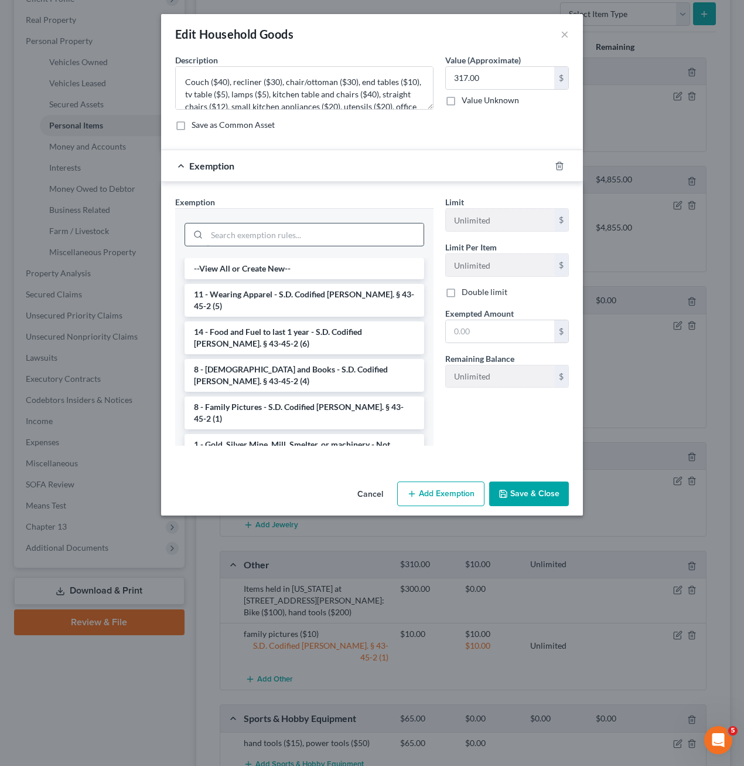
click at [373, 233] on input "search" at bounding box center [315, 234] width 217 height 22
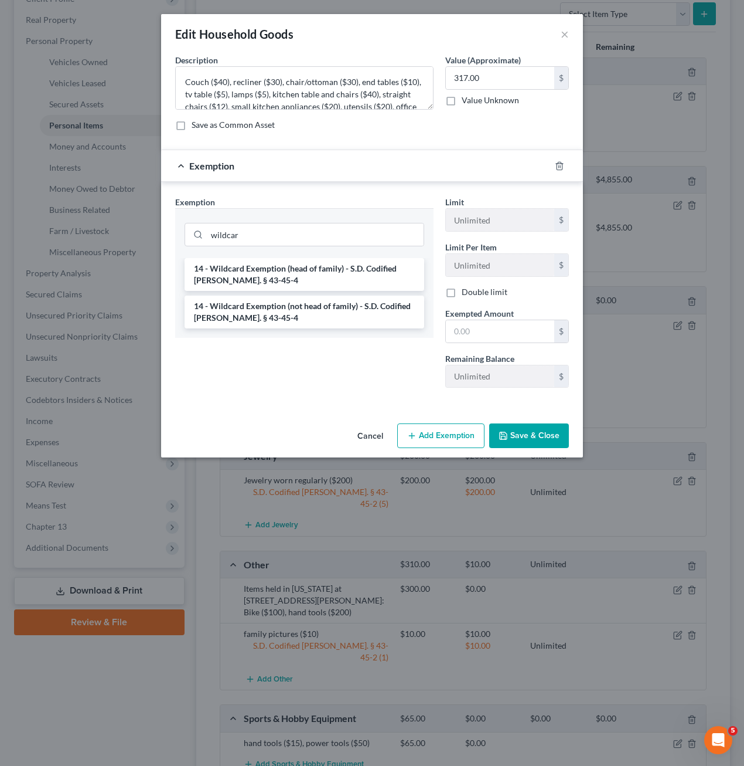
drag, startPoint x: 341, startPoint y: 287, endPoint x: 338, endPoint y: 304, distance: 17.3
click at [341, 288] on li "14 - Wildcard Exemption (head of family) - S.D. Codified [PERSON_NAME]. § 43-45…" at bounding box center [305, 274] width 240 height 33
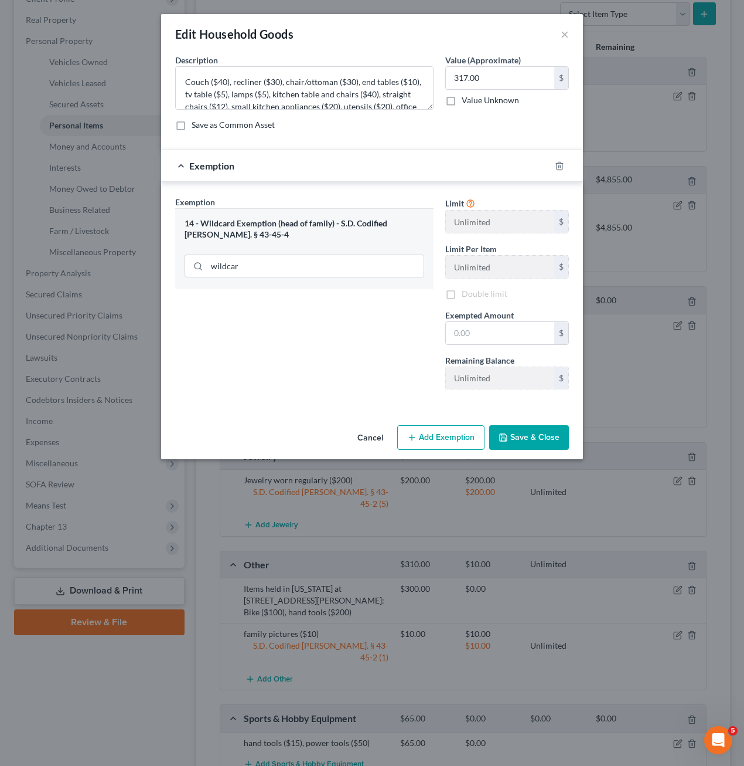
drag, startPoint x: 336, startPoint y: 306, endPoint x: 333, endPoint y: 280, distance: 26.0
click at [336, 306] on div "Exemption Set must be selected for CA. Exemption * 14 - Wildcard Exemption (hea…" at bounding box center [304, 297] width 270 height 203
click at [325, 250] on div "wildcar" at bounding box center [305, 265] width 240 height 30
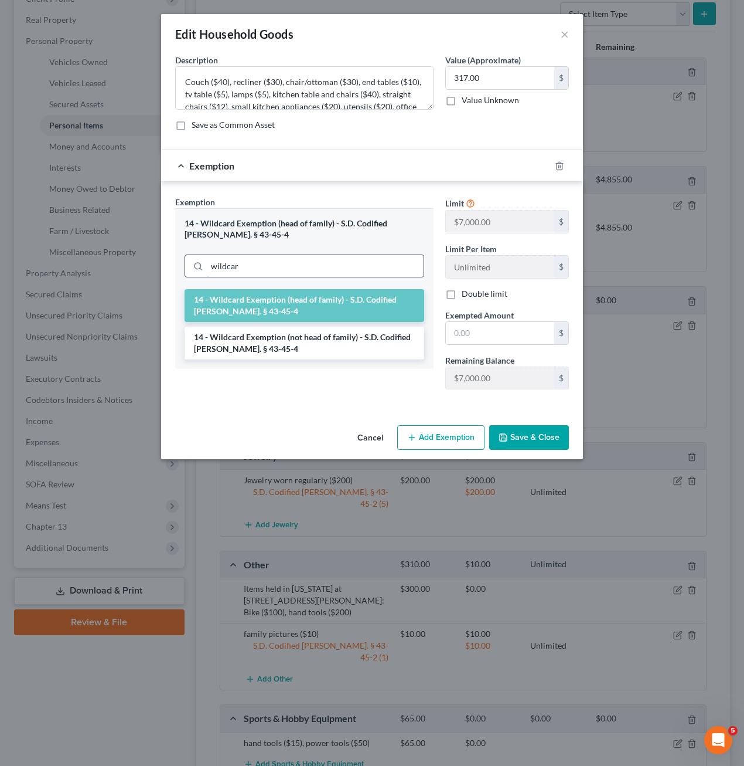
click at [309, 262] on input "wildcar" at bounding box center [315, 266] width 217 height 22
click at [329, 344] on li "14 - Wildcard Exemption (not head of family) - S.D. Codified [PERSON_NAME]. § 4…" at bounding box center [305, 343] width 240 height 33
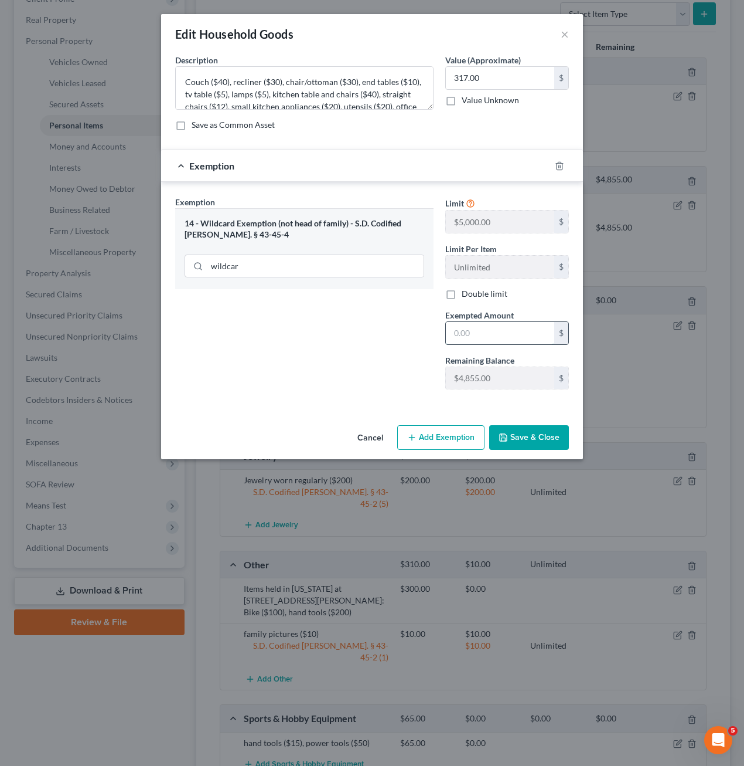
click at [481, 339] on input "text" at bounding box center [500, 333] width 108 height 22
click at [545, 430] on button "Save & Close" at bounding box center [529, 437] width 80 height 25
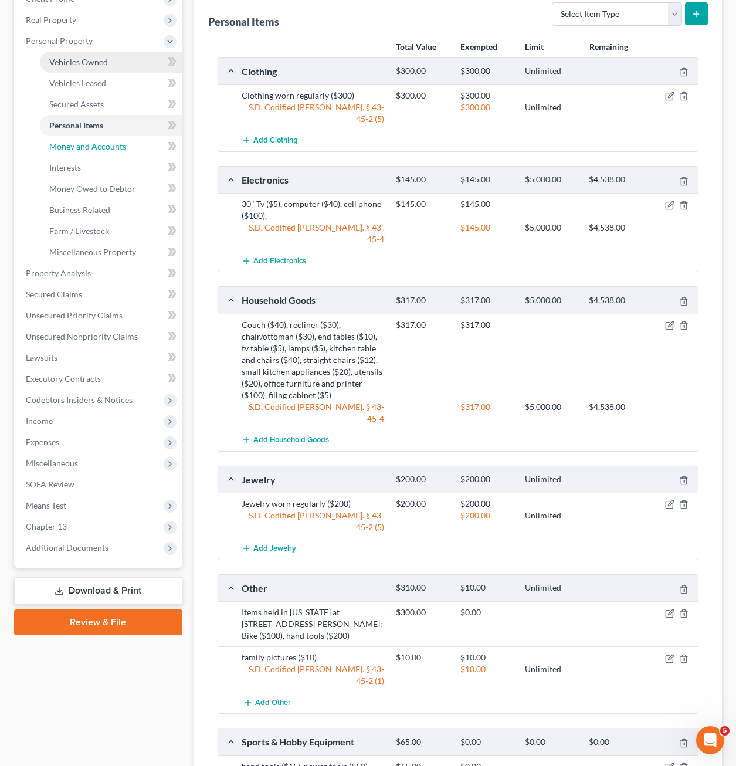
drag, startPoint x: 106, startPoint y: 142, endPoint x: 106, endPoint y: 148, distance: 5.9
click at [106, 142] on span "Money and Accounts" at bounding box center [87, 146] width 77 height 10
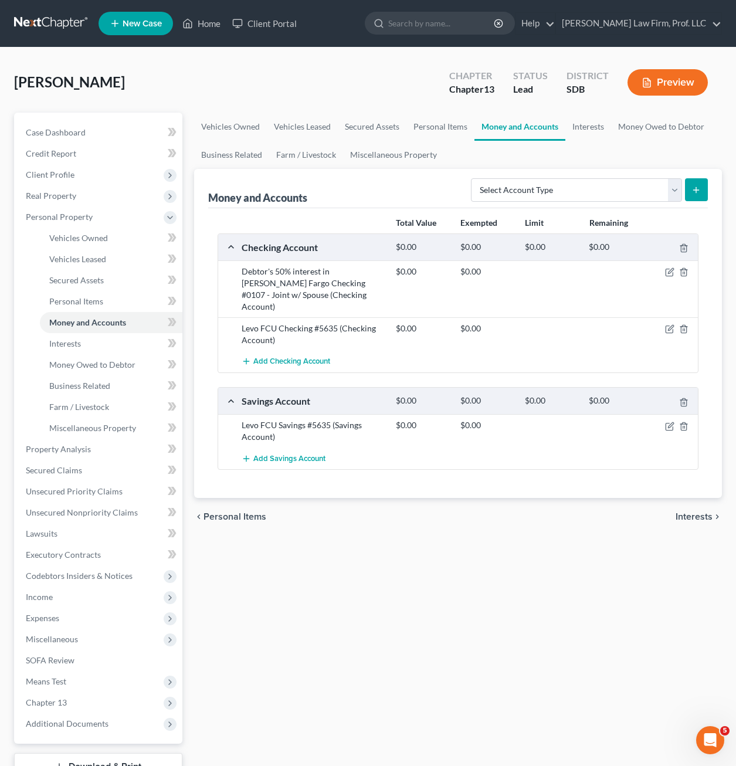
click at [324, 612] on div "Vehicles Owned Vehicles Leased Secured Assets Personal Items Money and Accounts…" at bounding box center [457, 462] width 539 height 698
click at [296, 584] on div "Vehicles Owned Vehicles Leased Secured Assets Personal Items Money and Accounts…" at bounding box center [457, 462] width 539 height 698
click at [87, 354] on link "Money Owed to Debtor" at bounding box center [111, 364] width 142 height 21
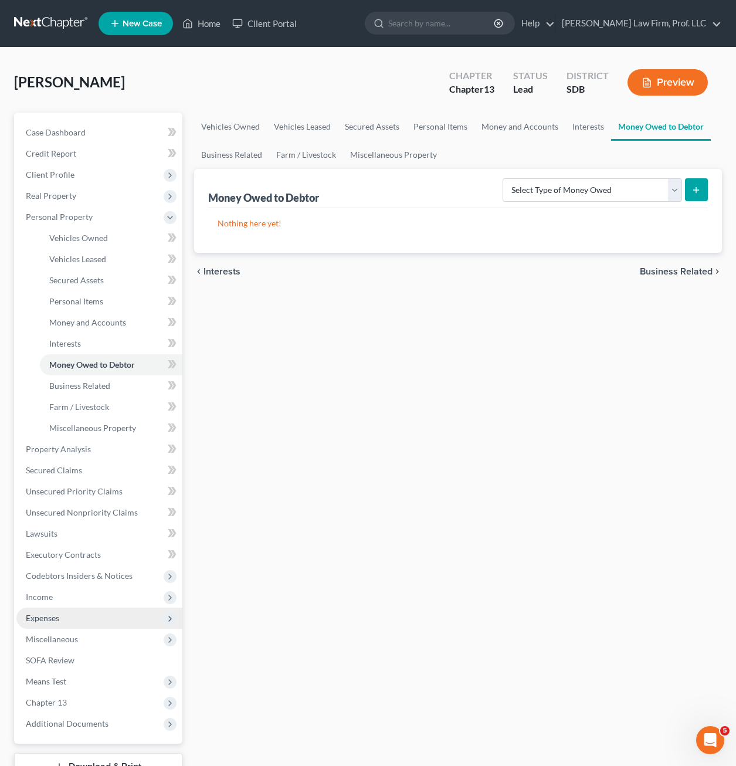
click at [67, 618] on span "Expenses" at bounding box center [99, 617] width 166 height 21
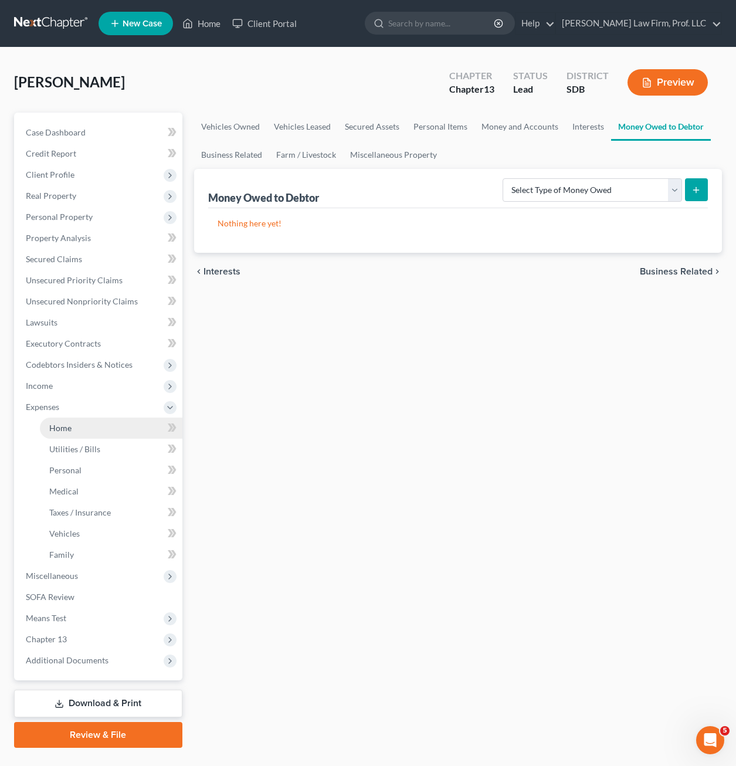
click at [76, 435] on link "Home" at bounding box center [111, 427] width 142 height 21
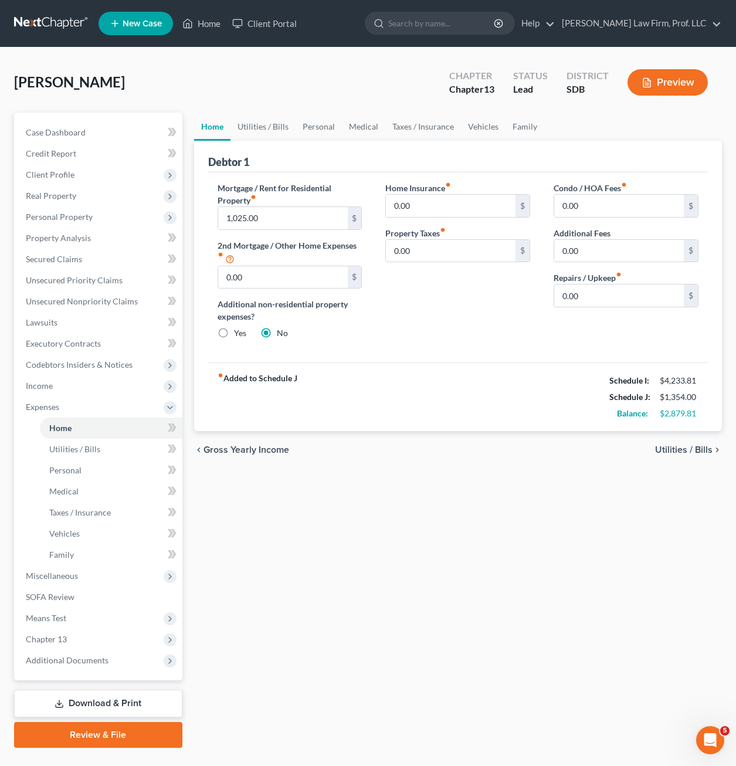
click at [440, 515] on div "Home Utilities / Bills Personal Medical Taxes / Insurance Vehicles Family Debto…" at bounding box center [457, 430] width 539 height 635
click at [393, 553] on div "Home Utilities / Bills Personal Medical Taxes / Insurance Vehicles Family Debto…" at bounding box center [457, 430] width 539 height 635
click at [115, 615] on span "Means Test" at bounding box center [99, 617] width 166 height 21
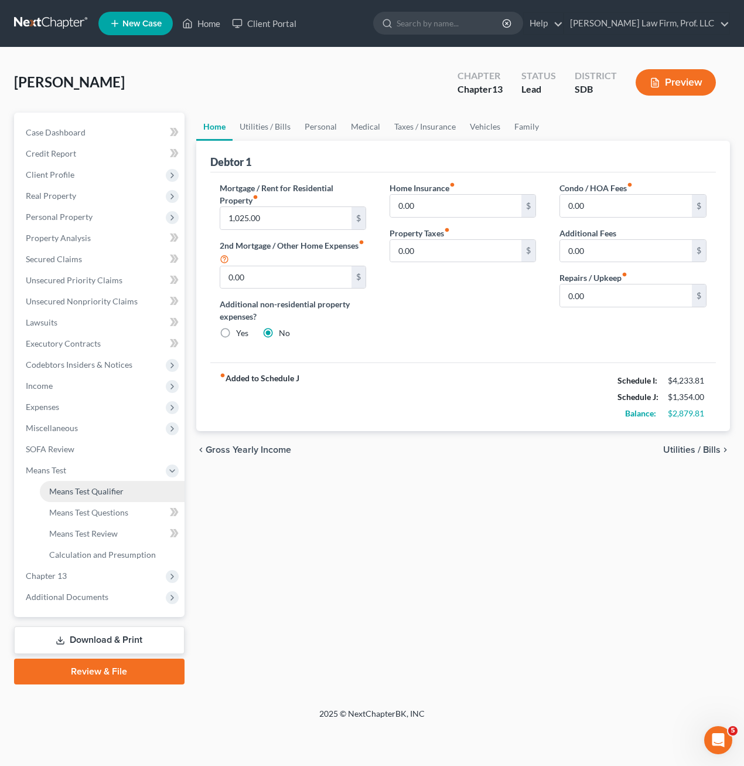
drag, startPoint x: 90, startPoint y: 498, endPoint x: 106, endPoint y: 499, distance: 15.9
click at [90, 498] on link "Means Test Qualifier" at bounding box center [112, 491] width 145 height 21
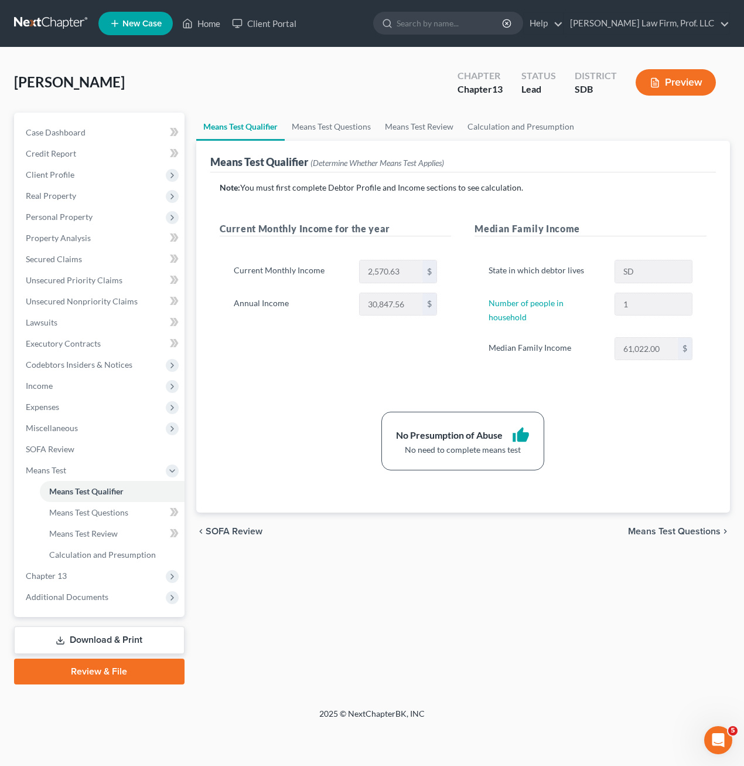
click at [530, 567] on div "Means Test Qualifier Means Test Questions Means Test Review Calculation and Pre…" at bounding box center [464, 399] width 546 height 572
click at [299, 542] on div "Means Test Qualifier Means Test Questions Means Test Review Calculation and Pre…" at bounding box center [464, 399] width 546 height 572
drag, startPoint x: 61, startPoint y: 213, endPoint x: 59, endPoint y: 222, distance: 8.4
click at [61, 219] on span "Personal Property" at bounding box center [59, 217] width 67 height 10
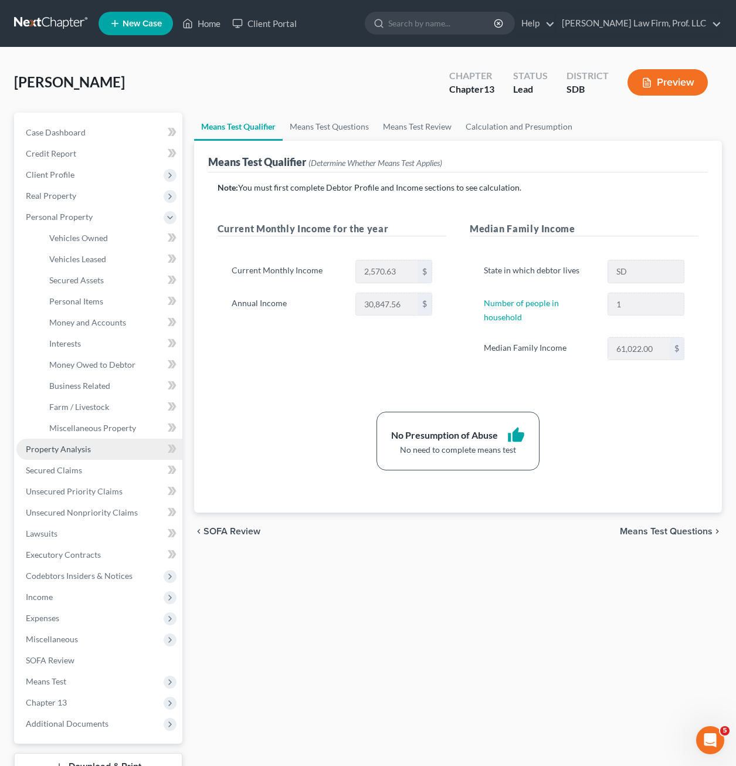
click at [84, 455] on link "Property Analysis" at bounding box center [99, 448] width 166 height 21
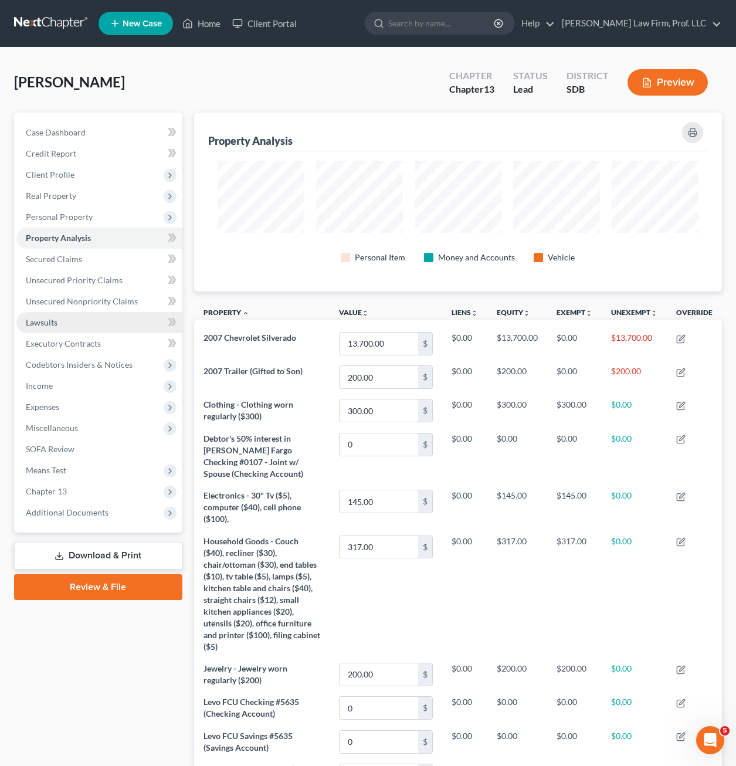
scroll to position [179, 528]
click at [103, 295] on link "Unsecured Nonpriority Claims" at bounding box center [99, 301] width 166 height 21
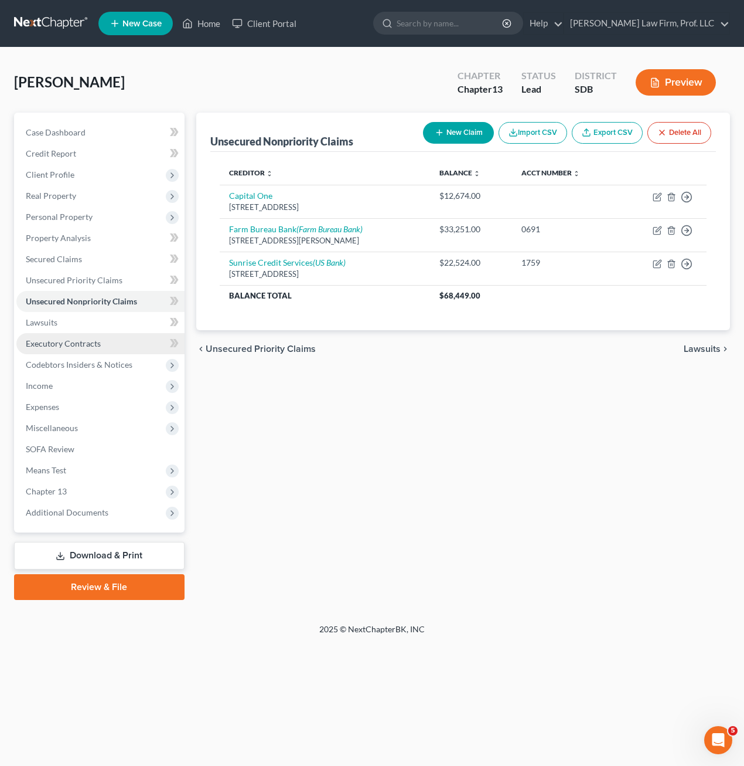
click at [120, 337] on link "Executory Contracts" at bounding box center [100, 343] width 168 height 21
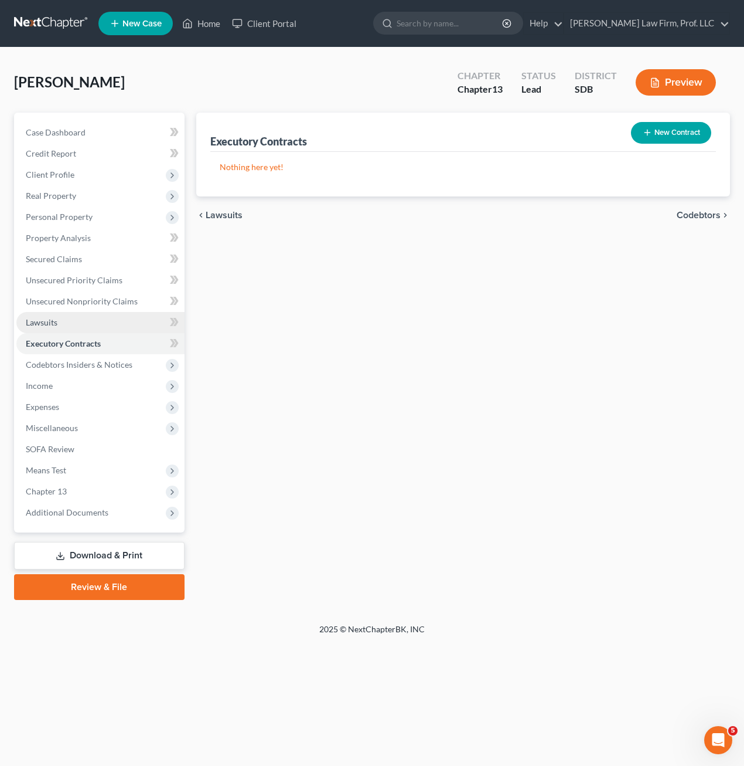
click at [83, 319] on link "Lawsuits" at bounding box center [100, 322] width 168 height 21
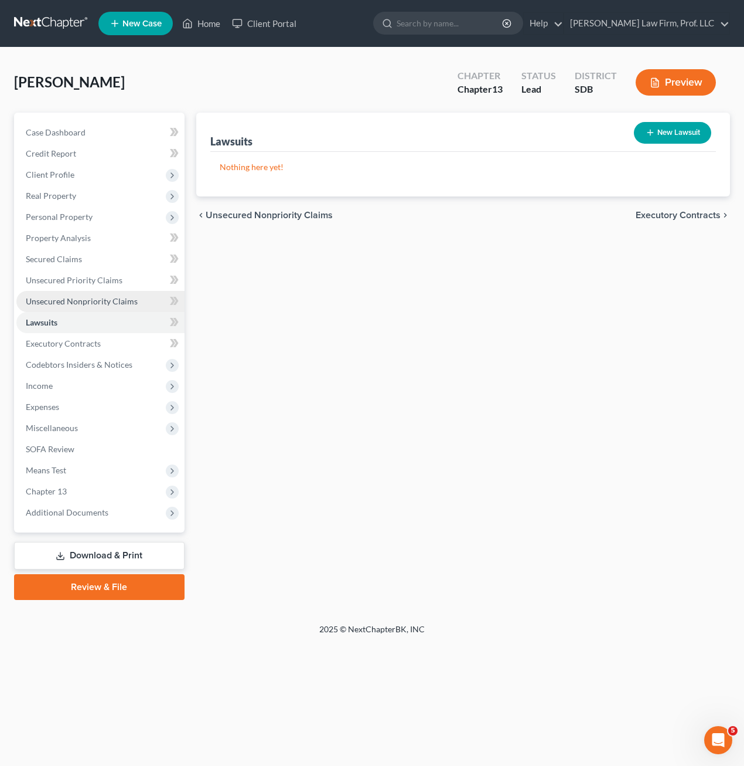
click at [106, 300] on span "Unsecured Nonpriority Claims" at bounding box center [82, 301] width 112 height 10
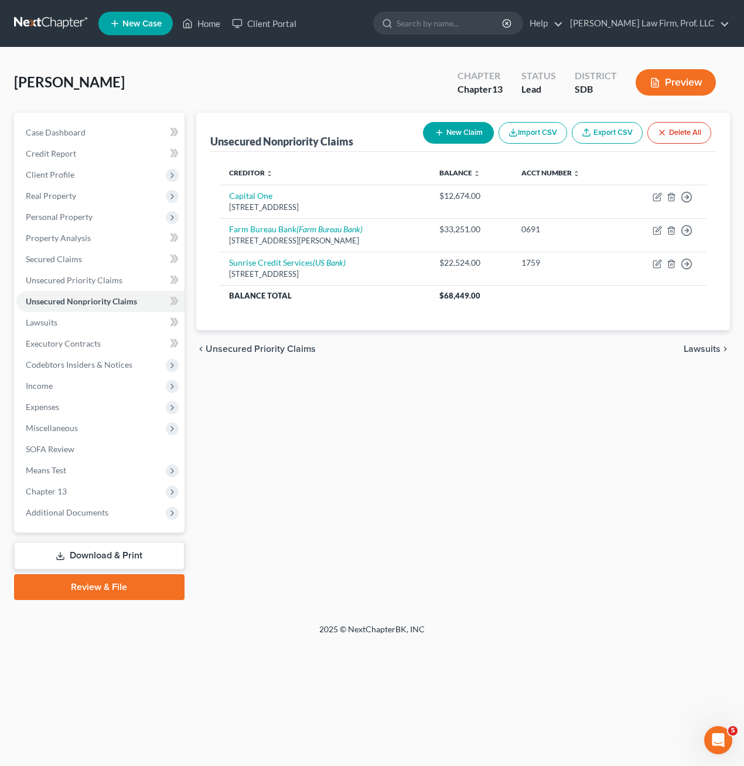
click at [458, 131] on button "New Claim" at bounding box center [458, 133] width 71 height 22
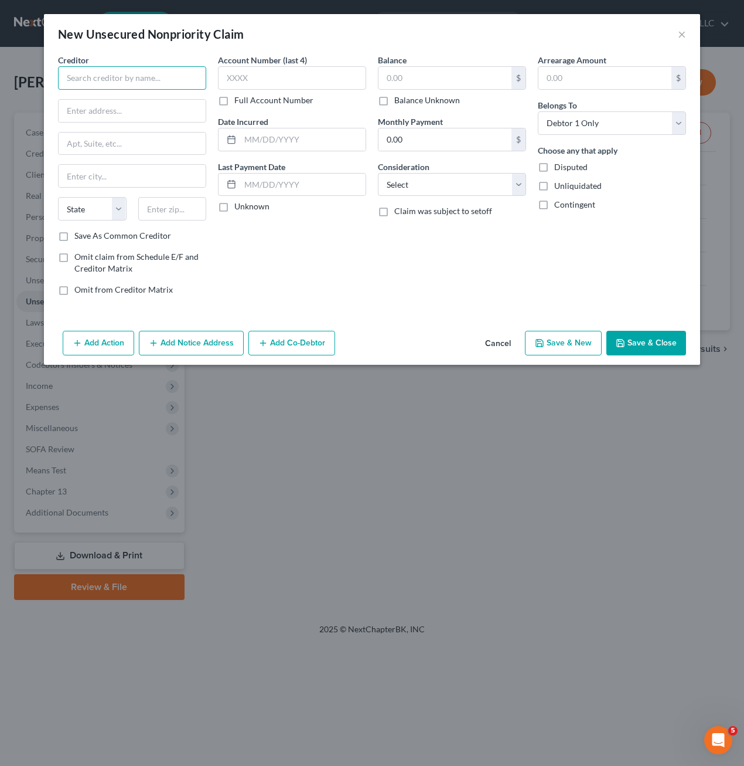
click at [164, 86] on input "text" at bounding box center [132, 77] width 148 height 23
click at [128, 103] on div "AAA Collections" at bounding box center [128, 99] width 122 height 12
click at [442, 182] on select "Select Cable / Satellite Services Collection Agency Credit Card Debt Debt Couns…" at bounding box center [452, 184] width 148 height 23
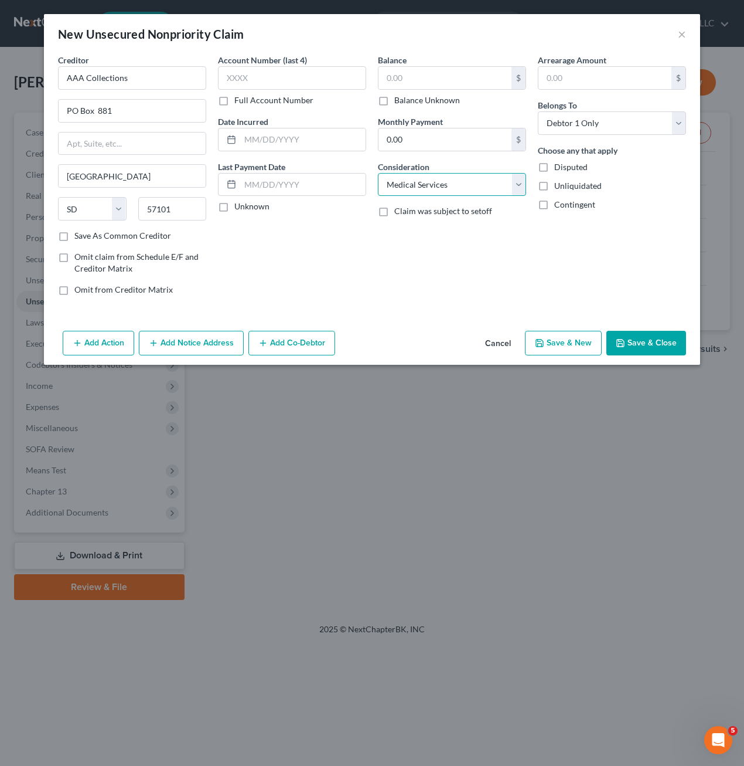
click at [378, 173] on select "Select Cable / Satellite Services Collection Agency Credit Card Debt Debt Couns…" at bounding box center [452, 184] width 148 height 23
click at [460, 239] on div "Balance $ Balance Unknown Balance Undetermined $ Balance Unknown Monthly Paymen…" at bounding box center [452, 179] width 160 height 251
click at [406, 94] on label "Balance Unknown" at bounding box center [428, 100] width 66 height 12
click at [406, 94] on input "Balance Unknown" at bounding box center [403, 98] width 8 height 8
click at [630, 344] on button "Save & Close" at bounding box center [647, 343] width 80 height 25
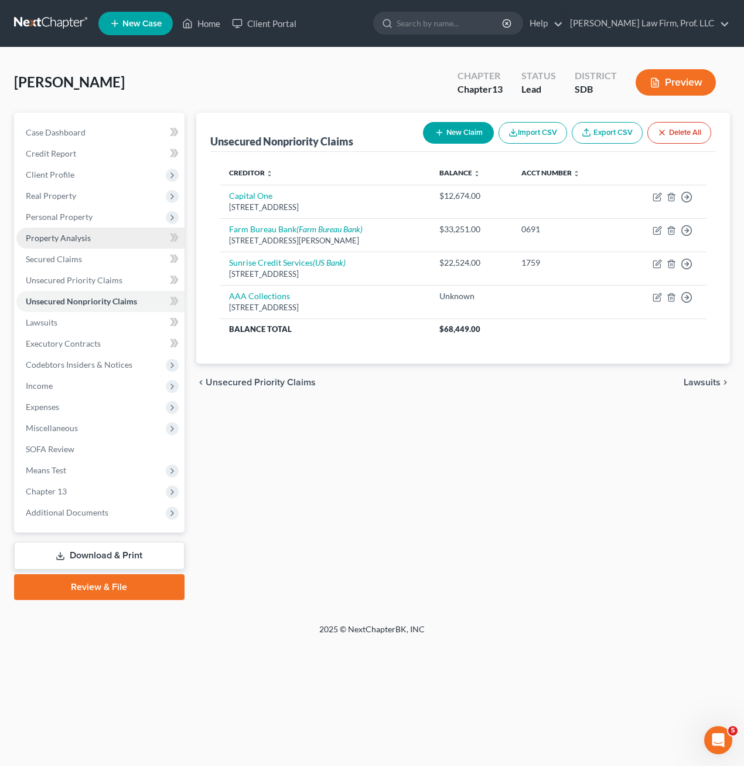
drag, startPoint x: 69, startPoint y: 222, endPoint x: 111, endPoint y: 233, distance: 43.8
click at [69, 222] on span "Personal Property" at bounding box center [100, 216] width 168 height 21
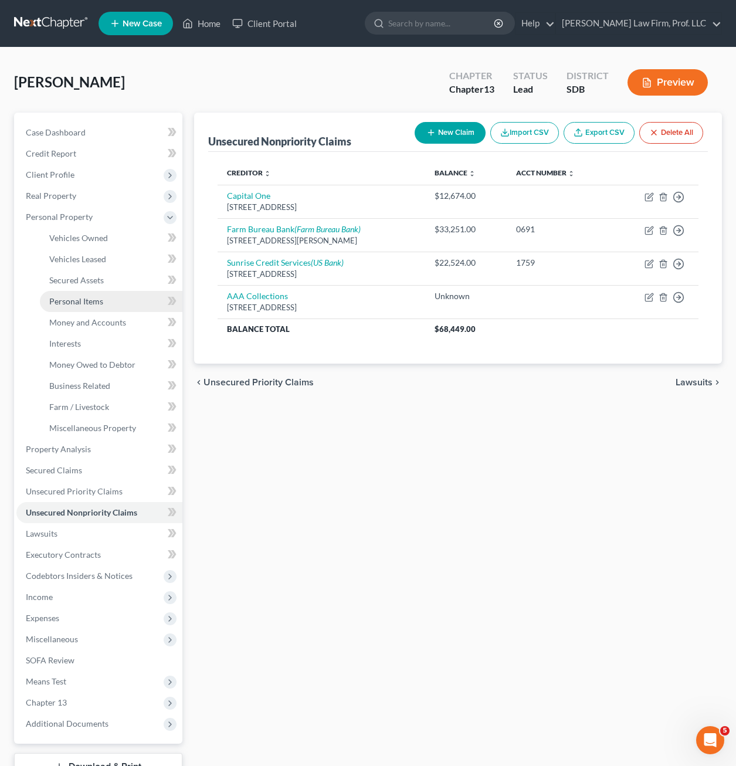
click at [86, 303] on span "Personal Items" at bounding box center [76, 301] width 54 height 10
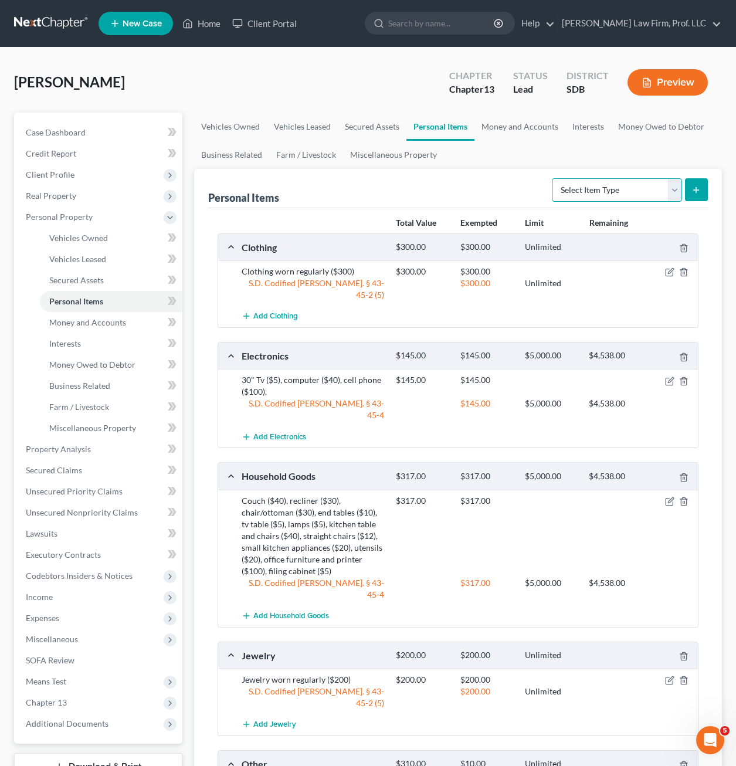
drag, startPoint x: 634, startPoint y: 182, endPoint x: 633, endPoint y: 188, distance: 5.9
click at [634, 182] on select "Select Item Type Clothing Collectibles Of Value Electronics Firearms Household …" at bounding box center [617, 189] width 130 height 23
click at [553, 178] on select "Select Item Type Clothing Collectibles Of Value Electronics Firearms Household …" at bounding box center [617, 189] width 130 height 23
click at [697, 191] on icon "submit" at bounding box center [695, 189] width 9 height 9
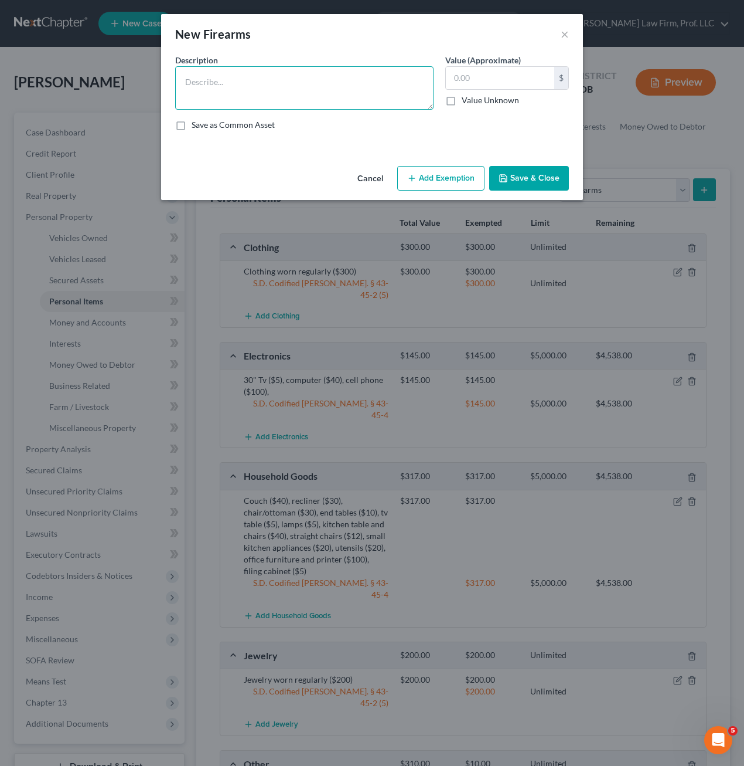
click at [348, 100] on textarea at bounding box center [304, 87] width 259 height 43
drag, startPoint x: 197, startPoint y: 86, endPoint x: 200, endPoint y: 81, distance: 6.3
click at [342, 89] on textarea "12 gauge shotgun ($60)" at bounding box center [304, 87] width 259 height 43
click at [446, 173] on button "Add Exemption" at bounding box center [440, 178] width 87 height 25
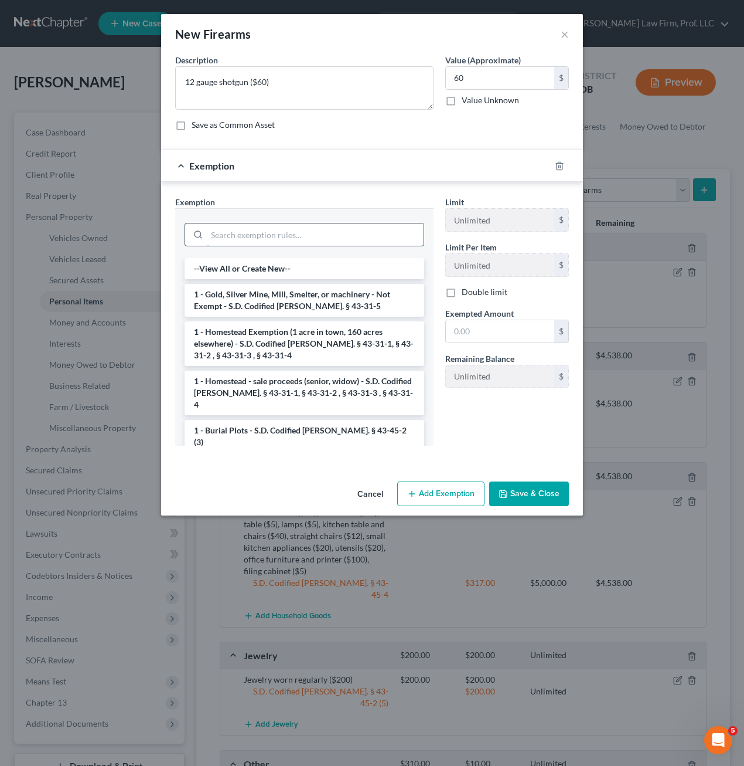
click at [295, 238] on input "search" at bounding box center [315, 234] width 217 height 22
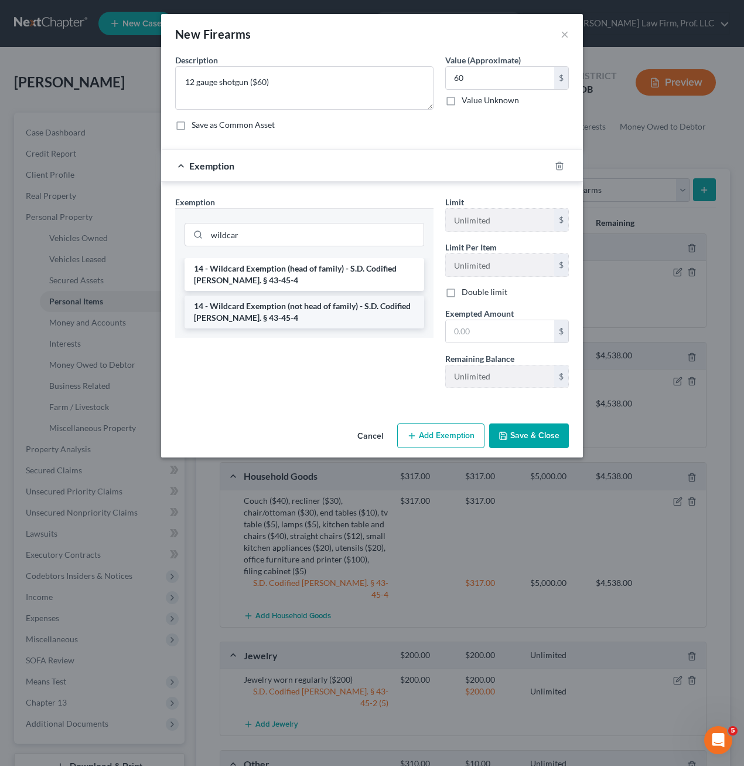
click at [339, 325] on li "14 - Wildcard Exemption (not head of family) - S.D. Codified [PERSON_NAME]. § 4…" at bounding box center [305, 311] width 240 height 33
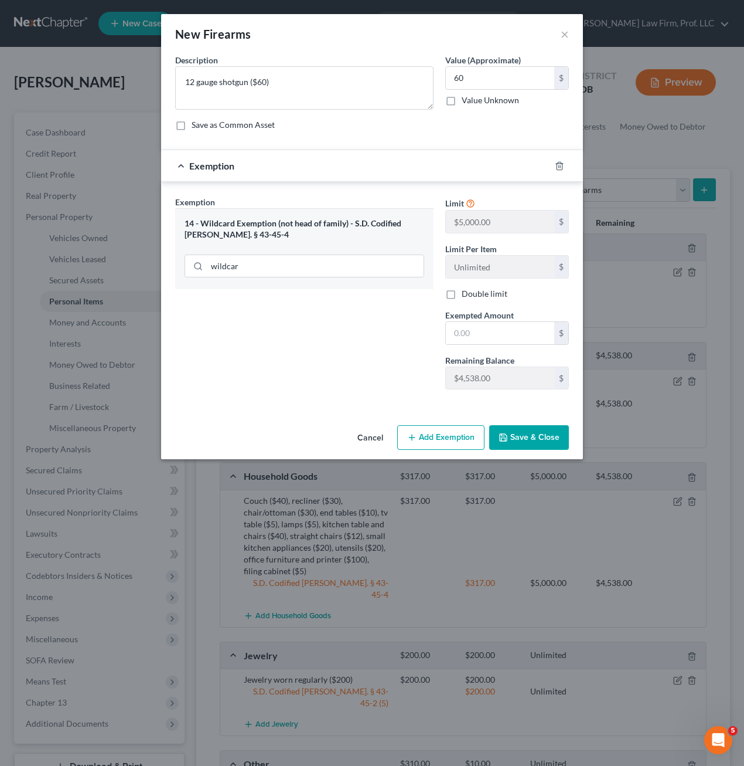
click at [340, 321] on div "Exemption Set must be selected for CA. Exemption * 14 - Wildcard Exemption (not…" at bounding box center [304, 297] width 270 height 203
click at [515, 336] on input "text" at bounding box center [500, 333] width 108 height 22
click at [528, 450] on div "Cancel Add Exemption Save & Close" at bounding box center [372, 439] width 422 height 39
click at [535, 441] on button "Save & Close" at bounding box center [529, 437] width 80 height 25
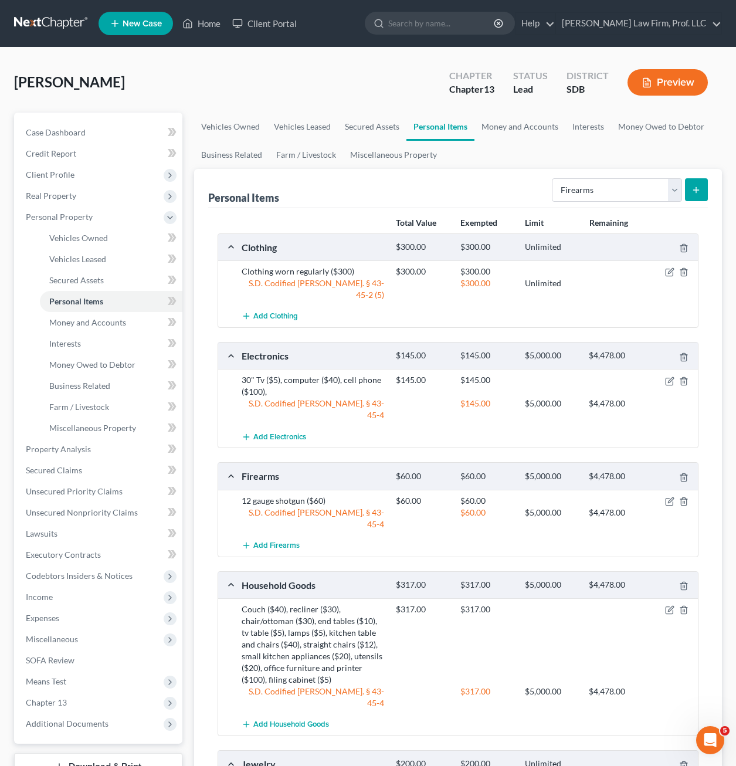
scroll to position [59, 0]
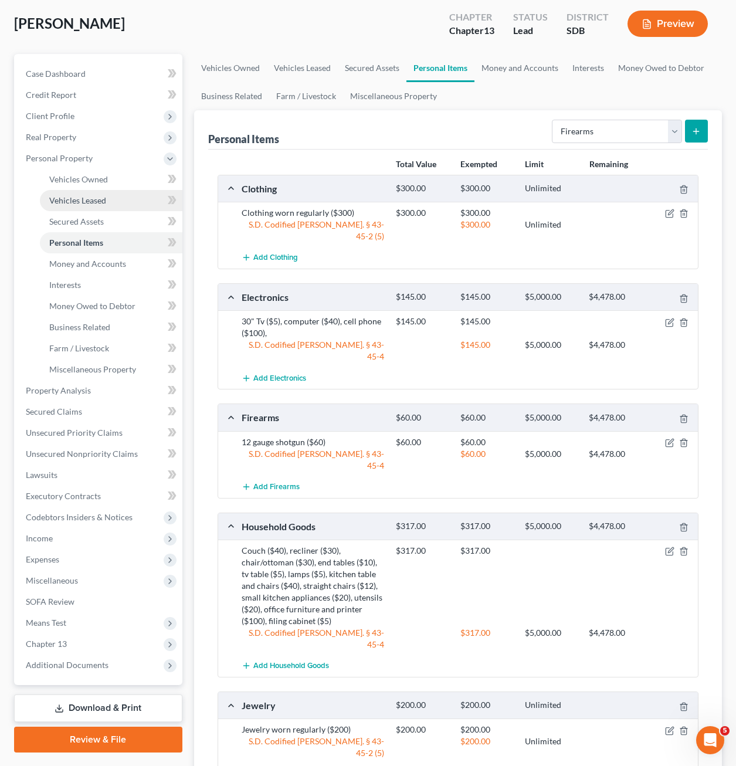
drag, startPoint x: 79, startPoint y: 200, endPoint x: 86, endPoint y: 199, distance: 7.3
click at [79, 200] on span "Vehicles Leased" at bounding box center [77, 200] width 57 height 10
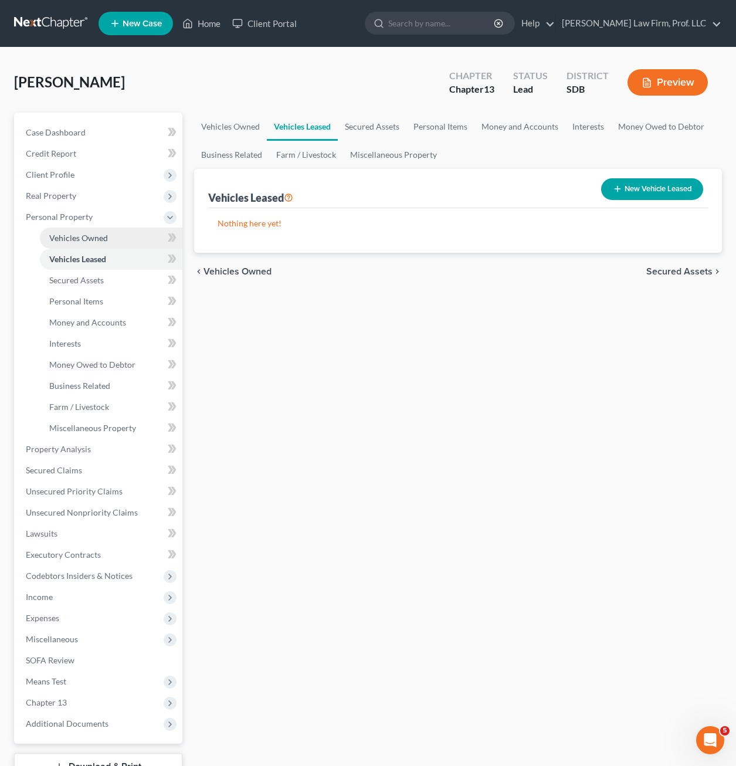
drag, startPoint x: 94, startPoint y: 240, endPoint x: 112, endPoint y: 239, distance: 17.6
click at [94, 240] on span "Vehicles Owned" at bounding box center [78, 238] width 59 height 10
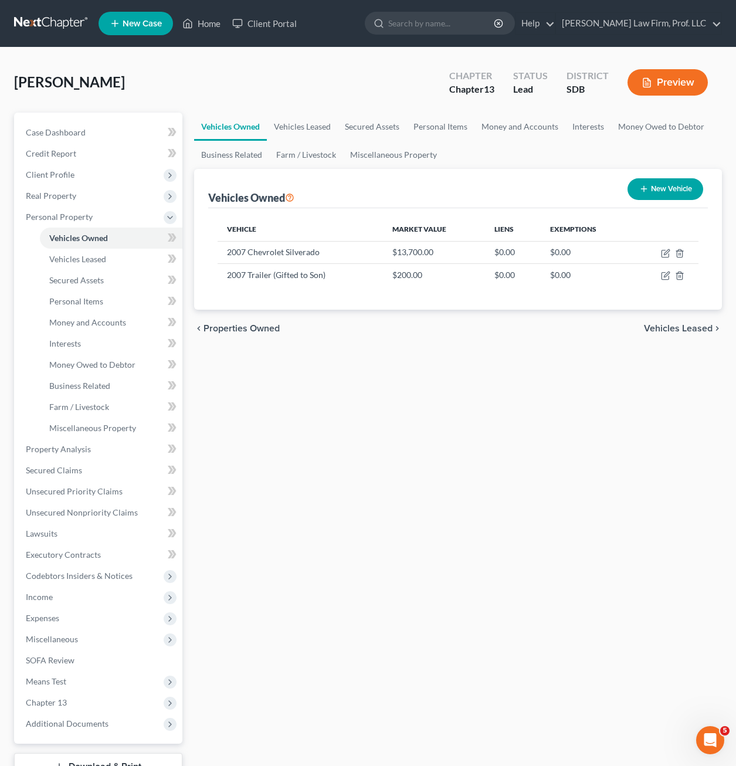
drag, startPoint x: 383, startPoint y: 440, endPoint x: 322, endPoint y: 375, distance: 88.7
click at [386, 435] on div "Vehicles Owned Vehicles Leased Secured Assets Personal Items Money and Accounts…" at bounding box center [457, 462] width 539 height 698
click at [368, 553] on div "Vehicles Owned Vehicles Leased Secured Assets Personal Items Money and Accounts…" at bounding box center [457, 462] width 539 height 698
click at [521, 601] on div "Vehicles Owned Vehicles Leased Secured Assets Personal Items Money and Accounts…" at bounding box center [457, 462] width 539 height 698
drag, startPoint x: 93, startPoint y: 301, endPoint x: 104, endPoint y: 300, distance: 11.2
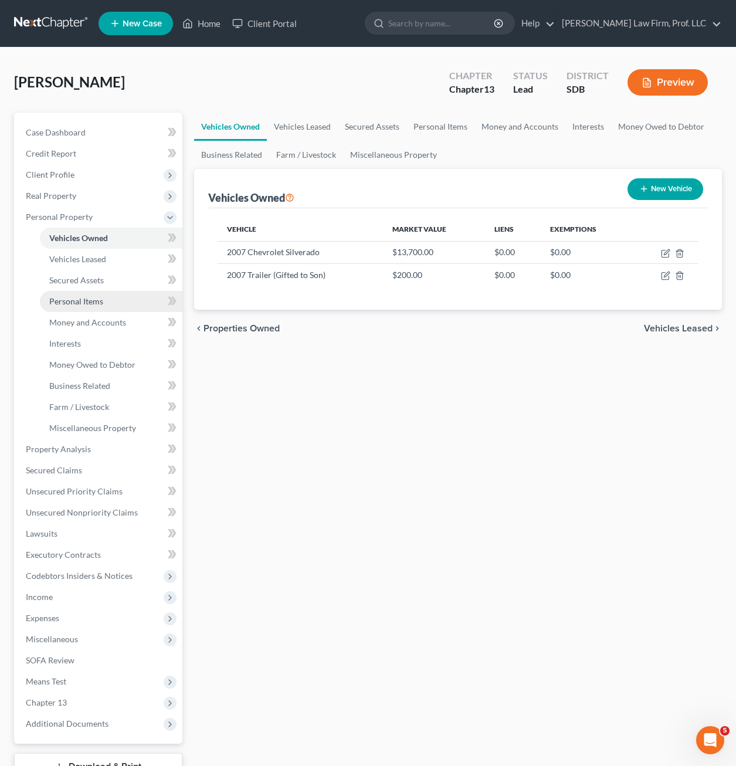
click at [93, 301] on span "Personal Items" at bounding box center [76, 301] width 54 height 10
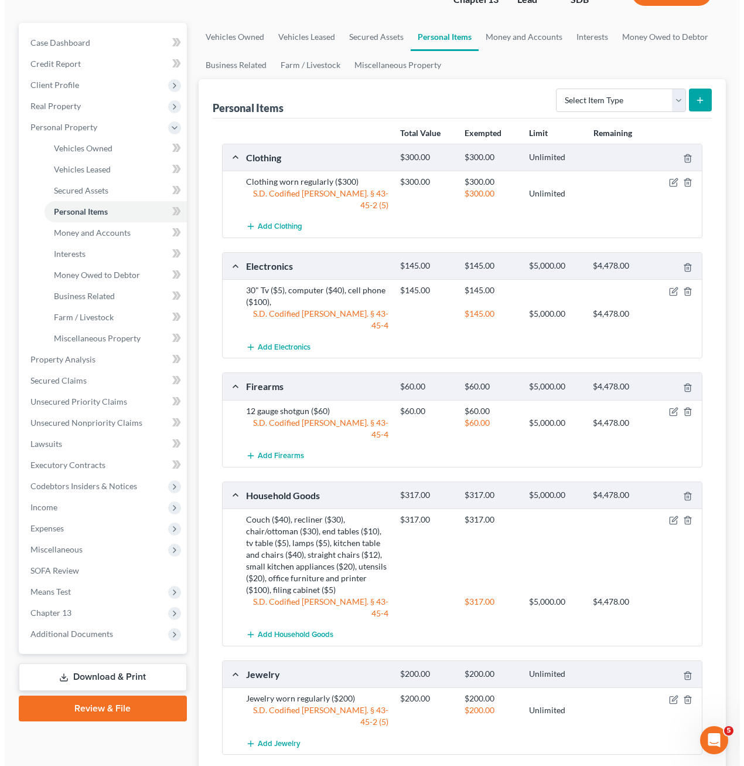
scroll to position [117, 0]
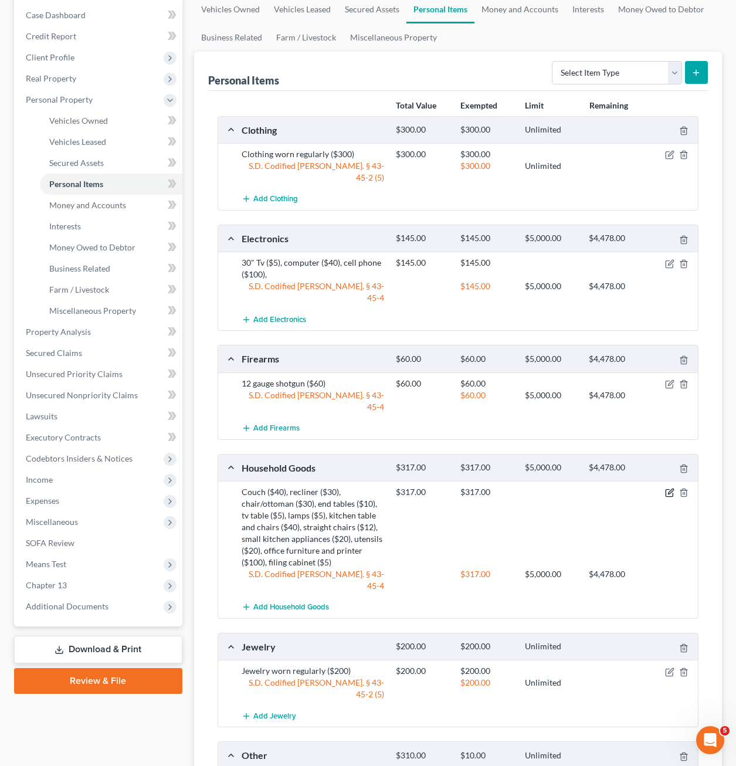
click at [665, 489] on icon "button" at bounding box center [668, 492] width 7 height 7
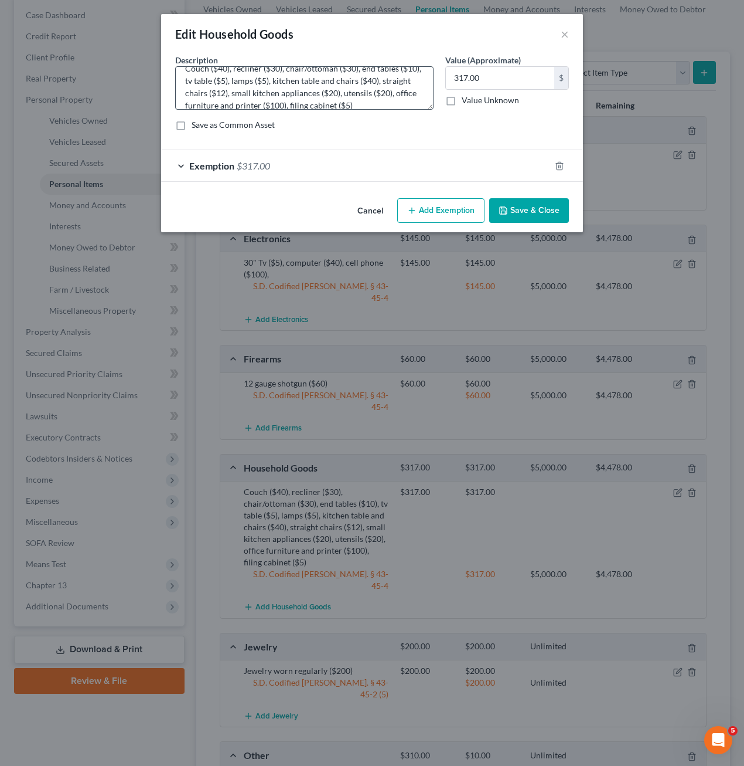
scroll to position [25, 0]
click at [409, 100] on textarea "Couch ($40), recliner ($30), chair/ottoman ($30), end tables ($10), tv table ($…" at bounding box center [304, 87] width 259 height 43
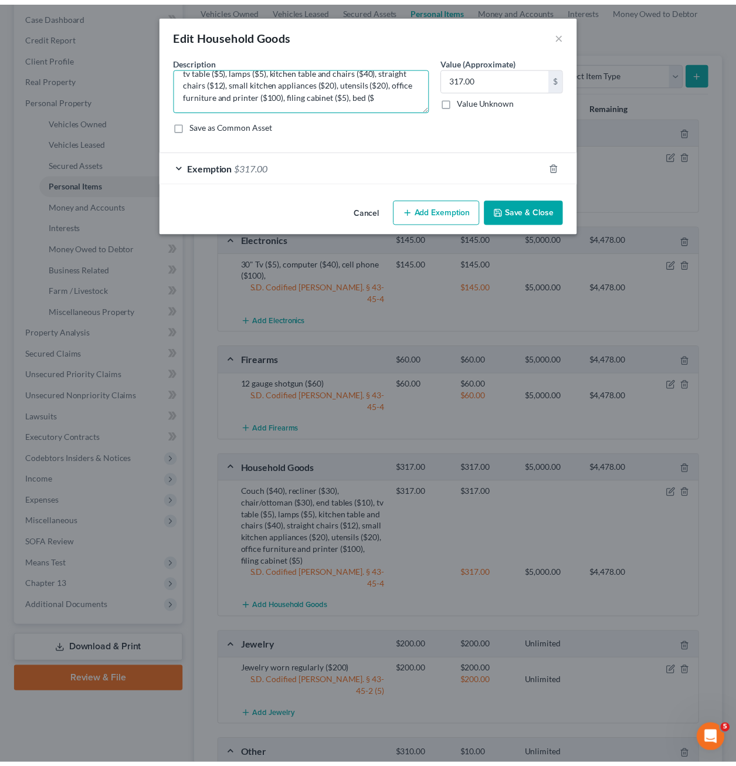
scroll to position [27, 0]
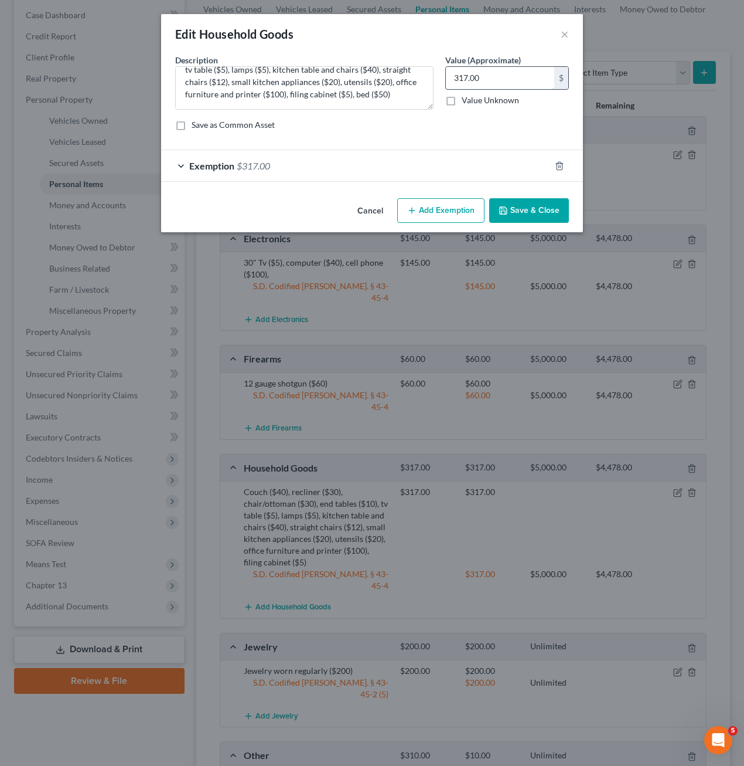
click at [481, 77] on input "317.00" at bounding box center [500, 78] width 108 height 22
click at [492, 174] on div "Exemption $317.00" at bounding box center [355, 165] width 389 height 31
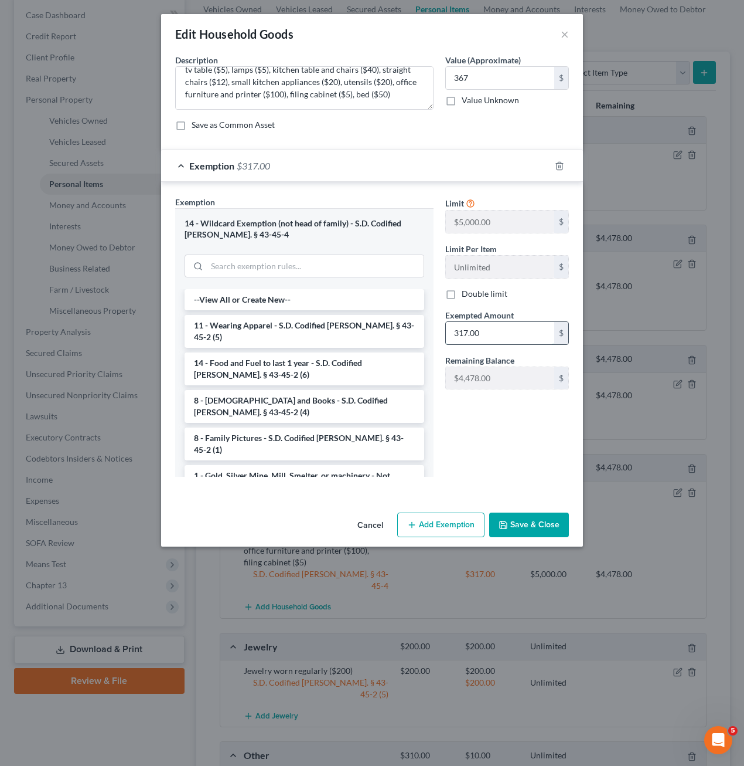
click at [499, 335] on input "317.00" at bounding box center [500, 333] width 108 height 22
click at [537, 465] on div "Limit $5,000.00 $ Limit Per Item Unlimited $ Double limit Exempted Amount * 367…" at bounding box center [507, 341] width 135 height 290
click at [535, 518] on button "Save & Close" at bounding box center [529, 524] width 80 height 25
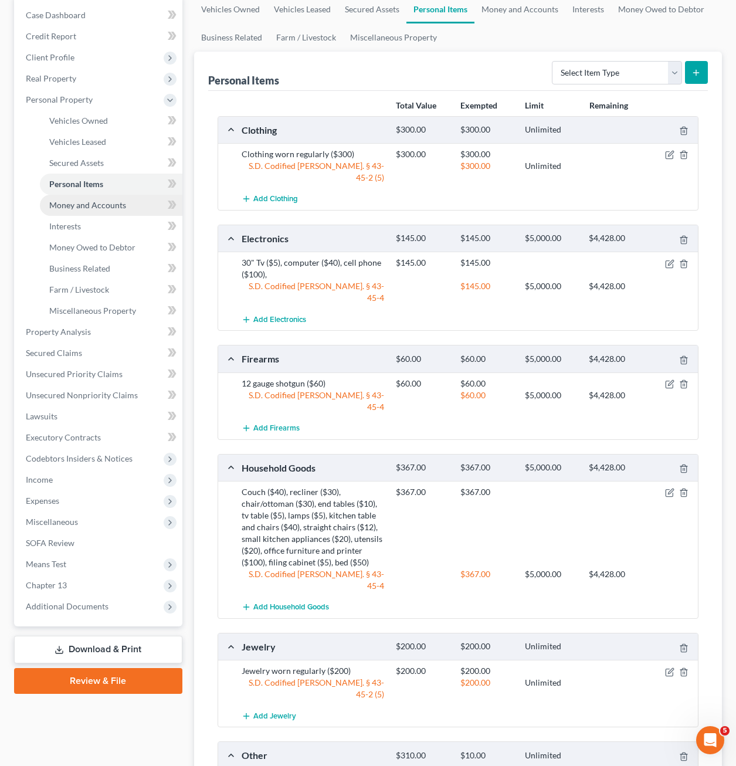
click at [104, 209] on span "Money and Accounts" at bounding box center [87, 205] width 77 height 10
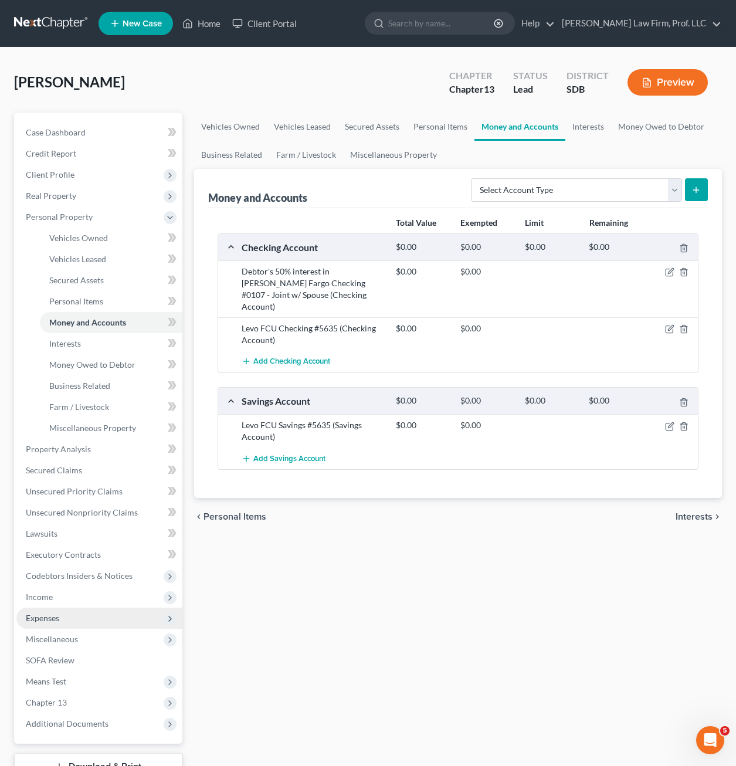
click at [83, 622] on span "Expenses" at bounding box center [99, 617] width 166 height 21
